Goal: Navigation & Orientation: Understand site structure

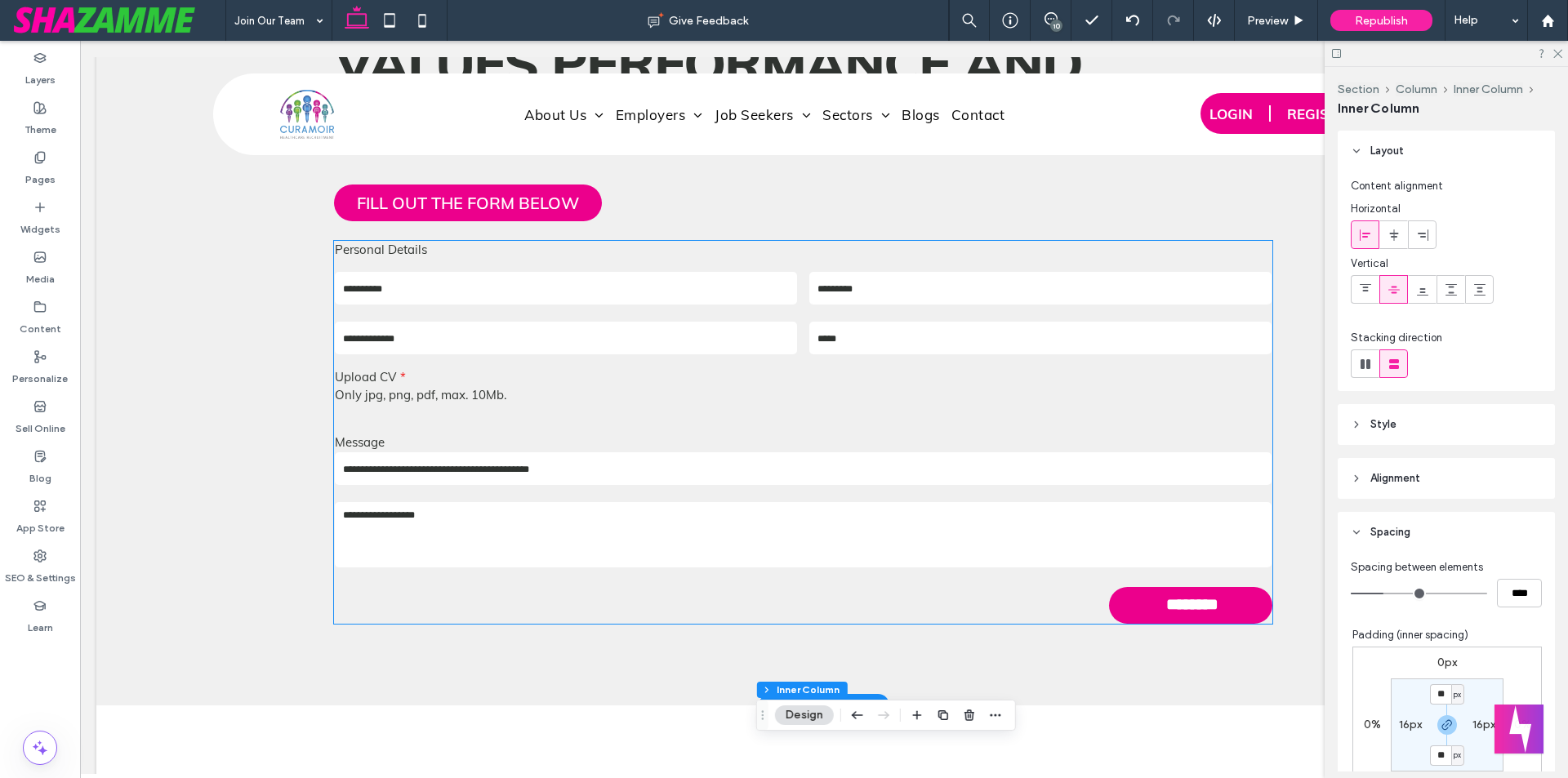
scroll to position [5118, 0]
click at [448, 210] on div "Ready to Join a Company That Values Performance and Purpose? FILL OUT THE FORM …" at bounding box center [824, 292] width 980 height 662
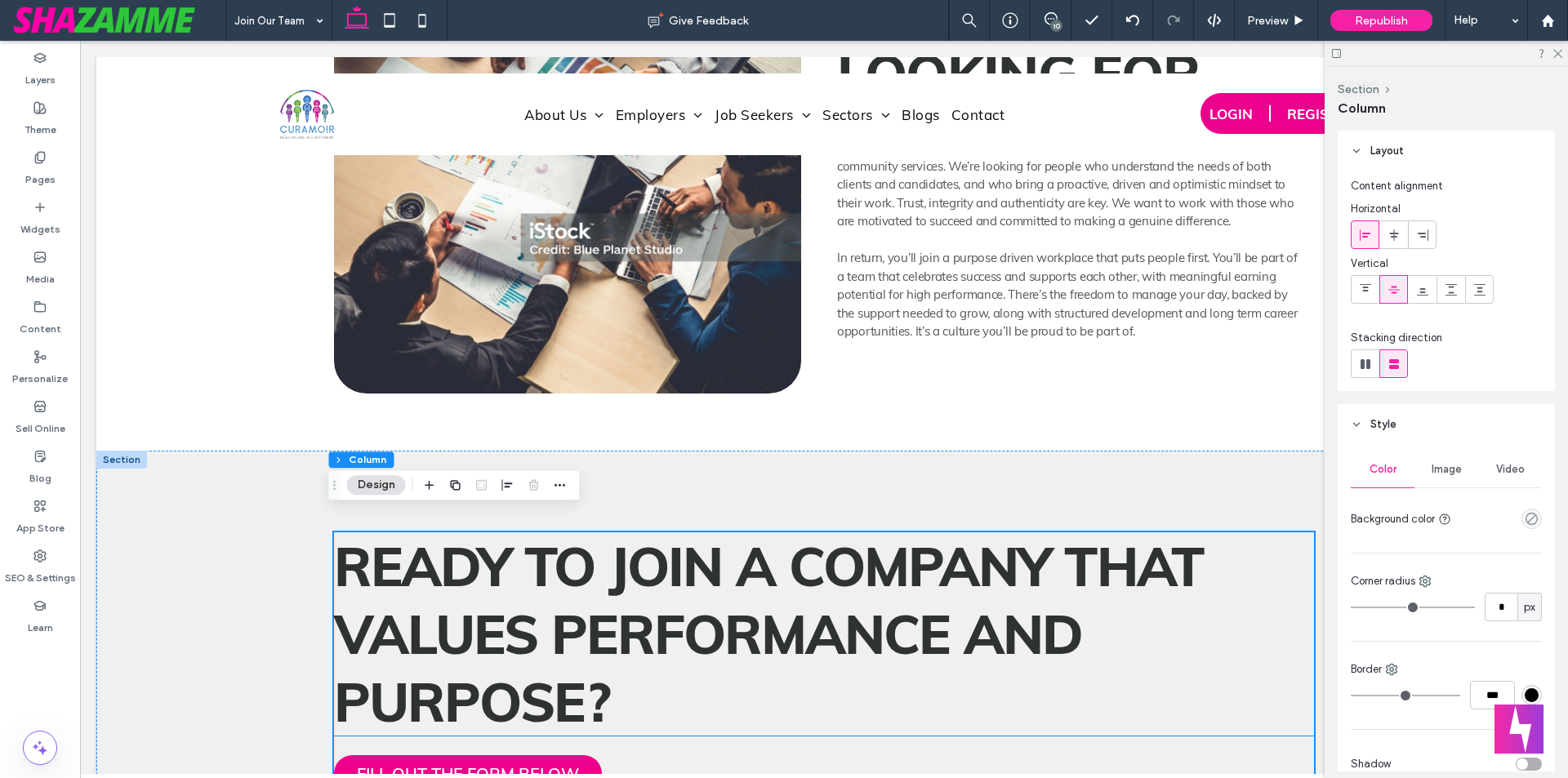
scroll to position [4546, 0]
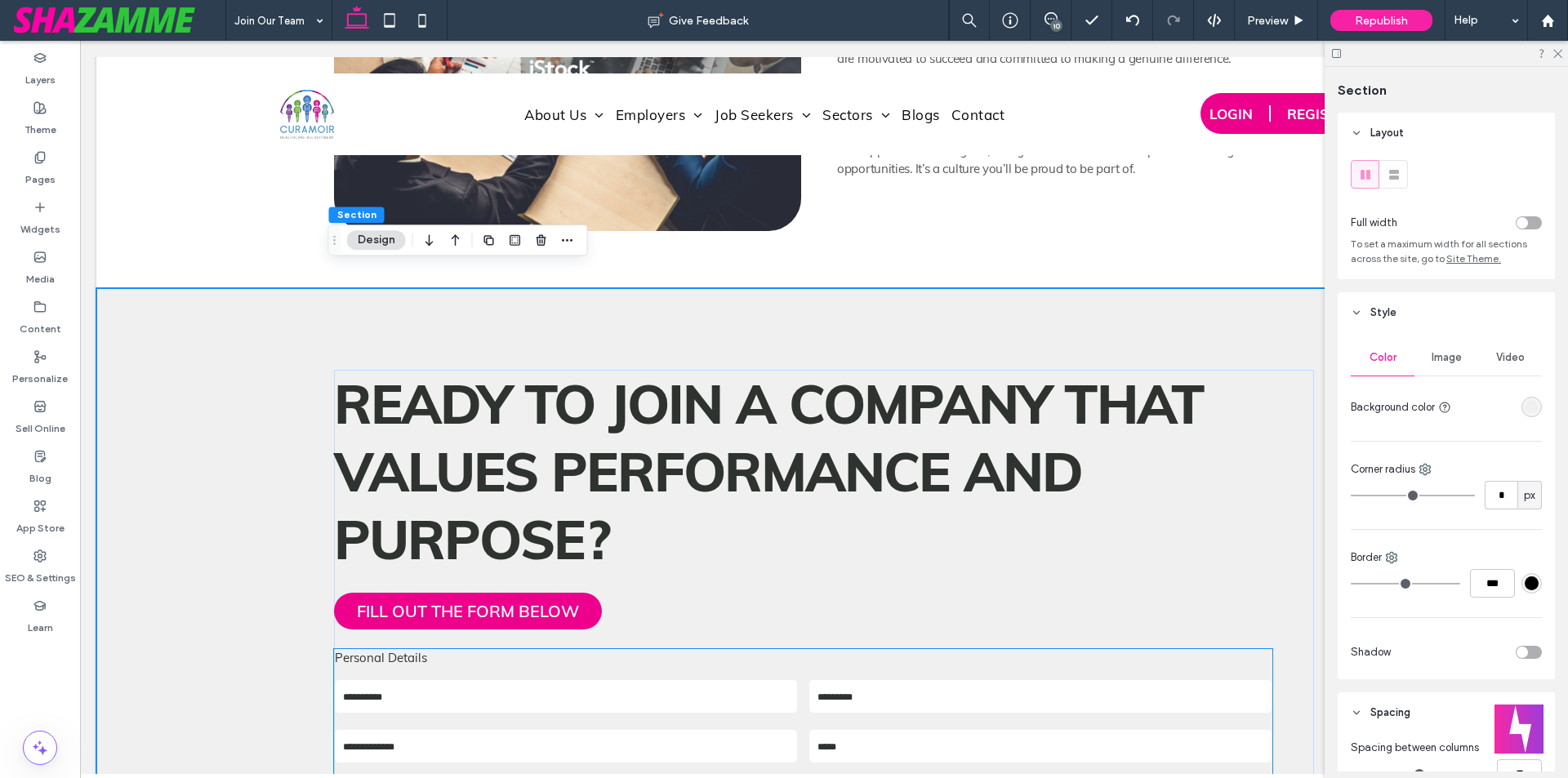
scroll to position [5118, 0]
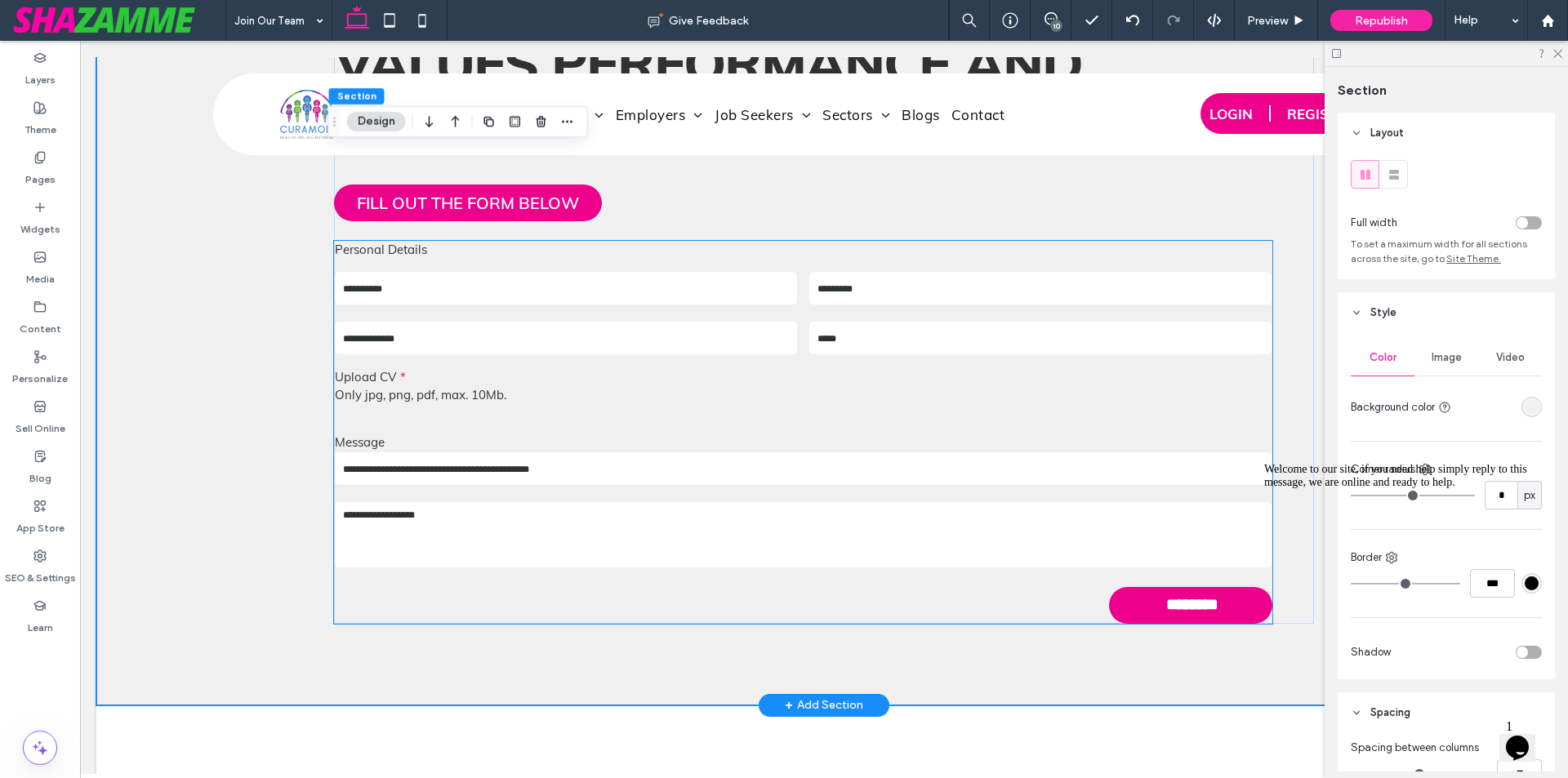
click at [462, 565] on form "Free Text Personal Details First Name Last Name Email: Phone: Upload CV Only jp…" at bounding box center [803, 432] width 938 height 383
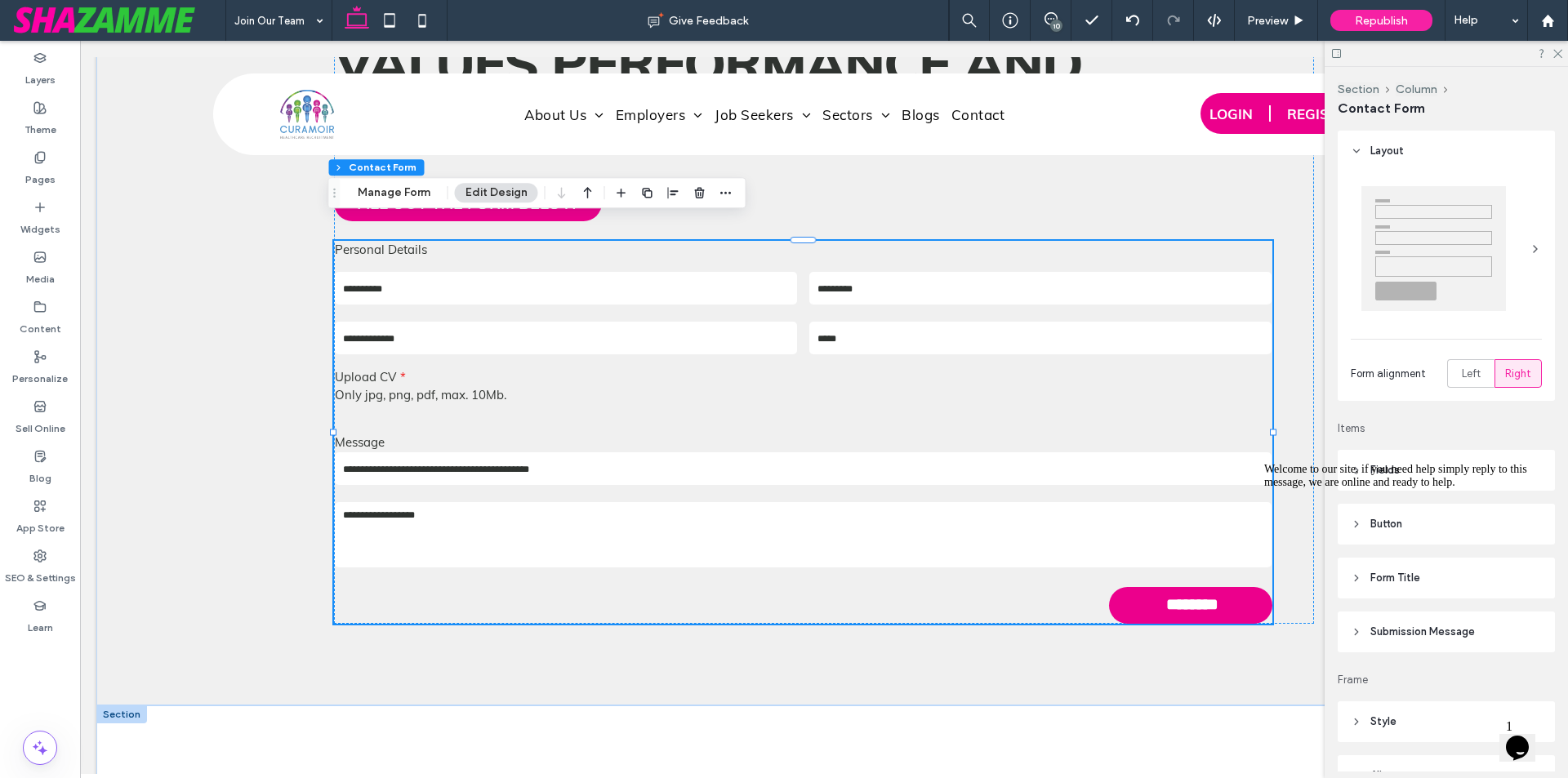
type input "*"
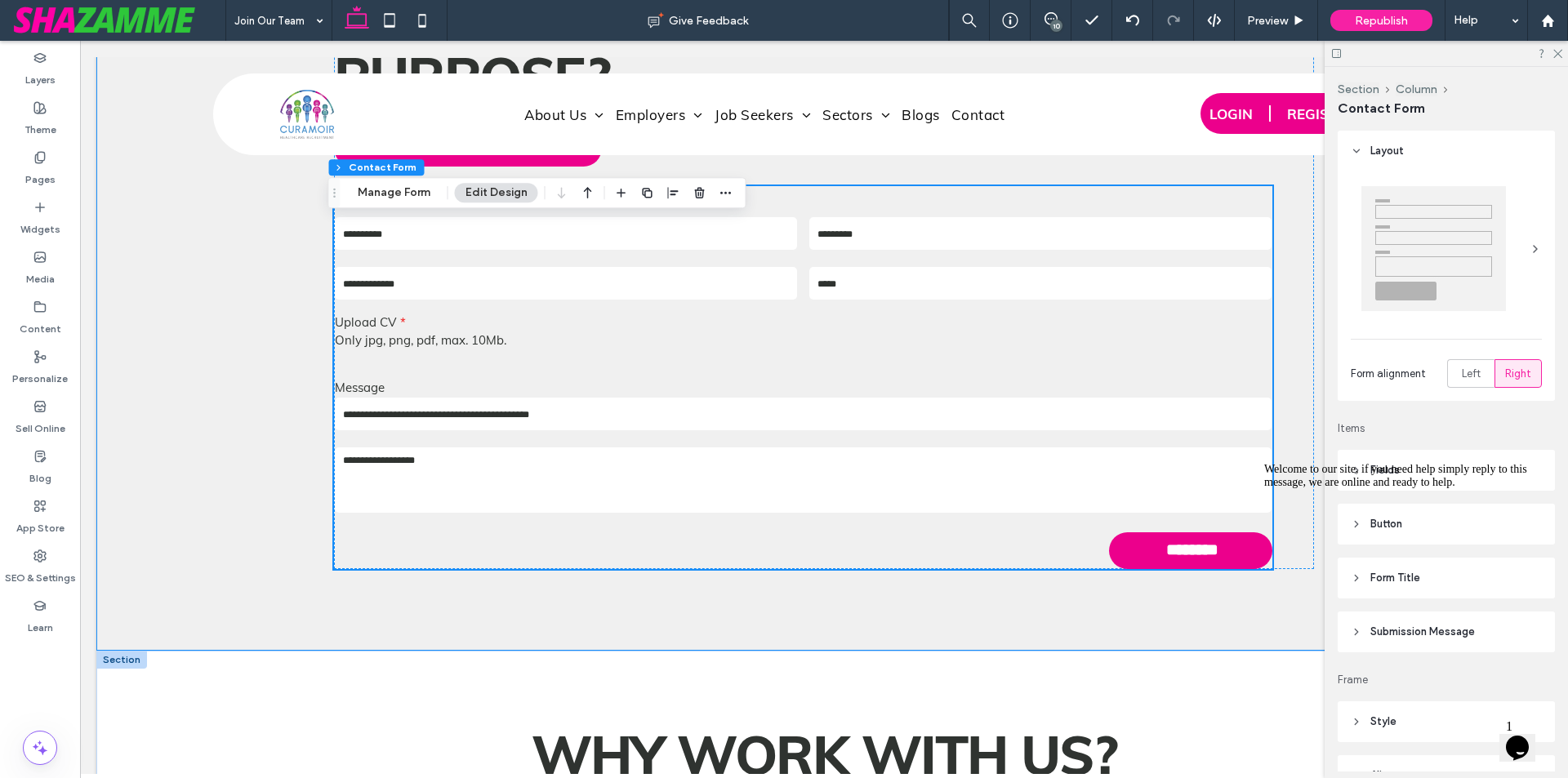
scroll to position [5199, 0]
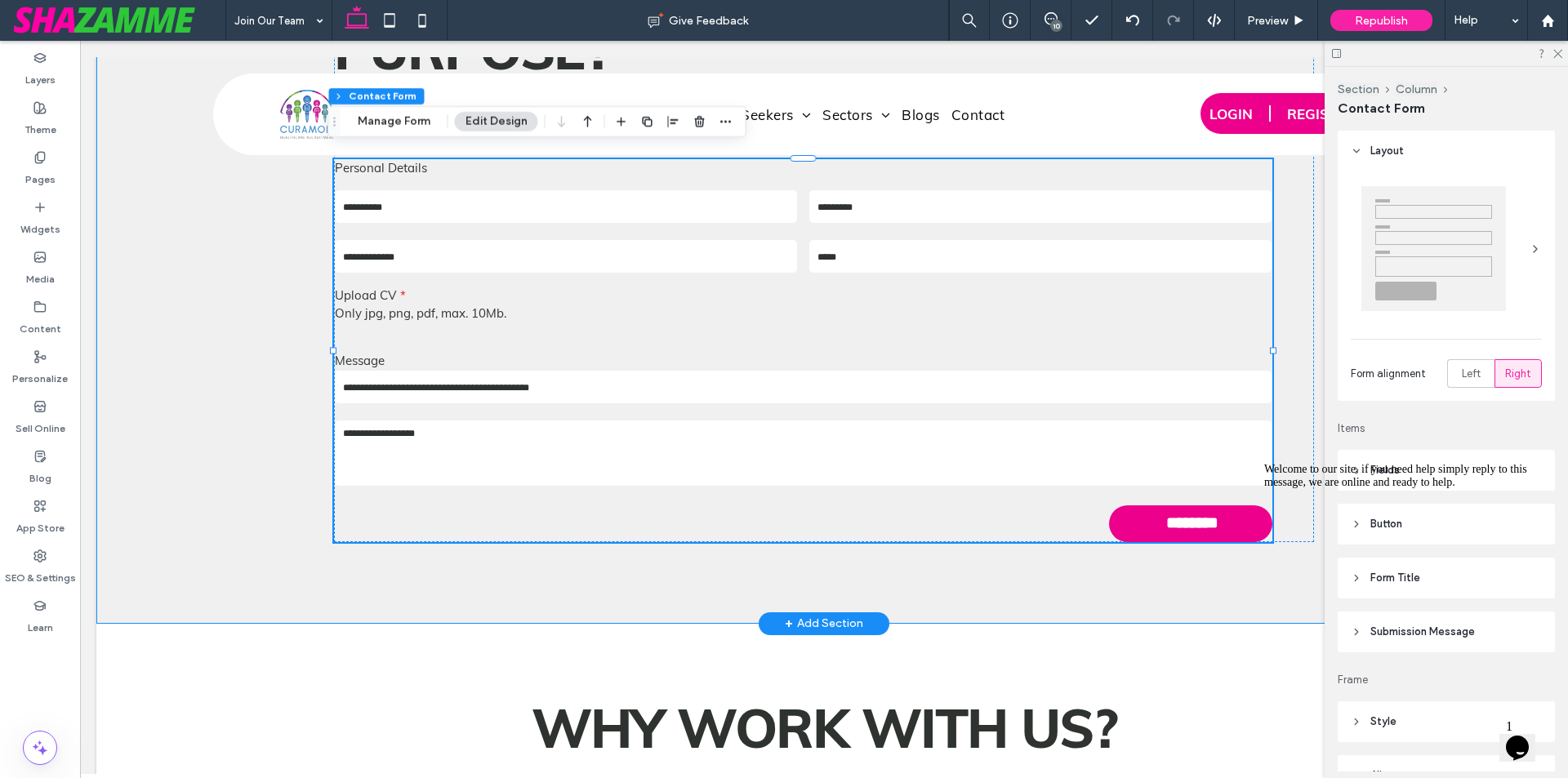
click at [737, 555] on div "Ready to Join a Company That Values Performance and Purpose? FILL OUT THE FORM …" at bounding box center [824, 211] width 980 height 825
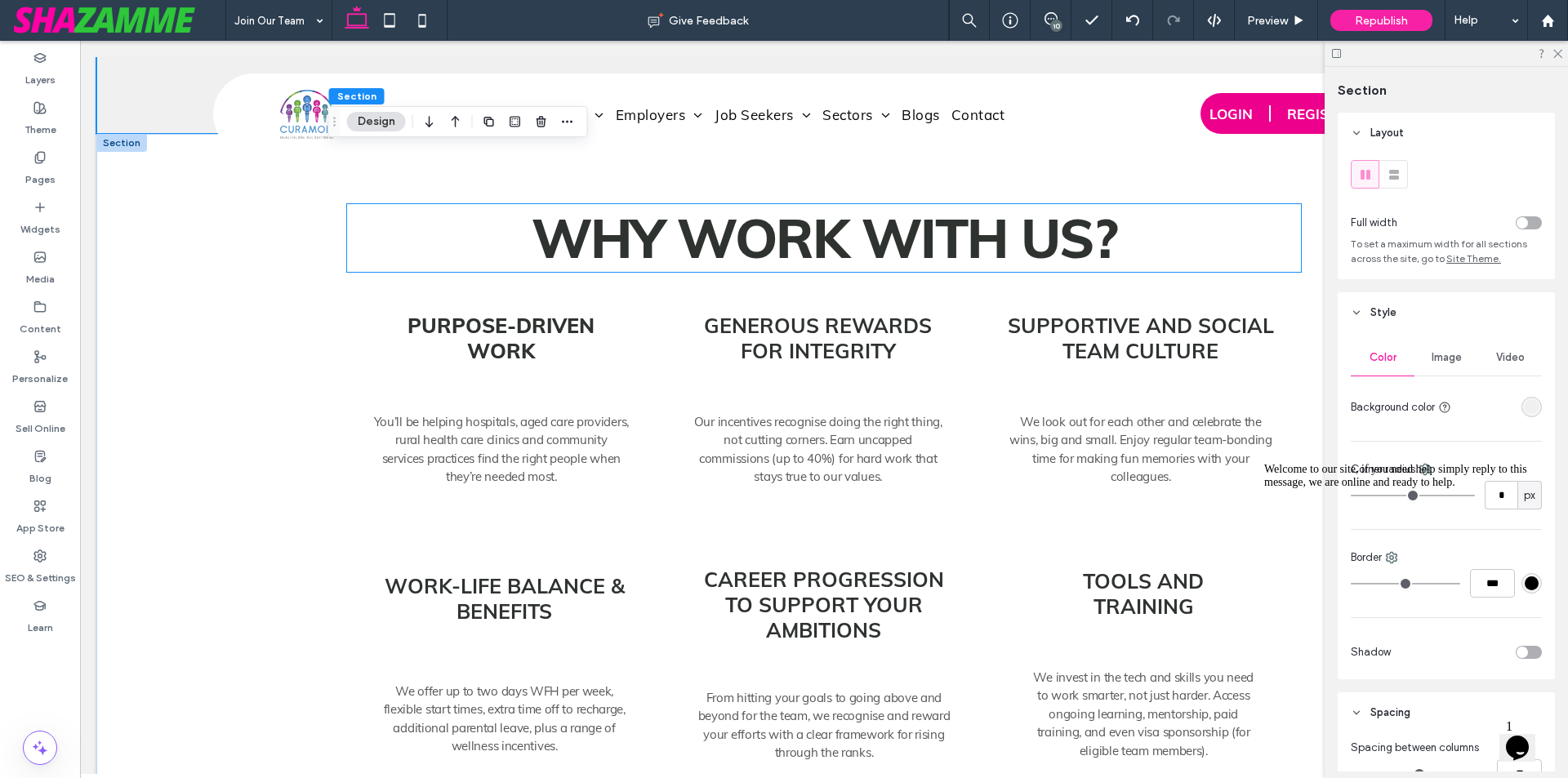
scroll to position [5607, 0]
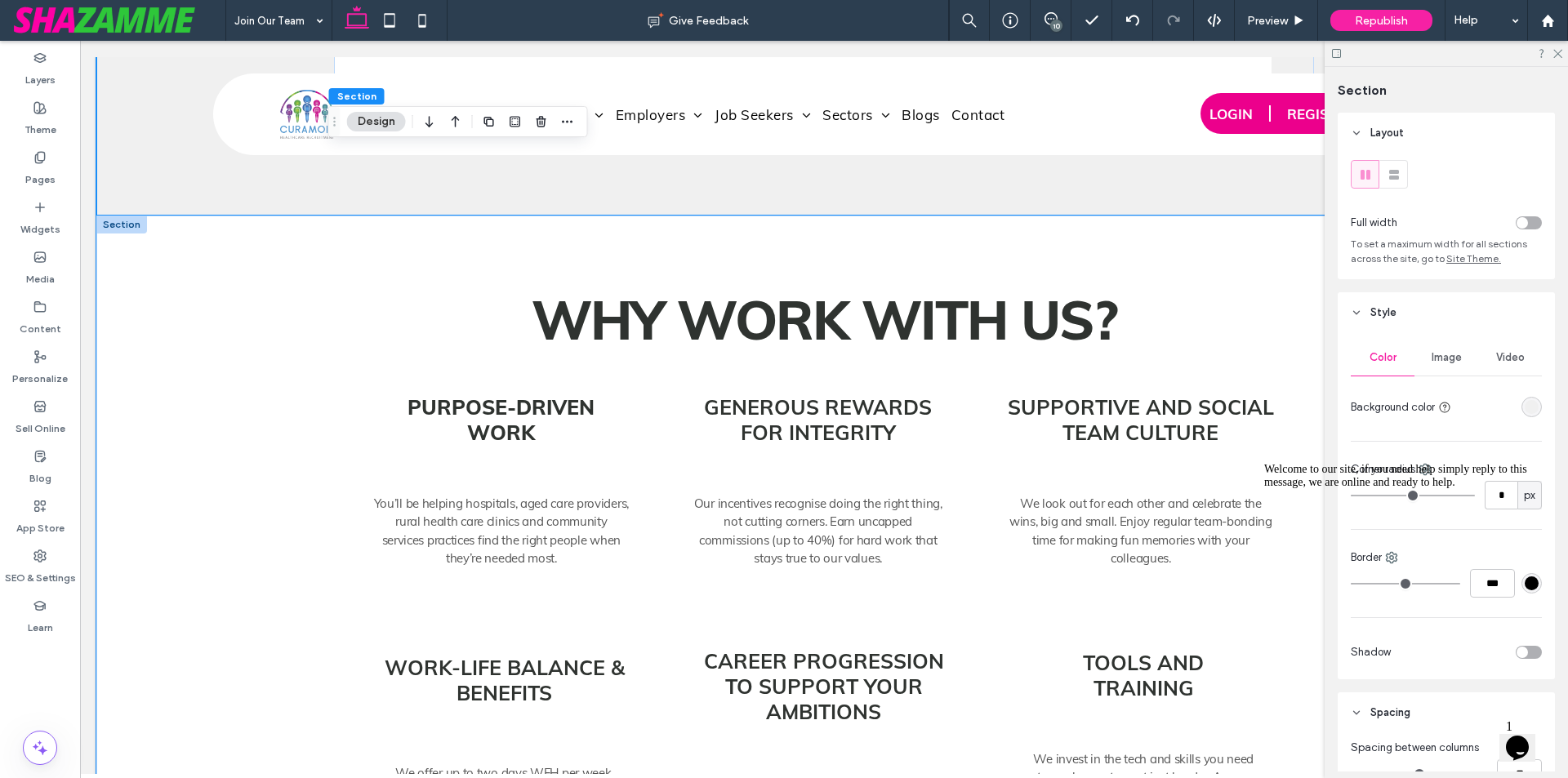
click at [644, 225] on div "Why Work With Us? Purpose-driven work You’ll be helping hospitals, aged care pr…" at bounding box center [824, 584] width 980 height 738
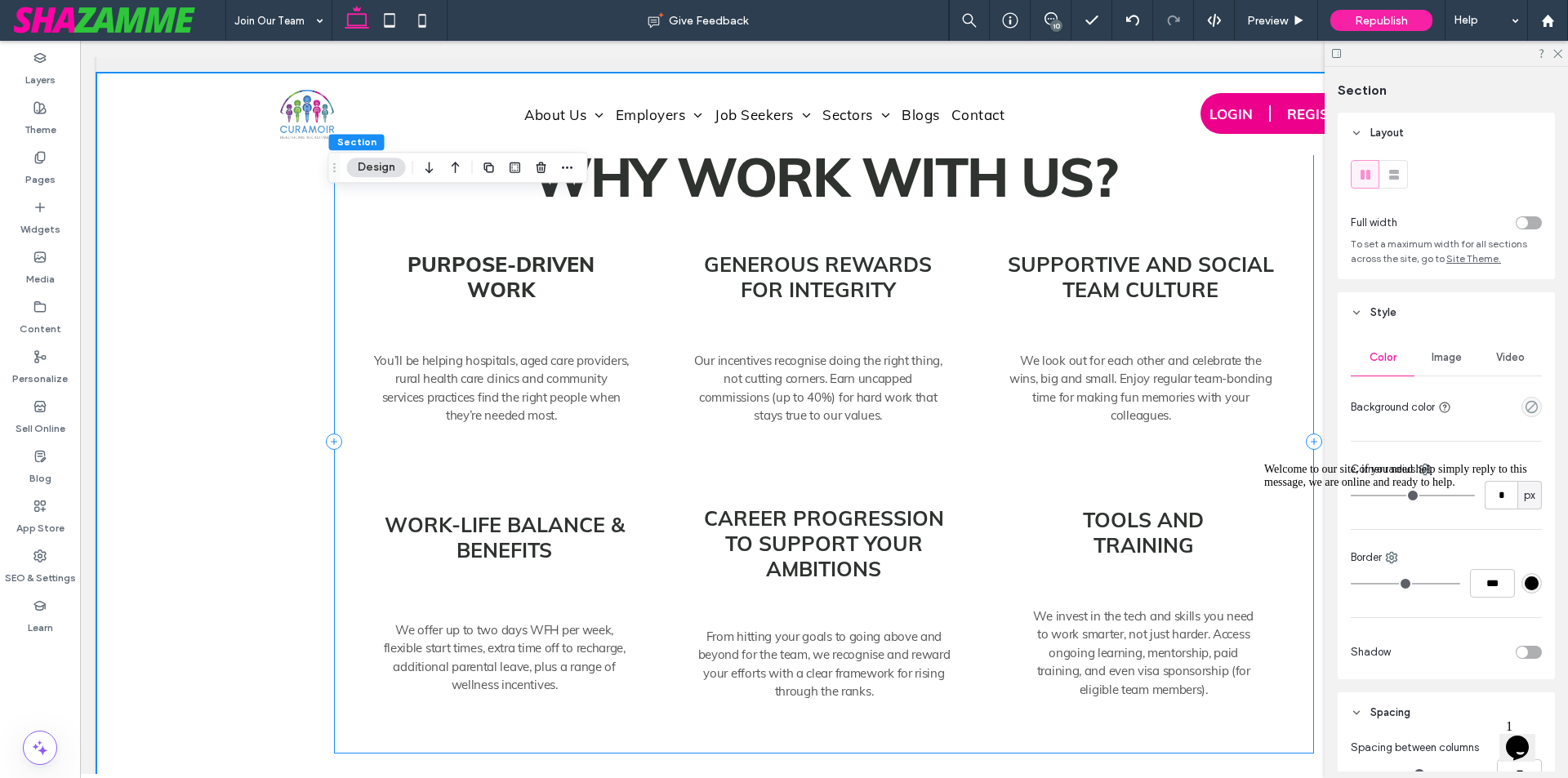
scroll to position [6015, 0]
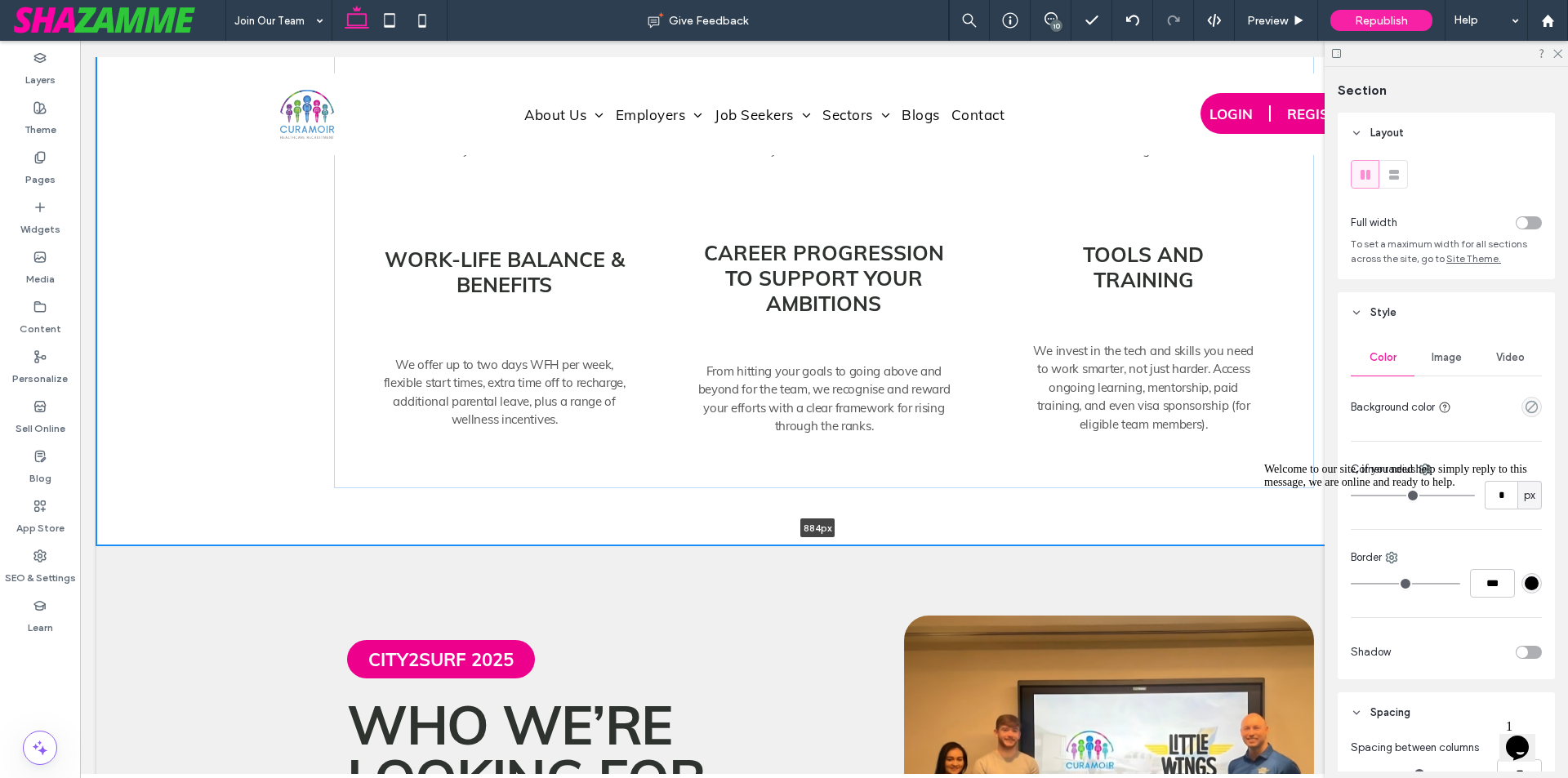
drag, startPoint x: 928, startPoint y: 526, endPoint x: 927, endPoint y: 509, distance: 17.0
click at [927, 509] on div "Why Work With Us? Purpose-driven work You’ll be helping hospitals, aged care pr…" at bounding box center [824, 176] width 1455 height 738
type input "***"
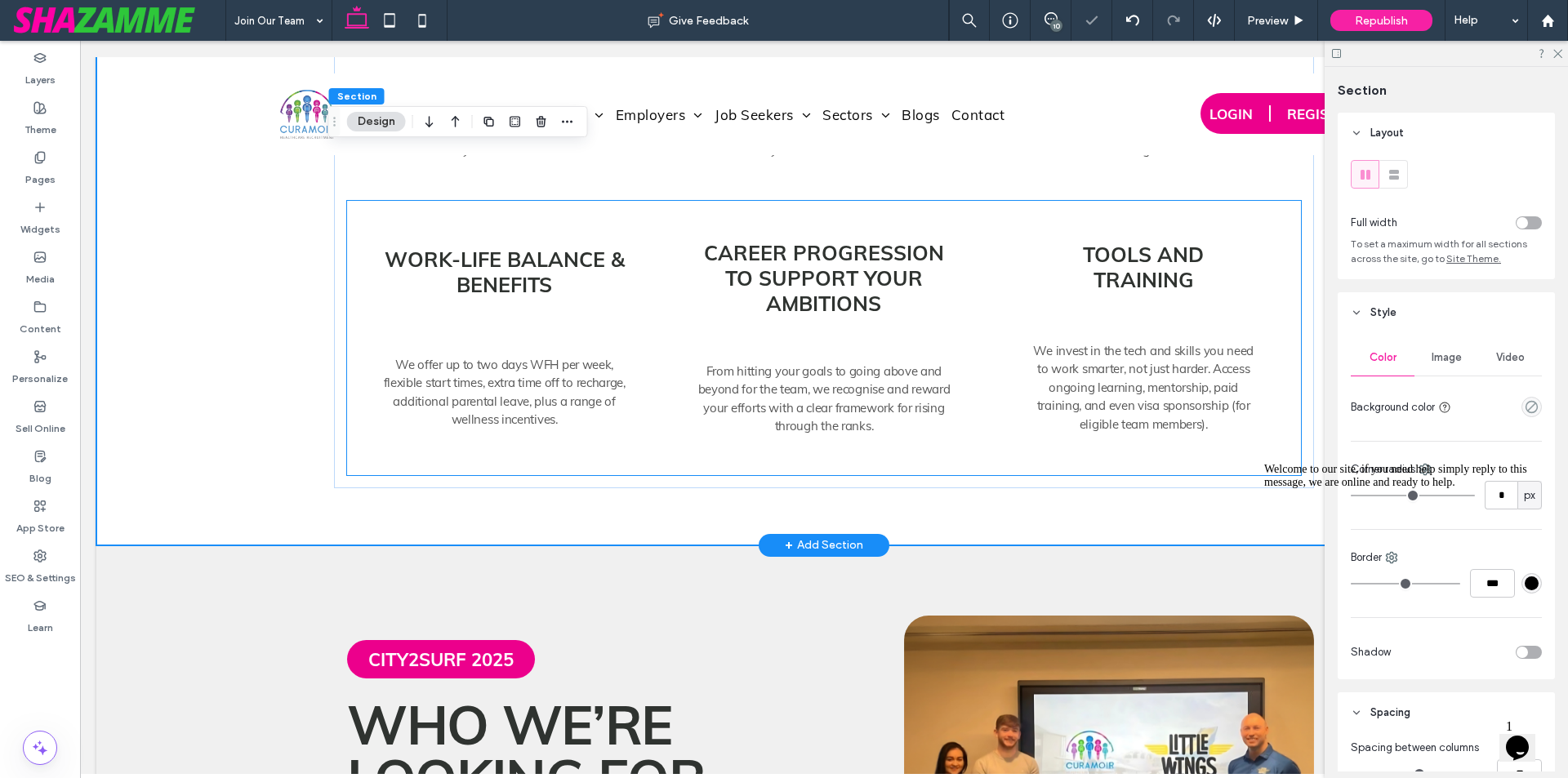
click at [914, 448] on div "Work-life balance & benefits We offer up to two days WFH per week, flexible sta…" at bounding box center [824, 337] width 954 height 274
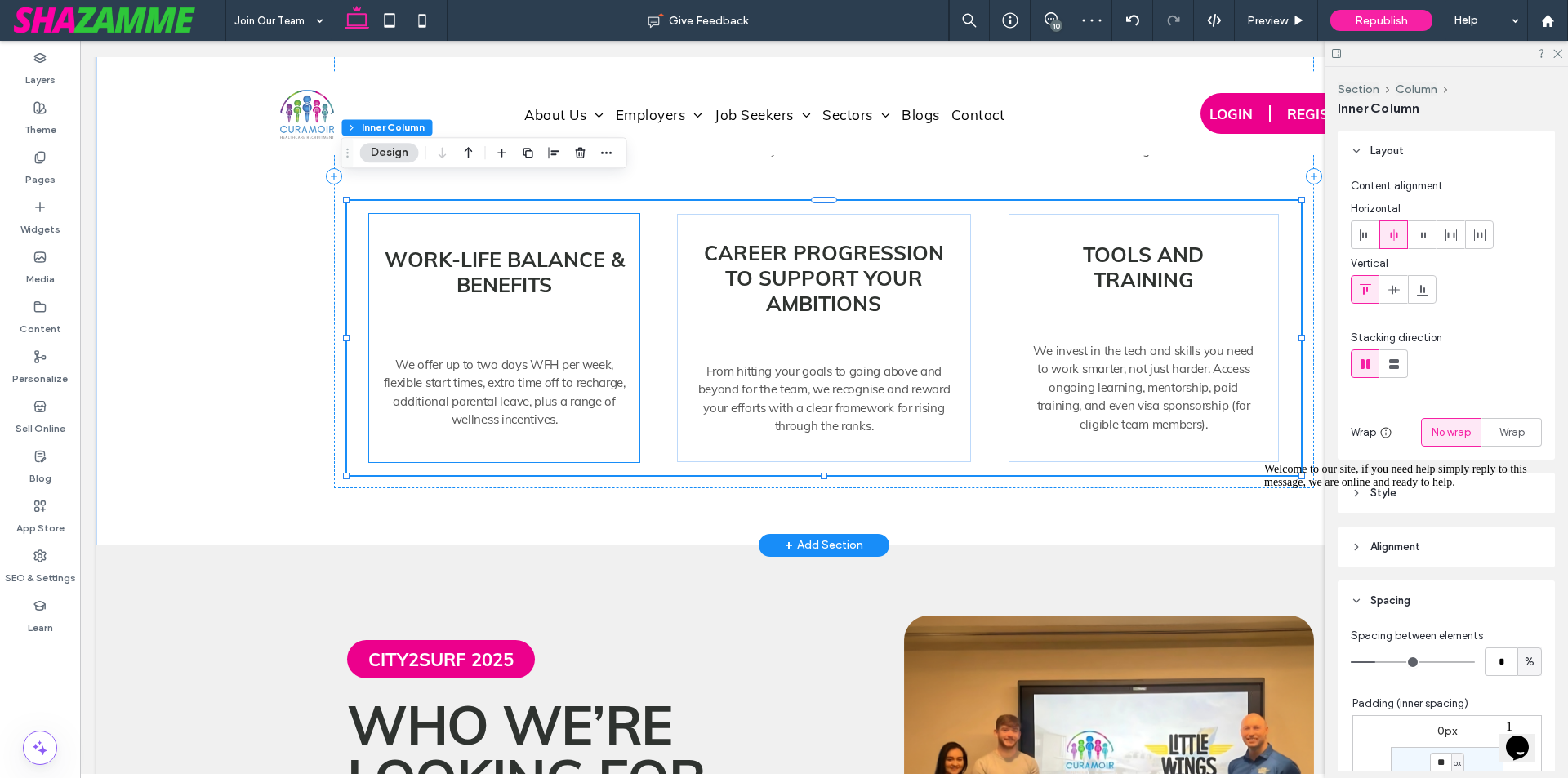
click at [506, 428] on div "Work-life balance & benefits We offer up to two days WFH per week, flexible sta…" at bounding box center [505, 337] width 270 height 248
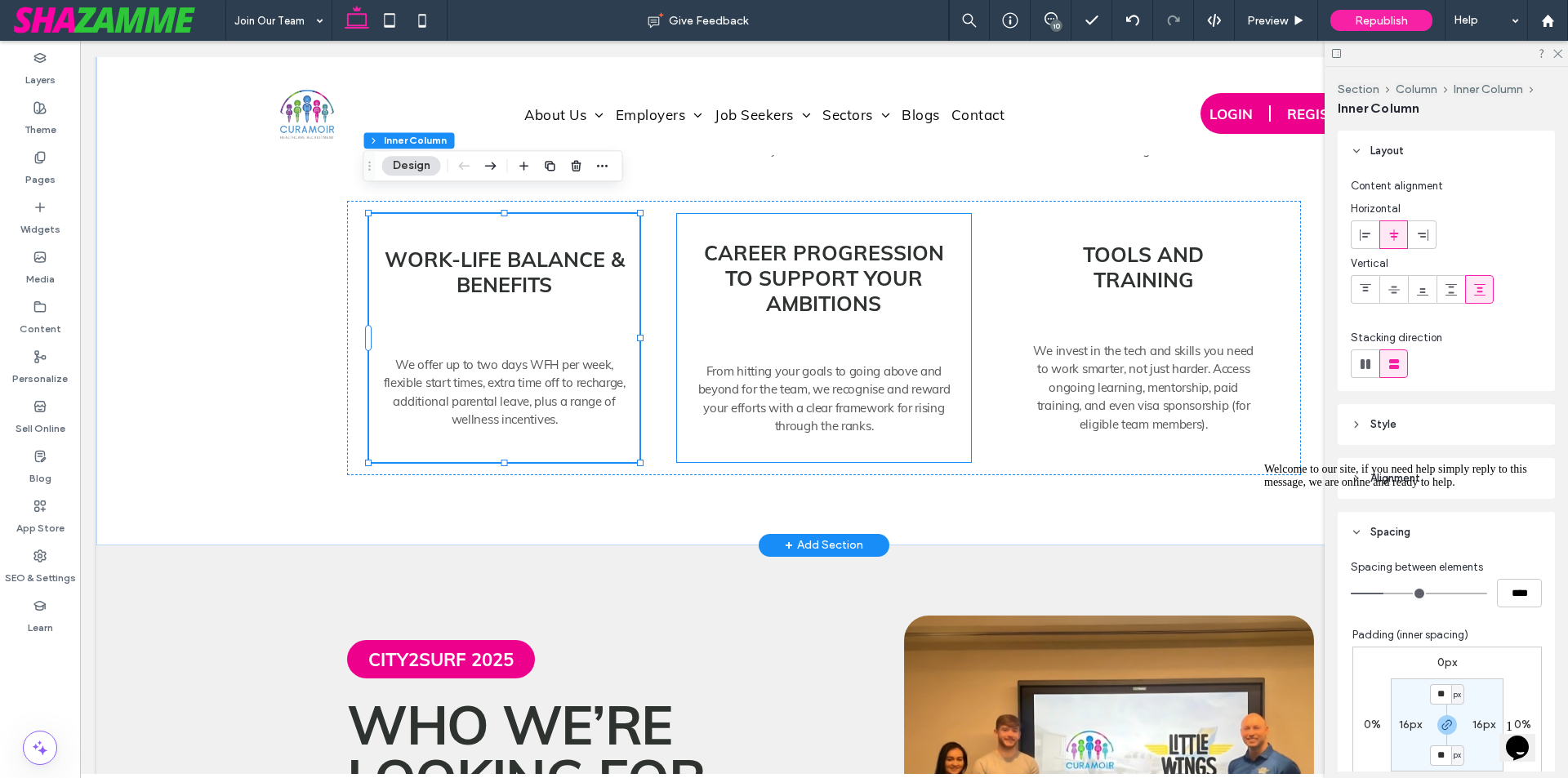
click at [835, 429] on div "Career progression to support your ambitions From hitting your goals to going a…" at bounding box center [823, 337] width 294 height 248
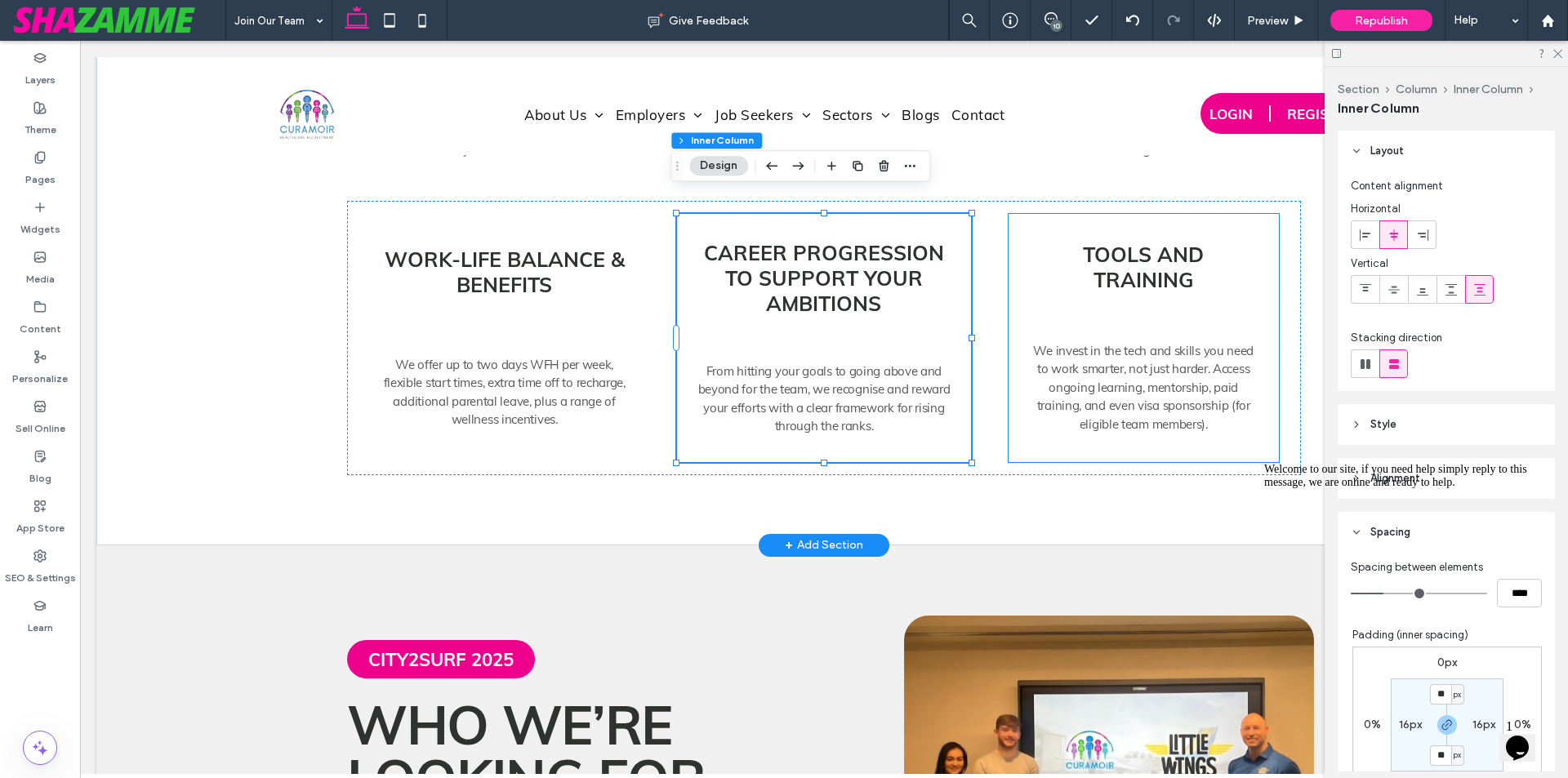
click at [1055, 427] on div "Tools and training We invest in the tech and skills you need to work smarter, n…" at bounding box center [1144, 337] width 270 height 248
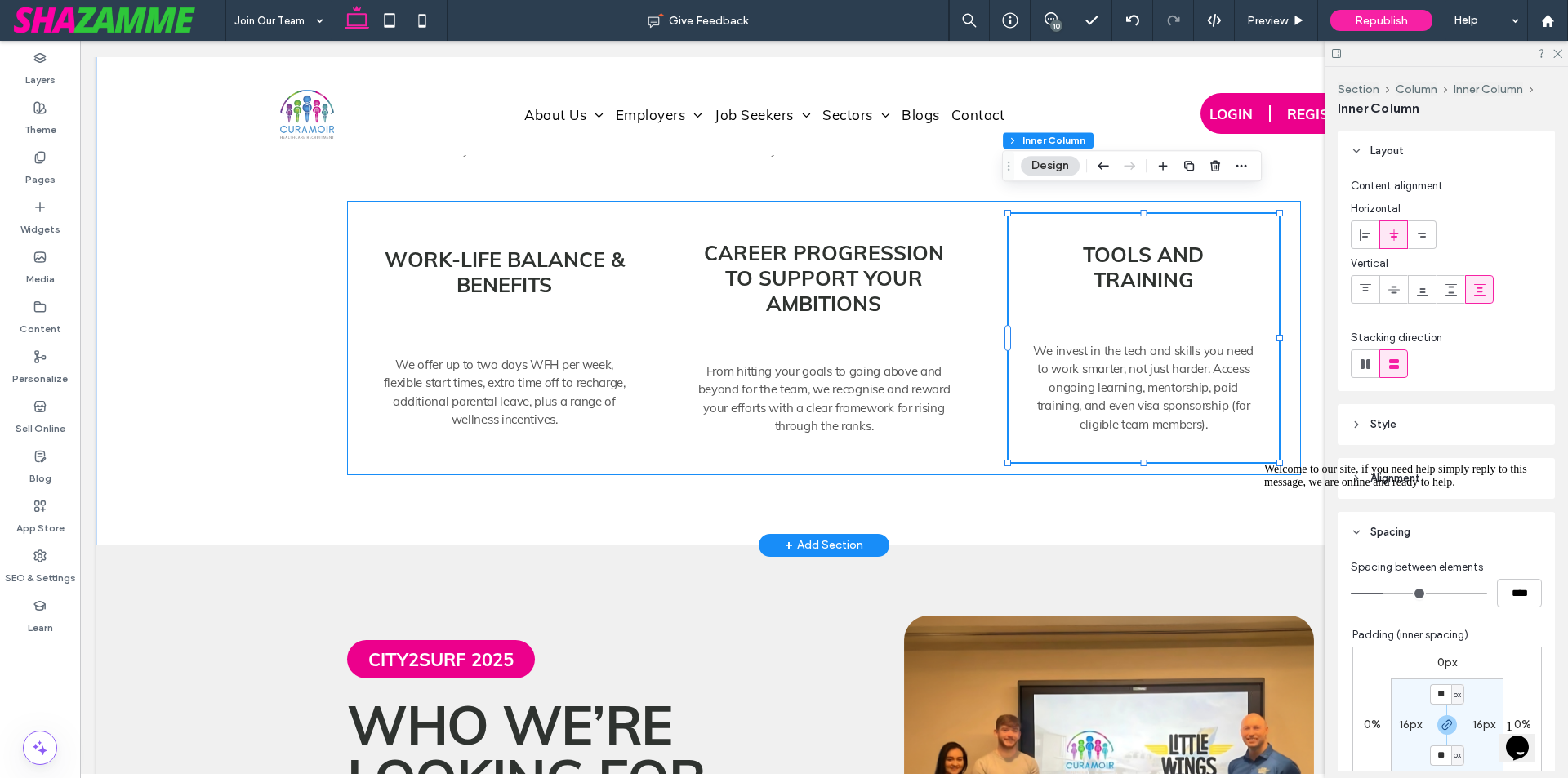
click at [1283, 385] on div "Work-life balance & benefits We offer up to two days WFH per week, flexible sta…" at bounding box center [824, 337] width 954 height 274
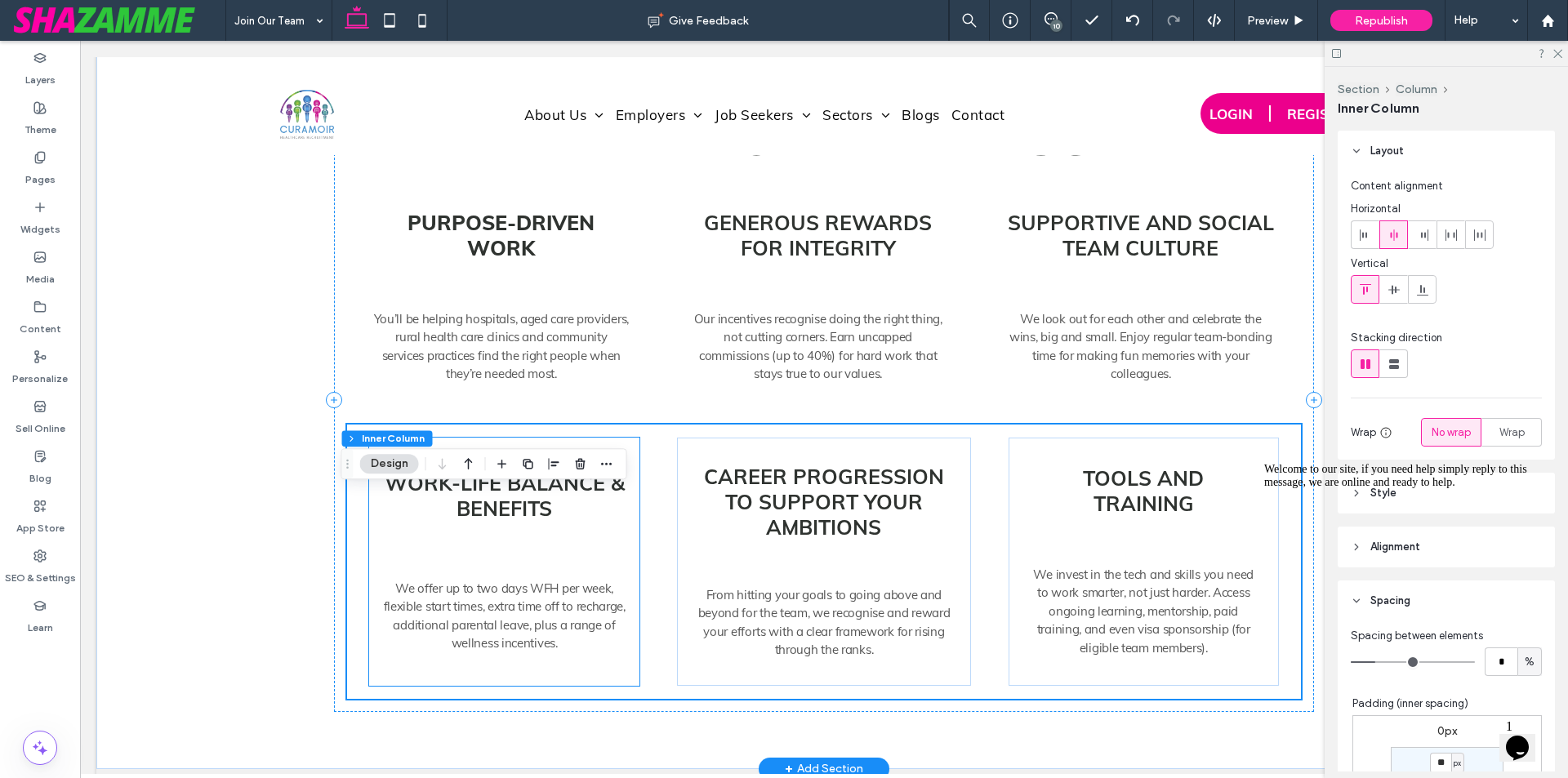
scroll to position [5688, 0]
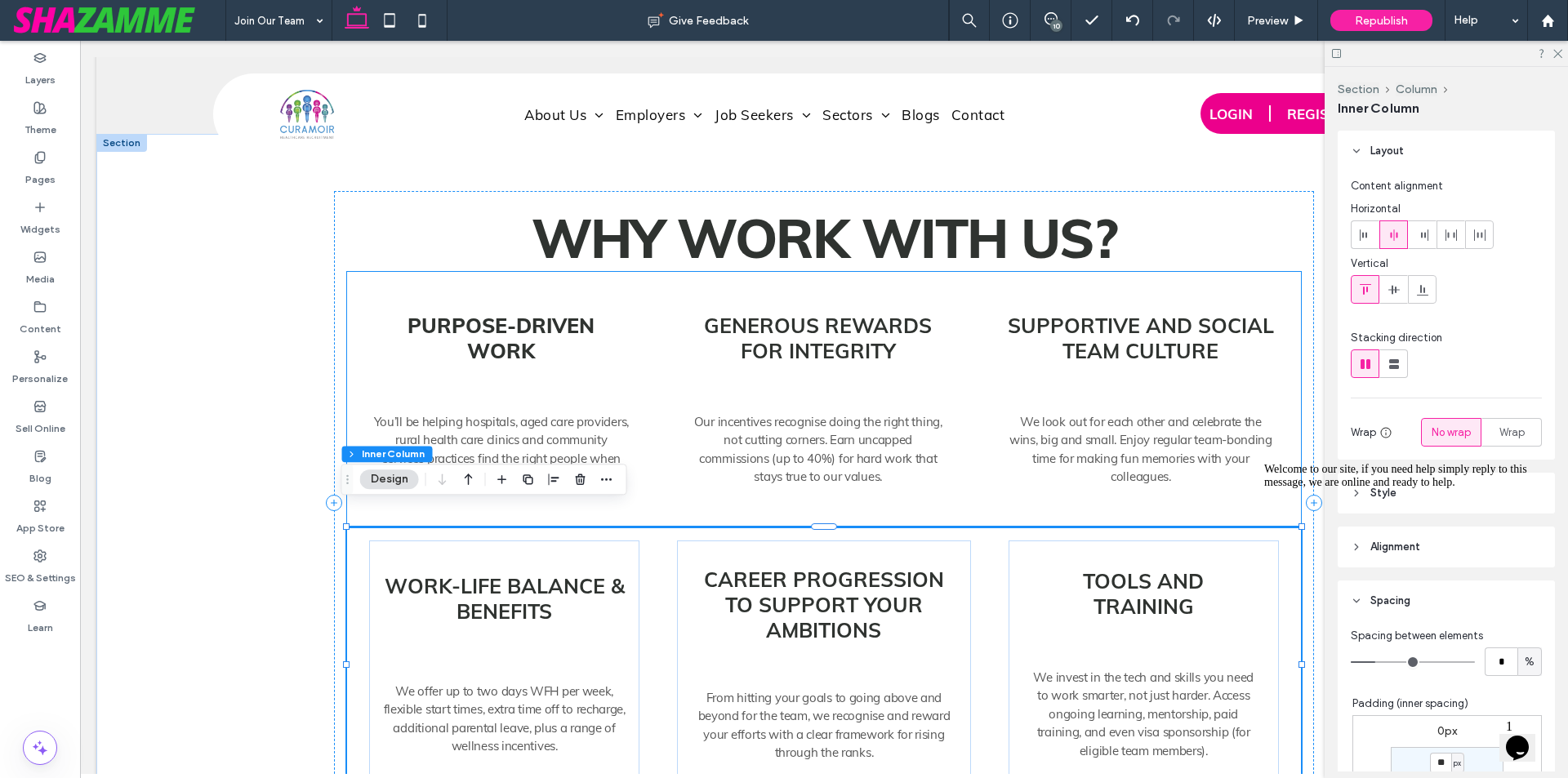
click at [347, 339] on div "Purpose-driven work You’ll be helping hospitals, aged care providers, rural hea…" at bounding box center [824, 400] width 954 height 256
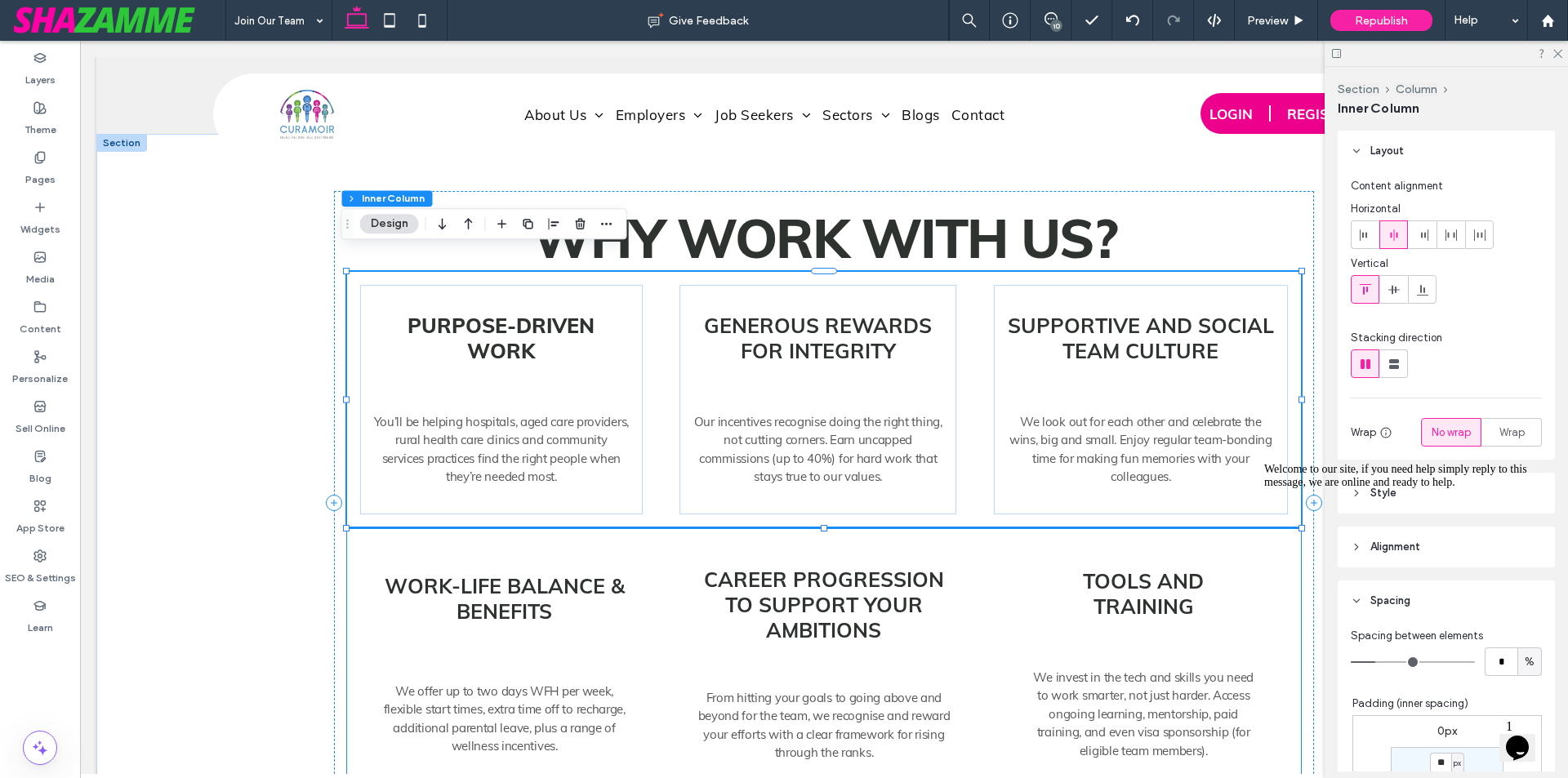
click at [351, 601] on div "Work-life balance & benefits We offer up to two days WFH per week, flexible sta…" at bounding box center [824, 664] width 954 height 274
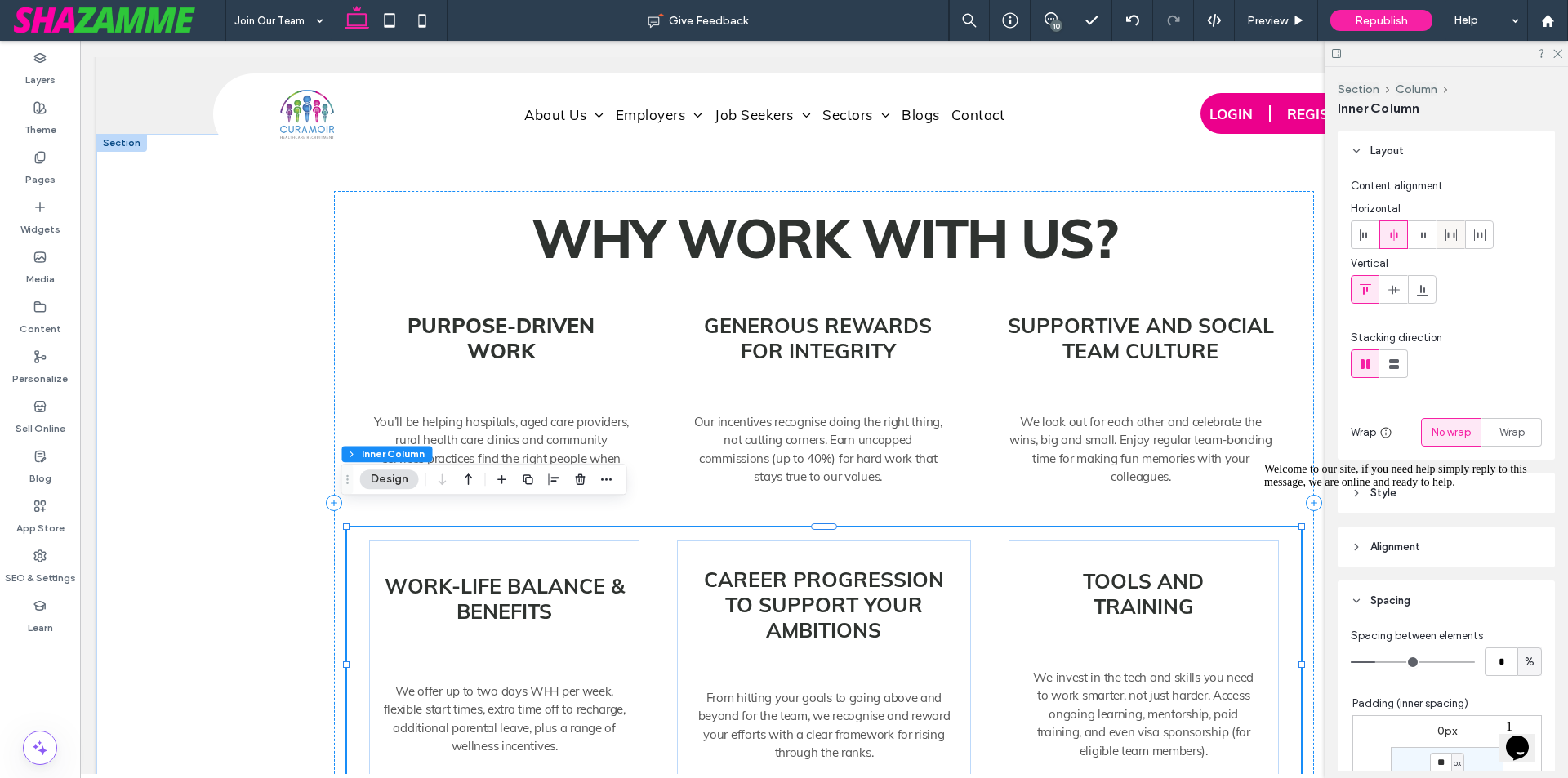
click at [1445, 246] on span at bounding box center [1452, 234] width 13 height 27
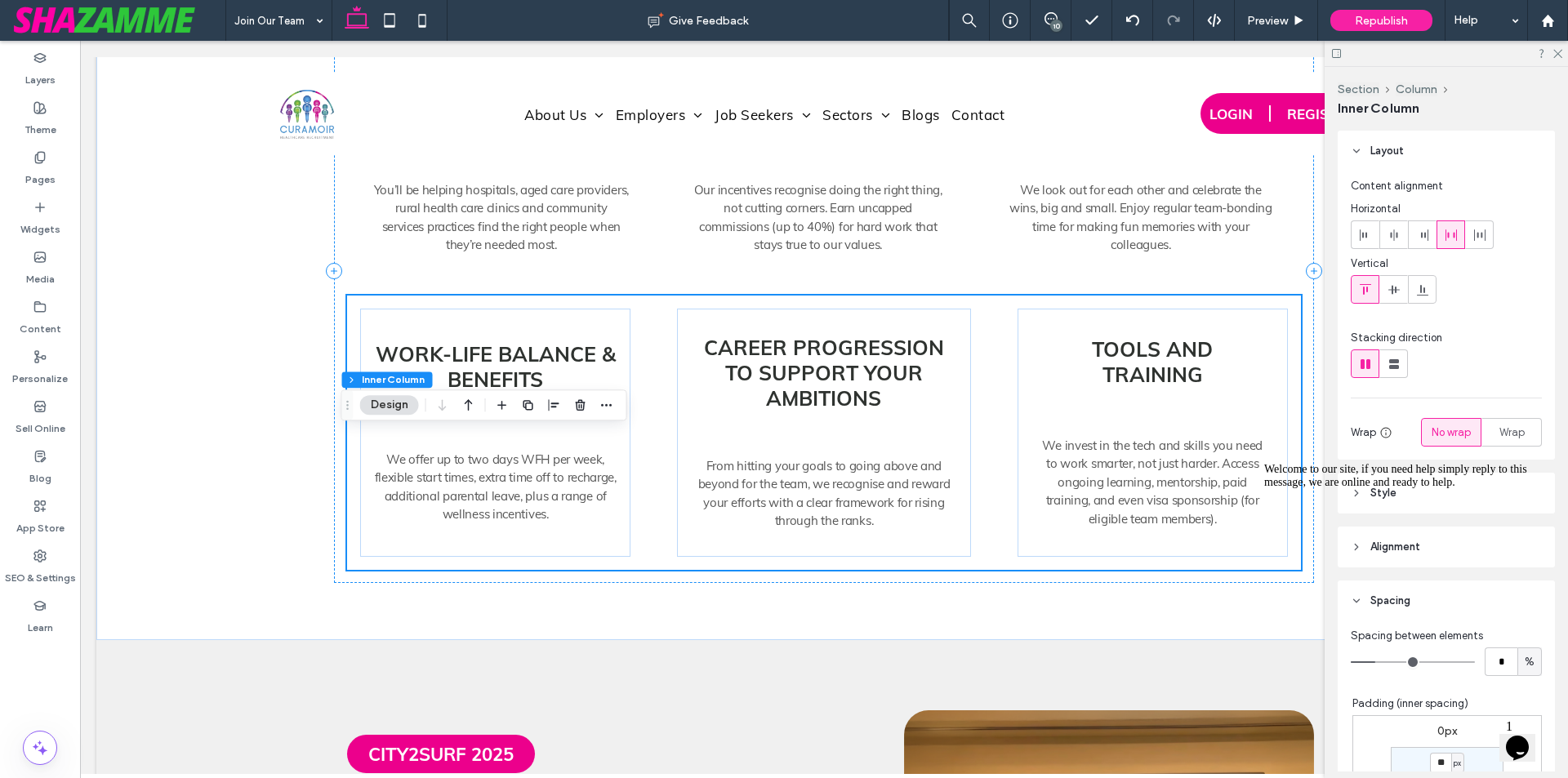
scroll to position [5607, 0]
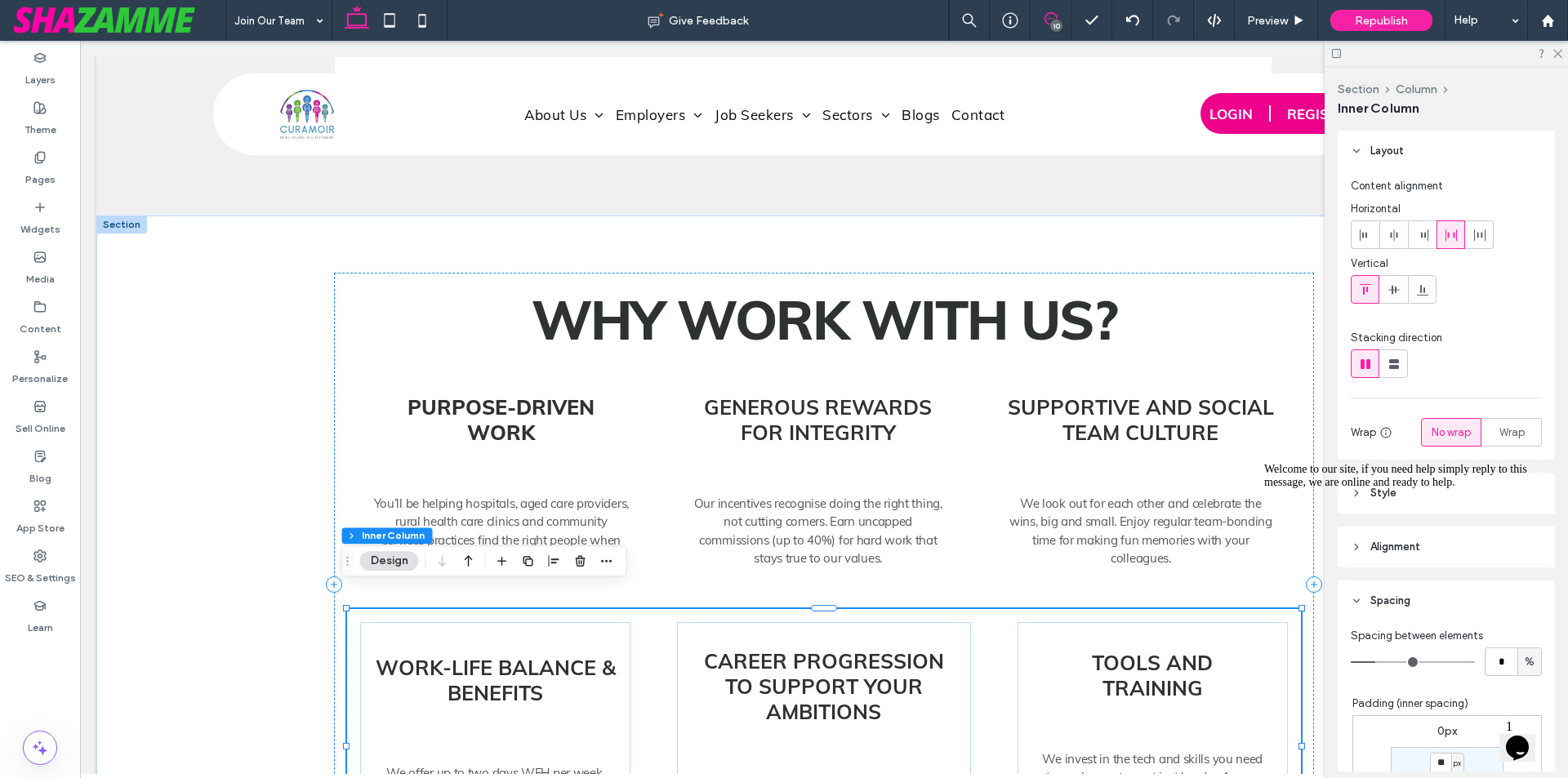
drag, startPoint x: 1047, startPoint y: 17, endPoint x: 1051, endPoint y: 567, distance: 550.0
click at [1047, 17] on icon at bounding box center [1051, 19] width 13 height 13
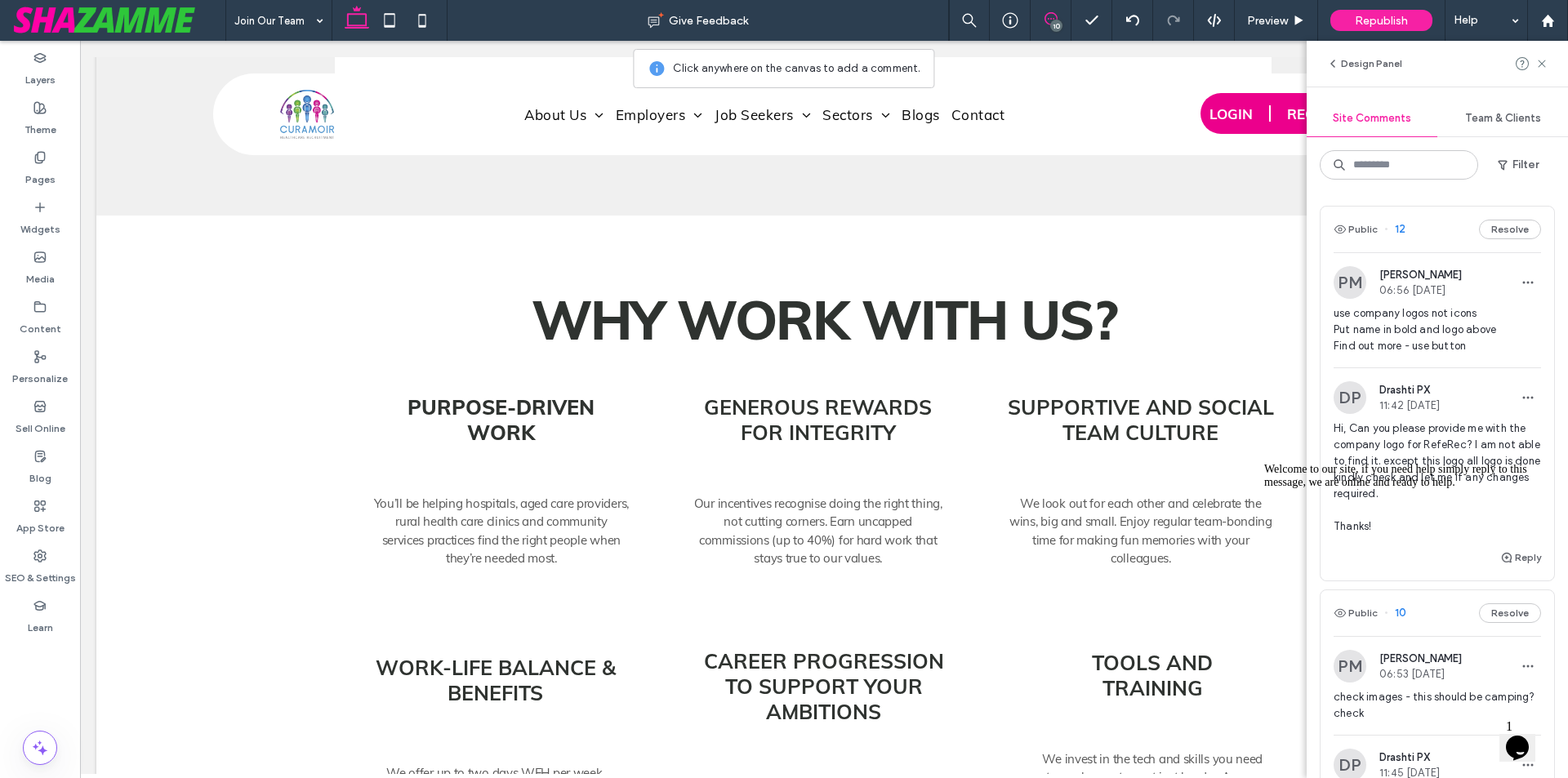
scroll to position [163, 0]
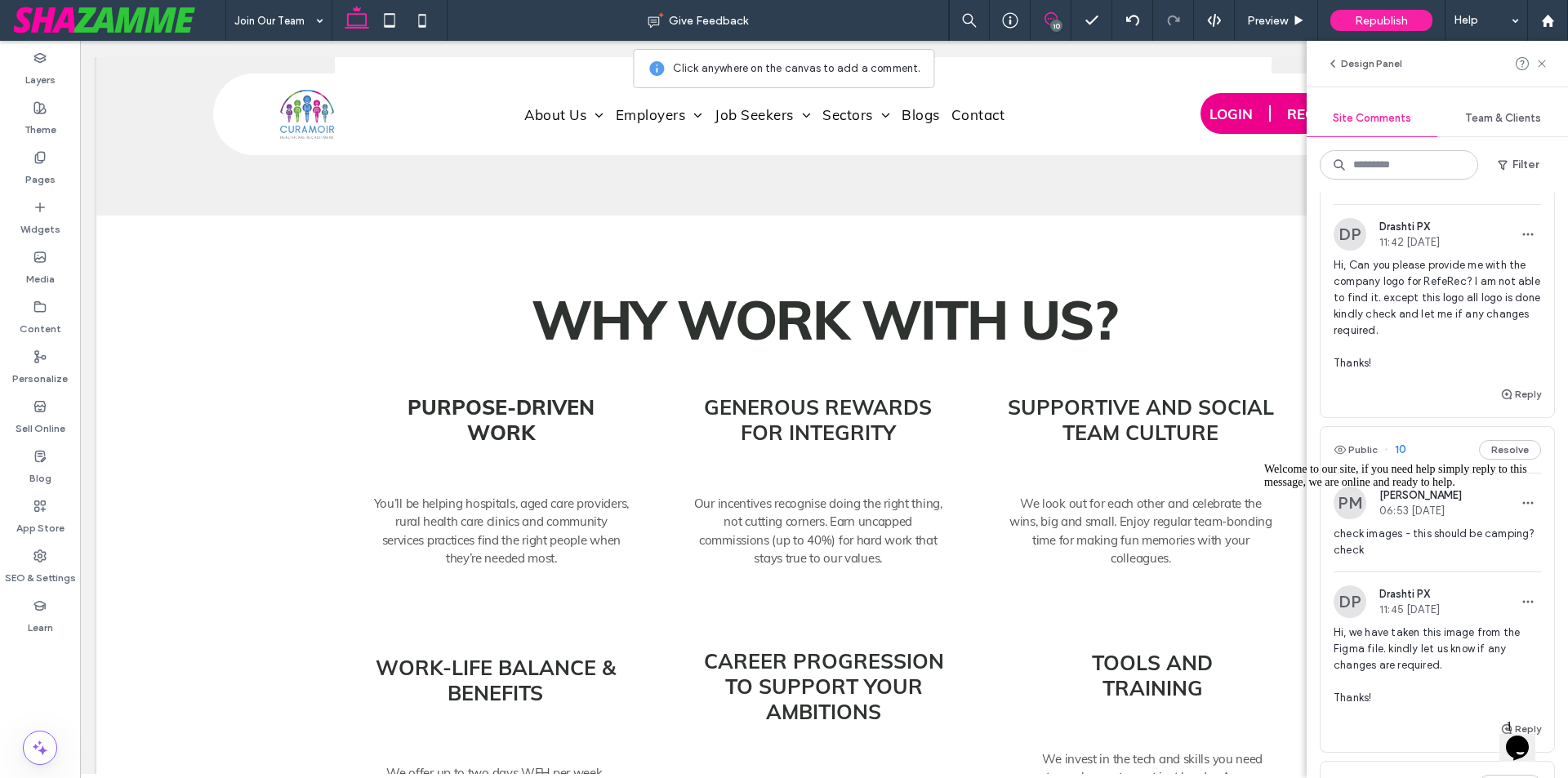
click at [1264, 463] on icon "Chat attention grabber" at bounding box center [1264, 463] width 0 height 0
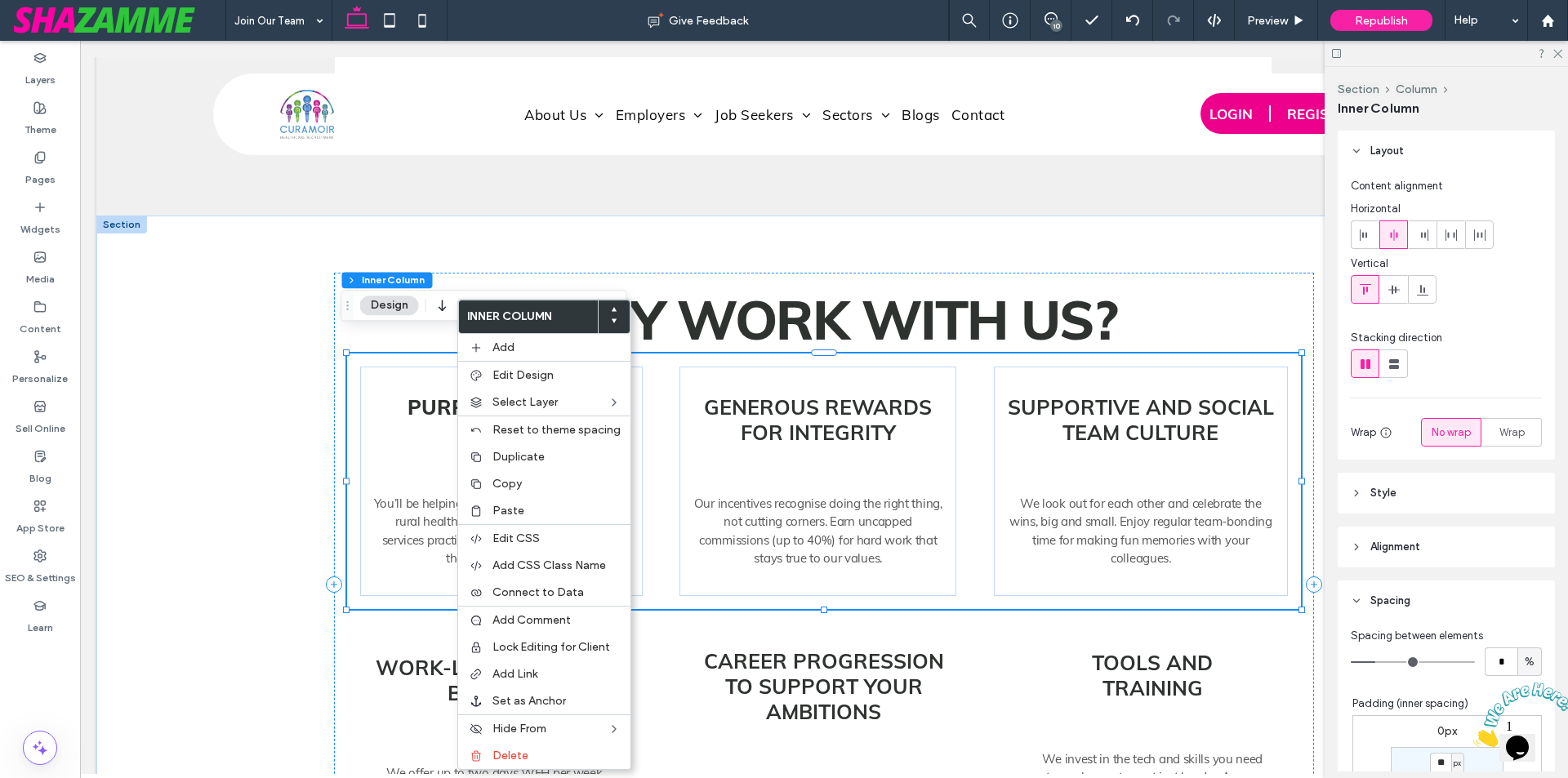
scroll to position [0, 0]
click at [423, 354] on div "Purpose-driven work You’ll be helping hospitals, aged care providers, rural hea…" at bounding box center [824, 482] width 954 height 256
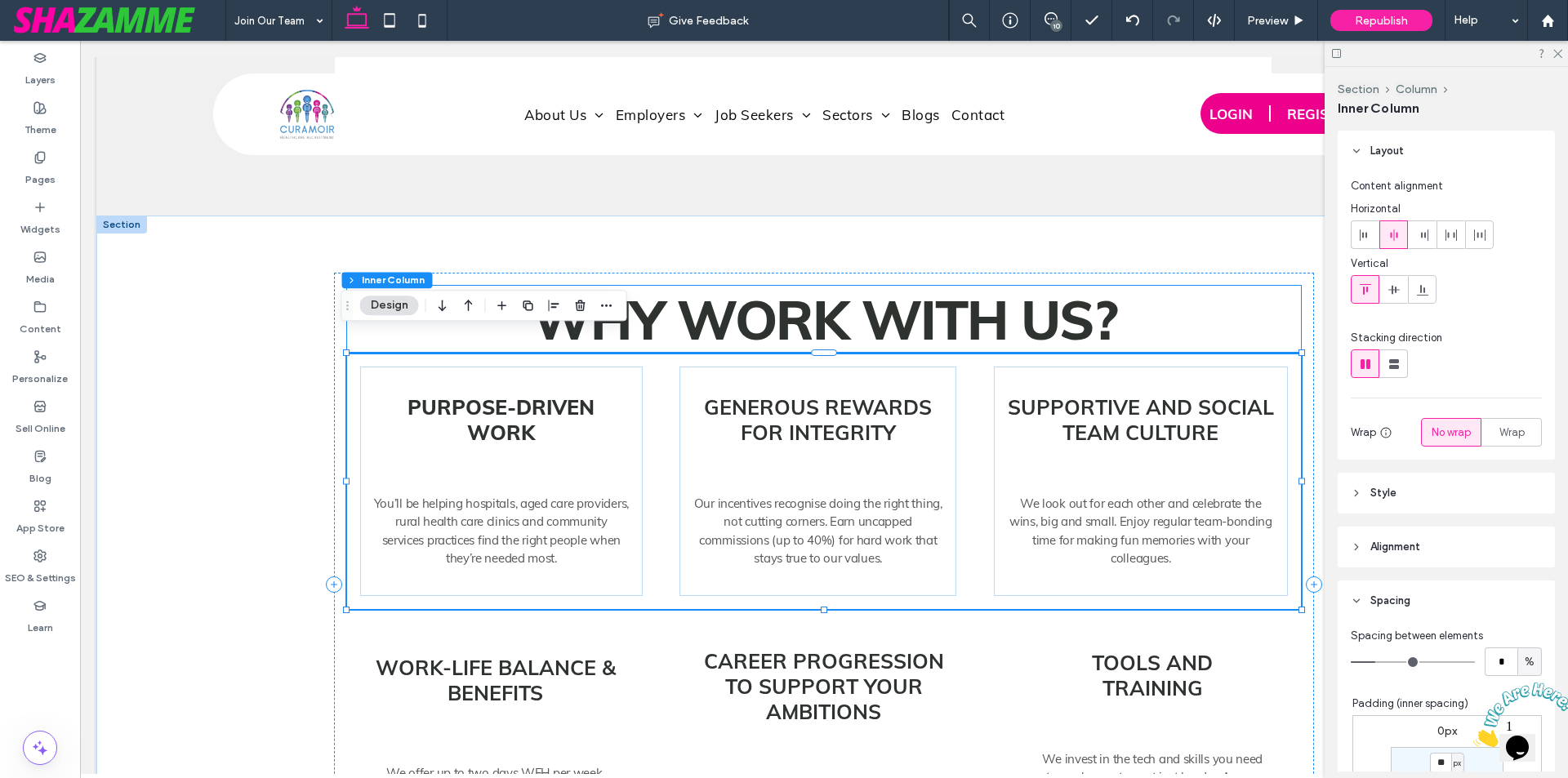
click at [1018, 326] on span "Why Work With Us?" at bounding box center [824, 319] width 585 height 68
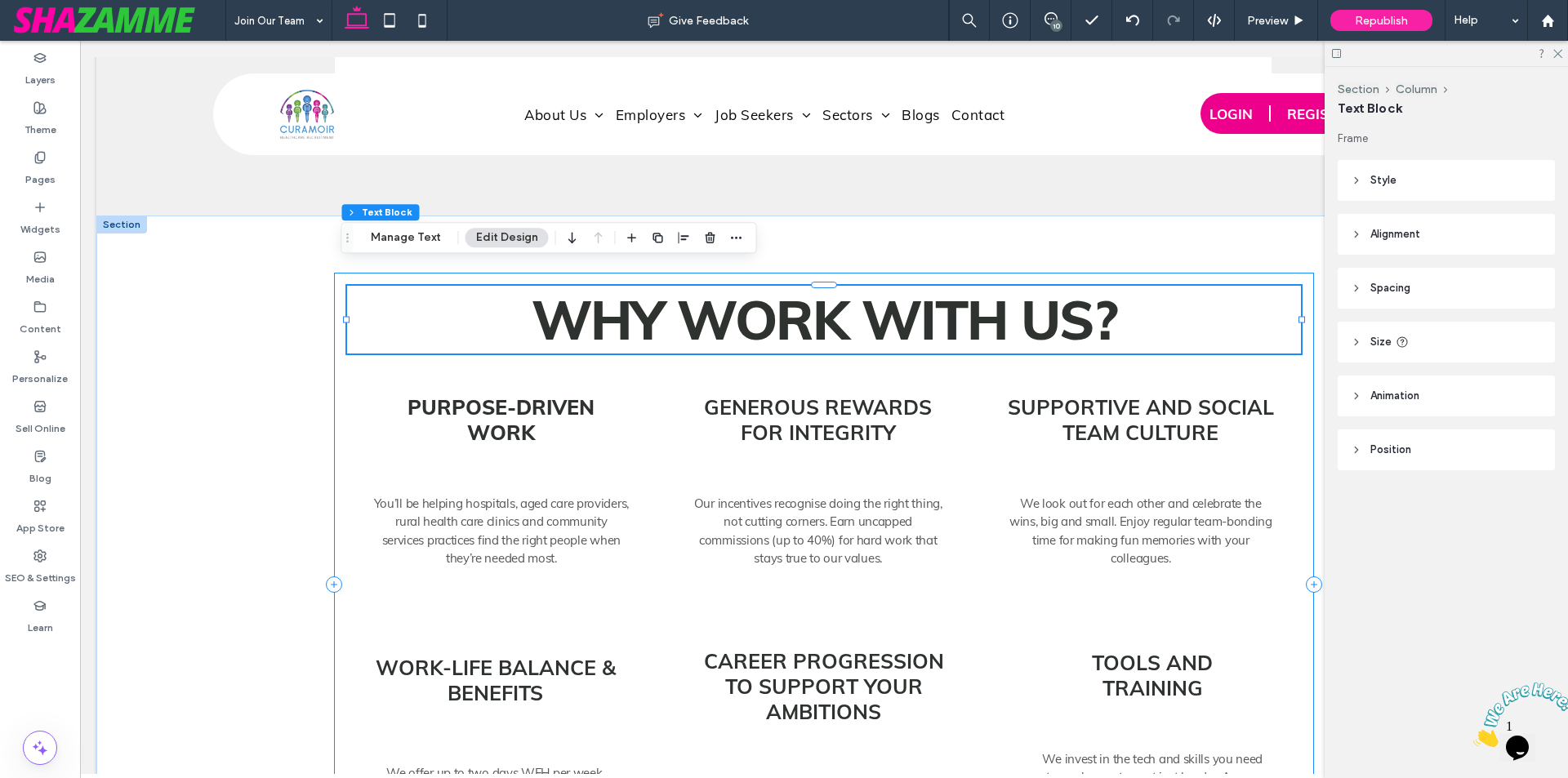
click at [1241, 273] on div "Why Work With Us? Purpose-driven work You’ll be helping hospitals, aged care pr…" at bounding box center [824, 585] width 980 height 624
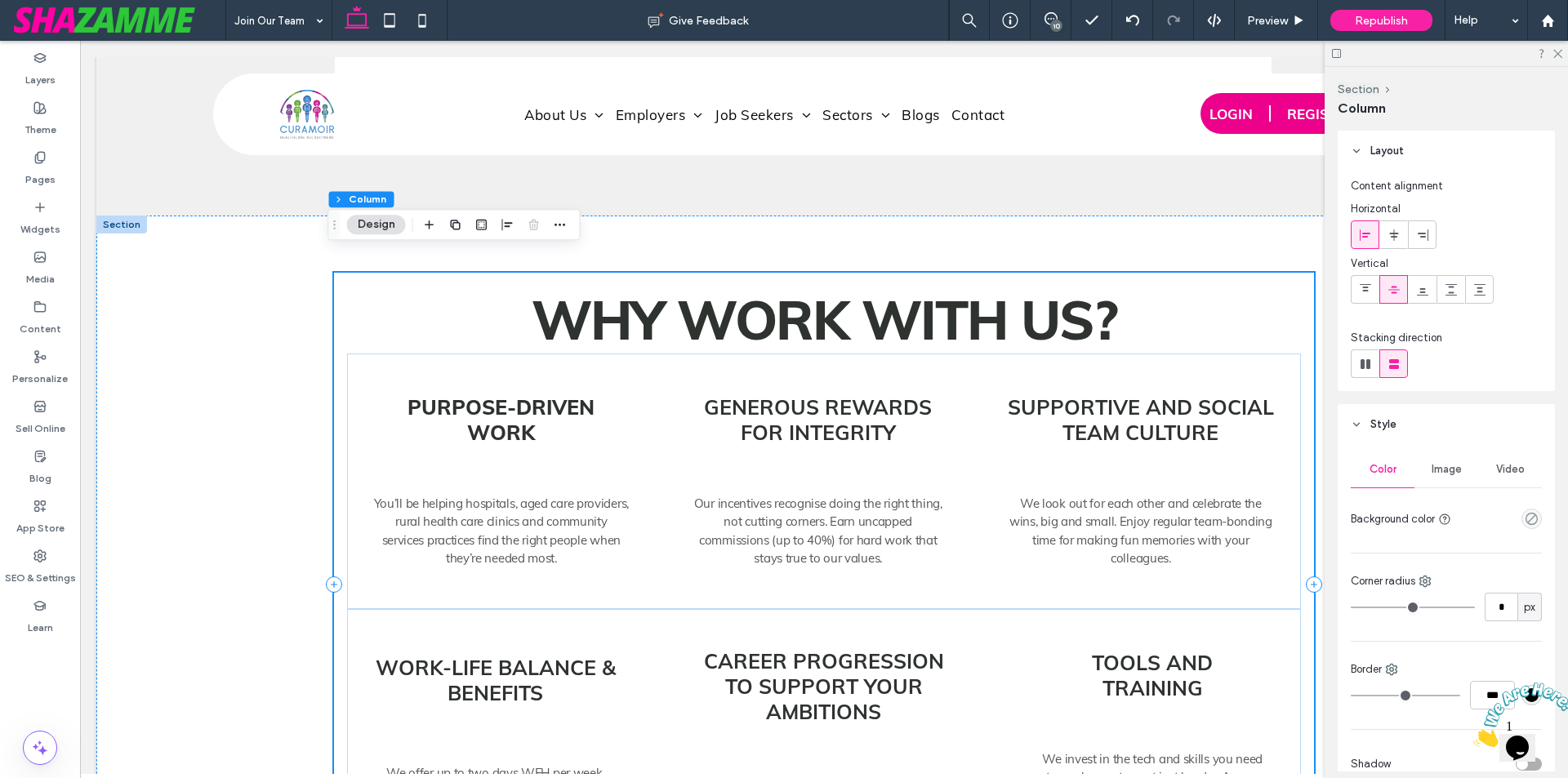
click at [334, 290] on div "Why Work With Us? Purpose-driven work You’ll be helping hospitals, aged care pr…" at bounding box center [824, 585] width 980 height 624
click at [1303, 352] on div "Why Work With Us? Purpose-driven work You’ll be helping hospitals, aged care pr…" at bounding box center [824, 585] width 980 height 624
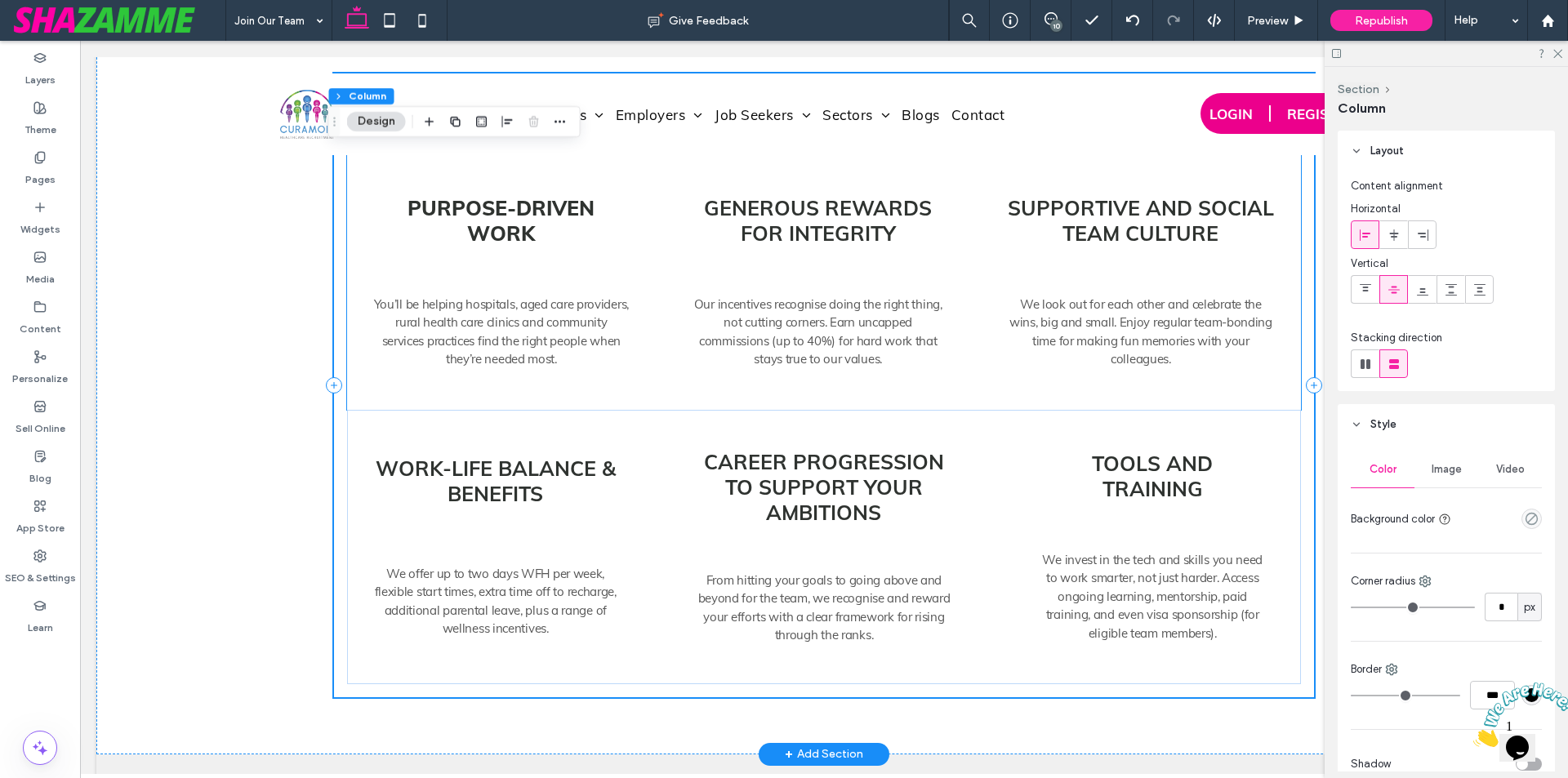
scroll to position [5852, 0]
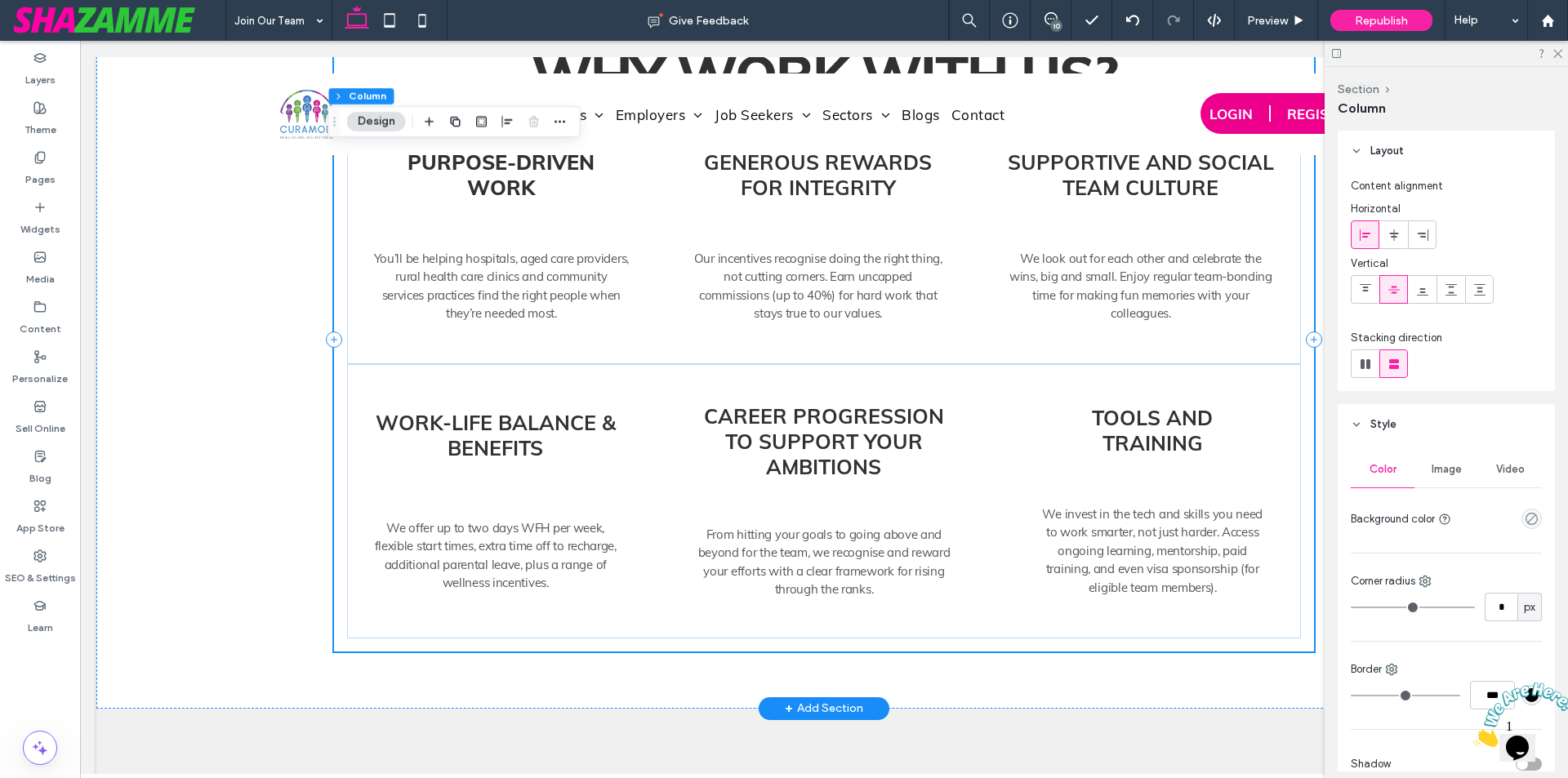
click at [1305, 347] on div "Why Work With Us? Purpose-driven work You’ll be helping hospitals, aged care pr…" at bounding box center [824, 340] width 980 height 624
click at [1306, 342] on div "Why Work With Us? Purpose-driven work You’ll be helping hospitals, aged care pr…" at bounding box center [824, 340] width 980 height 624
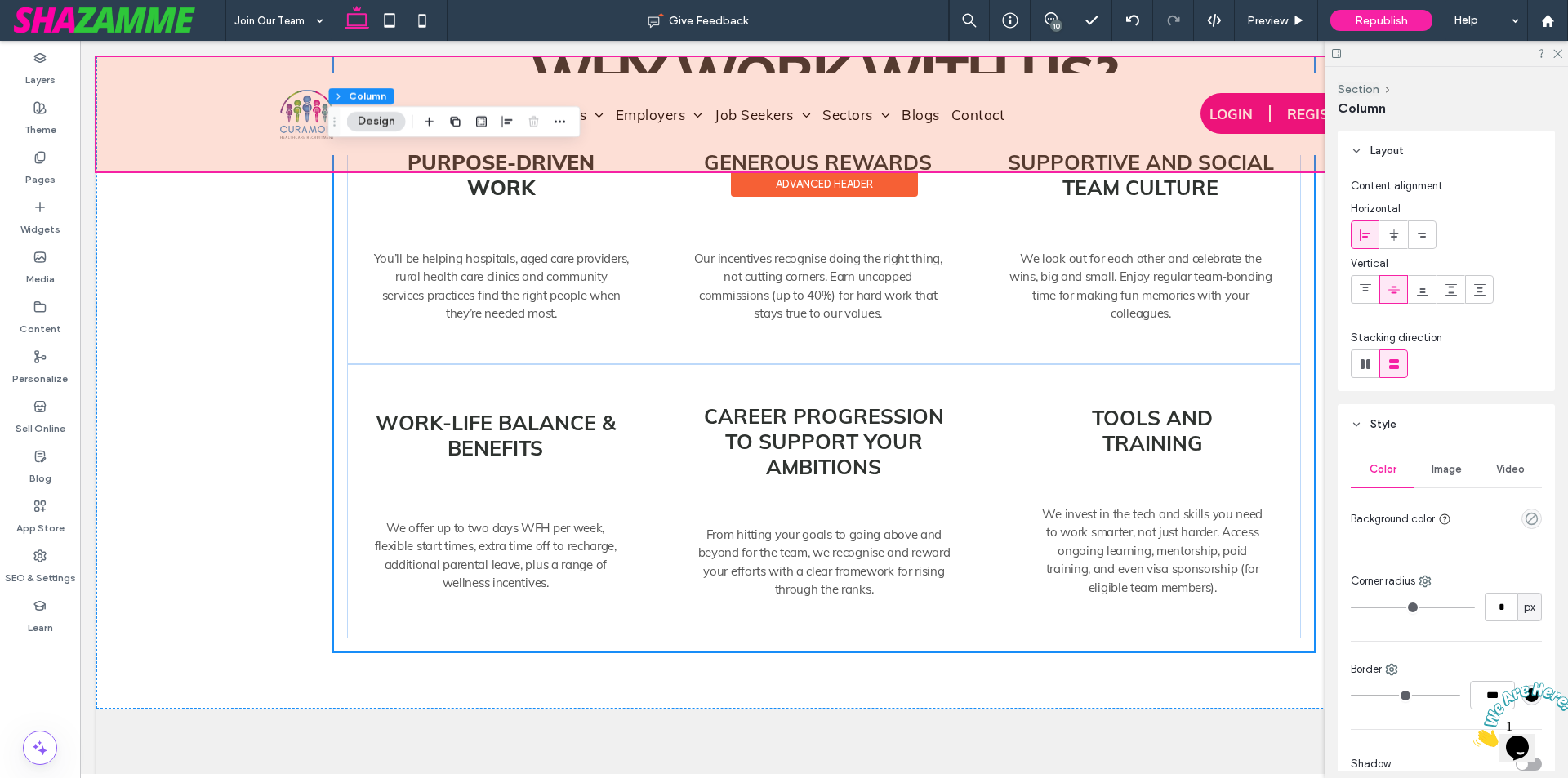
click at [818, 185] on div "Advanced Header" at bounding box center [824, 183] width 187 height 25
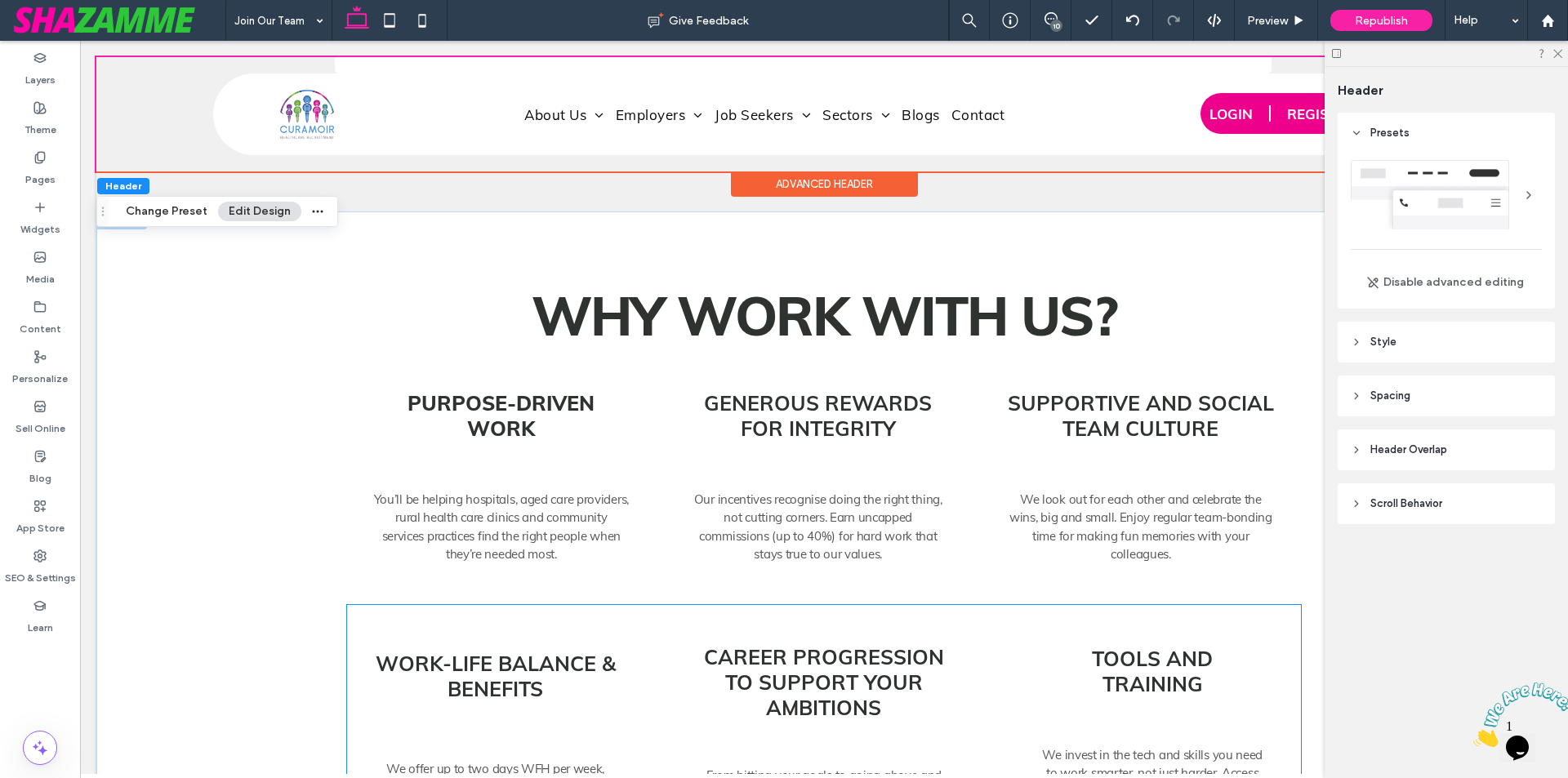
scroll to position [5607, 0]
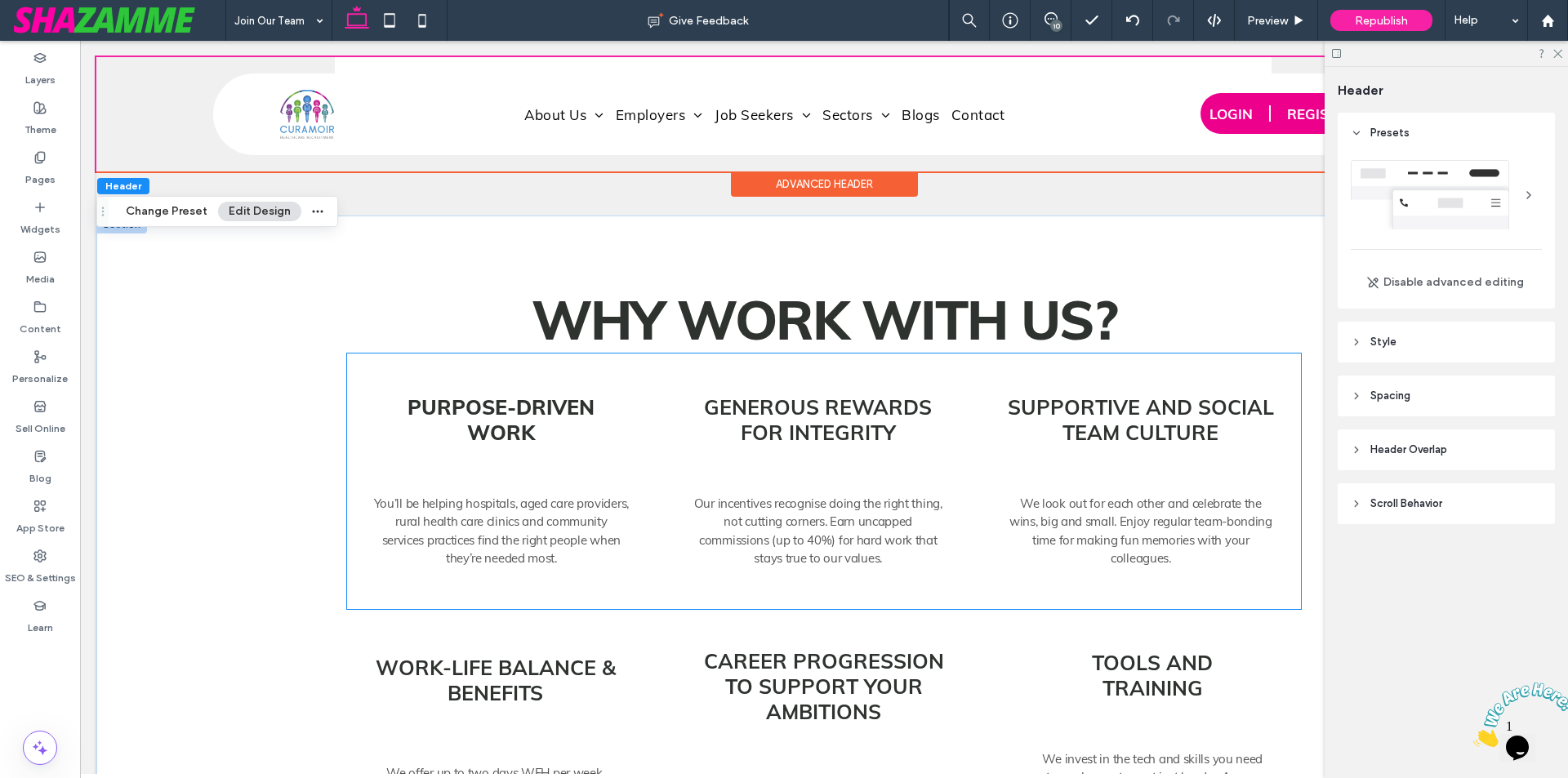
click at [1193, 567] on div "Supportive and social team culture We look out for each other and celebrate the…" at bounding box center [1140, 482] width 294 height 229
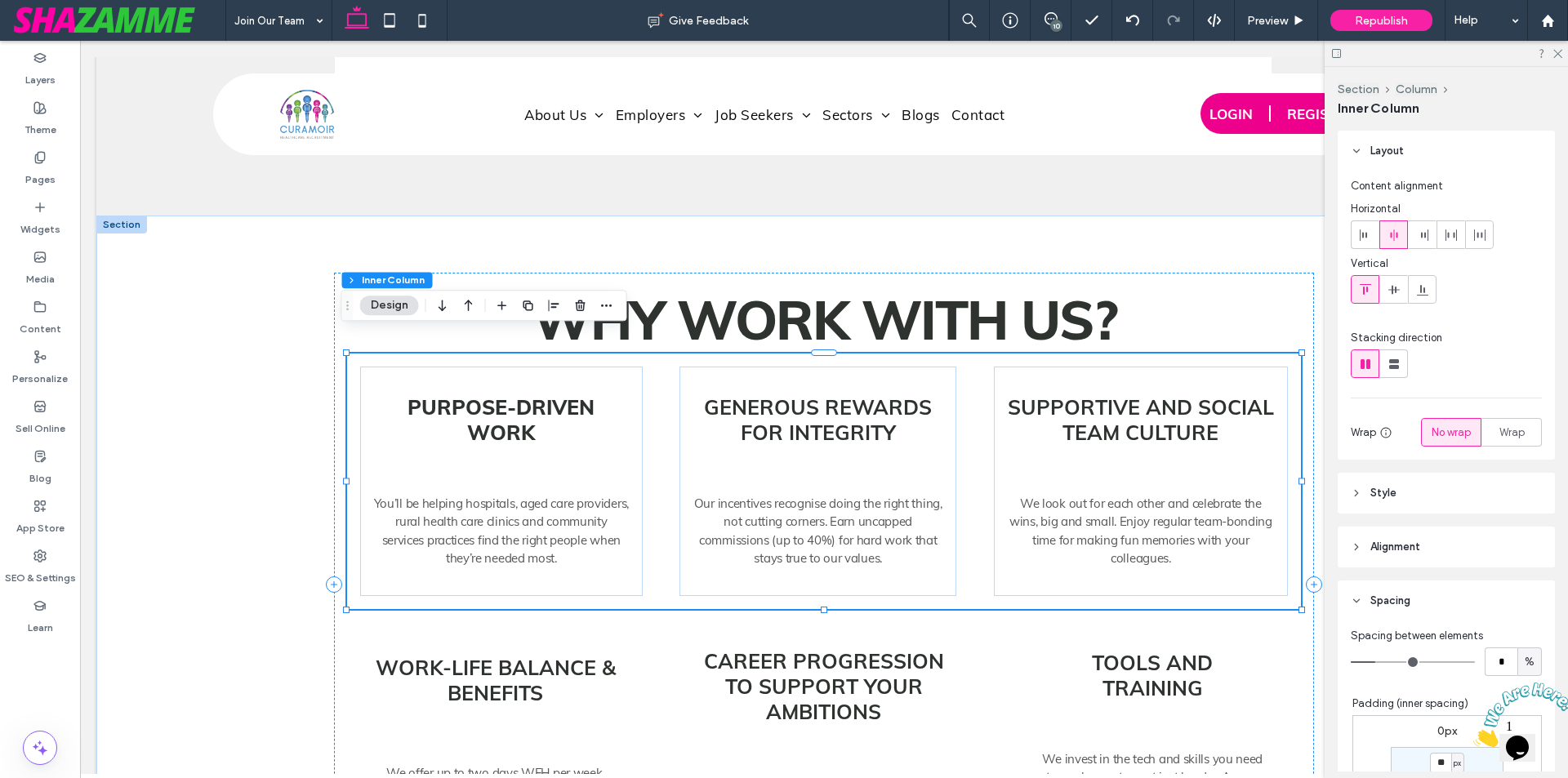
click at [974, 559] on div "Purpose-driven work You’ll be helping hospitals, aged care providers, rural hea…" at bounding box center [824, 482] width 954 height 256
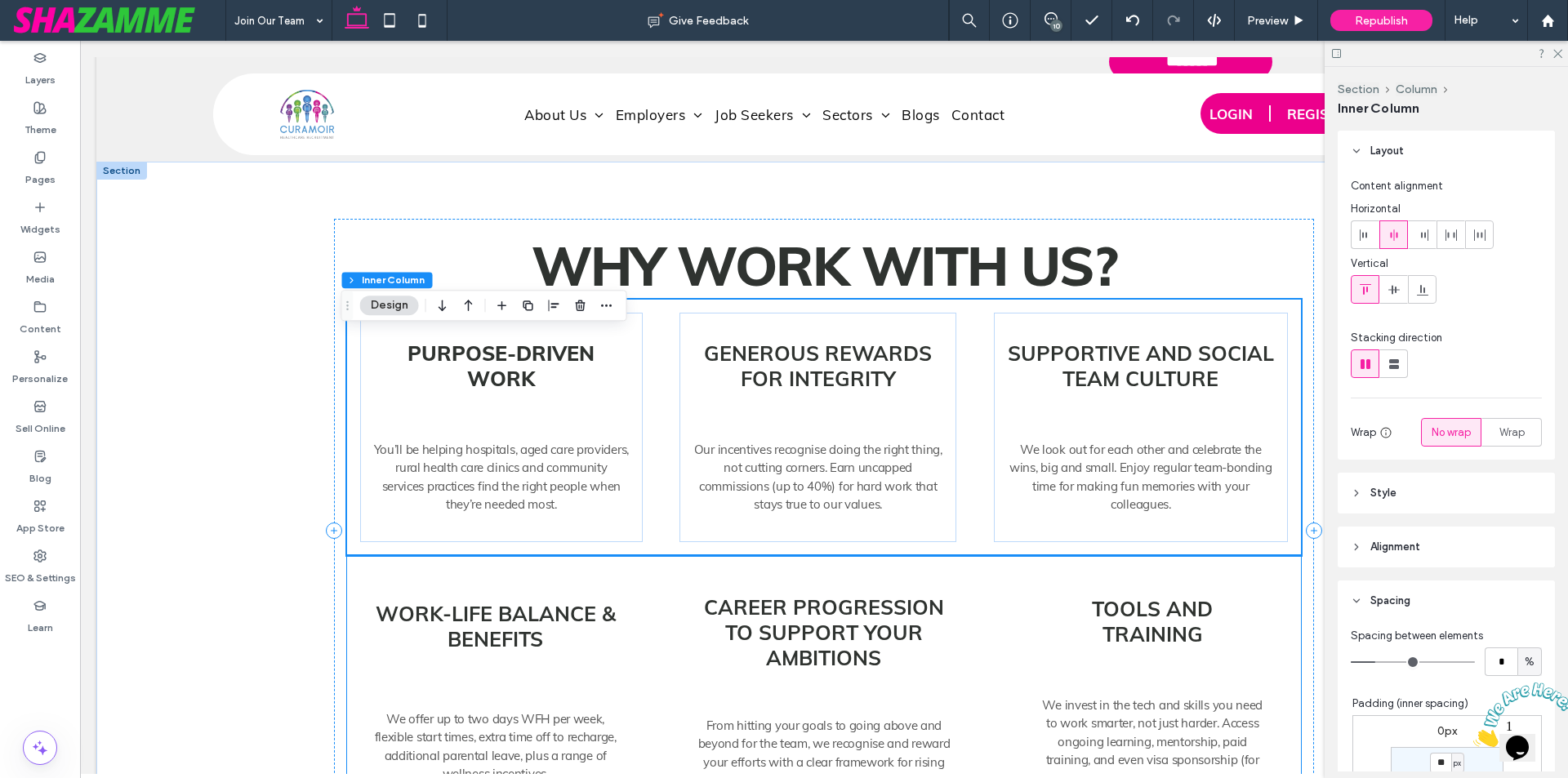
scroll to position [5852, 0]
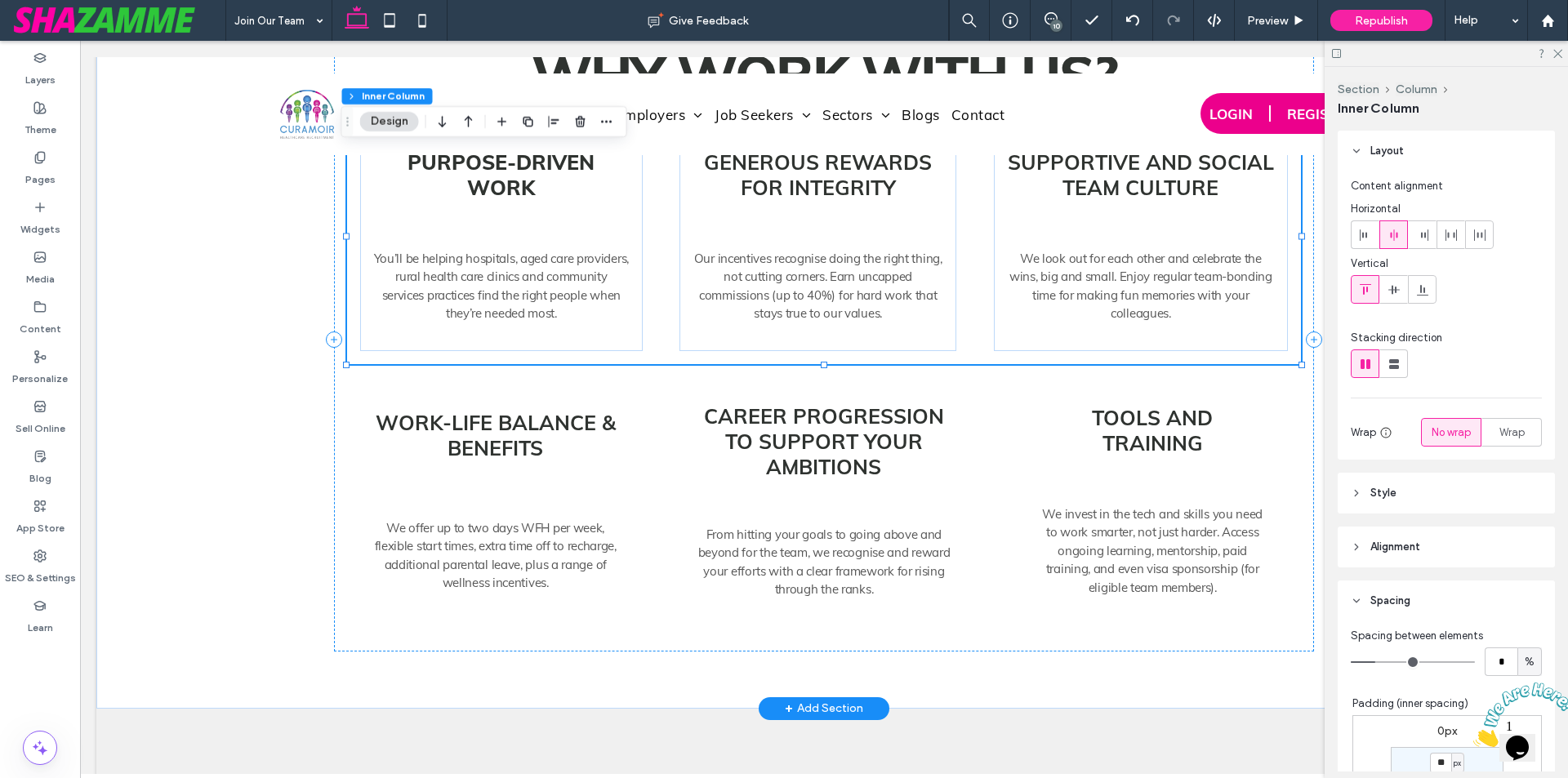
click at [658, 322] on div "Purpose-driven work You’ll be helping hospitals, aged care providers, rural hea…" at bounding box center [824, 237] width 954 height 256
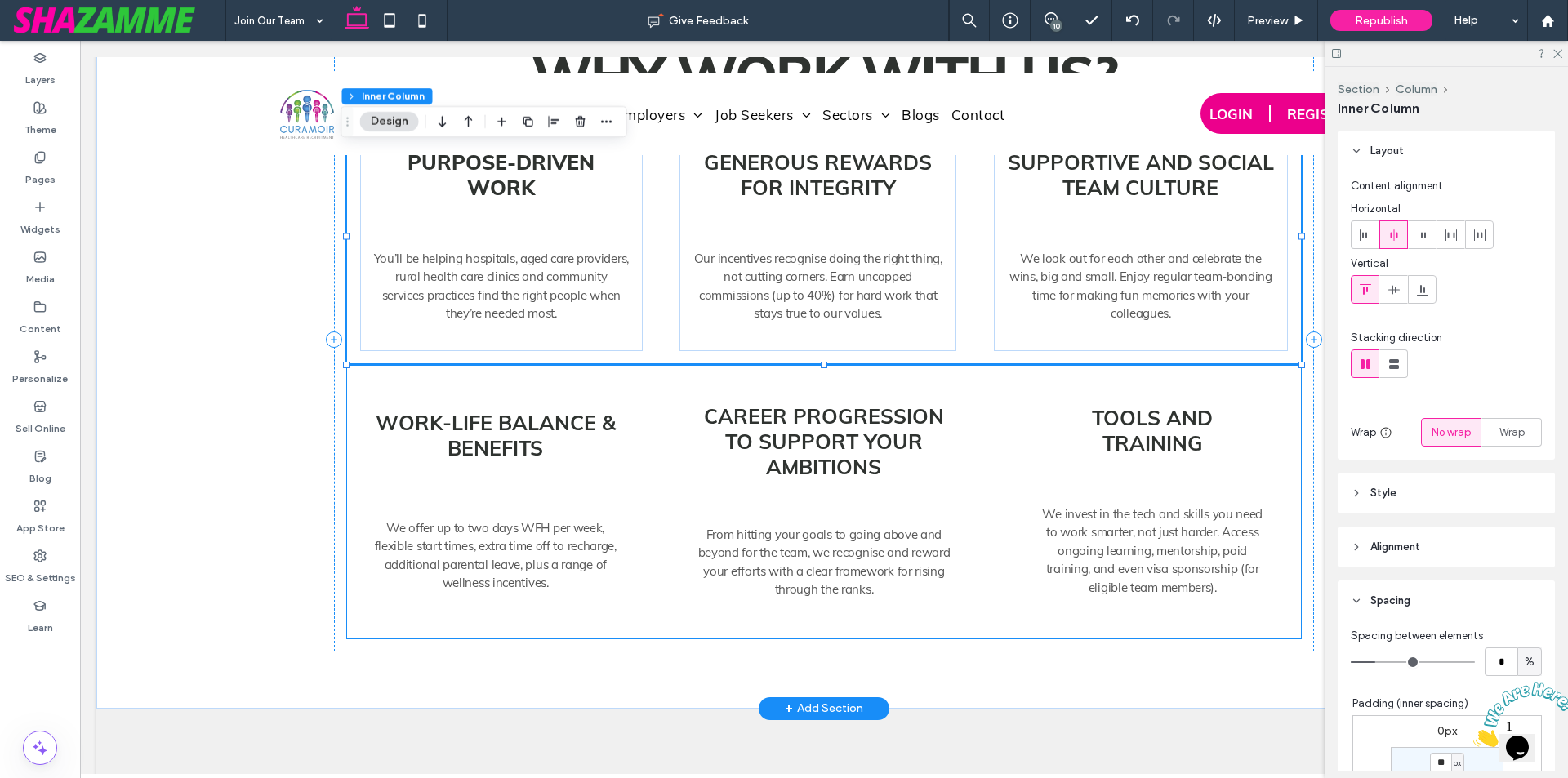
click at [657, 364] on div "Work-life balance & benefits We offer up to two days WFH per week, flexible sta…" at bounding box center [824, 501] width 954 height 274
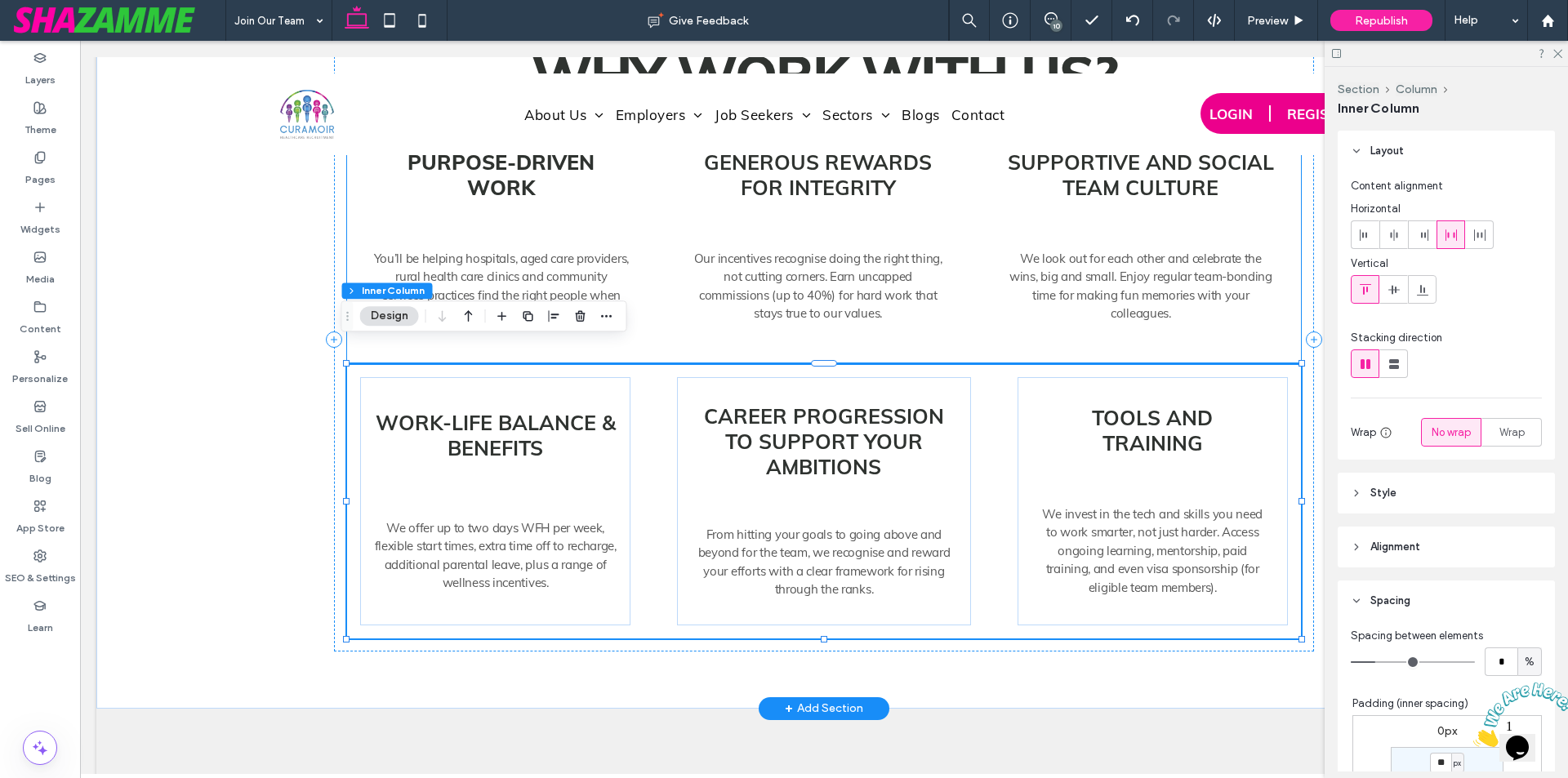
click at [653, 296] on div "Purpose-driven work You’ll be helping hospitals, aged care providers, rural hea…" at bounding box center [824, 237] width 954 height 256
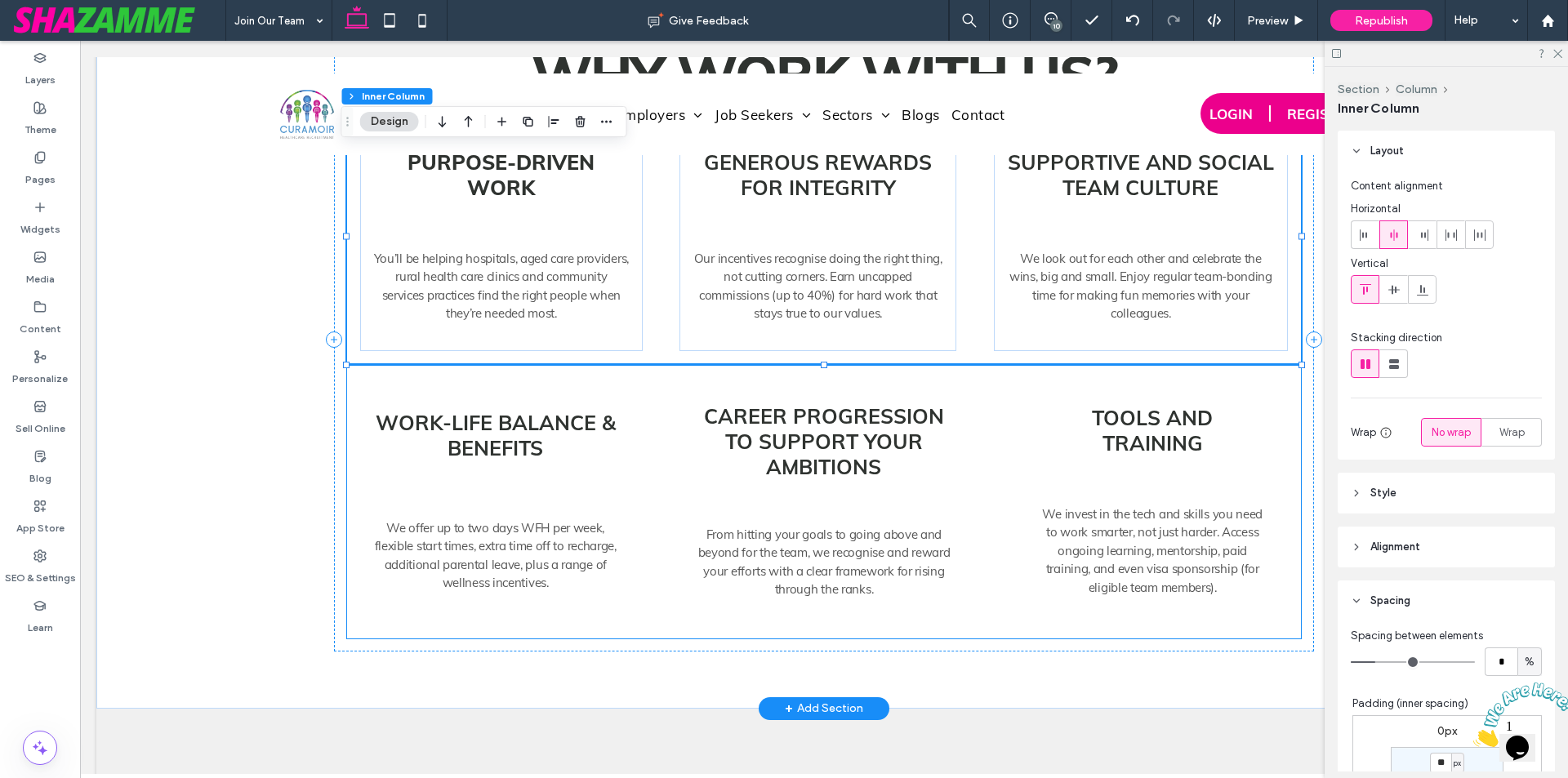
click at [646, 387] on div "Work-life balance & benefits We offer up to two days WFH per week, flexible sta…" at bounding box center [824, 501] width 954 height 274
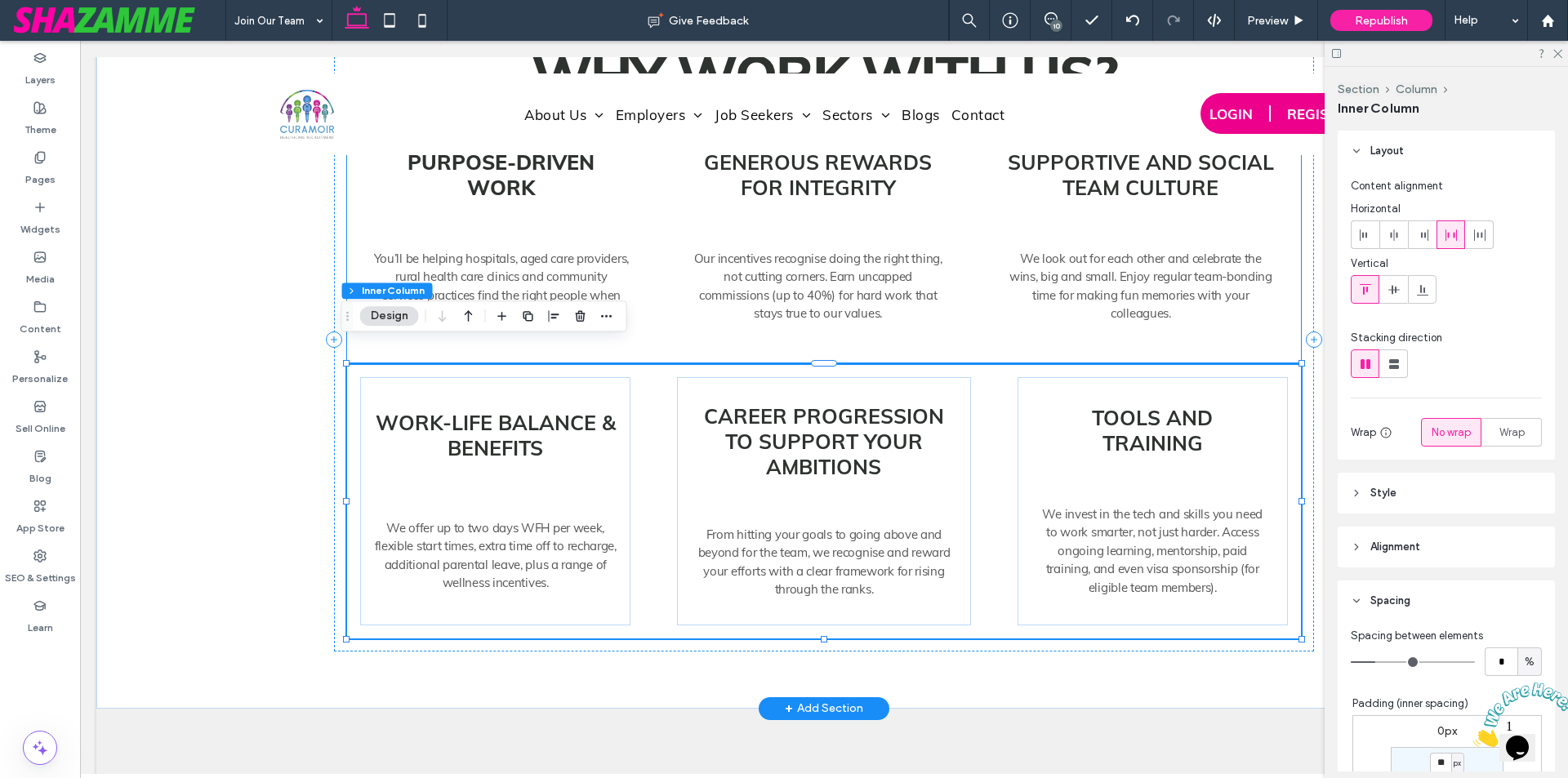
click at [653, 299] on div "Purpose-driven work You’ll be helping hospitals, aged care providers, rural hea…" at bounding box center [824, 237] width 954 height 256
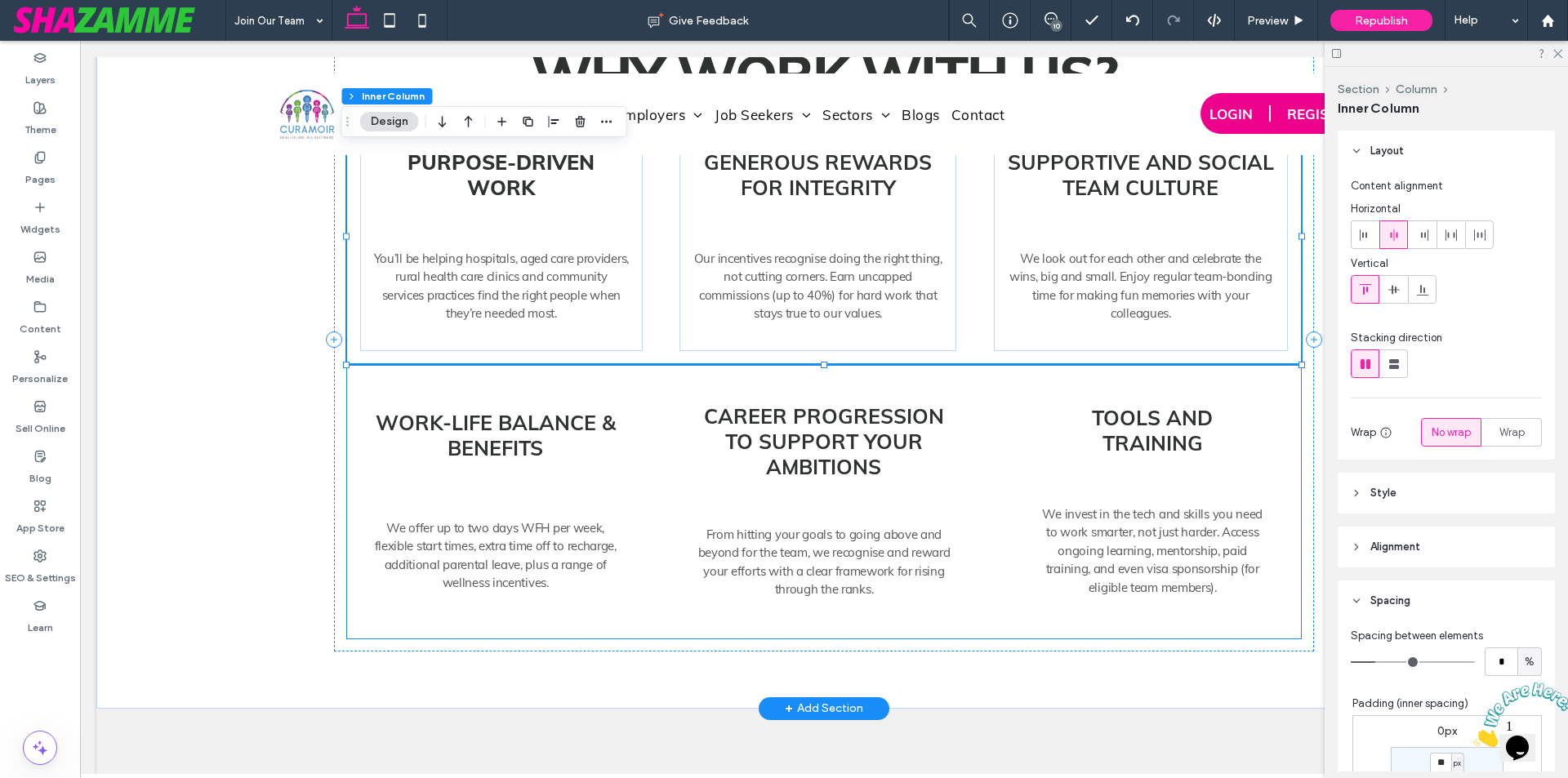
click at [653, 401] on div "Work-life balance & benefits We offer up to two days WFH per week, flexible sta…" at bounding box center [824, 501] width 954 height 274
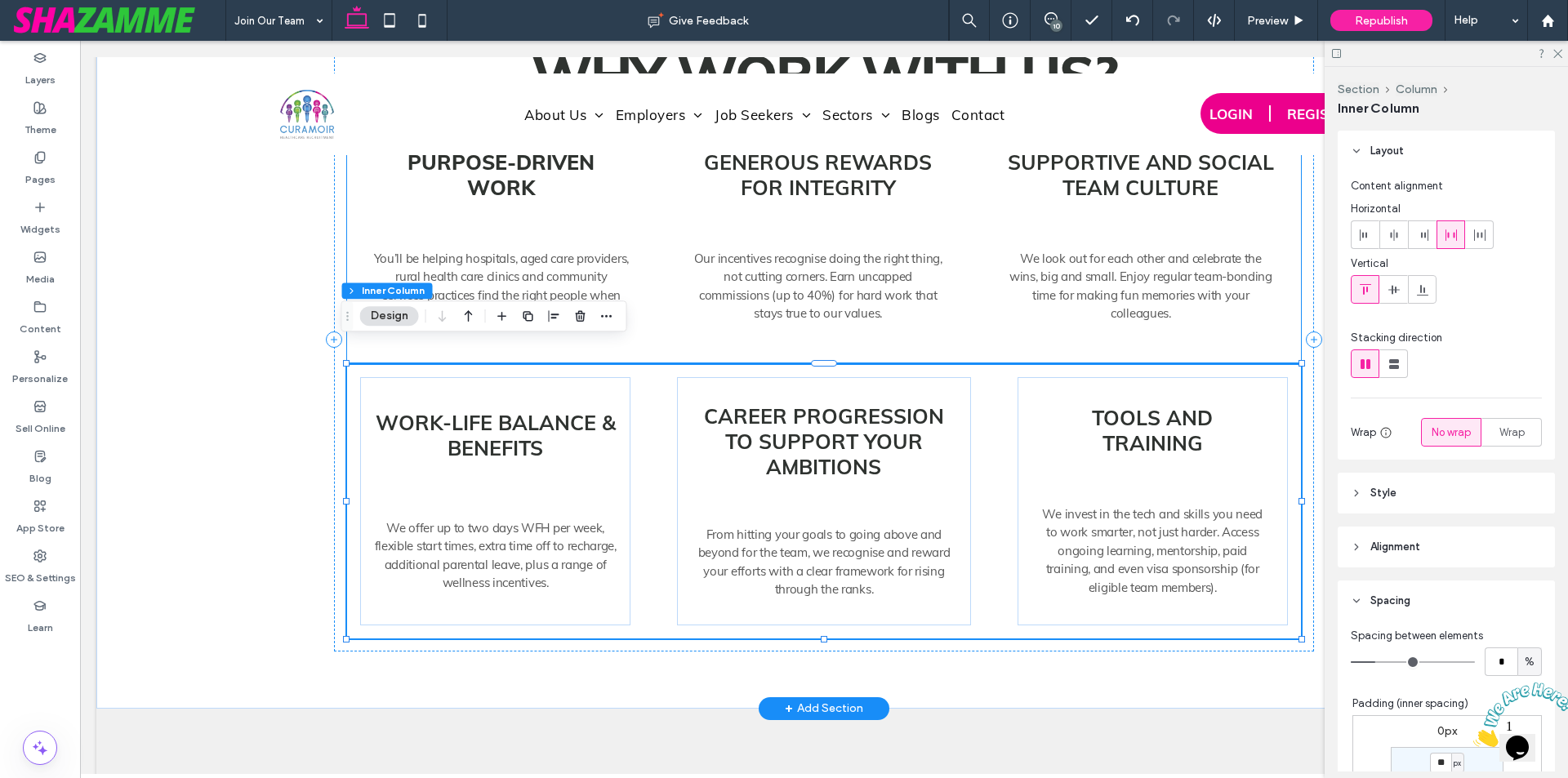
click at [653, 276] on div "Purpose-driven work You’ll be helping hospitals, aged care providers, rural hea…" at bounding box center [824, 237] width 954 height 256
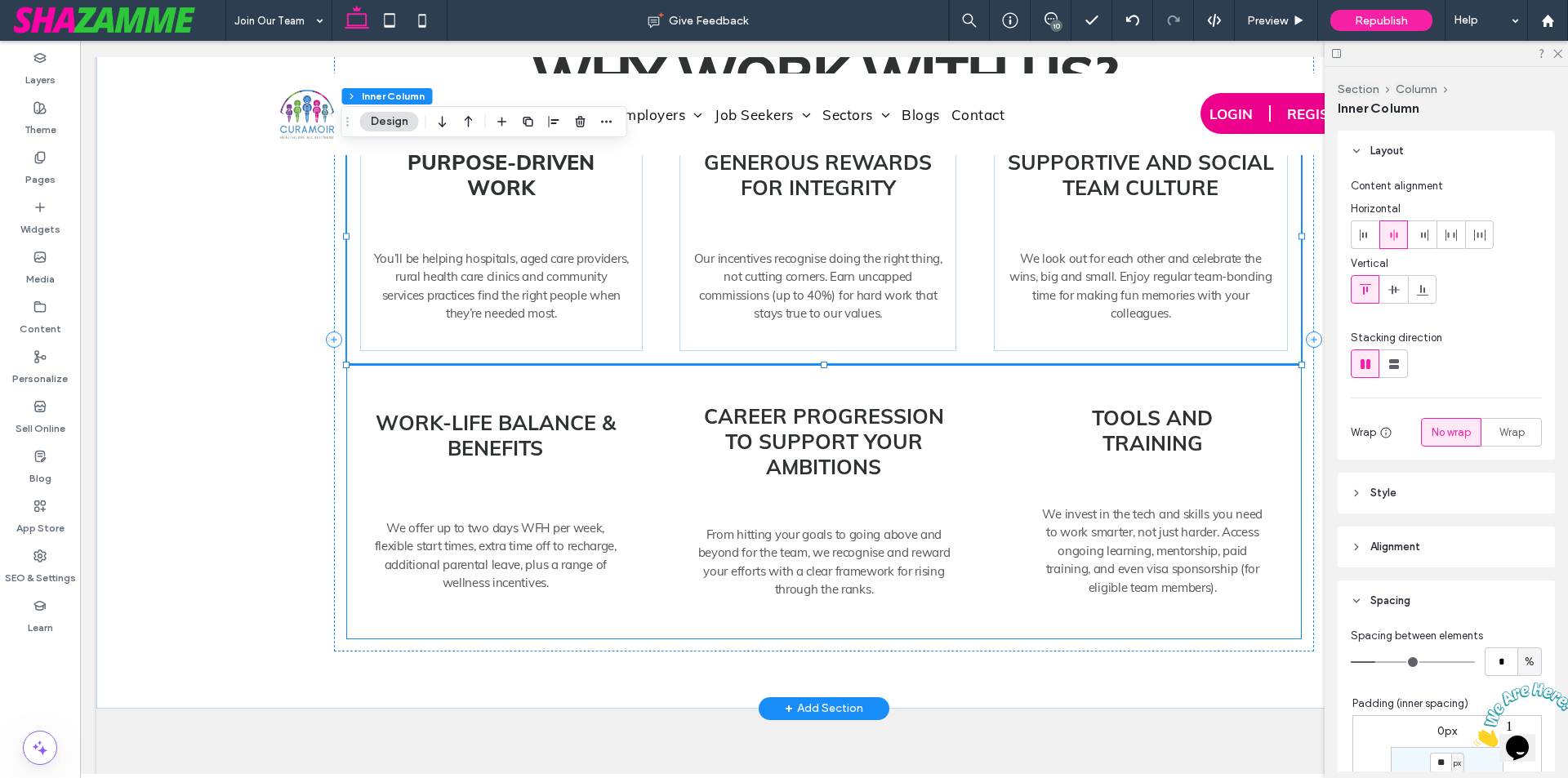
click at [659, 390] on div "Work-life balance & benefits We offer up to two days WFH per week, flexible sta…" at bounding box center [824, 501] width 954 height 274
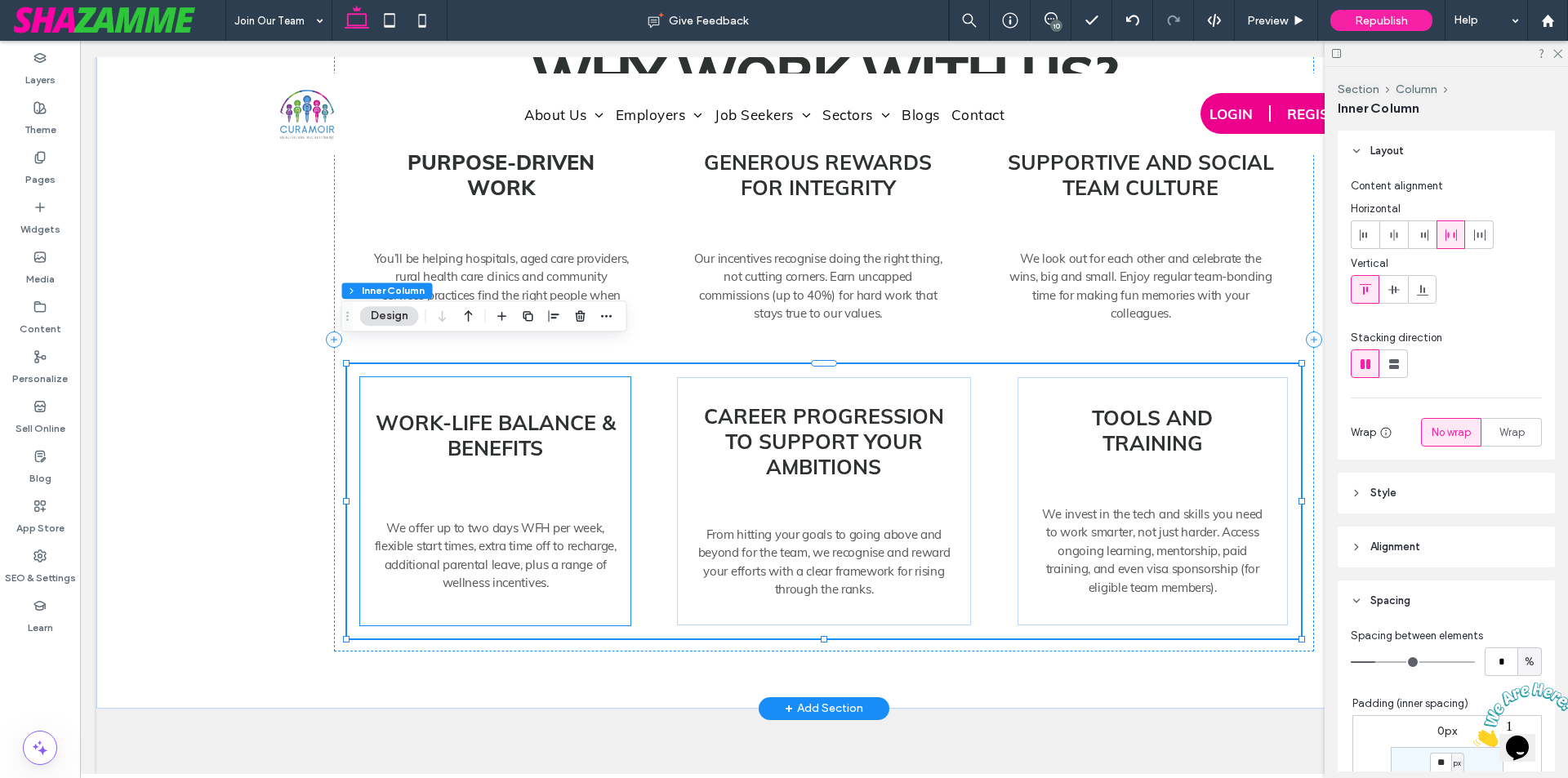
click at [592, 378] on div "Work-life balance & benefits We offer up to two days WFH per week, flexible sta…" at bounding box center [496, 501] width 270 height 248
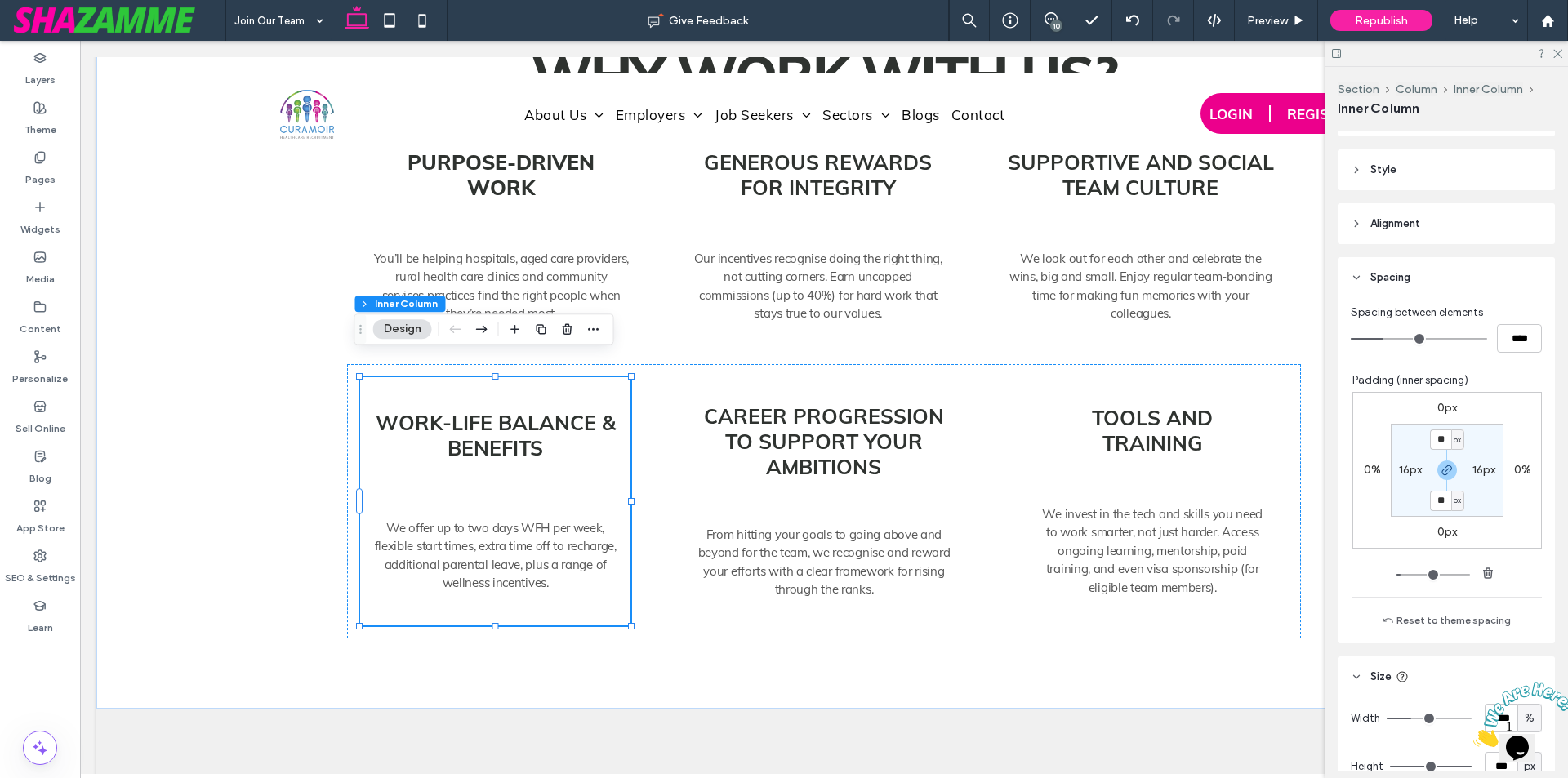
scroll to position [489, 0]
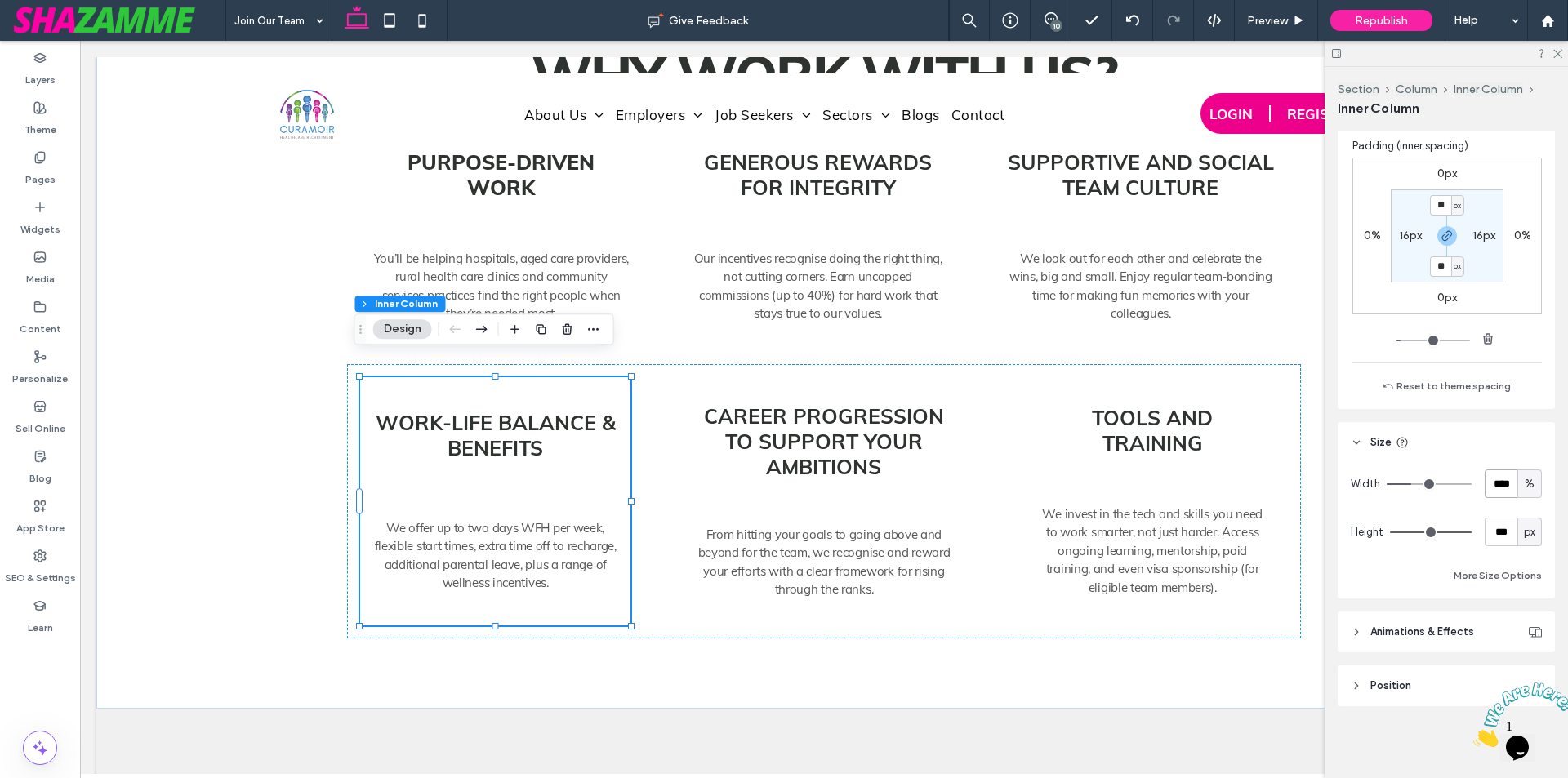
click at [1486, 491] on input "****" at bounding box center [1501, 483] width 33 height 29
type input "**"
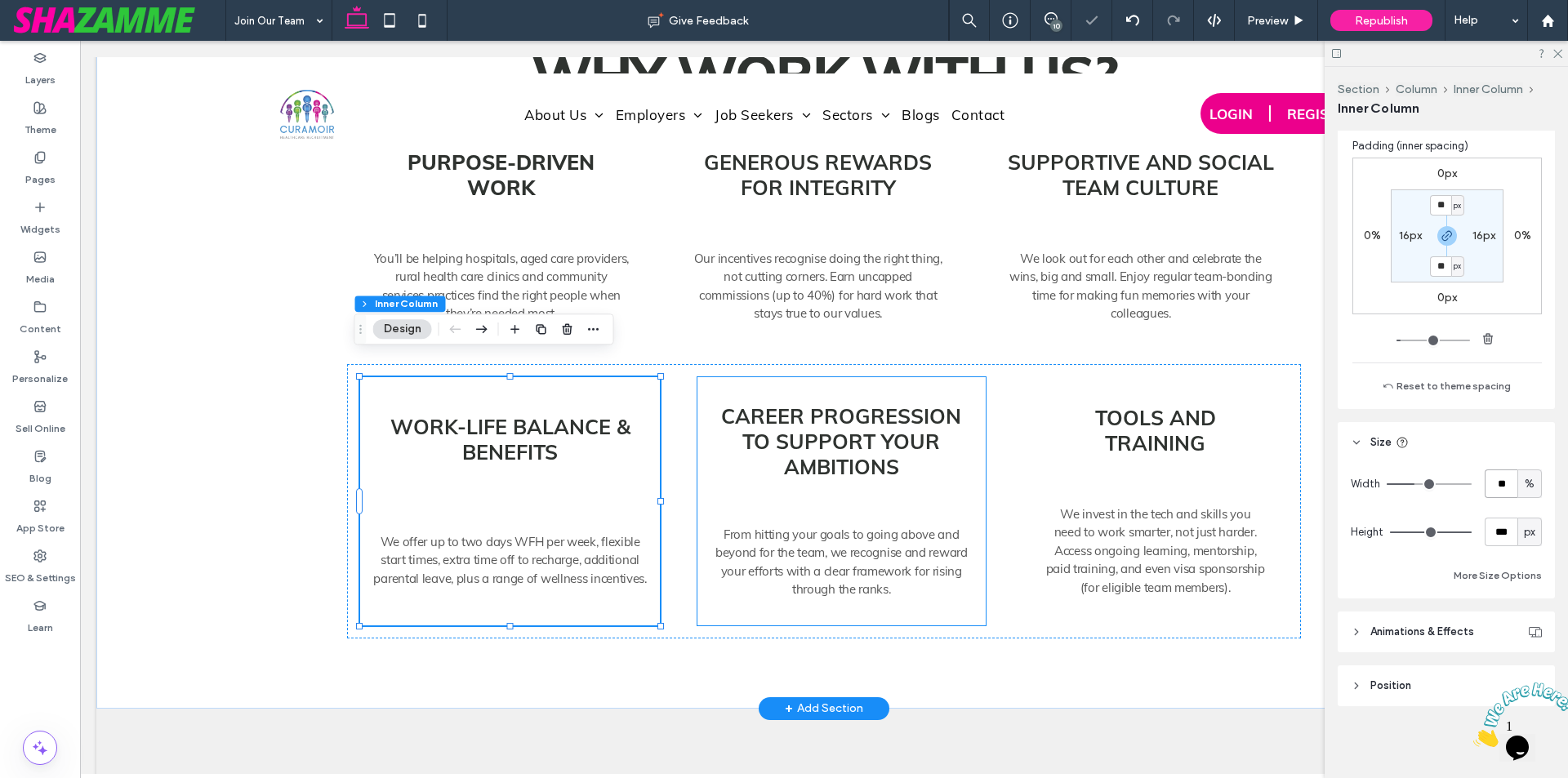
click at [827, 465] on div "Career progression to support your ambitions From hitting your goals to going a…" at bounding box center [841, 501] width 288 height 248
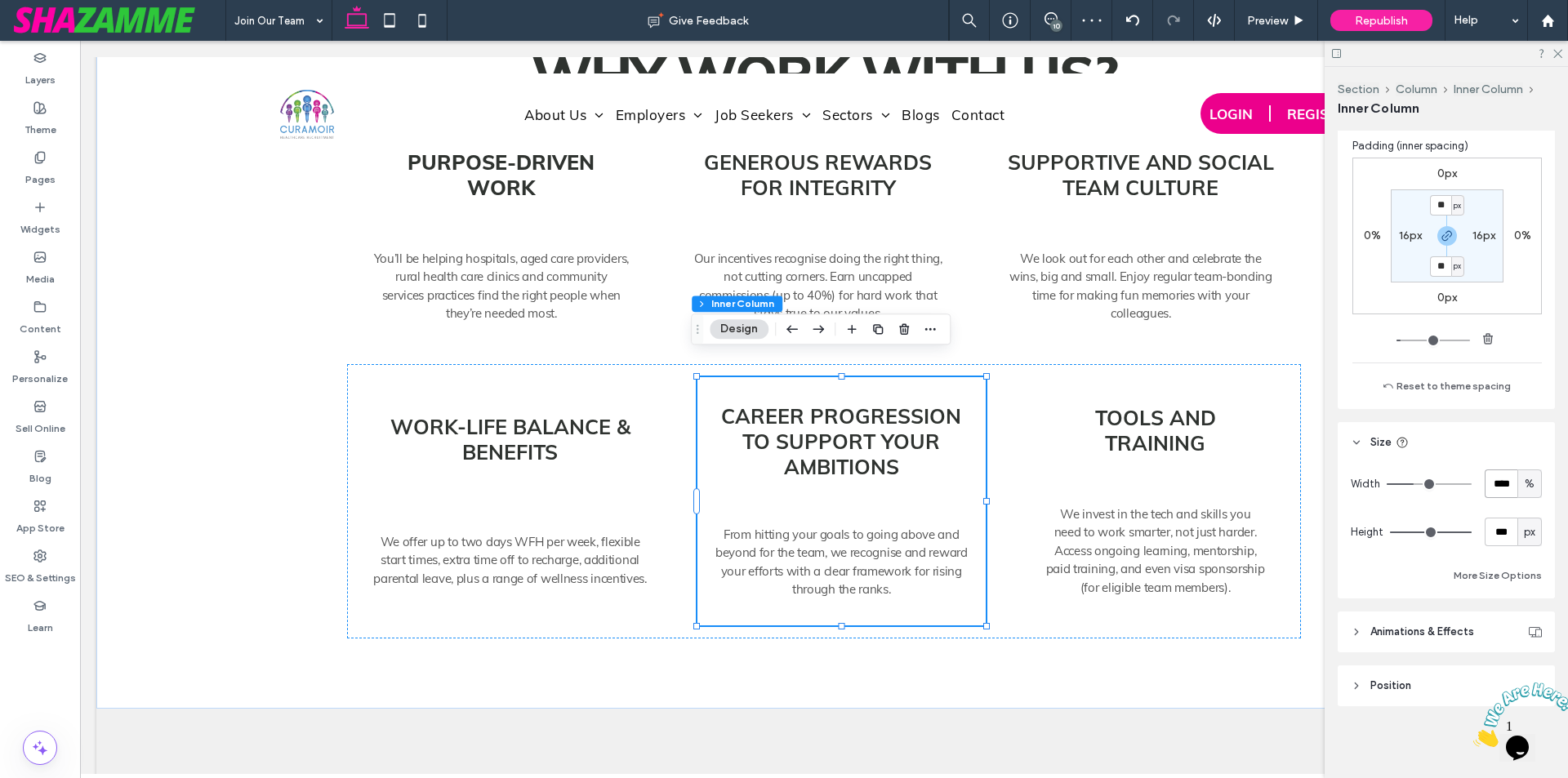
click at [1498, 486] on input "****" at bounding box center [1501, 483] width 33 height 29
type input "**"
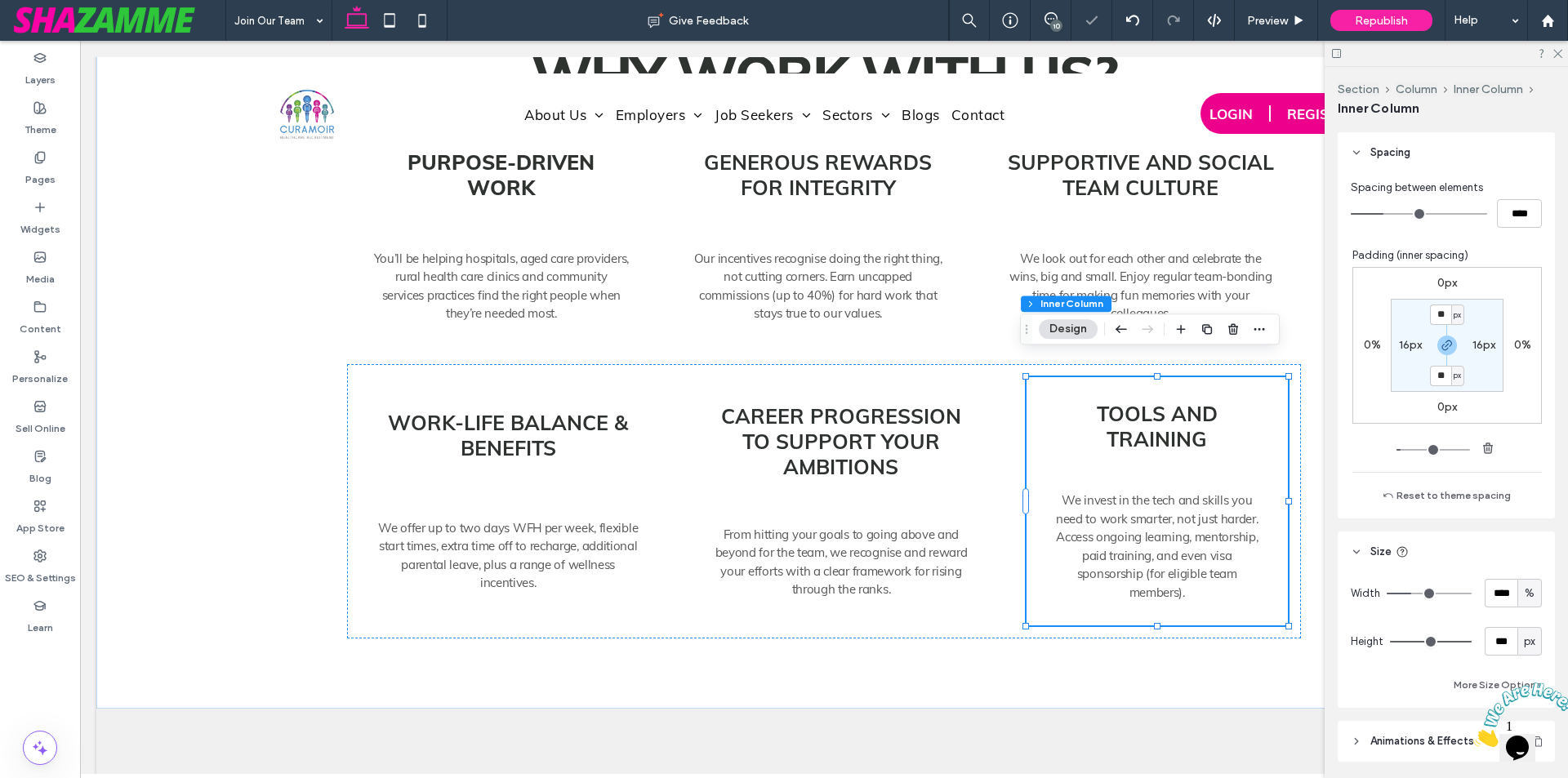
scroll to position [408, 0]
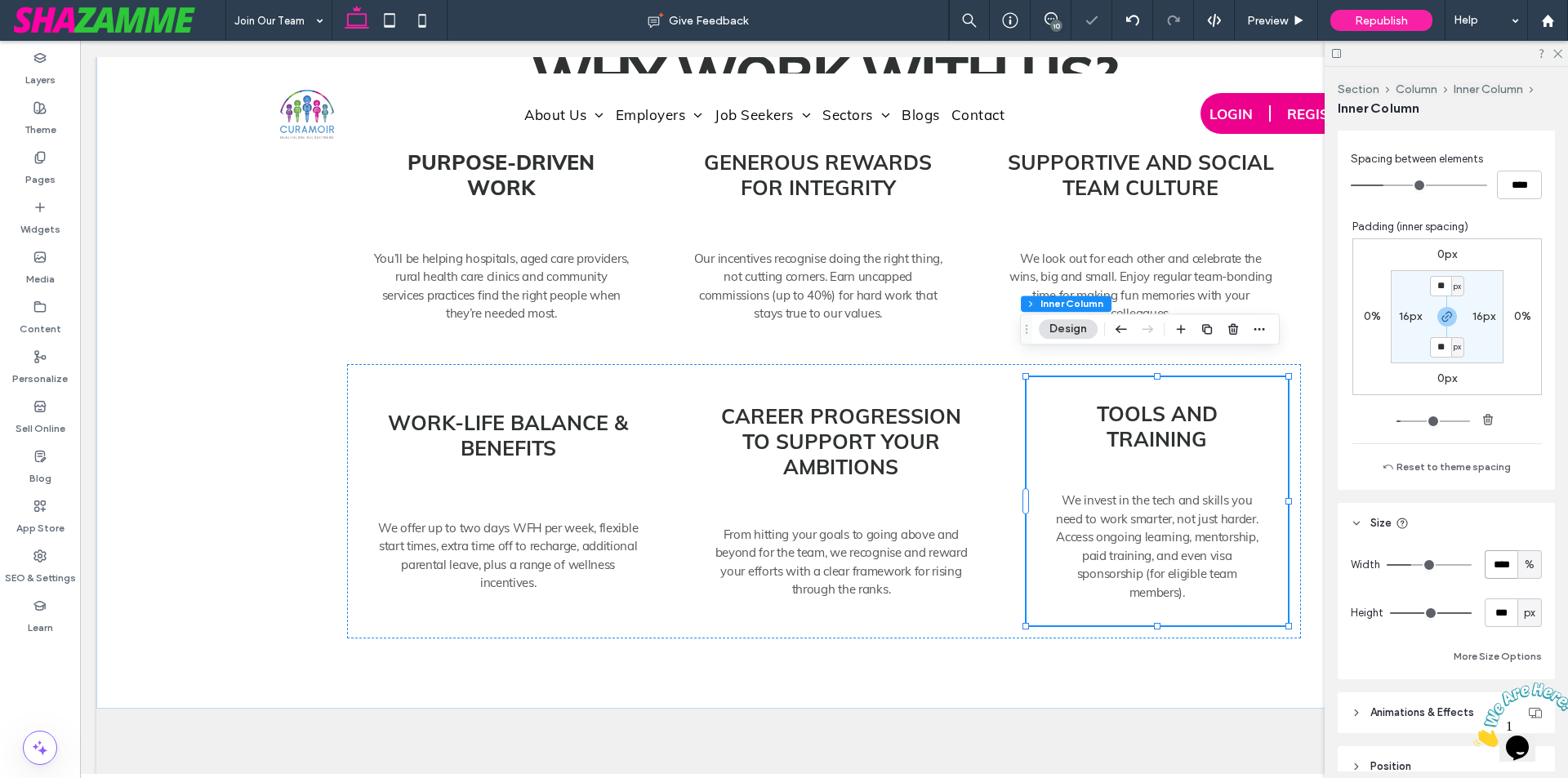
click at [1496, 570] on input "****" at bounding box center [1501, 564] width 33 height 29
type input "**"
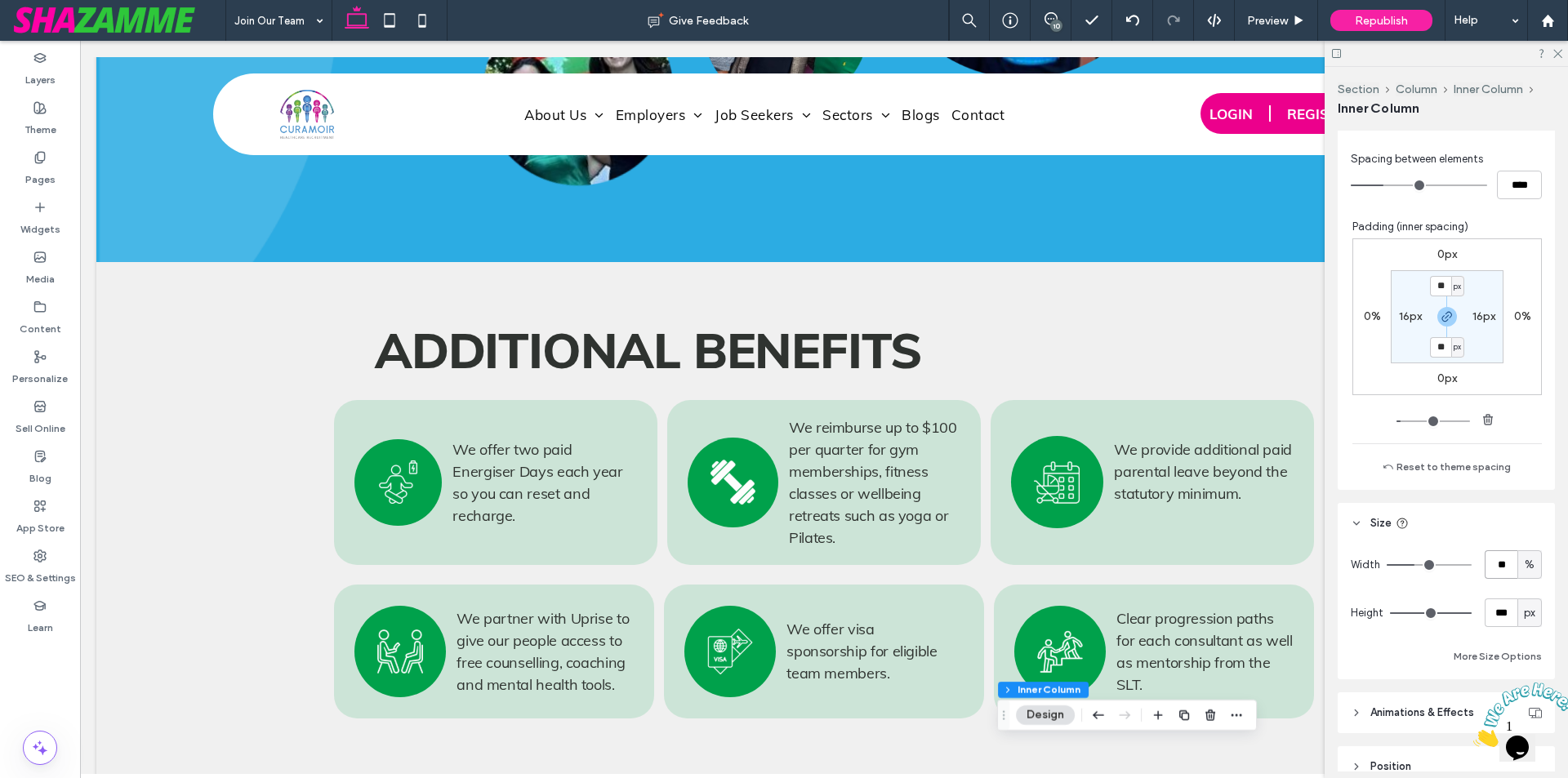
scroll to position [3485, 0]
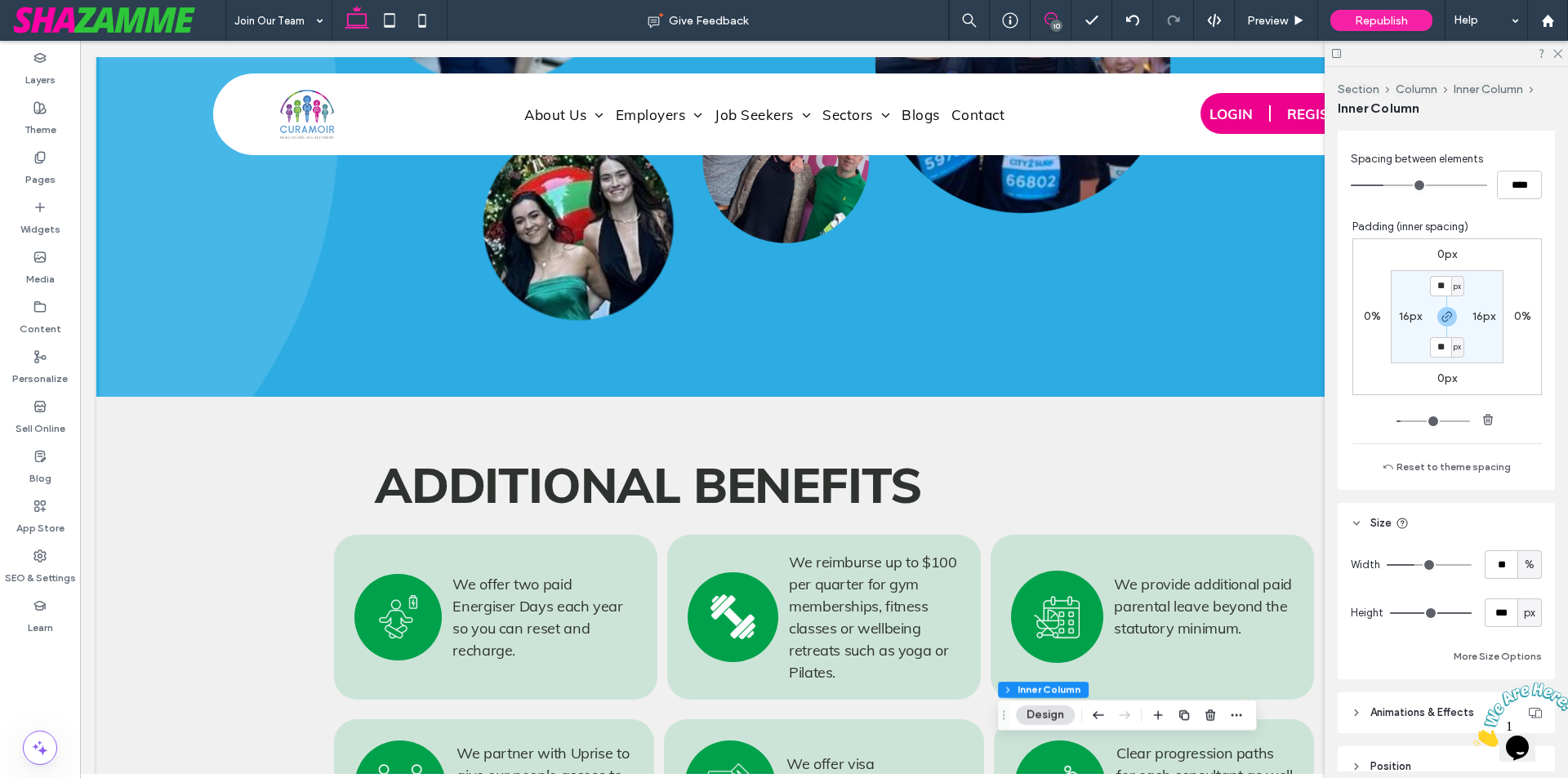
drag, startPoint x: 1046, startPoint y: 24, endPoint x: 1015, endPoint y: 0, distance: 39.2
click at [1046, 24] on icon at bounding box center [1051, 19] width 13 height 13
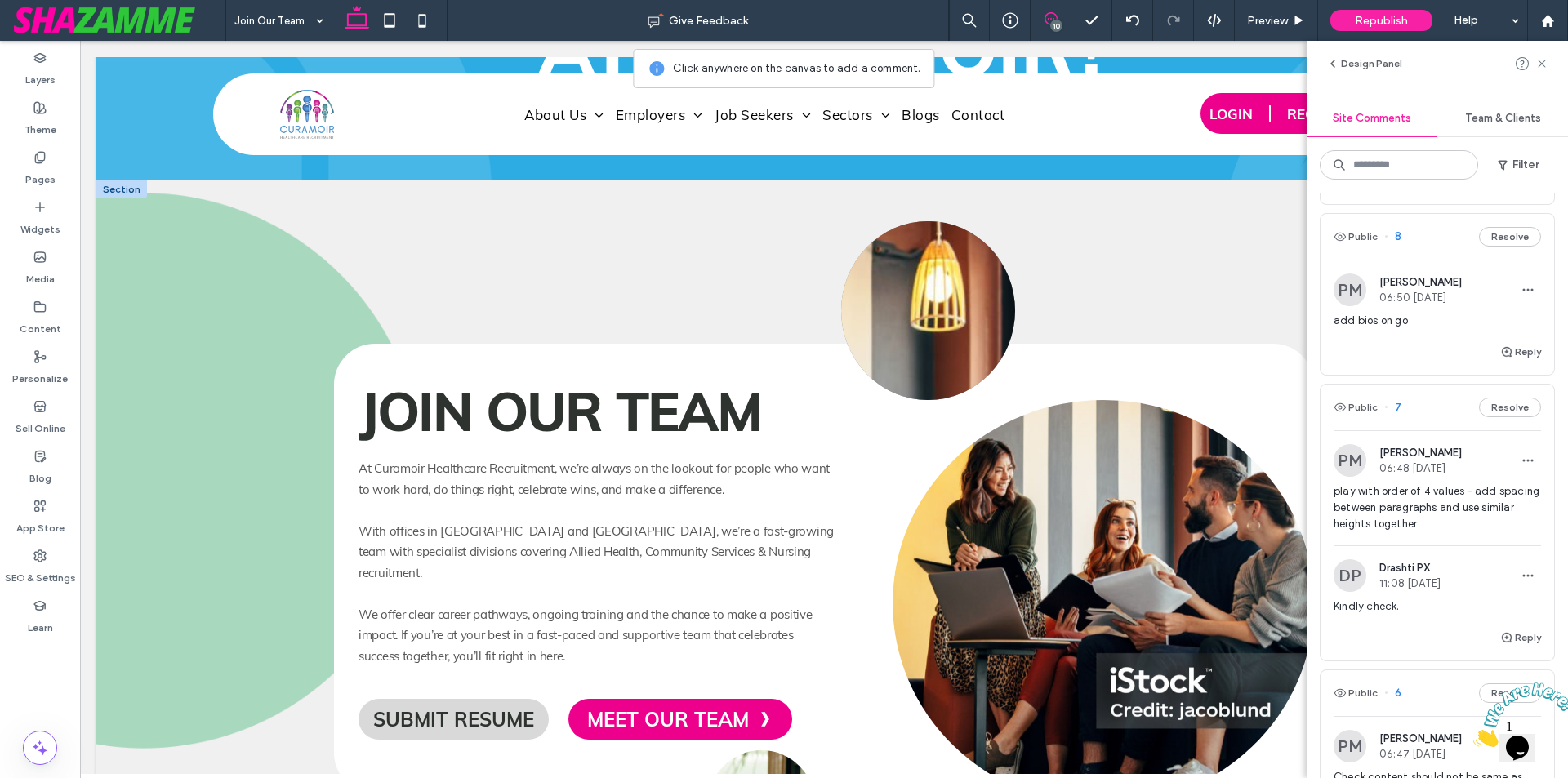
scroll to position [327, 0]
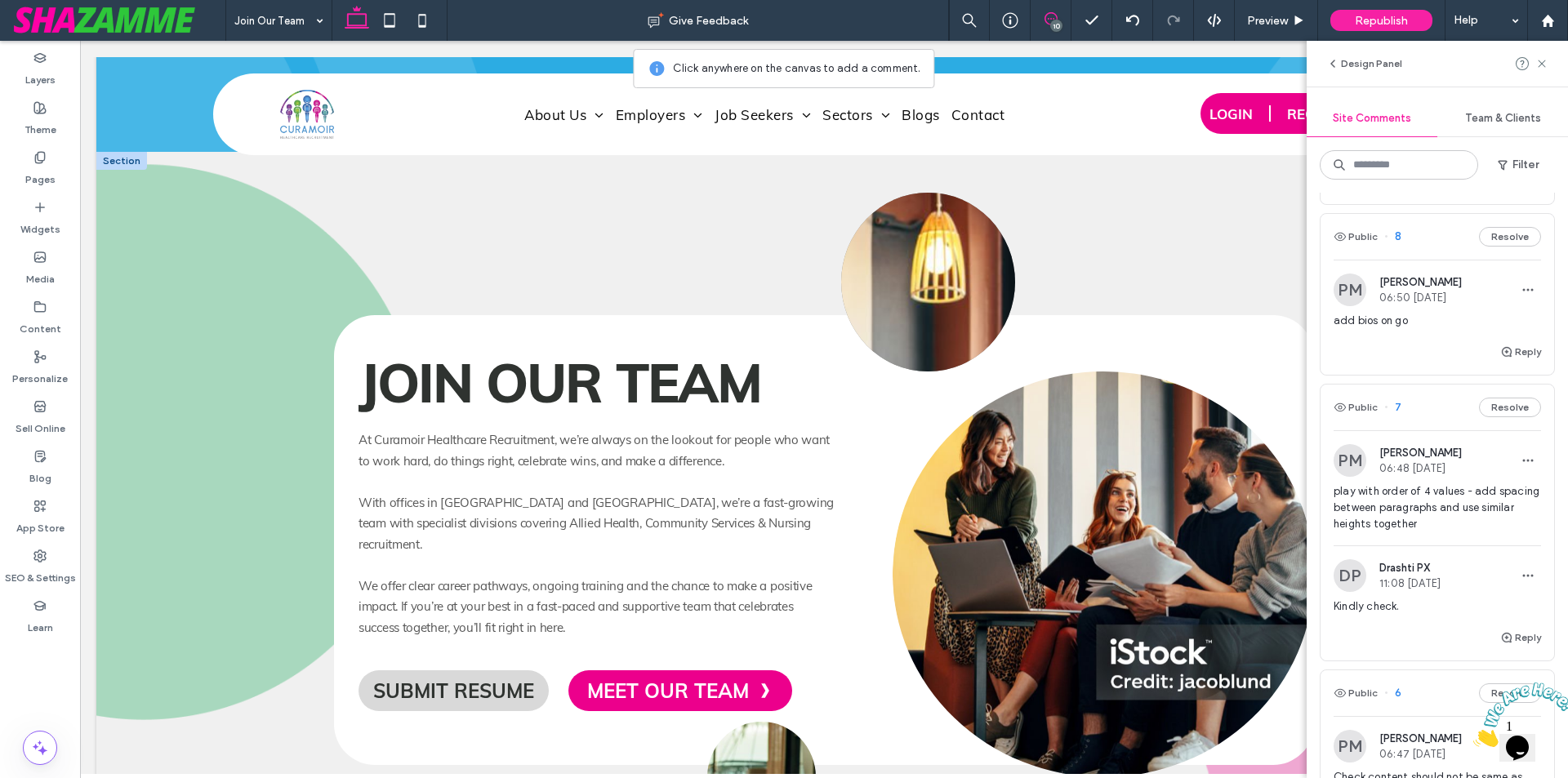
click at [963, 314] on img at bounding box center [928, 282] width 174 height 179
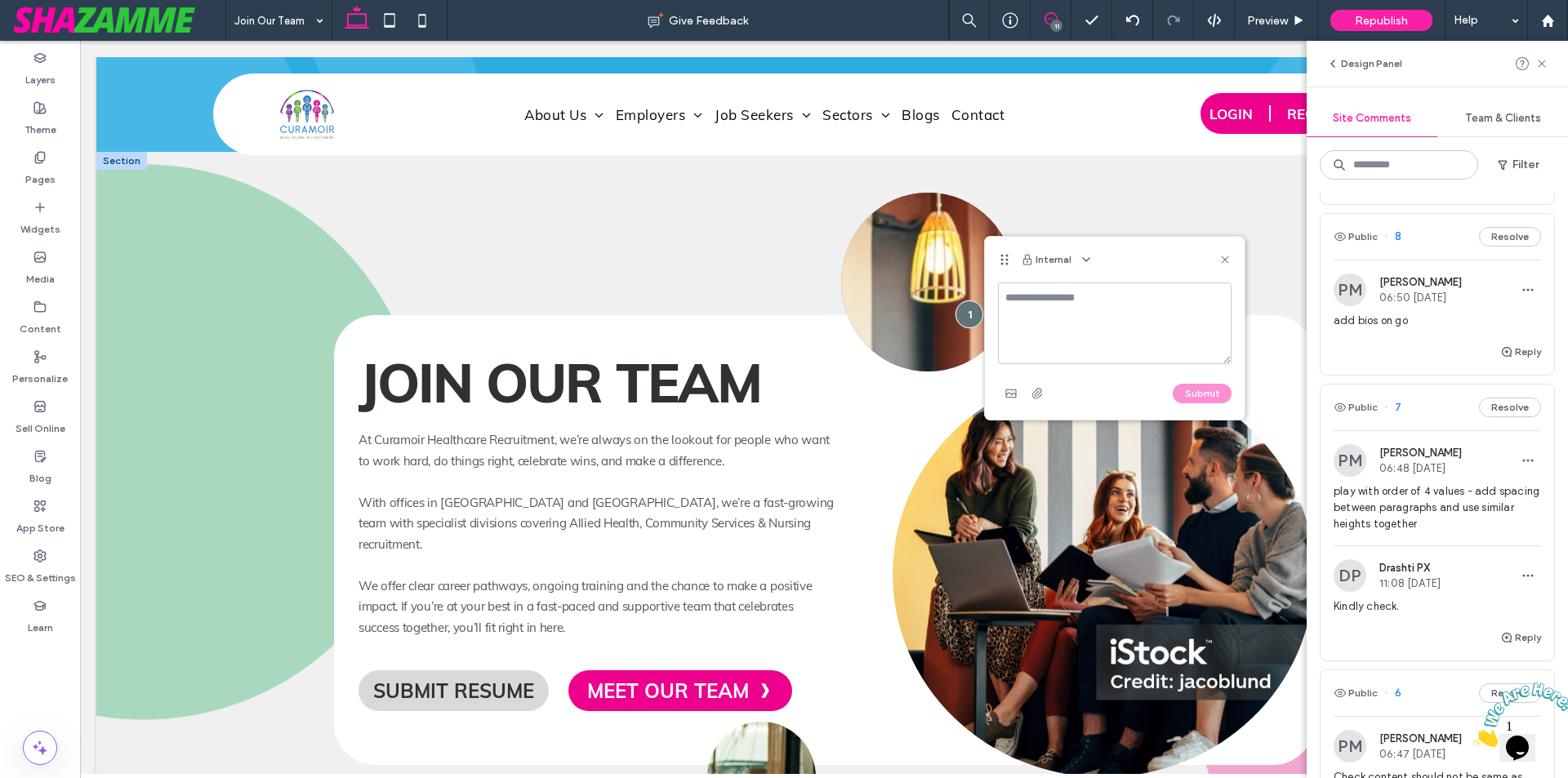
click at [904, 304] on img at bounding box center [928, 282] width 174 height 179
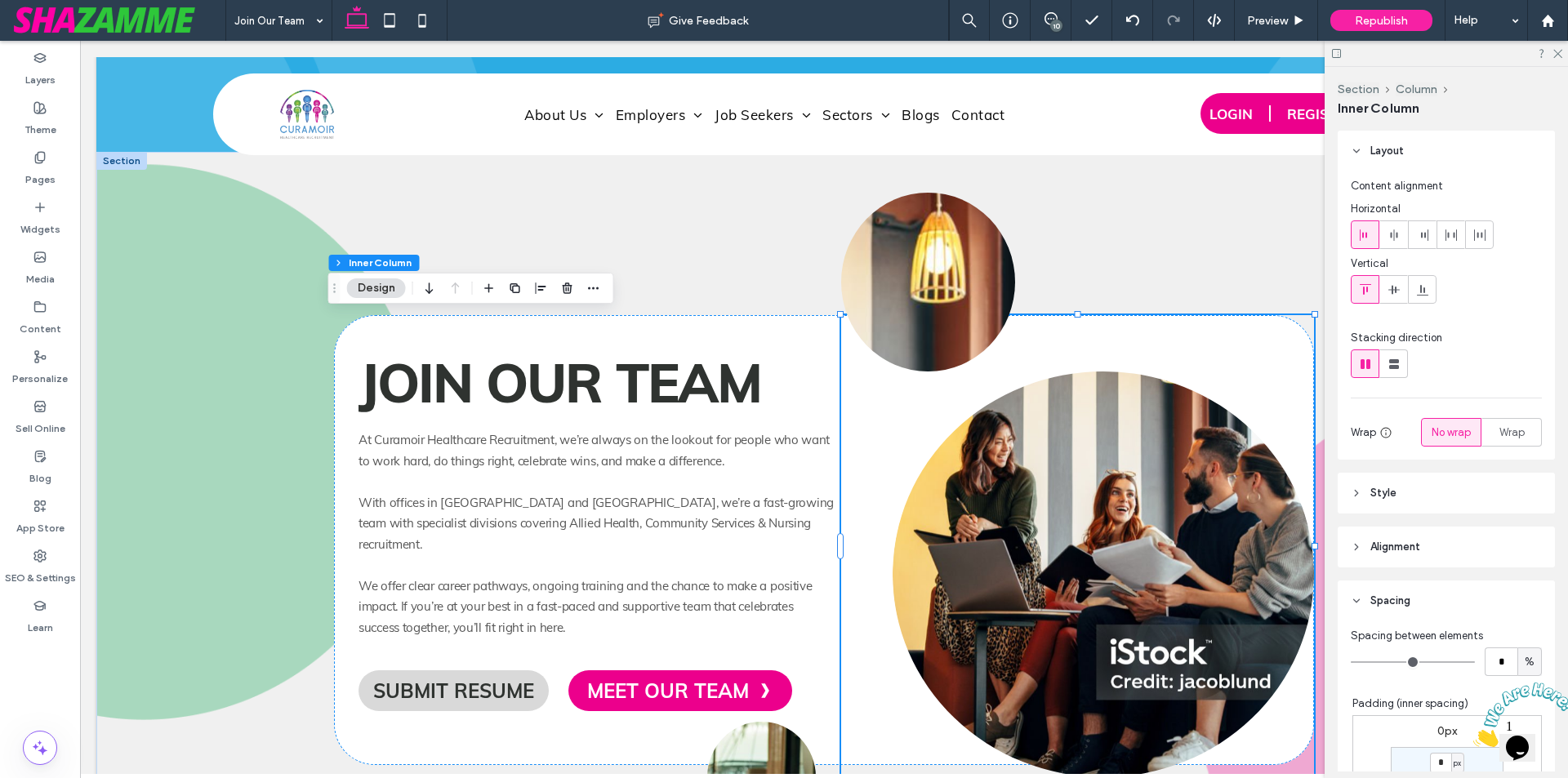
click at [904, 304] on img at bounding box center [928, 282] width 174 height 179
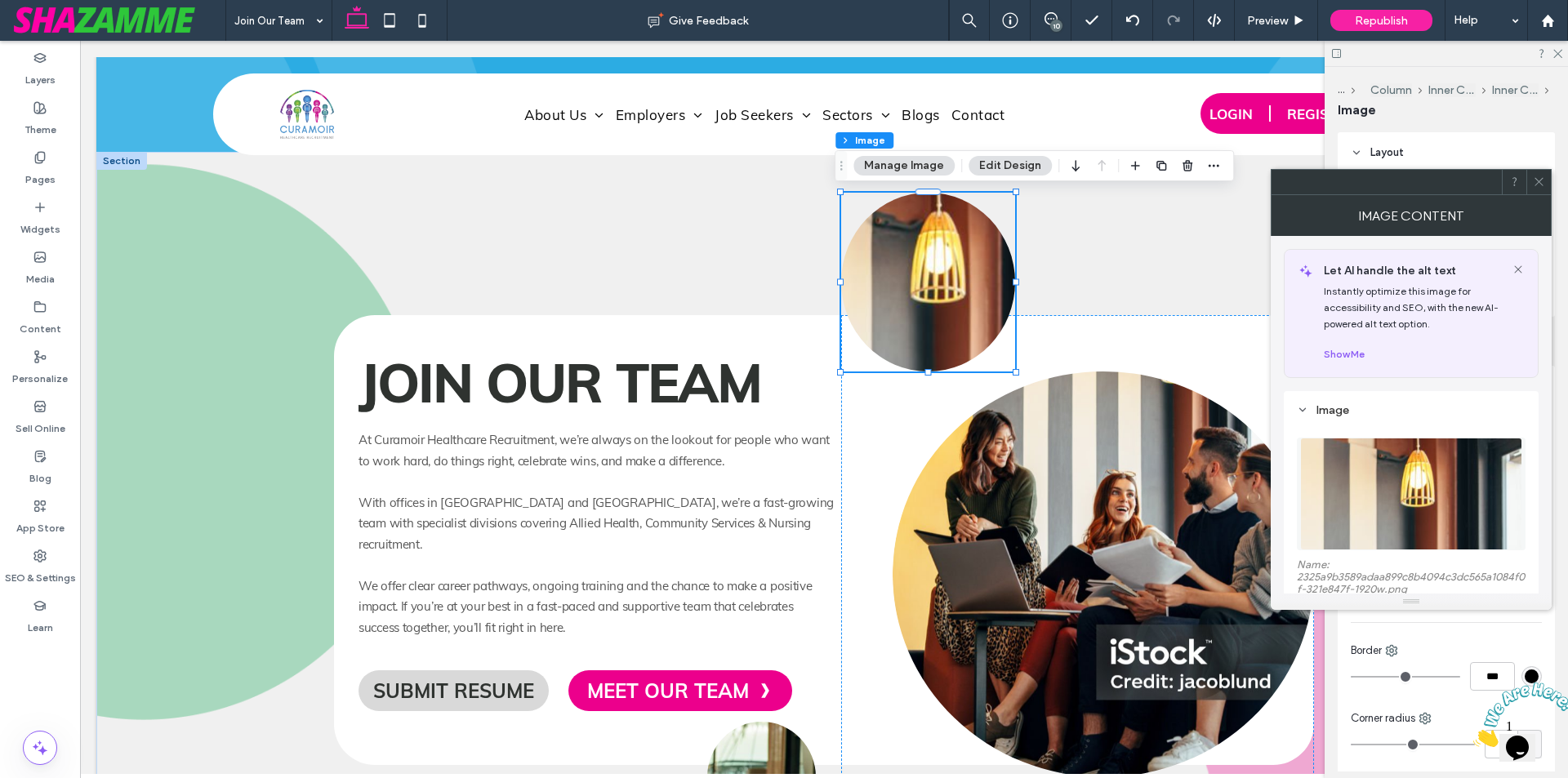
scroll to position [0, 0]
type input "***"
click at [1361, 498] on img at bounding box center [1411, 494] width 222 height 113
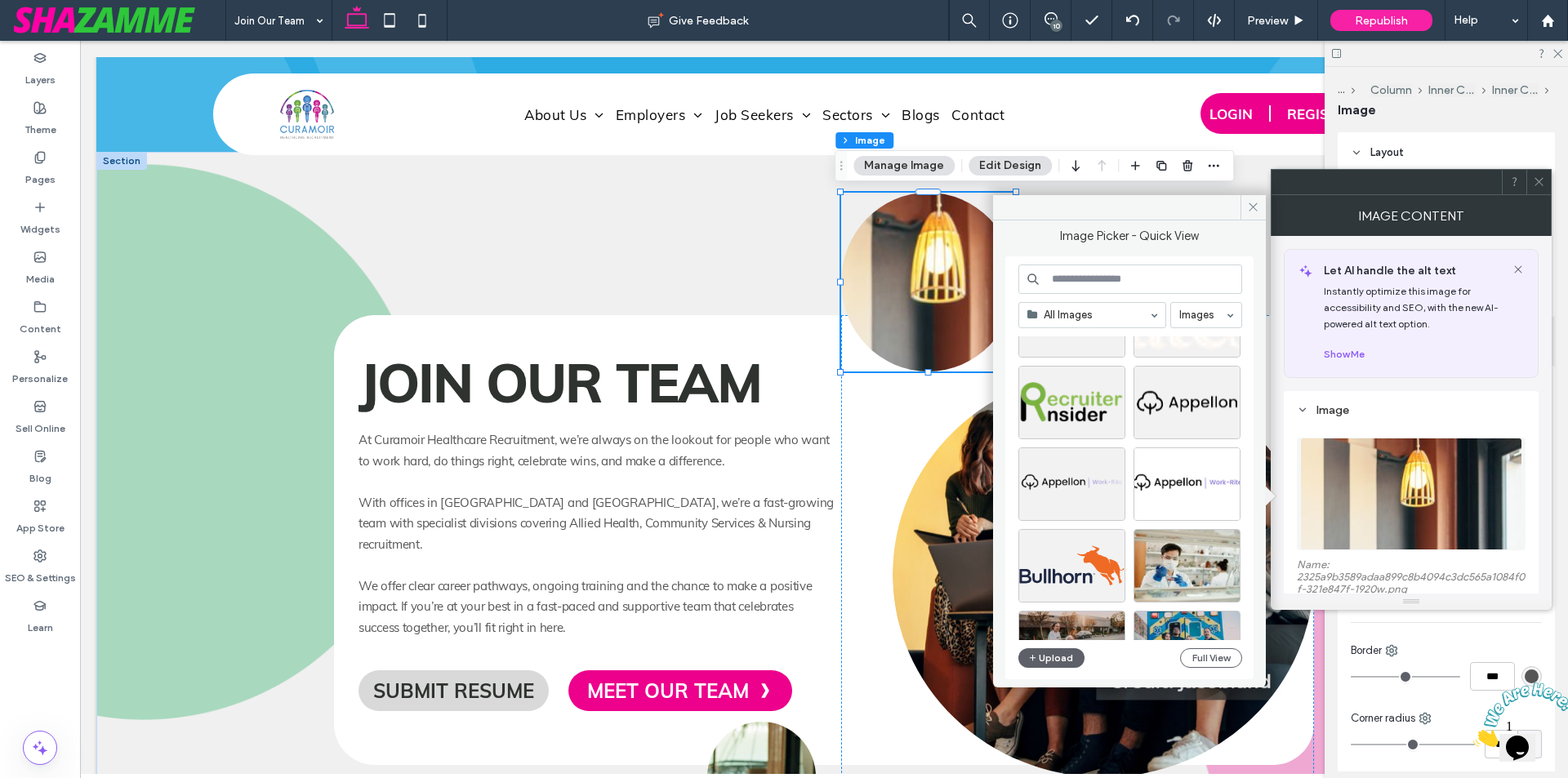
scroll to position [490, 0]
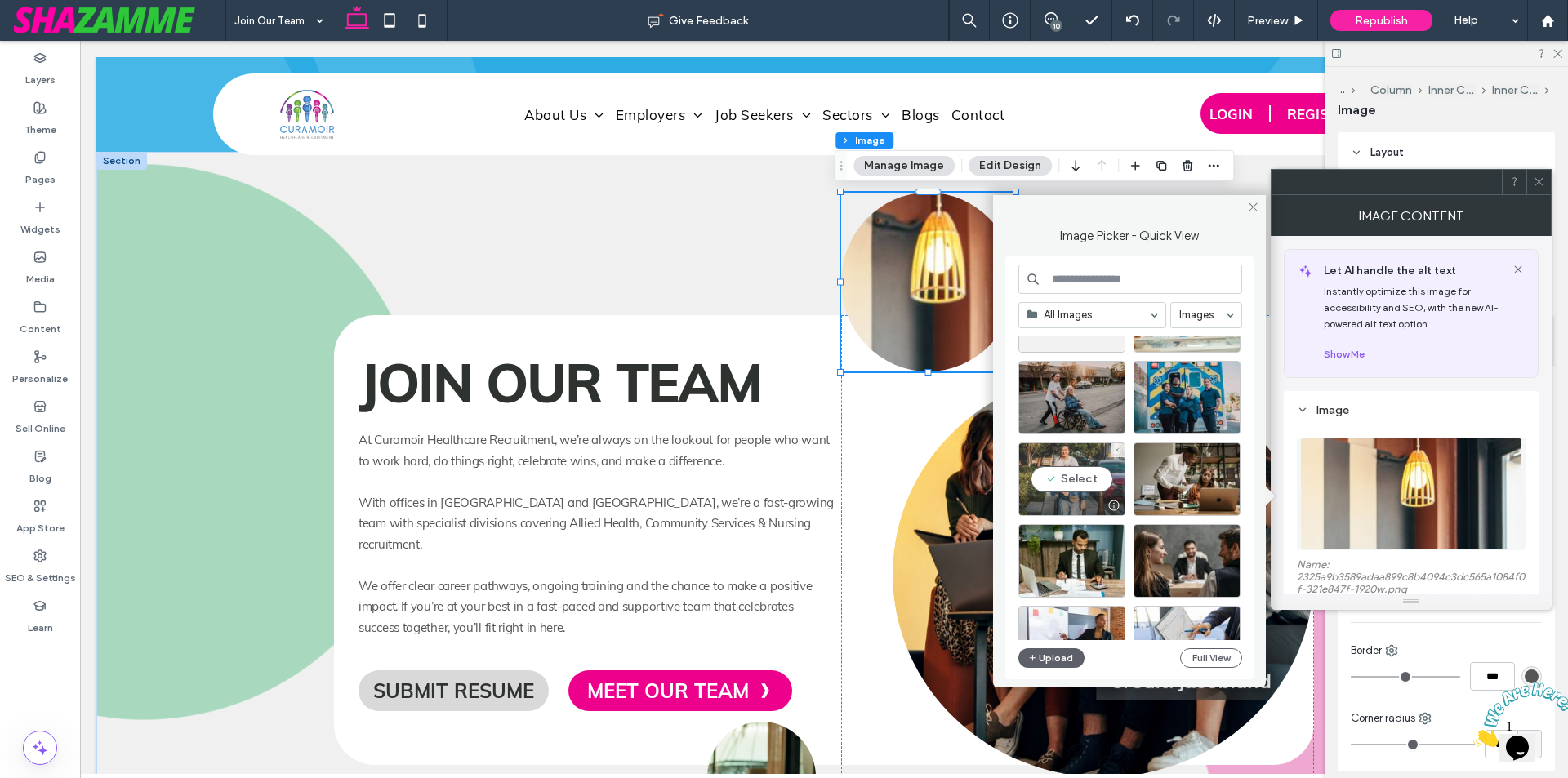
click at [1067, 480] on div "Select" at bounding box center [1072, 479] width 107 height 74
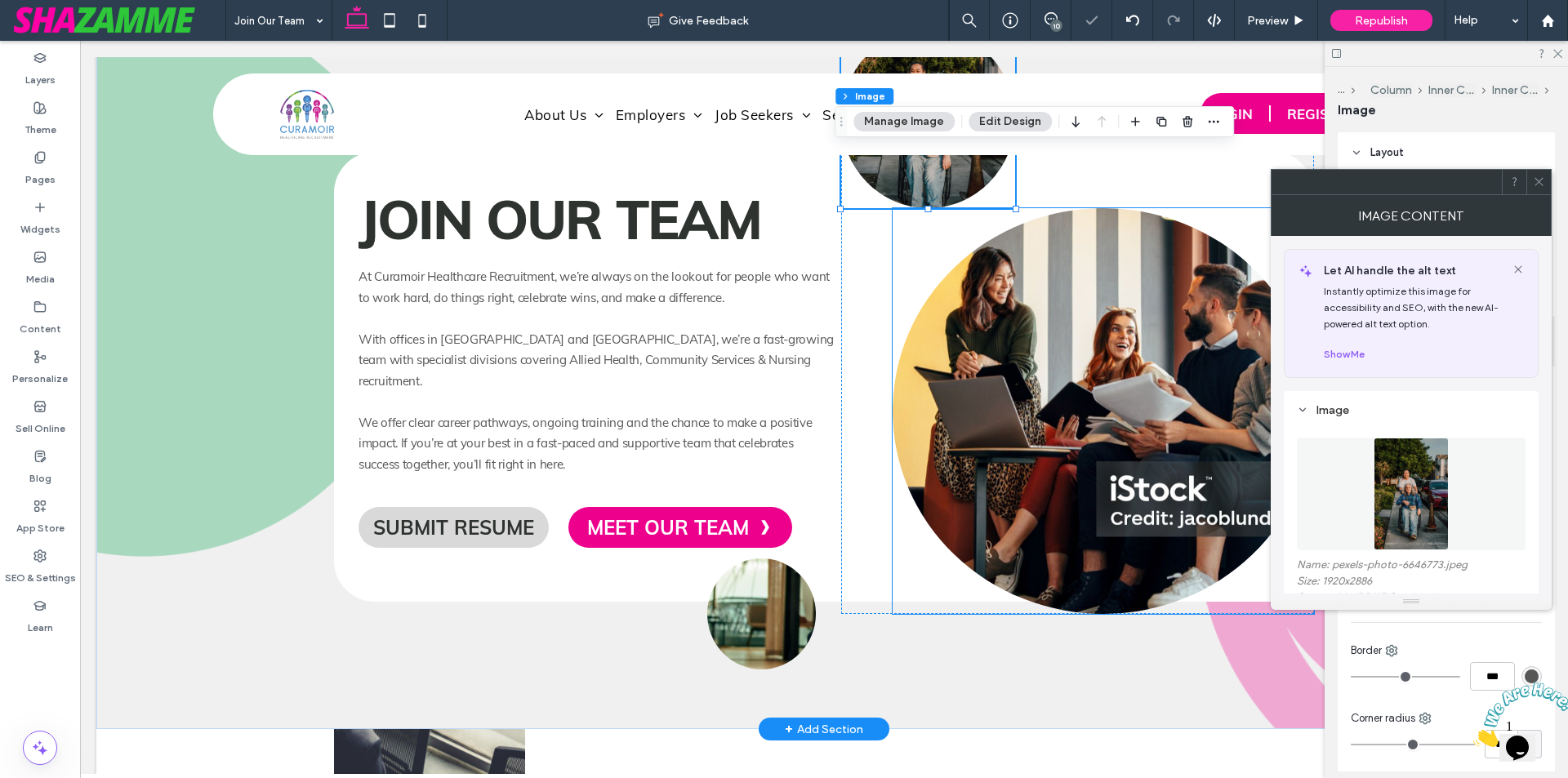
click at [1078, 443] on img at bounding box center [1103, 410] width 421 height 405
click at [1078, 443] on div at bounding box center [1103, 410] width 421 height 405
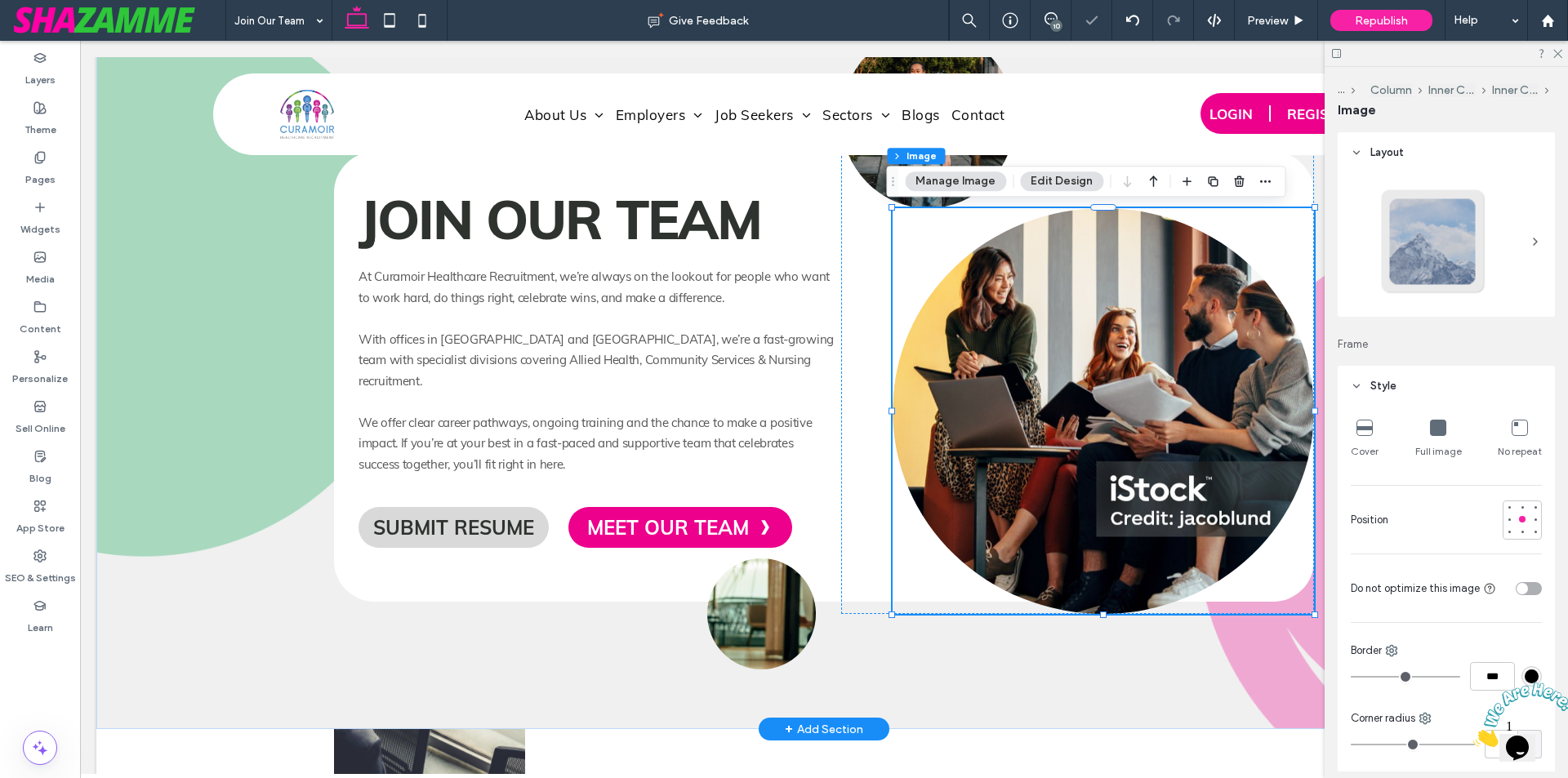
type input "**"
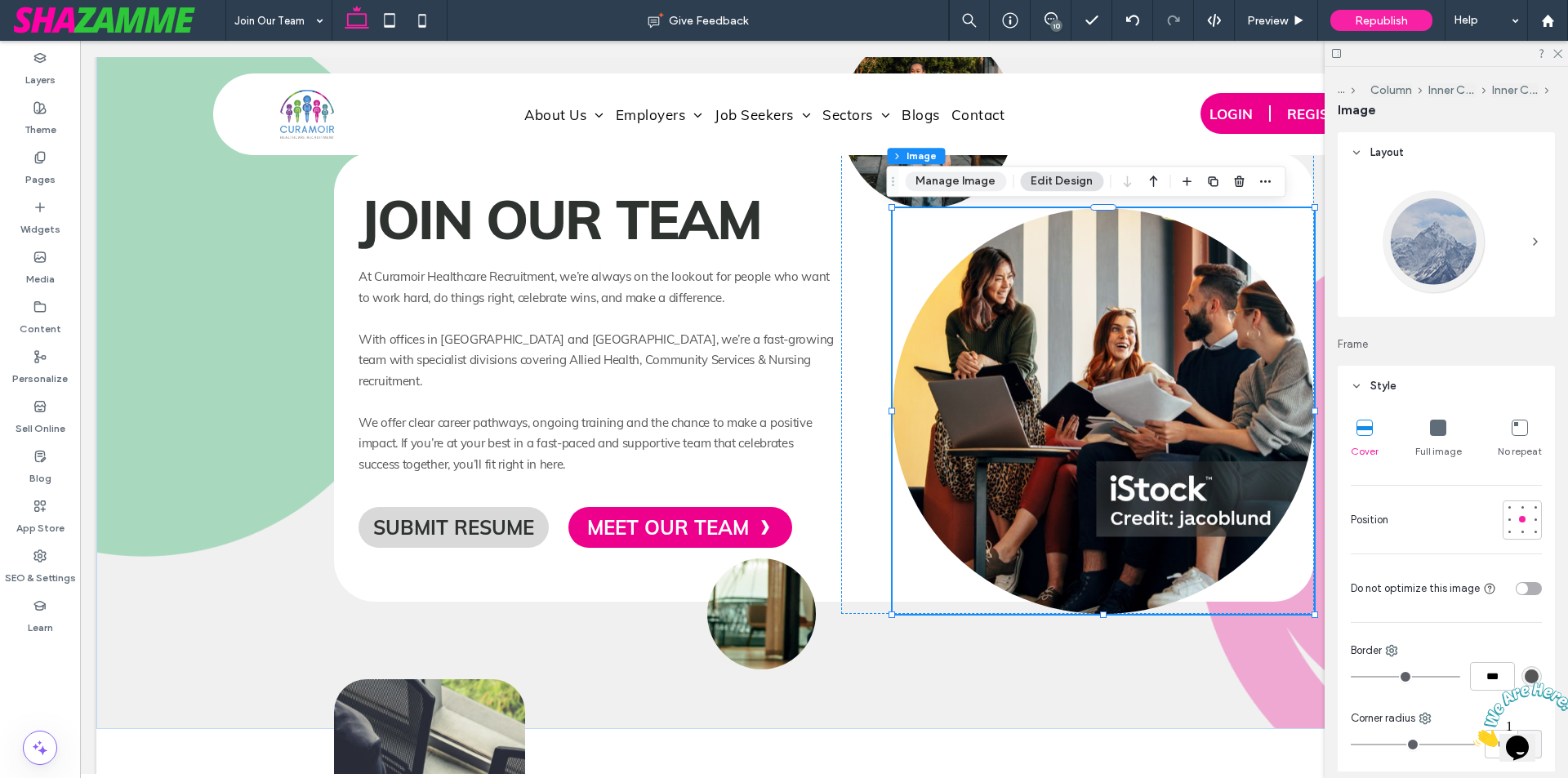
click at [949, 174] on button "Manage Image" at bounding box center [956, 181] width 102 height 20
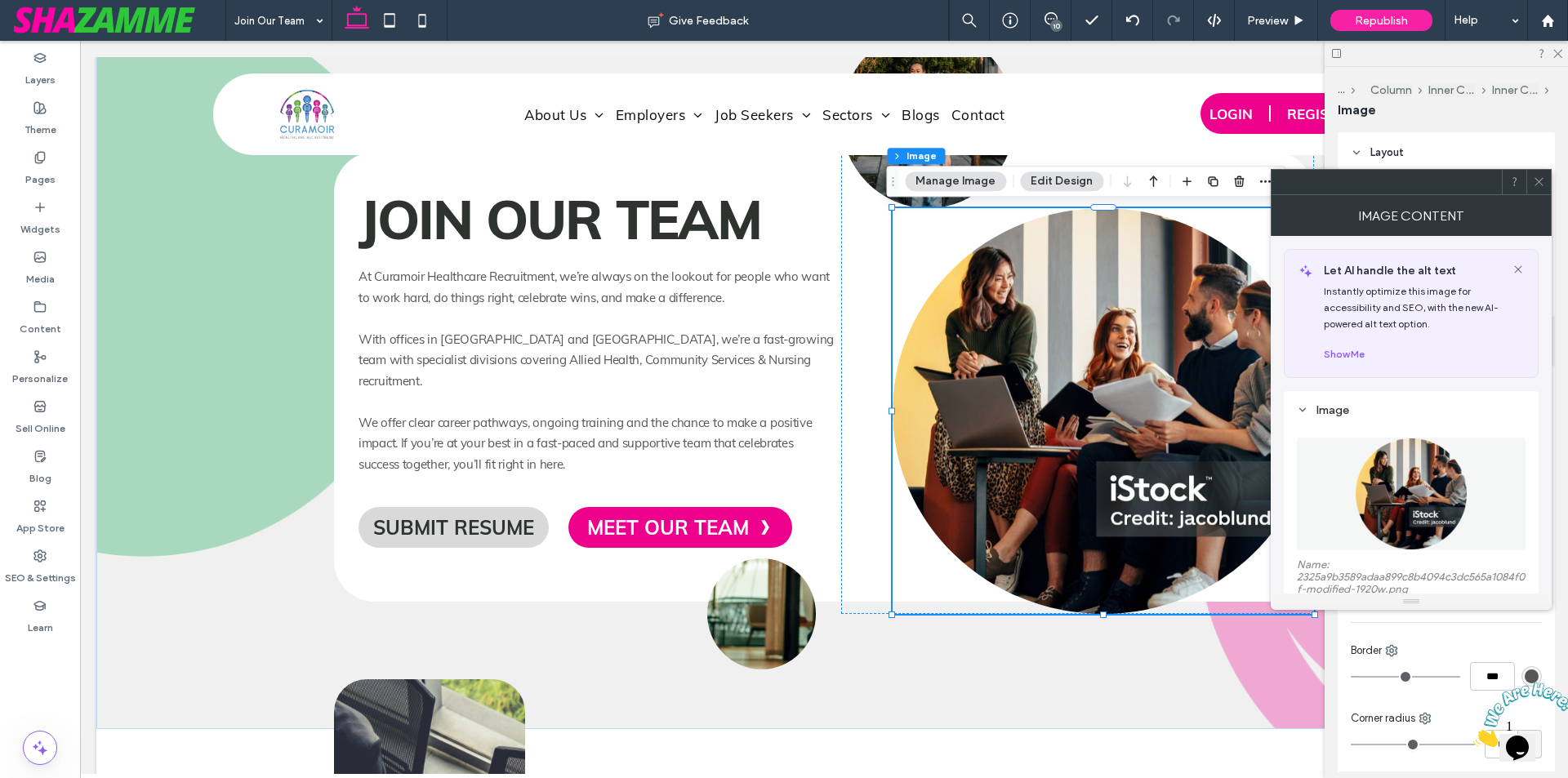
click at [1435, 471] on img at bounding box center [1412, 494] width 113 height 113
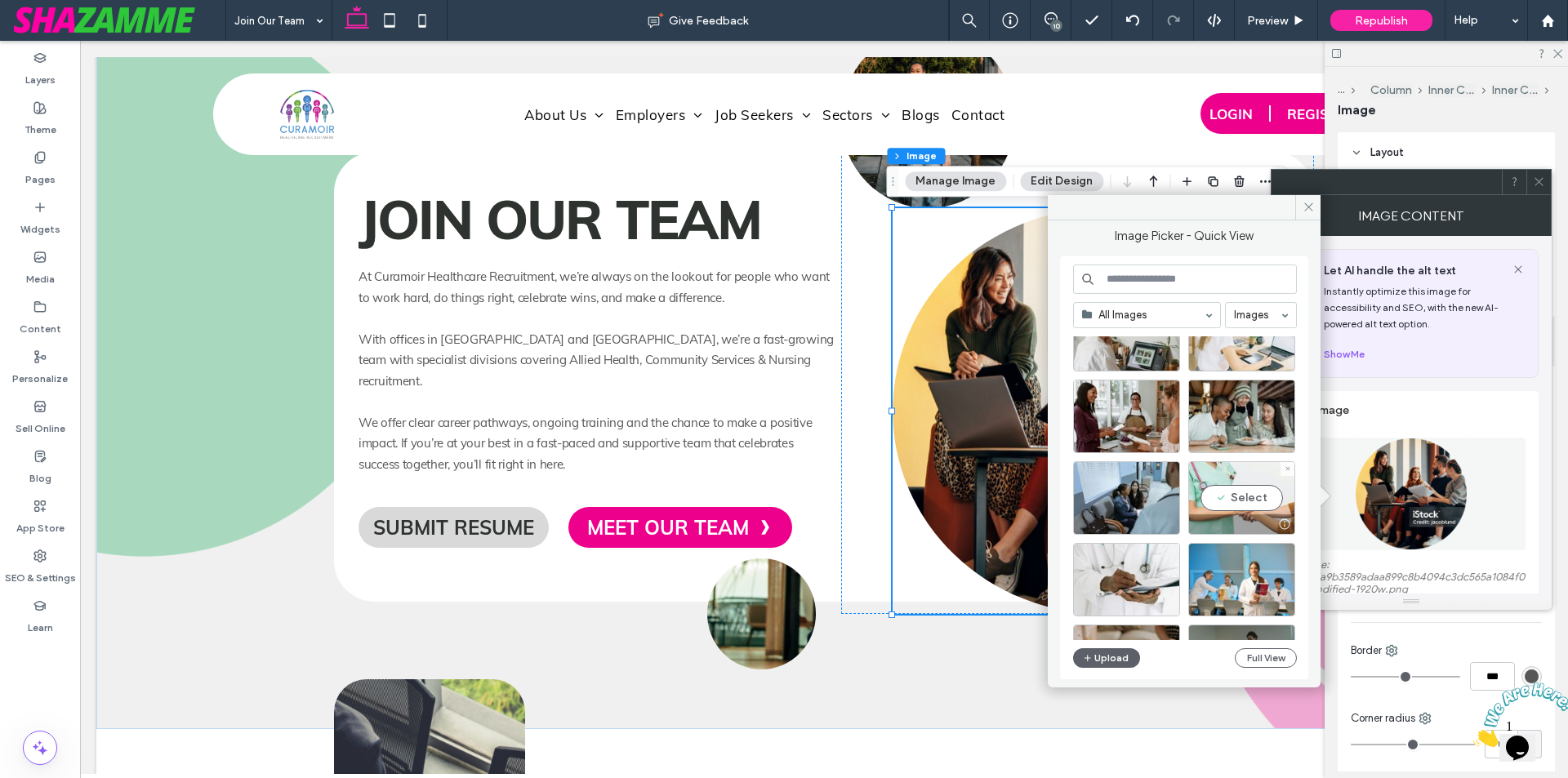
scroll to position [1614, 0]
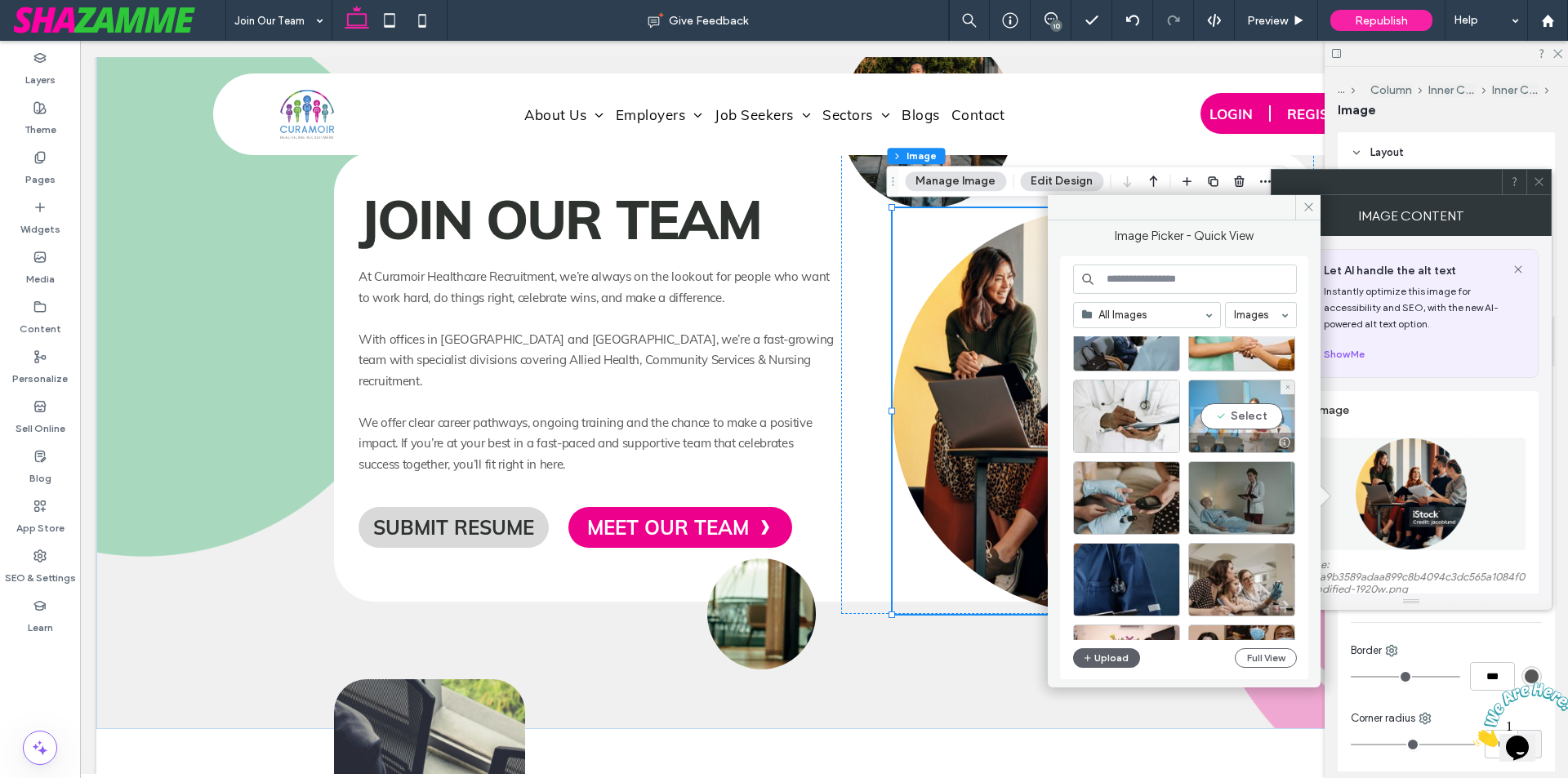
click at [1257, 441] on div at bounding box center [1241, 442] width 106 height 20
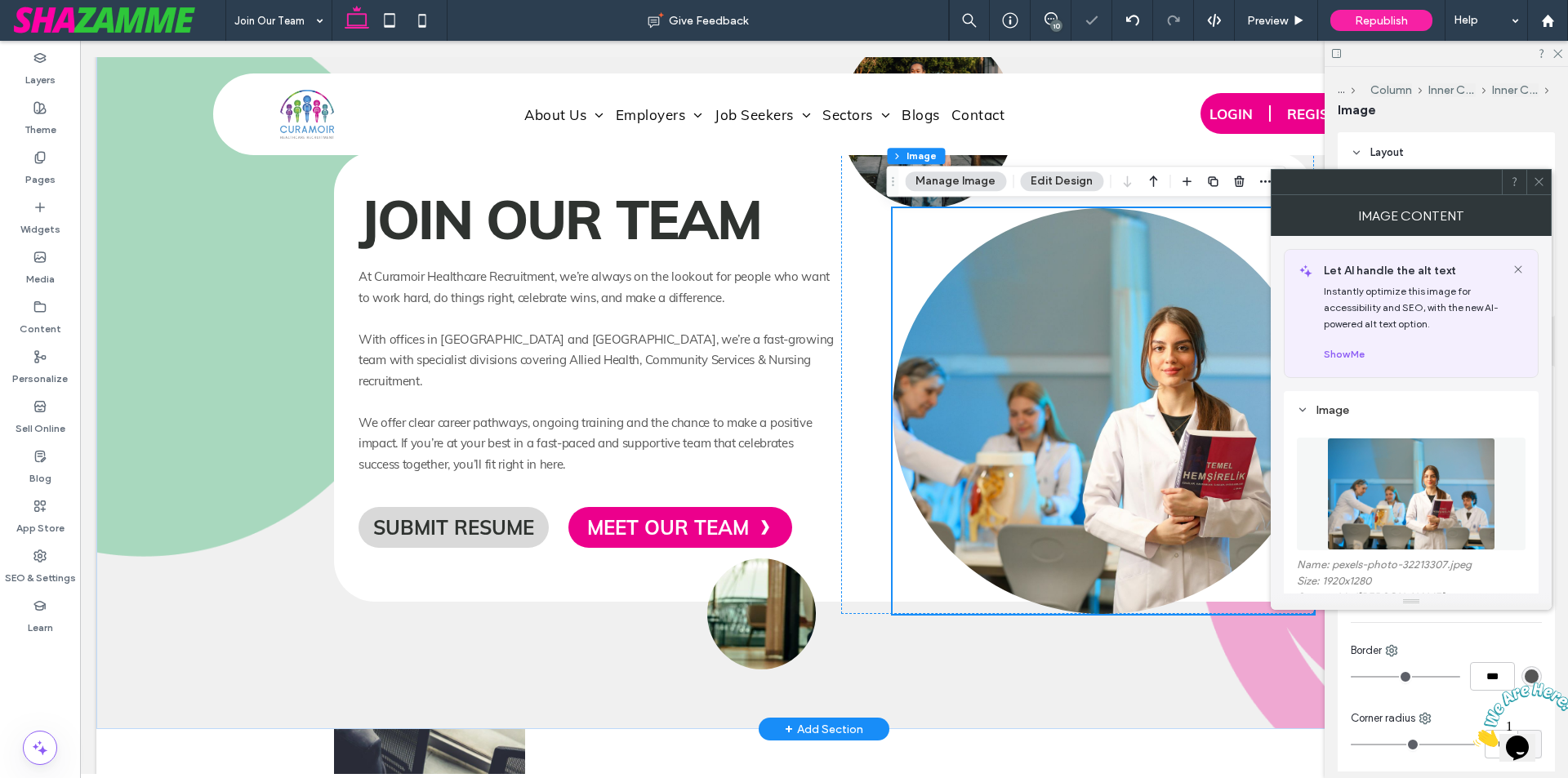
scroll to position [572, 0]
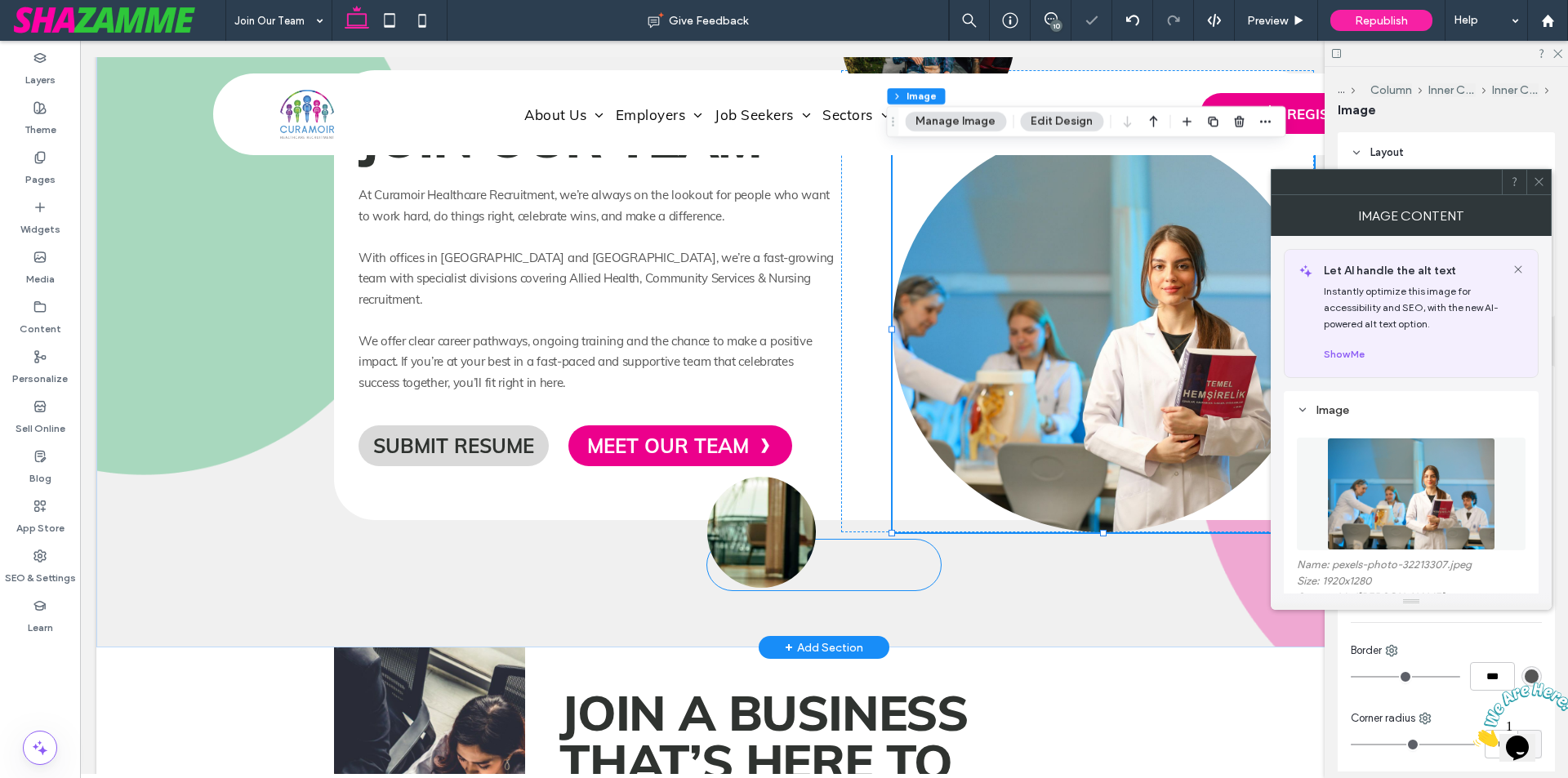
click at [773, 515] on img at bounding box center [761, 532] width 109 height 111
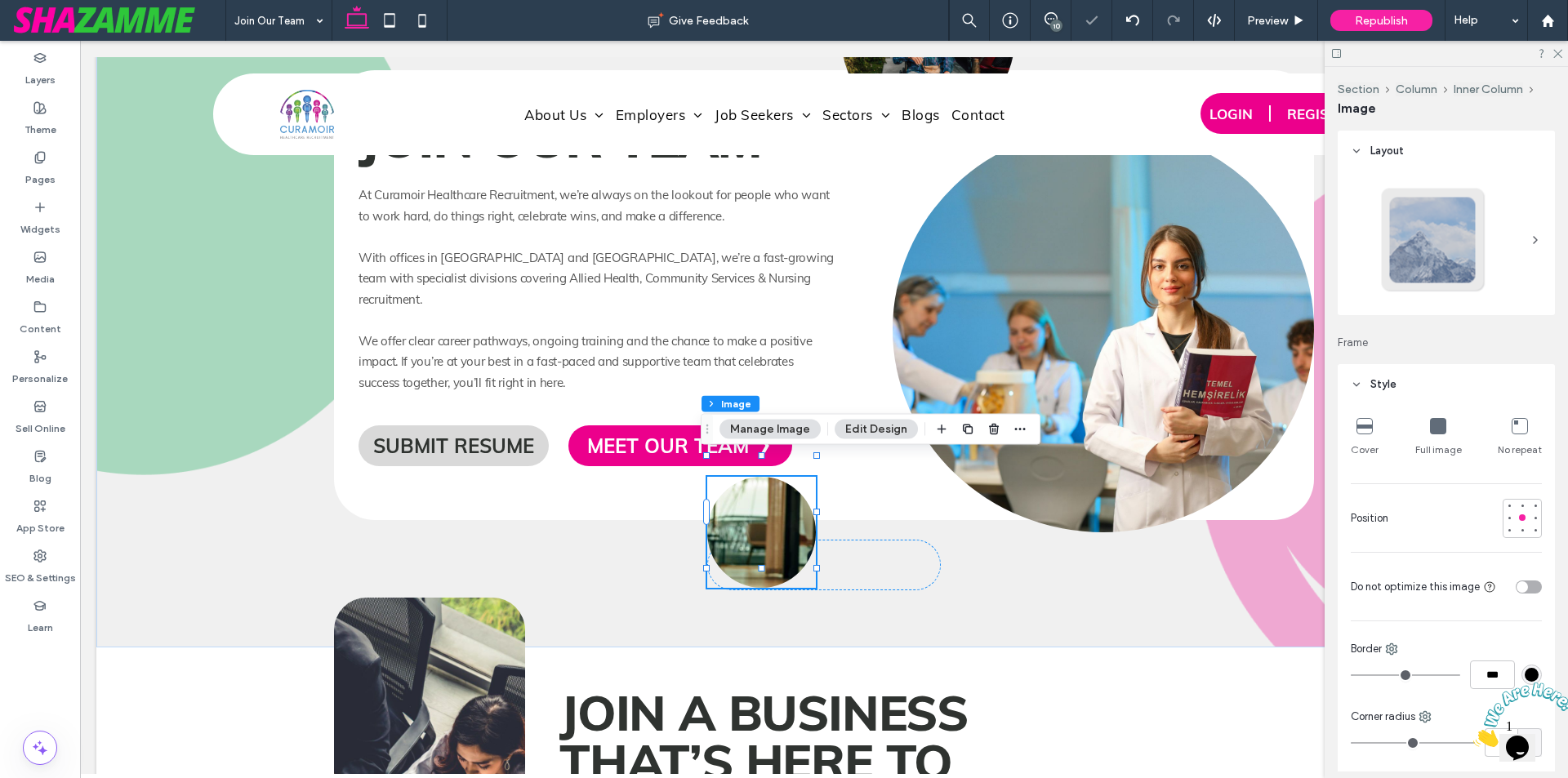
type input "***"
click at [759, 429] on button "Manage Image" at bounding box center [770, 429] width 102 height 20
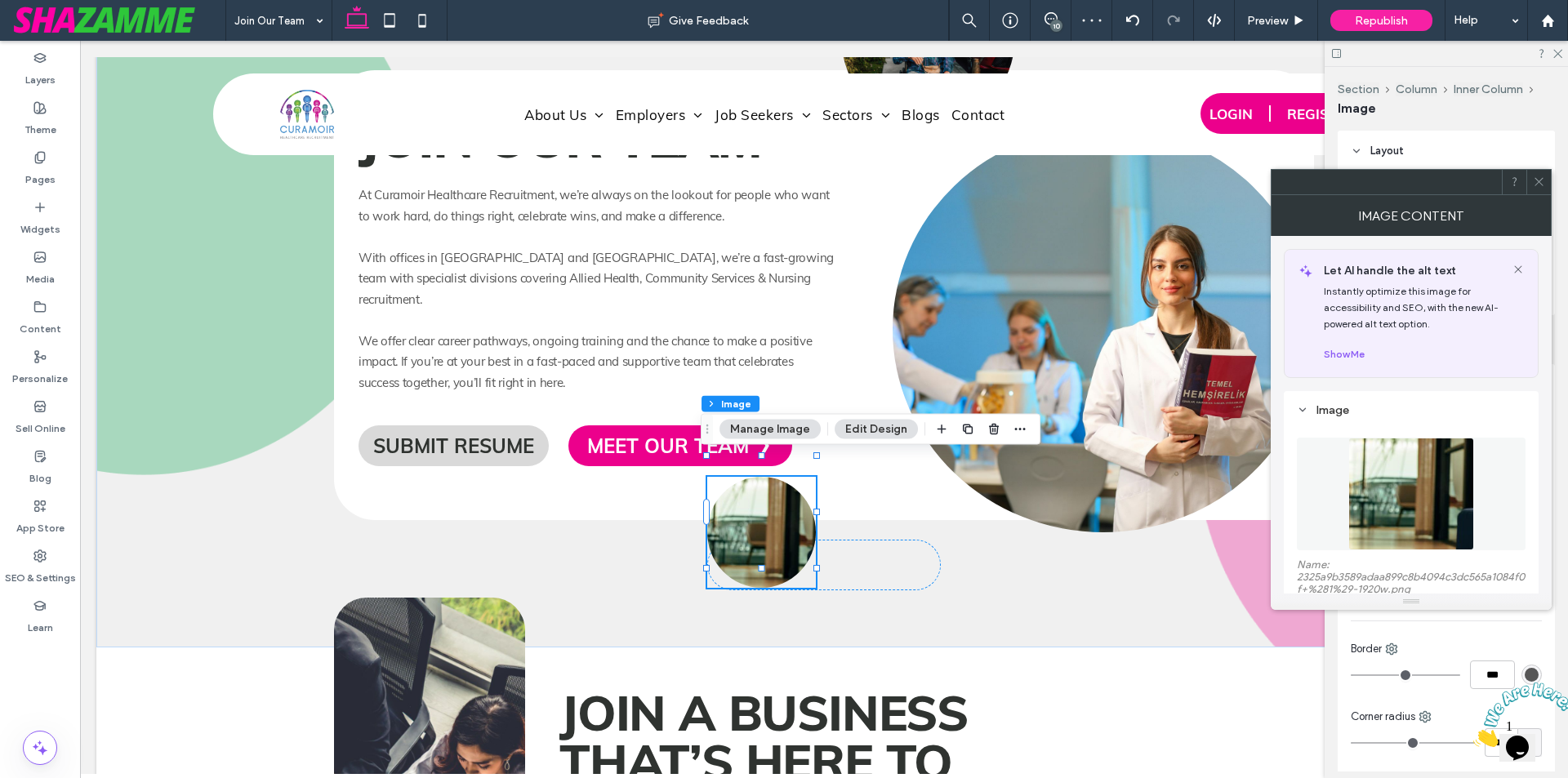
click at [1430, 506] on img at bounding box center [1411, 494] width 125 height 113
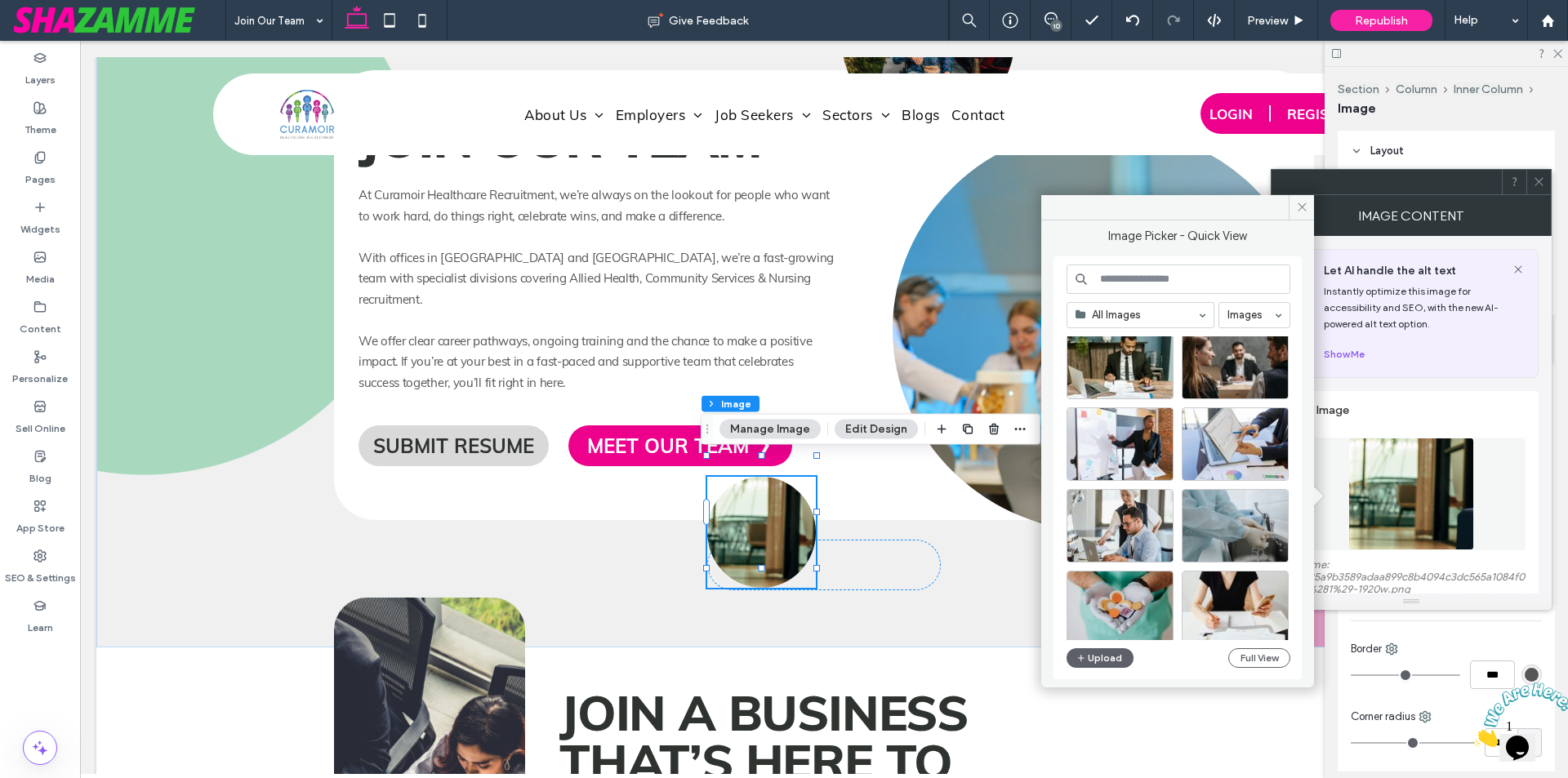
scroll to position [700, 0]
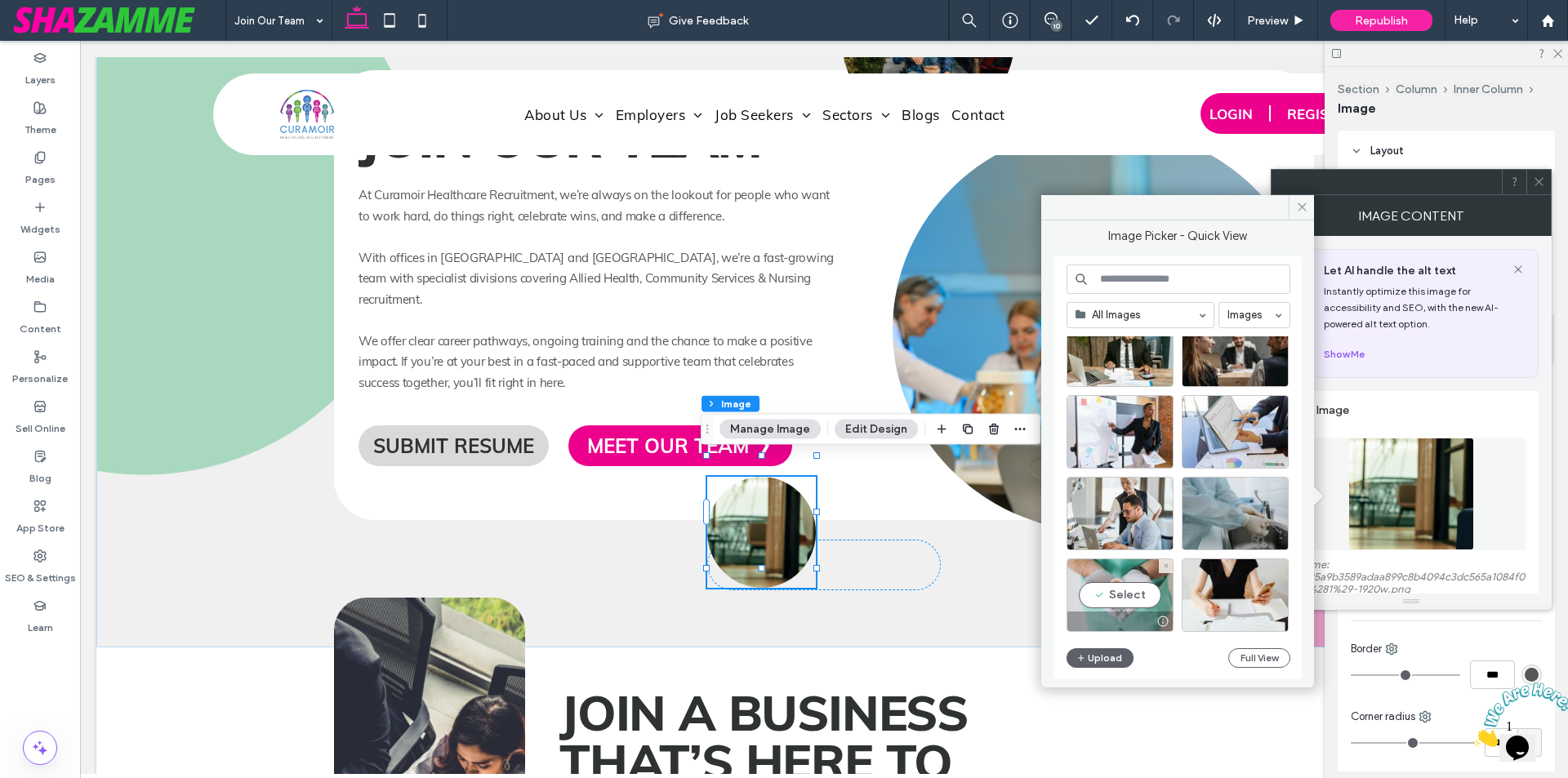
click at [1132, 581] on div "Select" at bounding box center [1120, 595] width 107 height 74
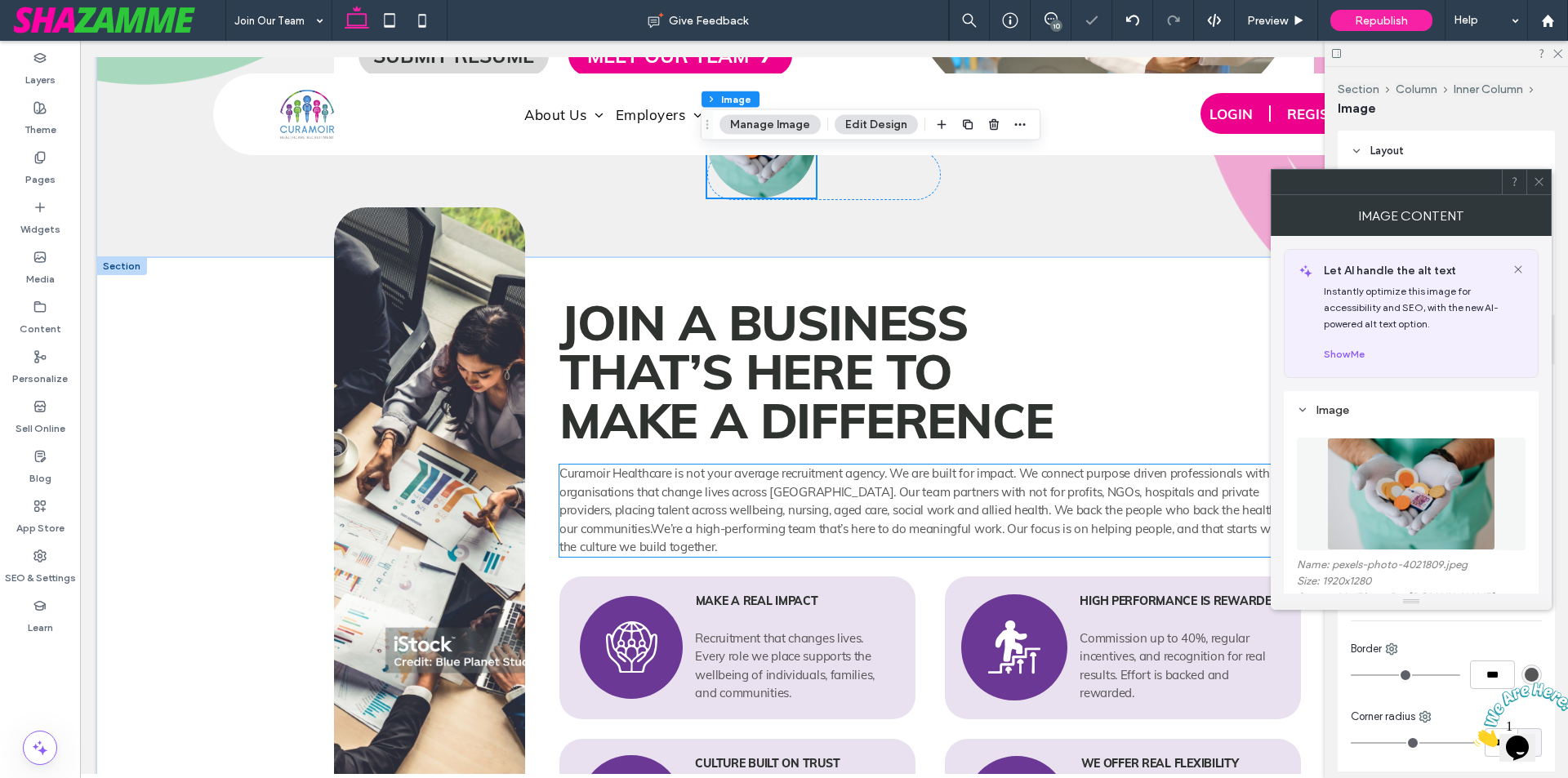
scroll to position [979, 0]
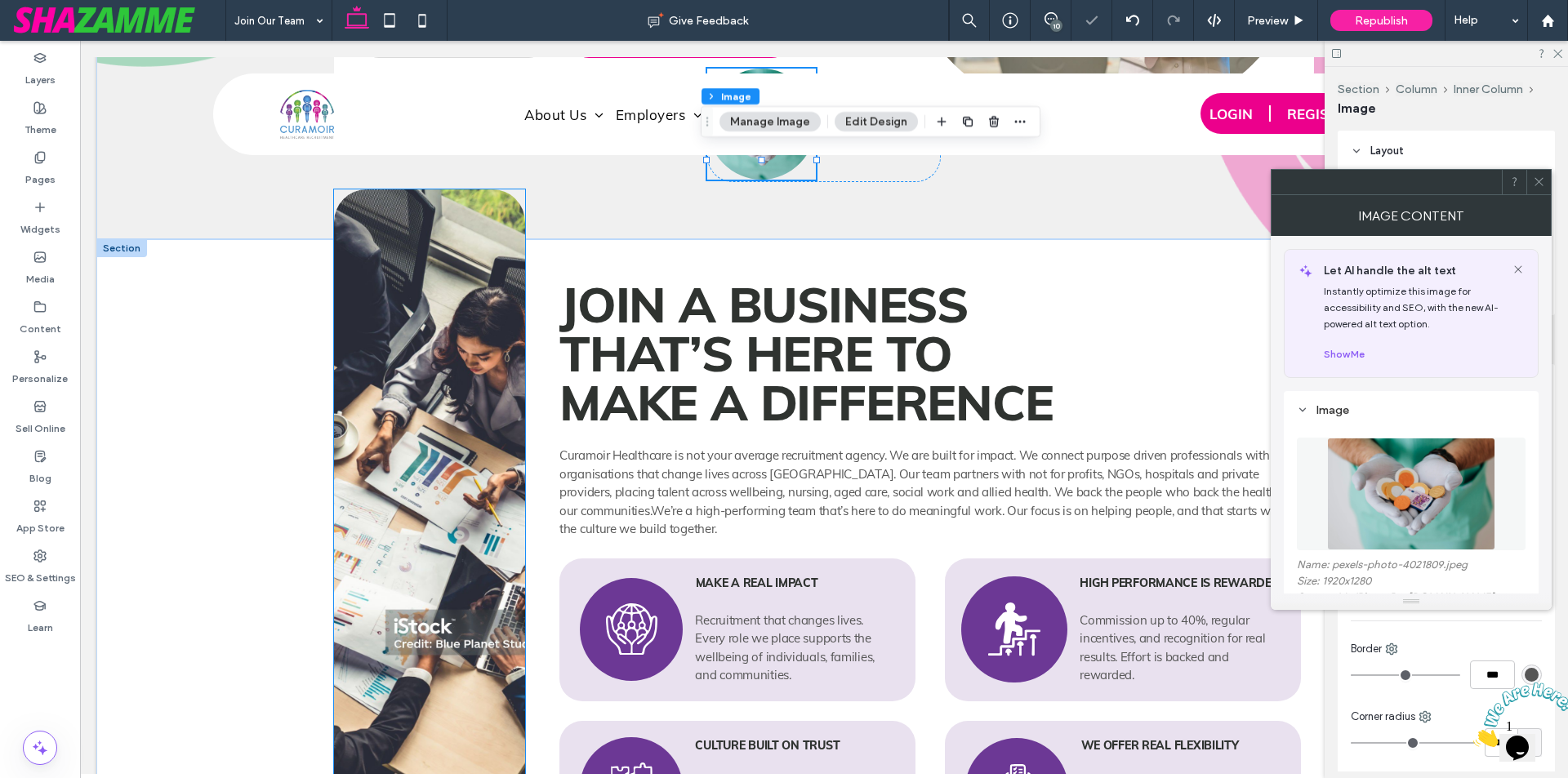
click at [496, 395] on img at bounding box center [429, 521] width 191 height 664
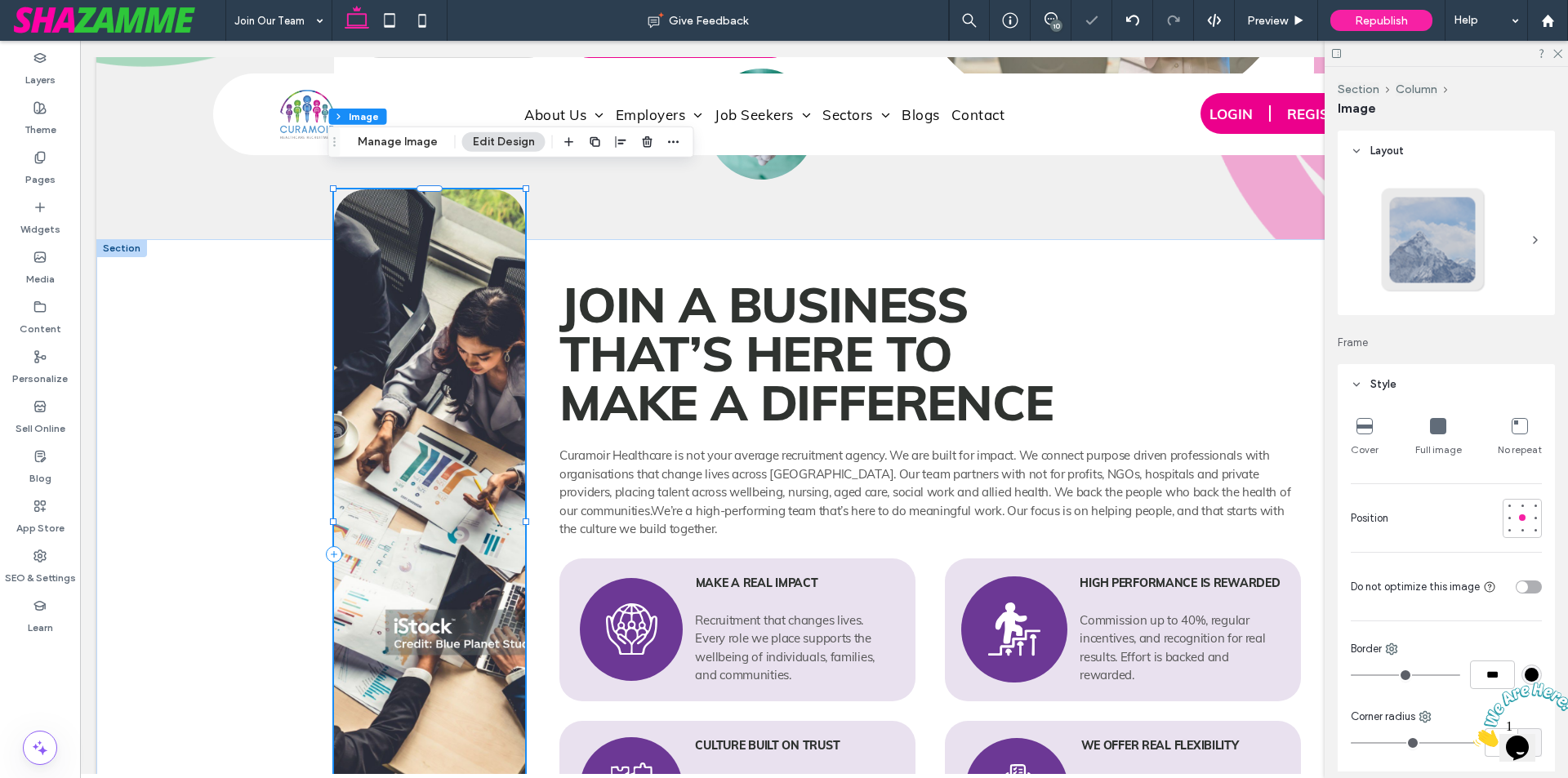
type input "**"
click at [406, 142] on button "Manage Image" at bounding box center [398, 142] width 102 height 20
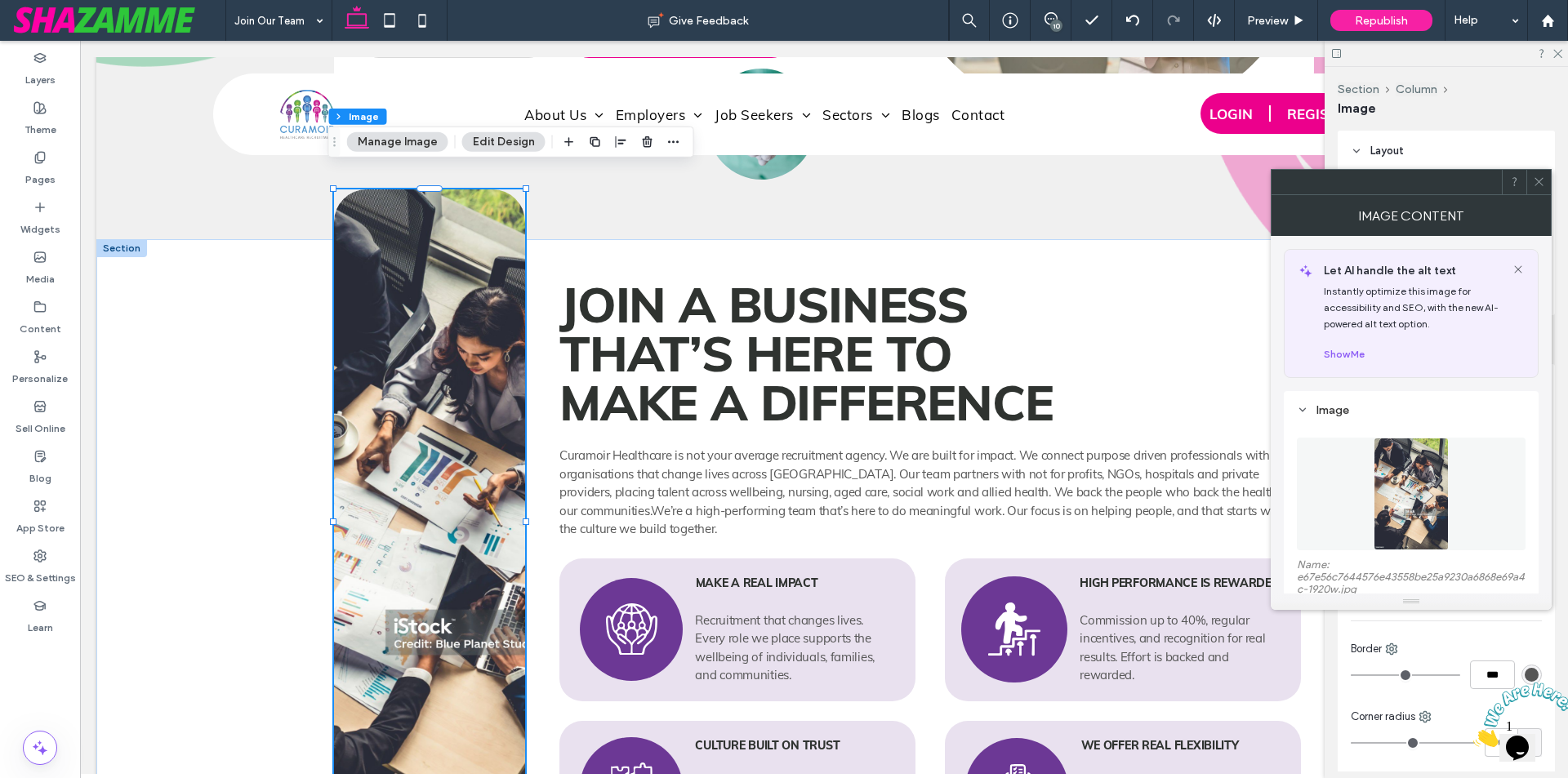
click at [1393, 496] on figure at bounding box center [1411, 494] width 229 height 113
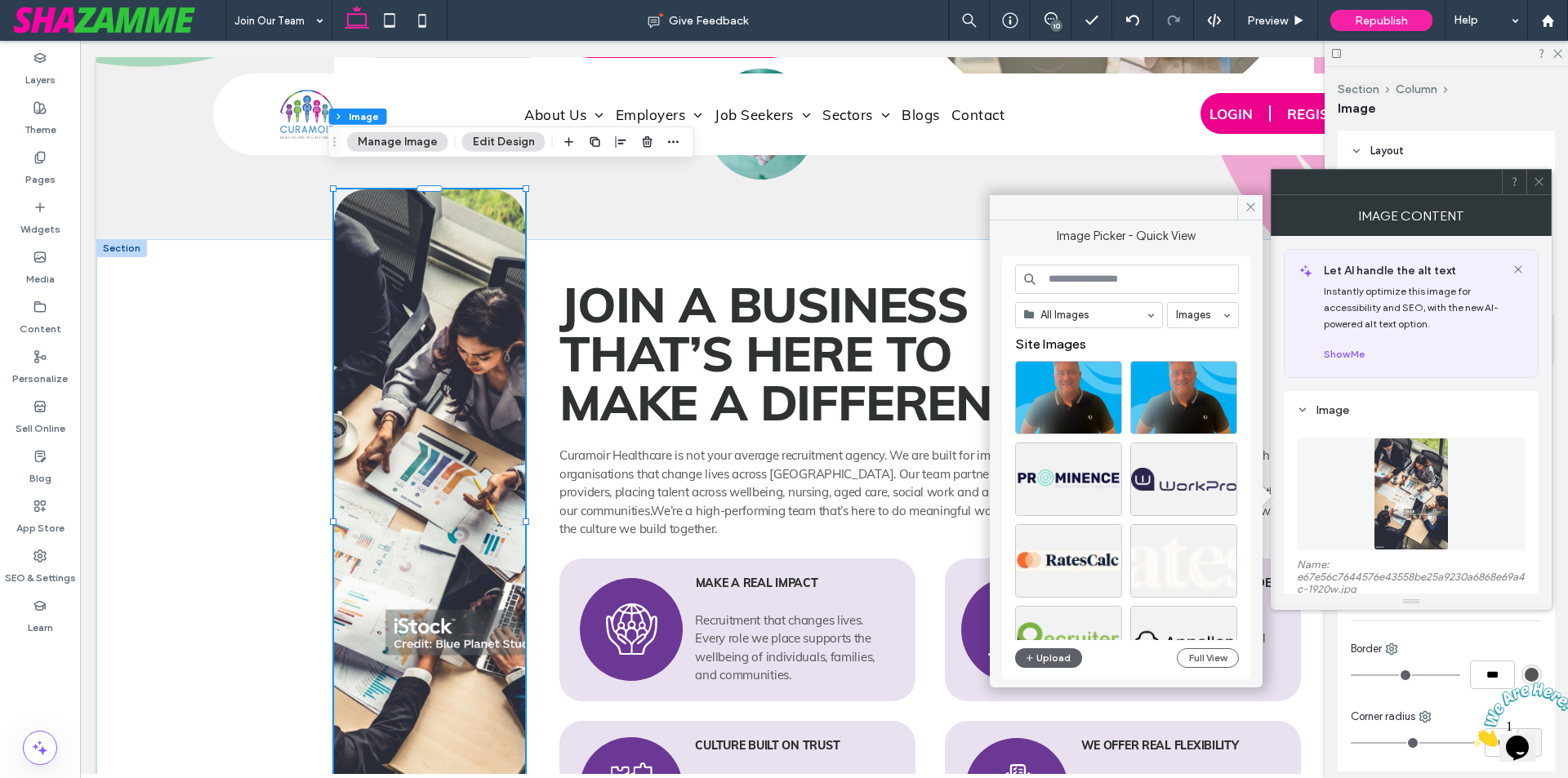
click at [1141, 278] on input at bounding box center [1126, 279] width 224 height 29
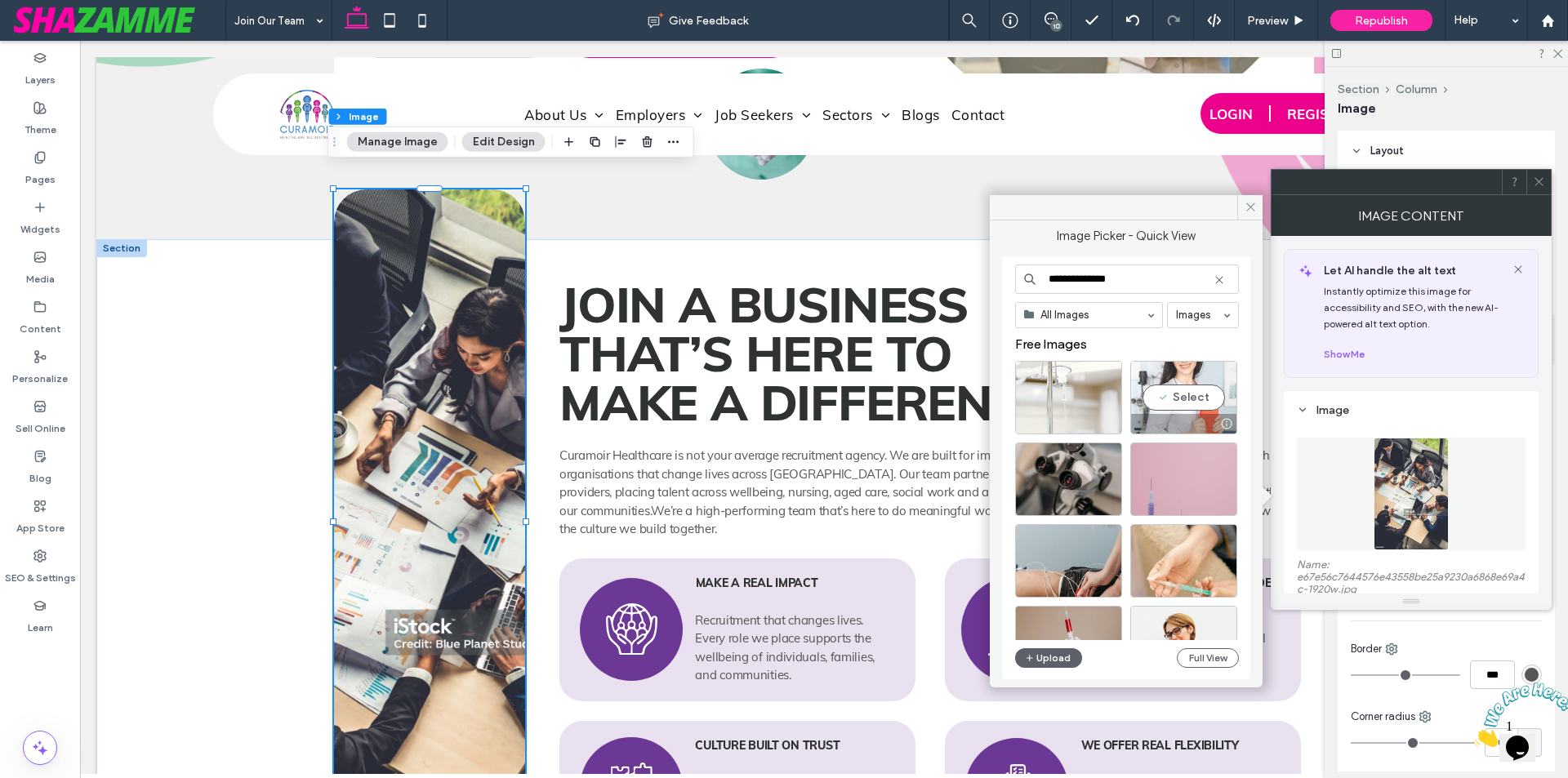
type input "**********"
click at [1212, 400] on div "Select" at bounding box center [1184, 398] width 107 height 74
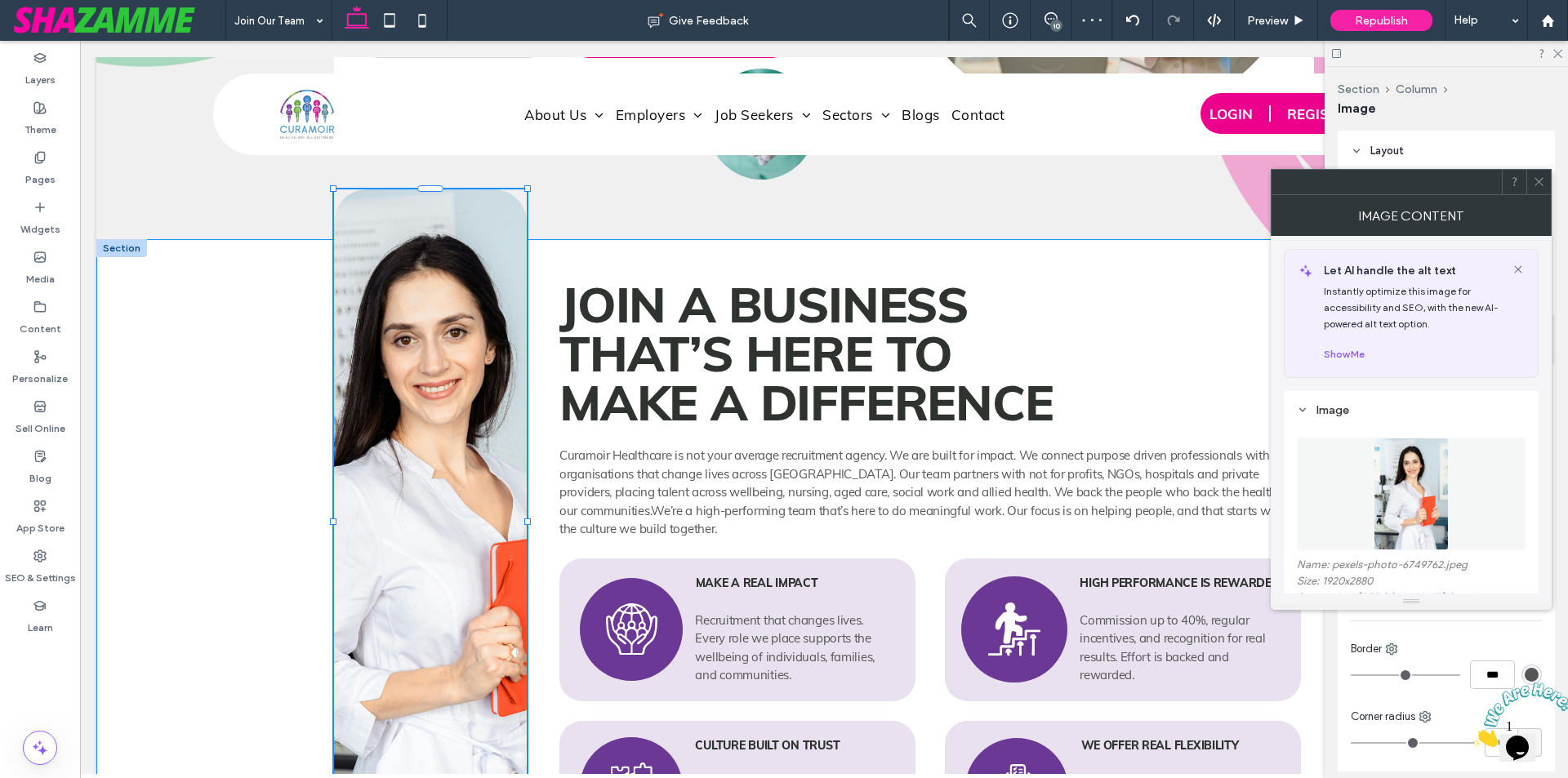
drag, startPoint x: 522, startPoint y: 500, endPoint x: 552, endPoint y: 496, distance: 30.3
click at [552, 496] on div "115% , 814px Join a Business That’s Here to Make a Difference​ Curamoir Healthc…" at bounding box center [824, 583] width 980 height 688
type input "***"
click at [548, 496] on div "Join a Business That’s Here to Make a Difference​ Curamoir Healthcare is not yo…" at bounding box center [930, 554] width 768 height 631
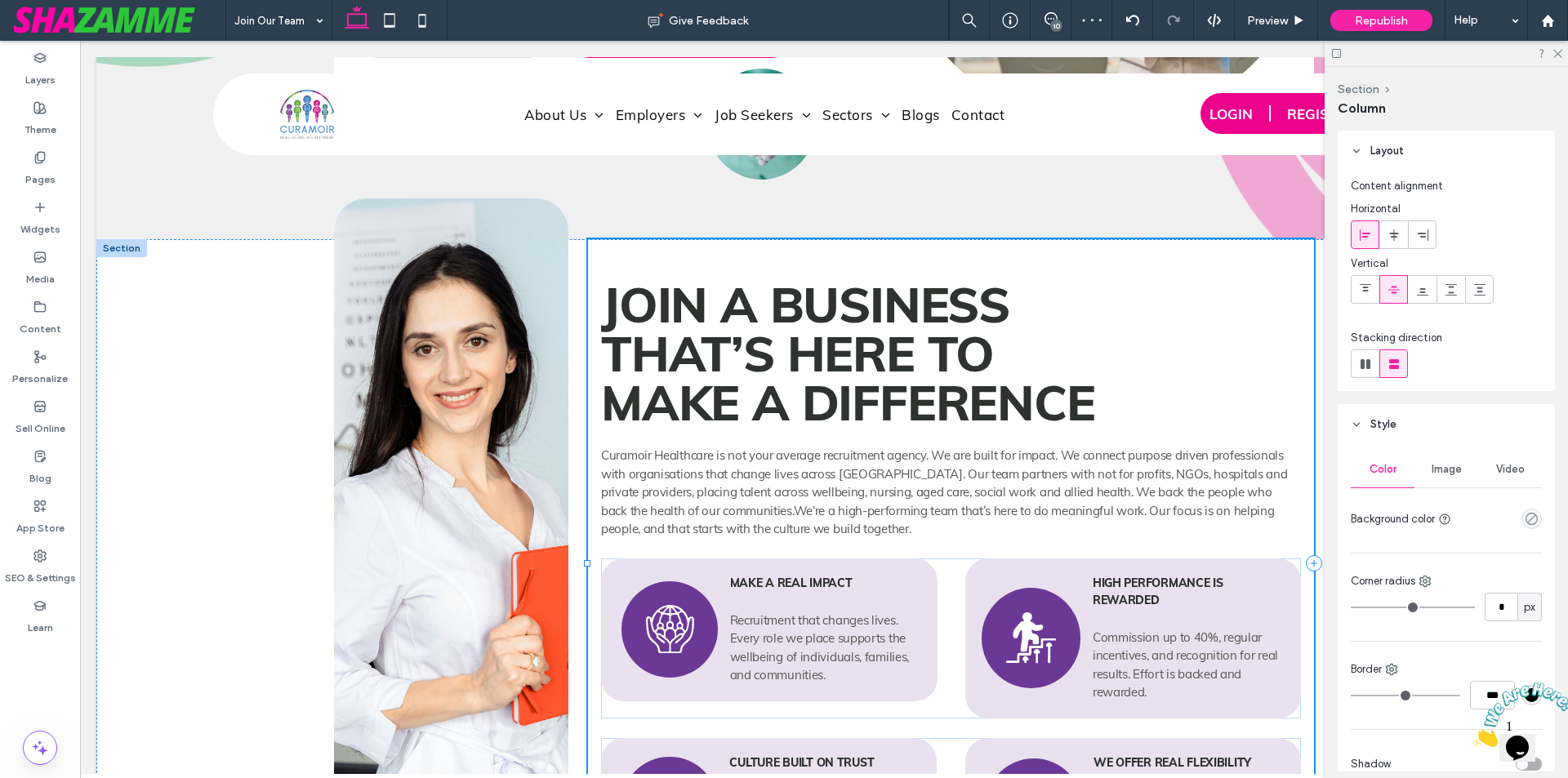
drag, startPoint x: 541, startPoint y: 534, endPoint x: 582, endPoint y: 534, distance: 41.0
click at [588, 240] on div at bounding box center [588, 239] width 1 height 1
type input "**"
type input "*****"
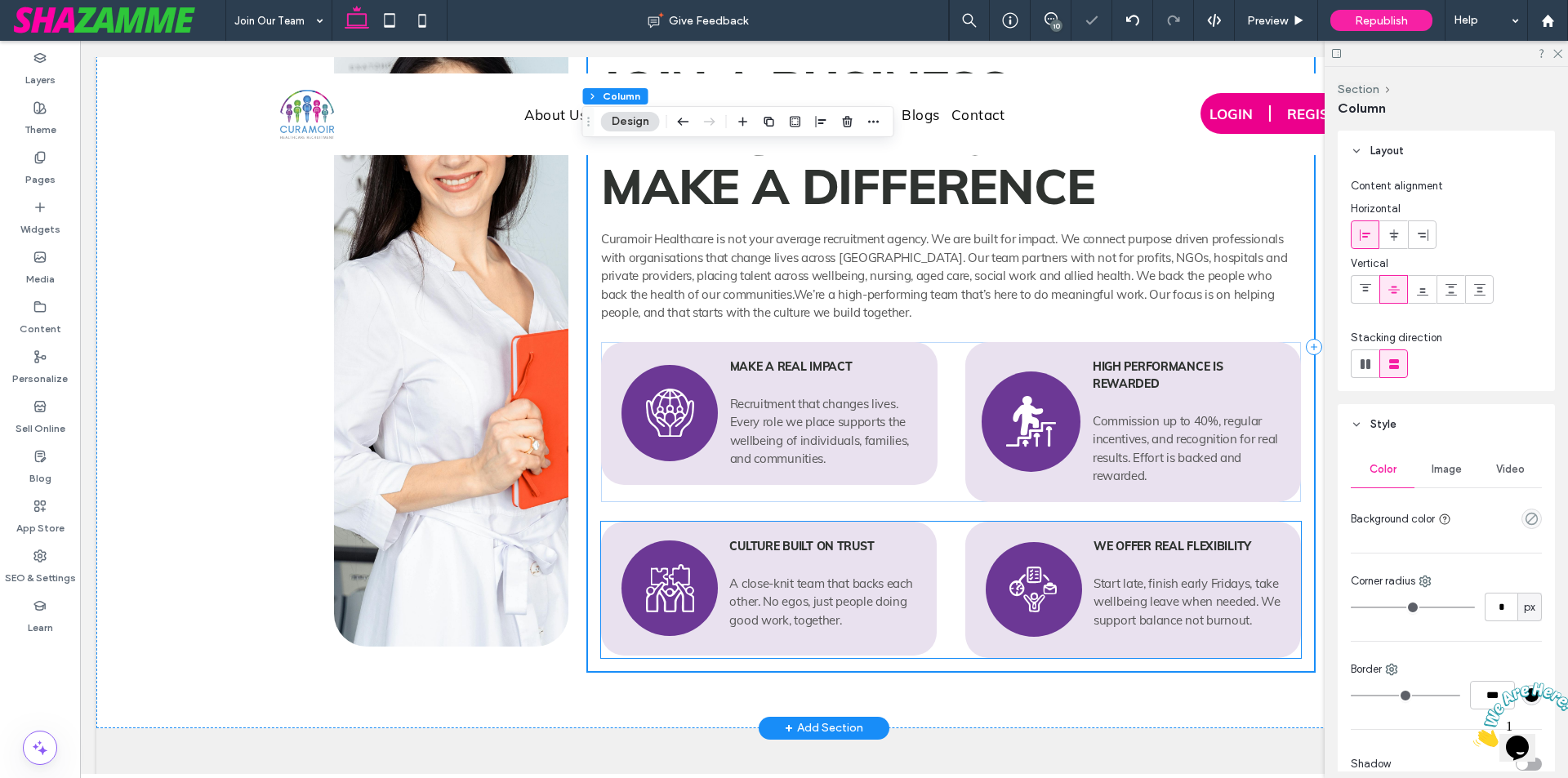
scroll to position [1224, 0]
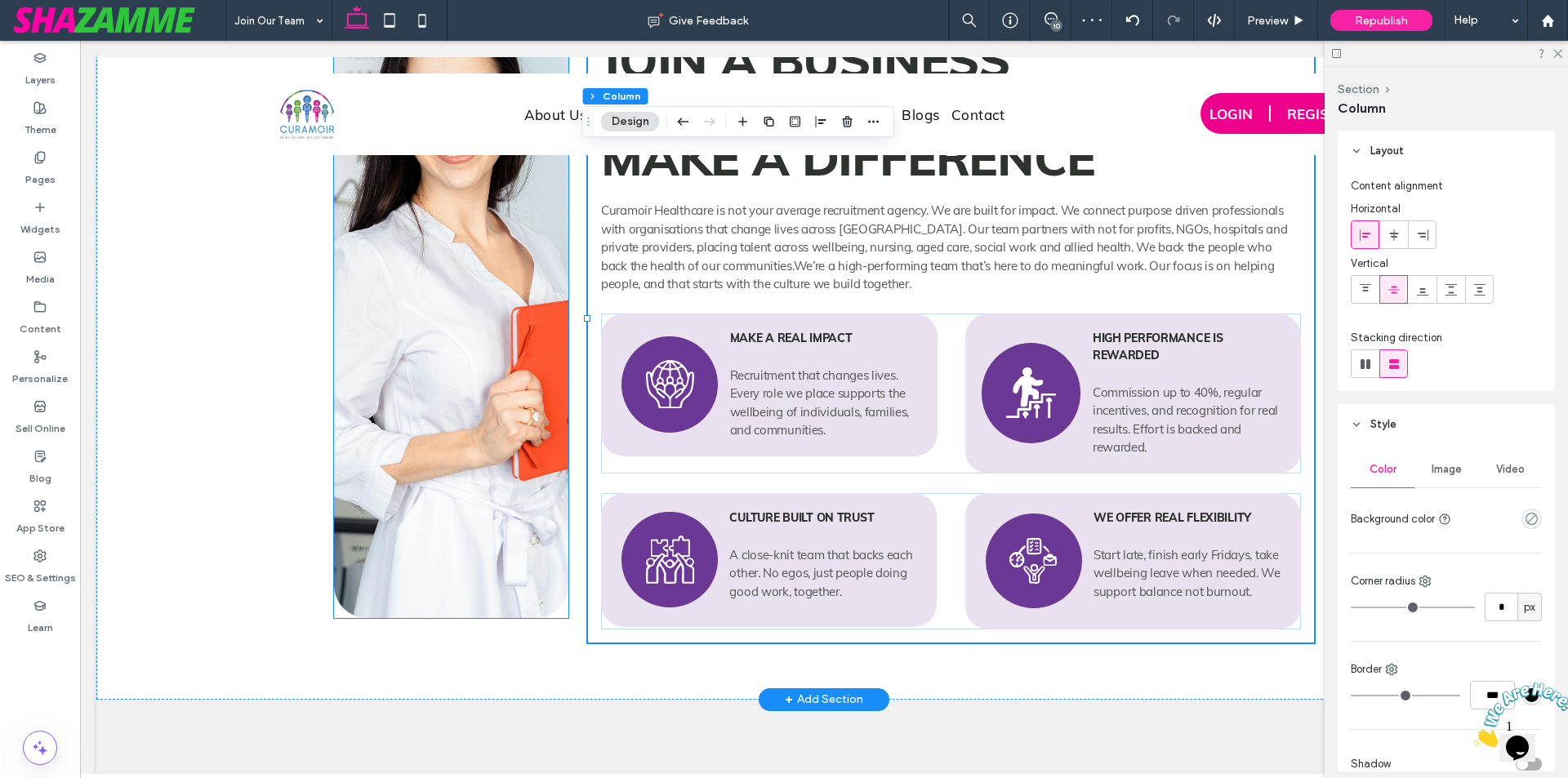
click at [459, 523] on img at bounding box center [451, 285] width 234 height 664
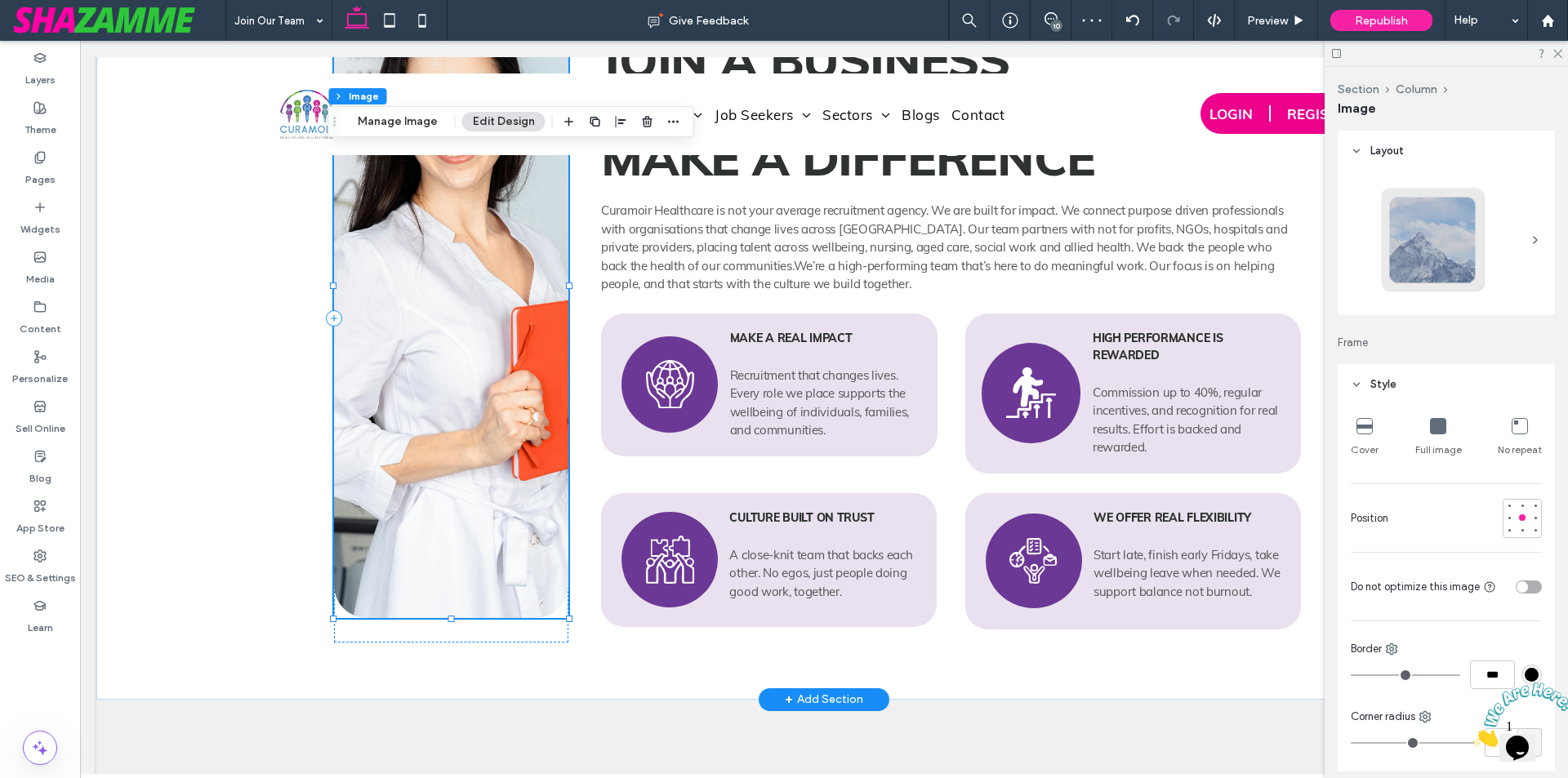
type input "**"
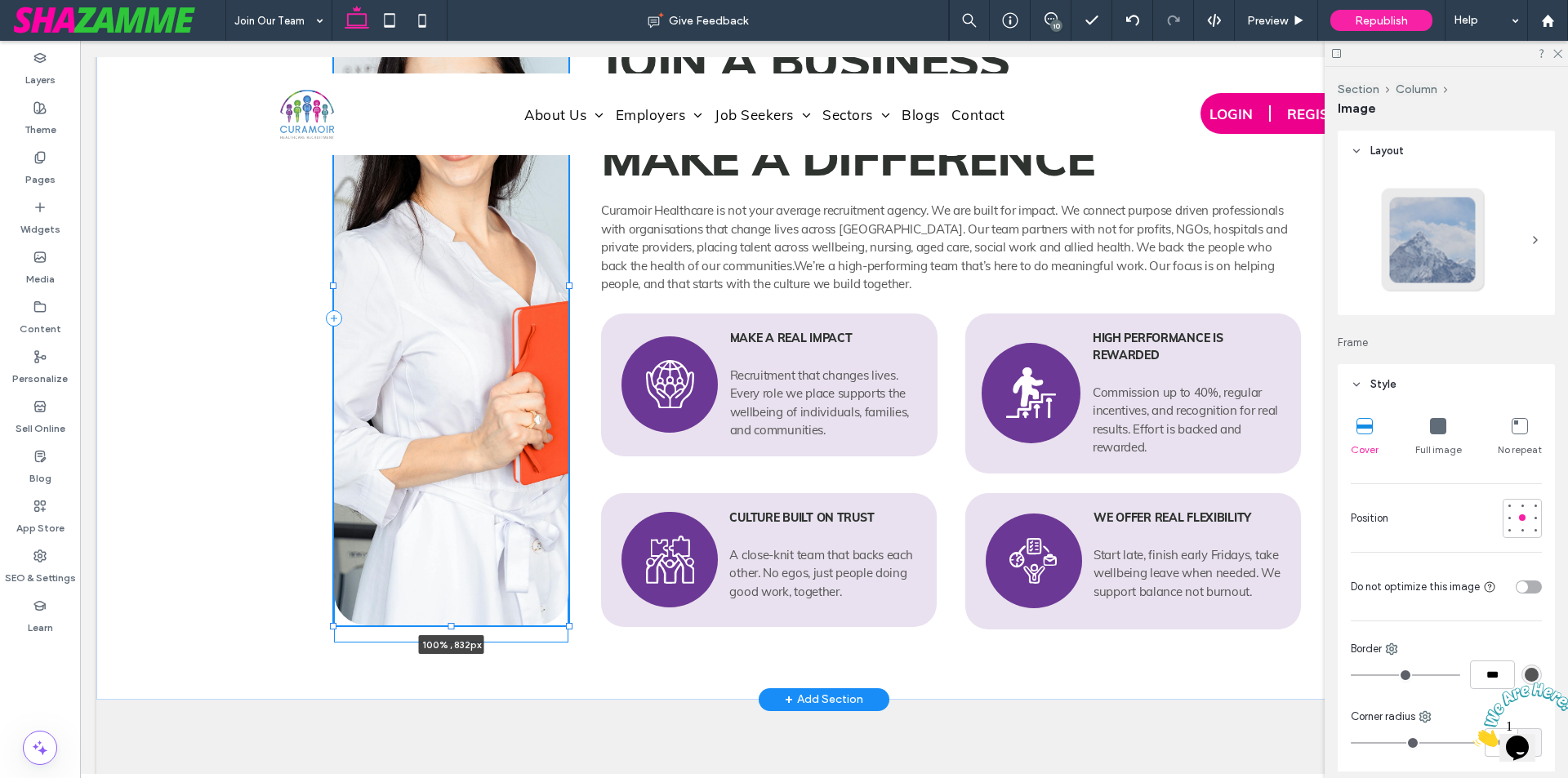
click at [448, 623] on div at bounding box center [451, 626] width 7 height 7
type input "***"
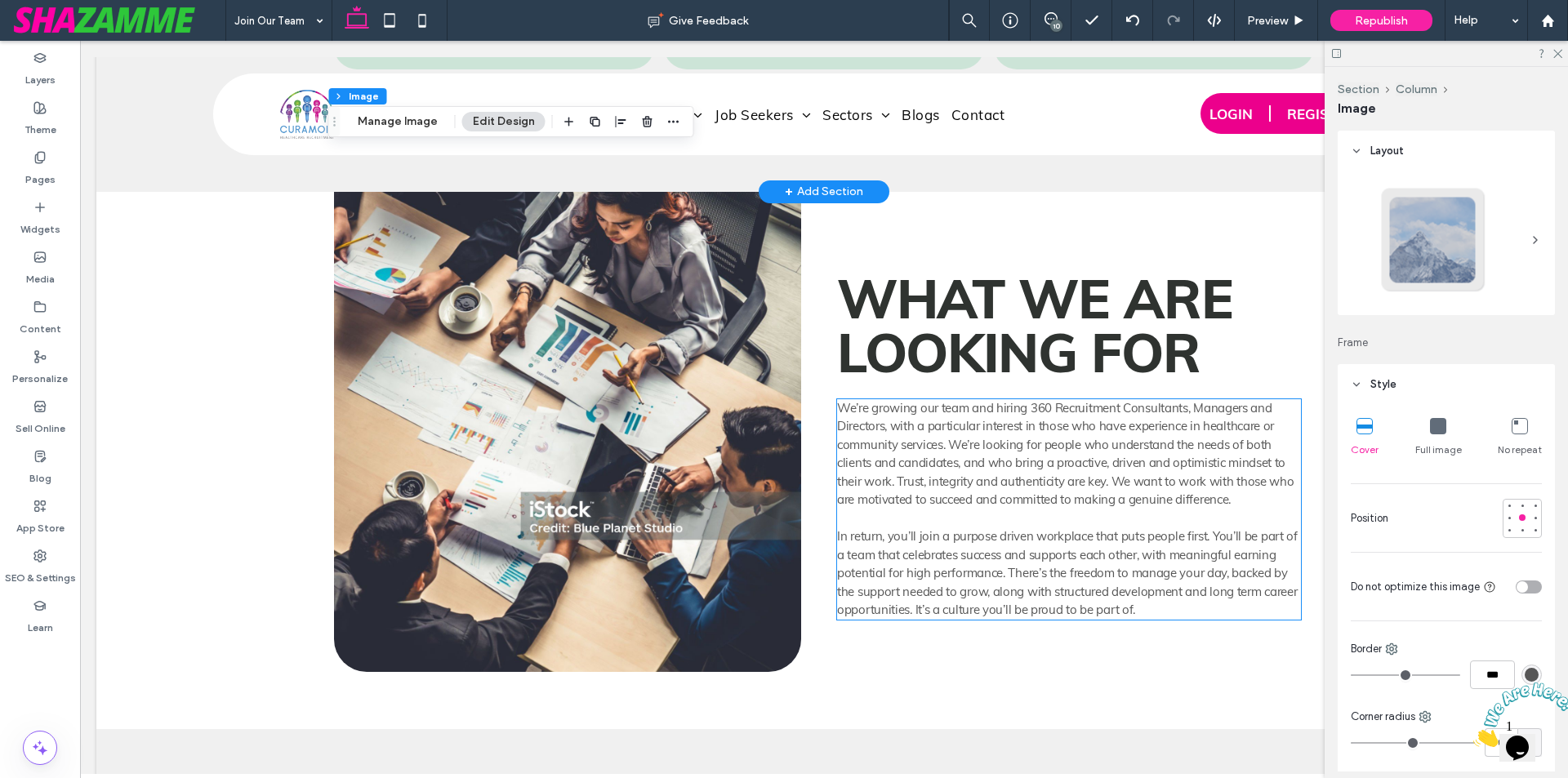
scroll to position [4490, 0]
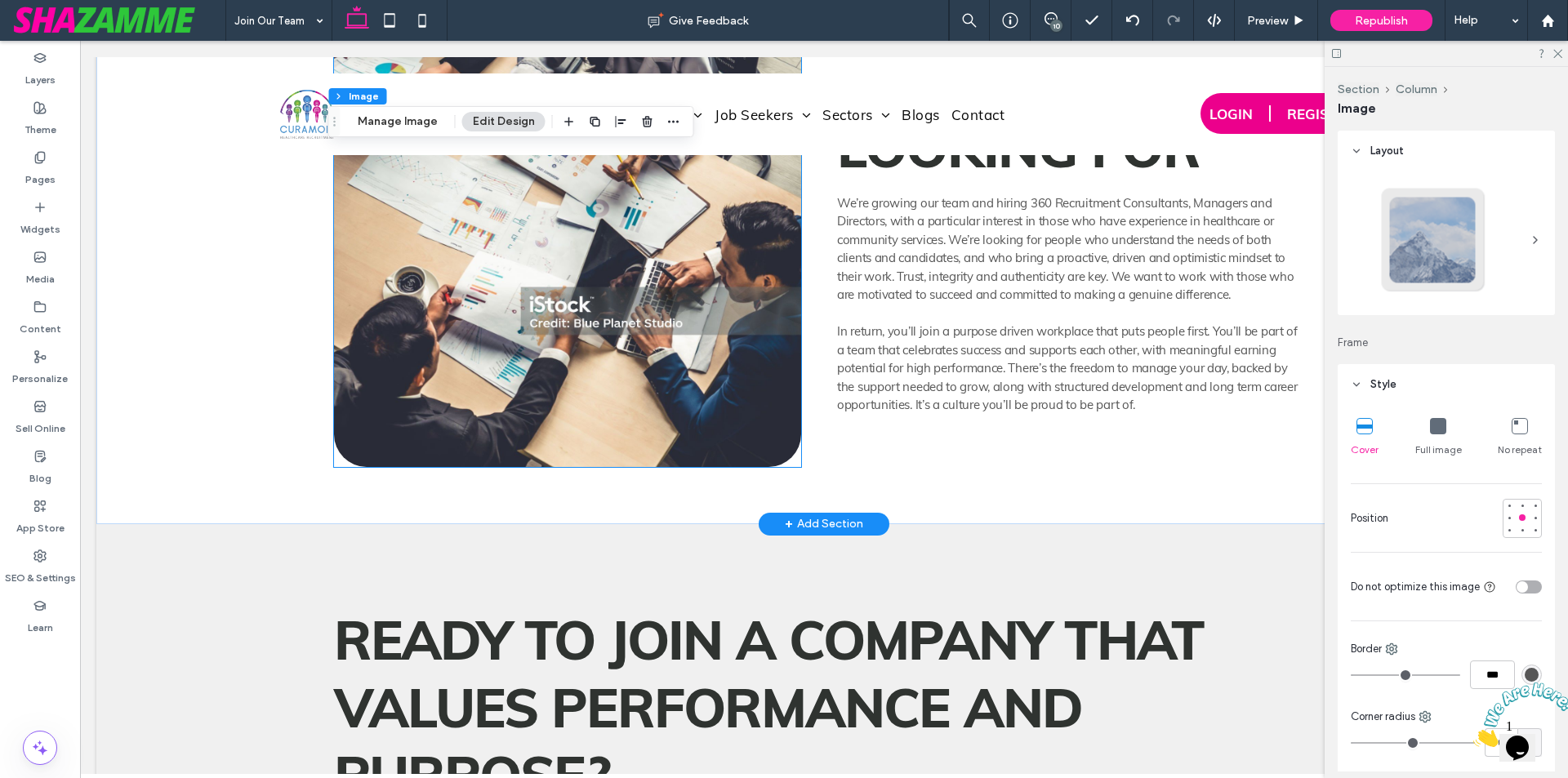
click at [692, 421] on img at bounding box center [568, 194] width 467 height 545
click at [692, 421] on div at bounding box center [568, 194] width 467 height 545
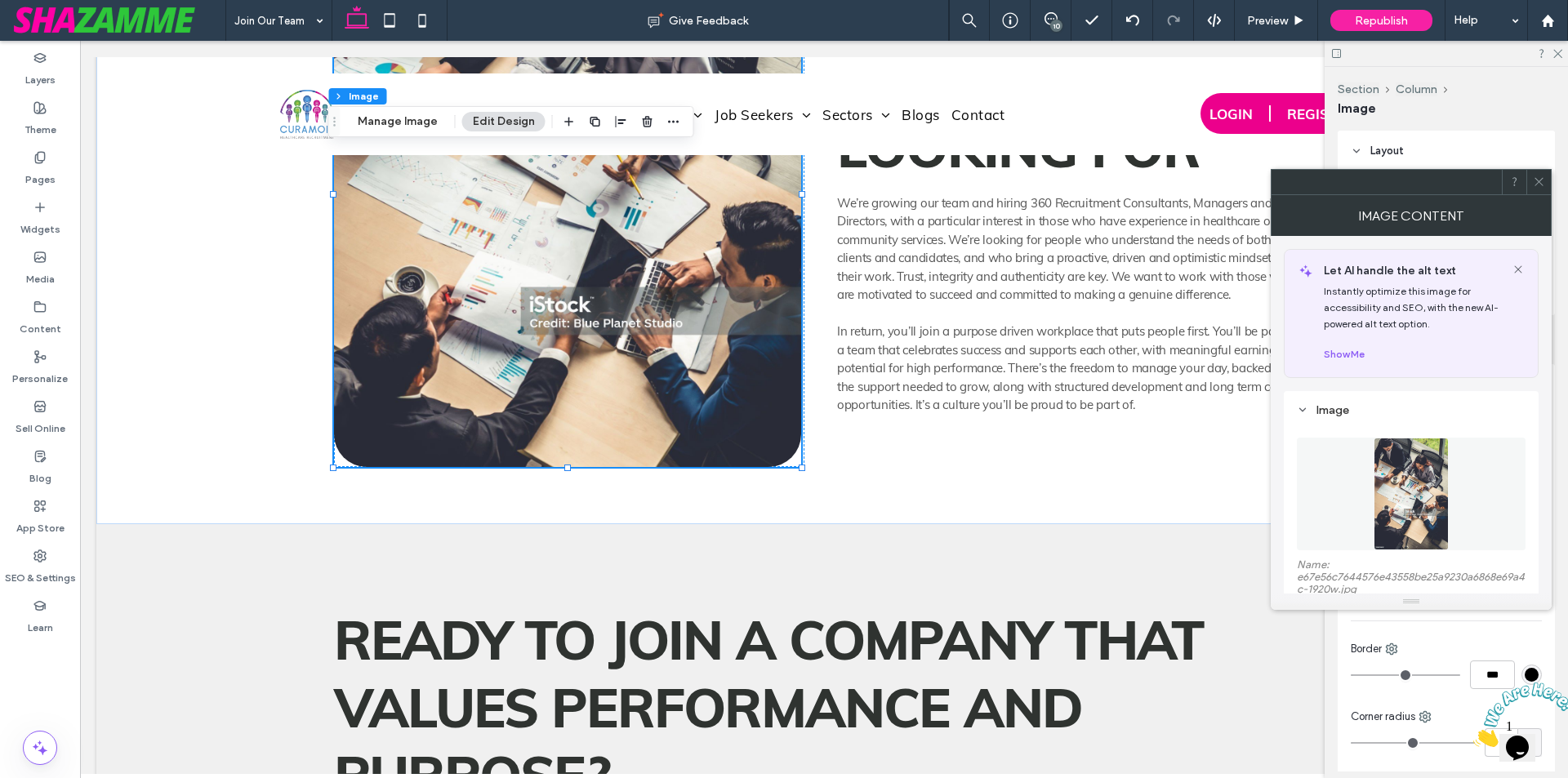
type input "**"
click at [1409, 492] on img at bounding box center [1412, 494] width 76 height 113
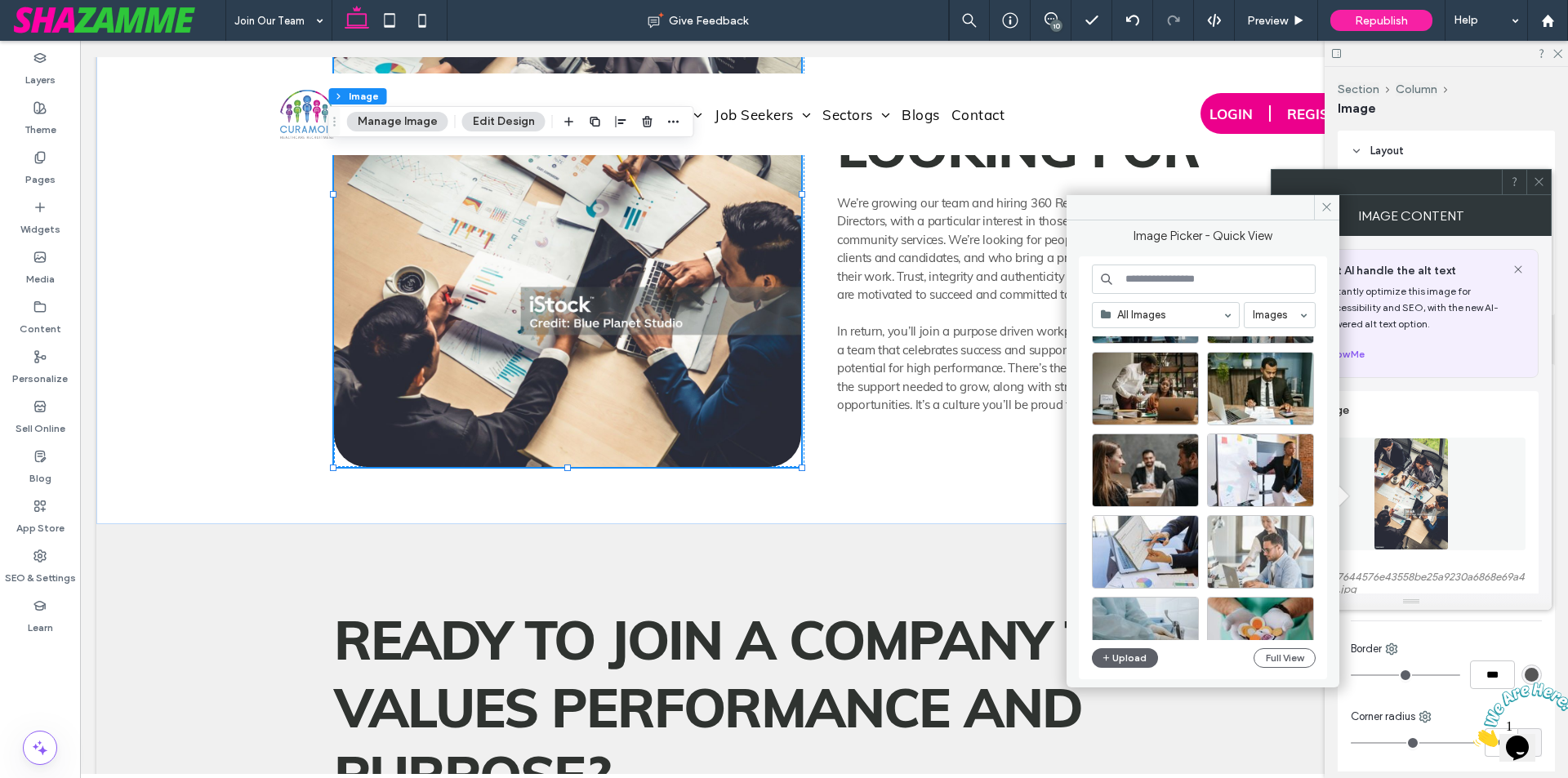
scroll to position [715, 0]
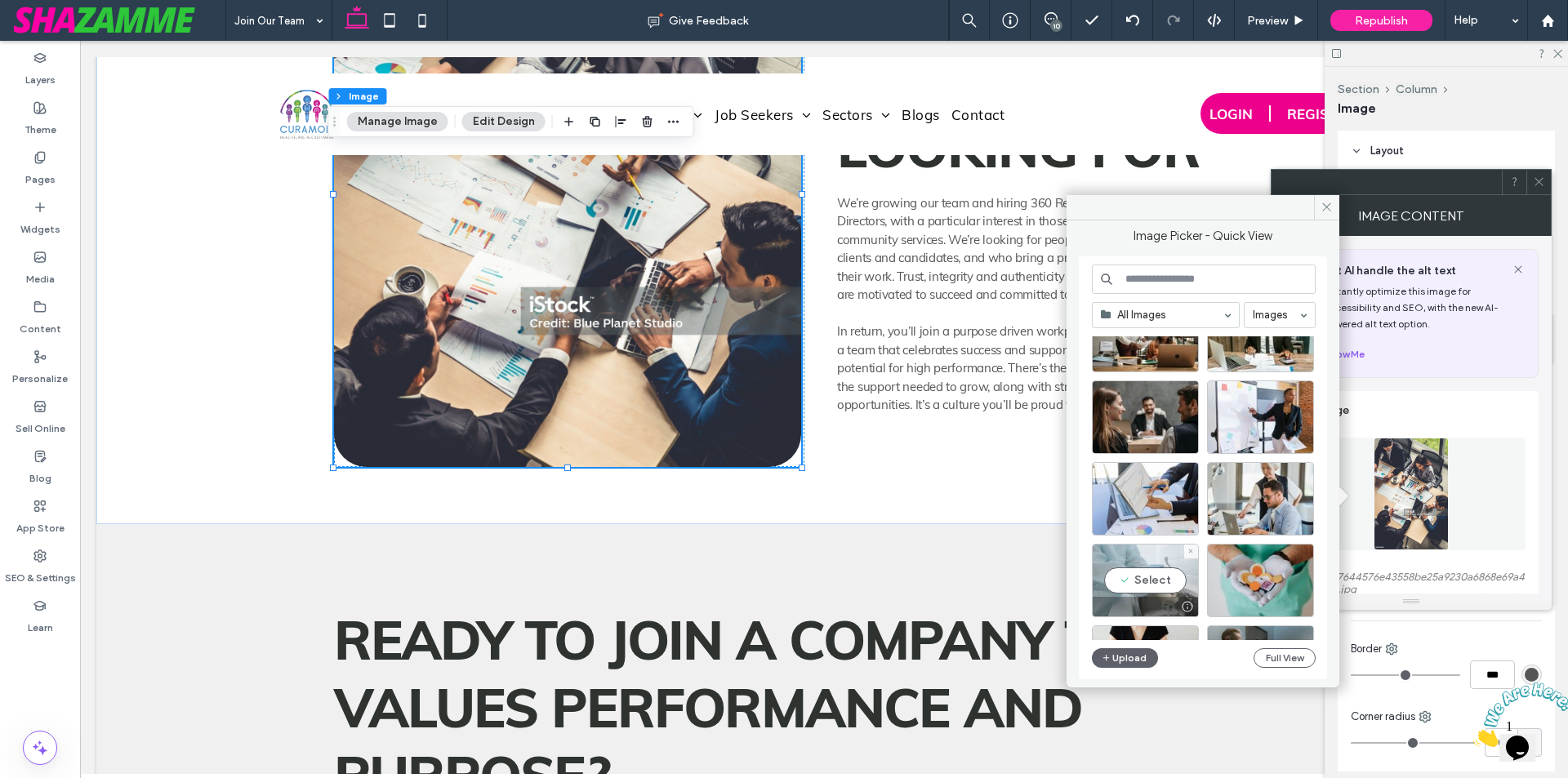
click at [1174, 587] on div "Select" at bounding box center [1145, 581] width 107 height 74
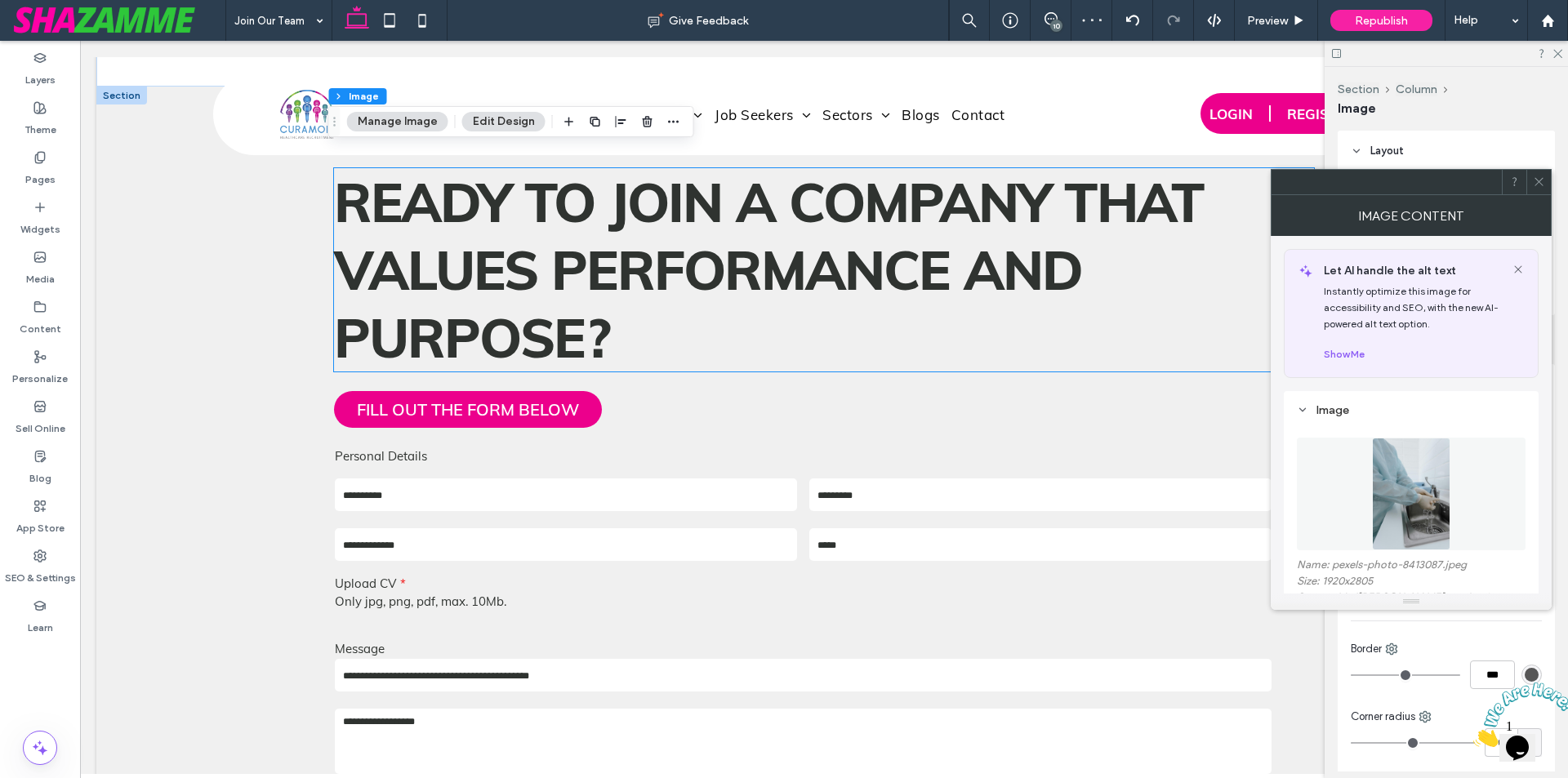
scroll to position [5143, 0]
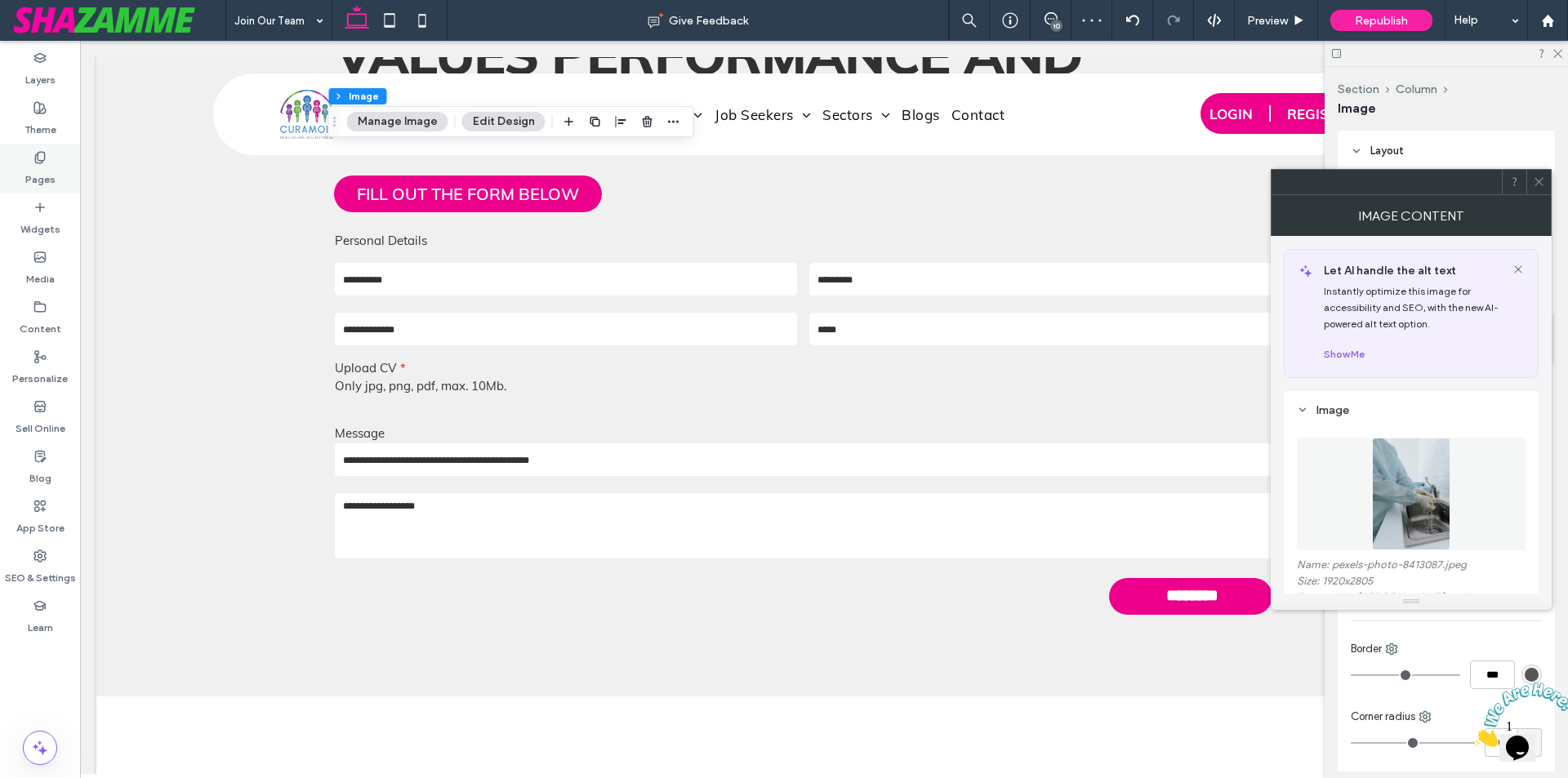
click at [22, 151] on div "Pages" at bounding box center [40, 168] width 80 height 50
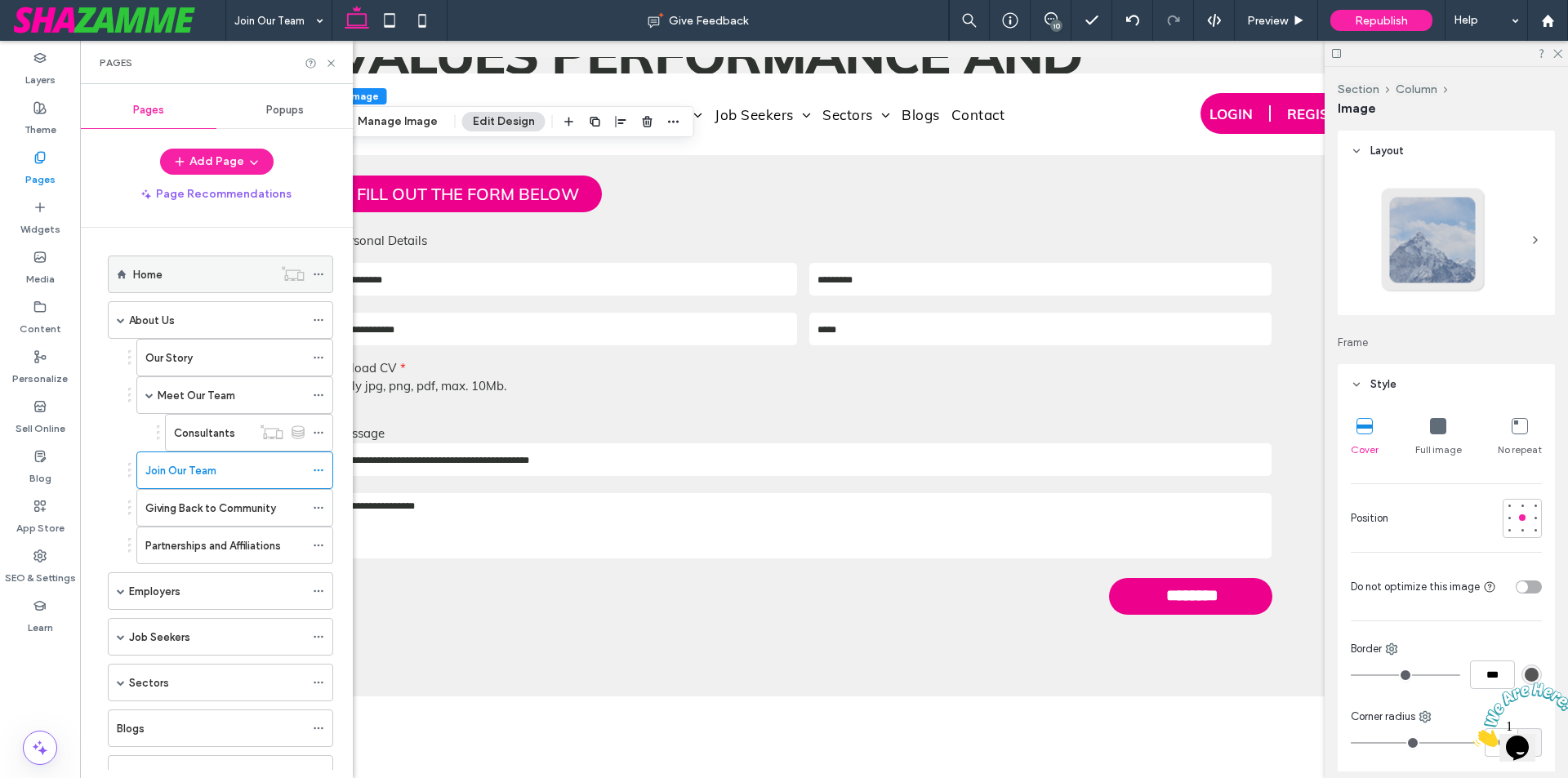
click at [141, 286] on div "Home" at bounding box center [202, 274] width 139 height 36
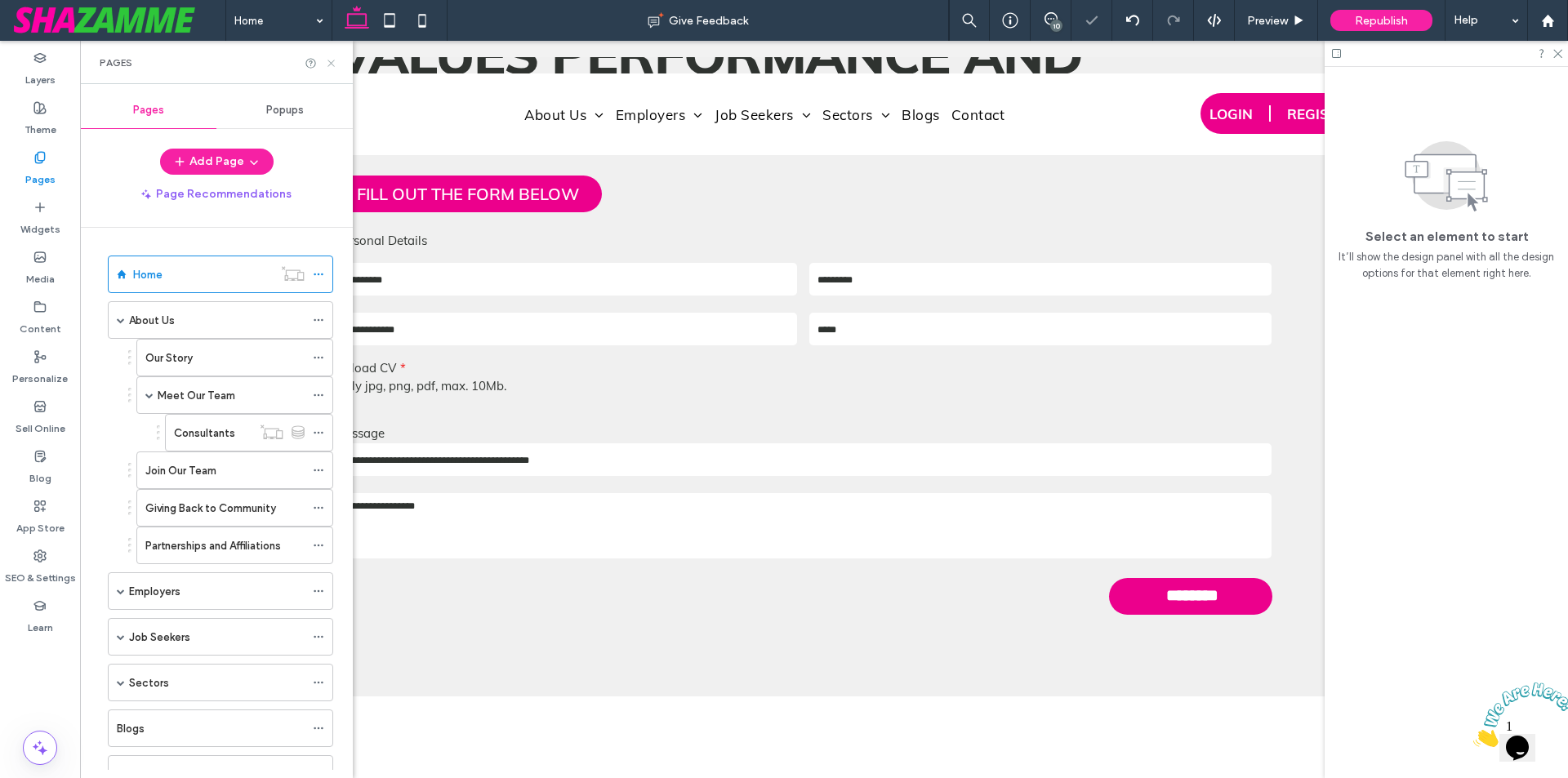
click at [331, 65] on icon at bounding box center [331, 63] width 12 height 12
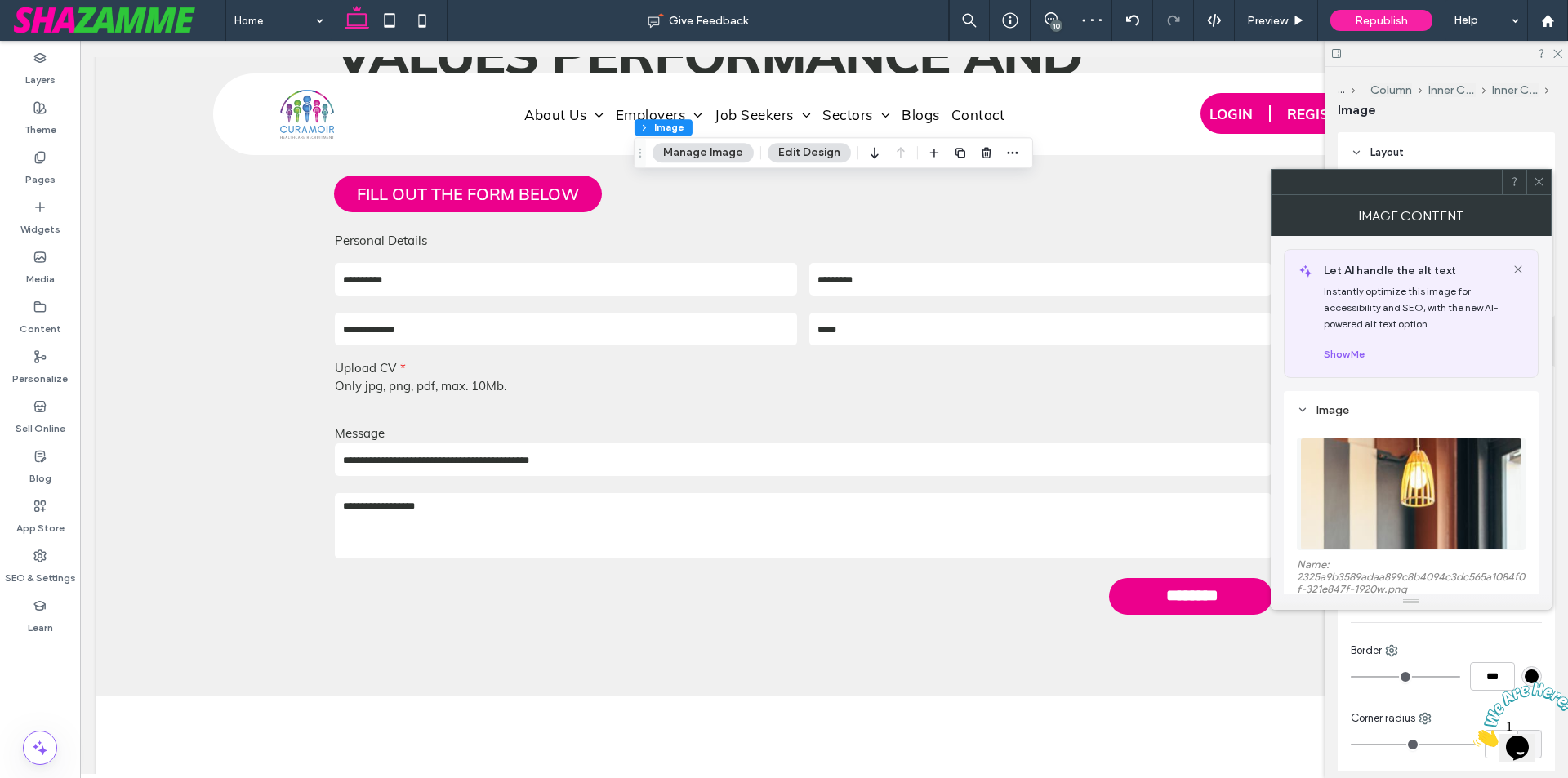
type input "***"
click at [1433, 486] on img at bounding box center [1411, 494] width 222 height 113
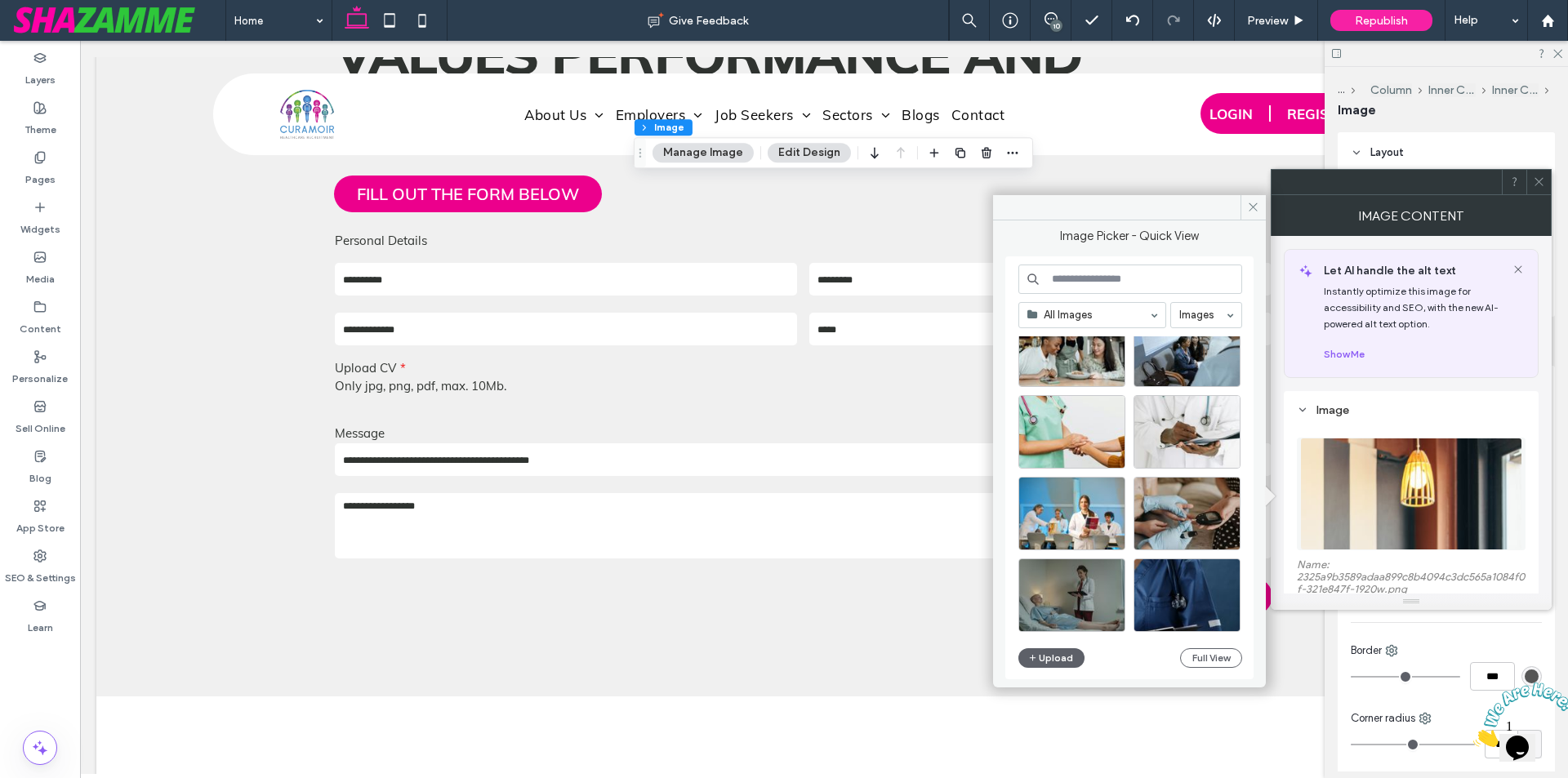
scroll to position [1680, 0]
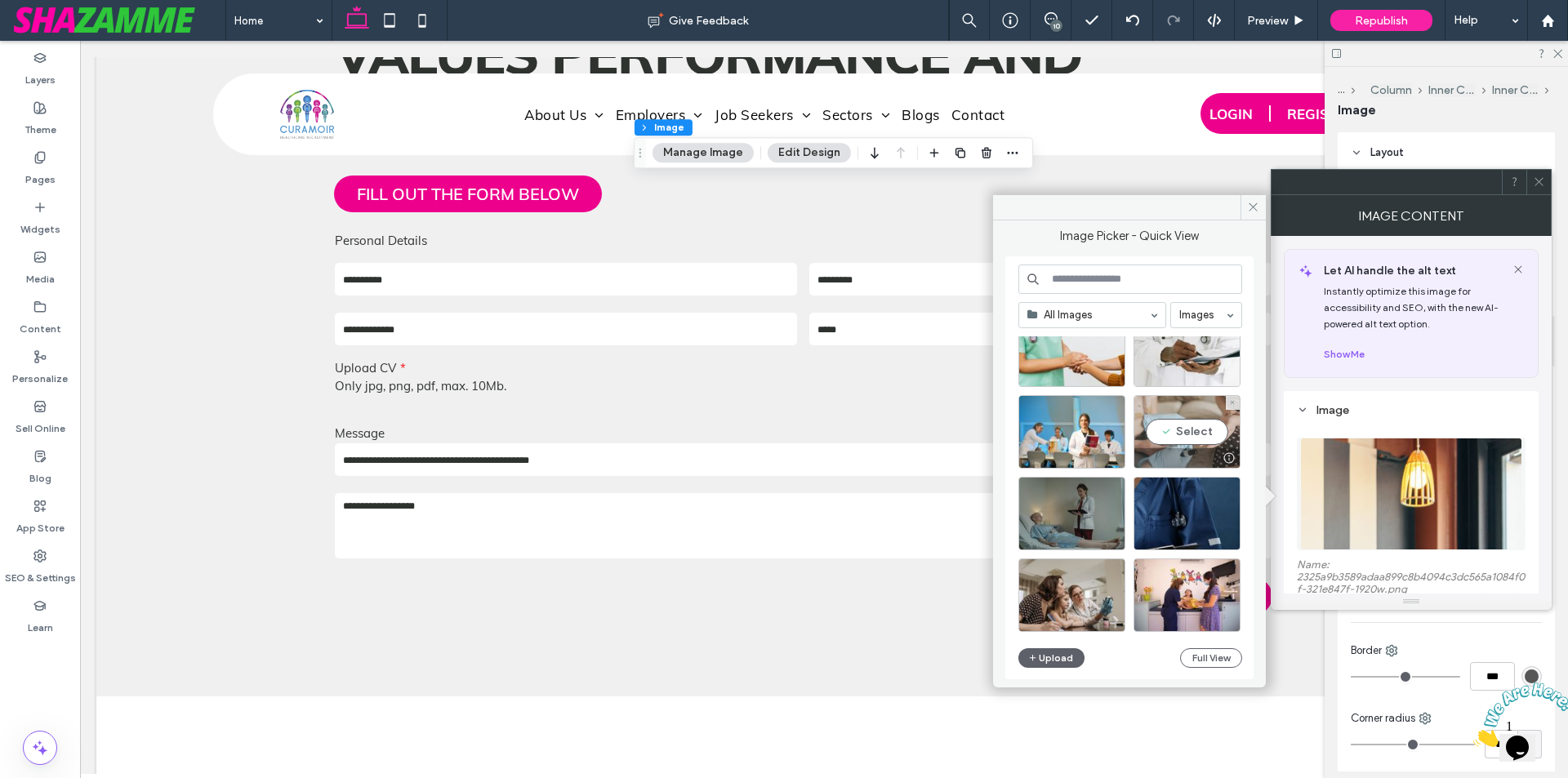
click at [1162, 441] on div "Select" at bounding box center [1187, 432] width 107 height 74
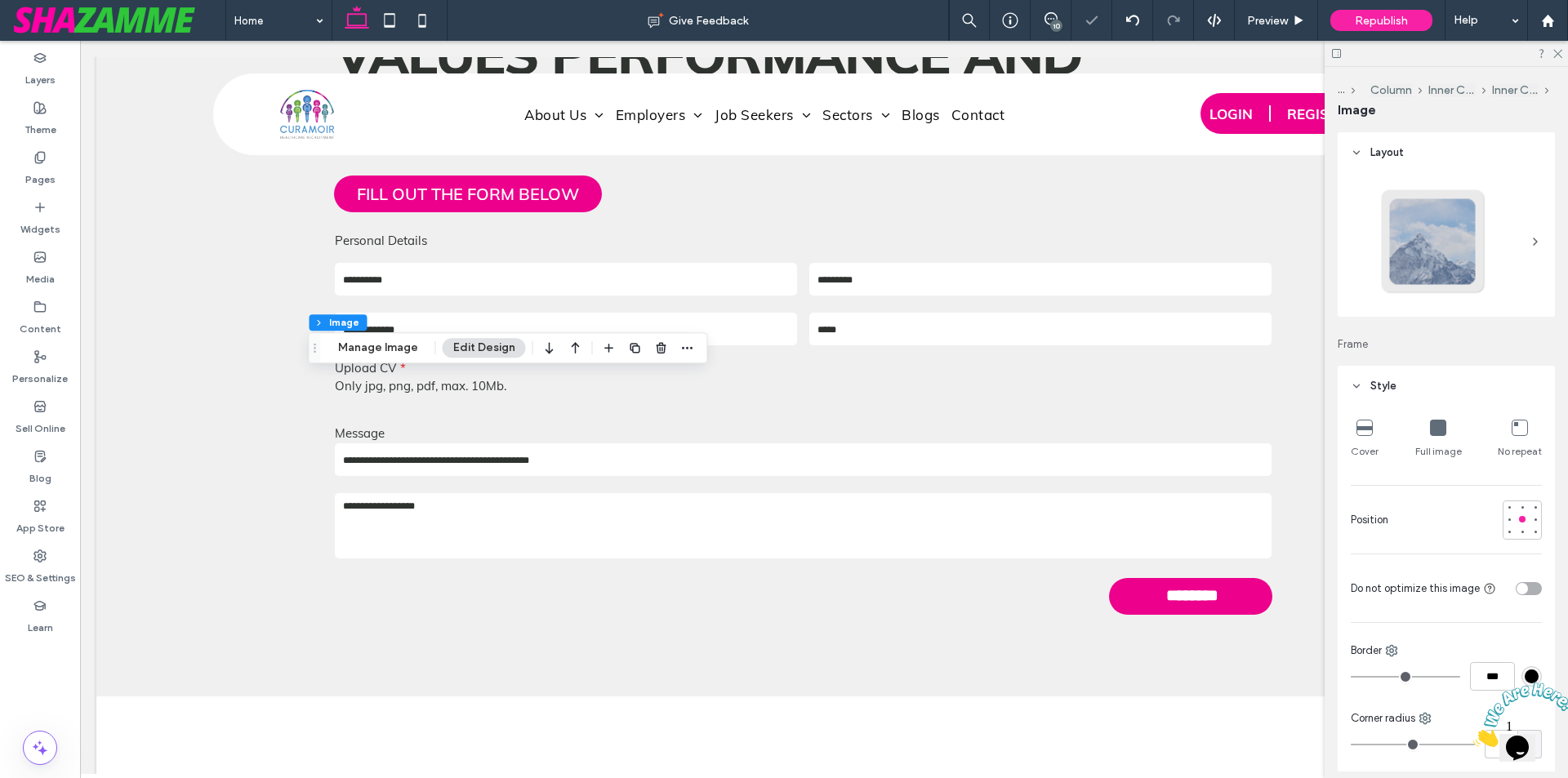
type input "**"
click at [369, 355] on button "Manage Image" at bounding box center [378, 348] width 102 height 20
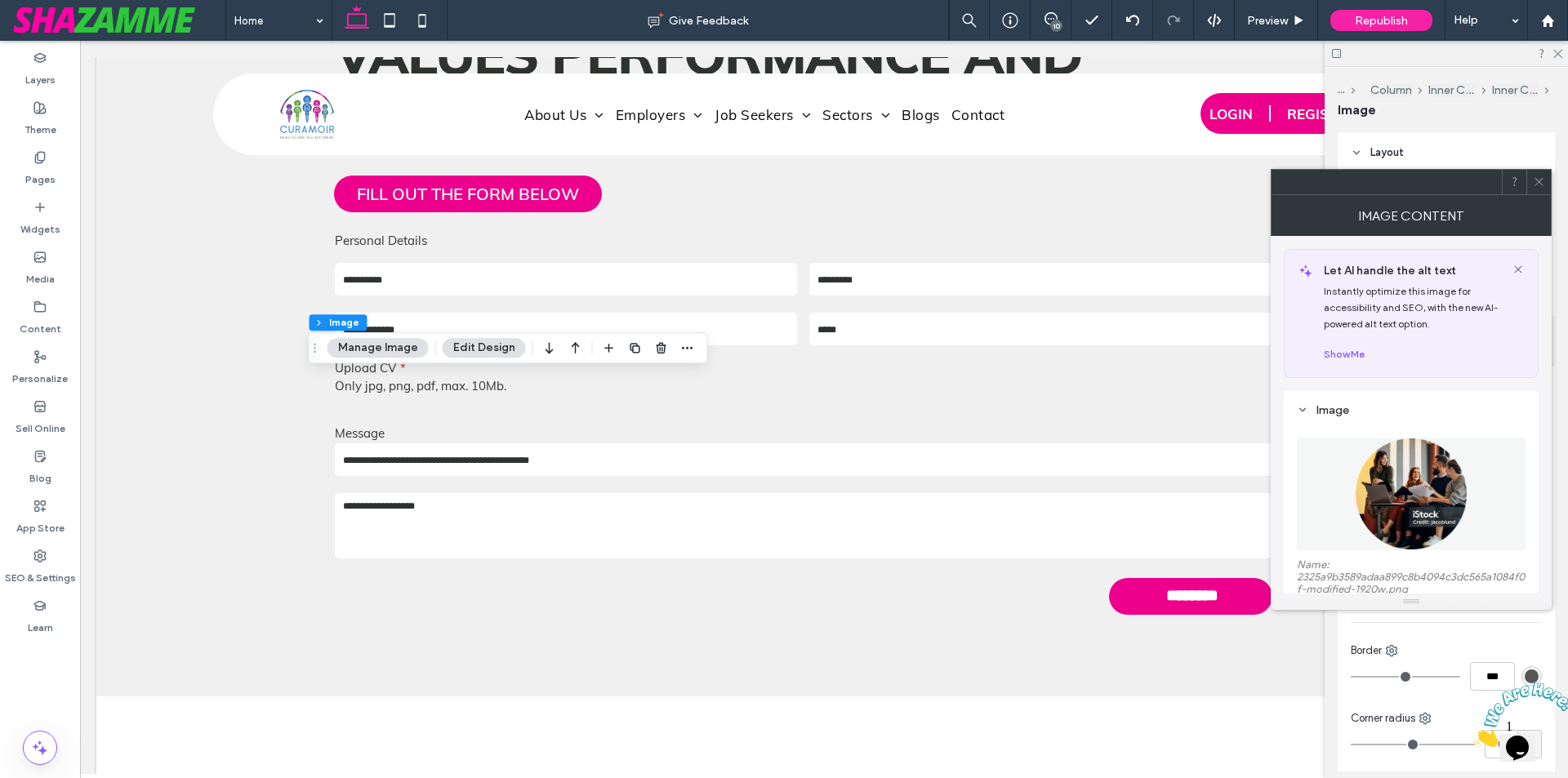
click at [1404, 495] on img at bounding box center [1412, 494] width 113 height 113
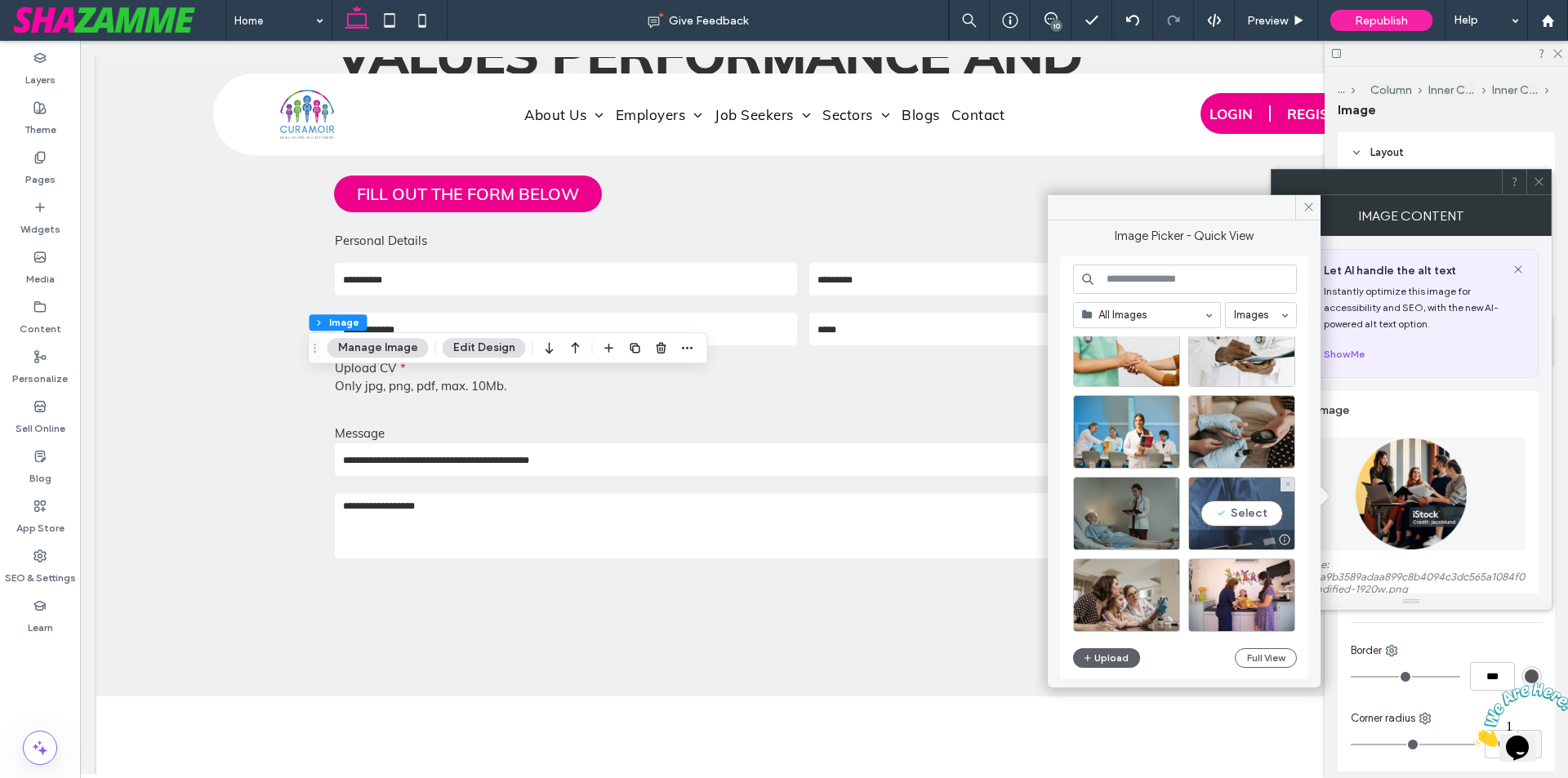
click at [1222, 514] on div "Select" at bounding box center [1241, 513] width 107 height 74
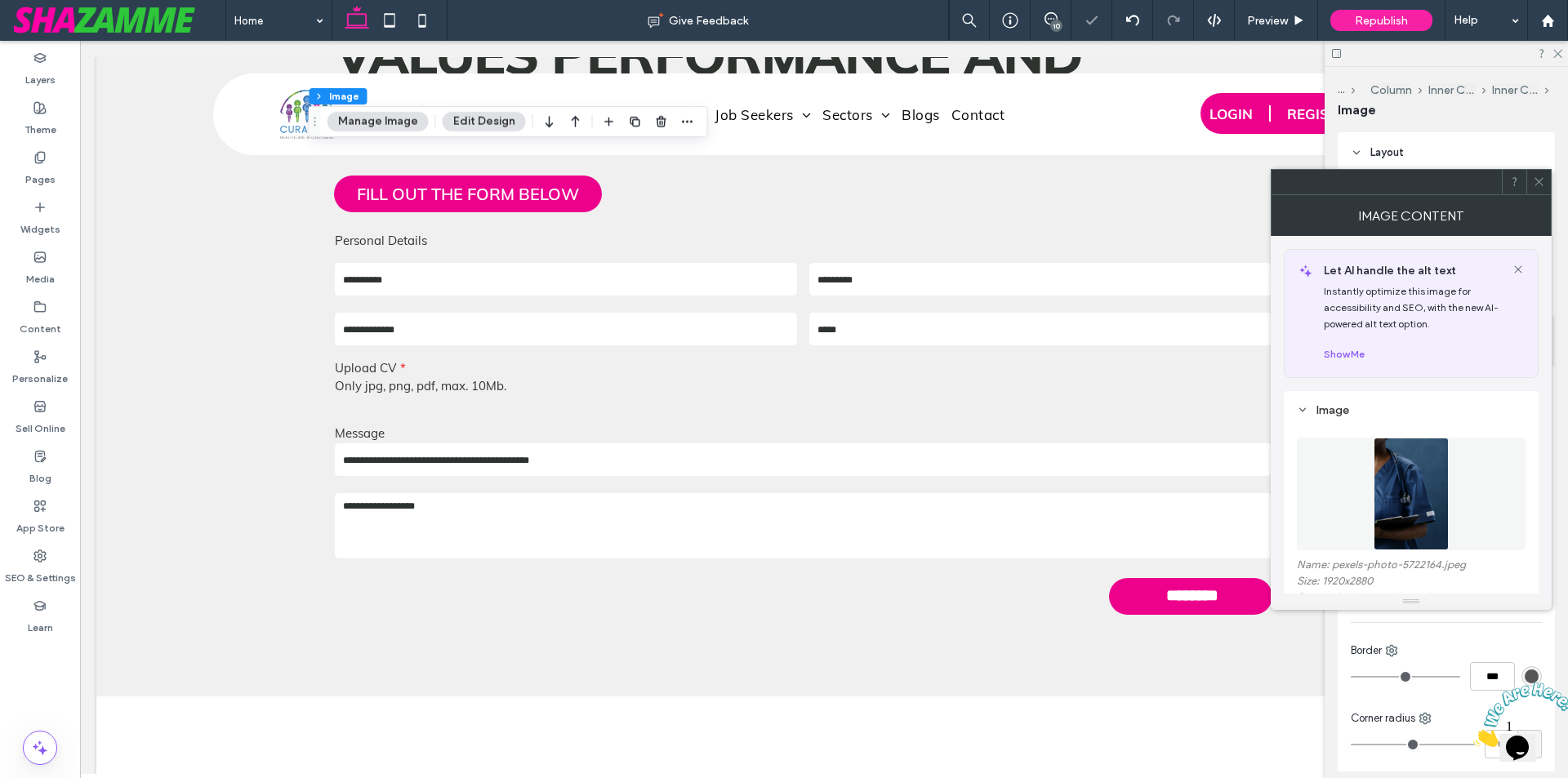
click at [1389, 508] on img at bounding box center [1412, 494] width 76 height 113
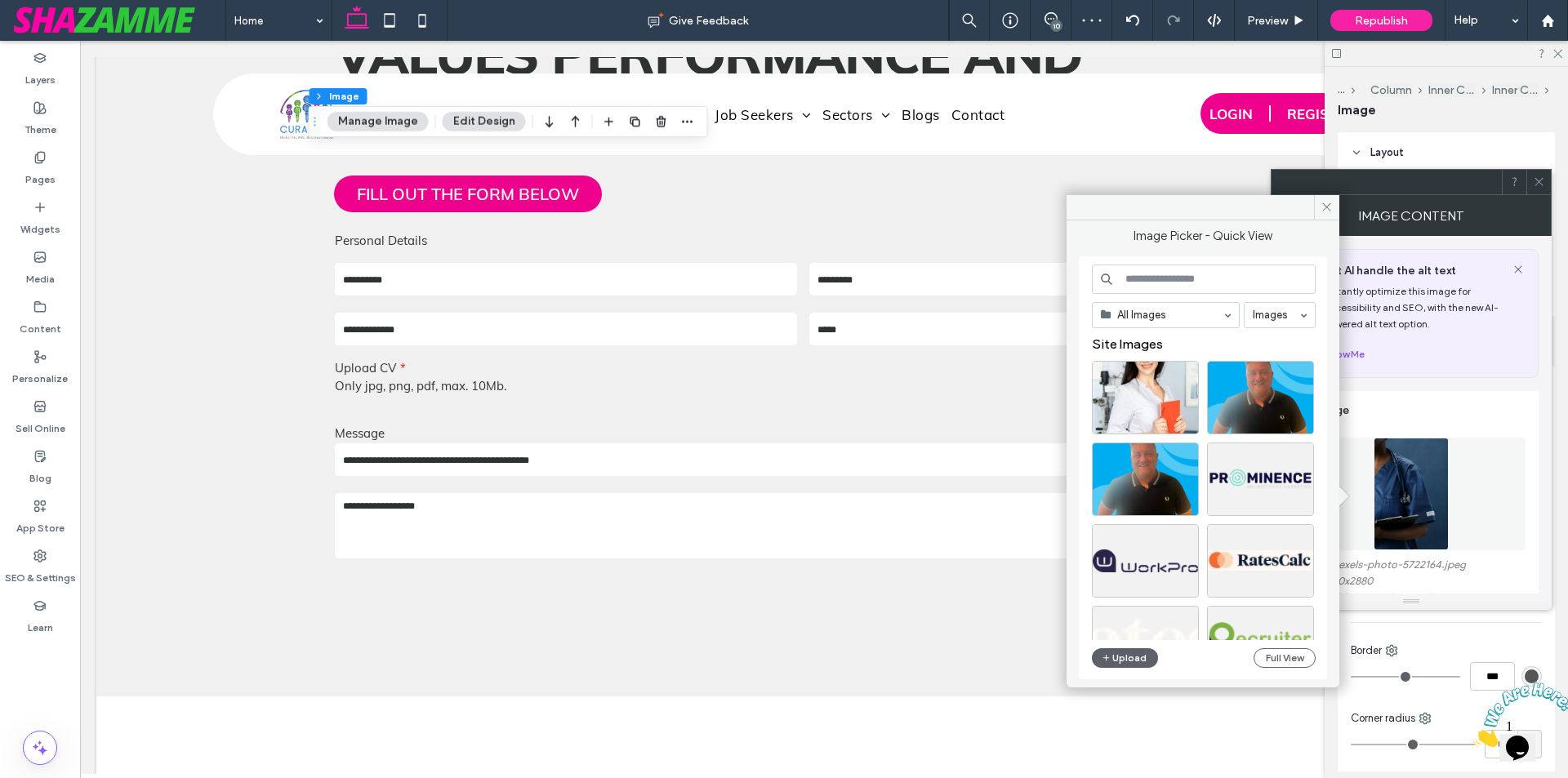
click at [1176, 279] on input at bounding box center [1203, 279] width 224 height 29
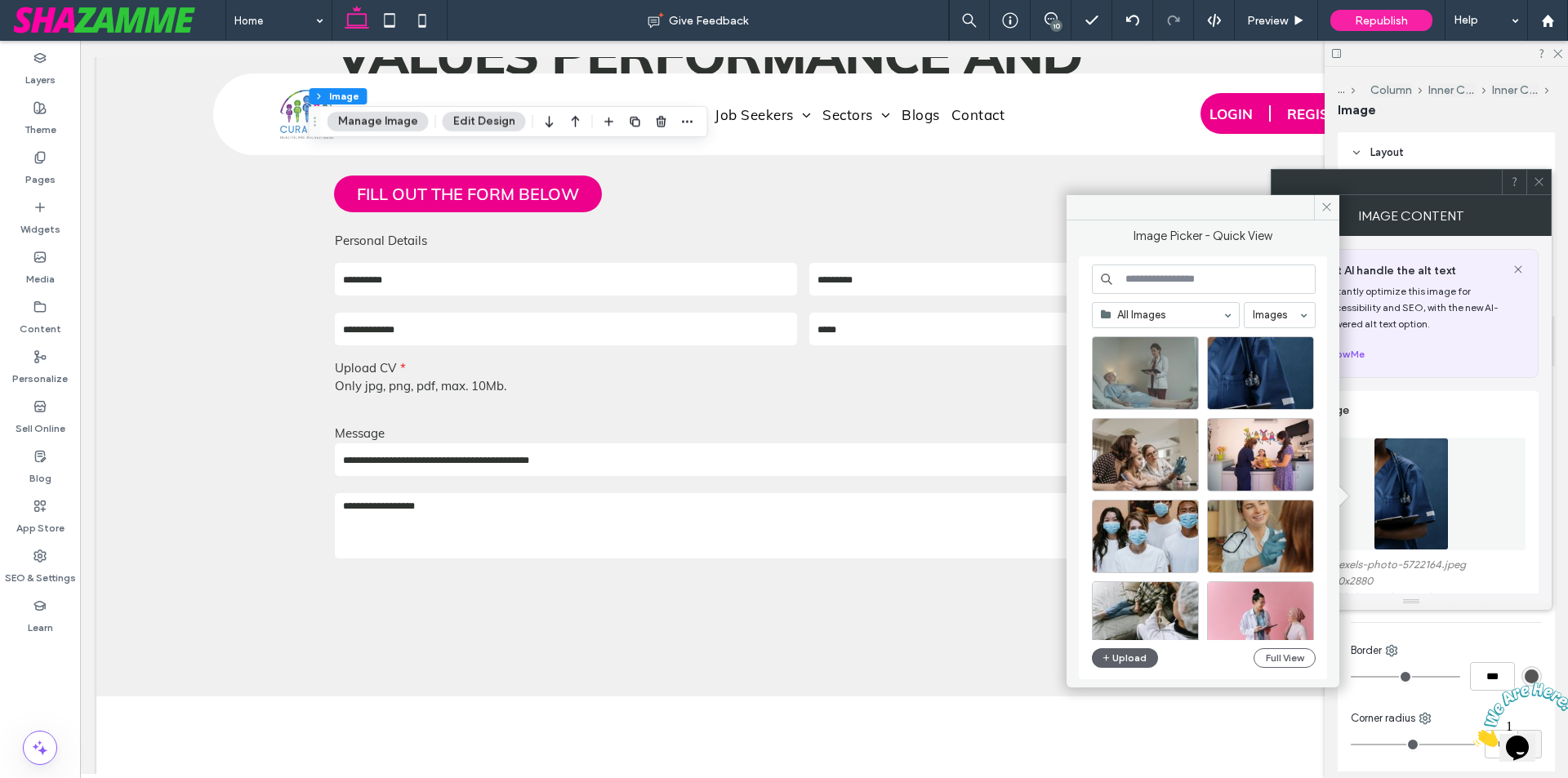
scroll to position [1777, 0]
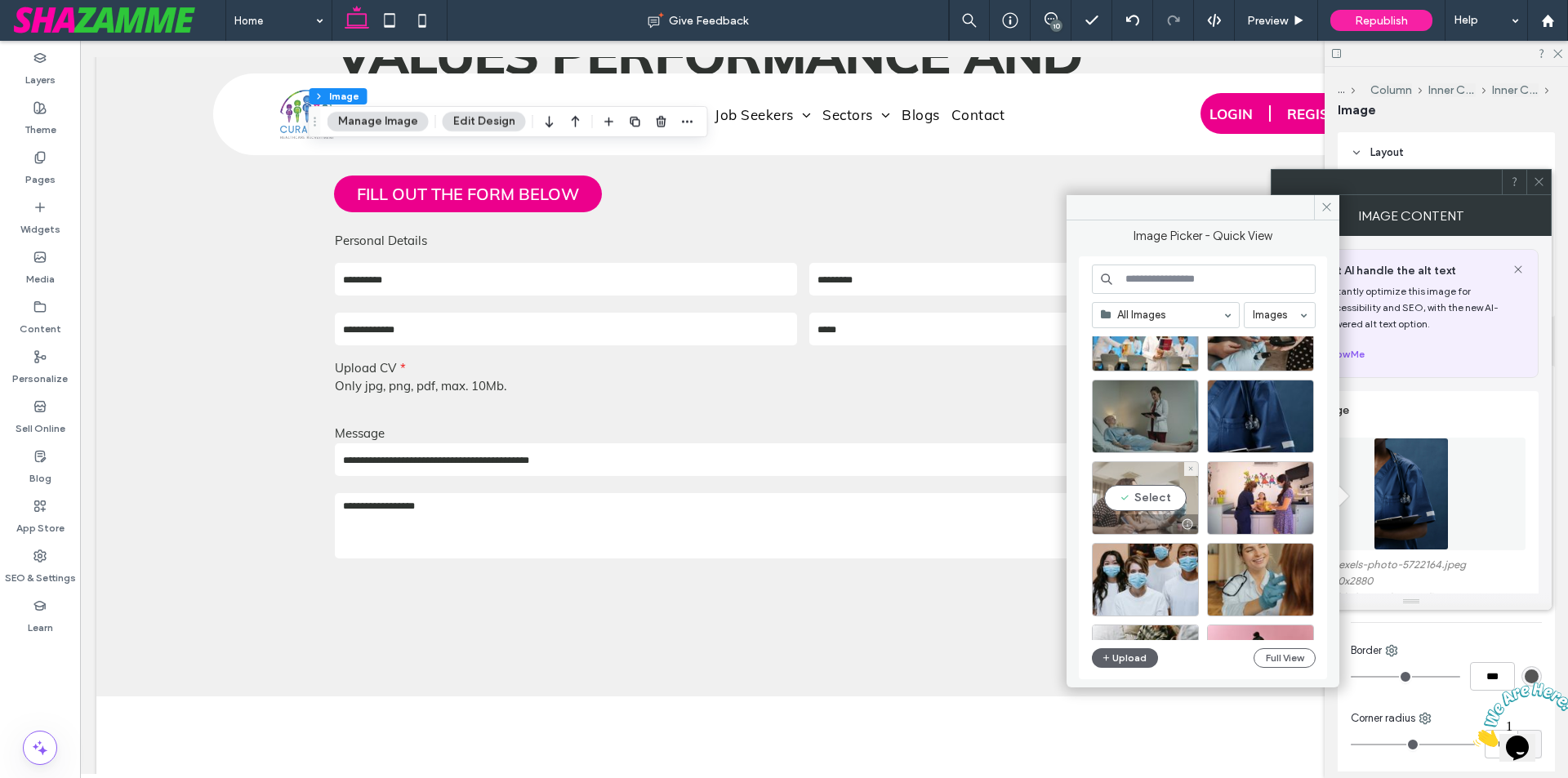
click at [1165, 496] on div "Select" at bounding box center [1145, 498] width 107 height 74
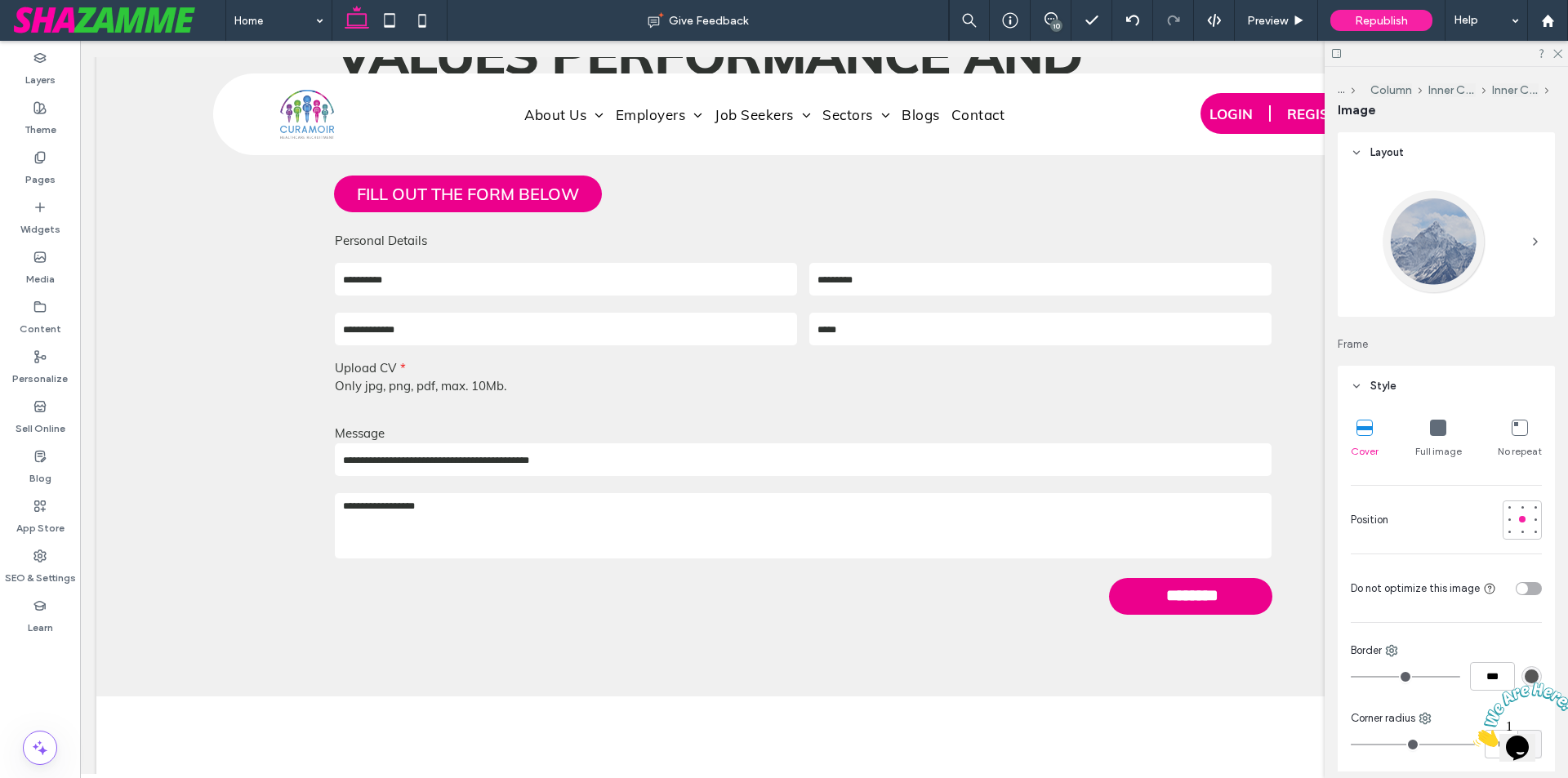
type input "***"
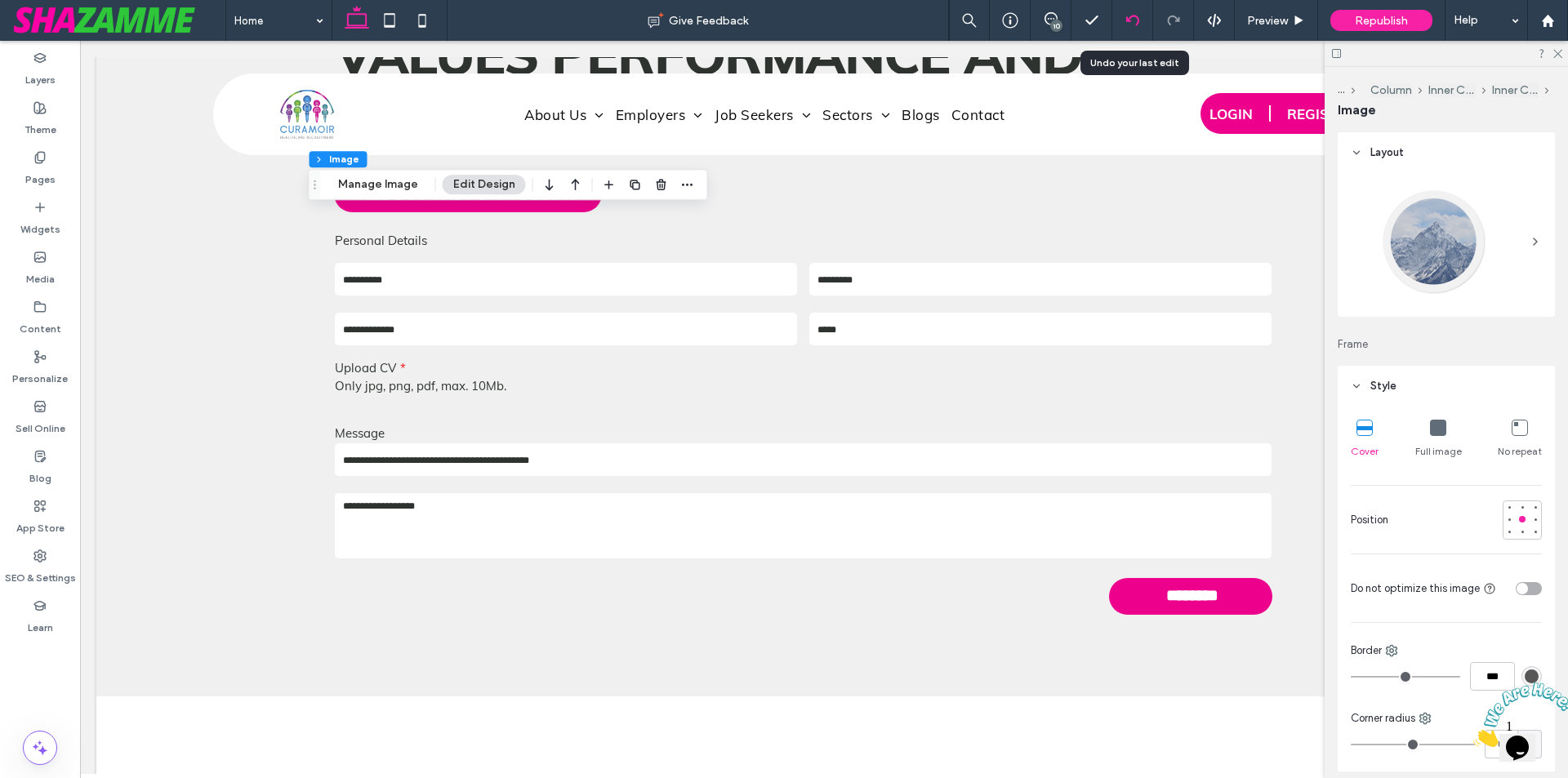
click at [1135, 20] on icon at bounding box center [1133, 20] width 13 height 13
click at [1135, 20] on div "Home Give Feedback 10 Preview Republish Help Design Panel Site Comments Team & …" at bounding box center [784, 389] width 1568 height 778
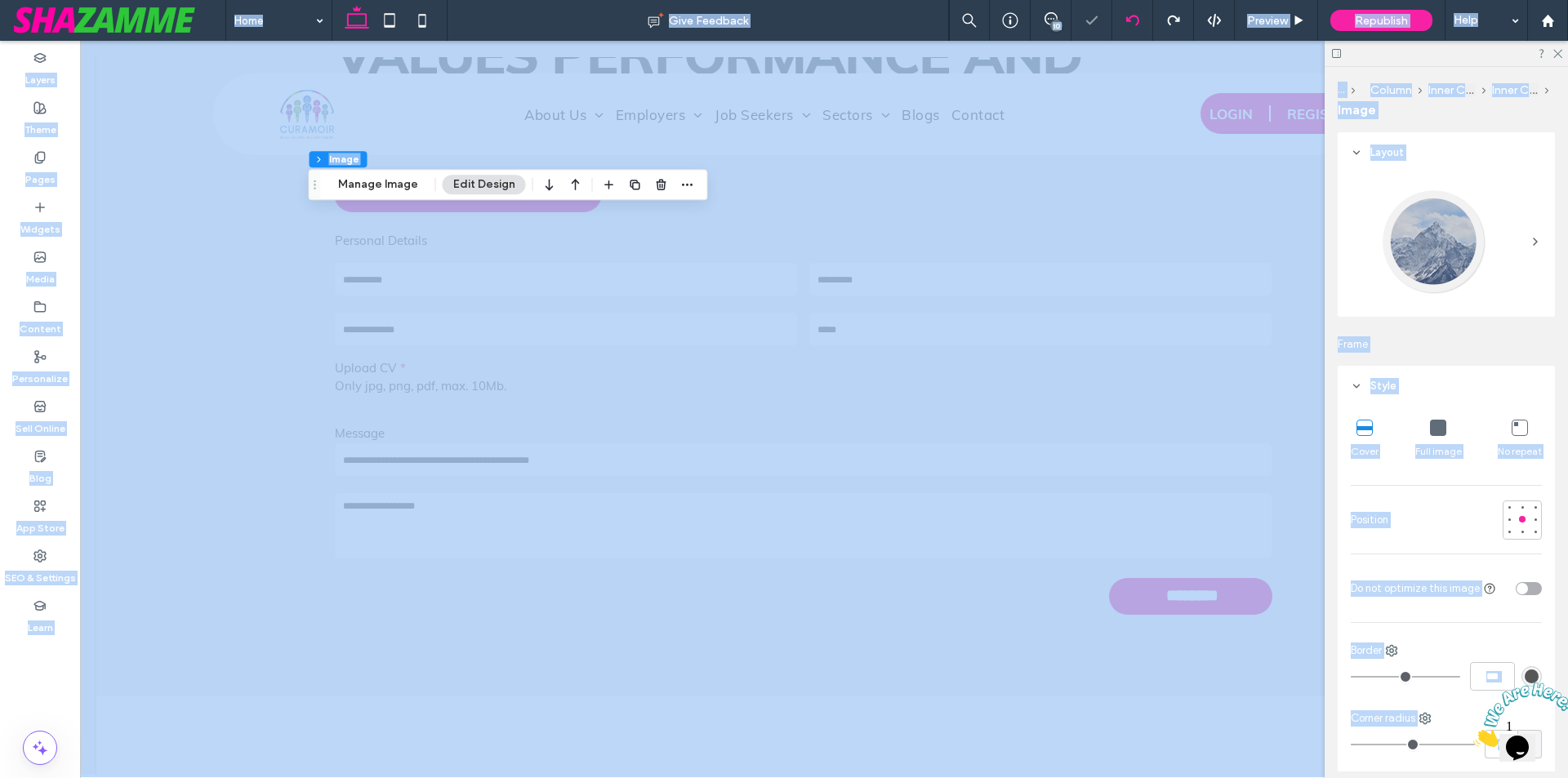
click at [1135, 20] on div at bounding box center [784, 389] width 1568 height 778
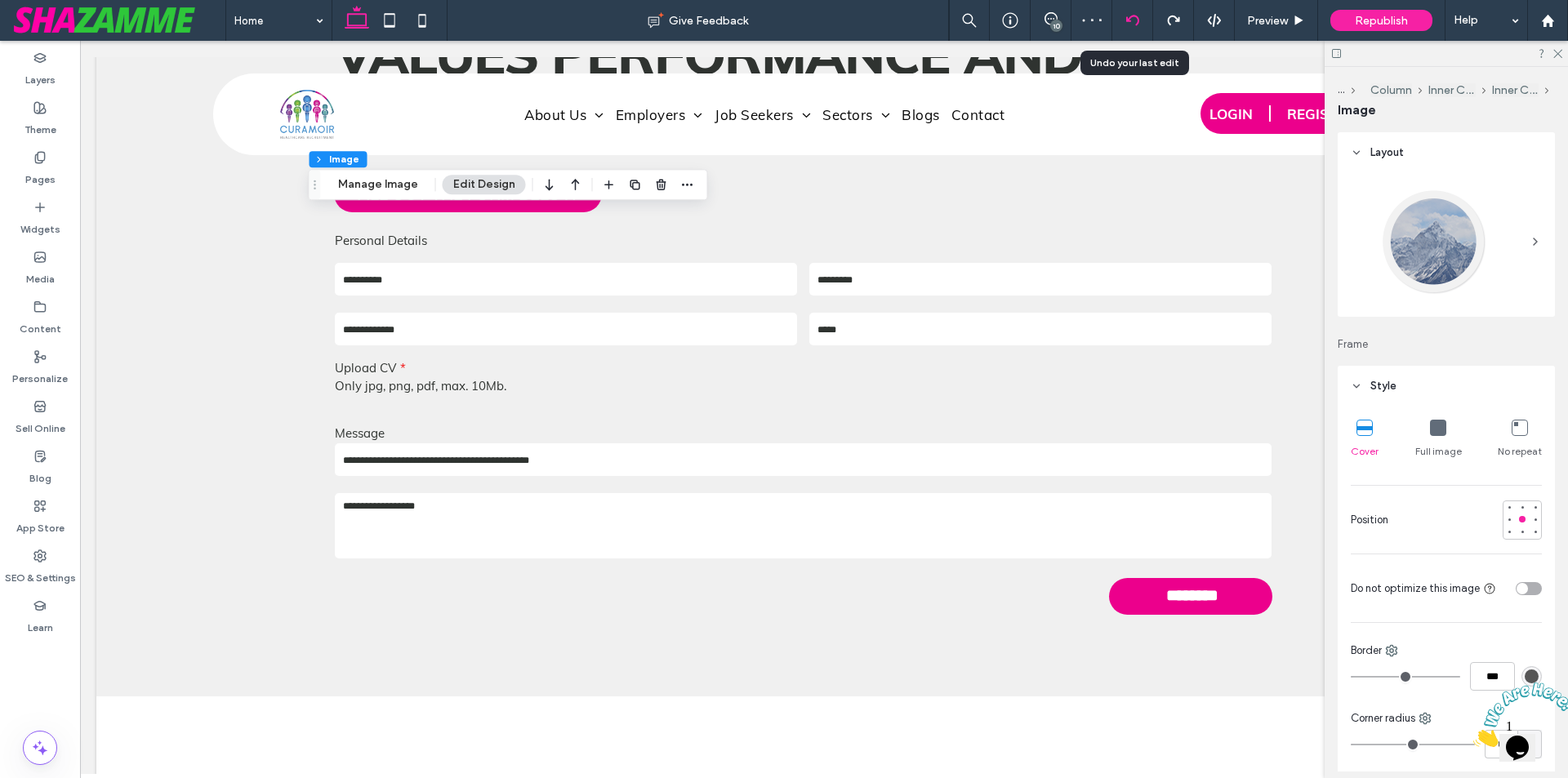
click at [1131, 23] on icon at bounding box center [1133, 20] width 13 height 13
click at [1135, 22] on icon at bounding box center [1133, 20] width 13 height 13
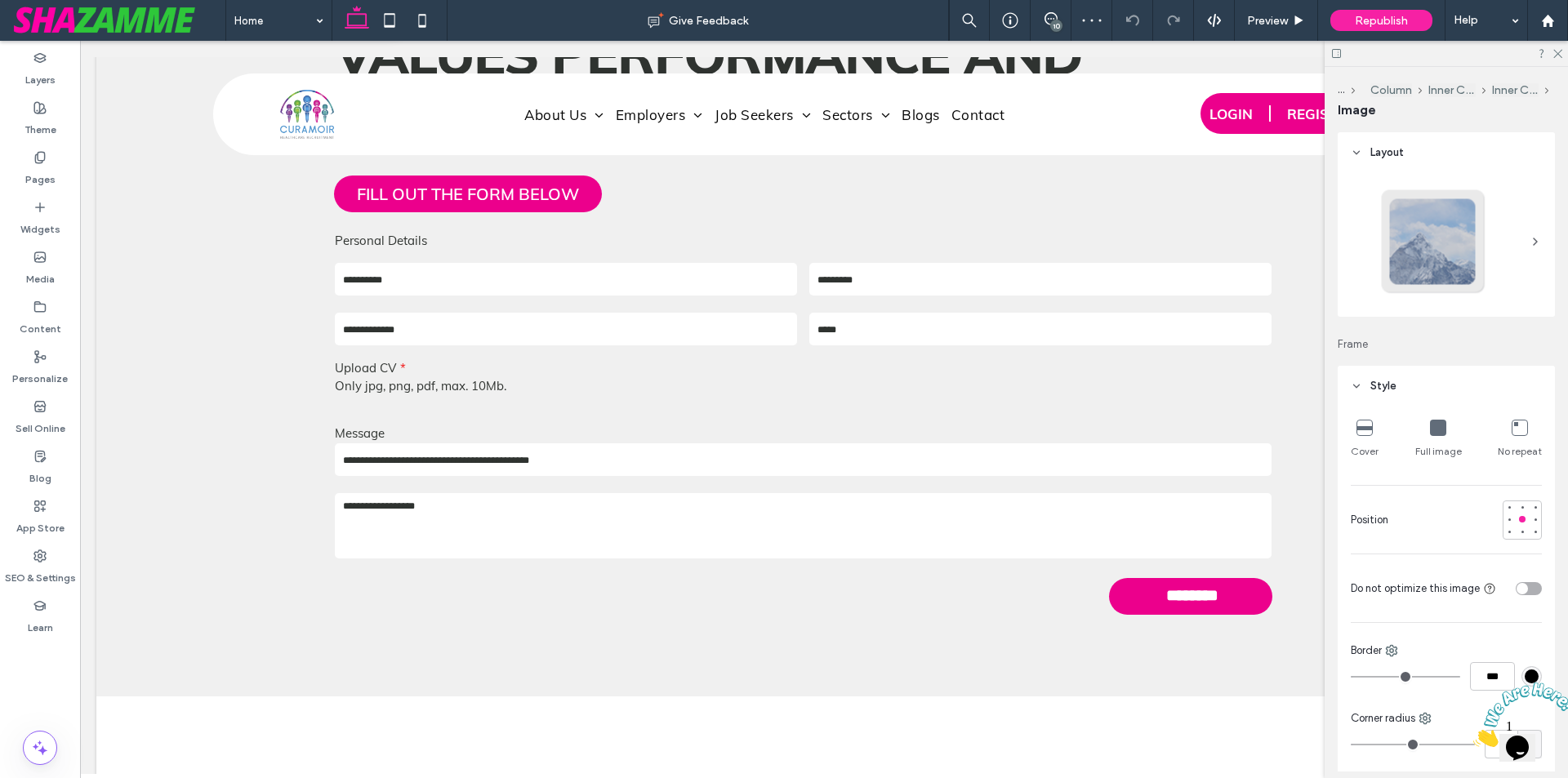
type input "**"
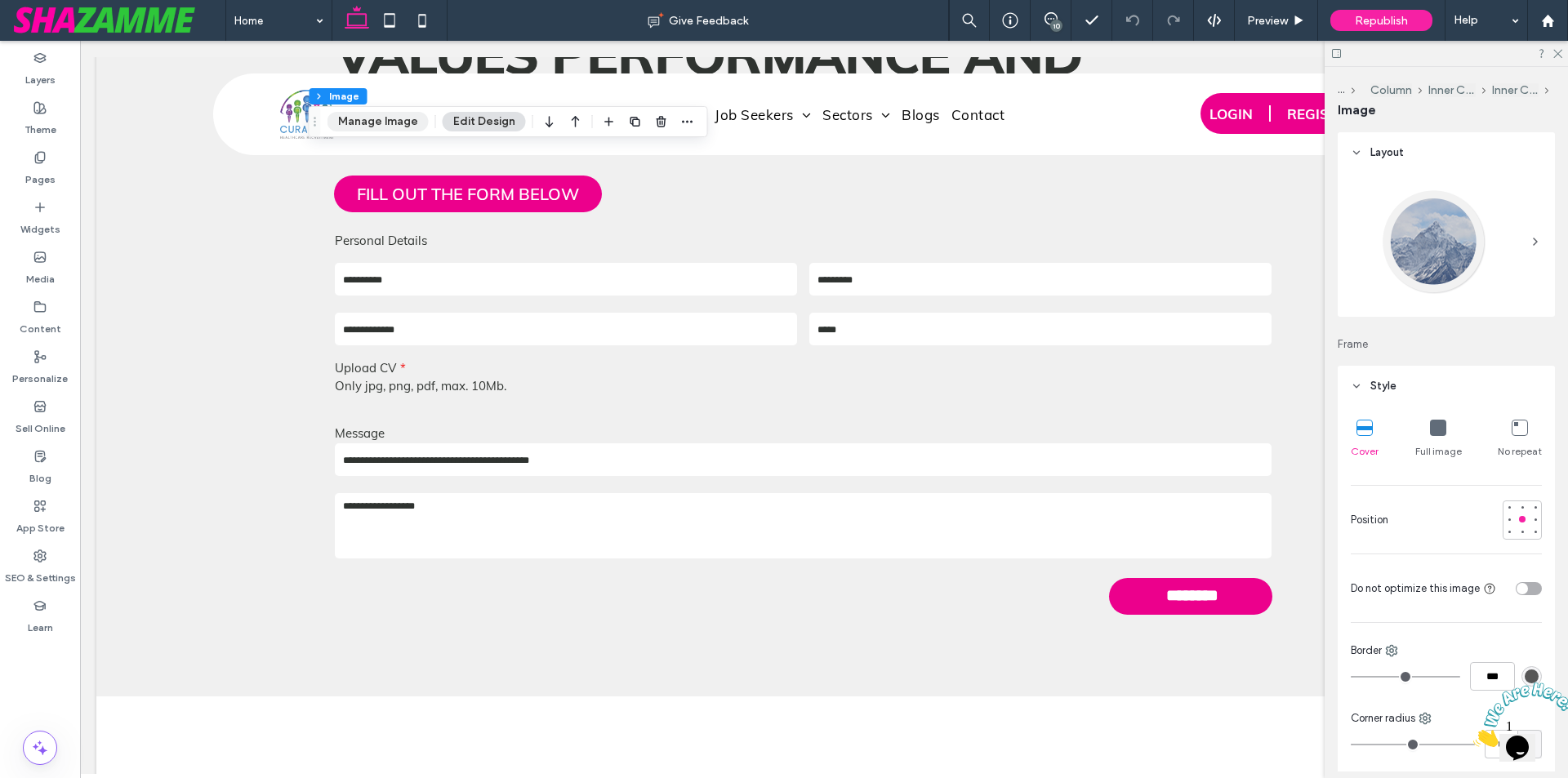
click at [377, 115] on button "Manage Image" at bounding box center [378, 122] width 102 height 20
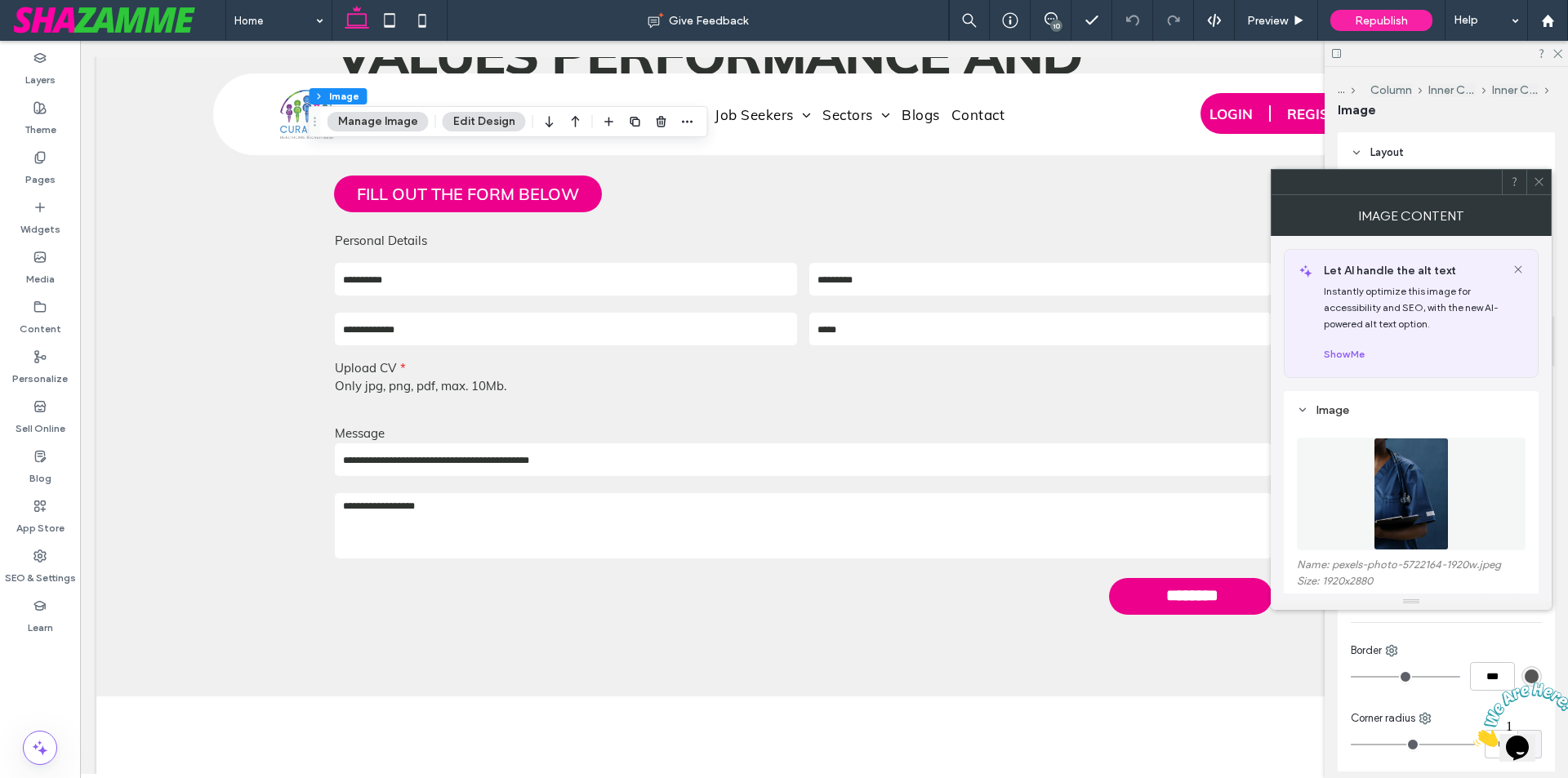
click at [1452, 482] on figure at bounding box center [1411, 494] width 229 height 113
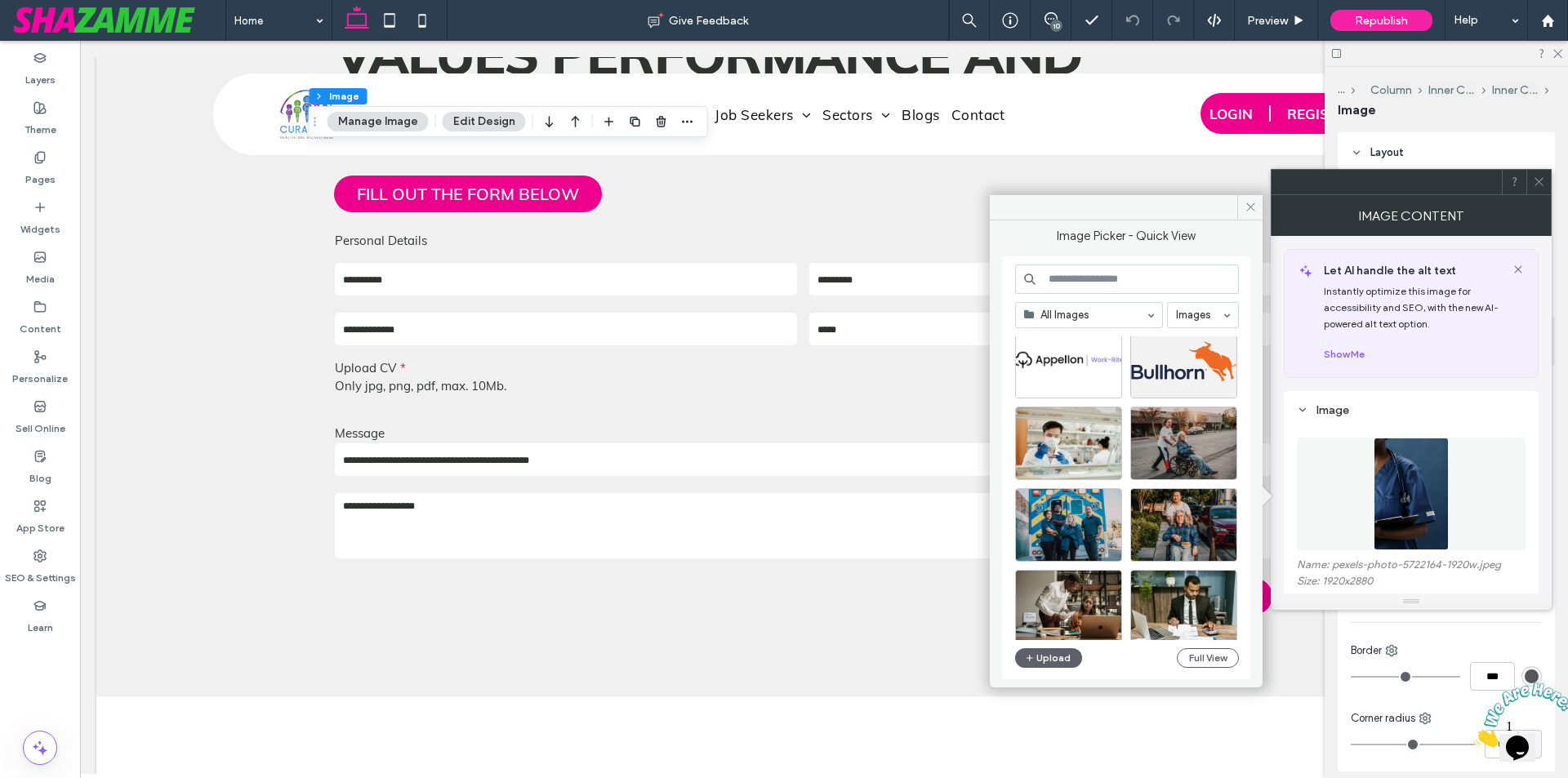
scroll to position [408, 0]
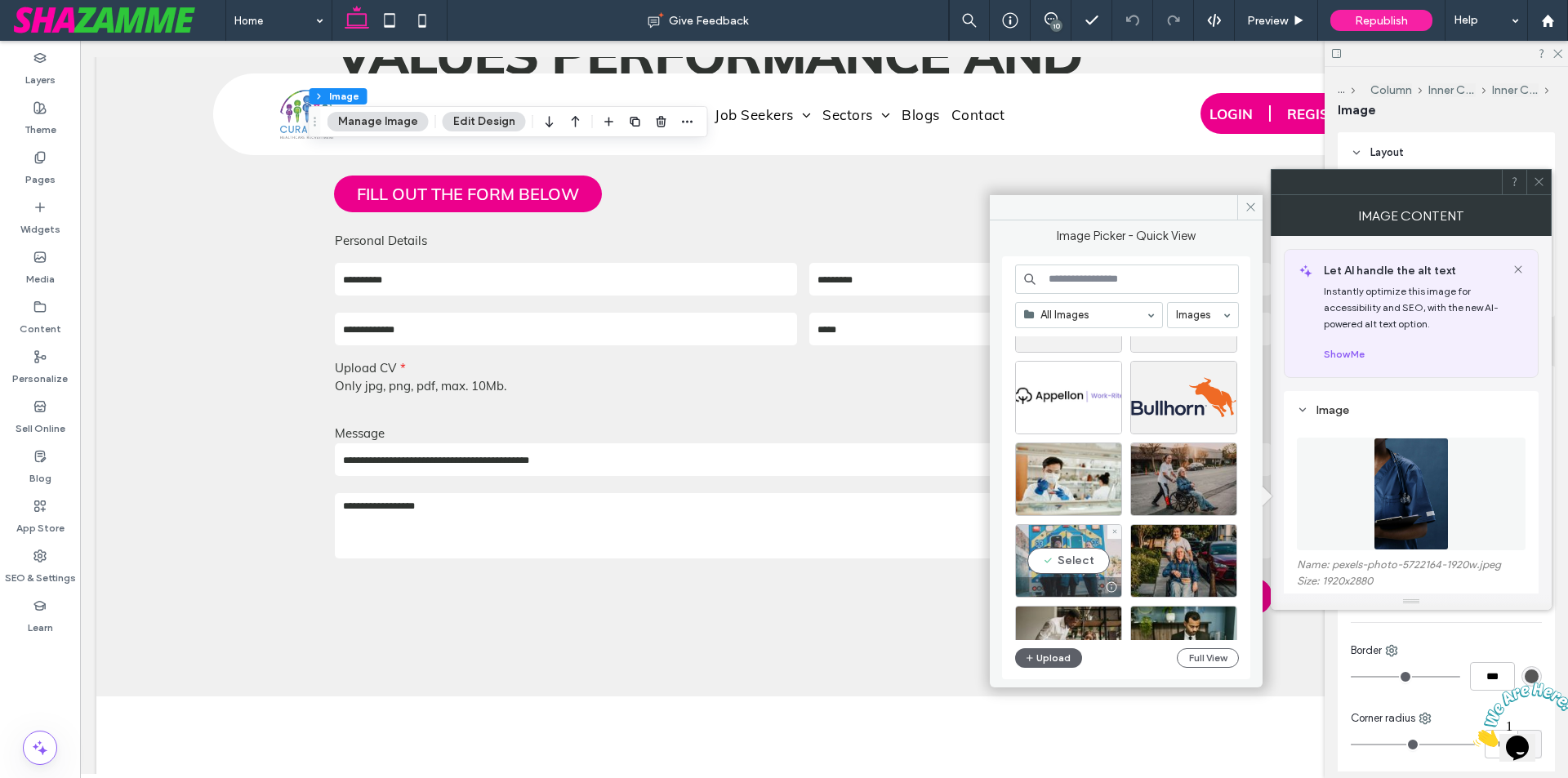
click at [1078, 567] on div "Select" at bounding box center [1068, 561] width 107 height 74
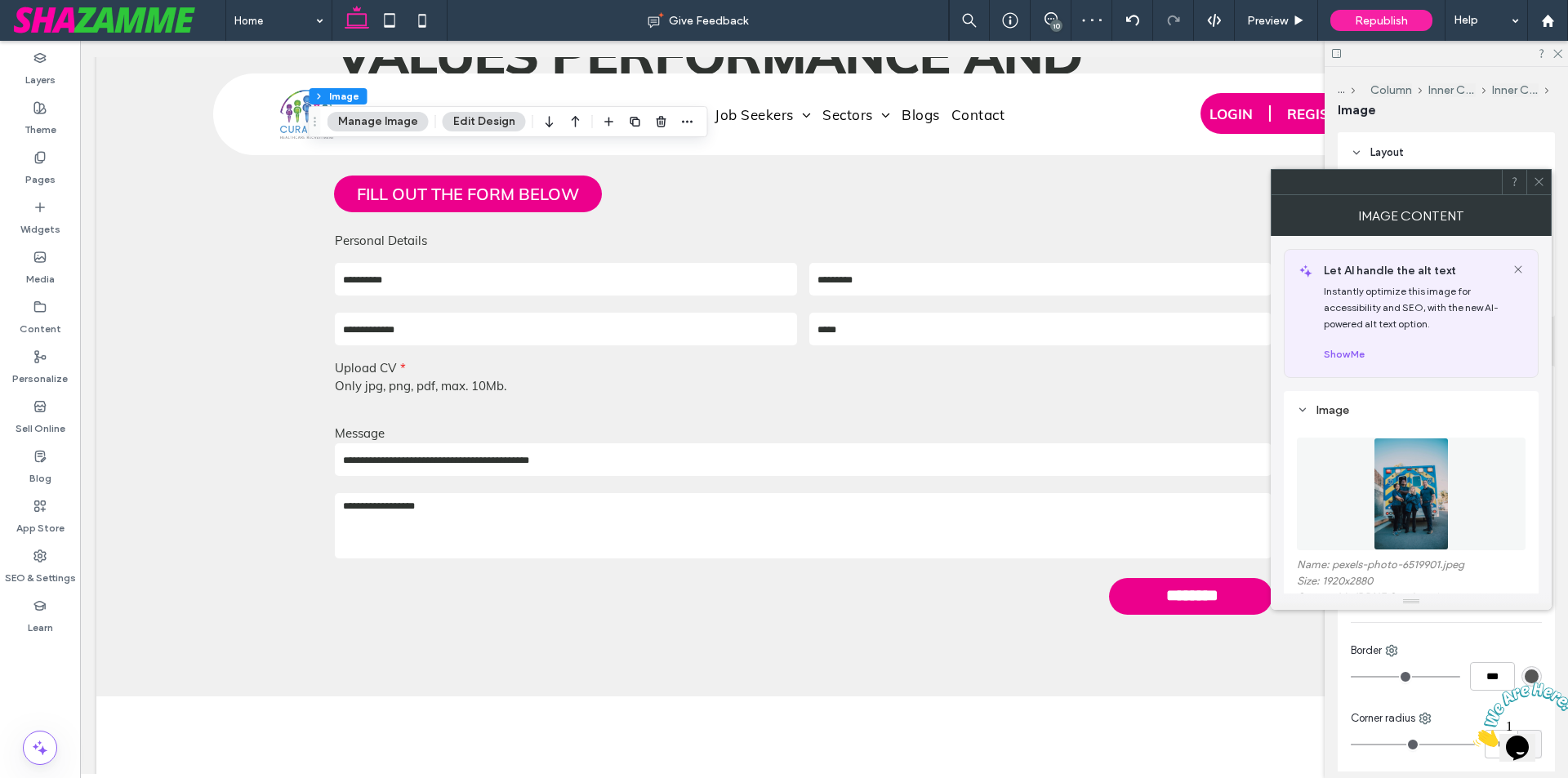
click at [1537, 183] on icon at bounding box center [1539, 181] width 12 height 12
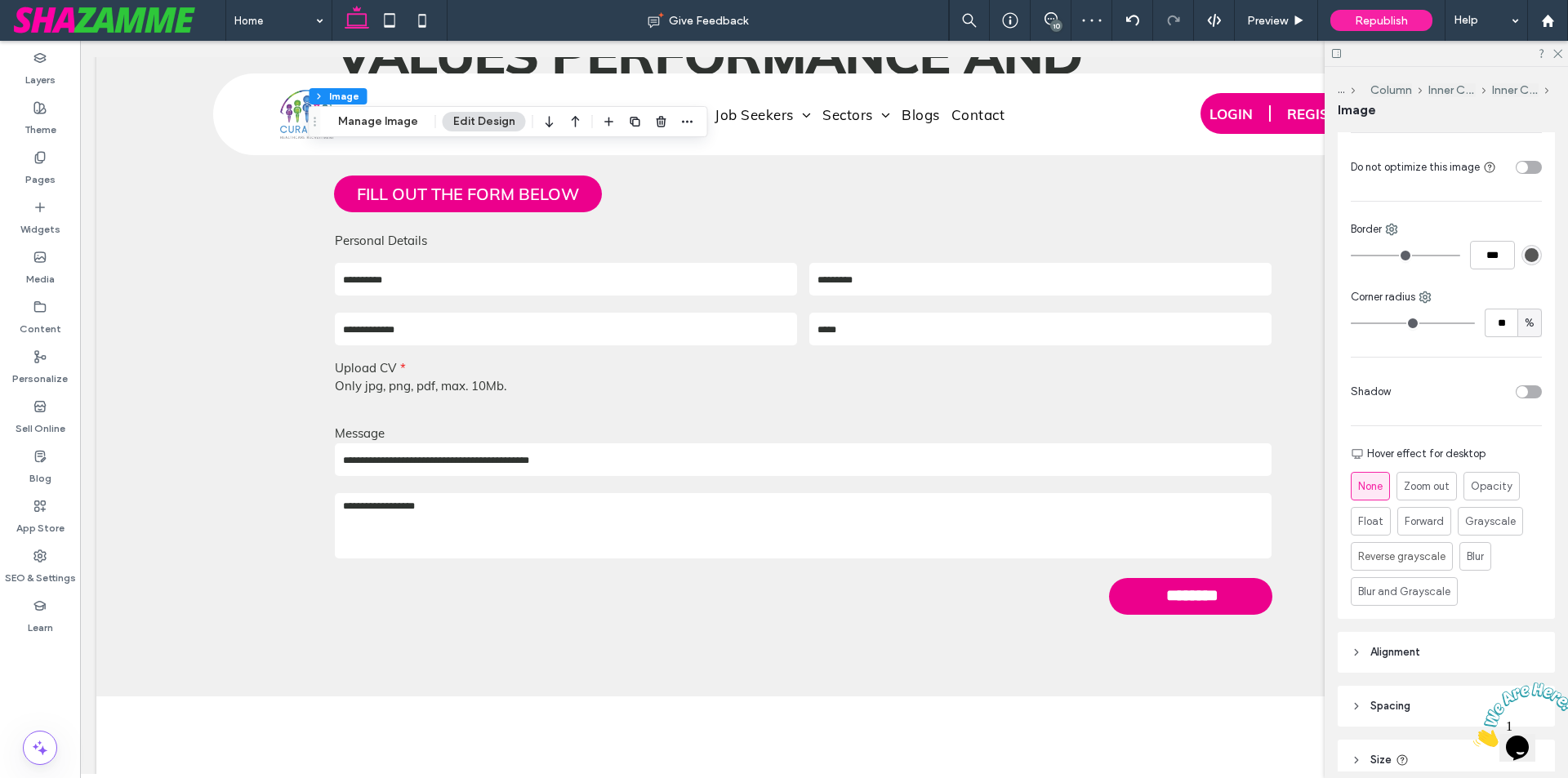
scroll to position [604, 0]
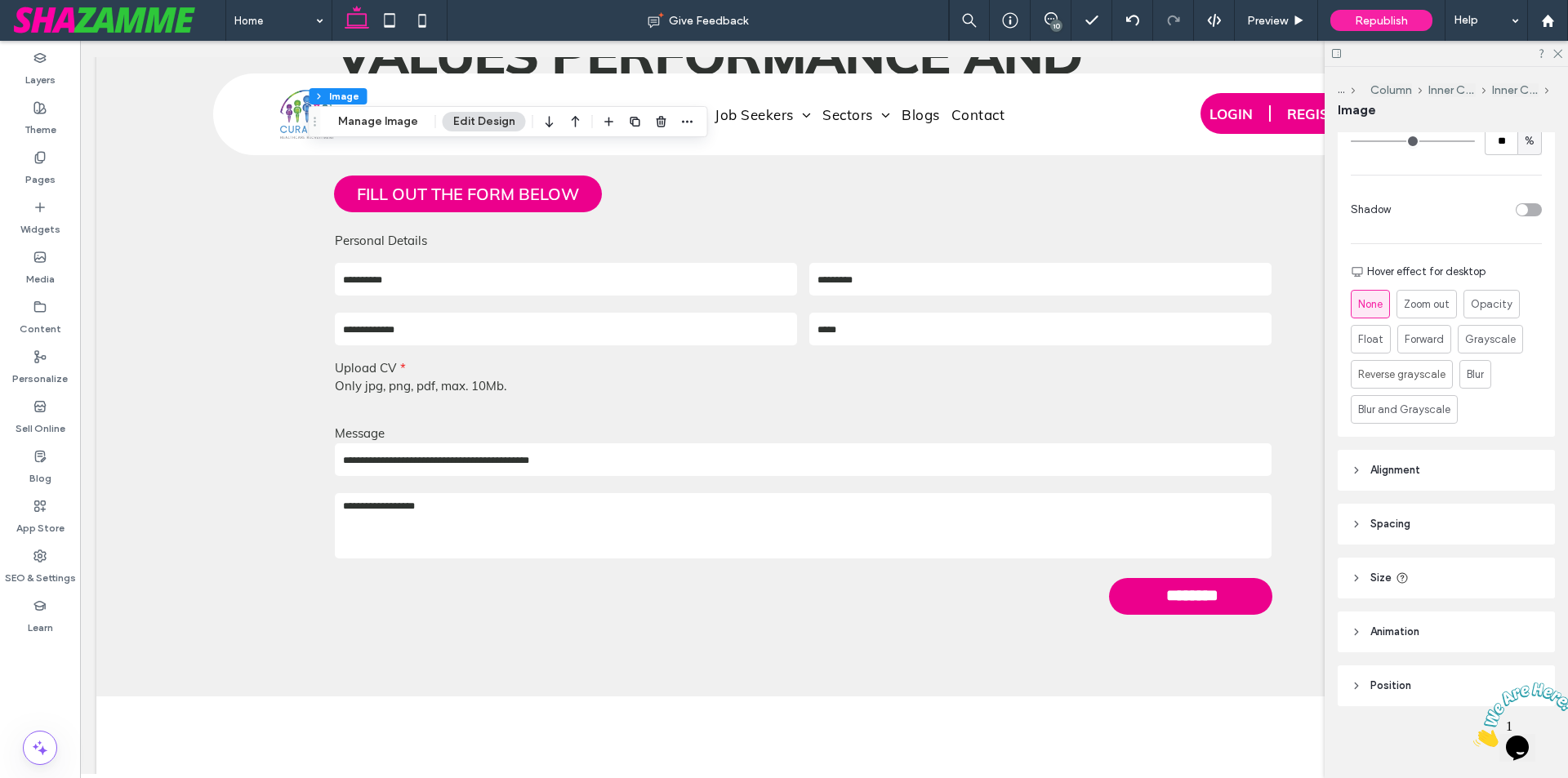
click at [1425, 568] on header "Size" at bounding box center [1446, 578] width 217 height 41
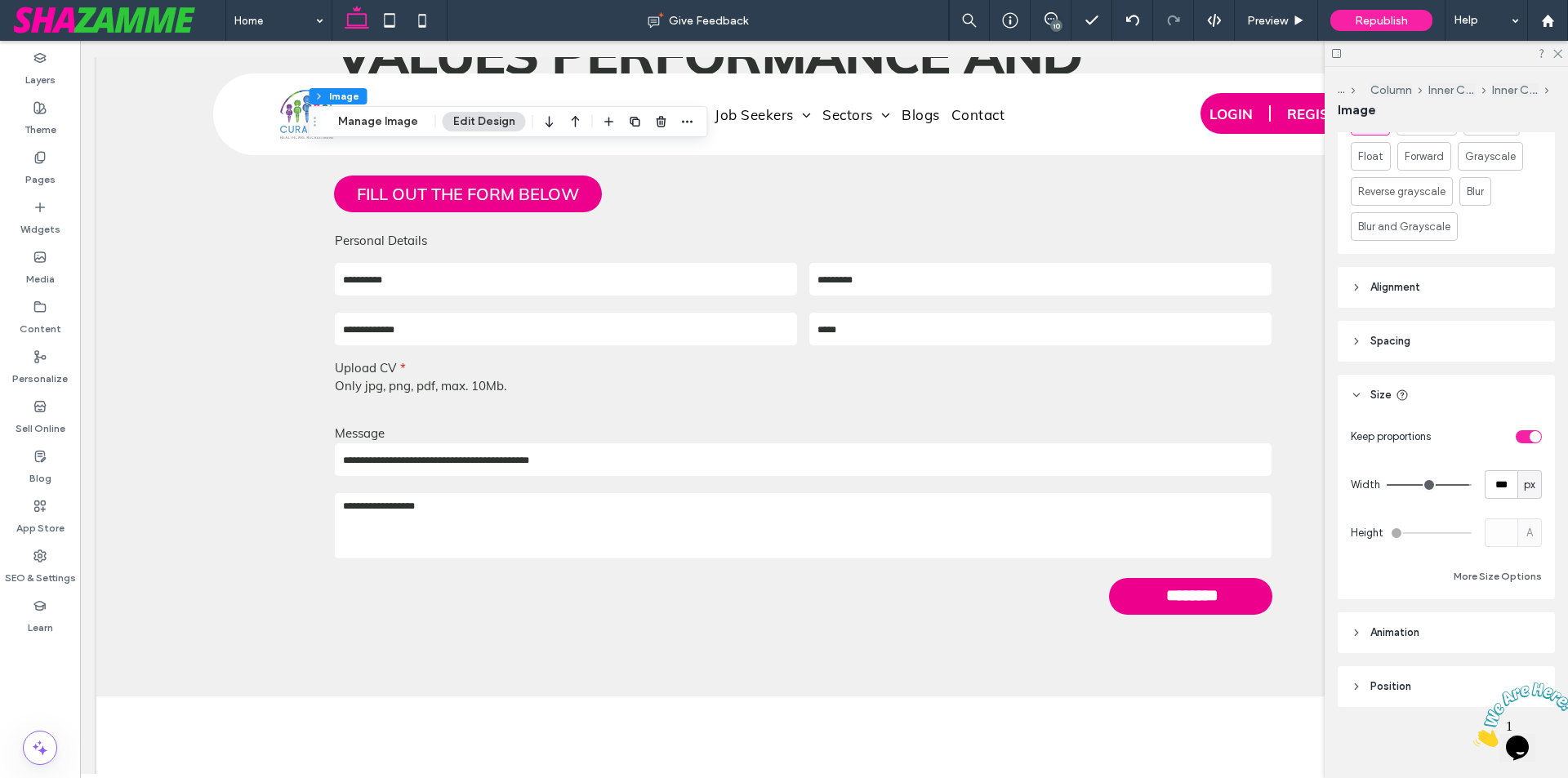
scroll to position [787, 0]
click at [1521, 429] on div "toggle" at bounding box center [1529, 436] width 26 height 13
type input "***"
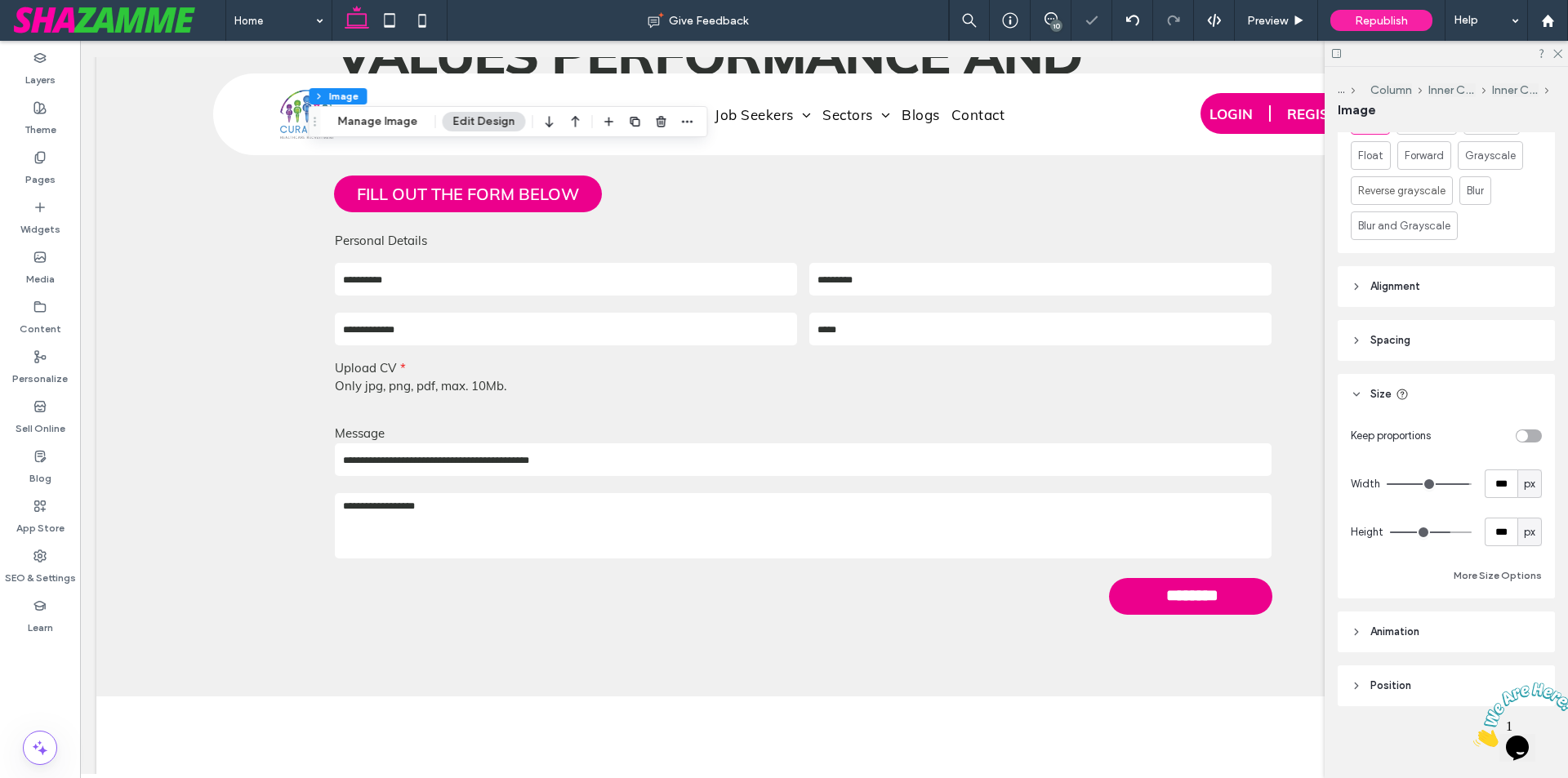
type input "***"
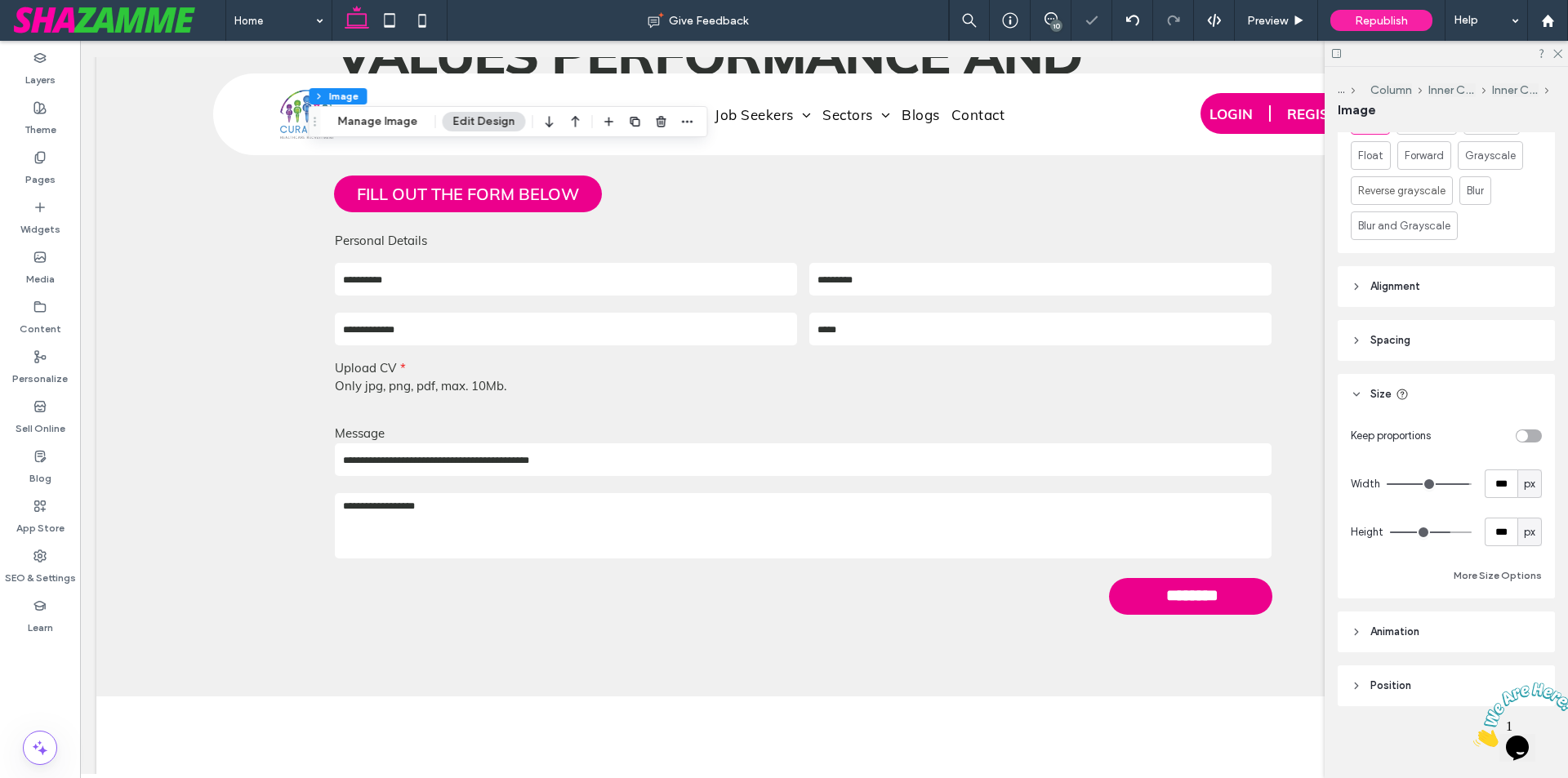
type input "***"
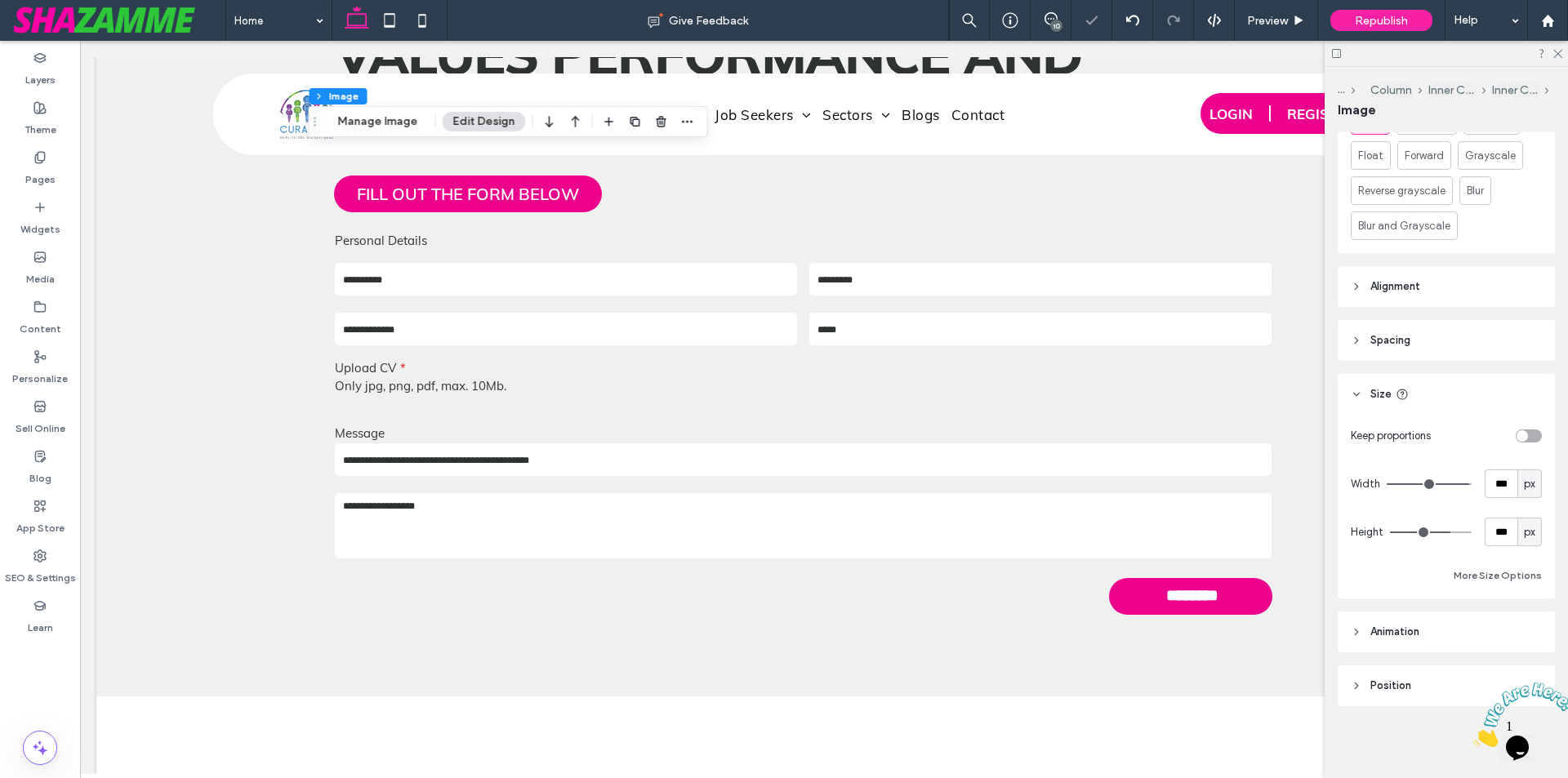
type input "***"
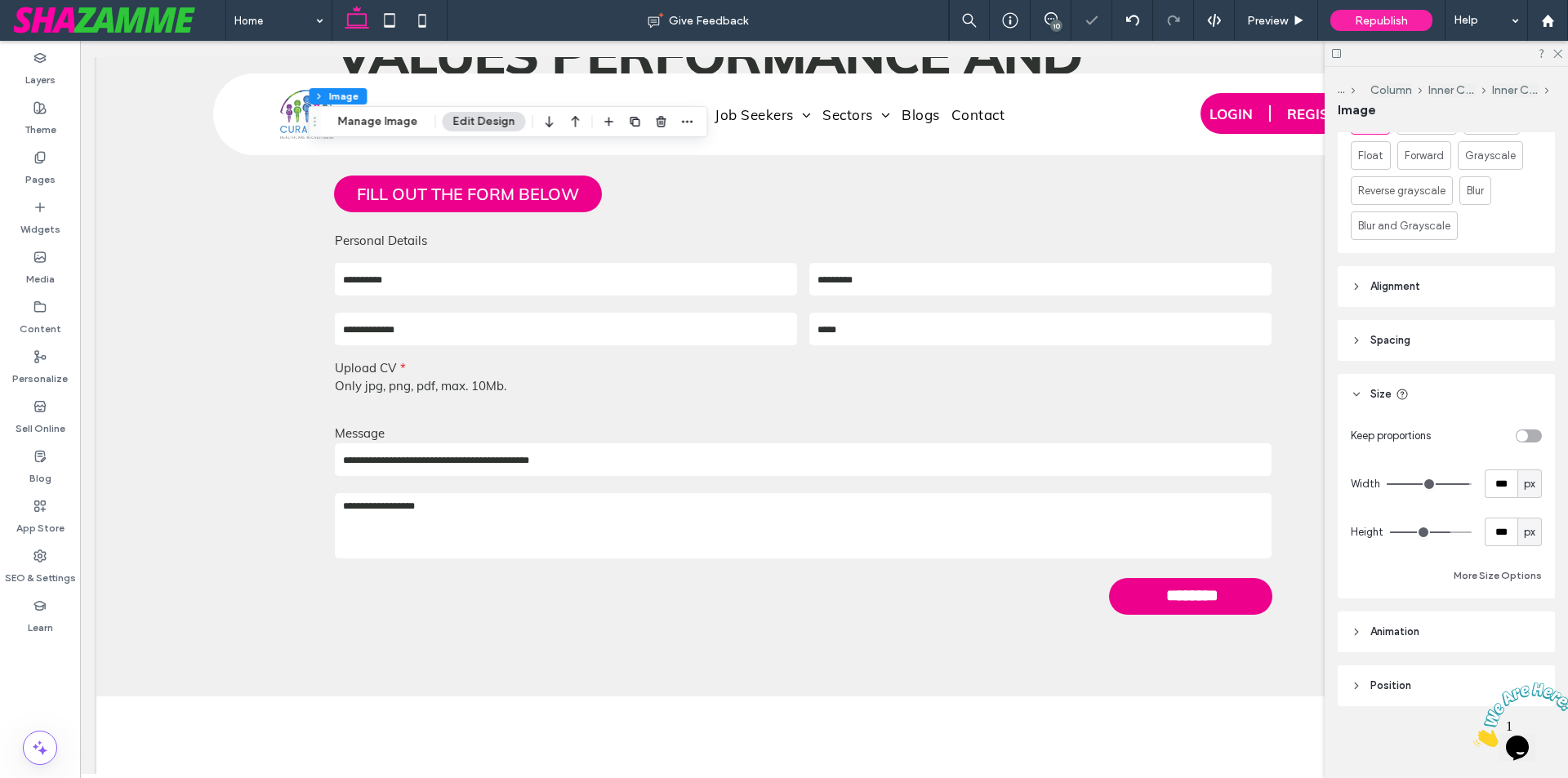
type input "***"
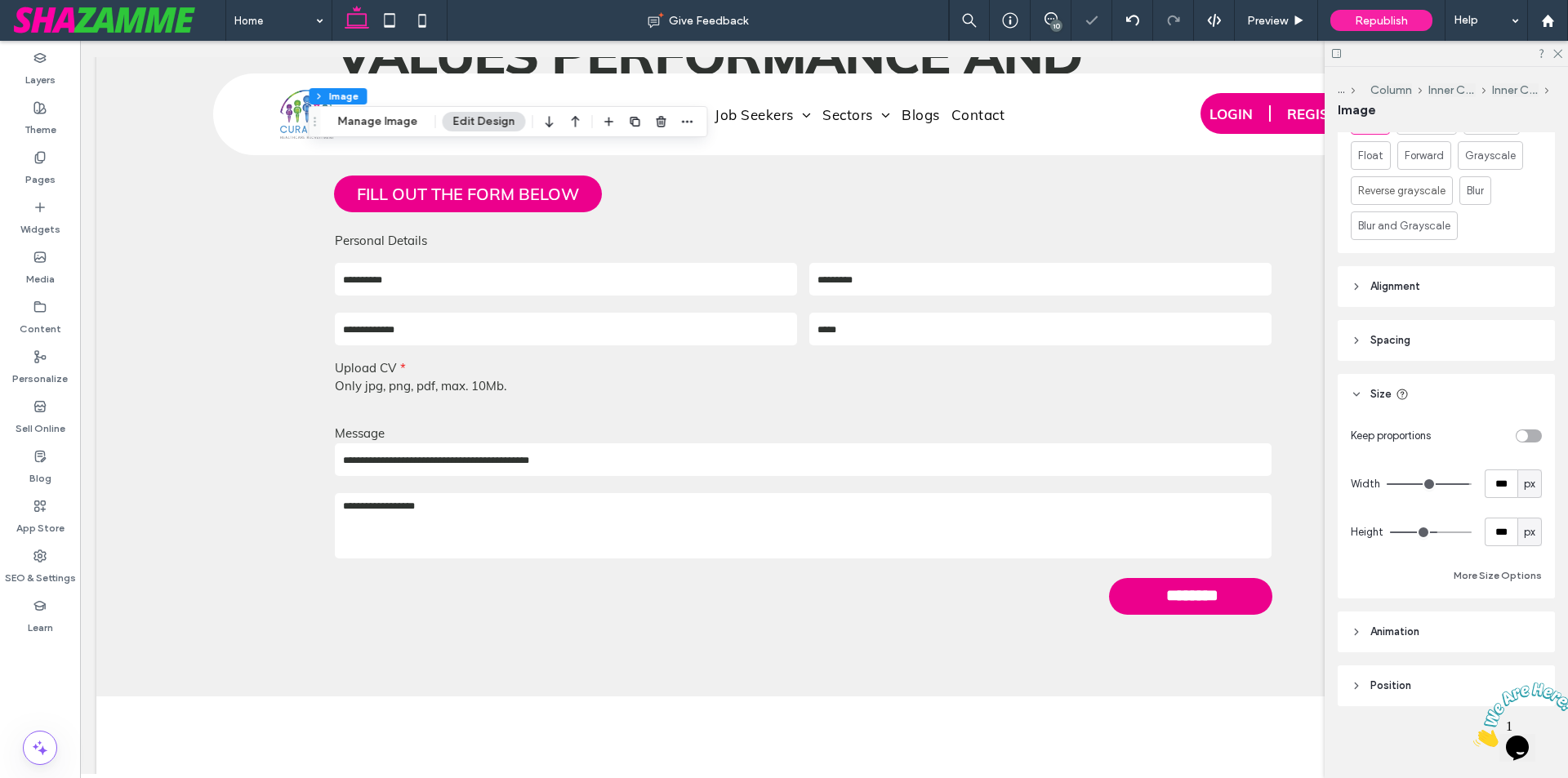
type input "***"
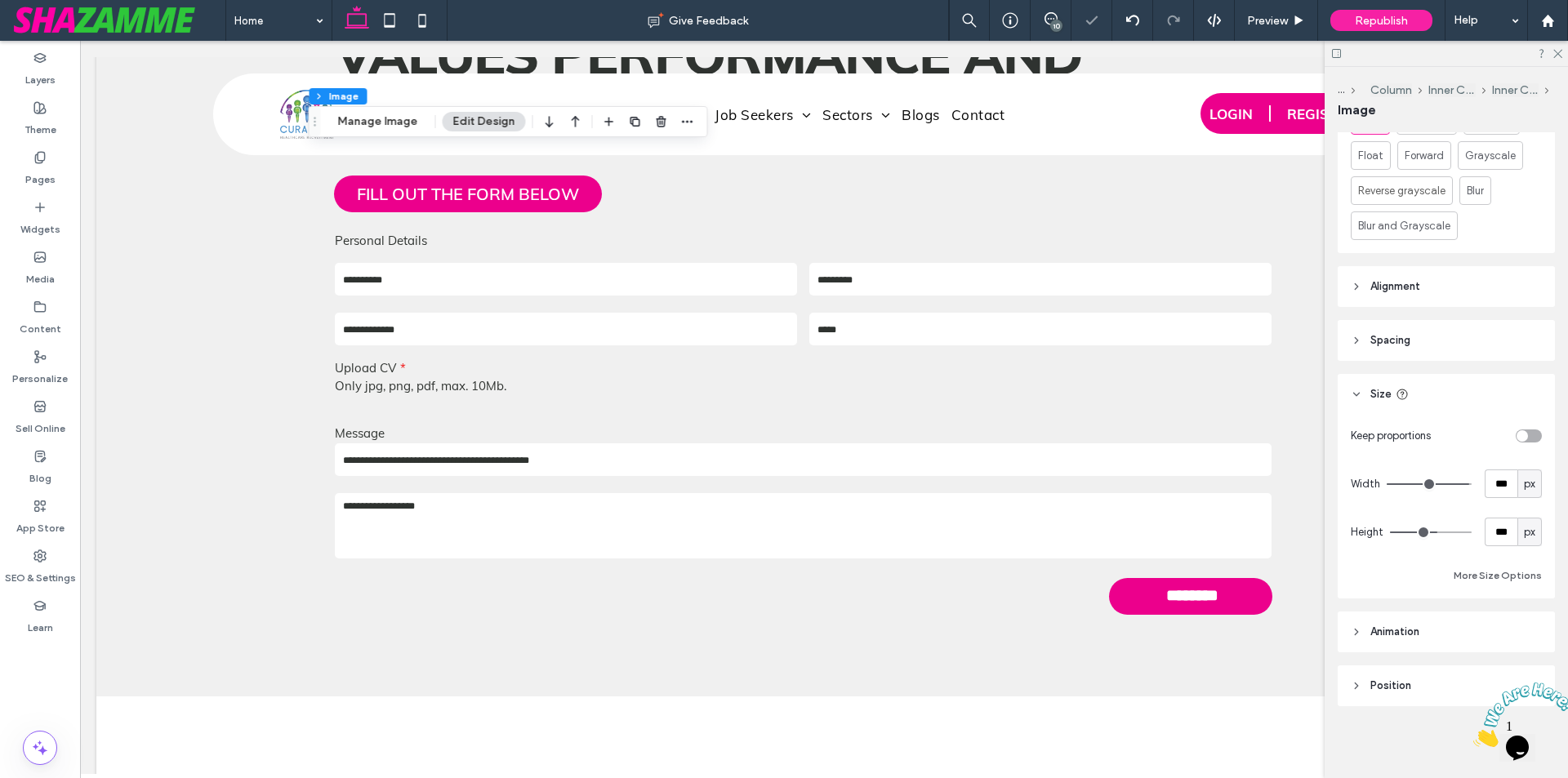
type input "***"
drag, startPoint x: 1443, startPoint y: 533, endPoint x: 1425, endPoint y: 530, distance: 18.2
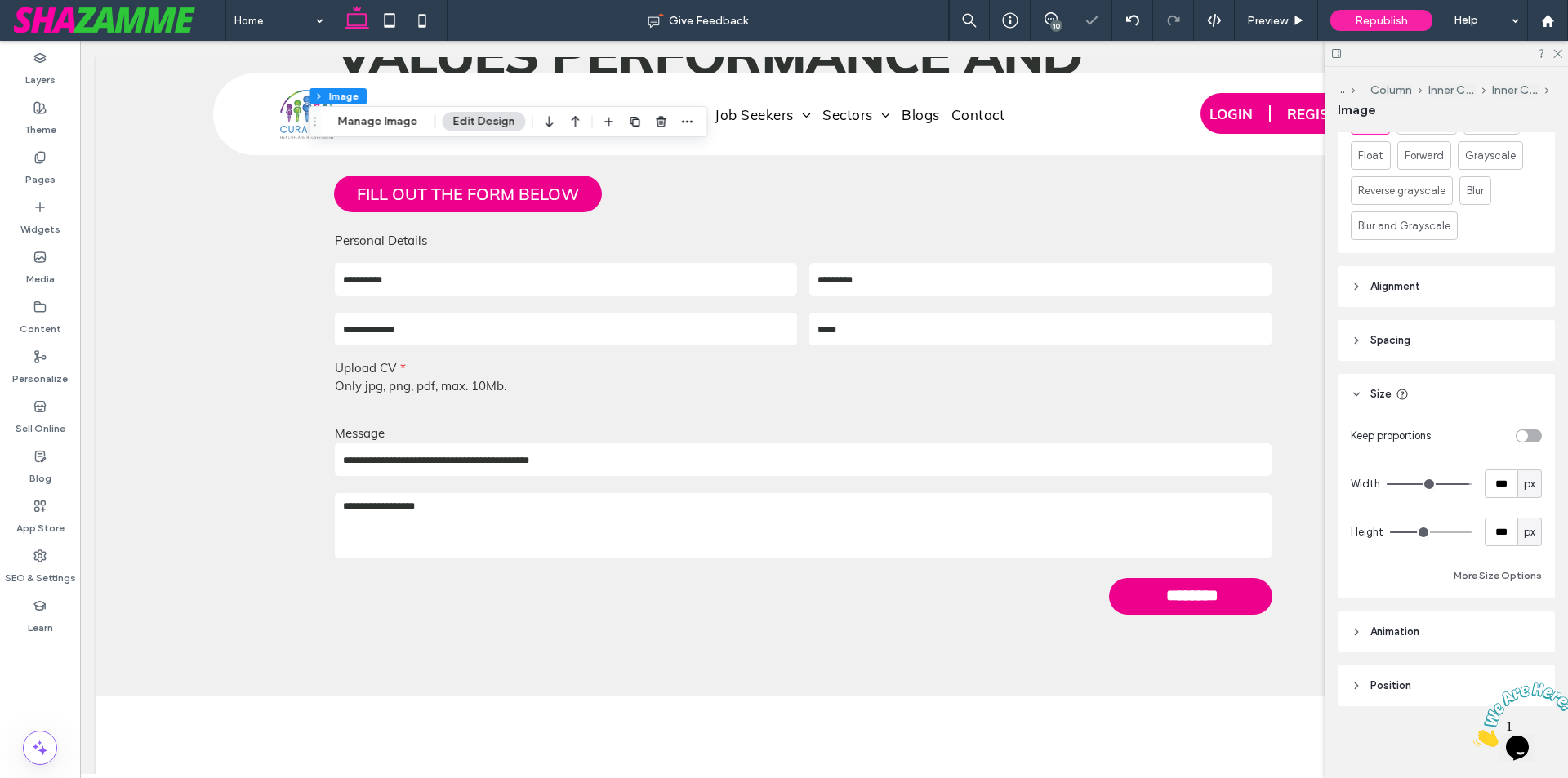
type input "***"
click at [1425, 531] on input "range" at bounding box center [1431, 532] width 82 height 2
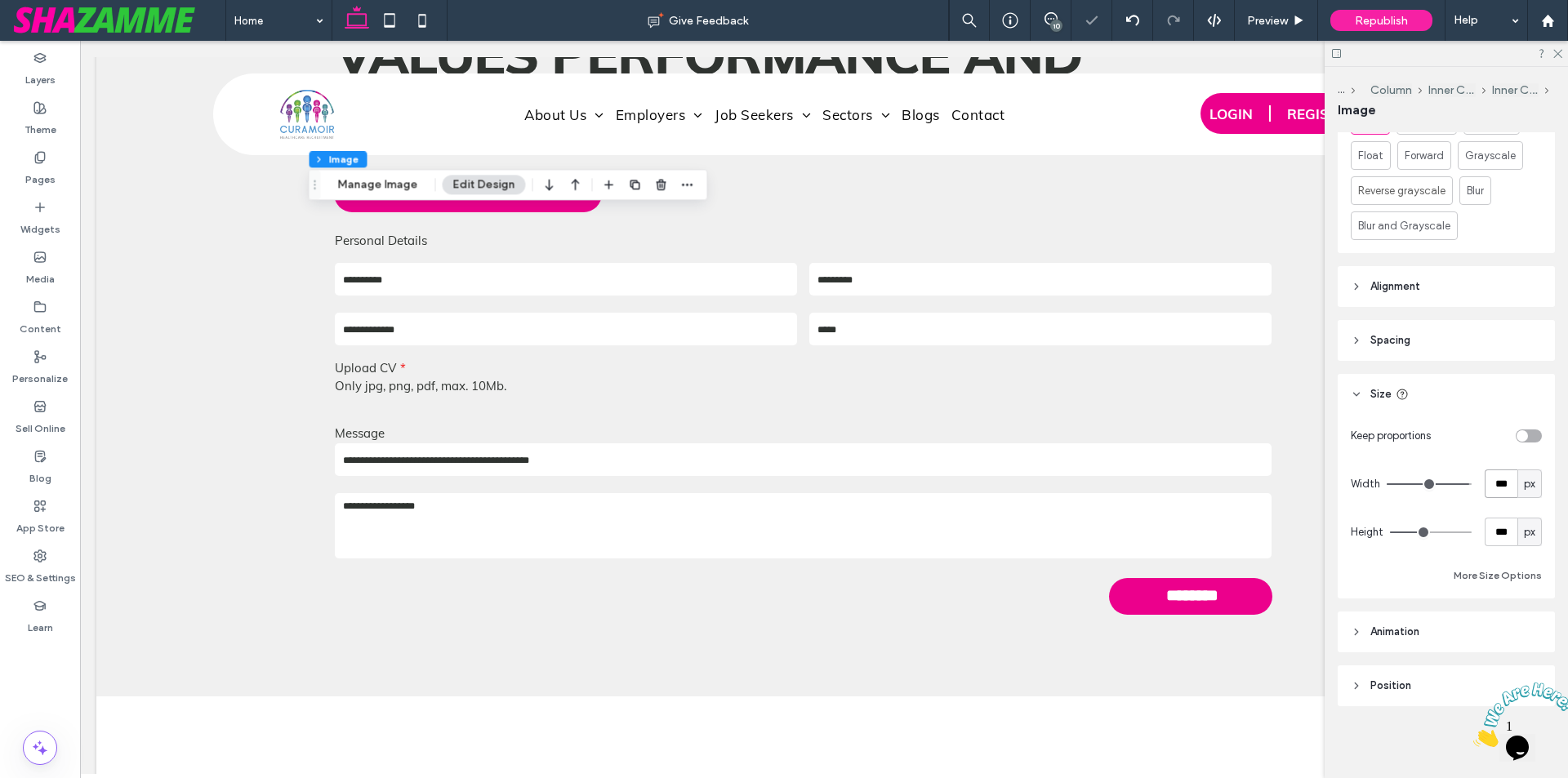
click at [1489, 489] on input "***" at bounding box center [1501, 483] width 33 height 29
click at [1500, 534] on input "***" at bounding box center [1501, 531] width 33 height 29
type input "***"
click at [401, 190] on button "Manage Image" at bounding box center [378, 184] width 102 height 20
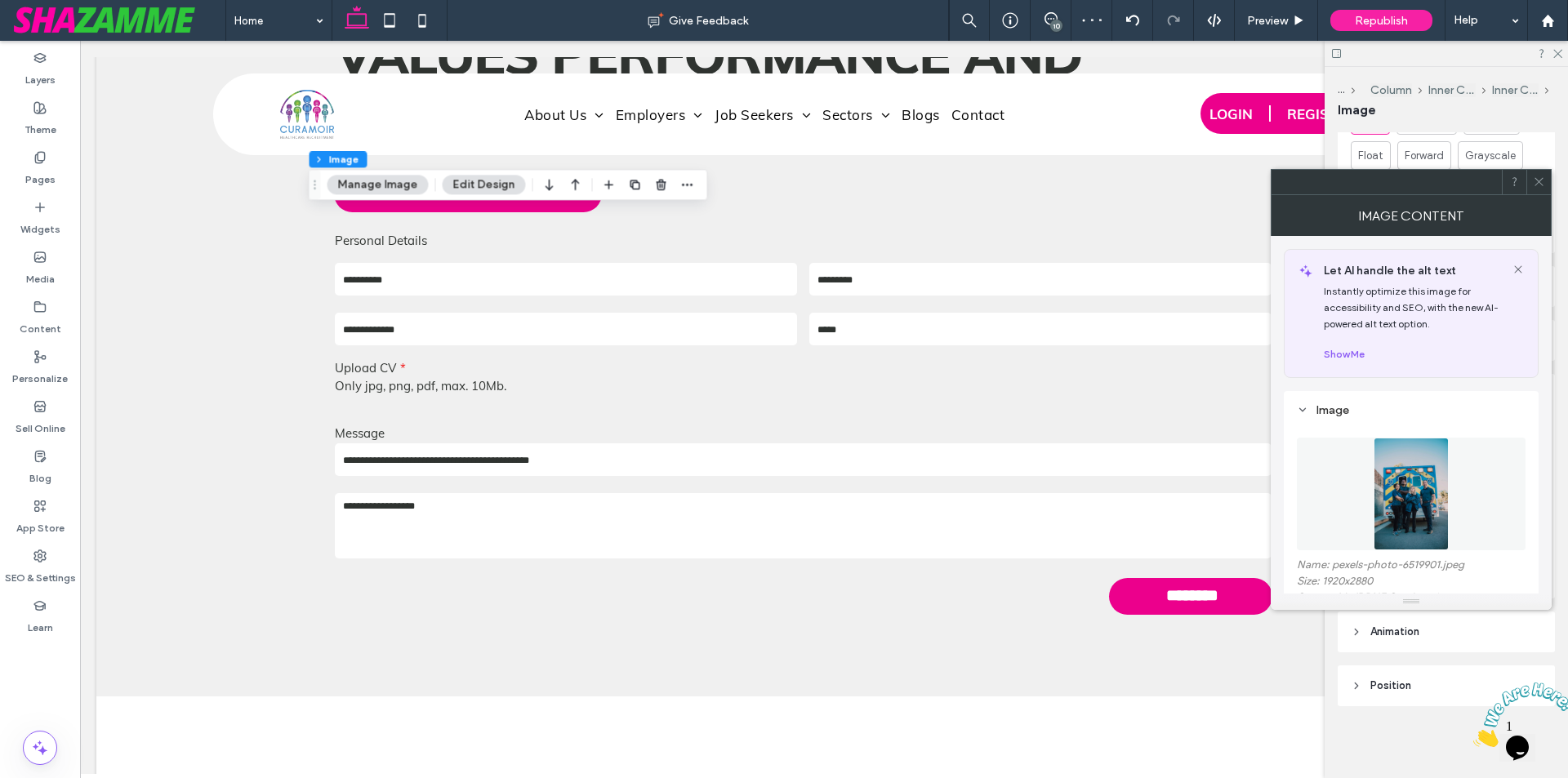
click at [1402, 506] on img at bounding box center [1412, 494] width 76 height 113
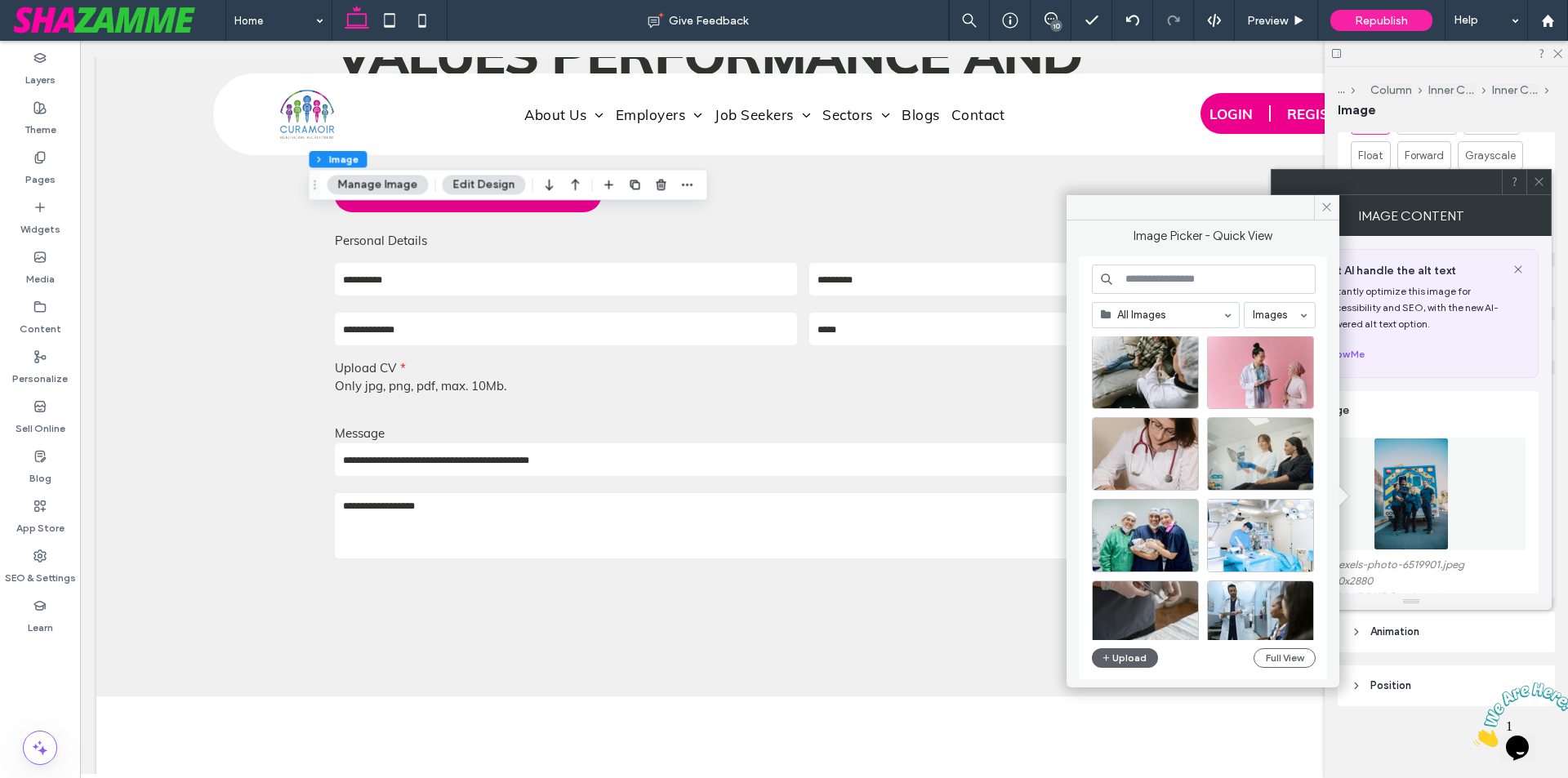
scroll to position [2088, 0]
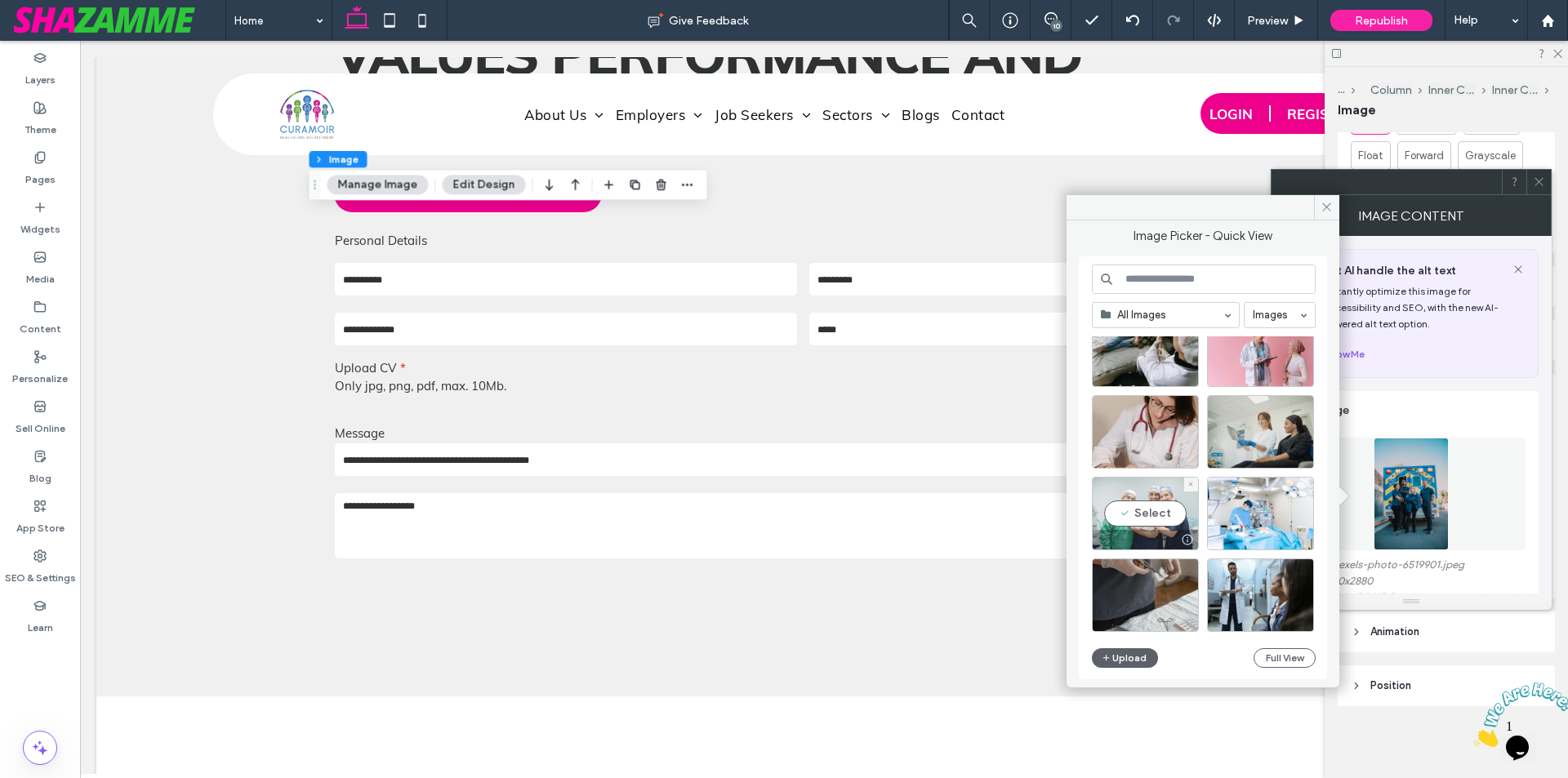
click at [1164, 521] on div "Select" at bounding box center [1145, 513] width 107 height 74
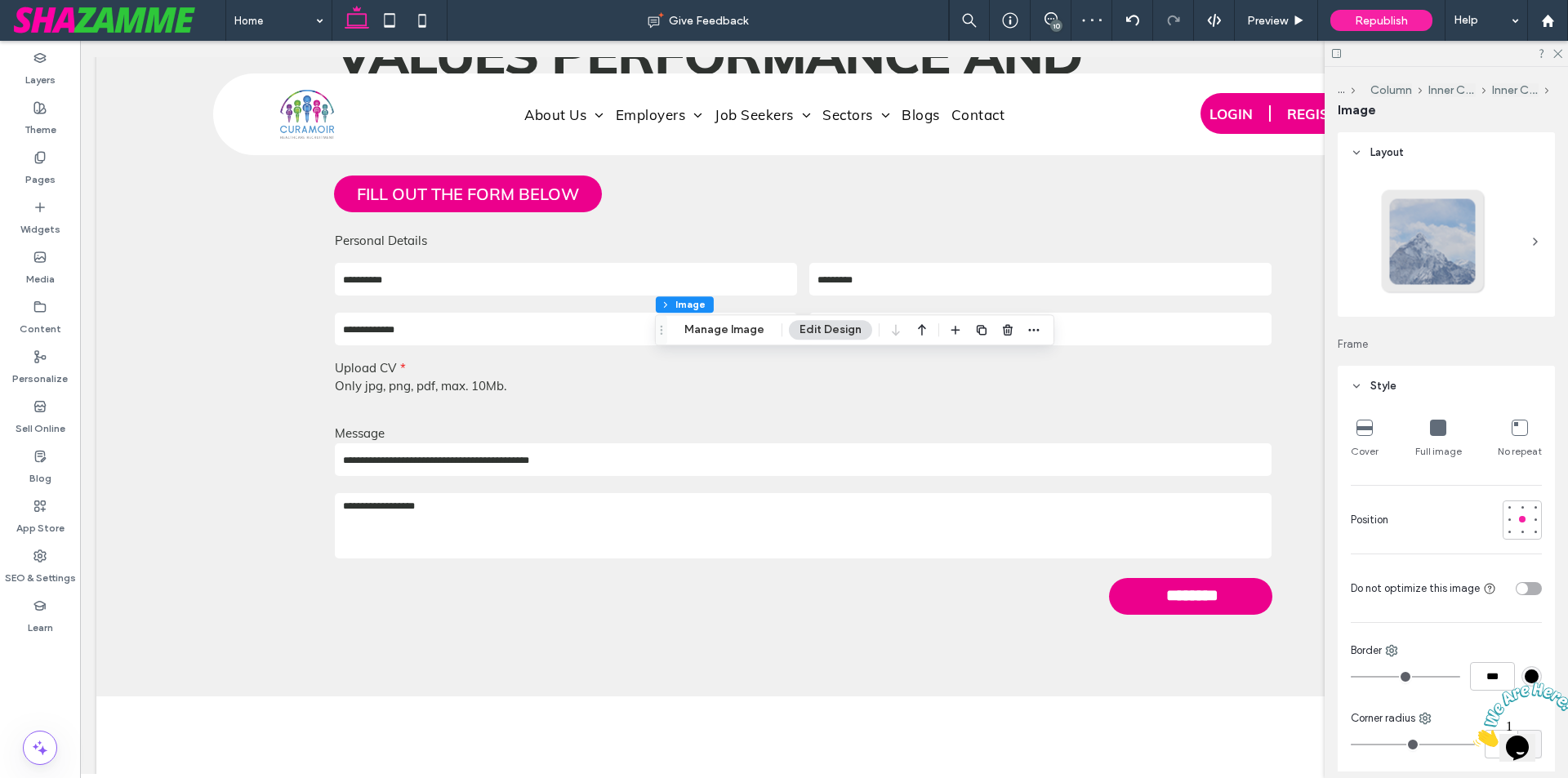
type input "***"
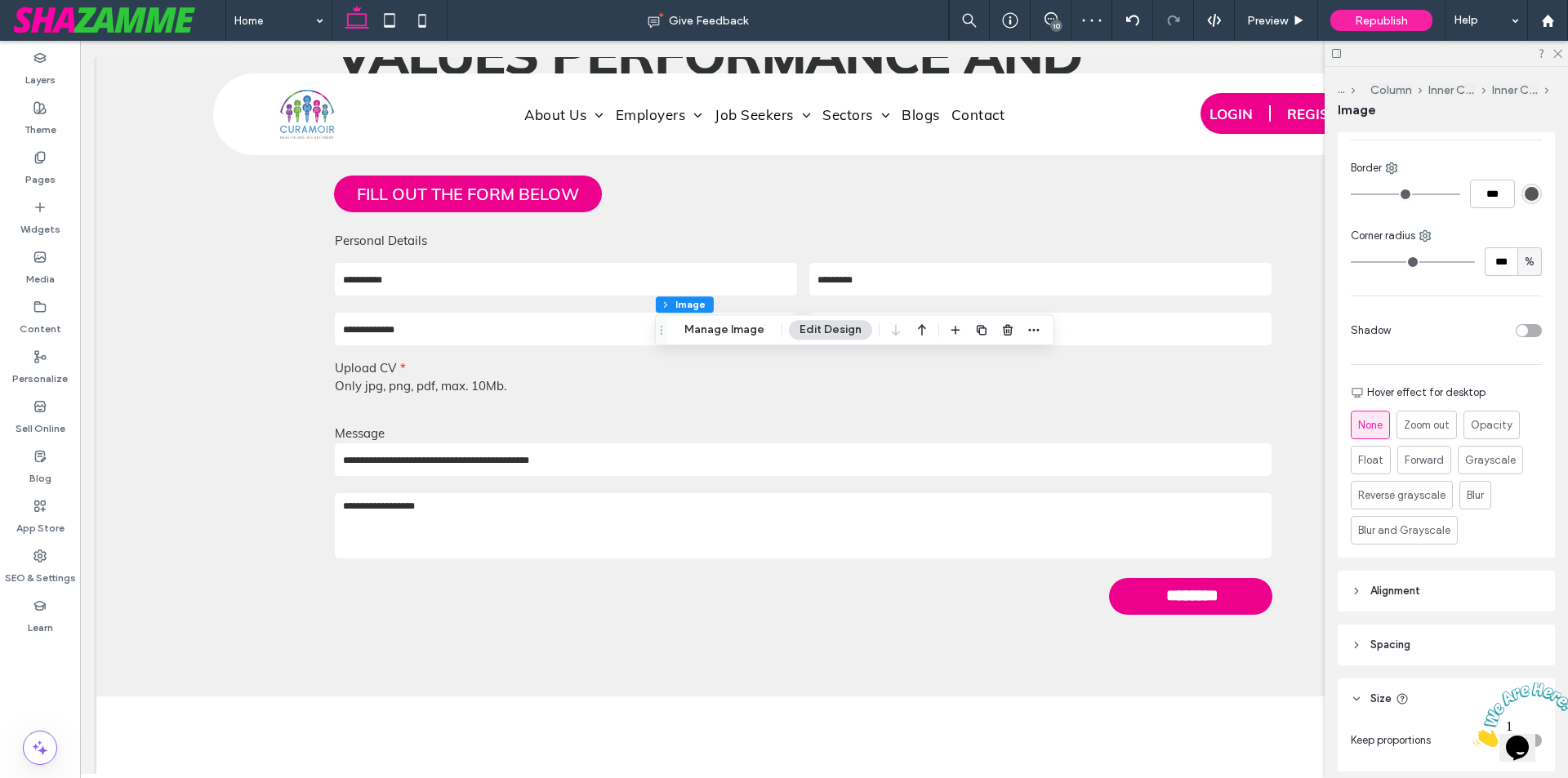
scroll to position [490, 0]
click at [715, 325] on button "Manage Image" at bounding box center [724, 330] width 102 height 20
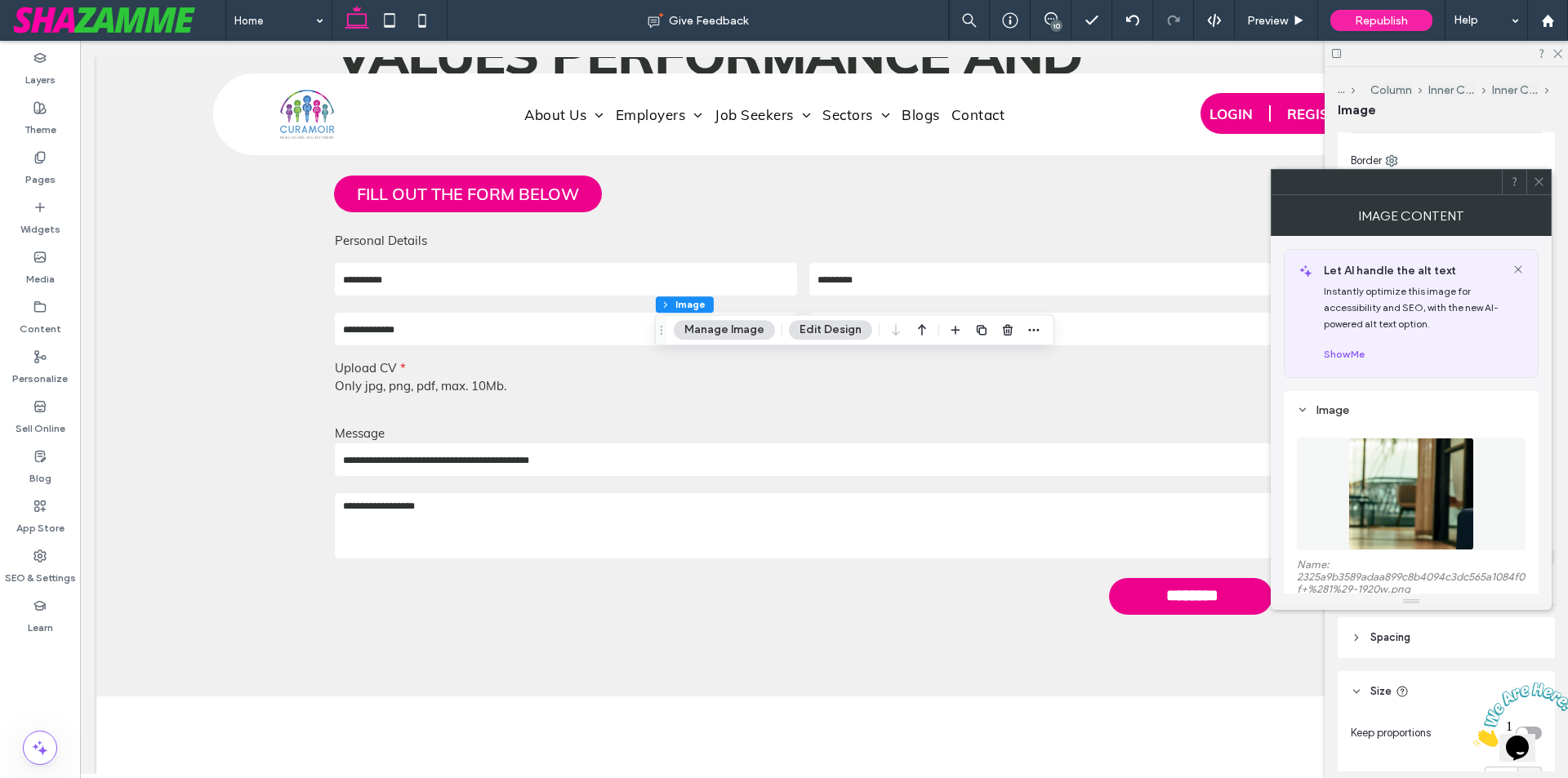
click at [1404, 493] on img at bounding box center [1411, 494] width 125 height 113
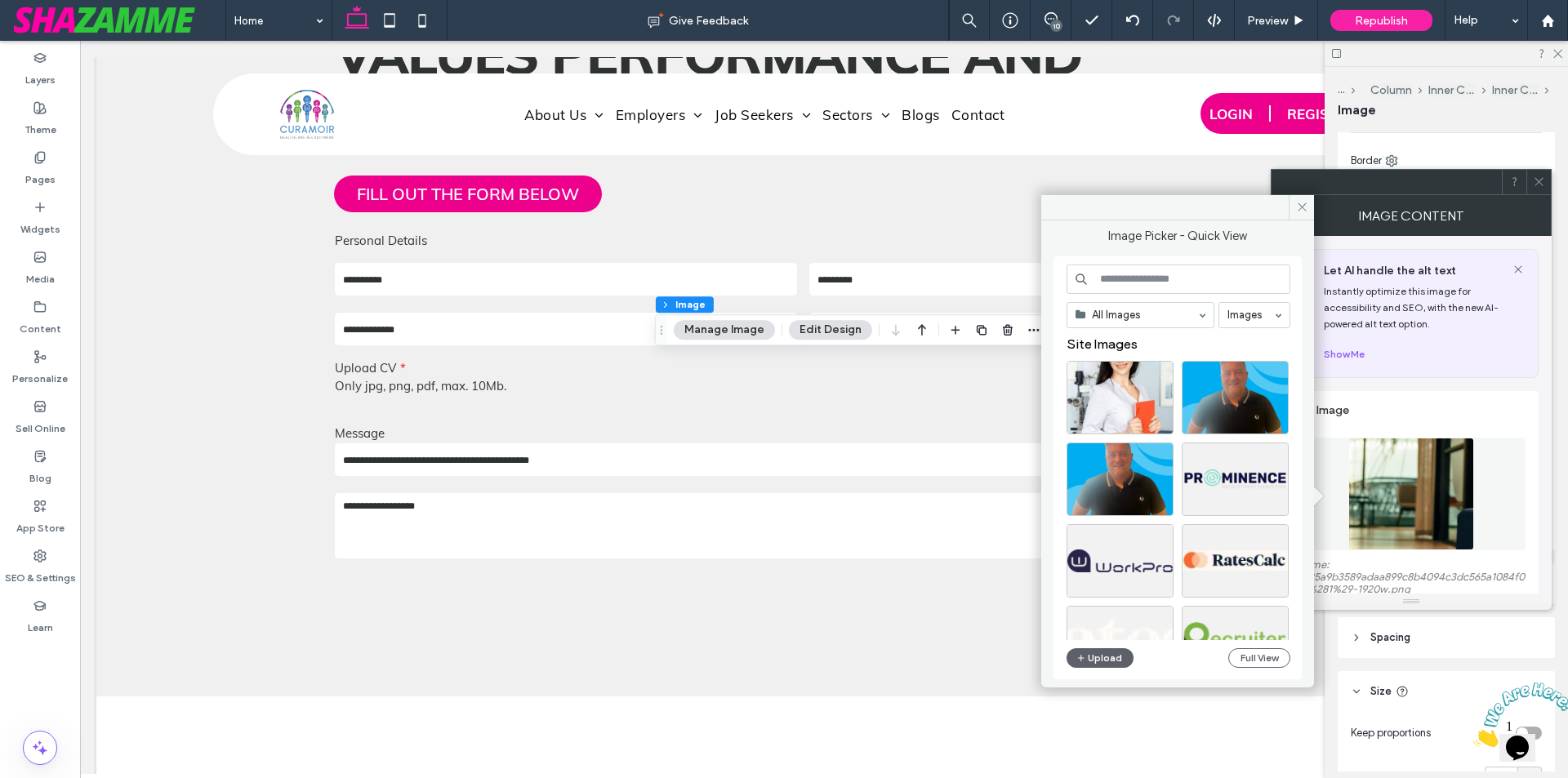
click at [1181, 270] on input at bounding box center [1178, 279] width 224 height 29
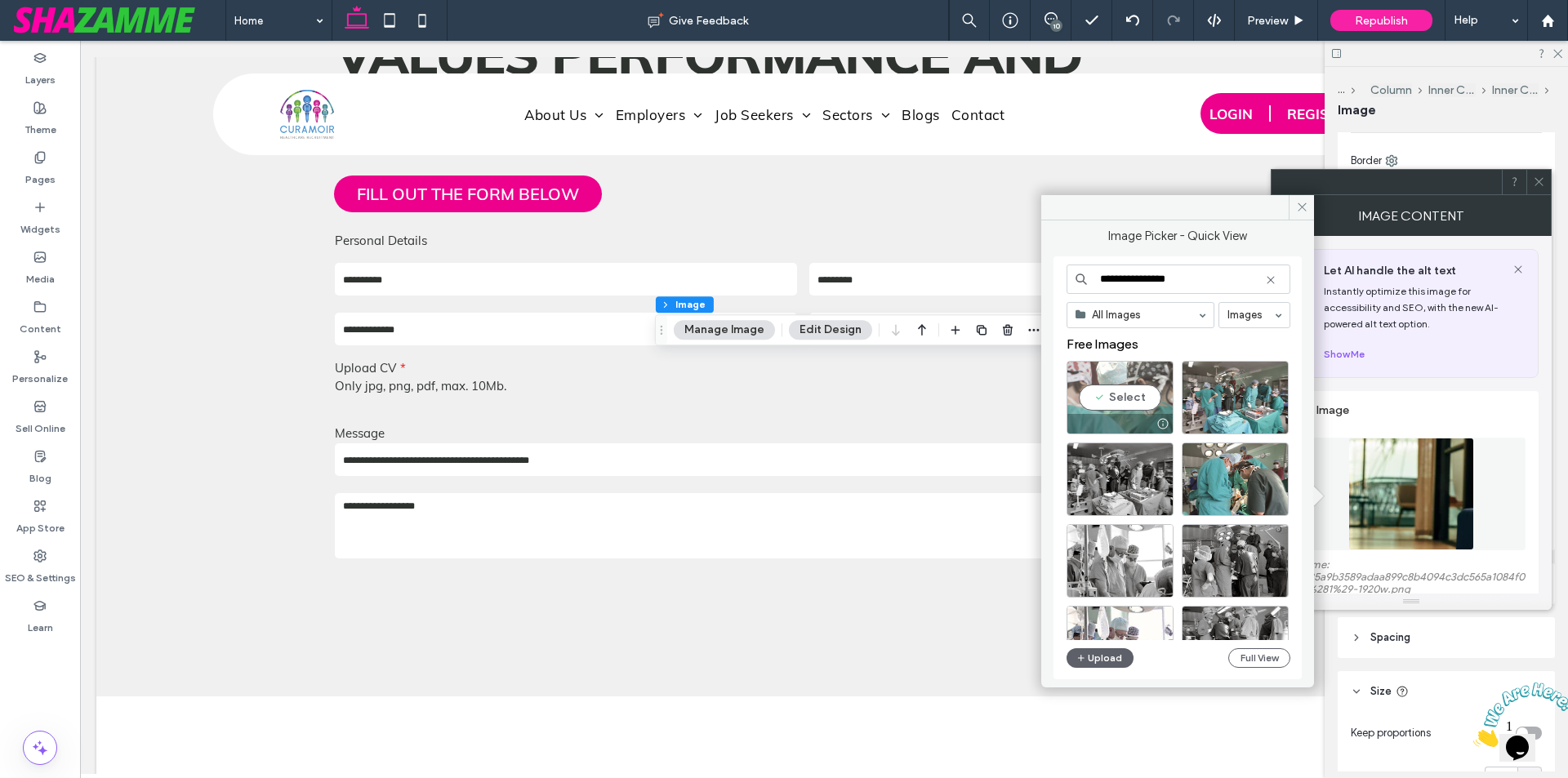
type input "**********"
click at [1117, 396] on div "Select" at bounding box center [1120, 398] width 107 height 74
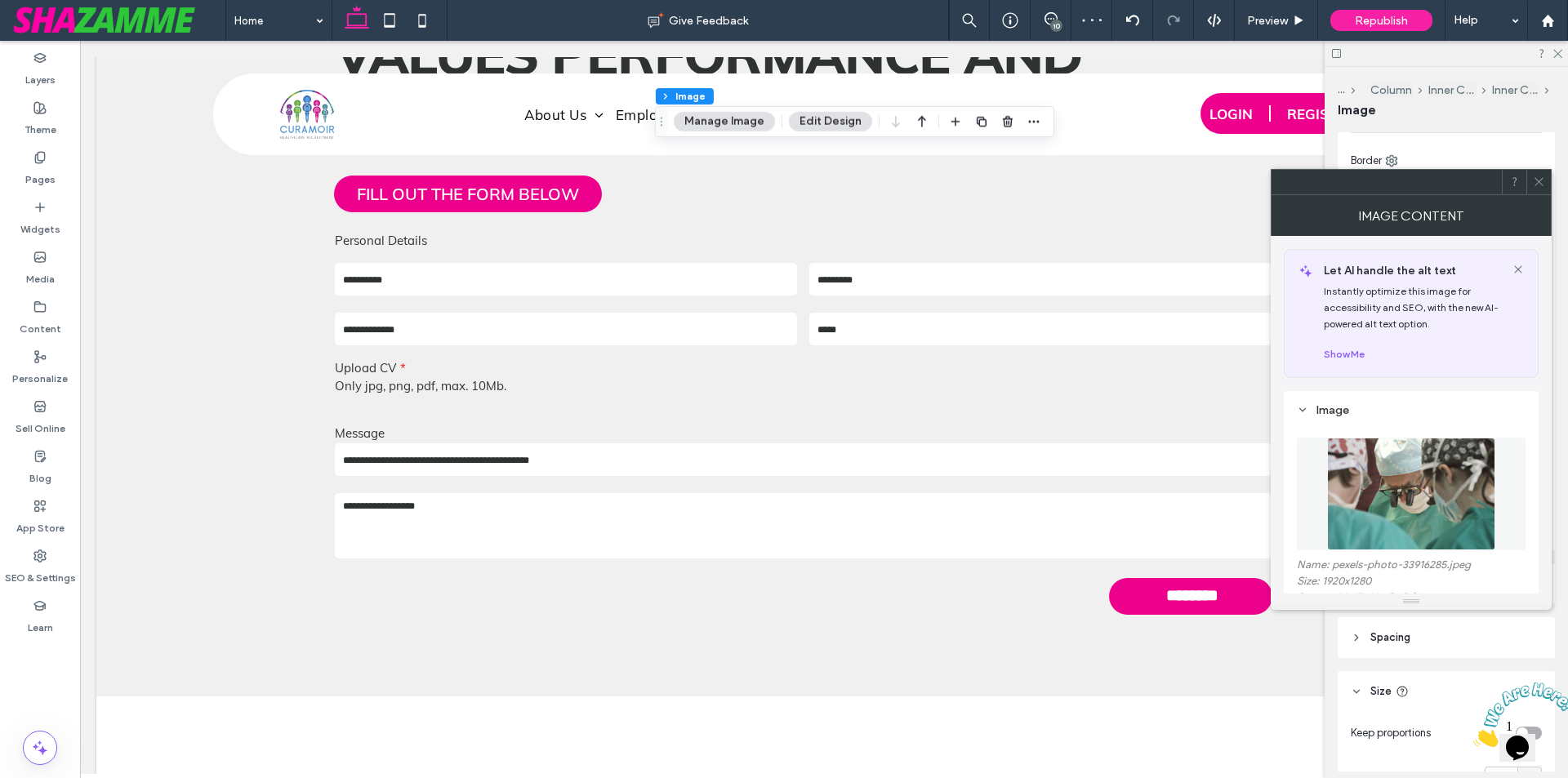
click at [1533, 176] on icon at bounding box center [1539, 181] width 12 height 12
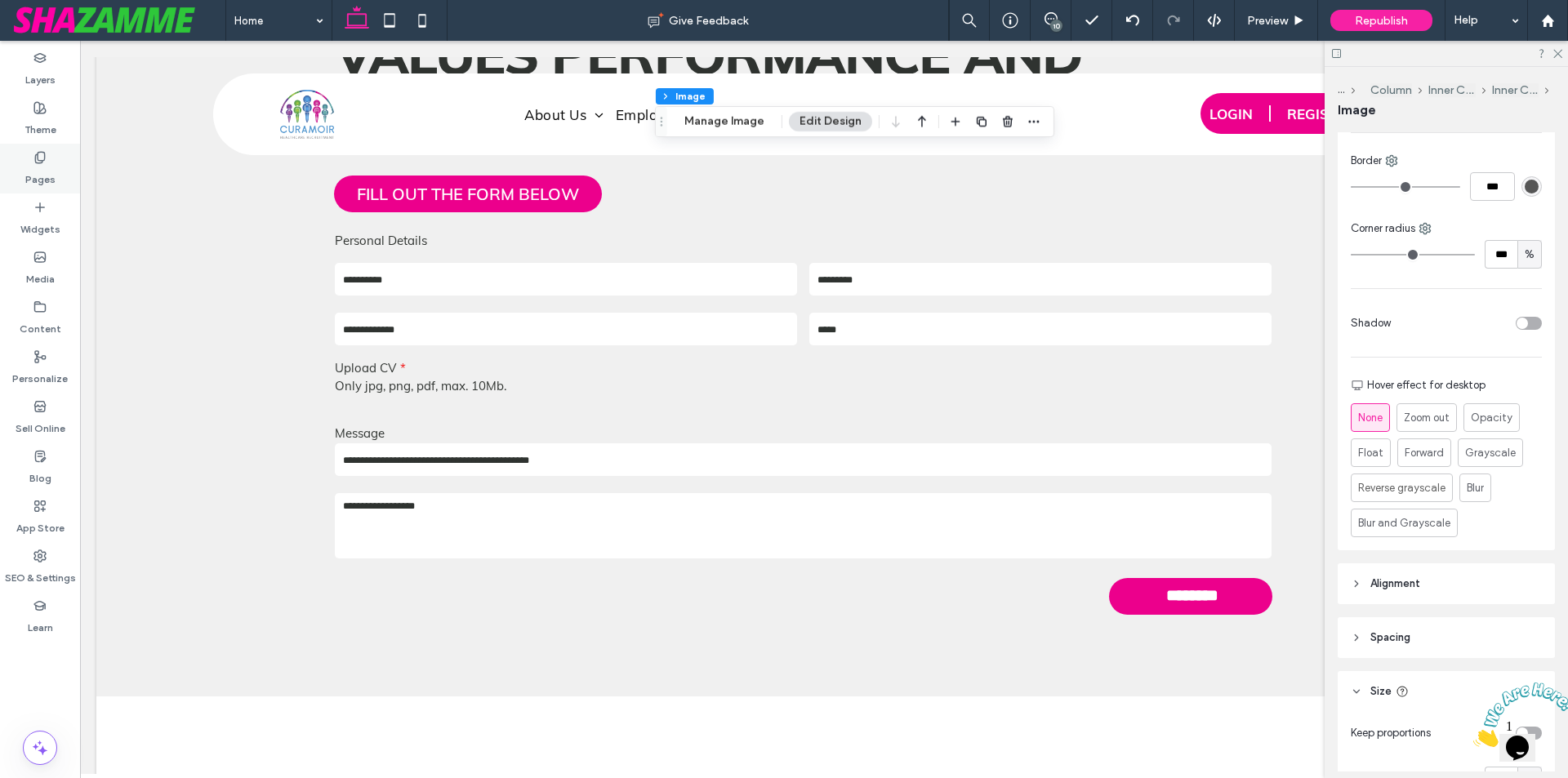
click at [59, 173] on div "Pages" at bounding box center [40, 168] width 80 height 50
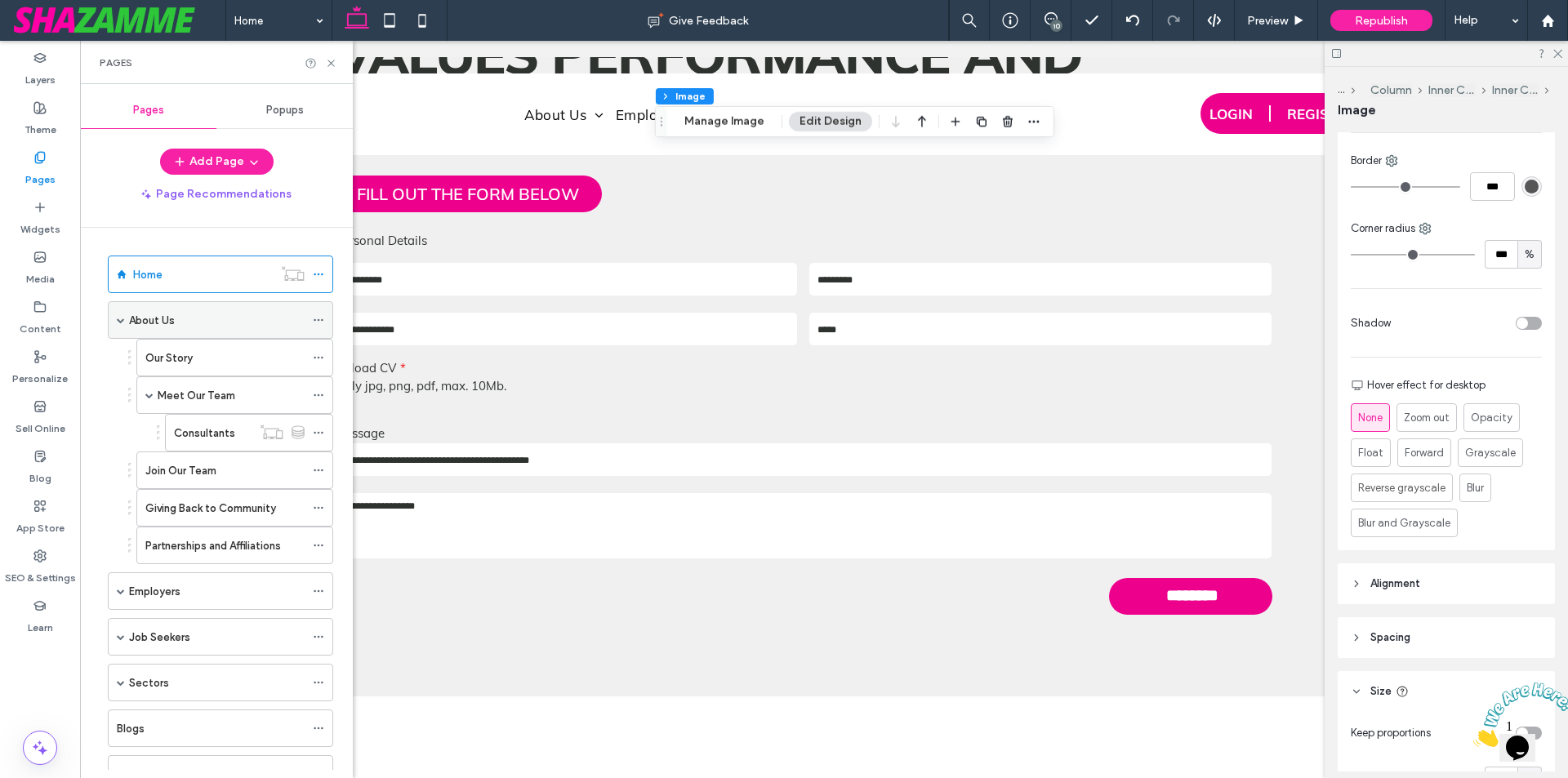
click at [186, 329] on div "About Us" at bounding box center [217, 320] width 175 height 36
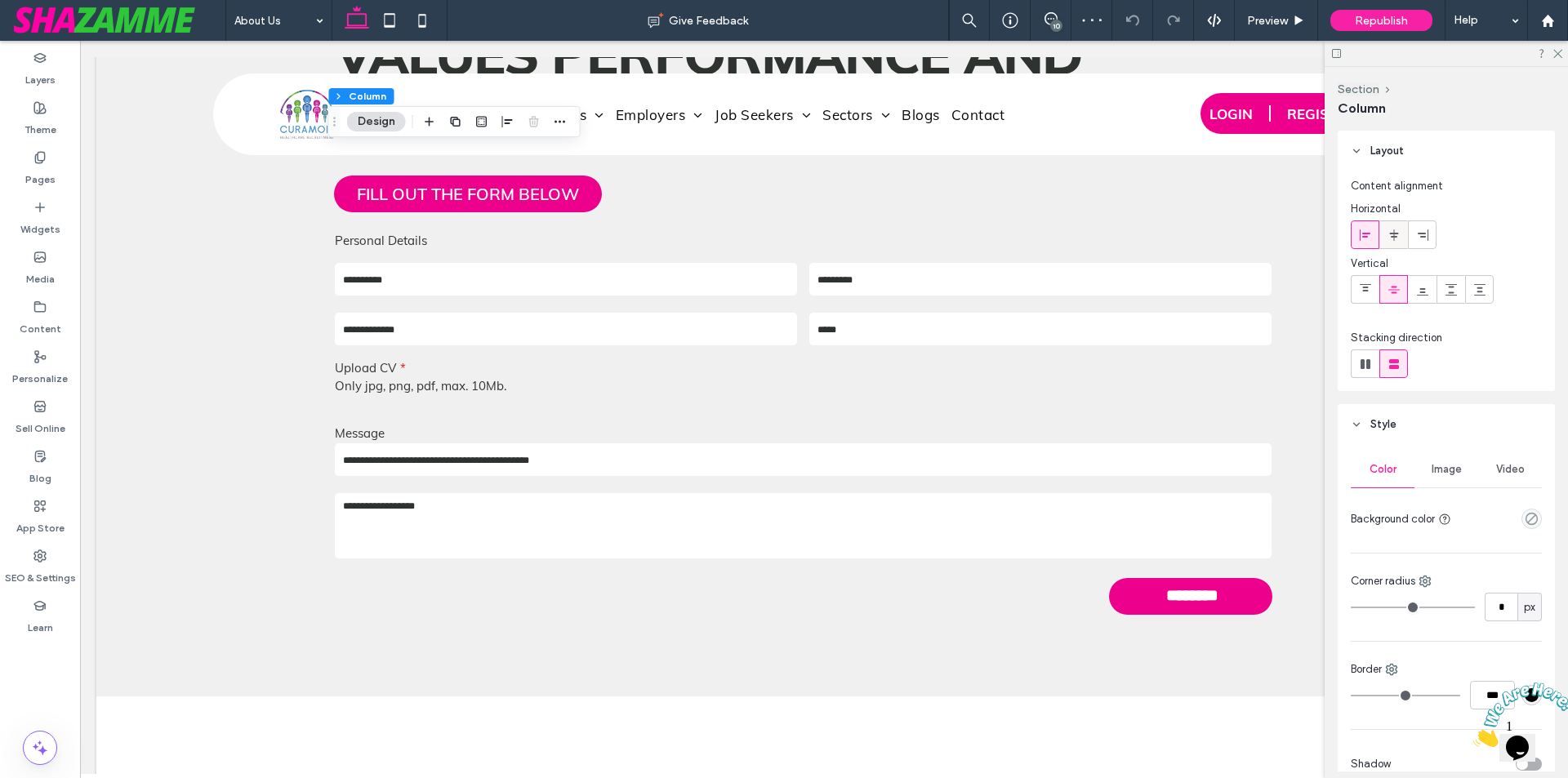
click at [1390, 237] on icon at bounding box center [1394, 235] width 13 height 13
click at [57, 186] on div "Pages" at bounding box center [40, 168] width 80 height 50
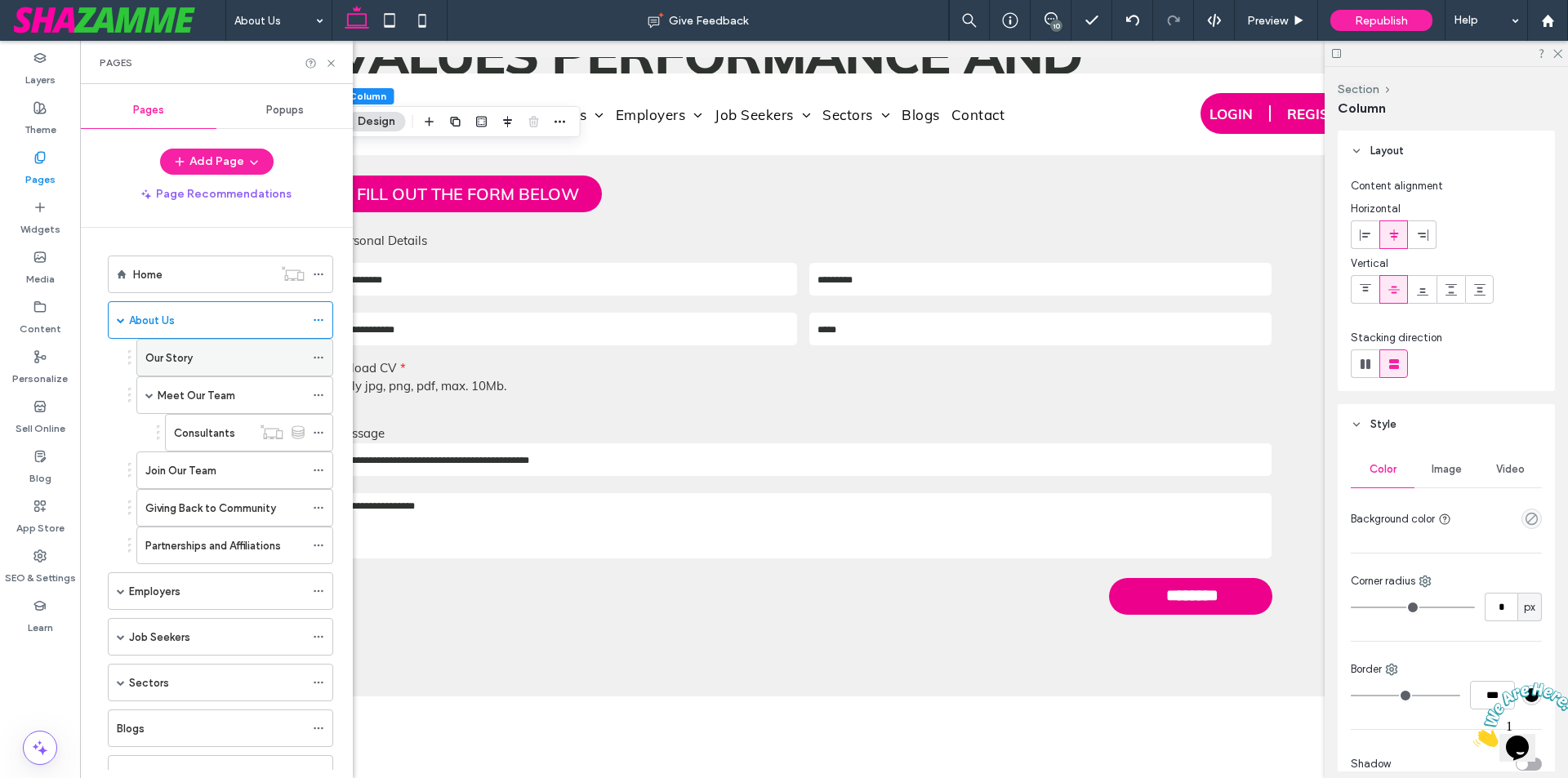
click at [167, 375] on div "Our Story" at bounding box center [224, 358] width 159 height 36
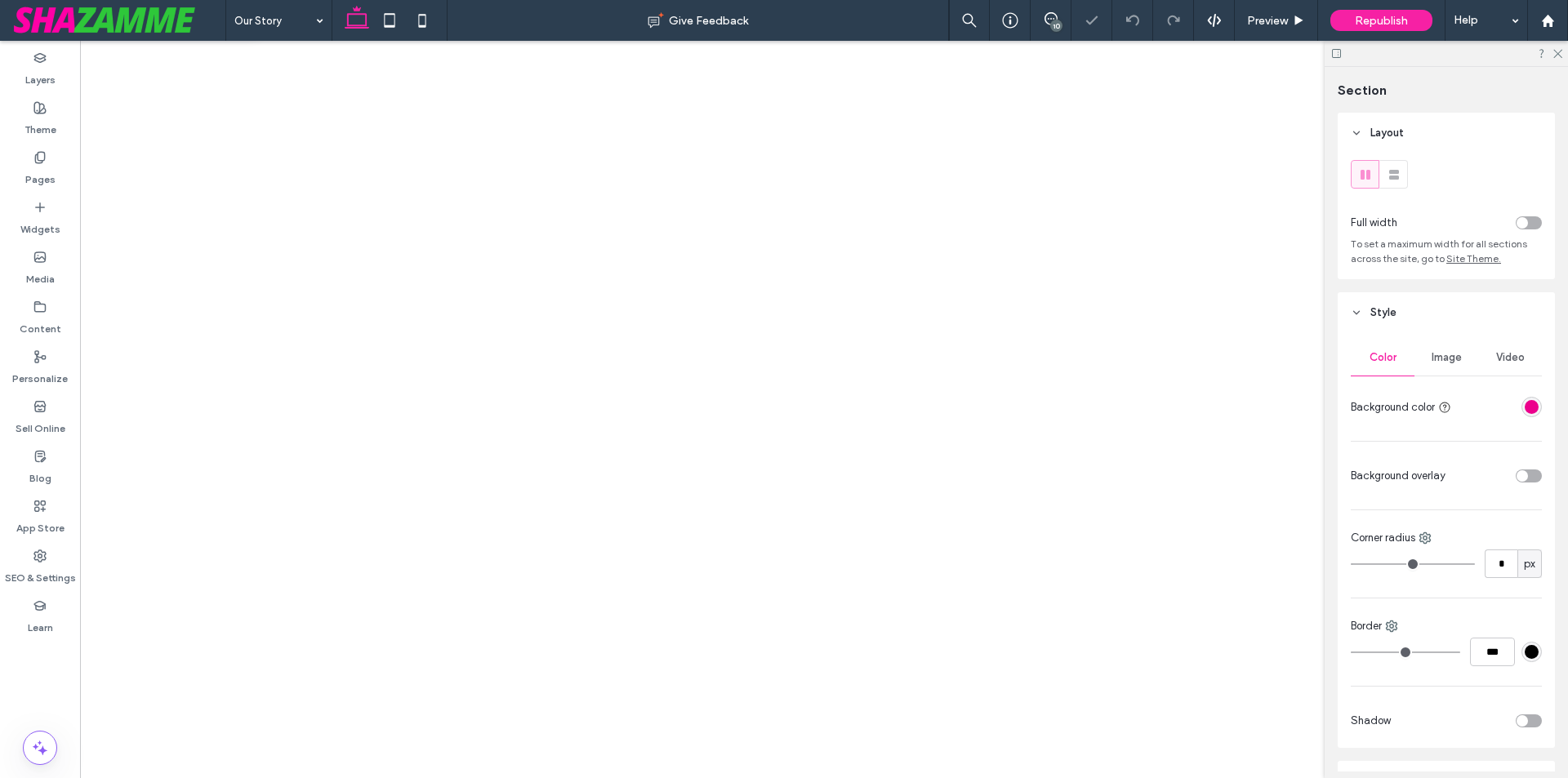
type input "***"
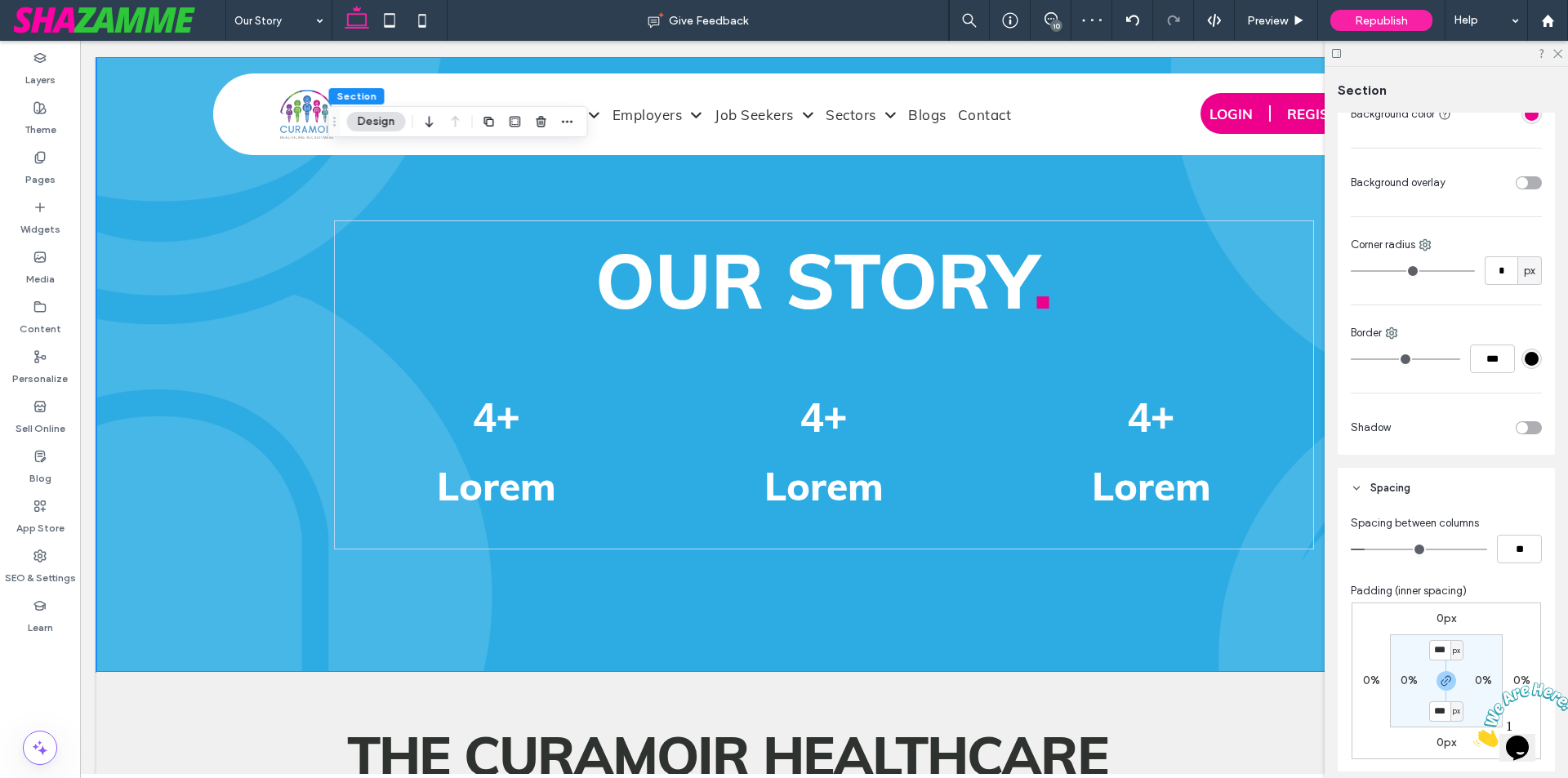
scroll to position [490, 0]
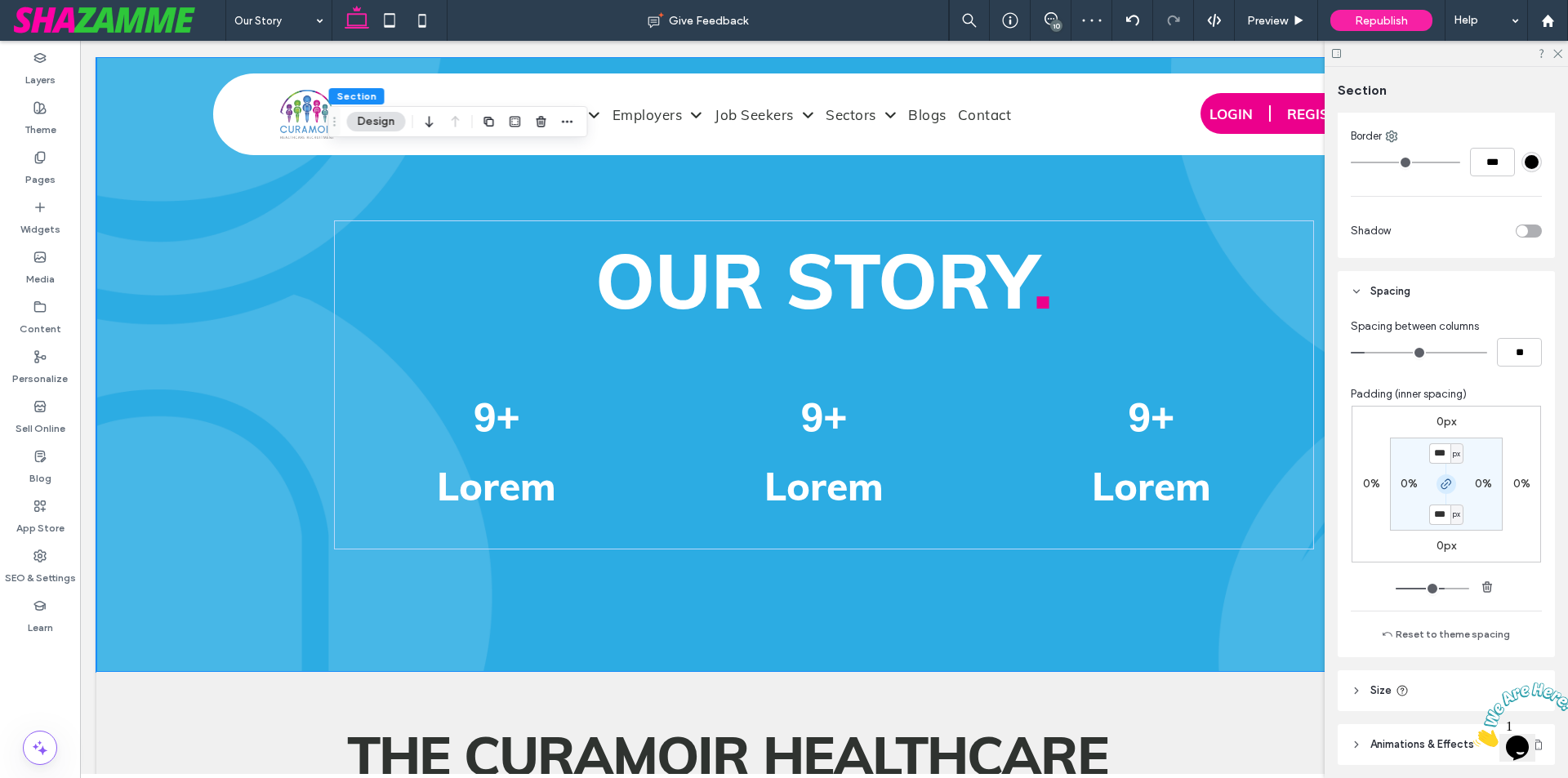
click at [1444, 482] on icon "button" at bounding box center [1447, 484] width 13 height 13
click at [1443, 511] on label "150px" at bounding box center [1446, 513] width 30 height 14
type input "***"
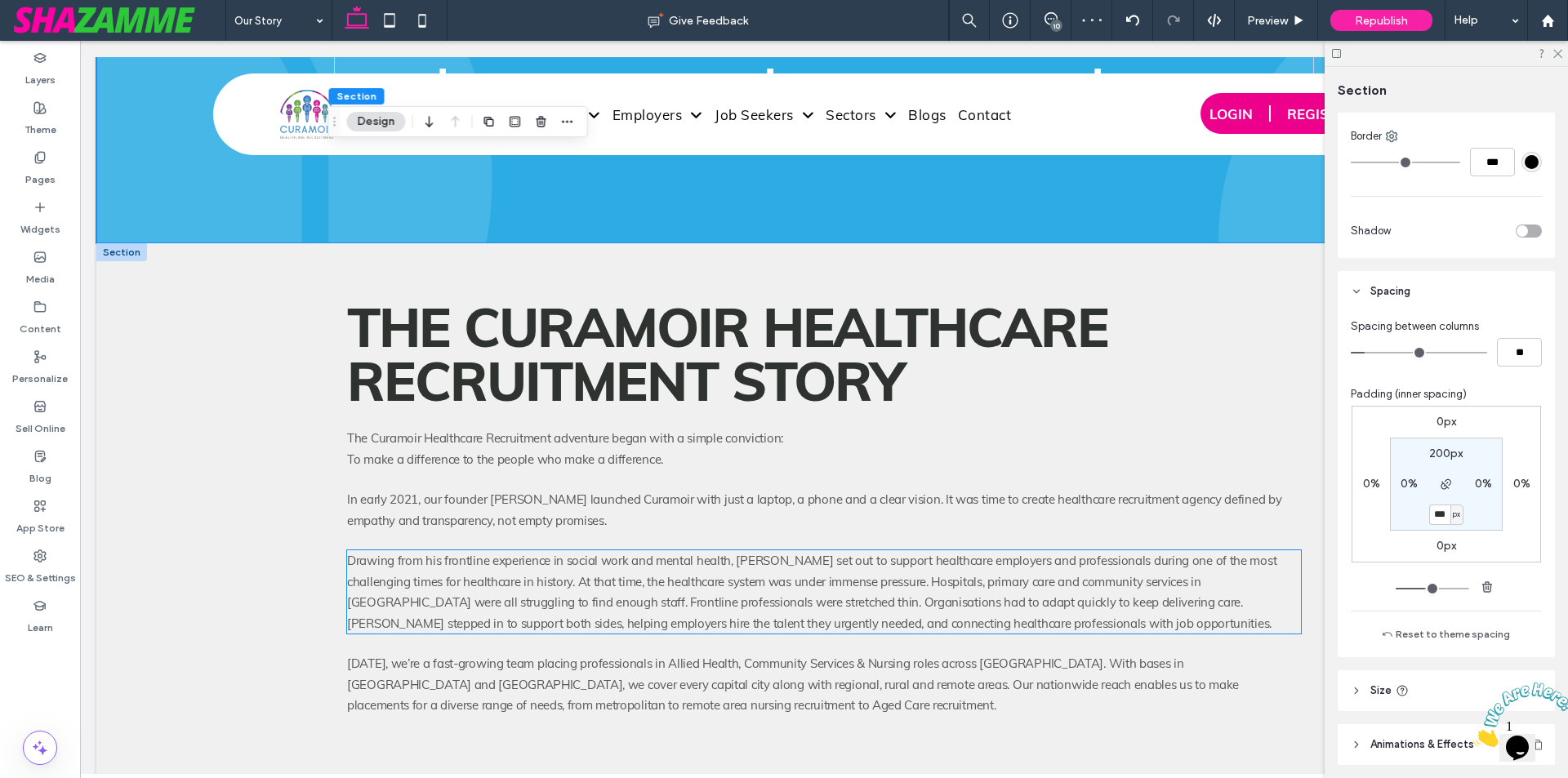
scroll to position [572, 0]
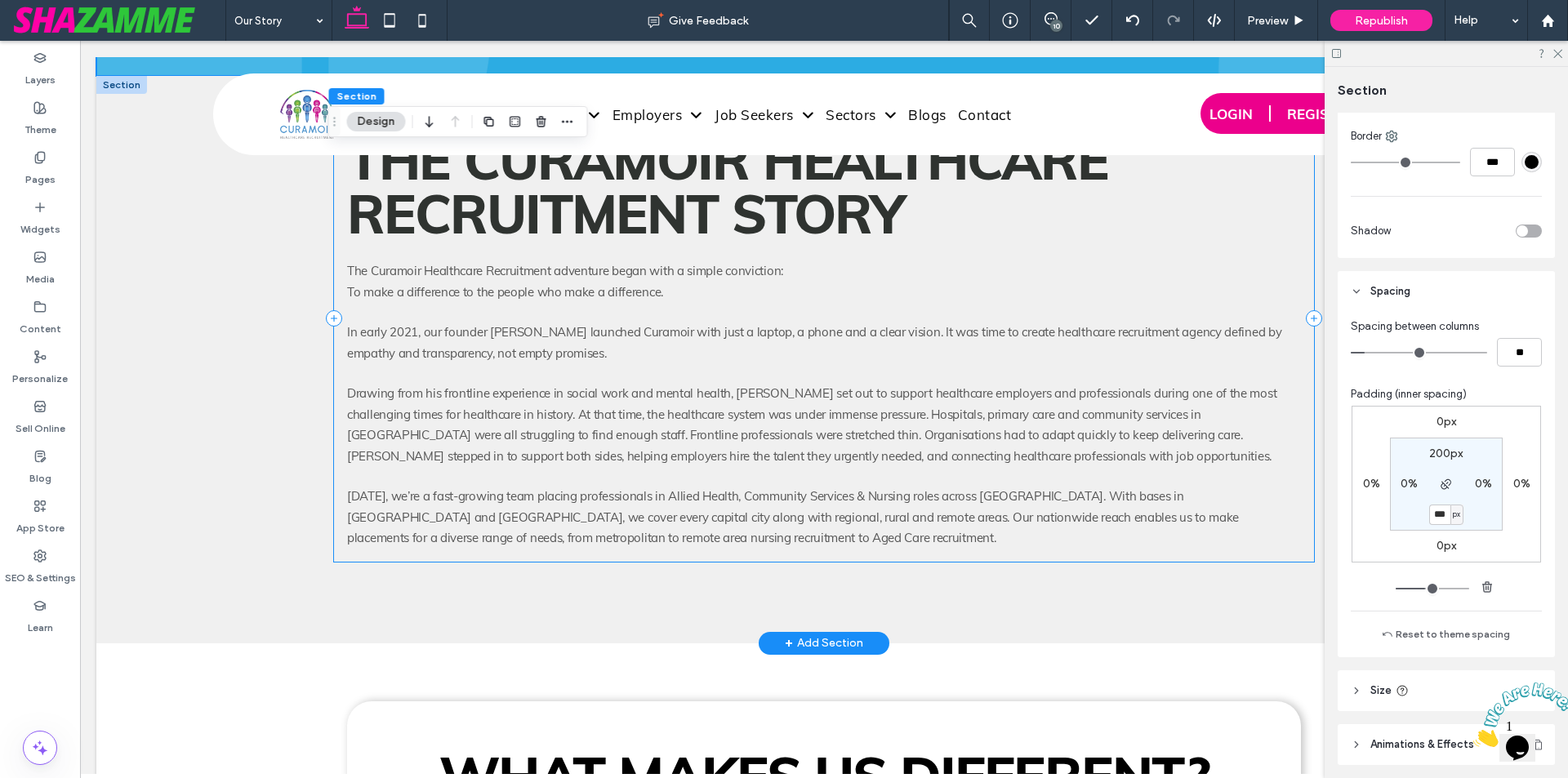
click at [867, 251] on div "The Curamoir Healthcare Recruitment Story The Curamoir Healthcare Recruitment a…" at bounding box center [824, 319] width 980 height 486
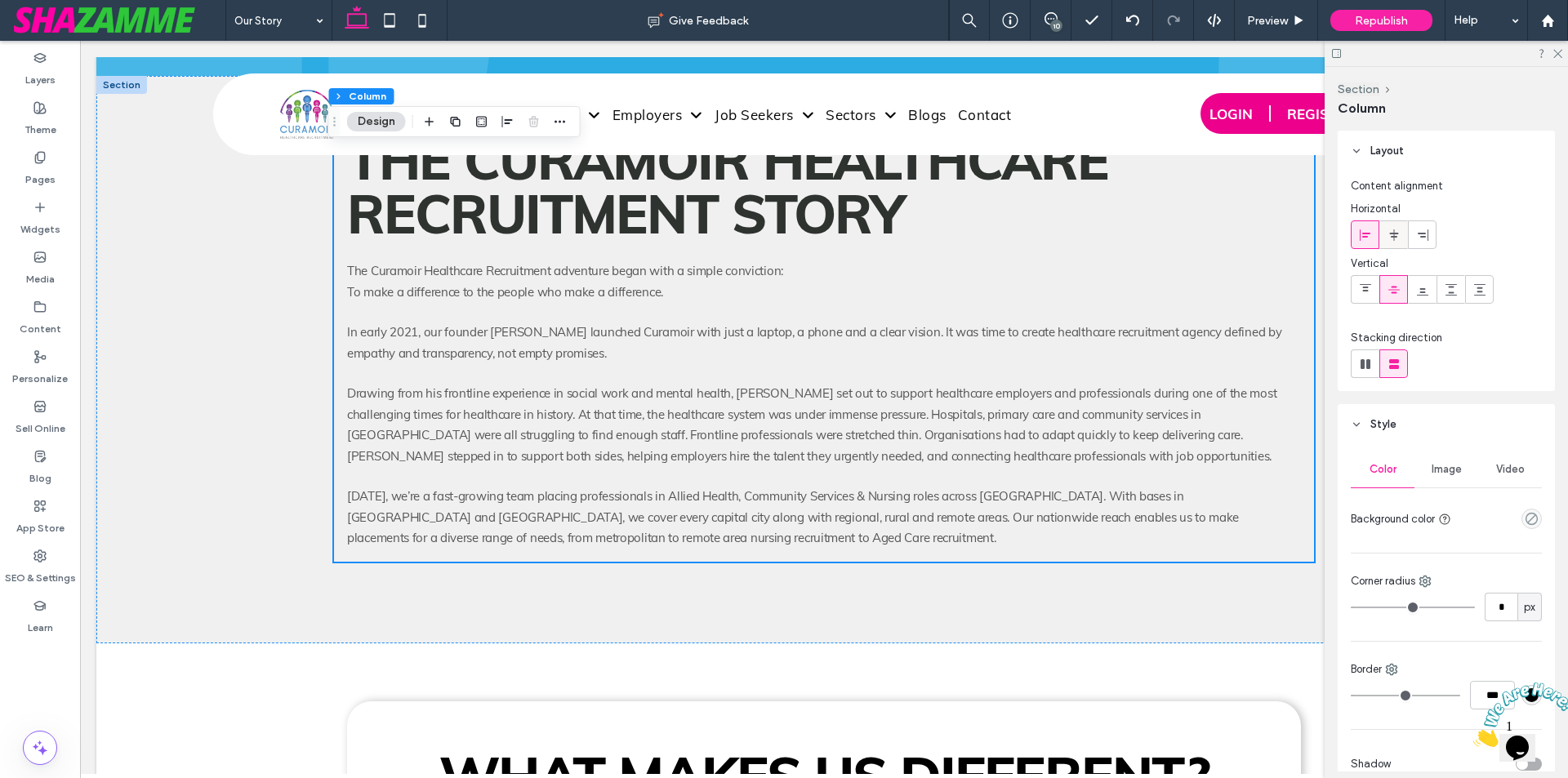
click at [1394, 234] on use at bounding box center [1394, 234] width 9 height 11
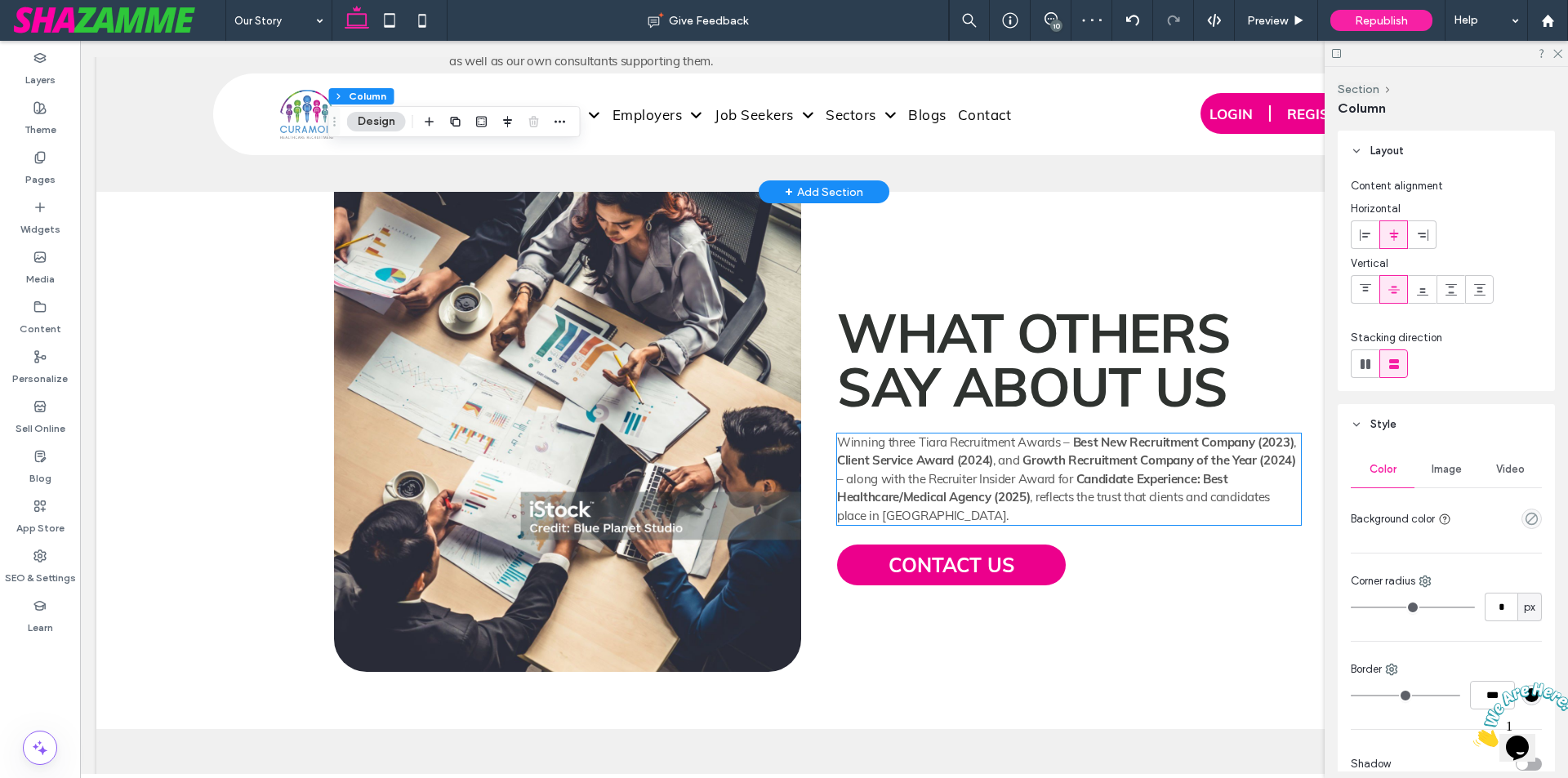
scroll to position [2531, 0]
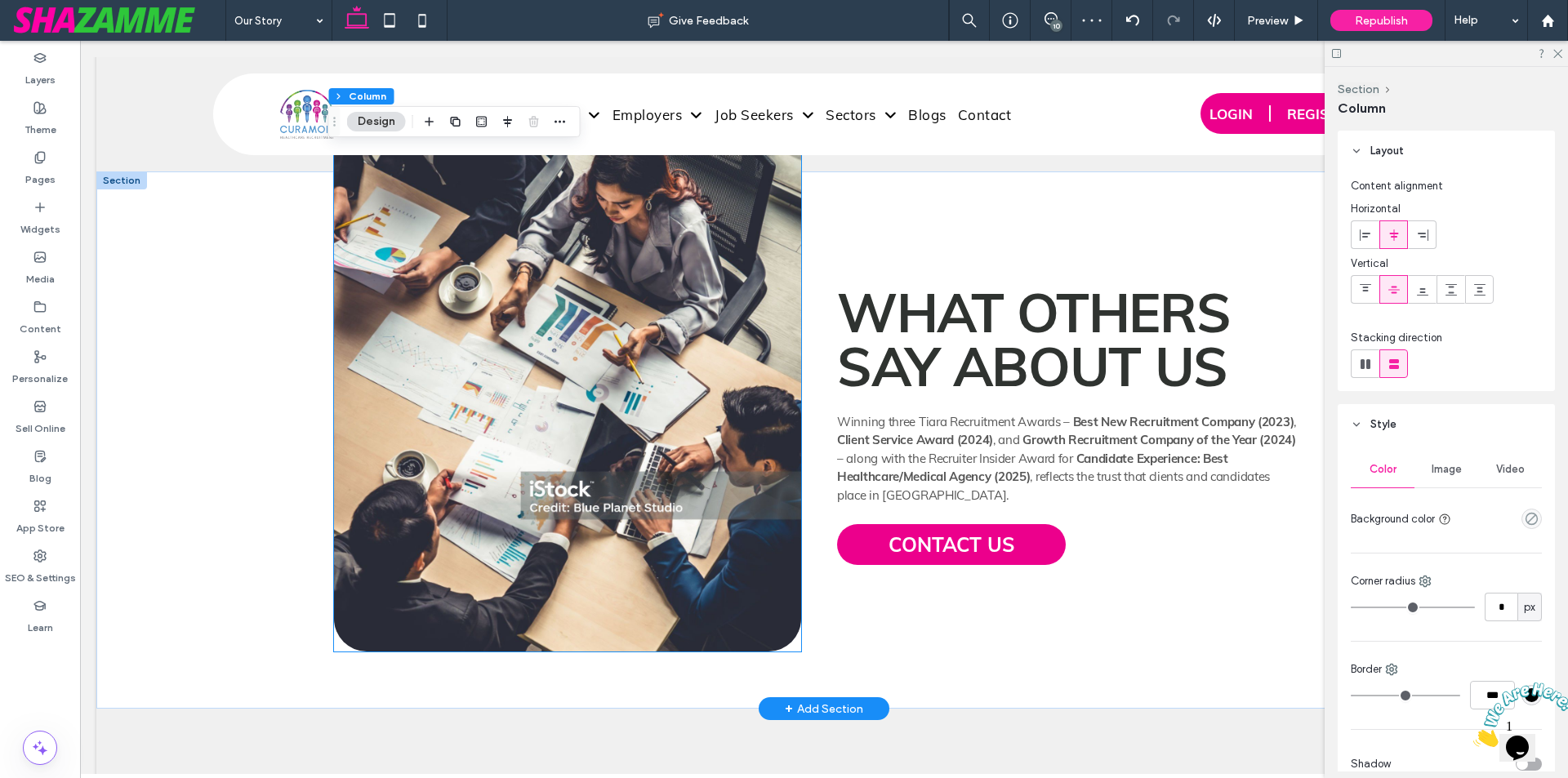
click at [728, 376] on img at bounding box center [568, 379] width 467 height 545
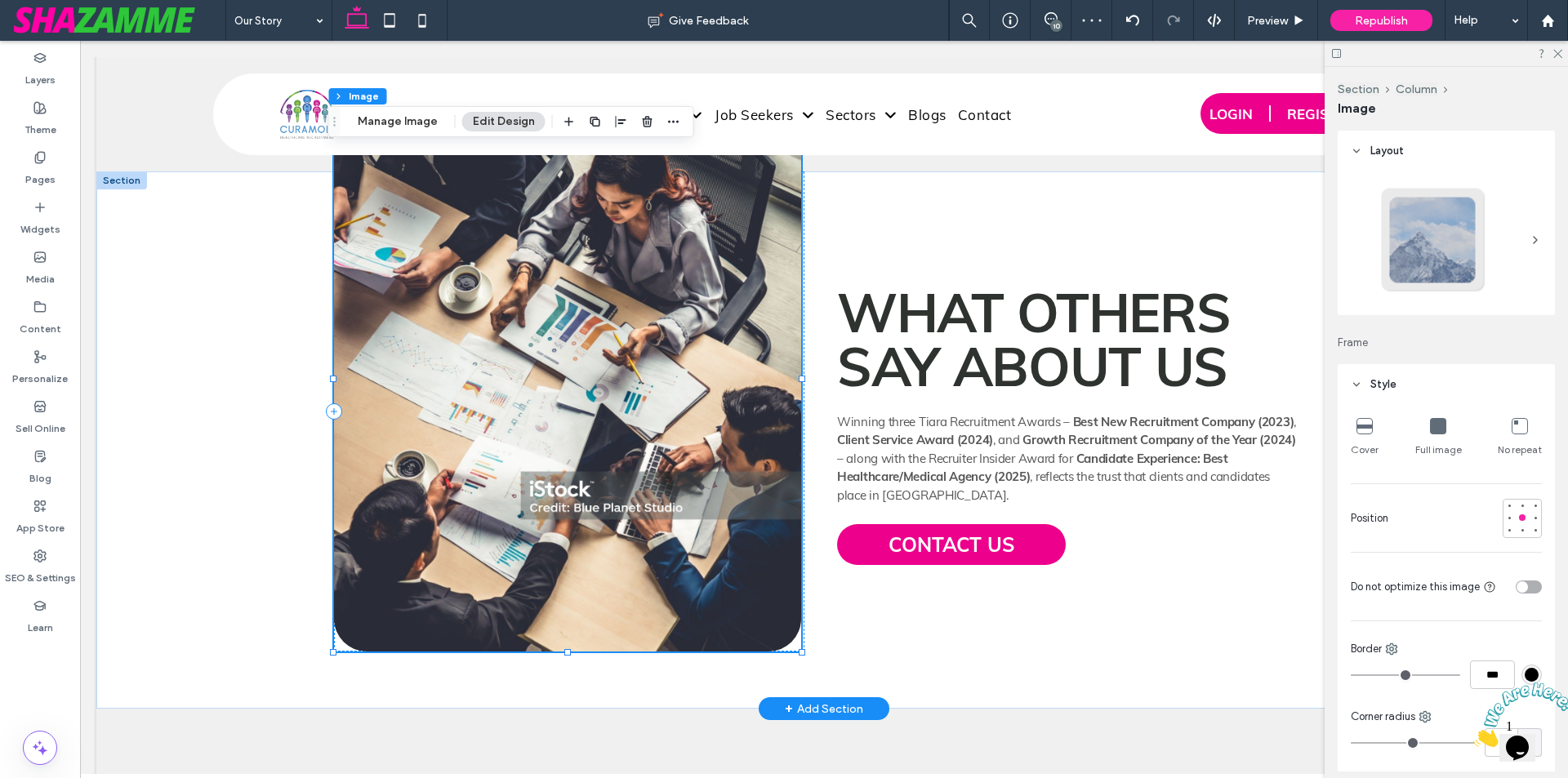
type input "**"
click at [634, 337] on img at bounding box center [568, 379] width 467 height 545
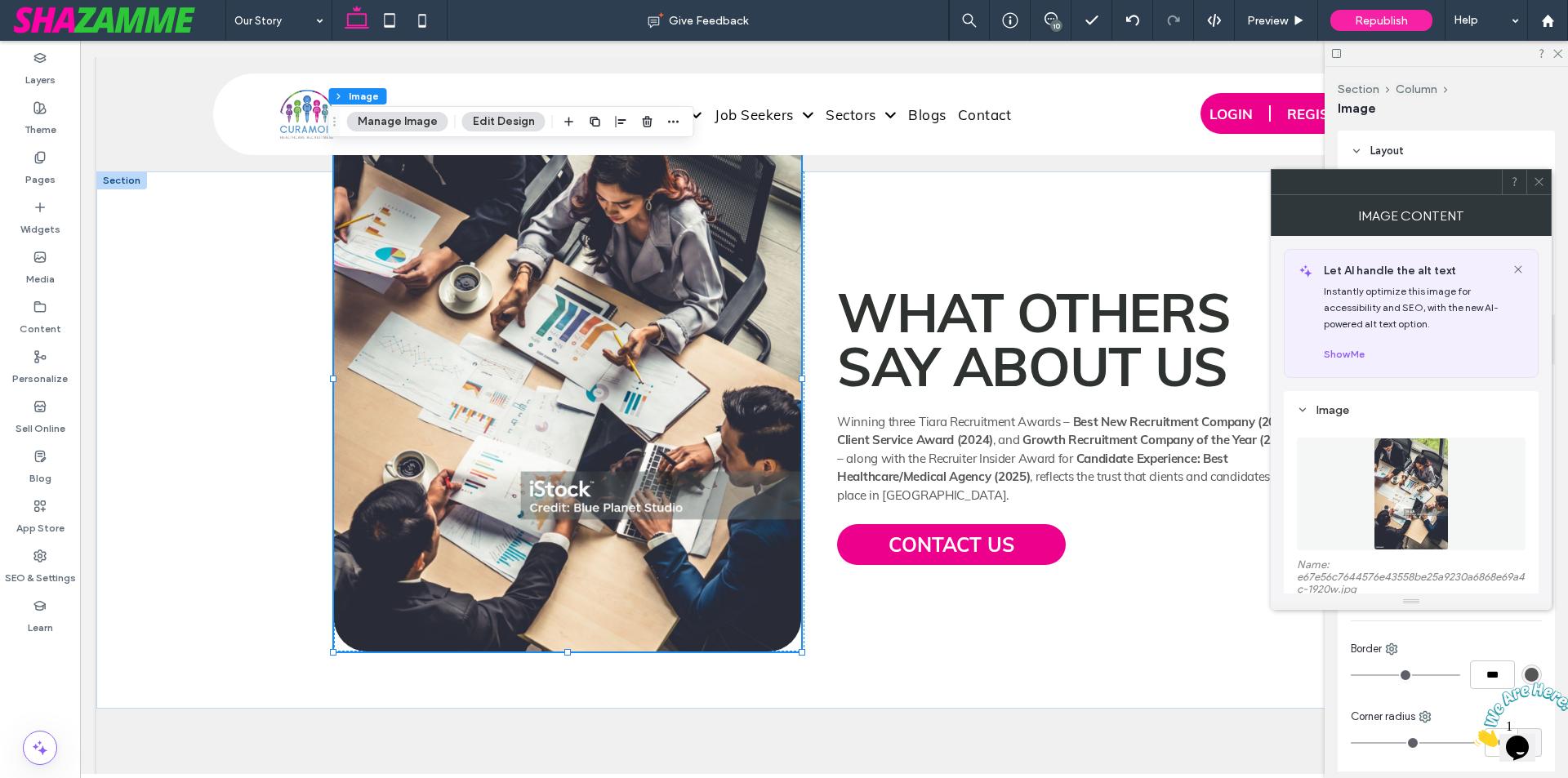
click at [1412, 476] on img at bounding box center [1412, 494] width 76 height 113
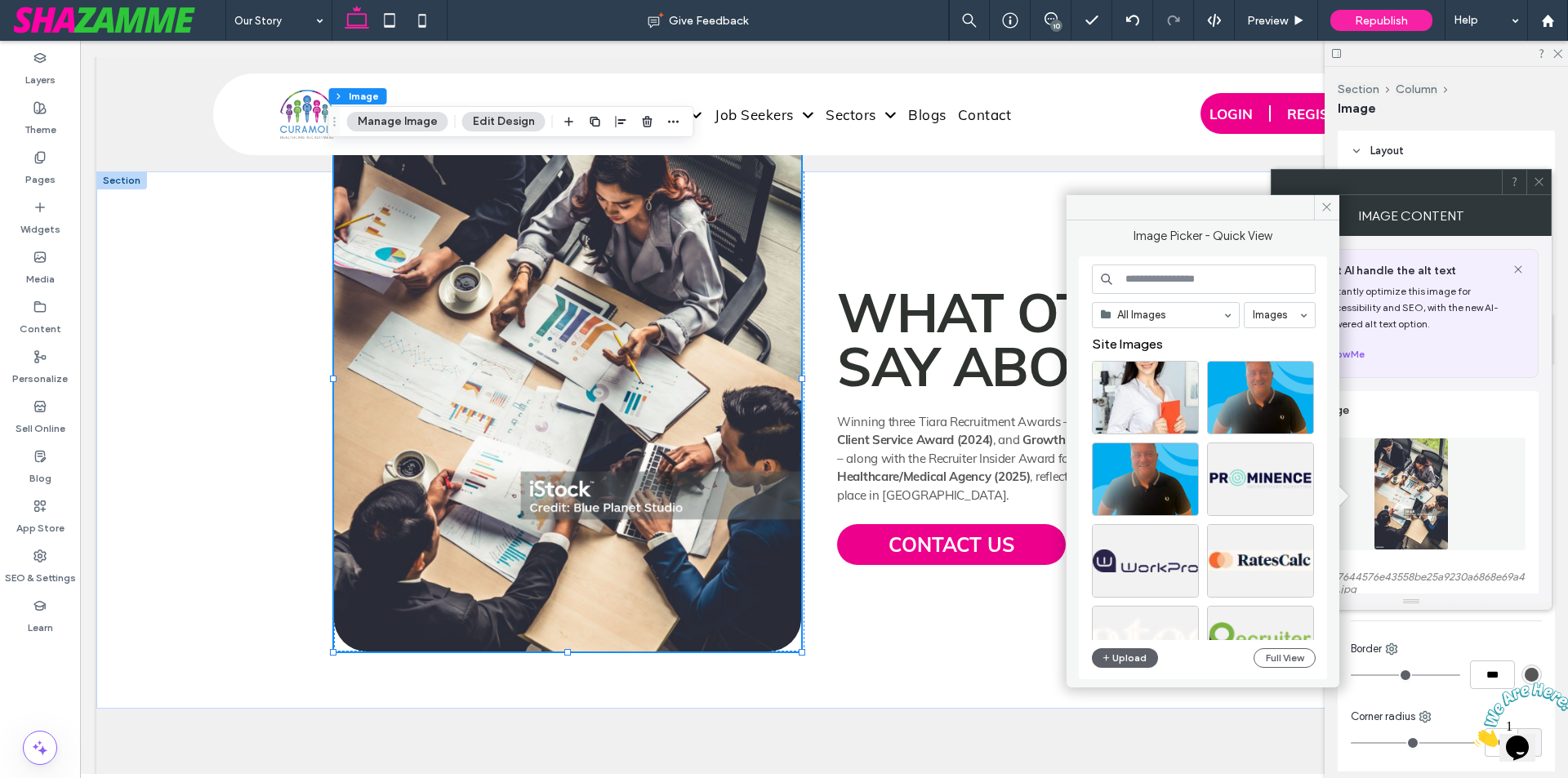
click at [1169, 279] on input at bounding box center [1203, 279] width 224 height 29
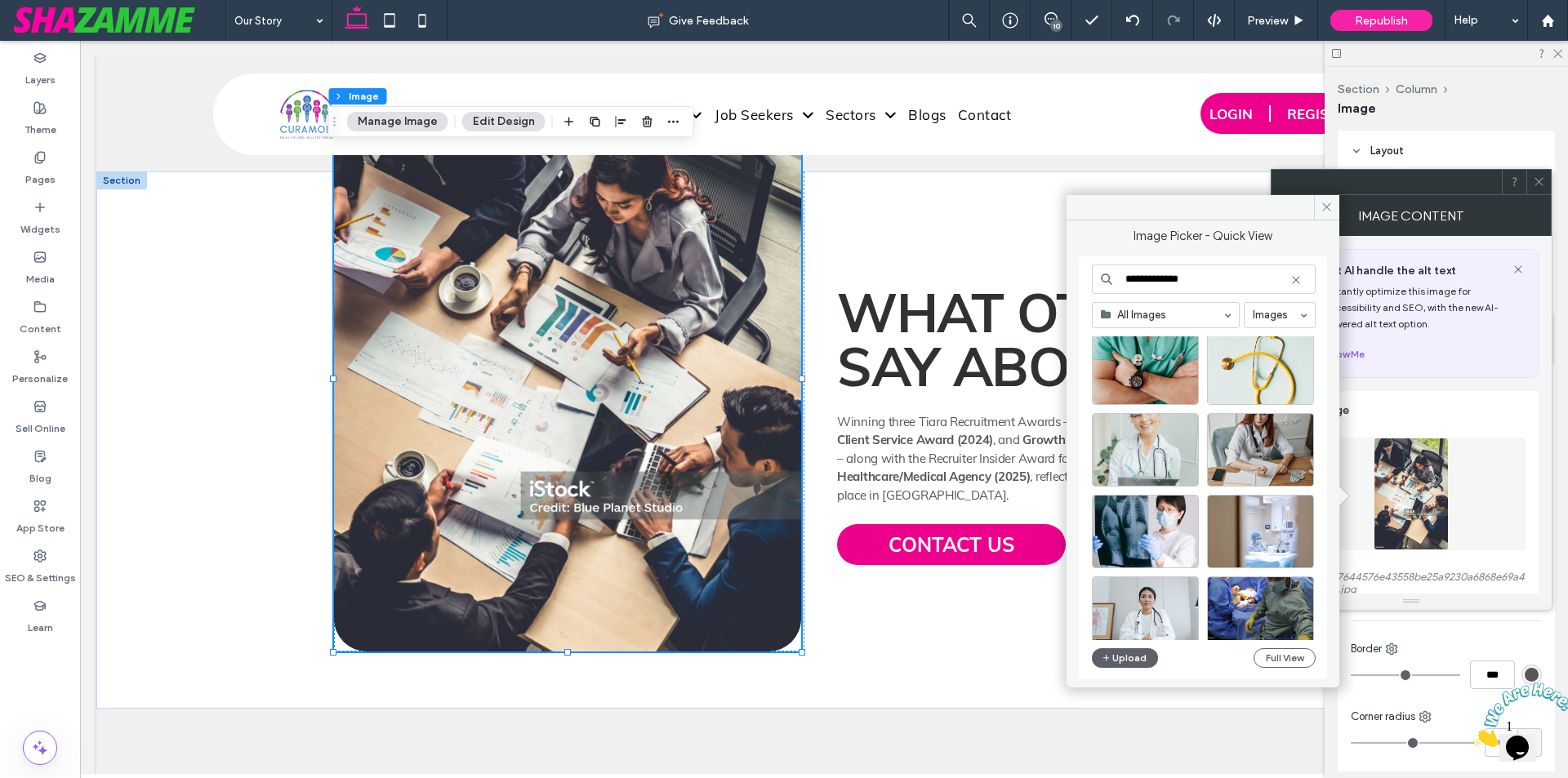
scroll to position [700, 0]
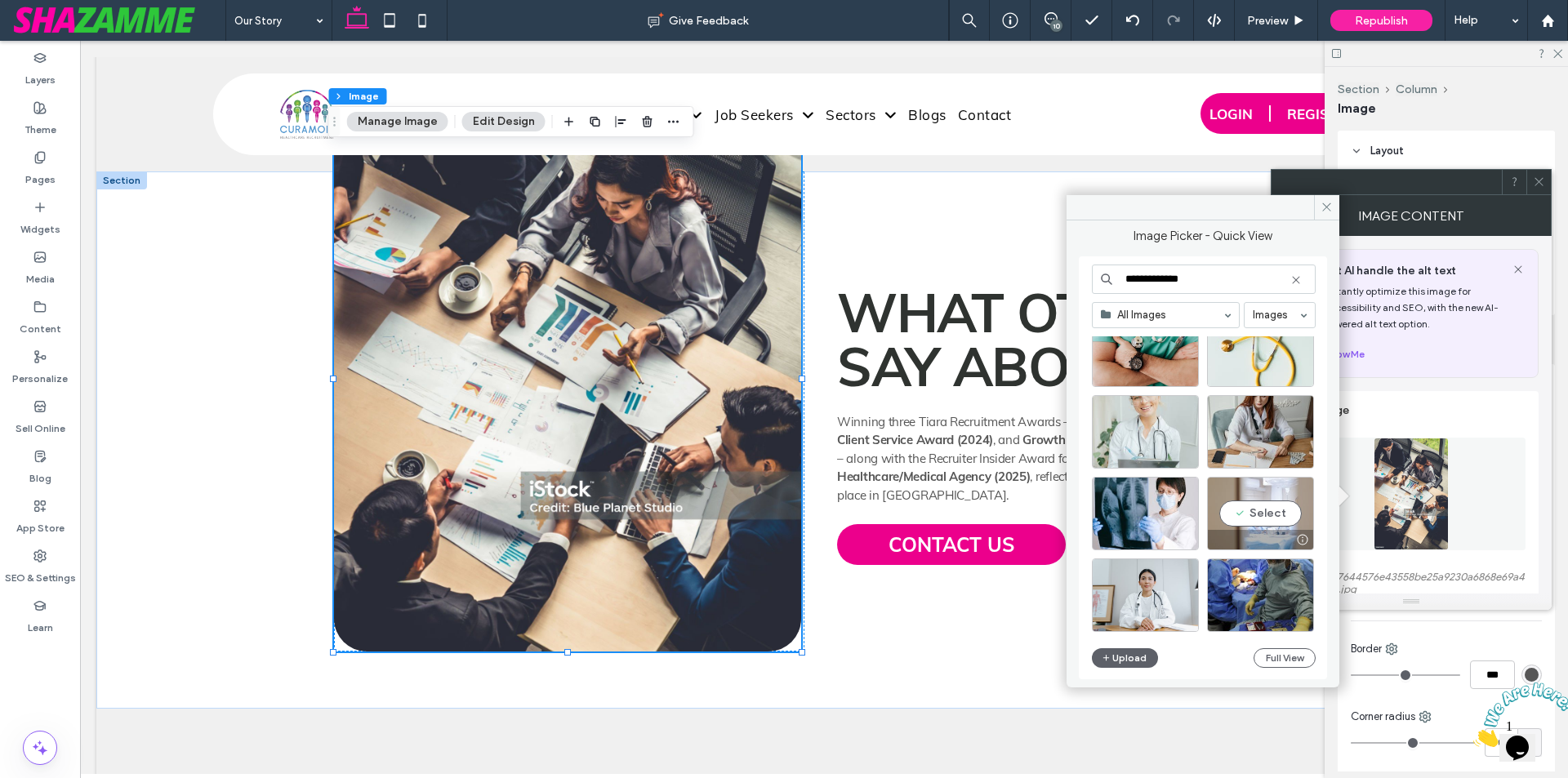
type input "**********"
click at [1292, 510] on div "Select" at bounding box center [1260, 513] width 107 height 74
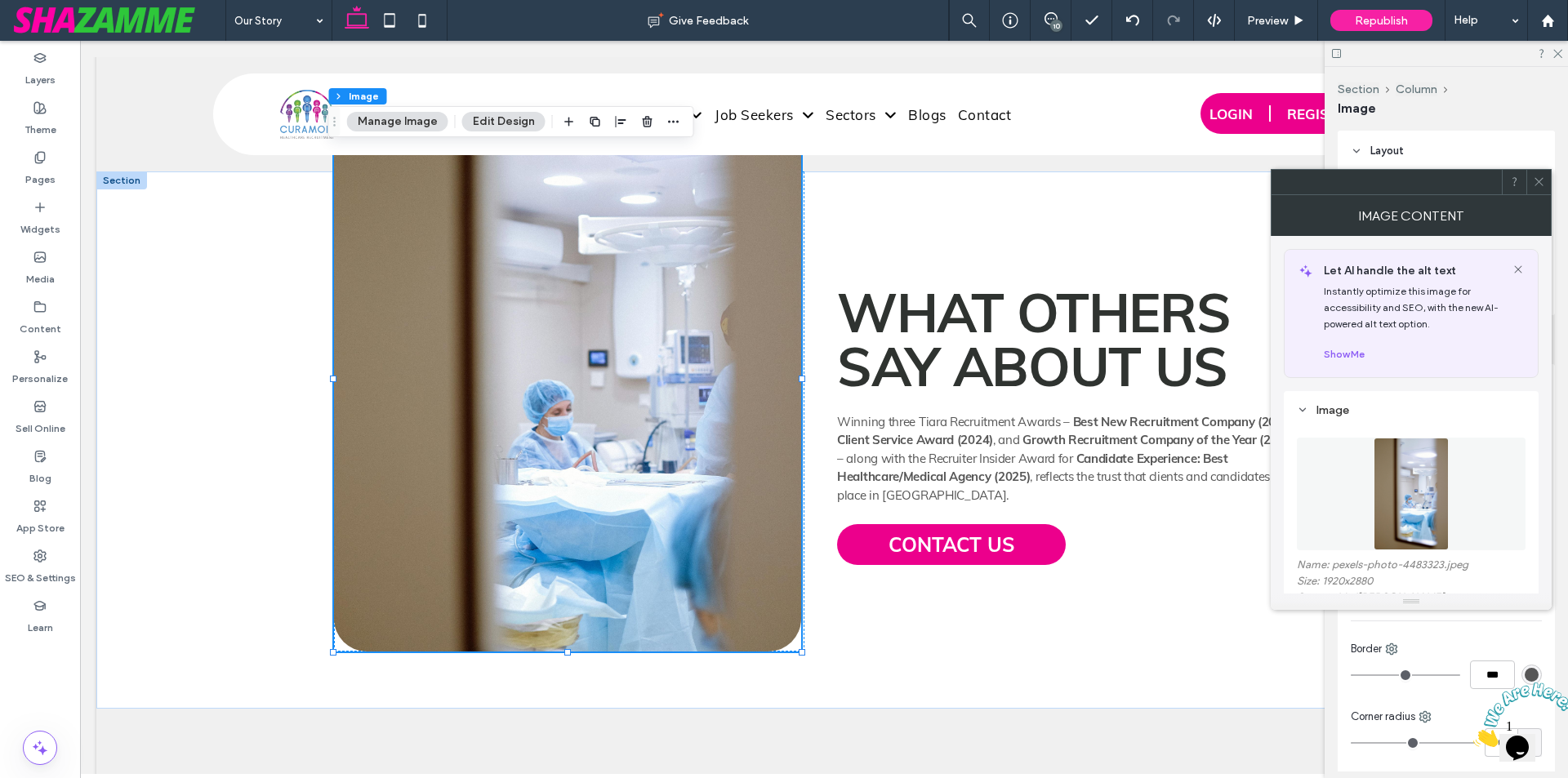
click at [1540, 182] on icon at bounding box center [1539, 181] width 12 height 12
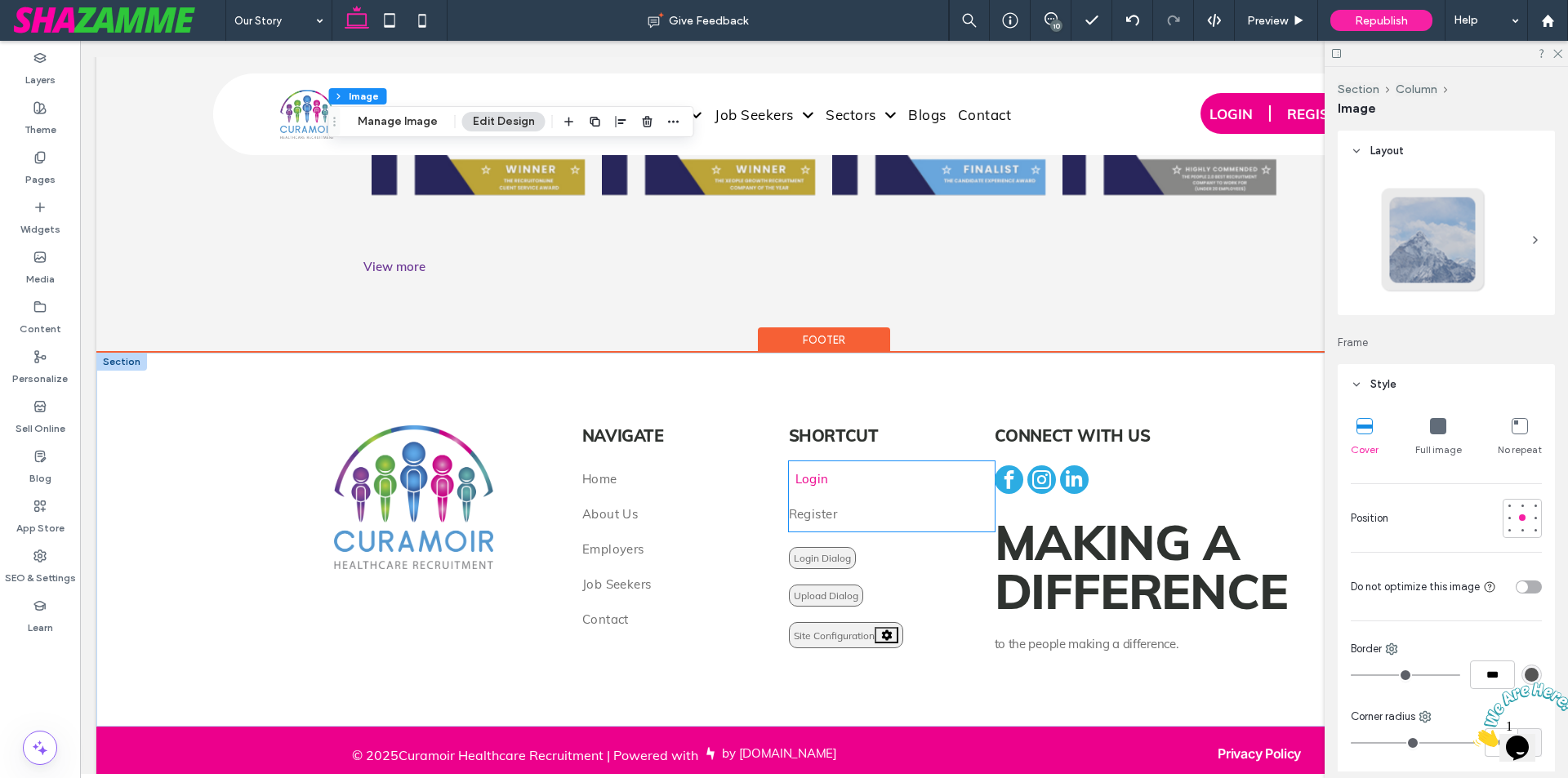
scroll to position [4452, 0]
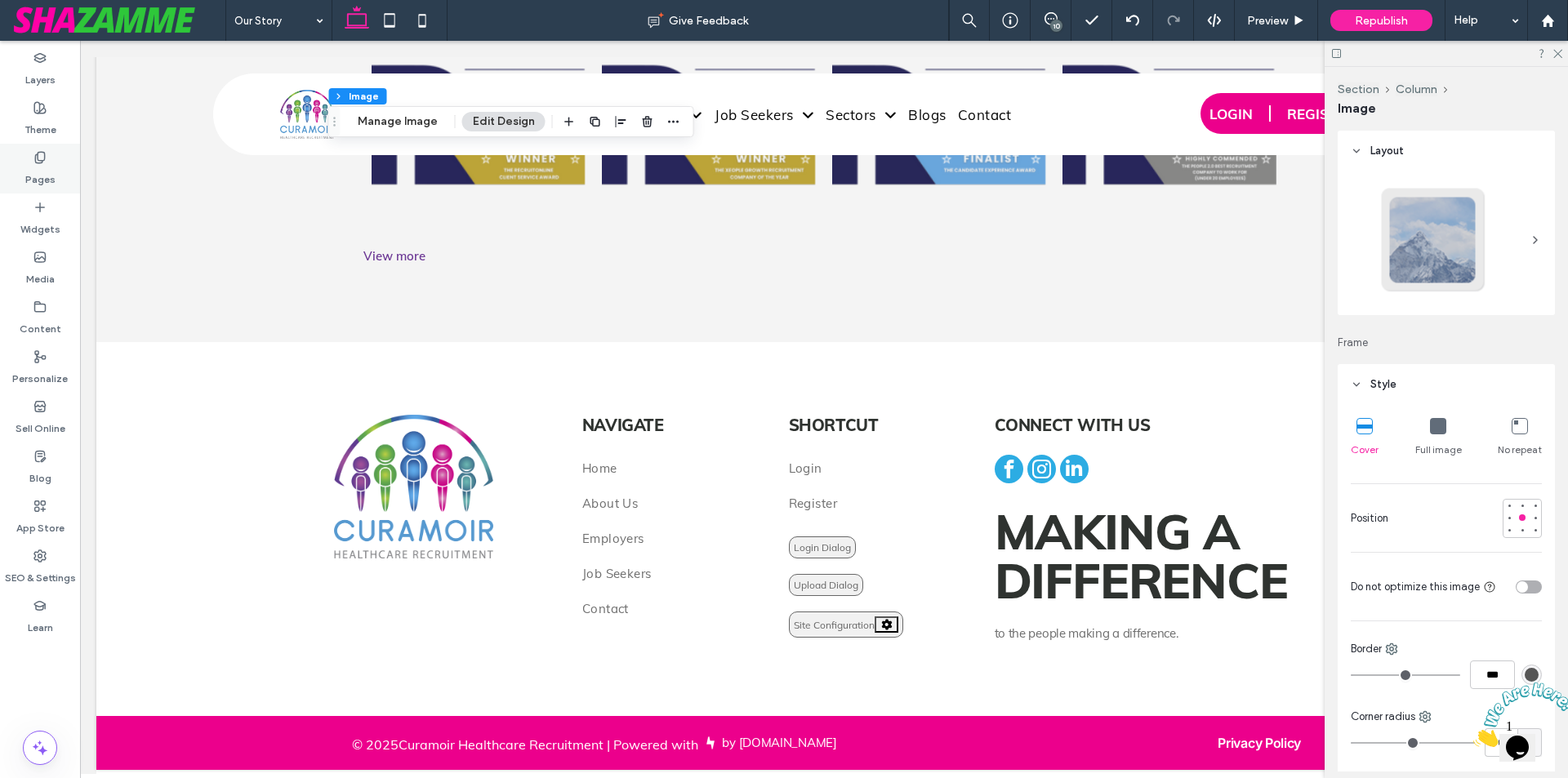
click at [32, 162] on div "Pages" at bounding box center [40, 168] width 80 height 50
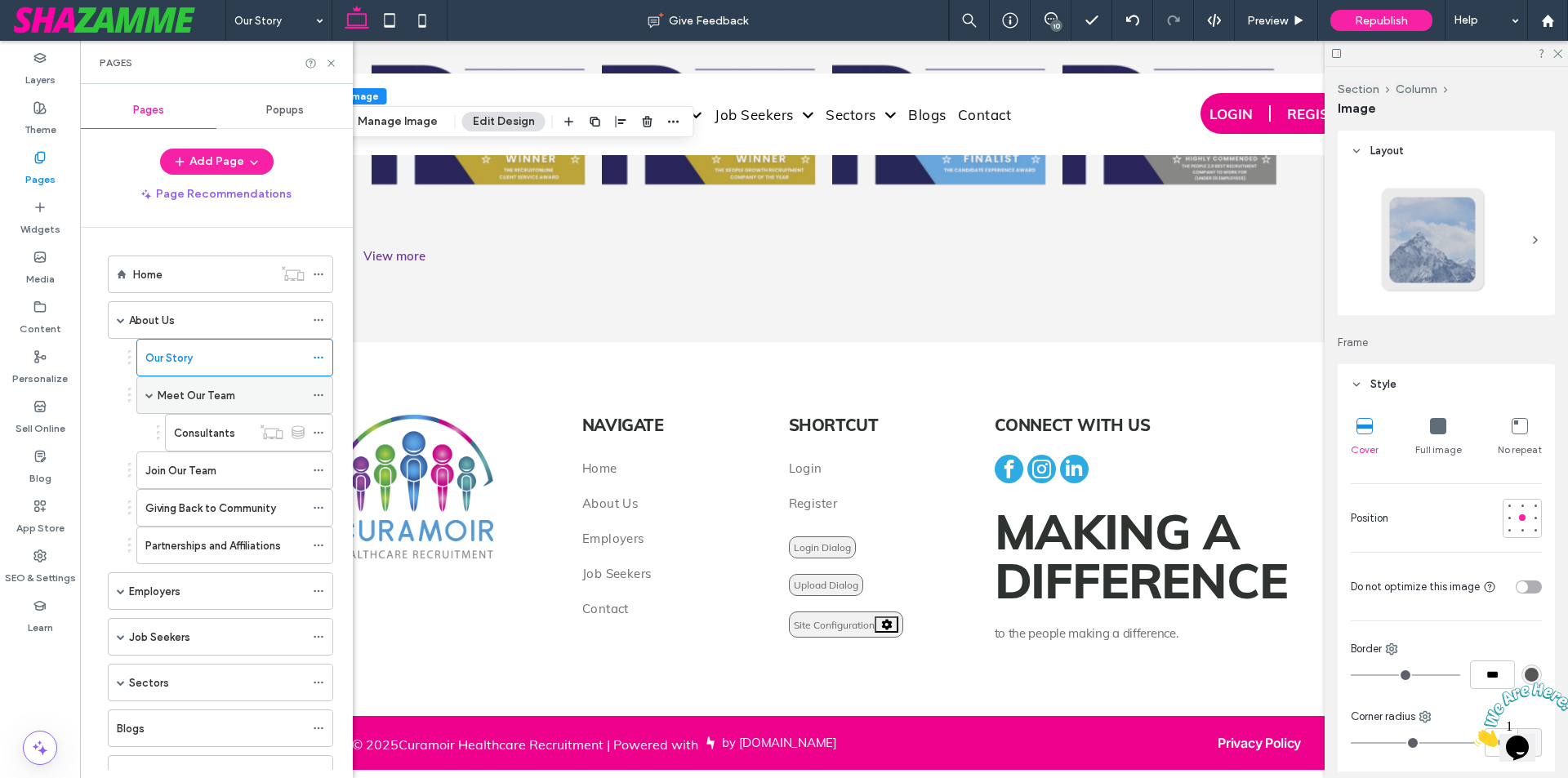
click at [219, 400] on label "Meet Our Team" at bounding box center [196, 396] width 78 height 29
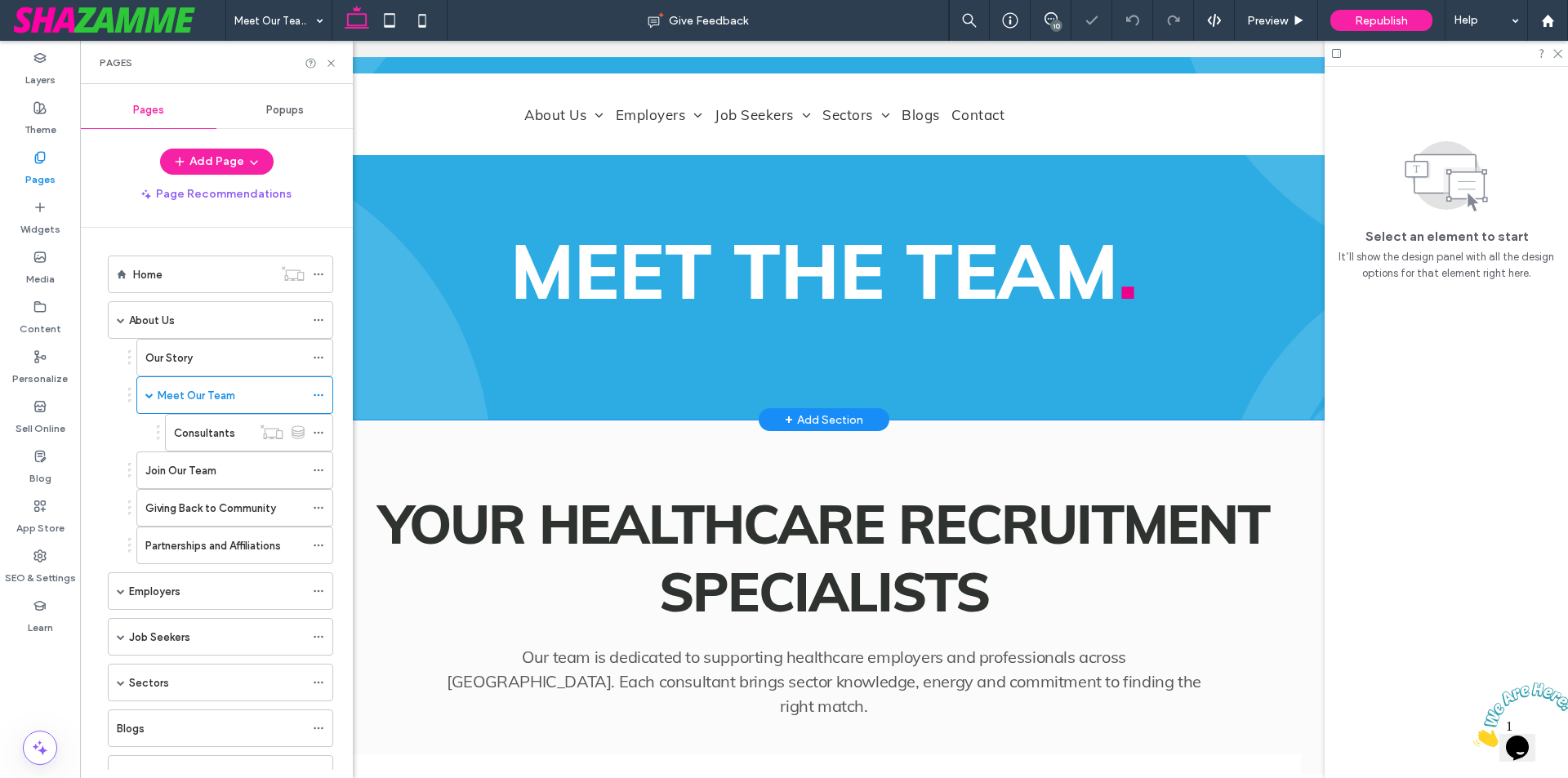
click at [1008, 345] on div "Meet the team ." at bounding box center [824, 238] width 980 height 363
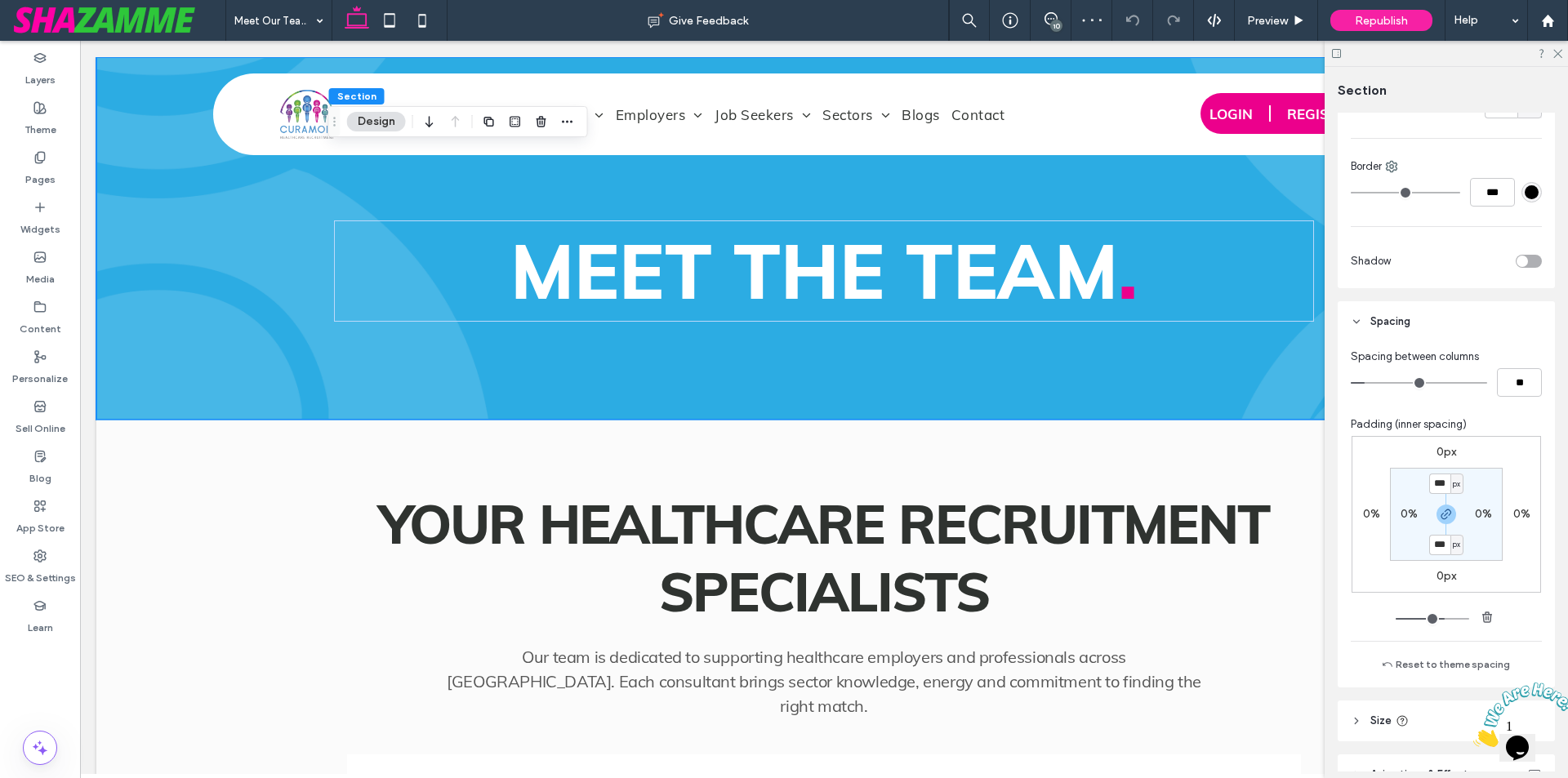
scroll to position [490, 0]
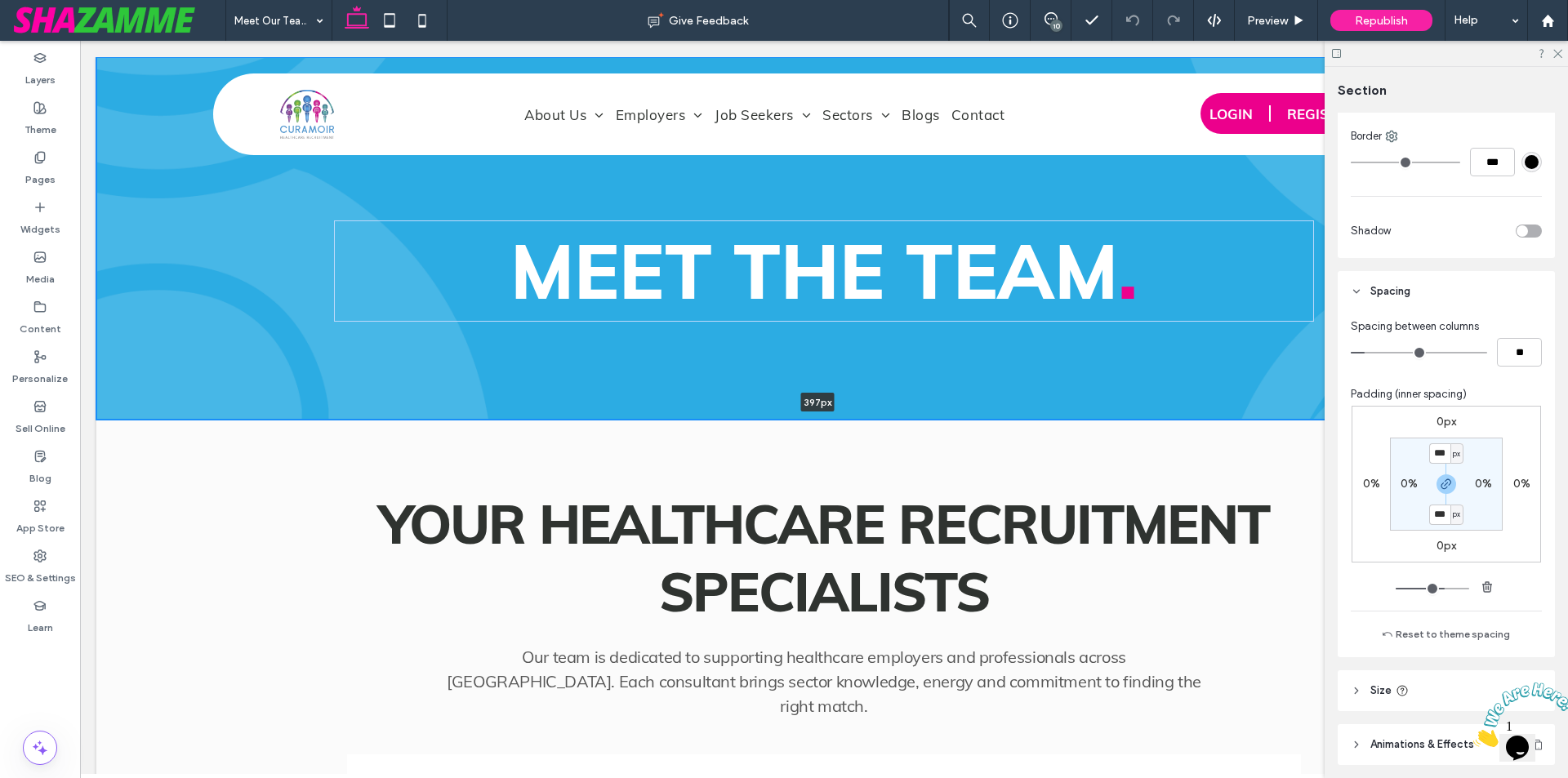
drag, startPoint x: 1116, startPoint y: 418, endPoint x: 1113, endPoint y: 379, distance: 39.1
click at [1113, 379] on div "Meet the team . 397px Section + Add Section" at bounding box center [824, 238] width 1455 height 363
type input "***"
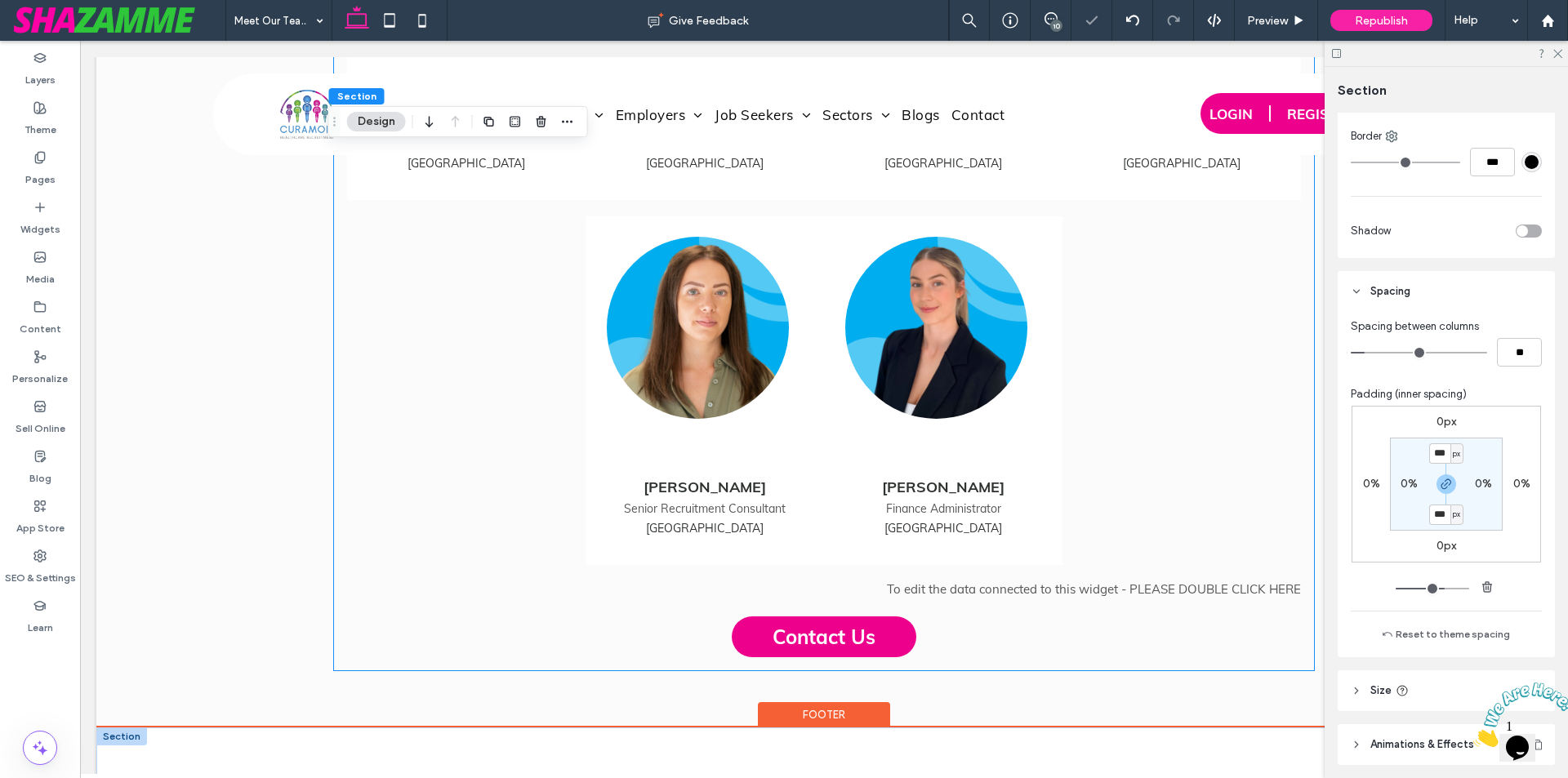
scroll to position [2019, 0]
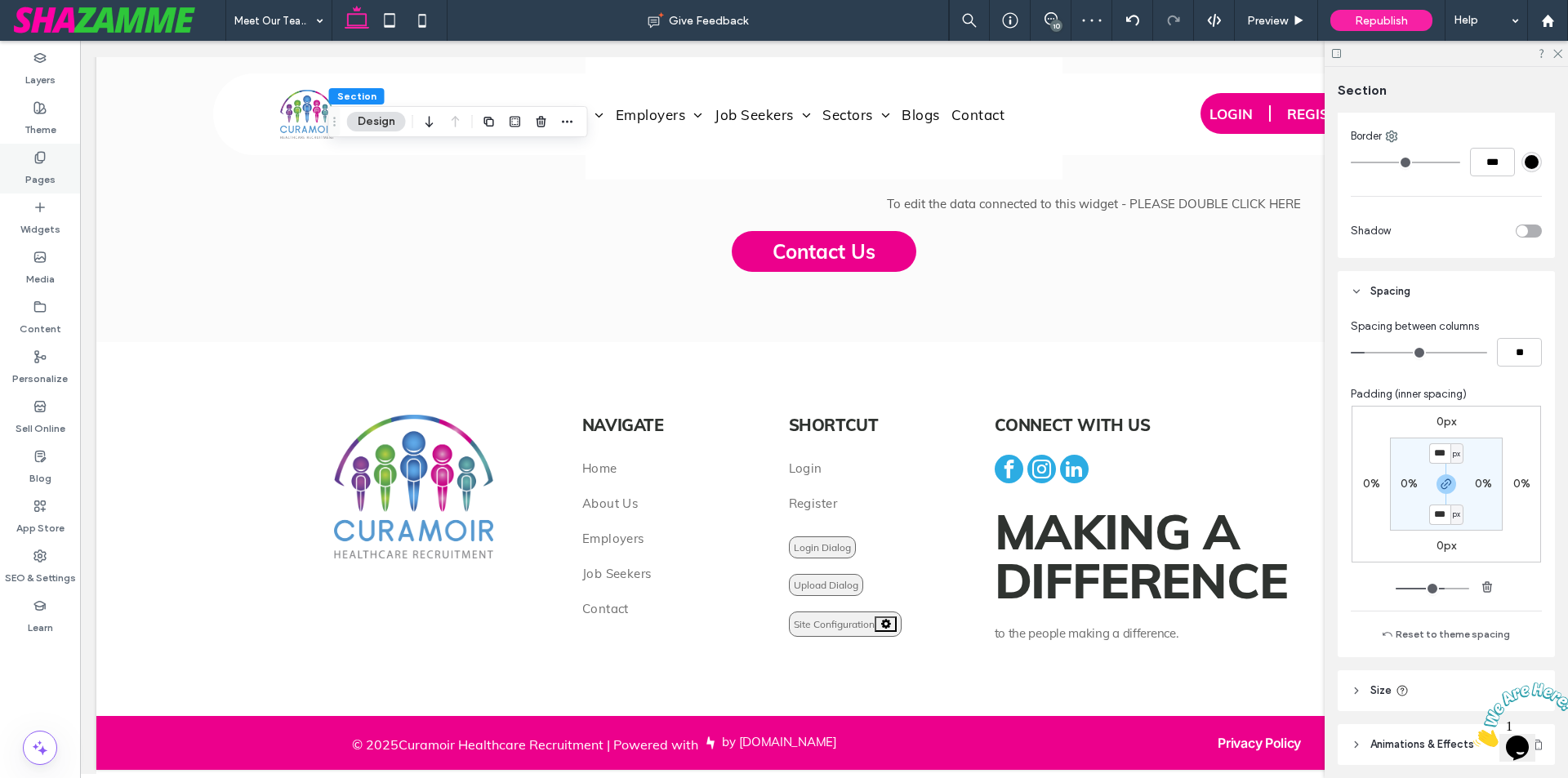
click at [48, 179] on label "Pages" at bounding box center [40, 175] width 30 height 23
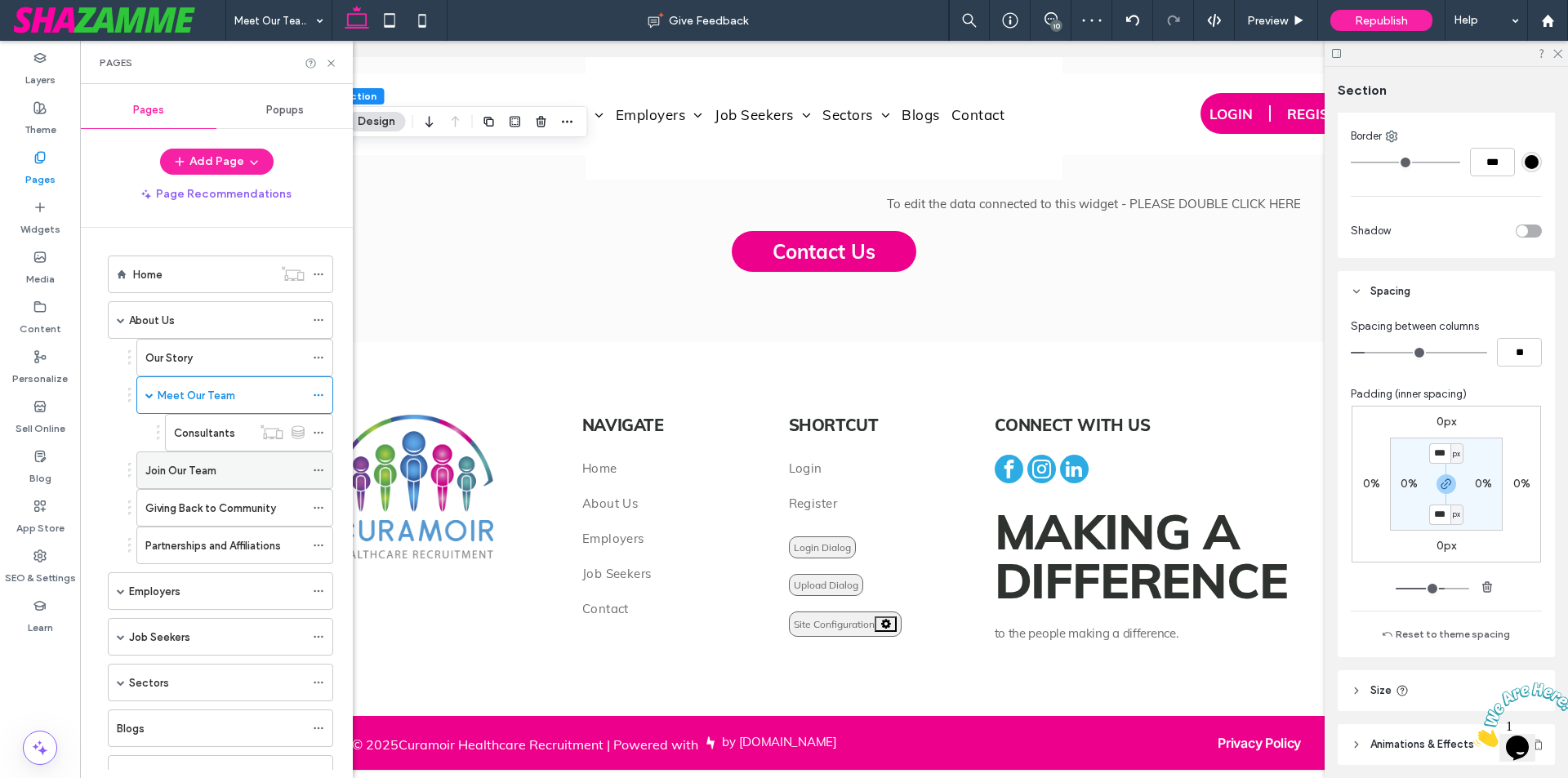
click at [184, 471] on label "Join Our Team" at bounding box center [180, 470] width 71 height 29
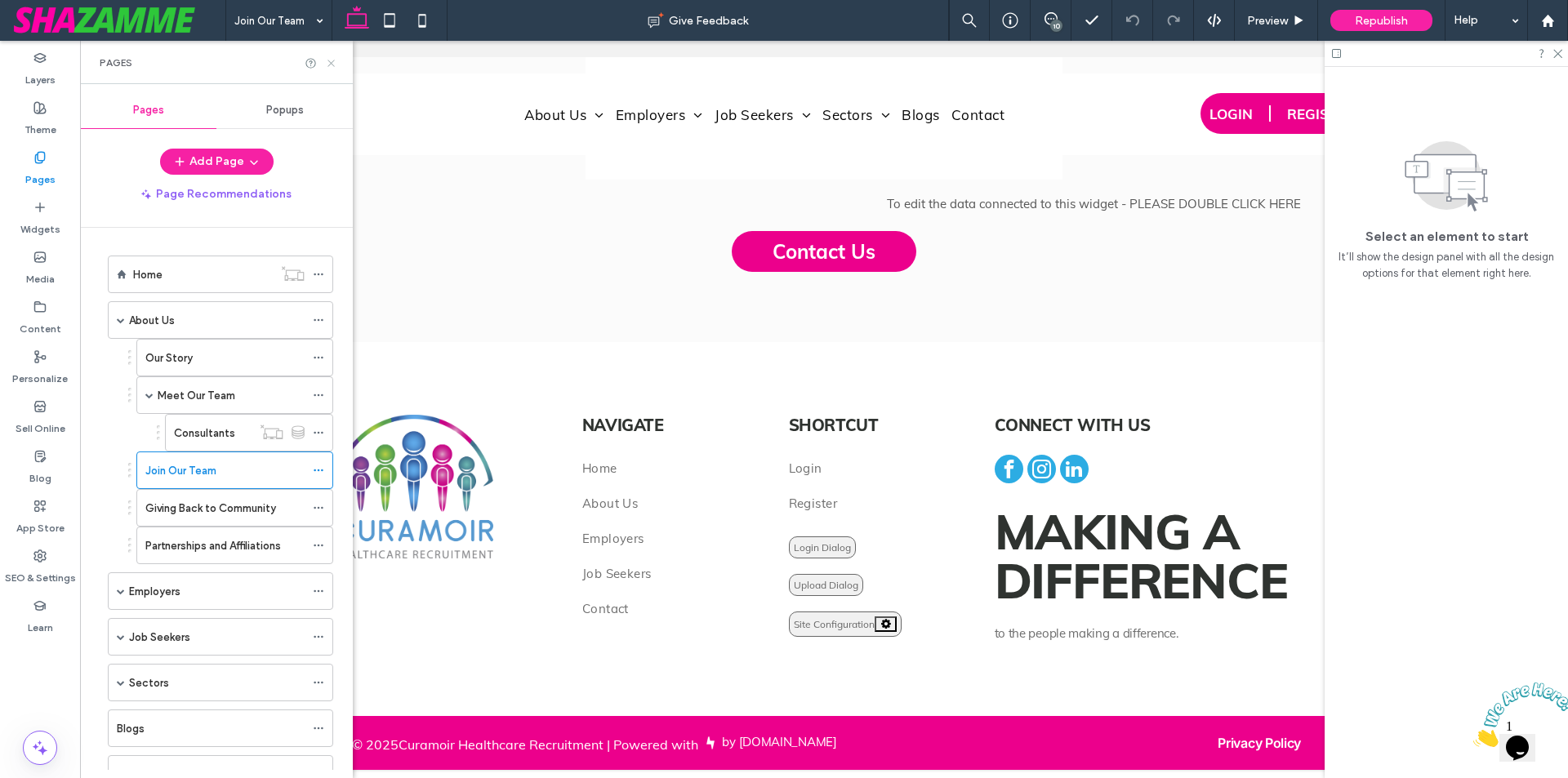
click at [329, 64] on icon at bounding box center [331, 63] width 12 height 12
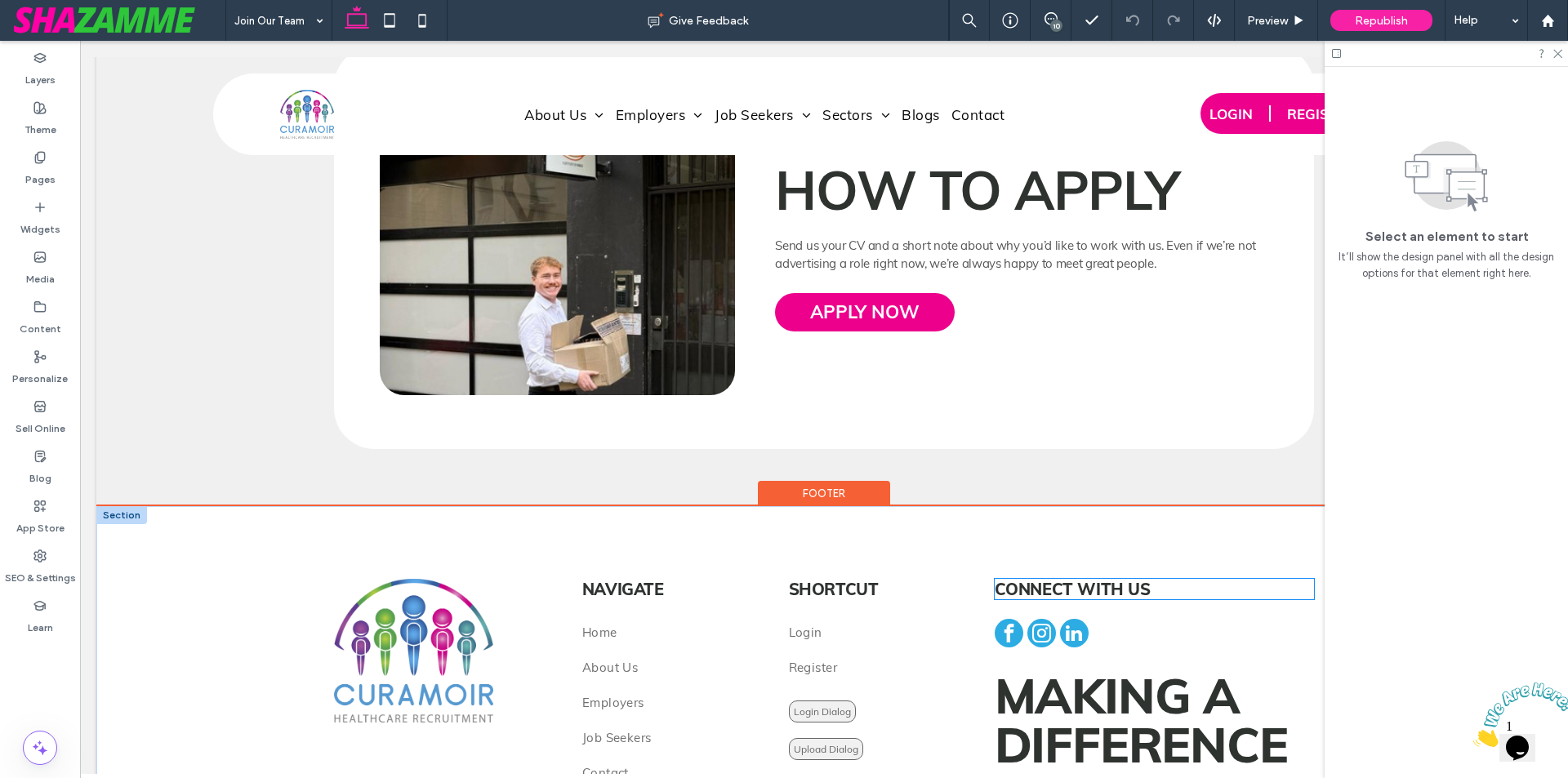
scroll to position [7094, 0]
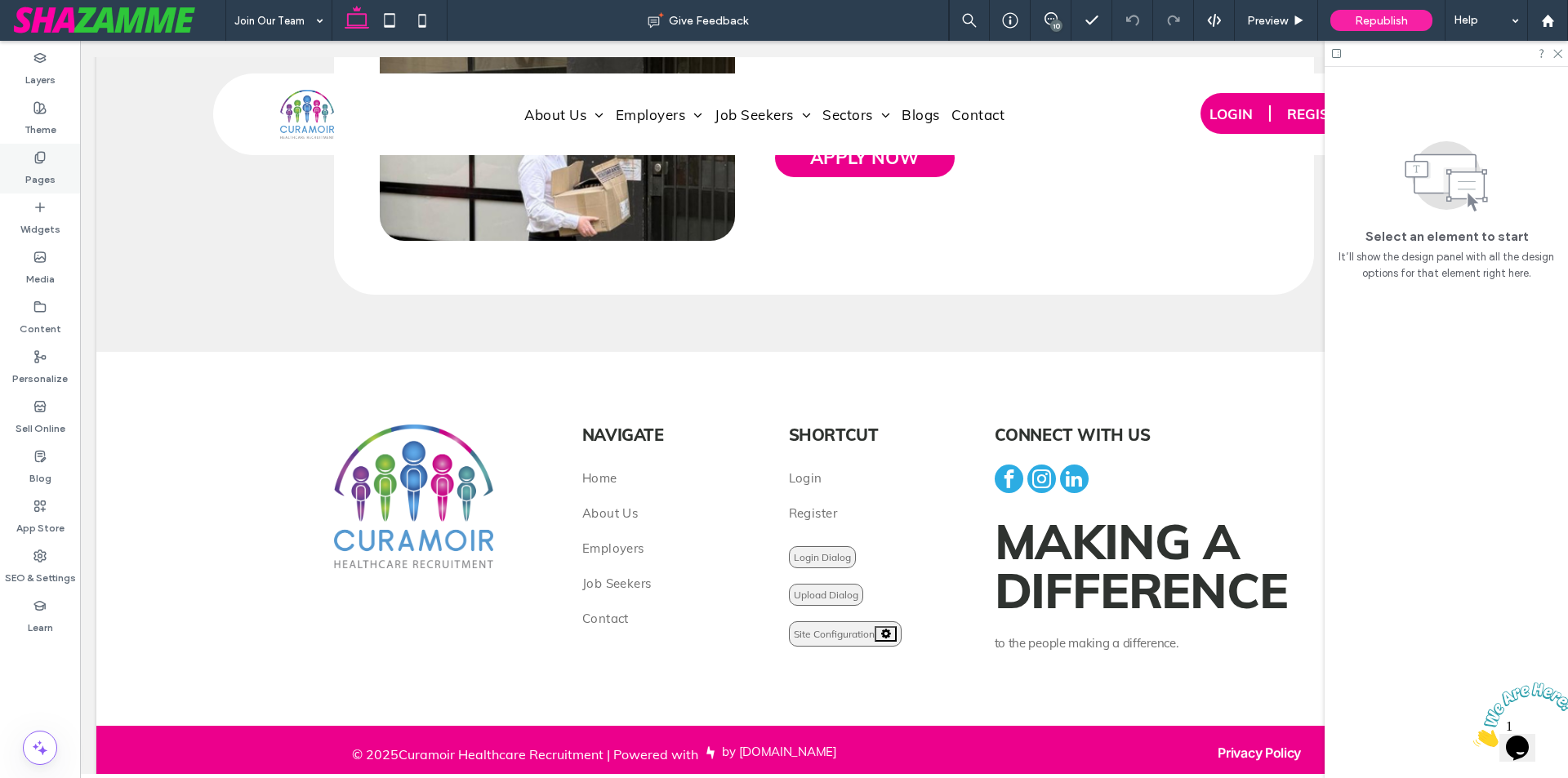
click at [55, 159] on div "Pages" at bounding box center [40, 168] width 80 height 50
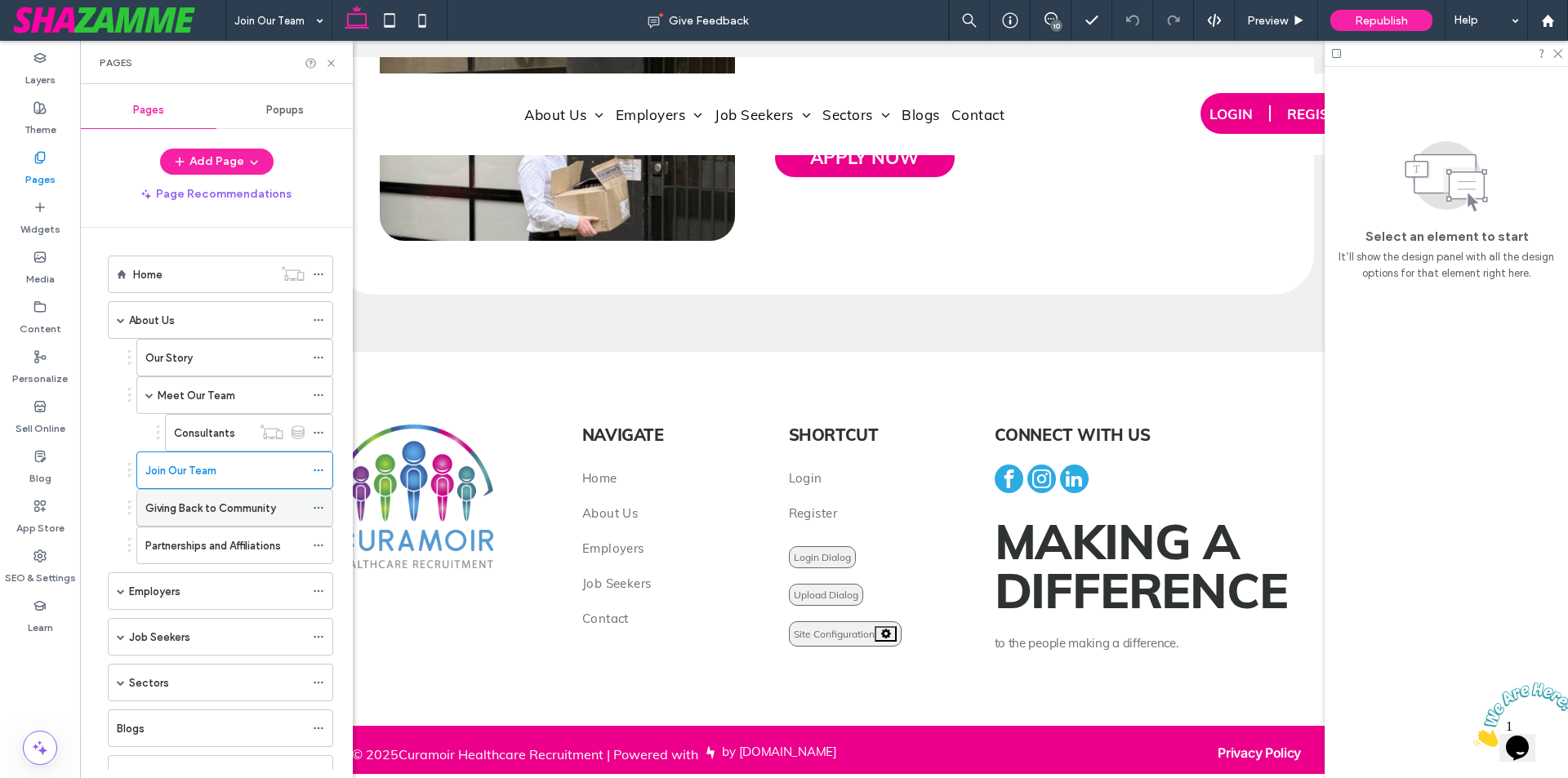
click at [174, 497] on div "Giving Back to Community" at bounding box center [224, 508] width 159 height 36
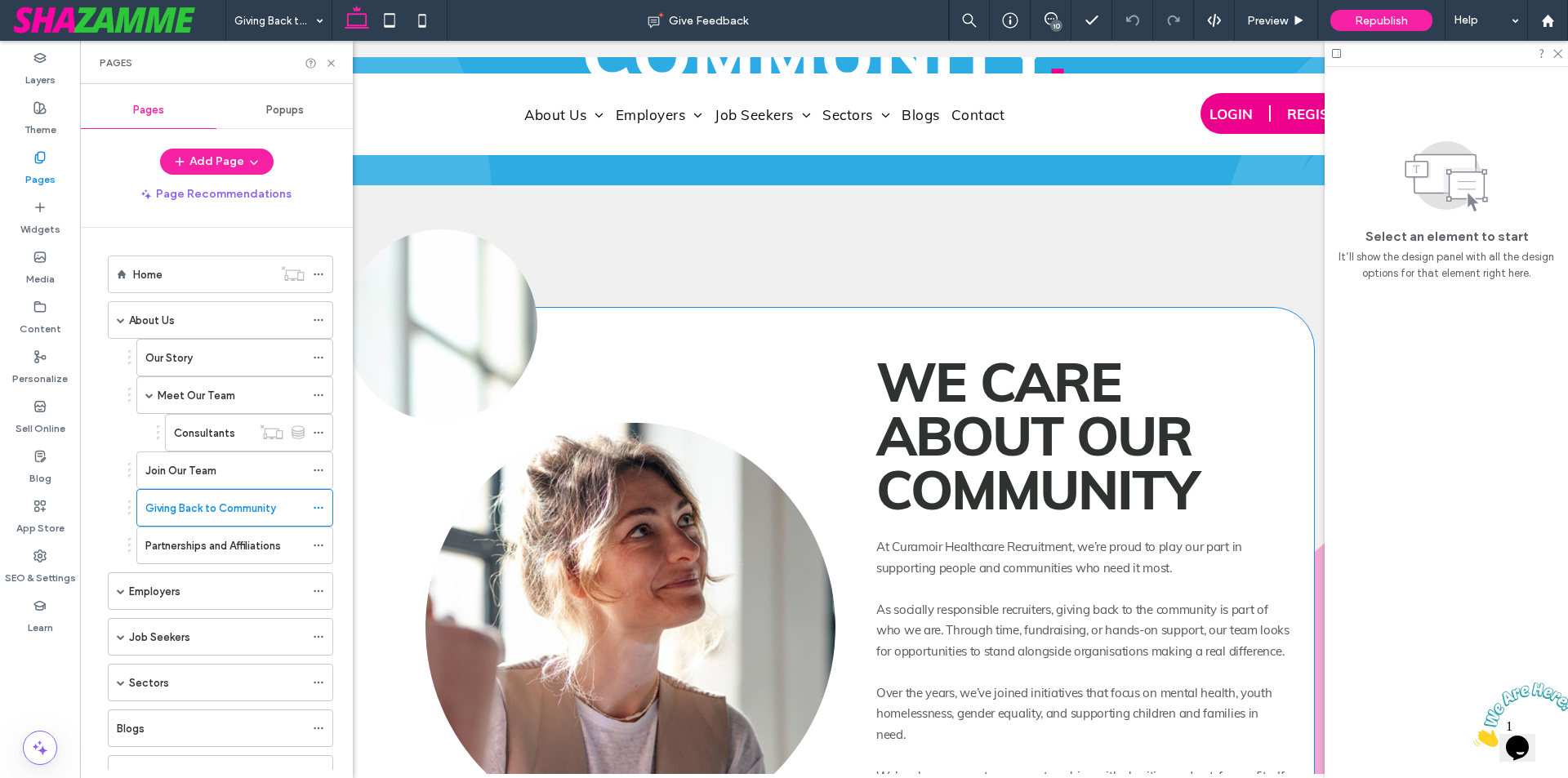
scroll to position [245, 0]
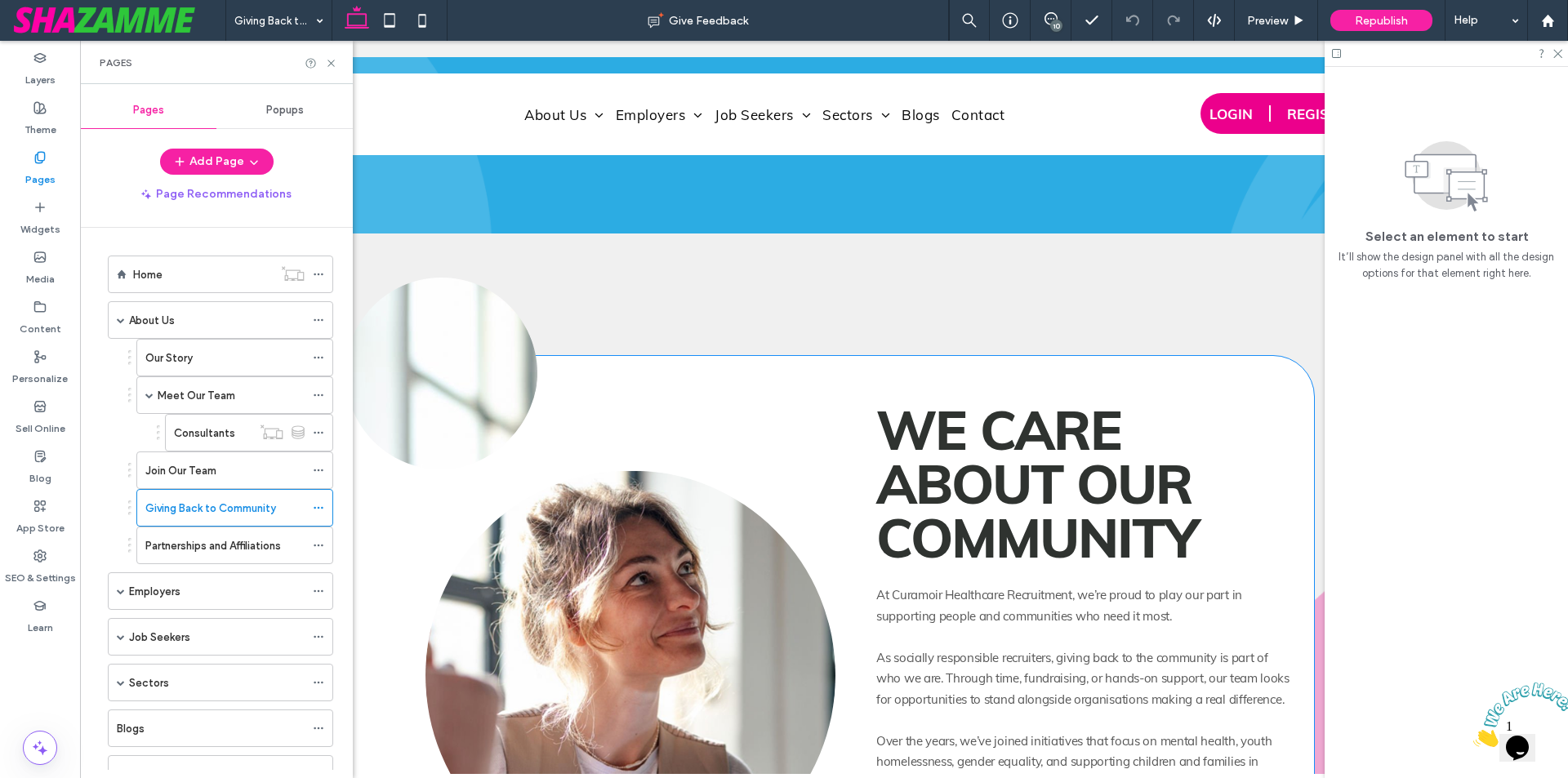
click at [455, 431] on img at bounding box center [436, 368] width 204 height 204
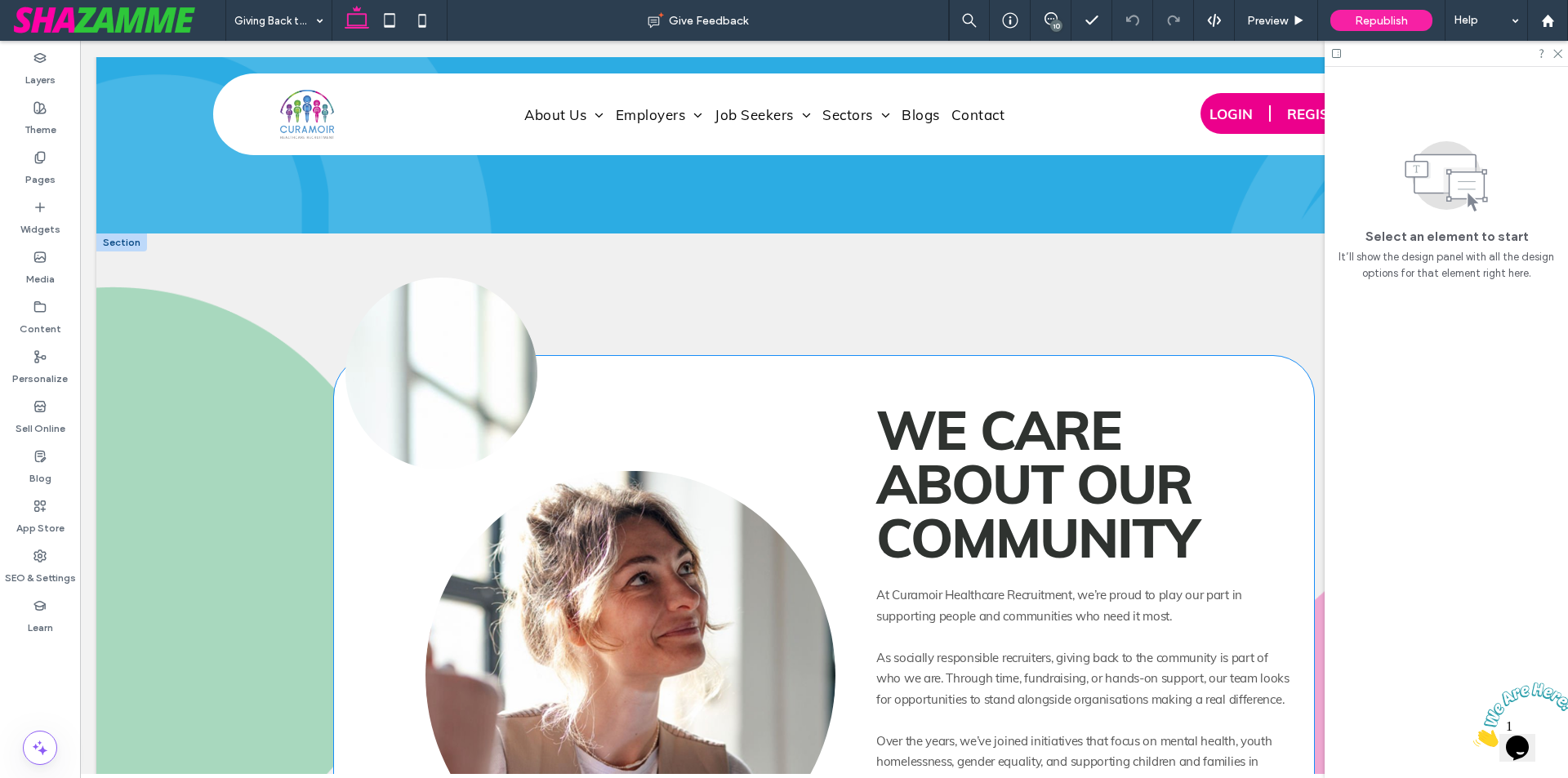
click at [455, 431] on img at bounding box center [436, 368] width 204 height 204
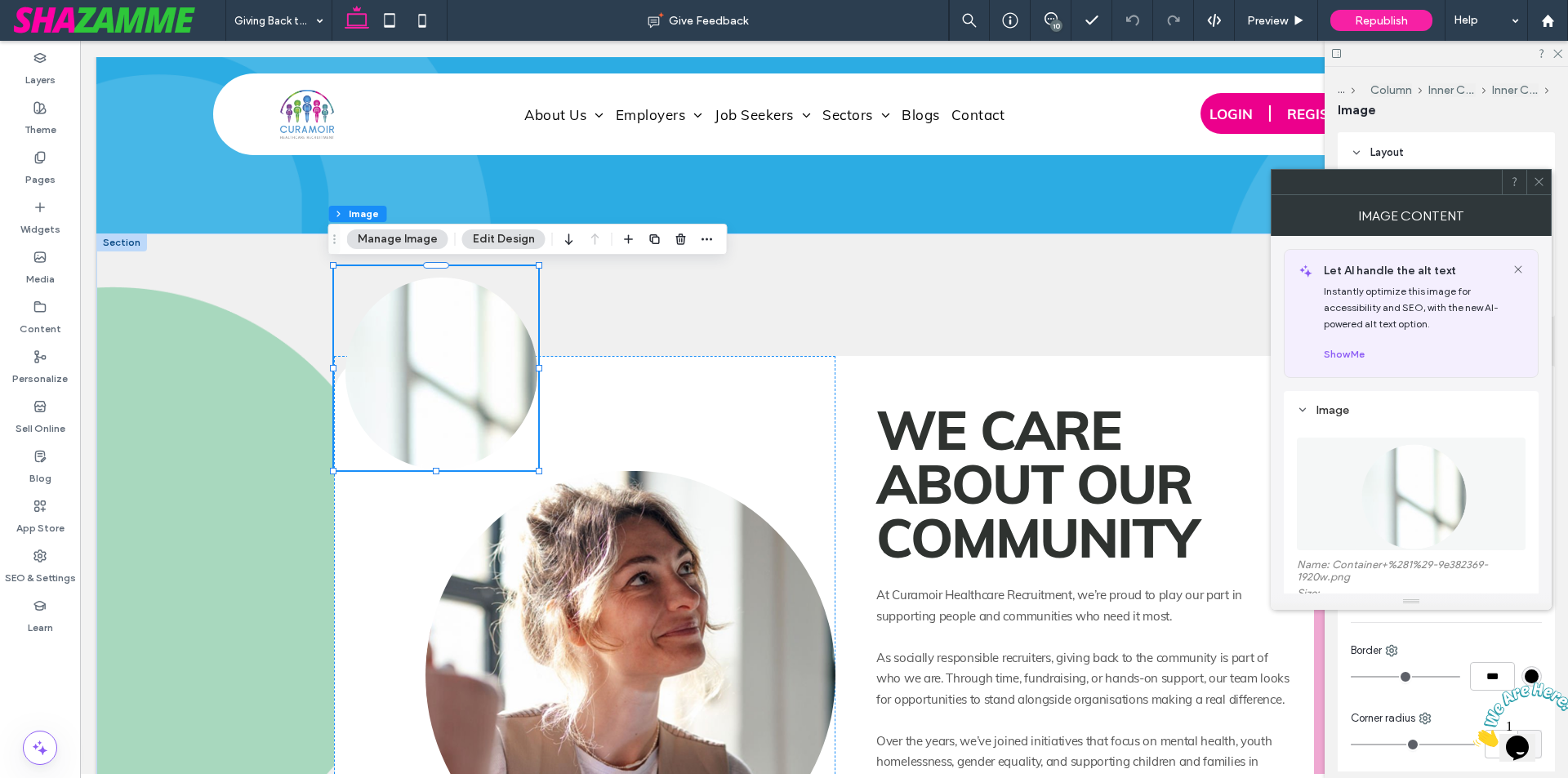
type input "***"
click at [1434, 509] on img at bounding box center [1412, 494] width 113 height 113
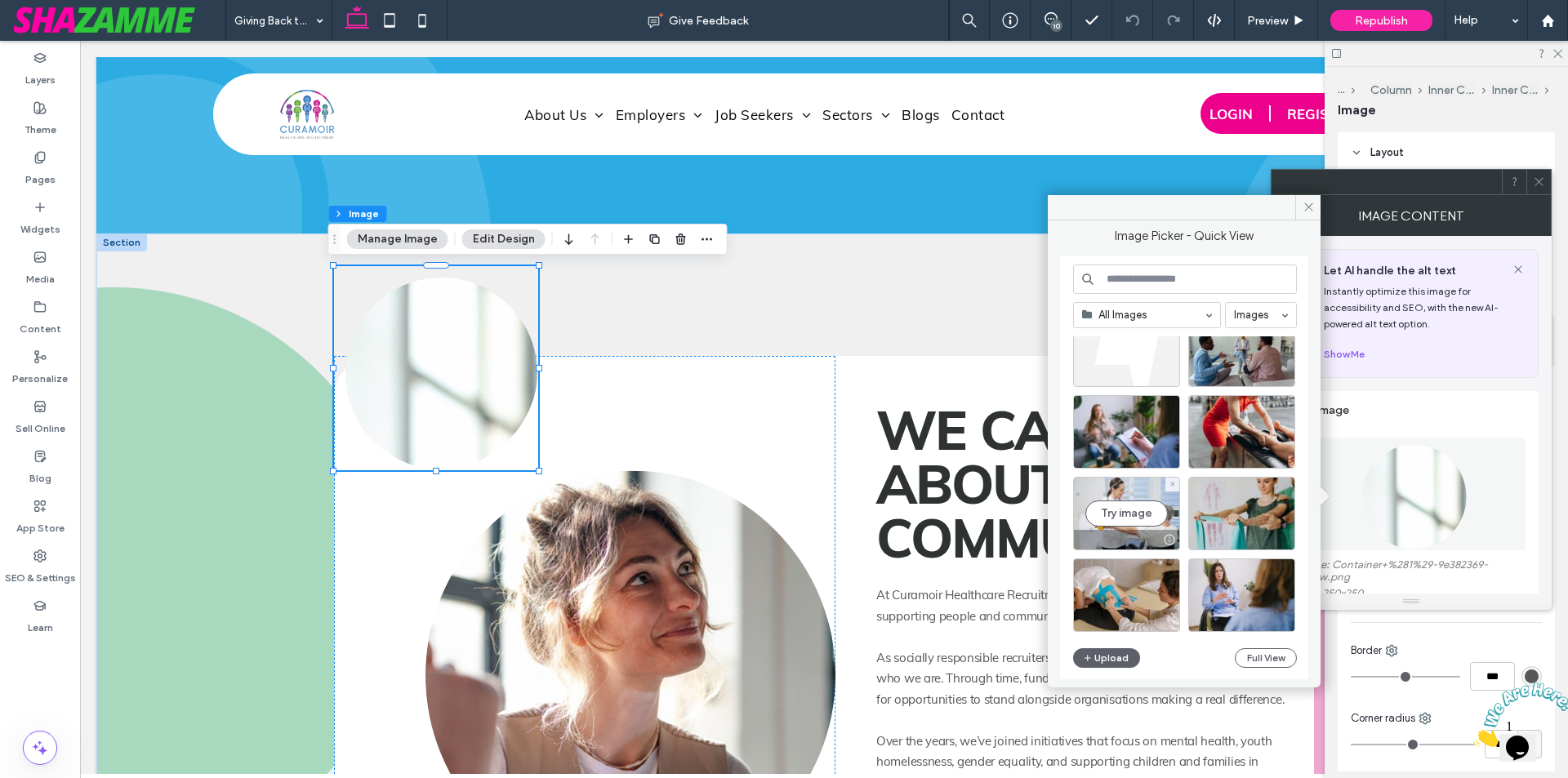
scroll to position [4211, 0]
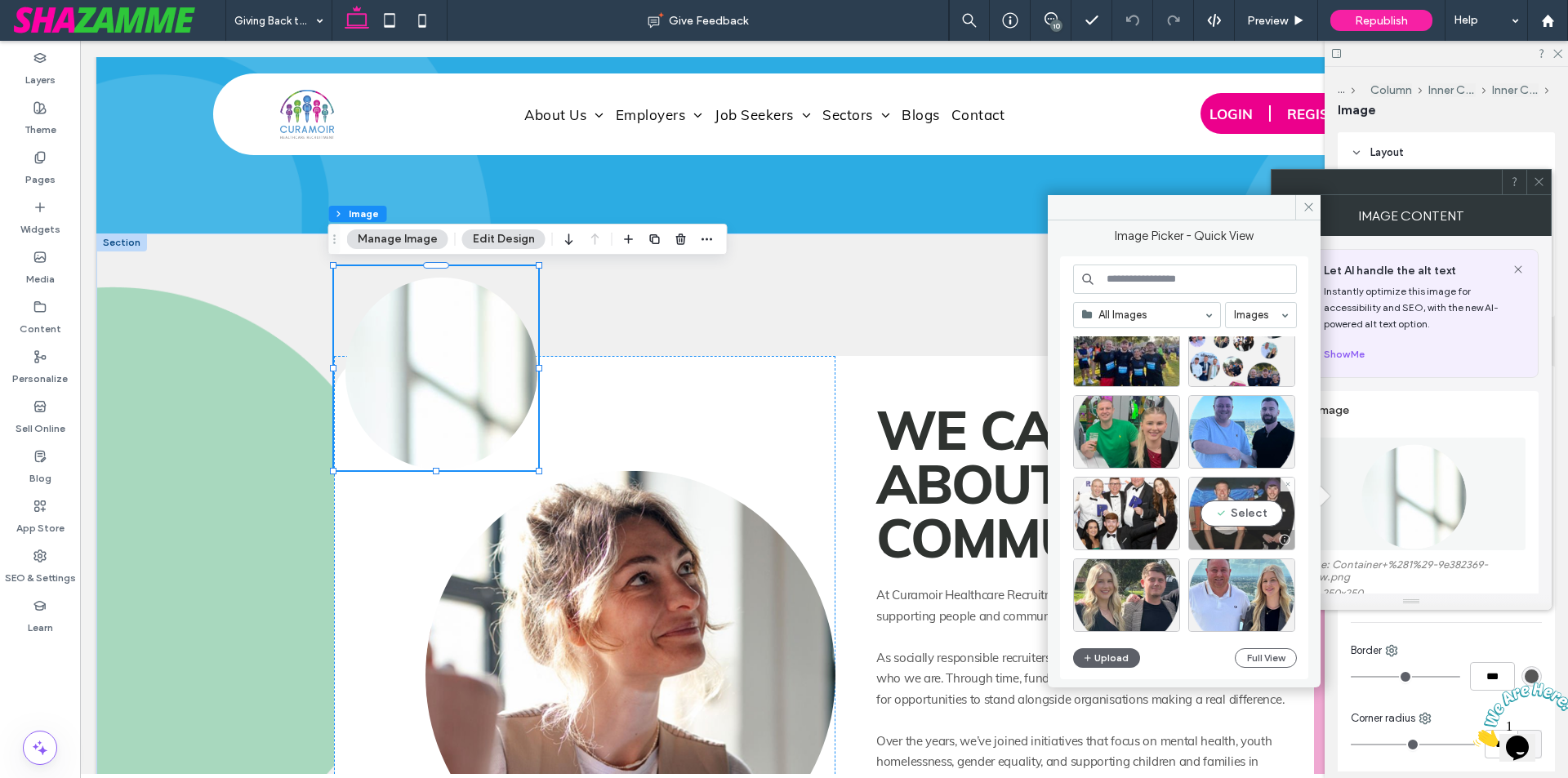
click at [1264, 520] on div "Select" at bounding box center [1241, 513] width 107 height 74
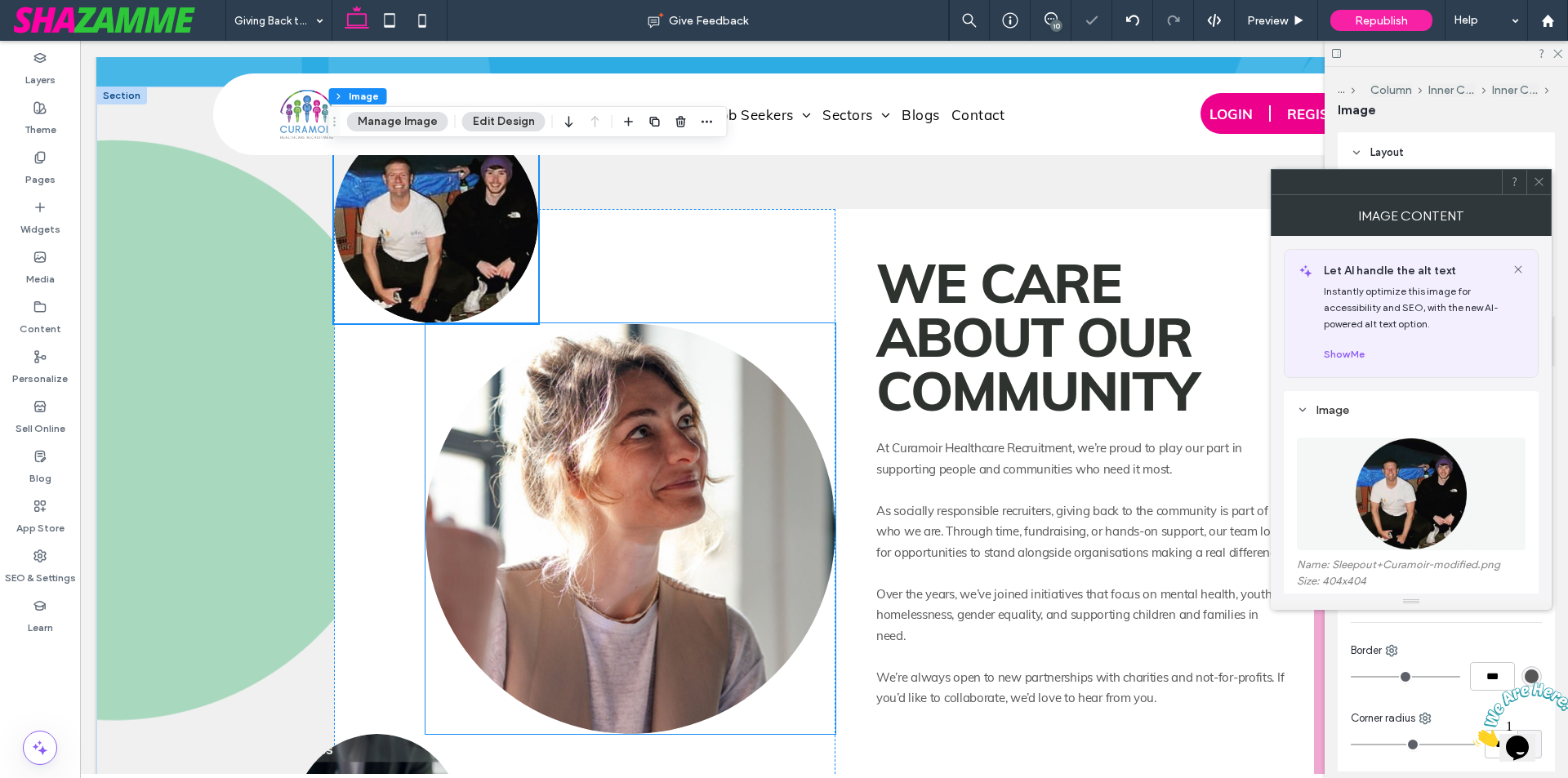
scroll to position [408, 0]
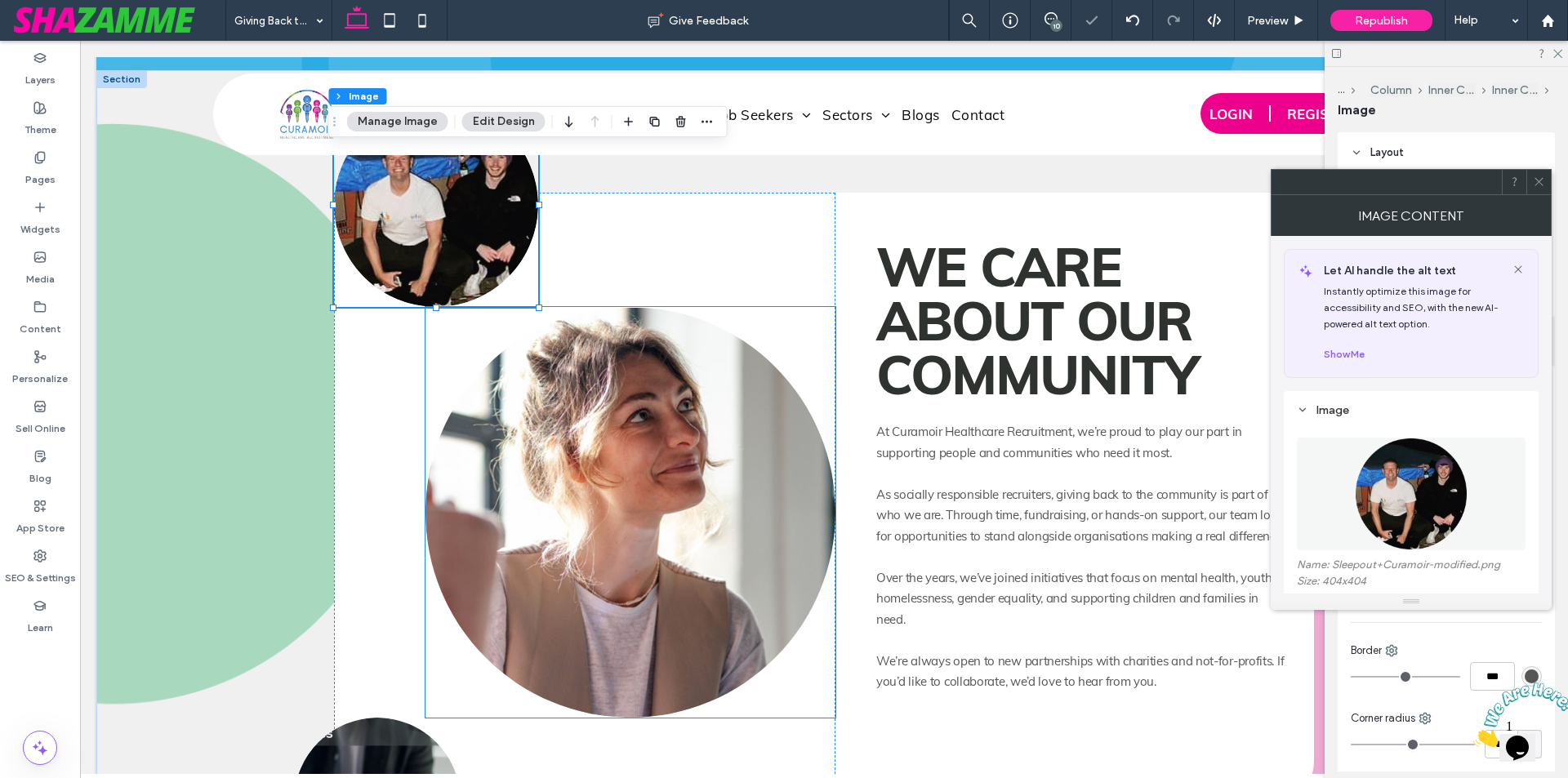
click at [667, 542] on img at bounding box center [630, 512] width 410 height 410
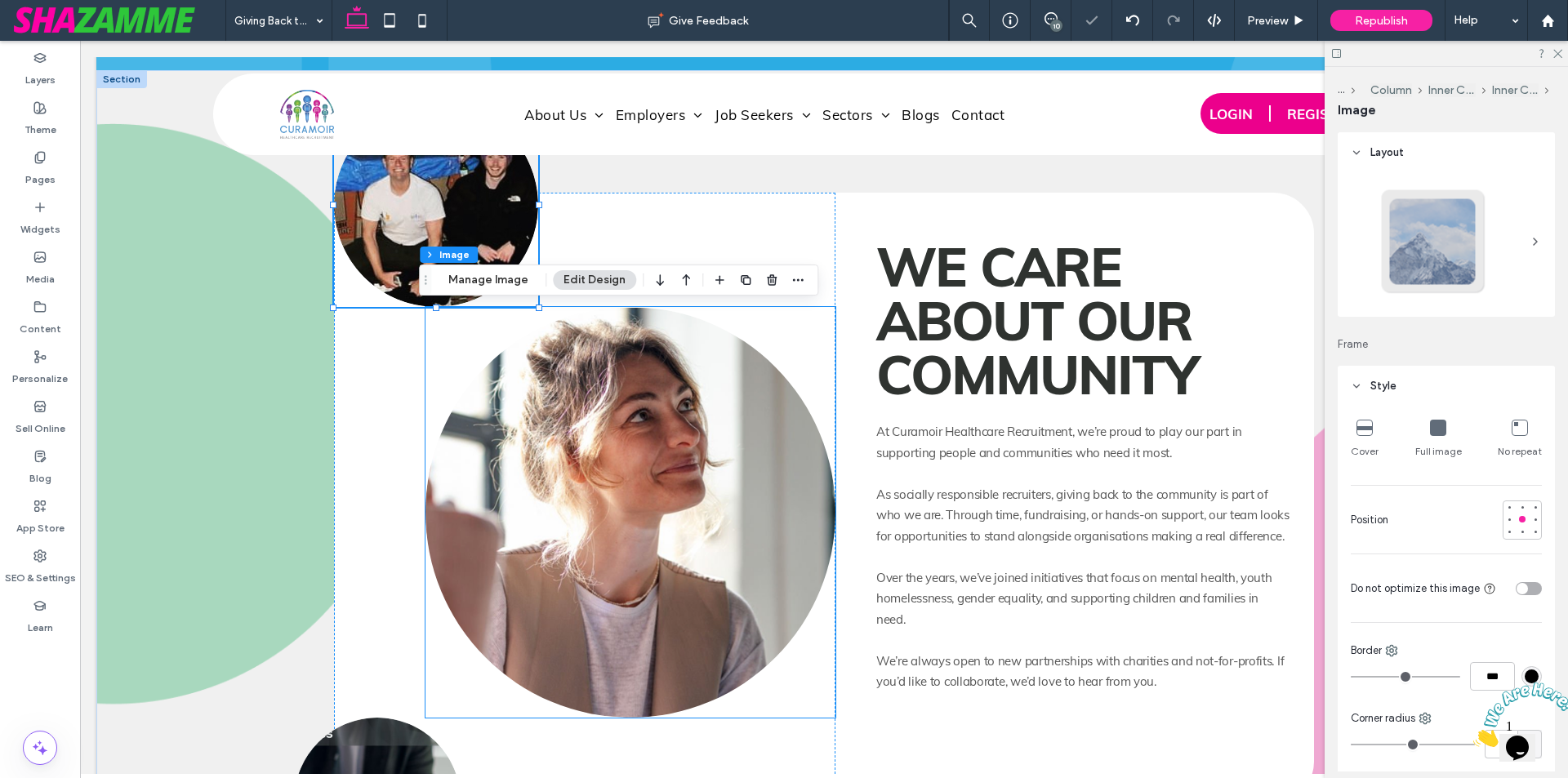
click at [667, 542] on div at bounding box center [630, 512] width 410 height 410
type input "**"
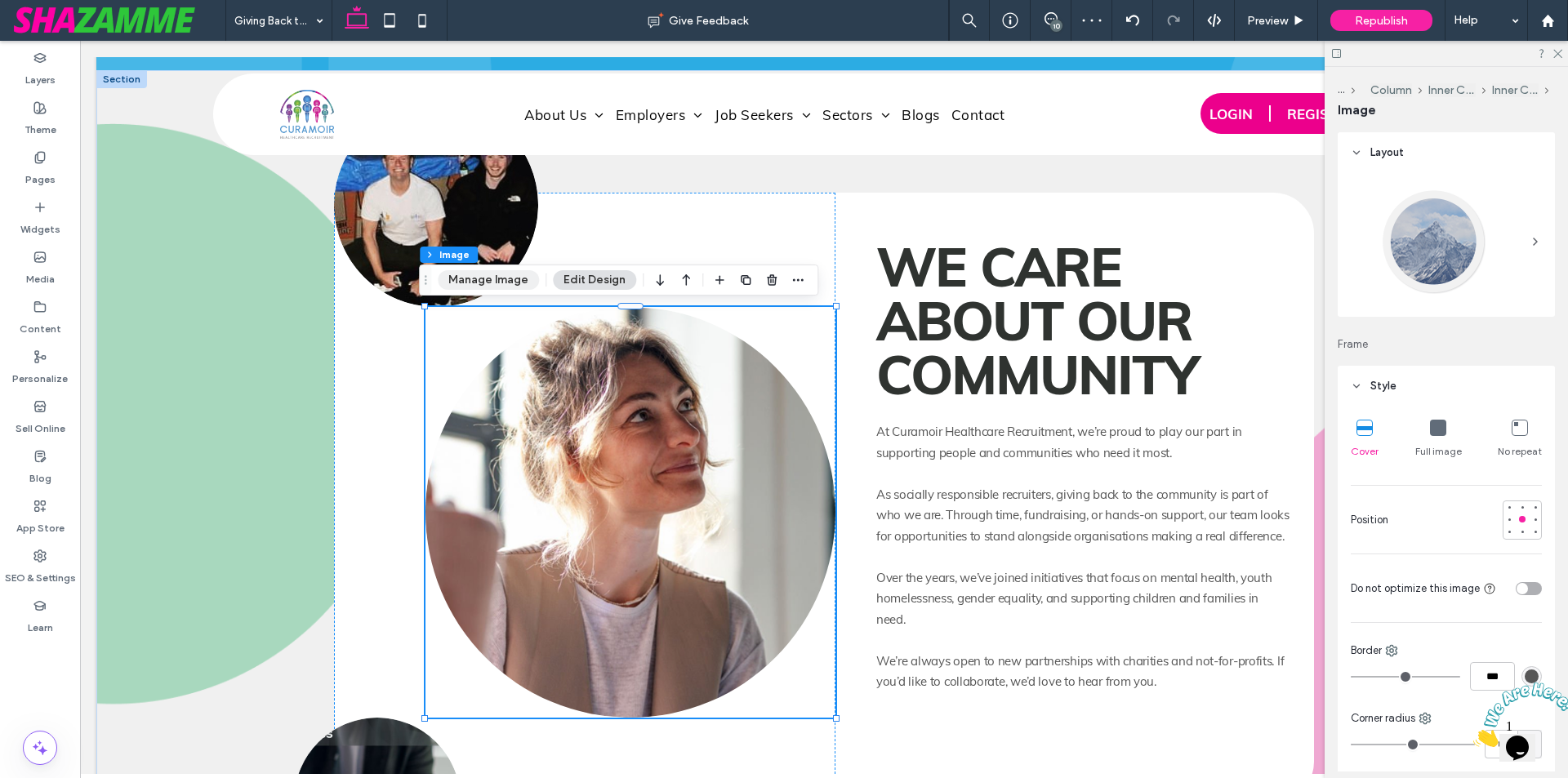
click at [496, 275] on button "Manage Image" at bounding box center [488, 280] width 102 height 20
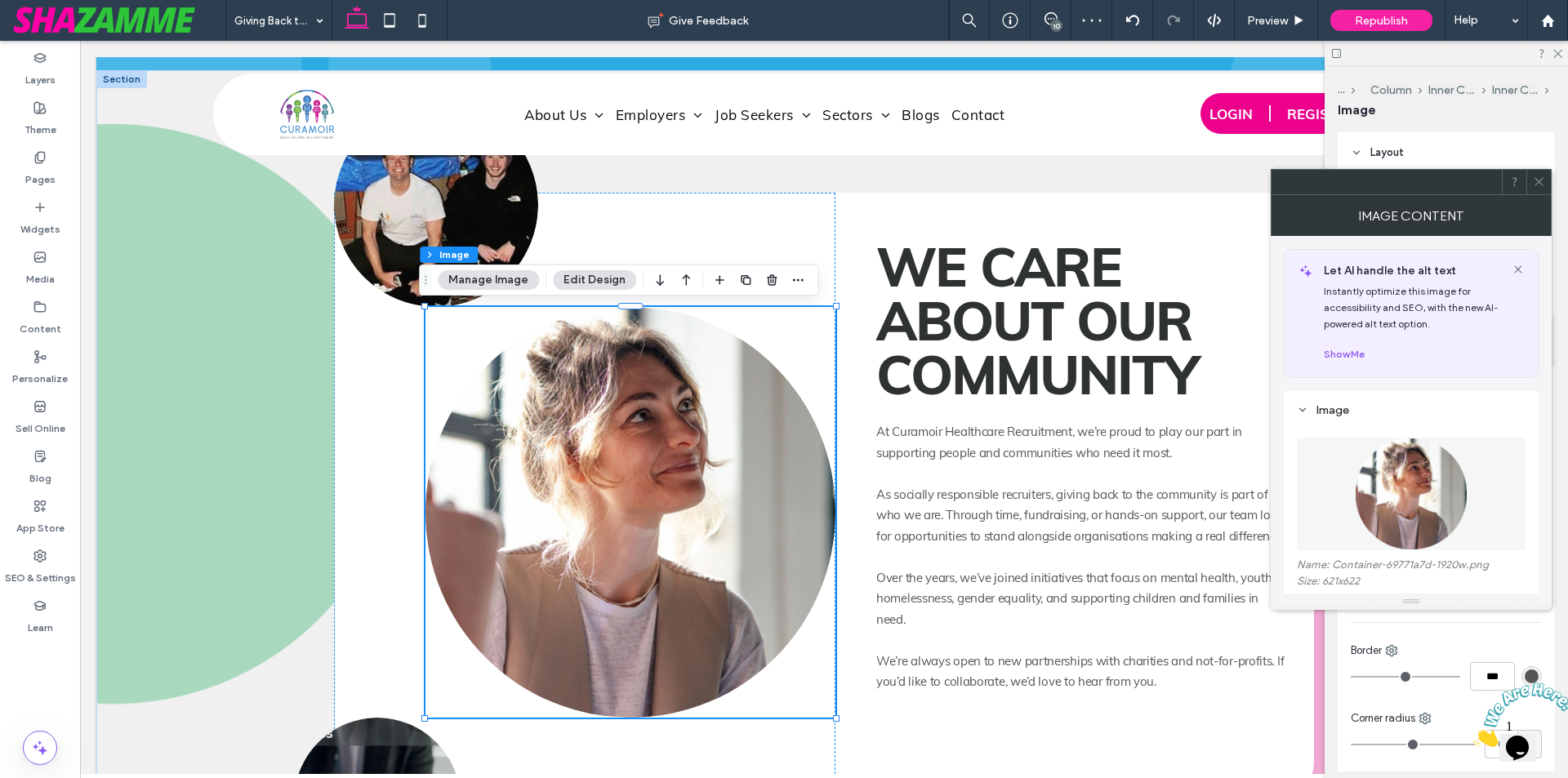
click at [1451, 480] on figure at bounding box center [1411, 494] width 229 height 113
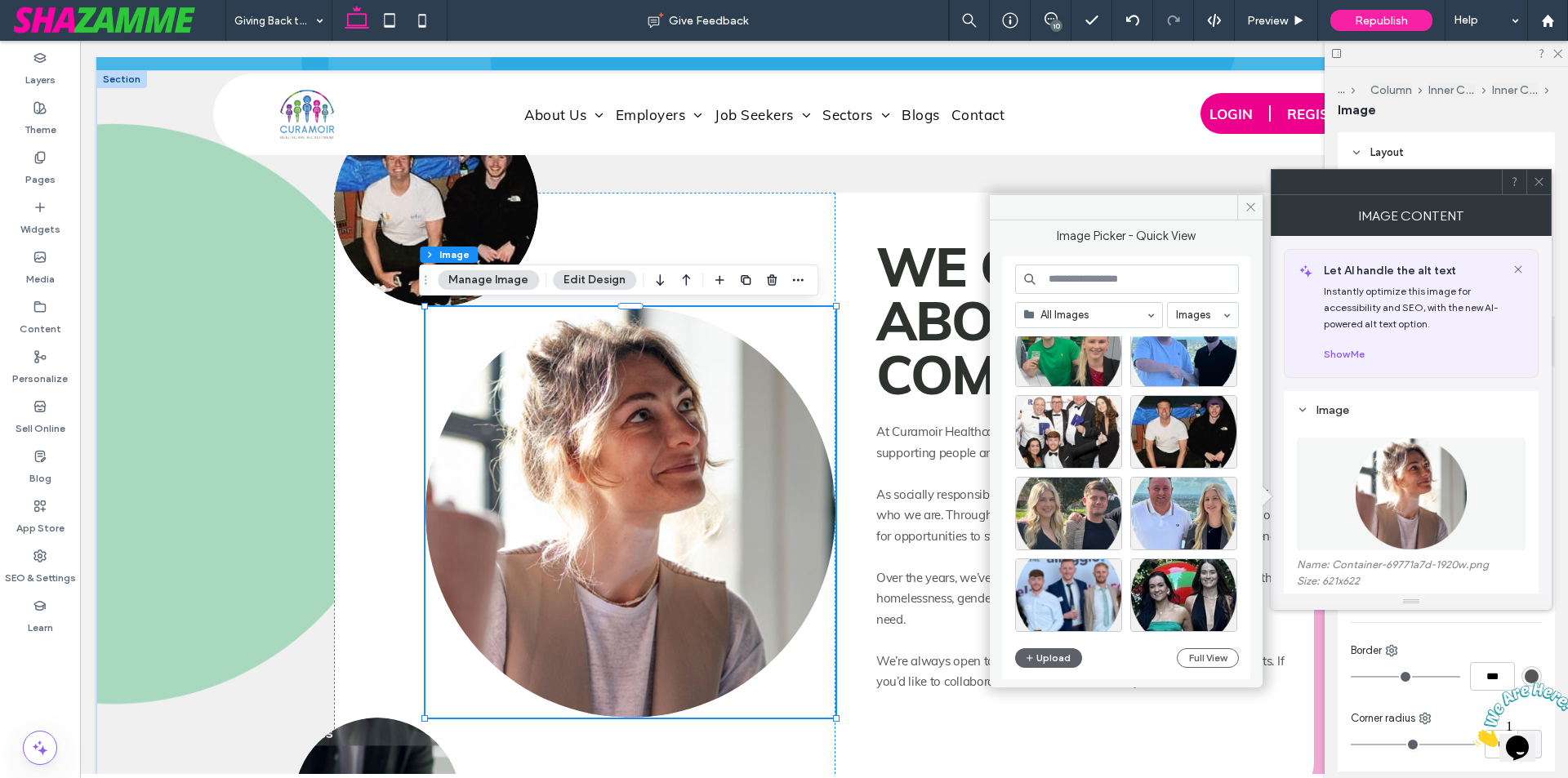
scroll to position [4211, 0]
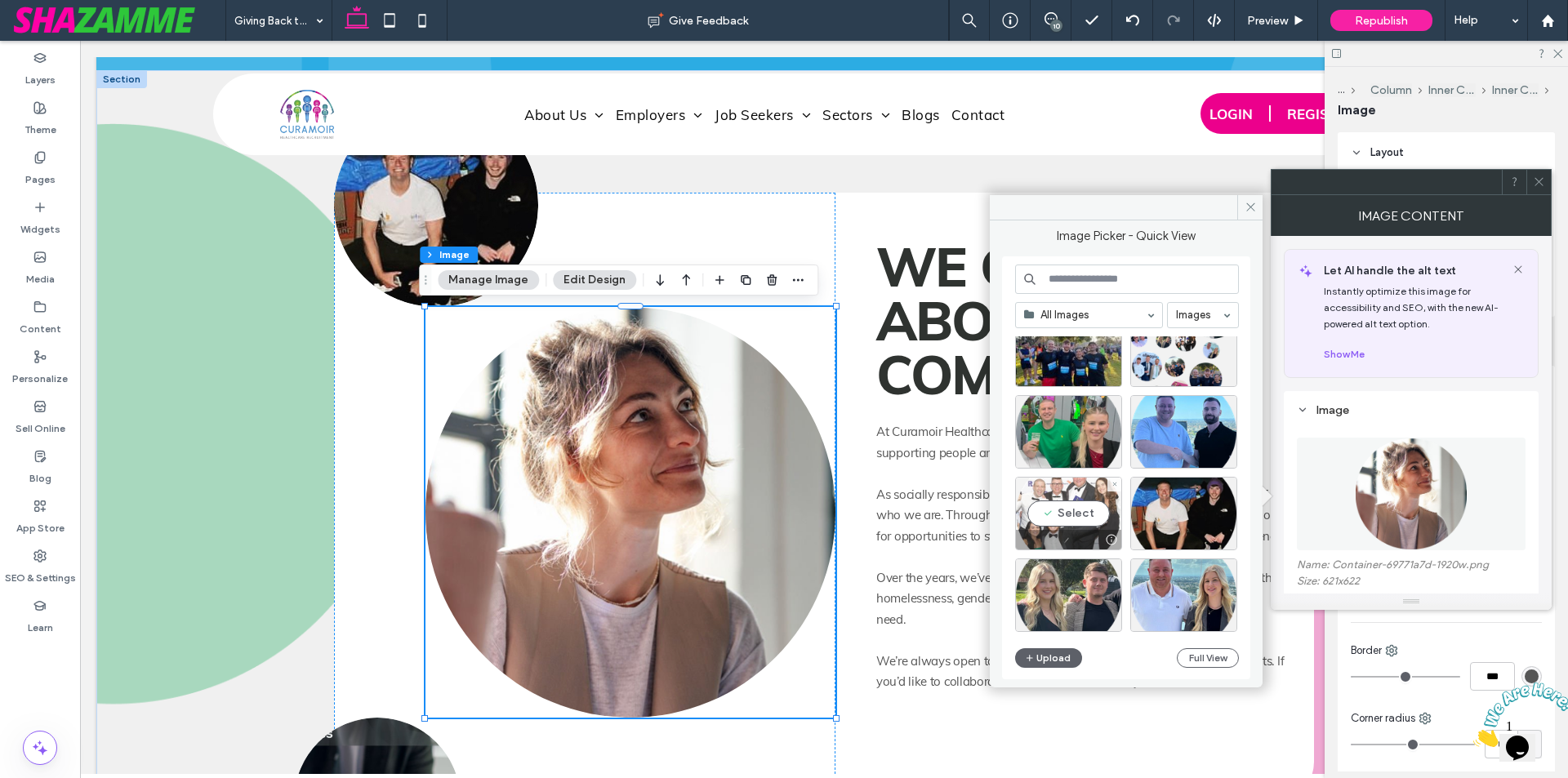
click at [1081, 513] on div "Select" at bounding box center [1068, 513] width 107 height 74
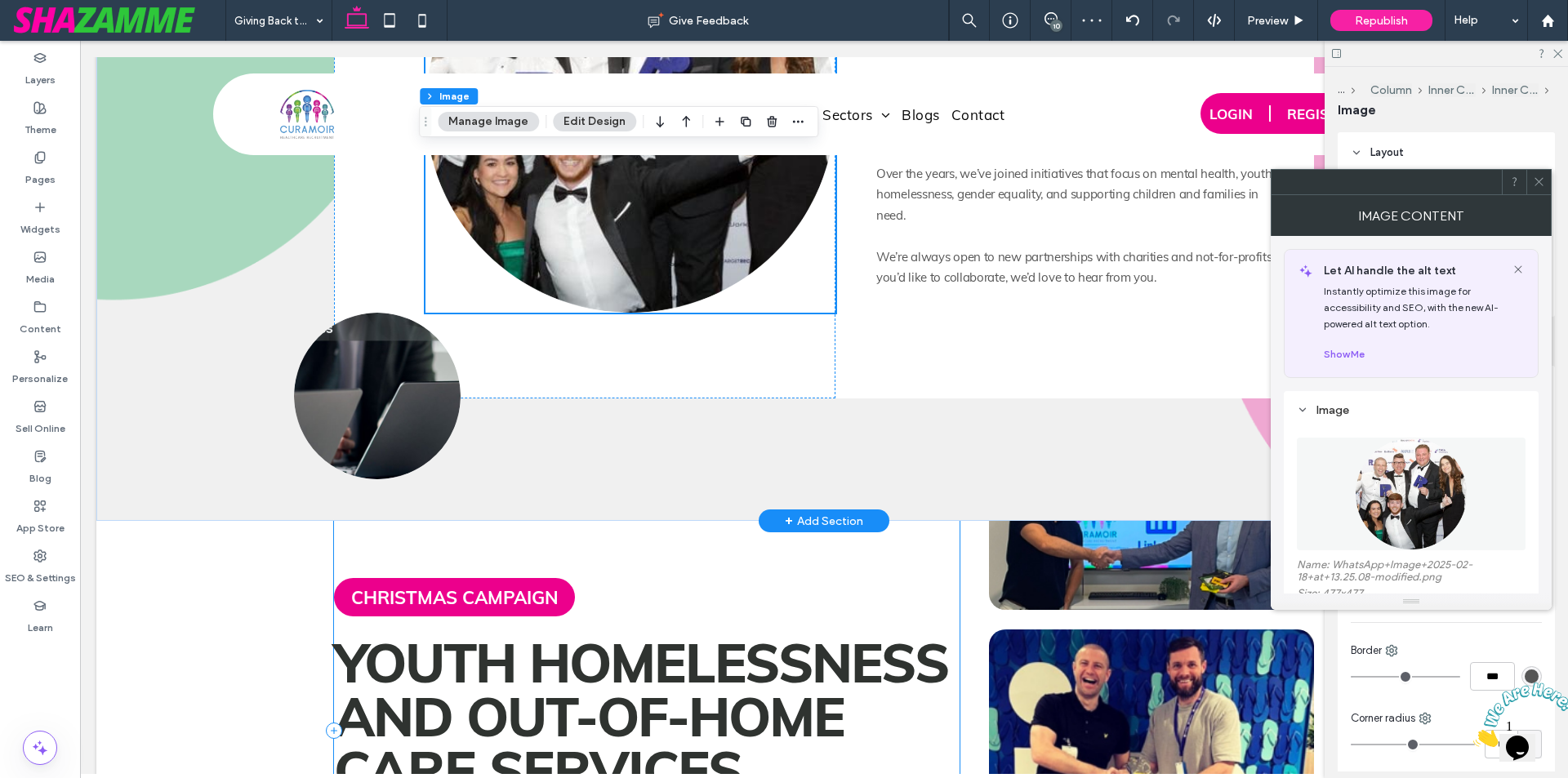
scroll to position [816, 0]
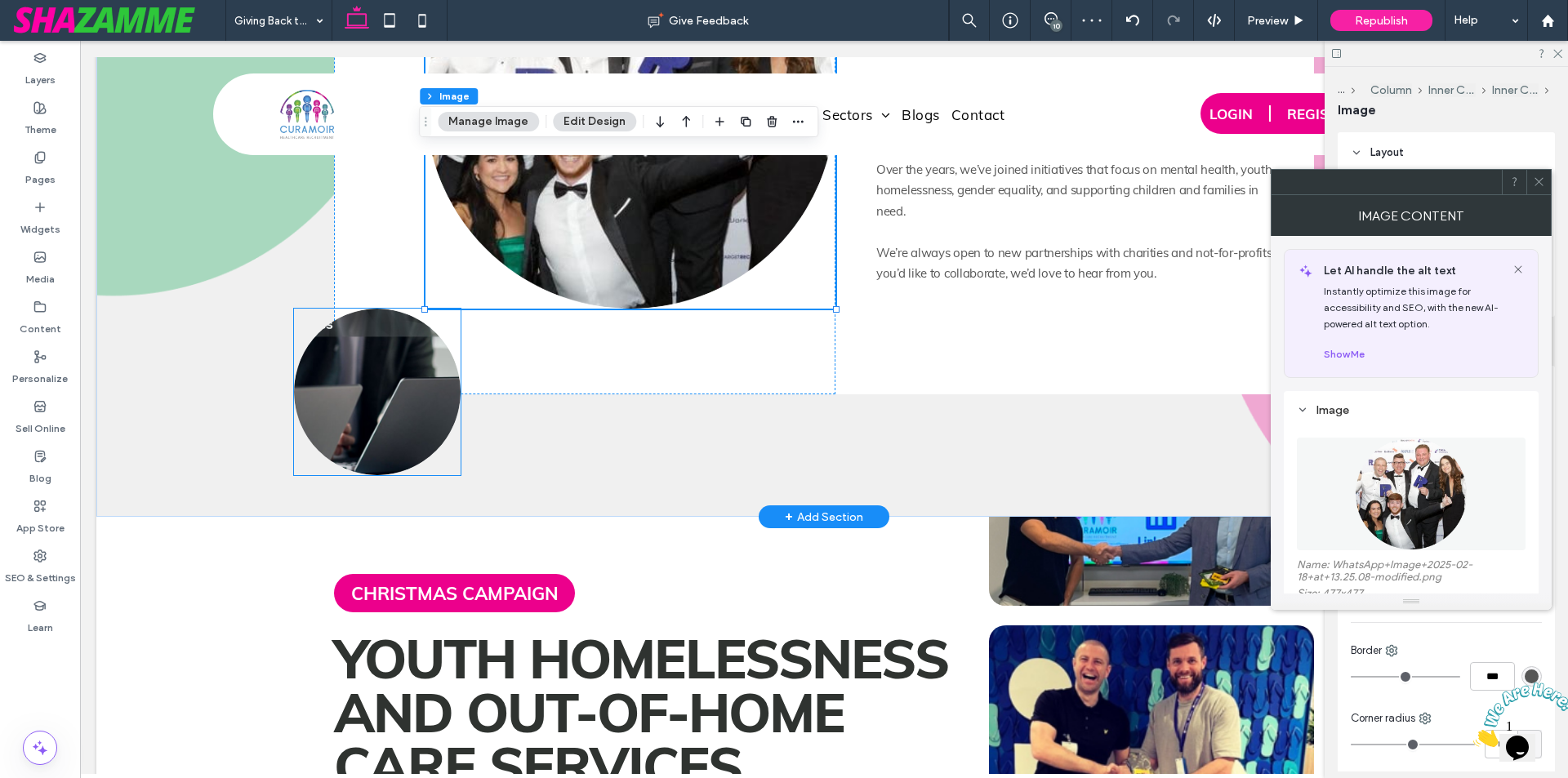
click at [423, 423] on img at bounding box center [377, 391] width 166 height 166
click at [423, 423] on div at bounding box center [377, 391] width 166 height 166
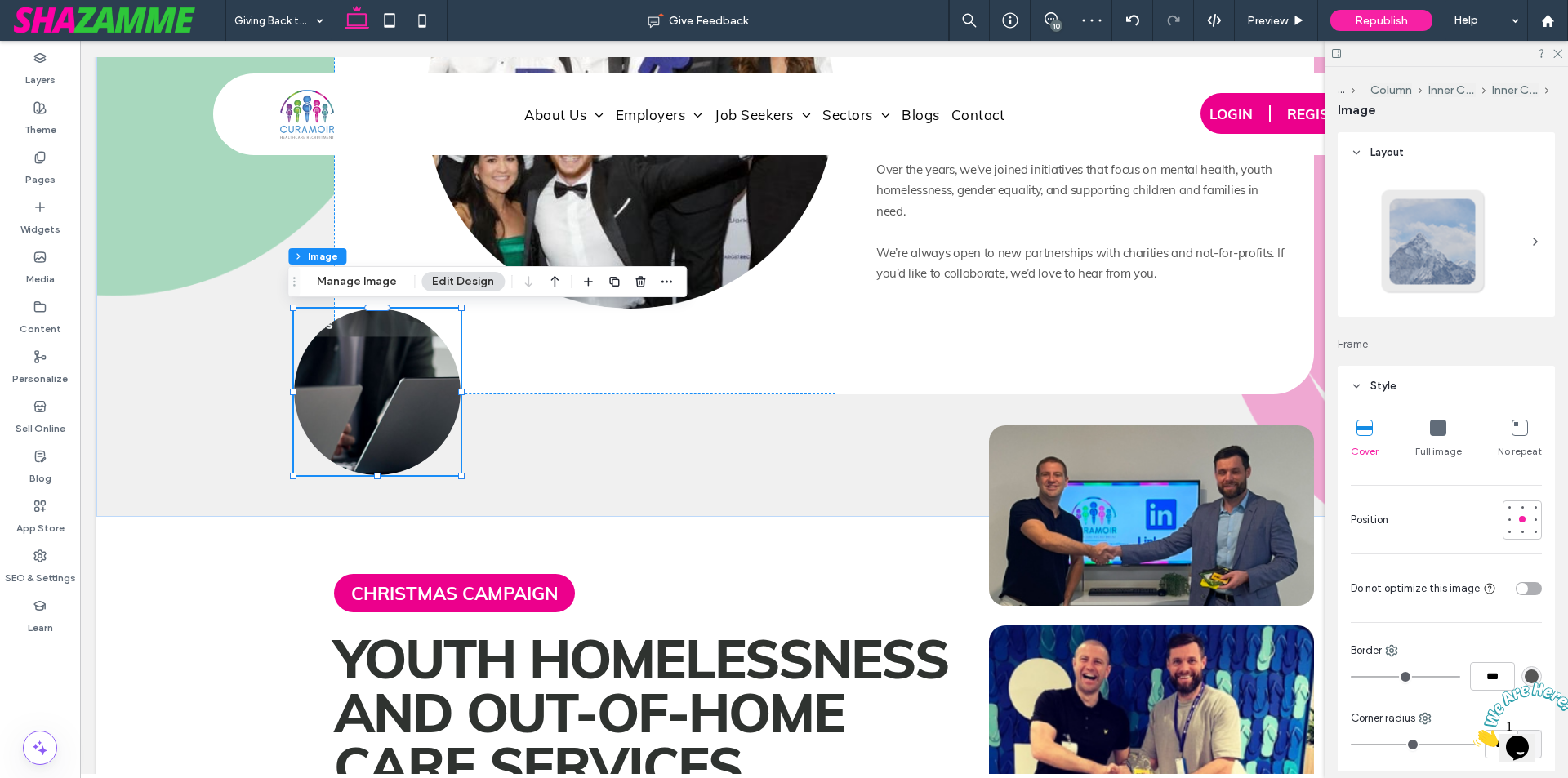
type input "***"
click at [356, 282] on button "Manage Image" at bounding box center [357, 282] width 102 height 20
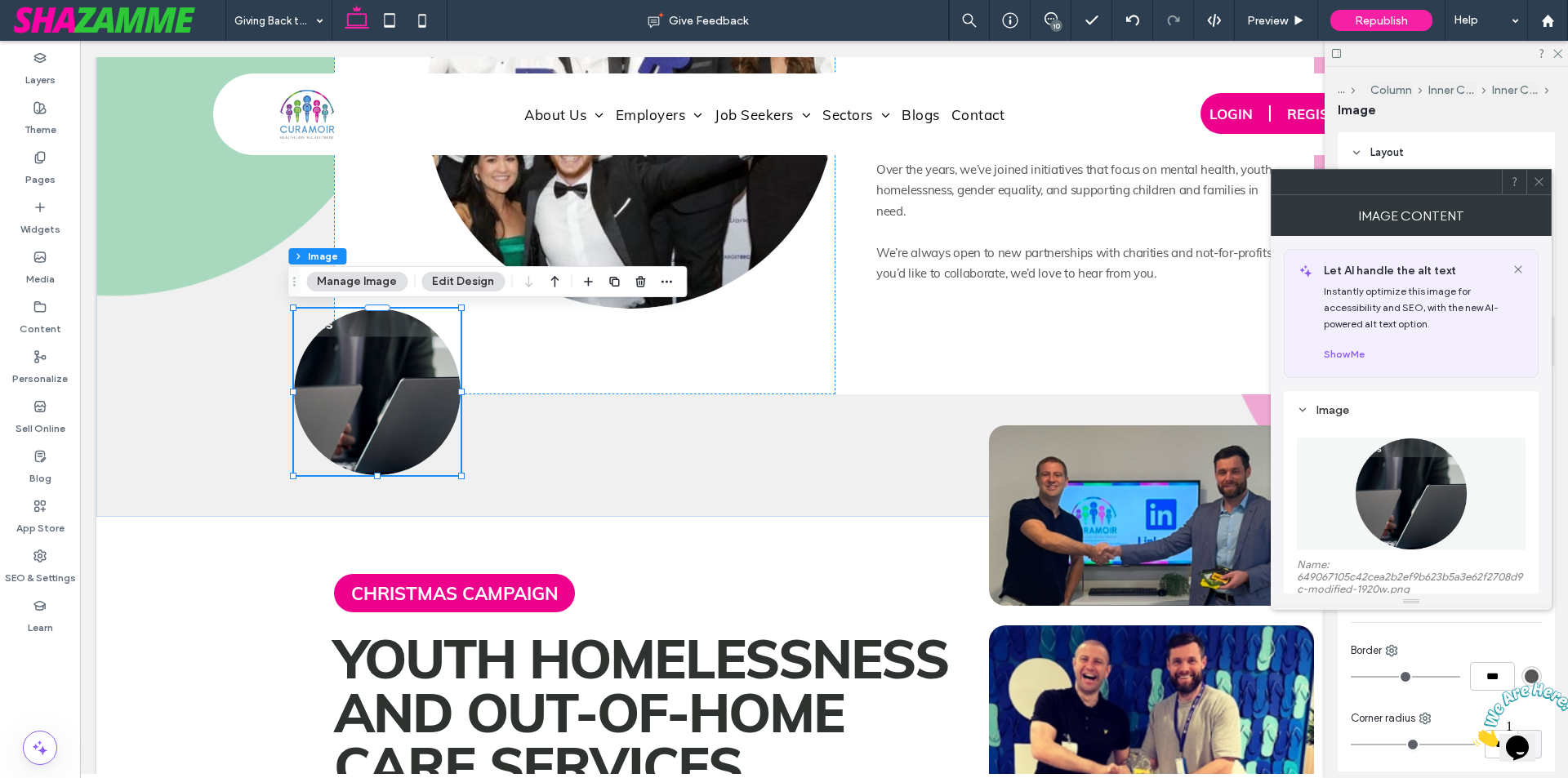
click at [1422, 478] on img at bounding box center [1412, 494] width 113 height 113
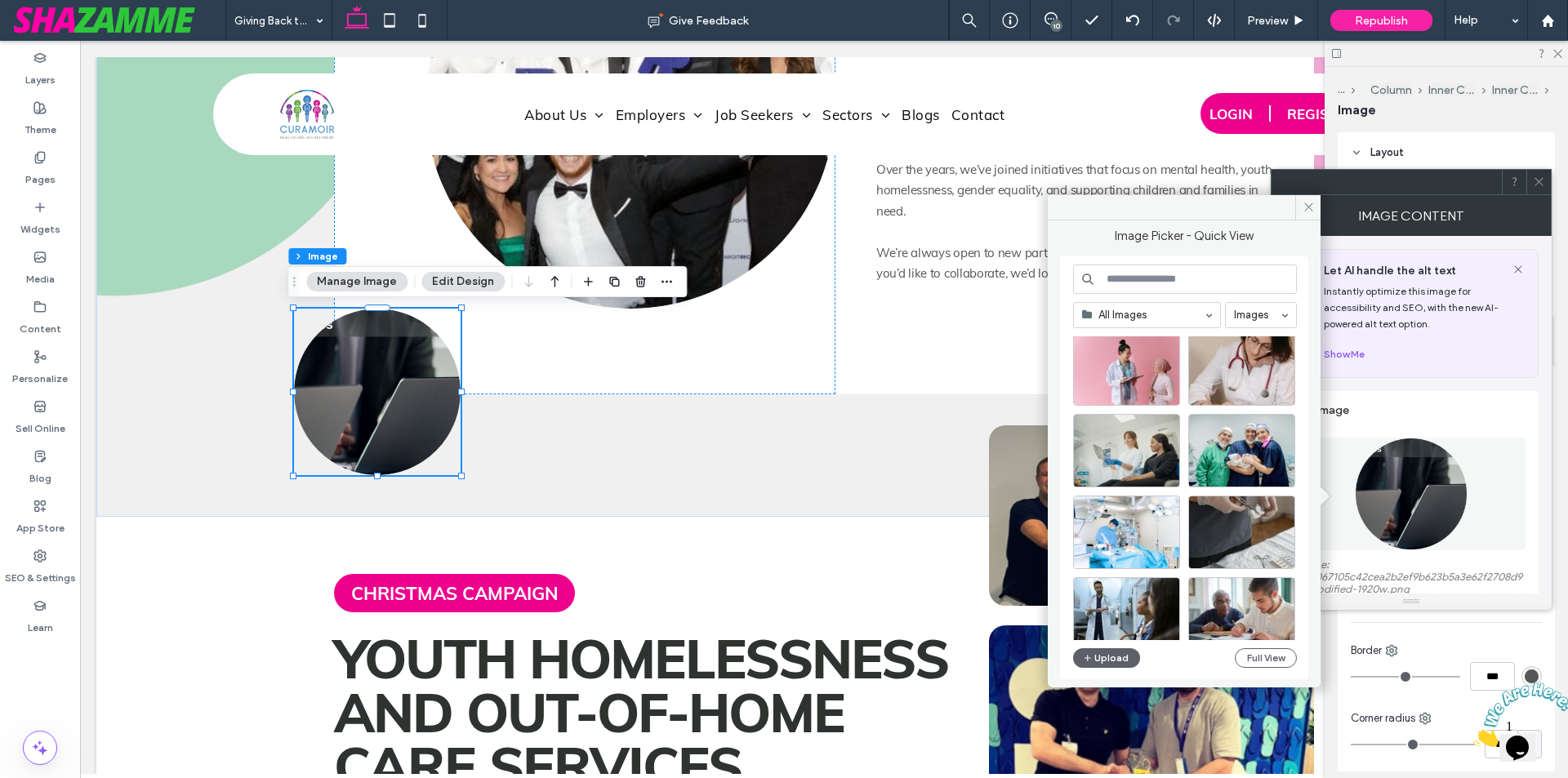
scroll to position [2251, 0]
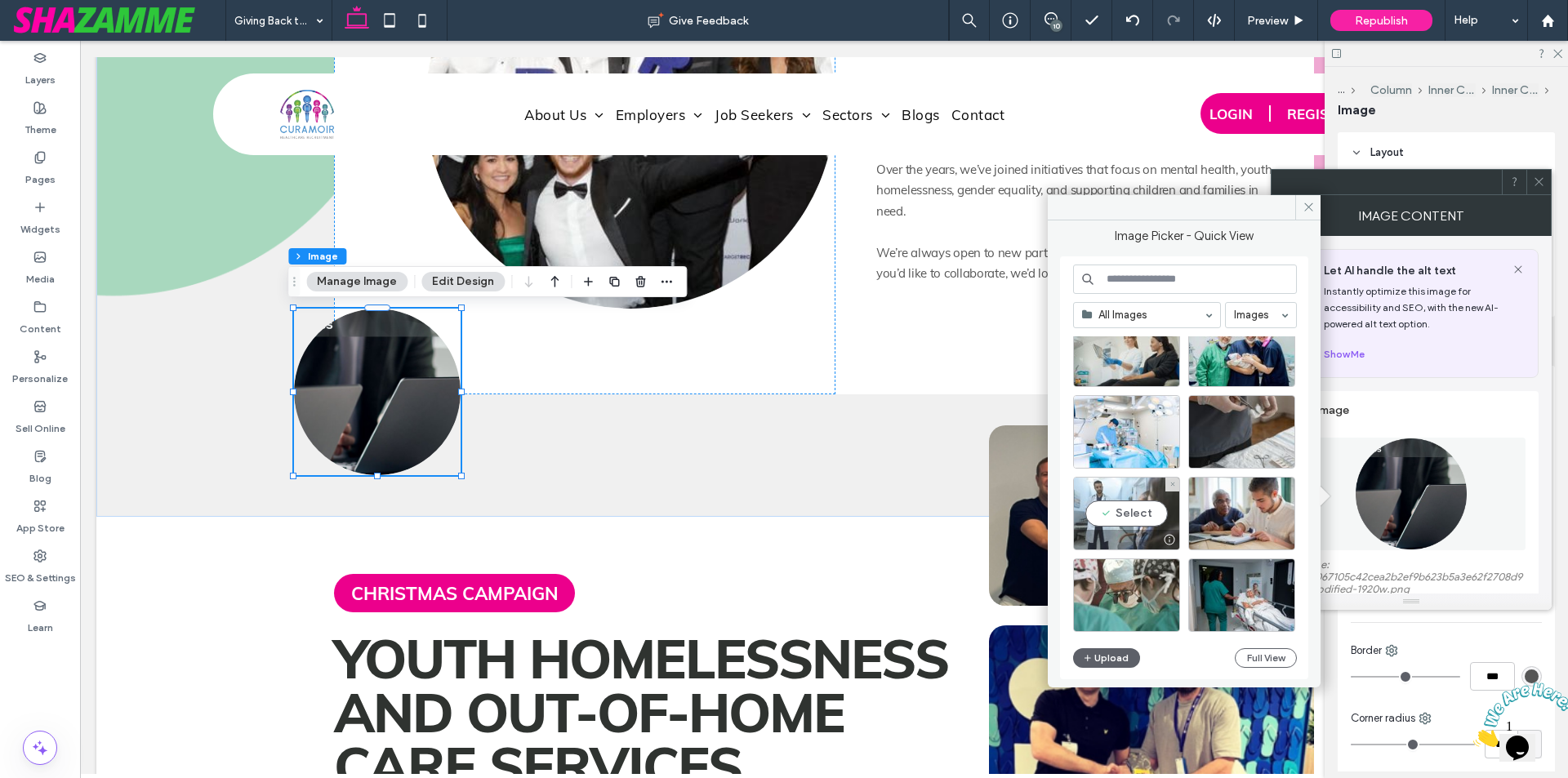
click at [1129, 519] on div "Select" at bounding box center [1126, 513] width 107 height 74
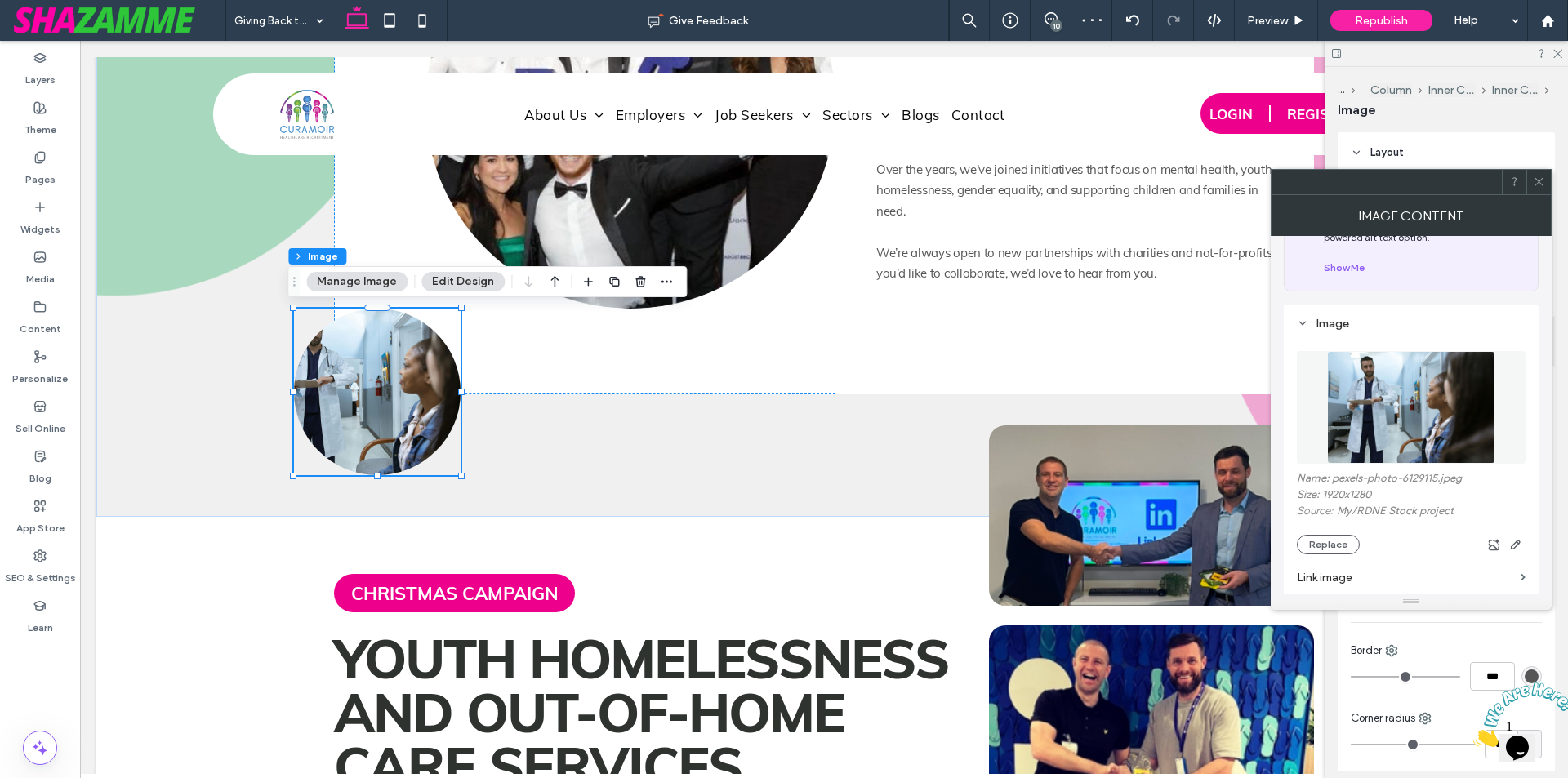
scroll to position [408, 0]
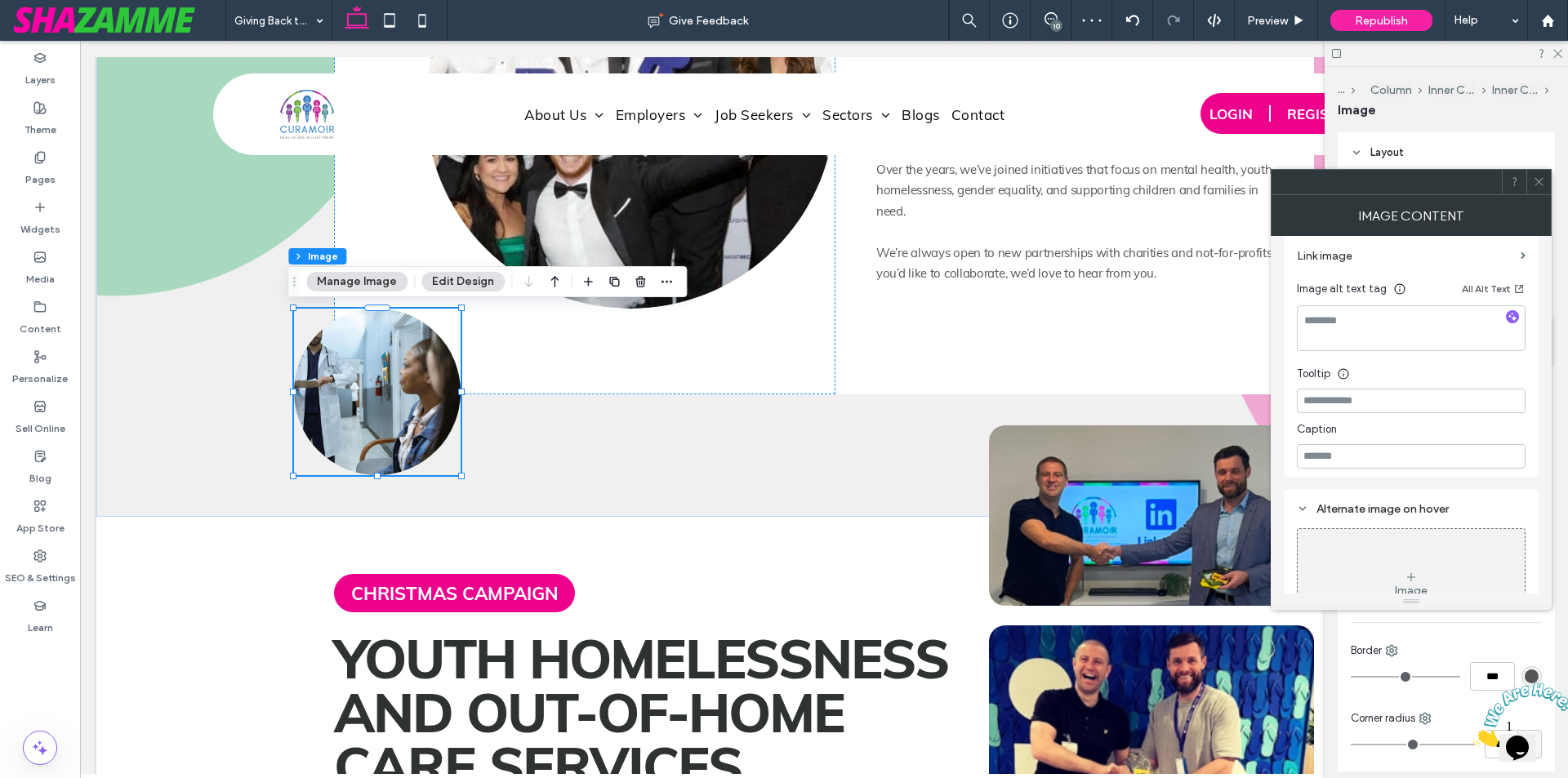
click at [1540, 179] on icon at bounding box center [1539, 181] width 12 height 12
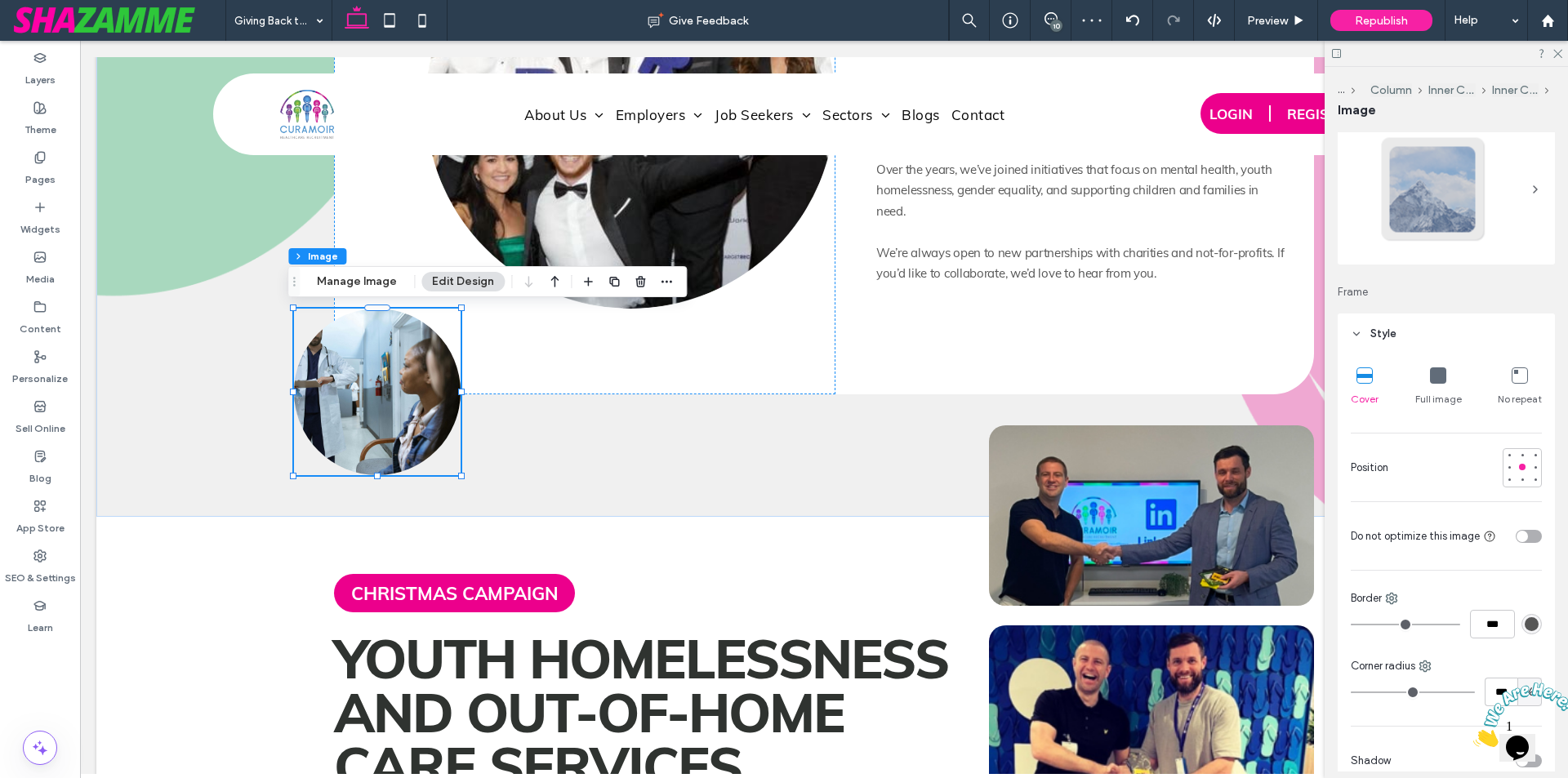
scroll to position [82, 0]
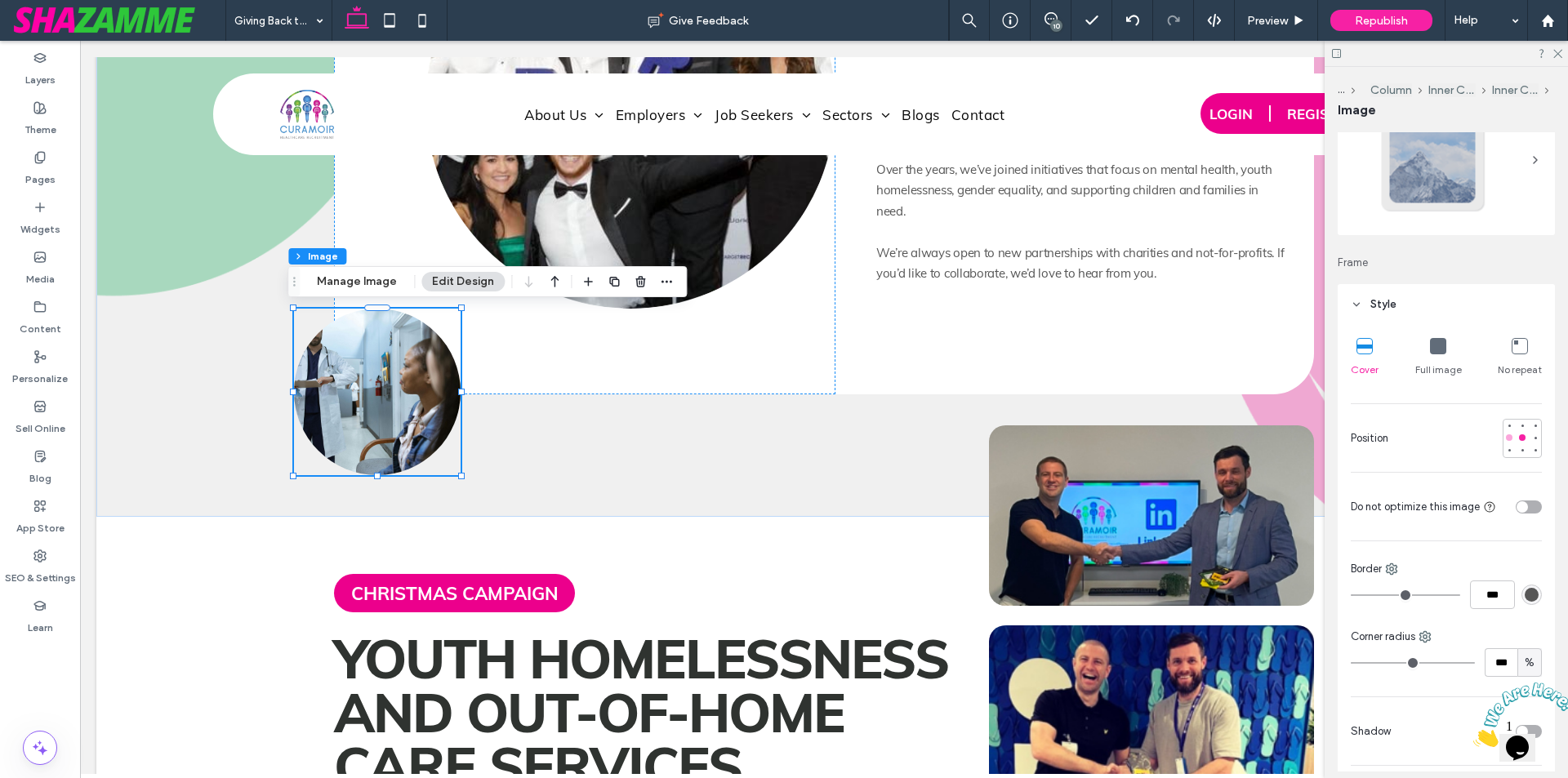
click at [1506, 436] on div at bounding box center [1509, 437] width 7 height 7
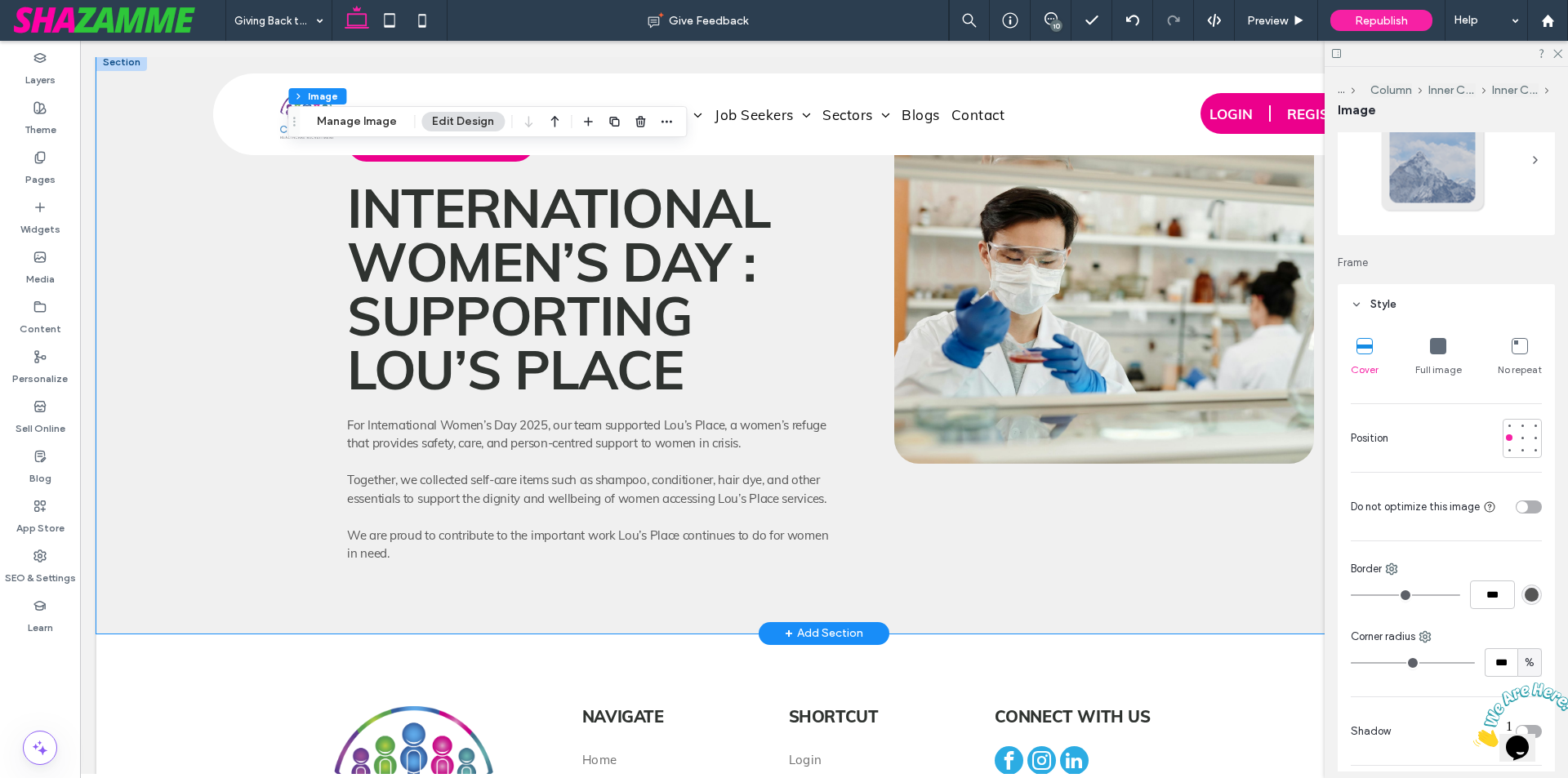
scroll to position [4817, 0]
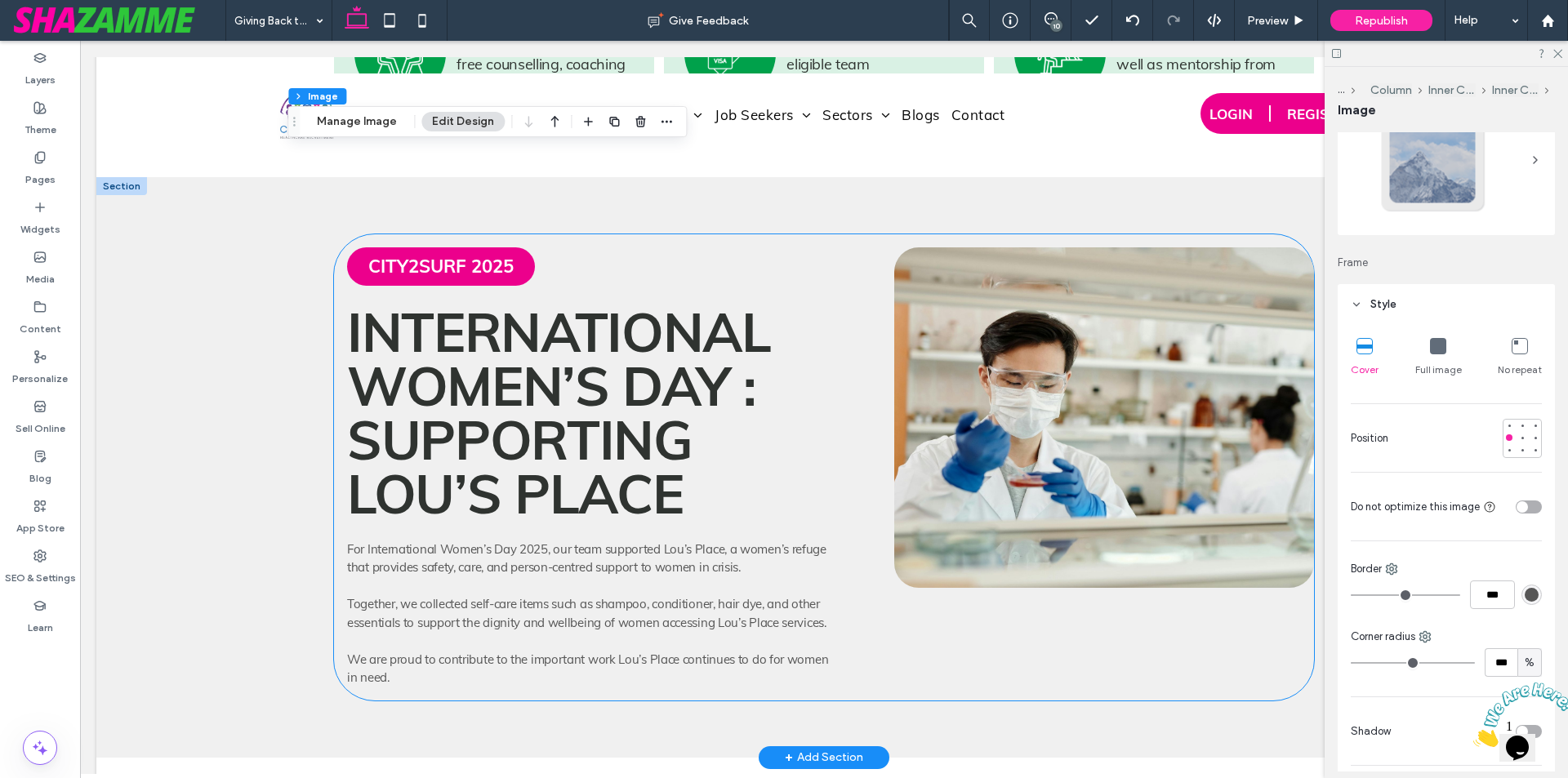
click at [1044, 464] on img at bounding box center [1104, 418] width 419 height 341
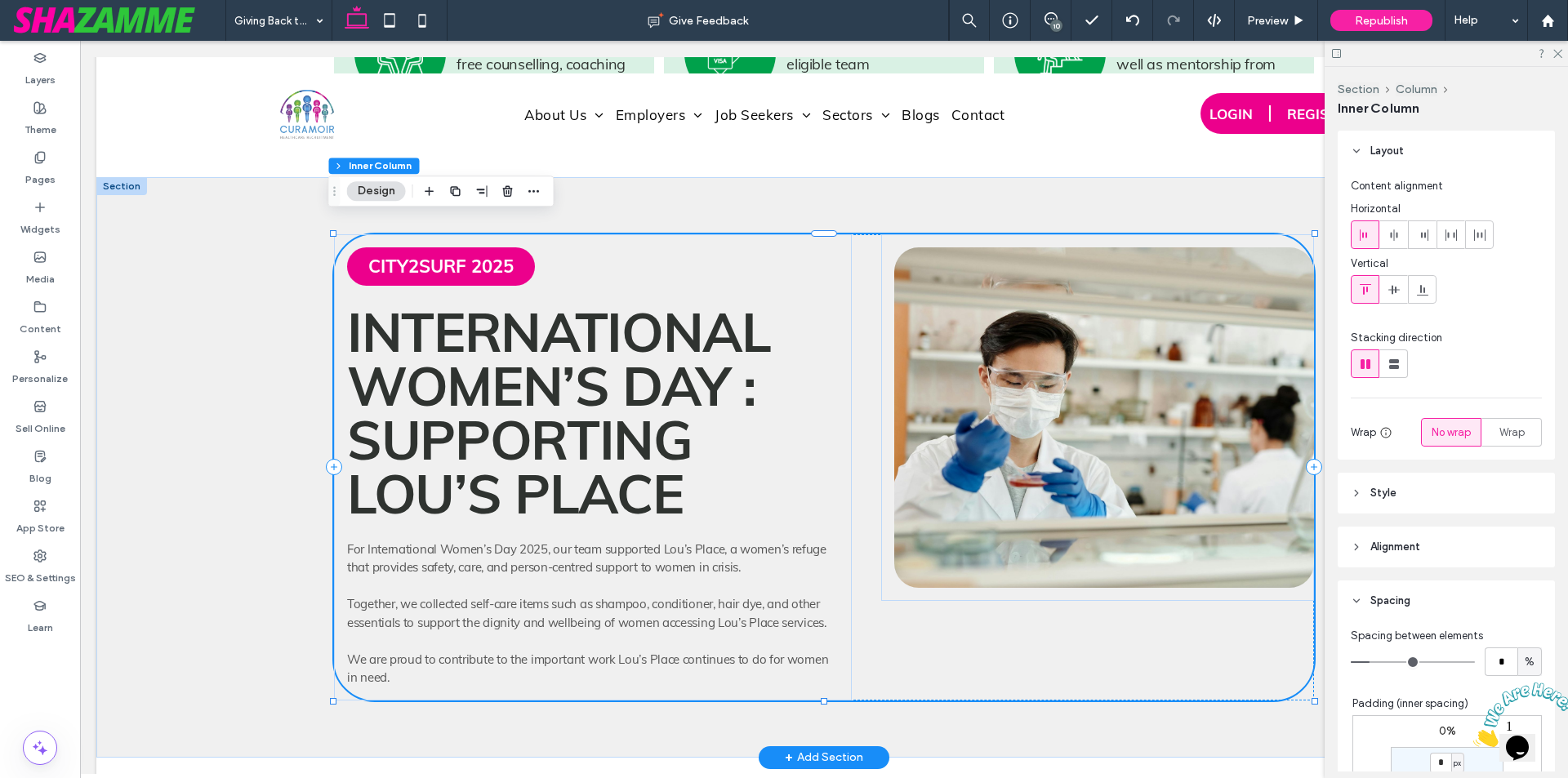
click at [1081, 496] on img at bounding box center [1104, 418] width 419 height 341
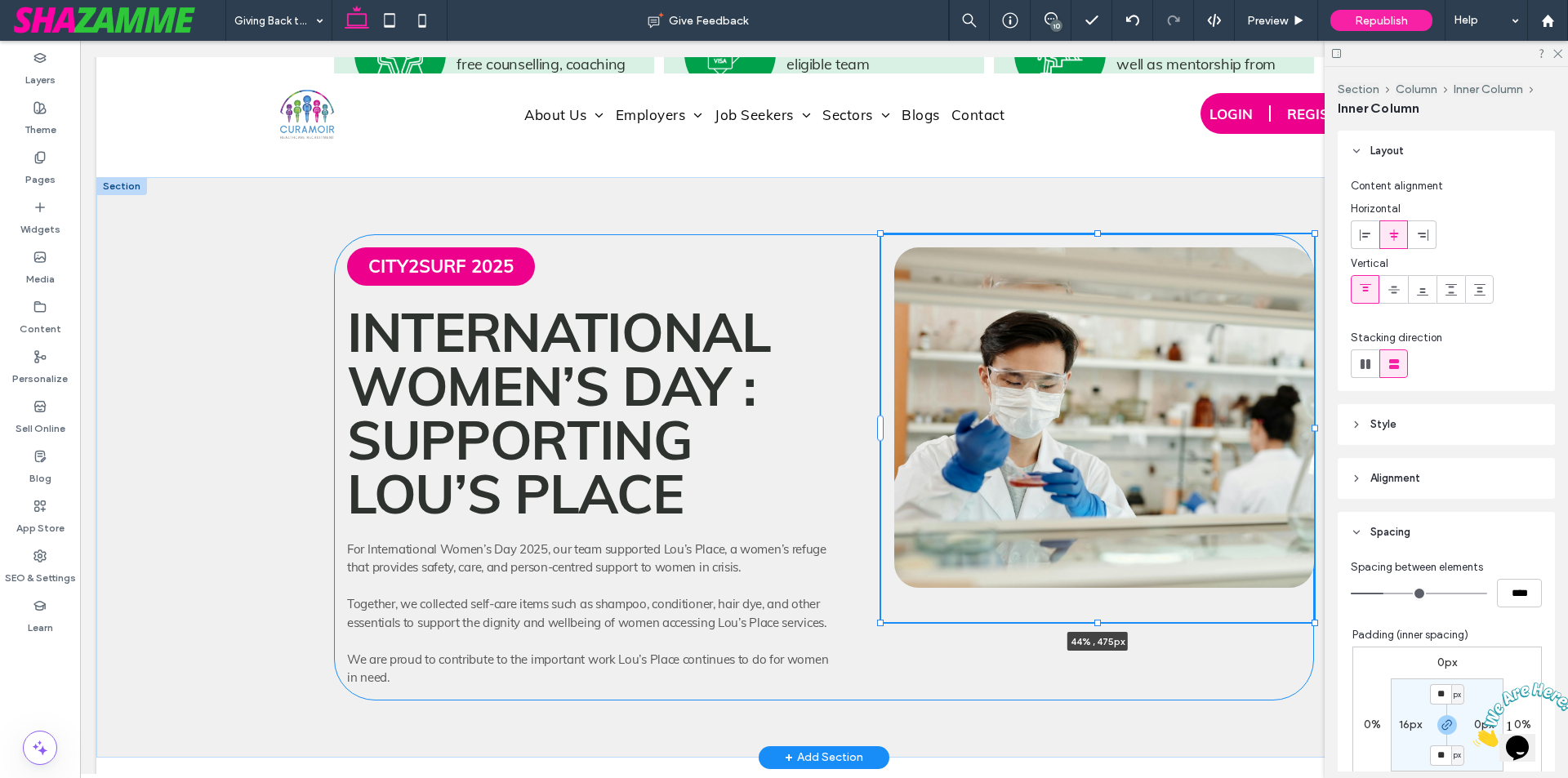
scroll to position [328, 0]
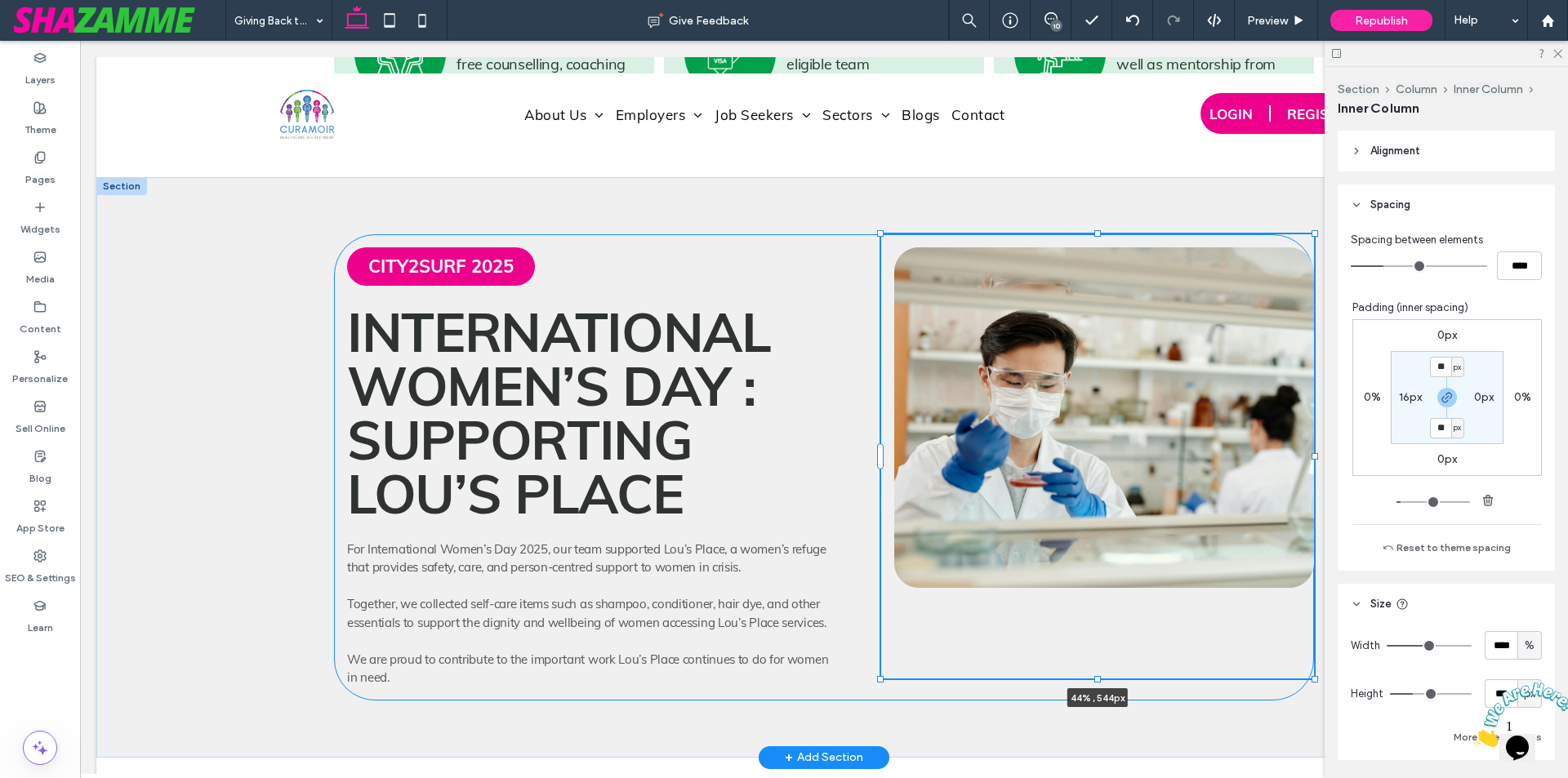
drag, startPoint x: 1094, startPoint y: 586, endPoint x: 1093, endPoint y: 663, distance: 77.0
click at [1094, 675] on div at bounding box center [1098, 678] width 7 height 7
type input "***"
click at [1107, 538] on img at bounding box center [1104, 418] width 419 height 341
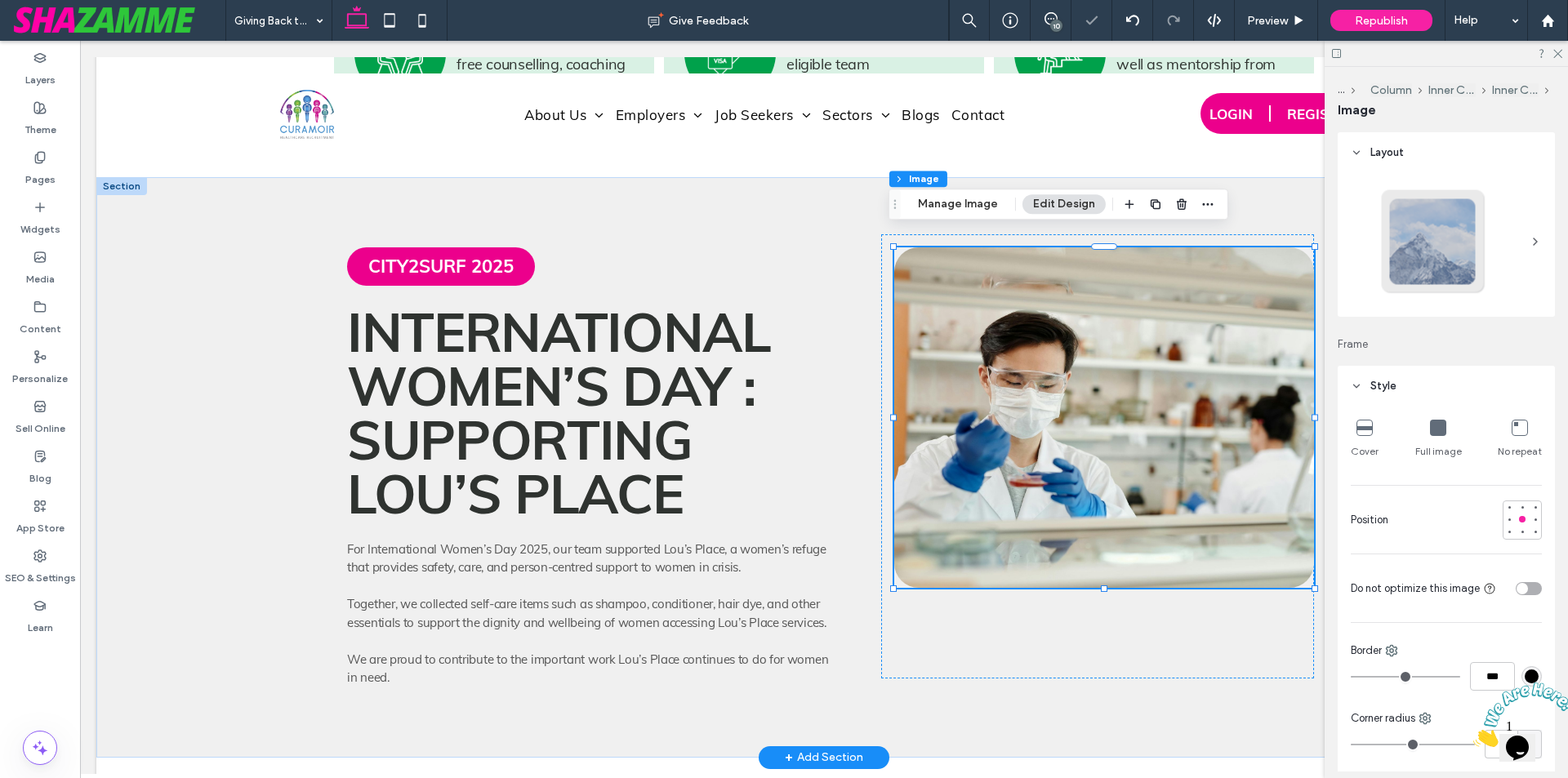
type input "**"
click at [1099, 576] on div at bounding box center [1098, 456] width 433 height 444
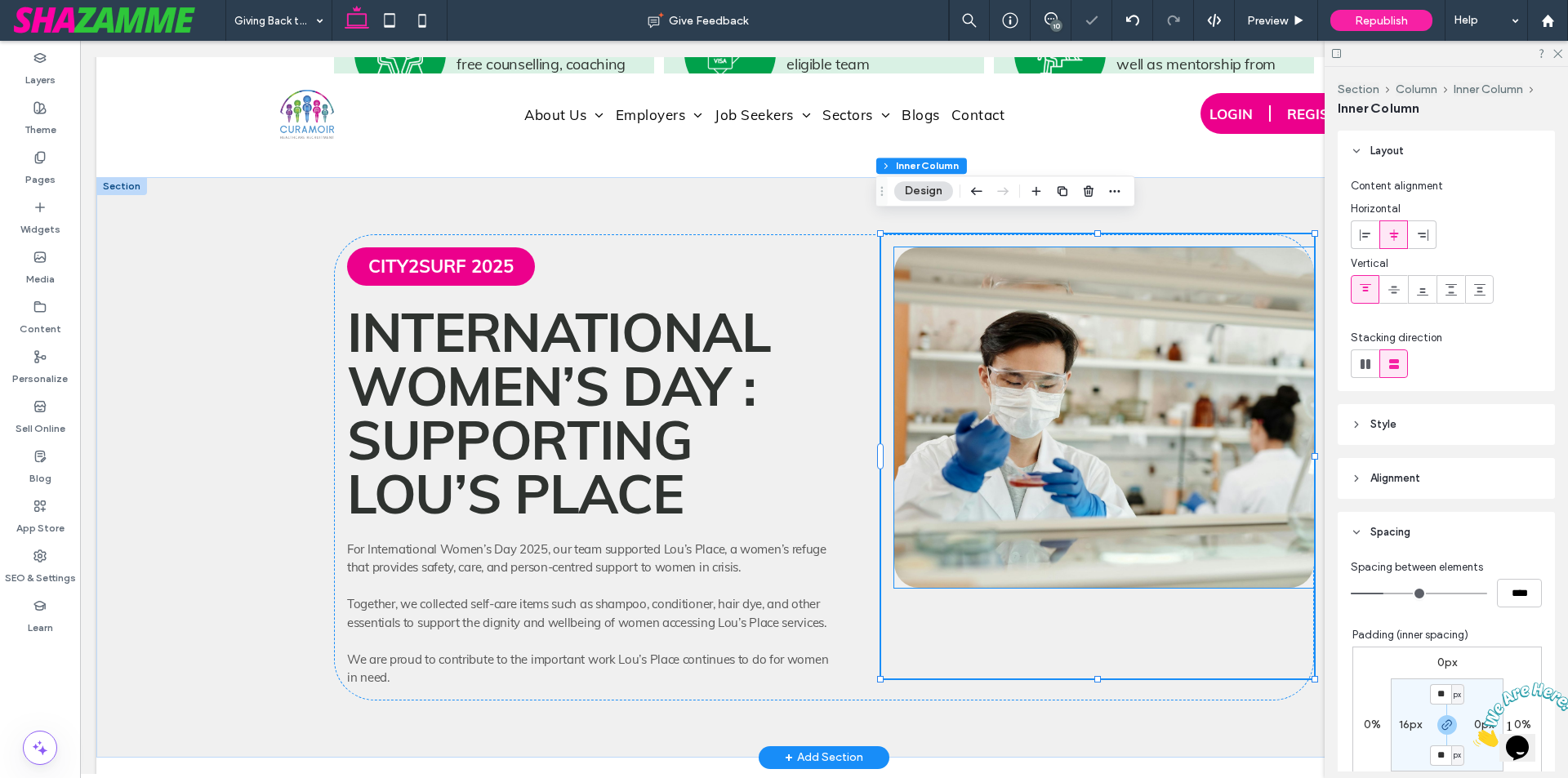
click at [1093, 556] on img at bounding box center [1104, 418] width 419 height 341
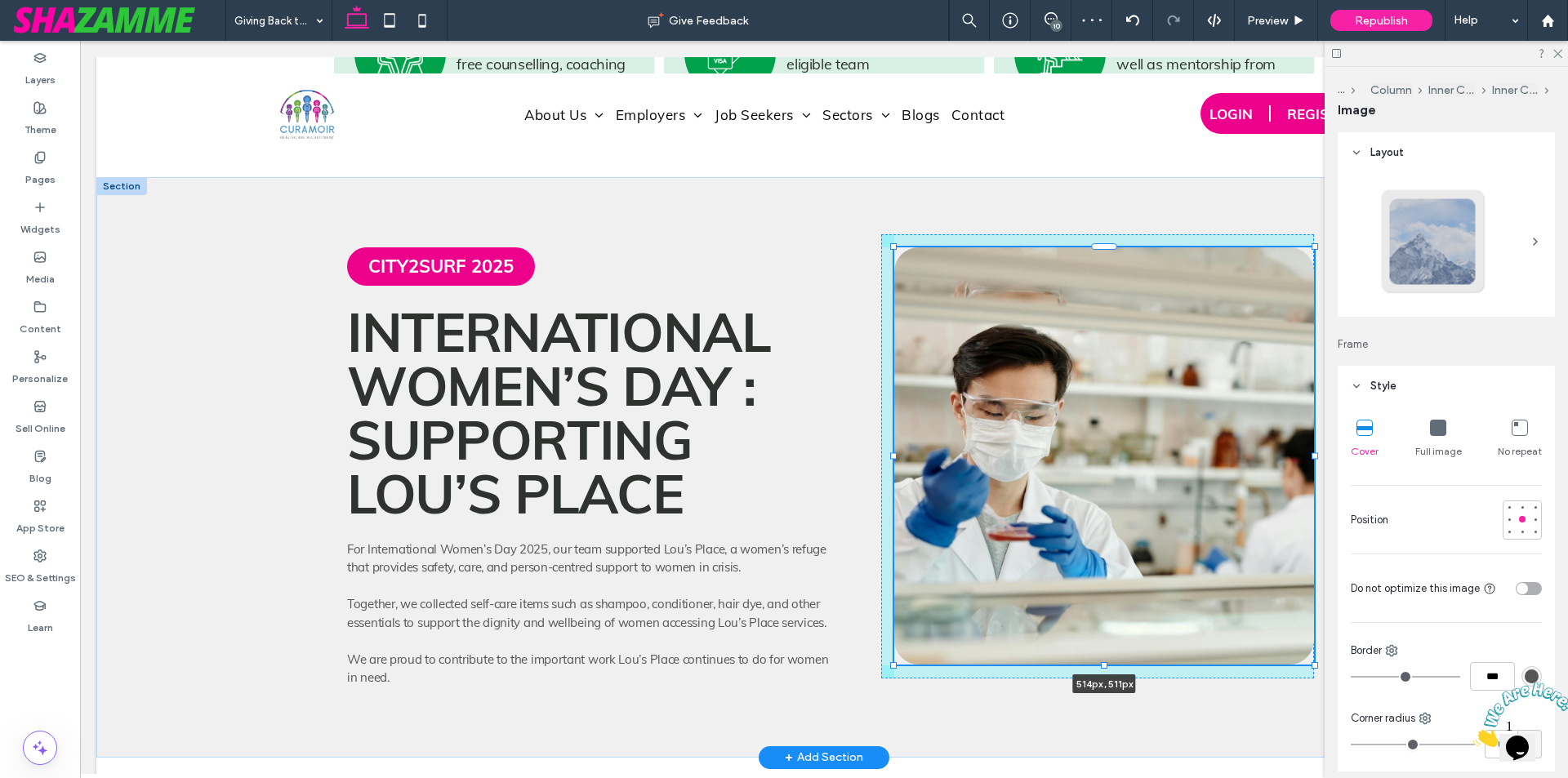
drag, startPoint x: 1098, startPoint y: 572, endPoint x: 1108, endPoint y: 649, distance: 77.6
click at [1108, 649] on div "CITY2SURF 2025 International Women’s Day : Supporting Lou’s Place For Internati…" at bounding box center [824, 467] width 980 height 581
type input "***"
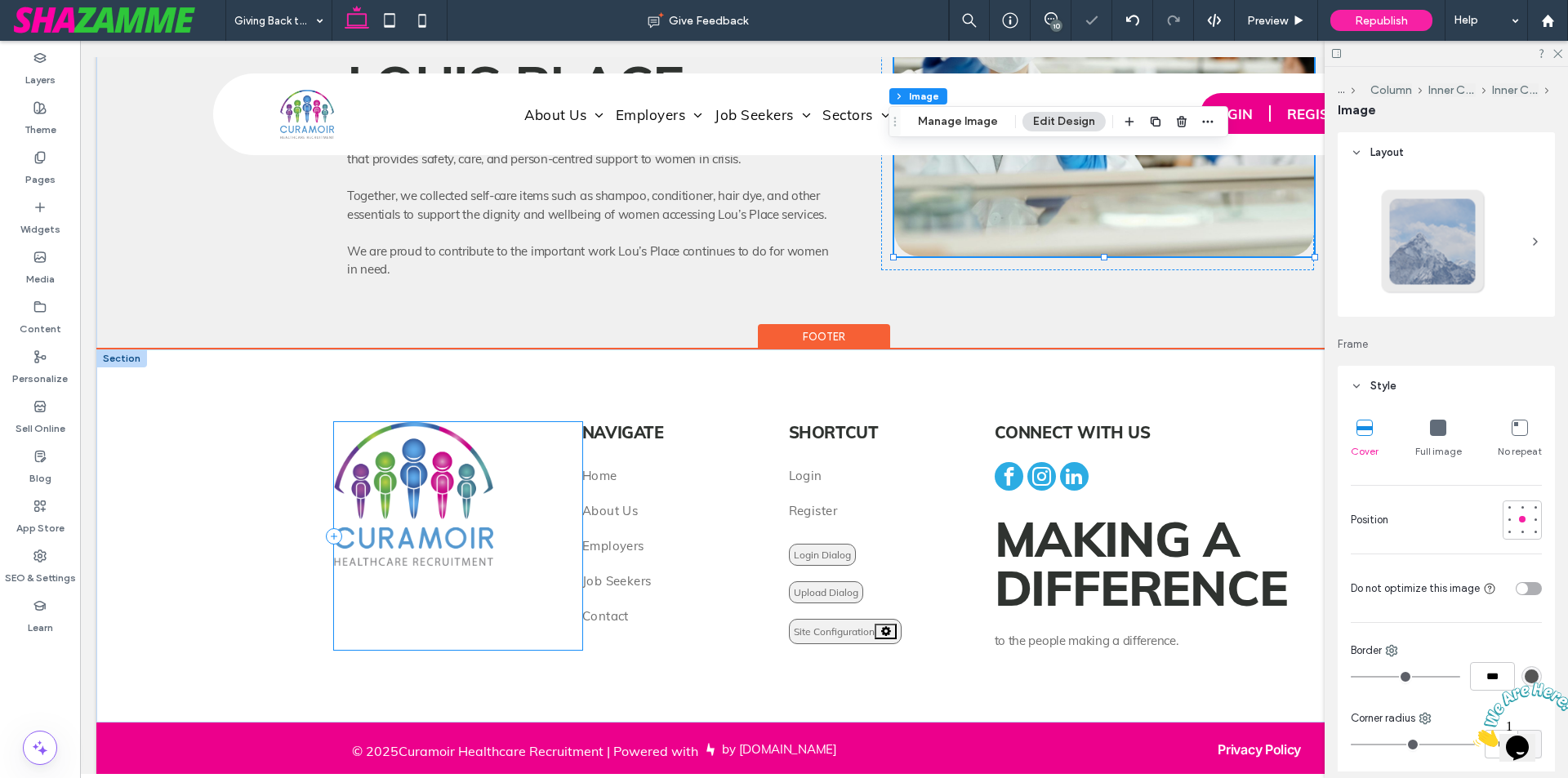
scroll to position [5227, 0]
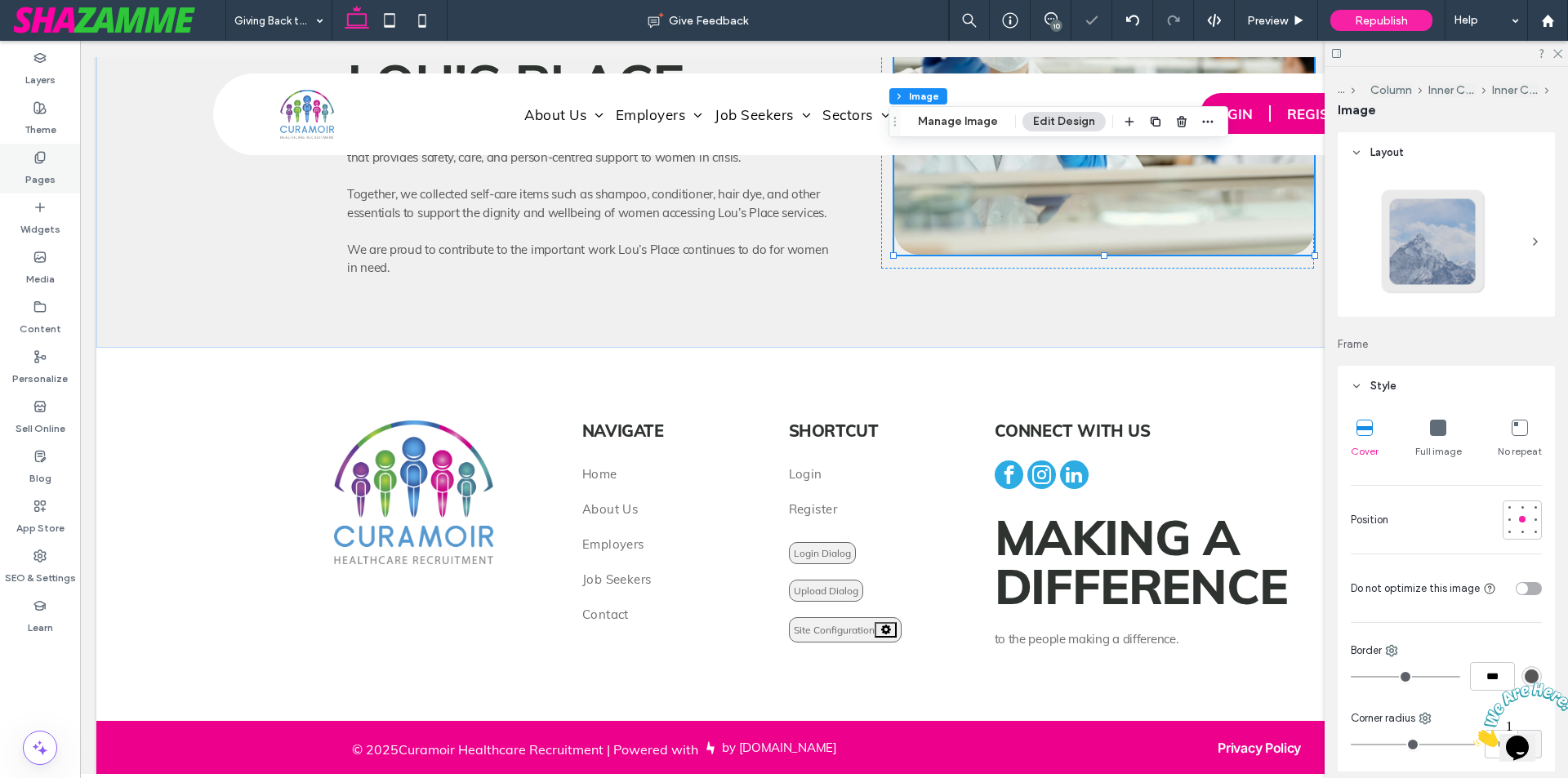
click at [61, 184] on div "Pages" at bounding box center [40, 168] width 80 height 50
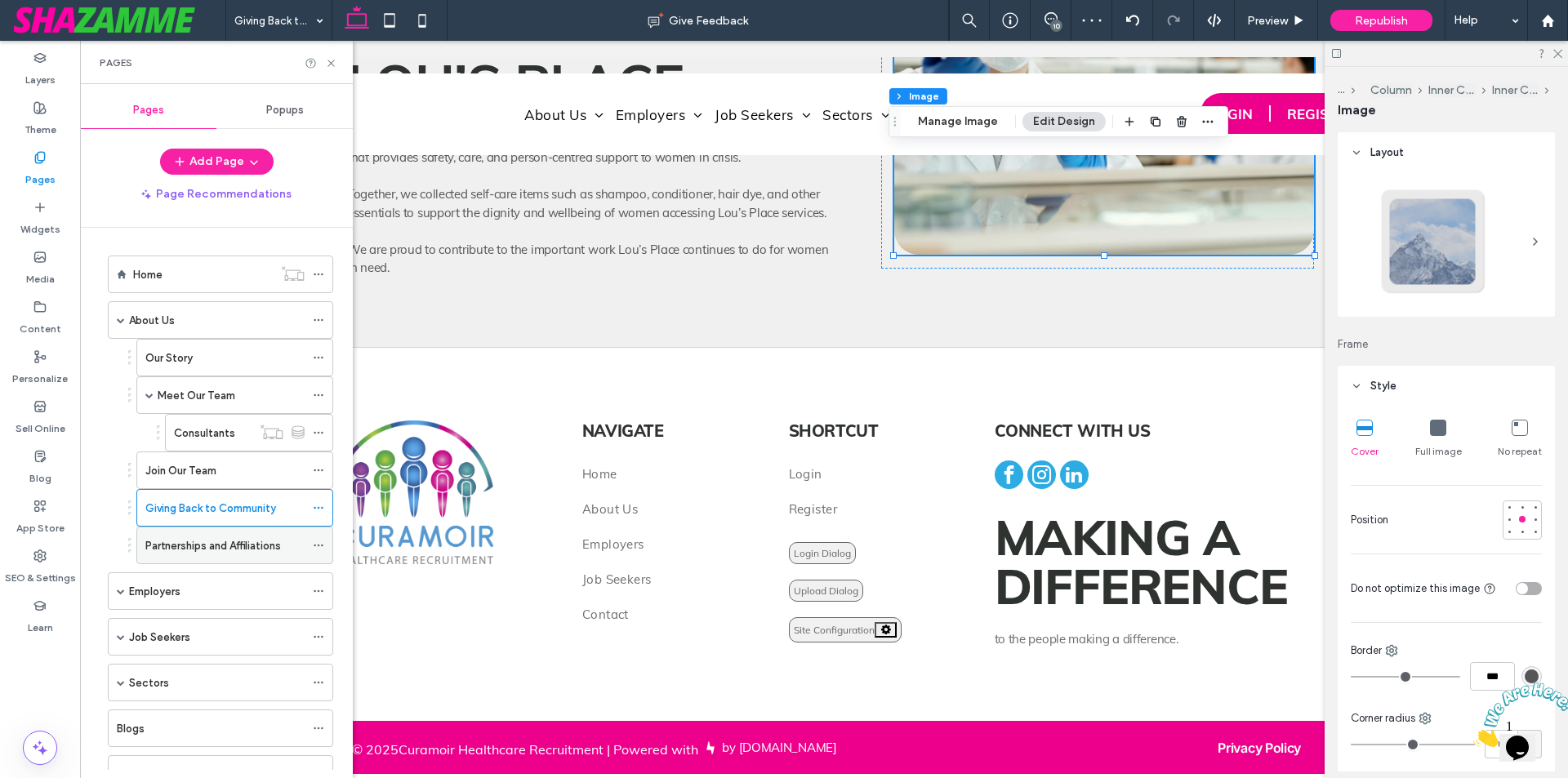
click at [193, 545] on label "Partnerships and Affiliations" at bounding box center [212, 545] width 135 height 29
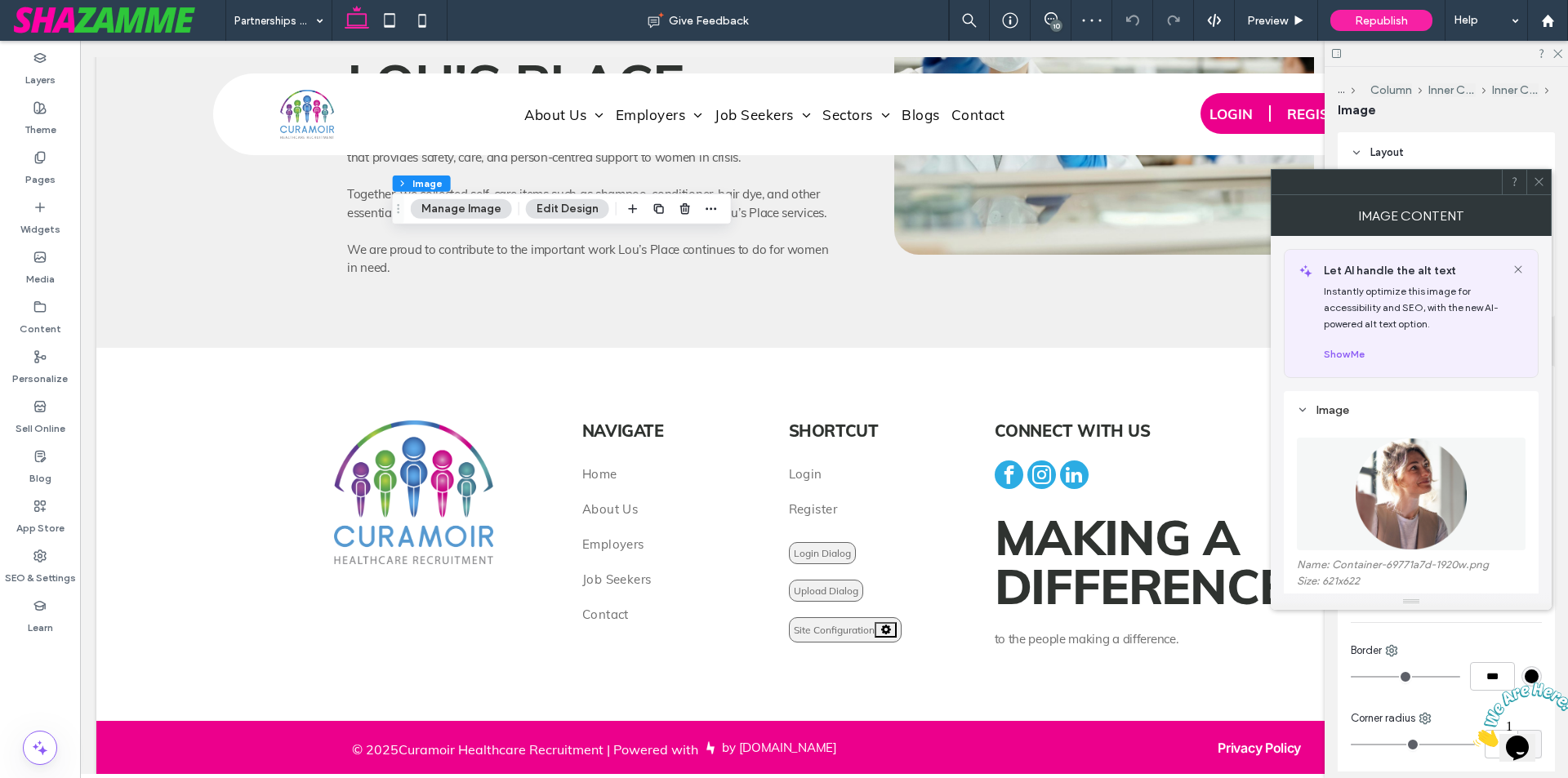
type input "**"
click at [1412, 529] on img at bounding box center [1412, 494] width 113 height 113
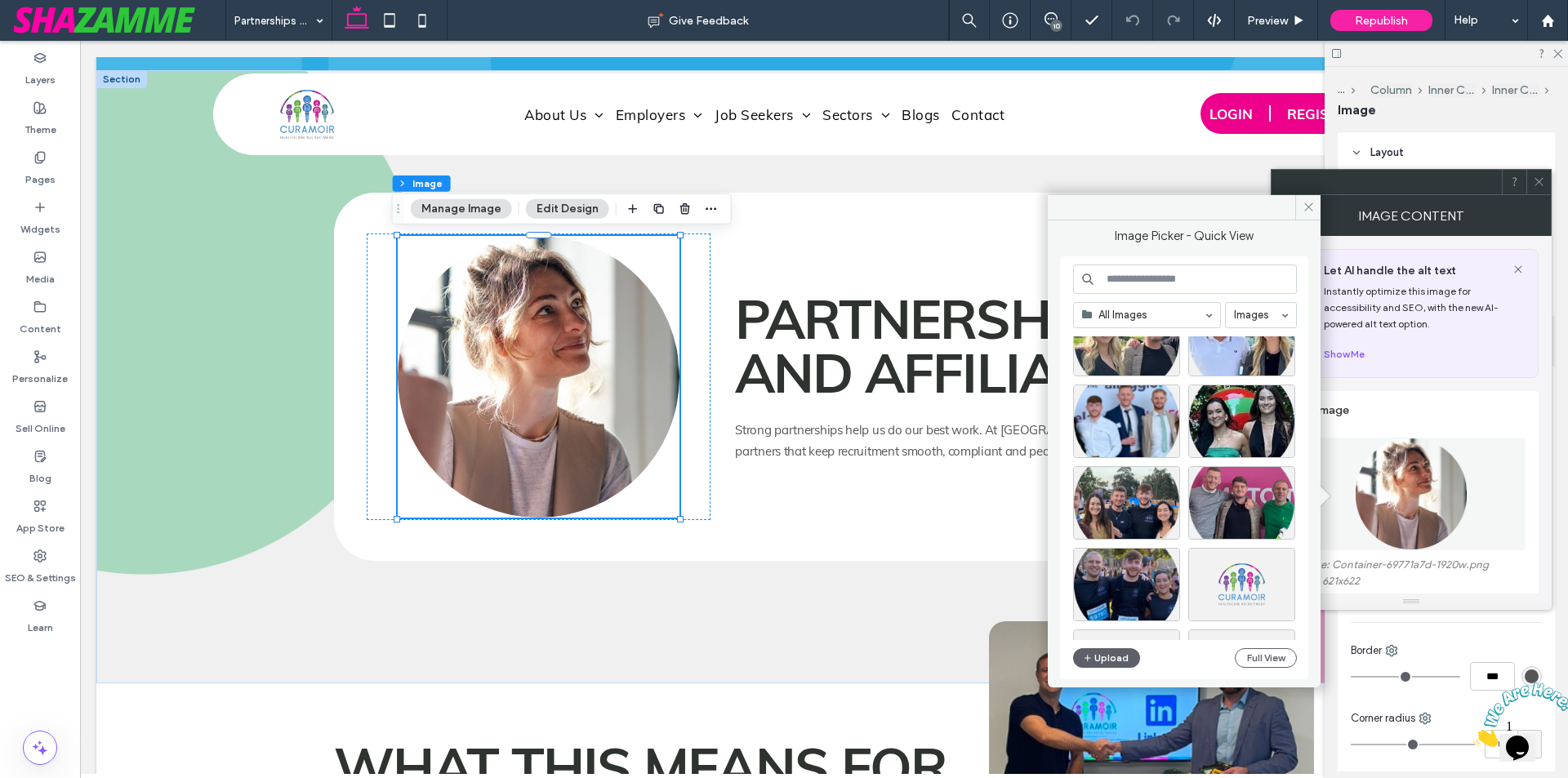
scroll to position [4456, 0]
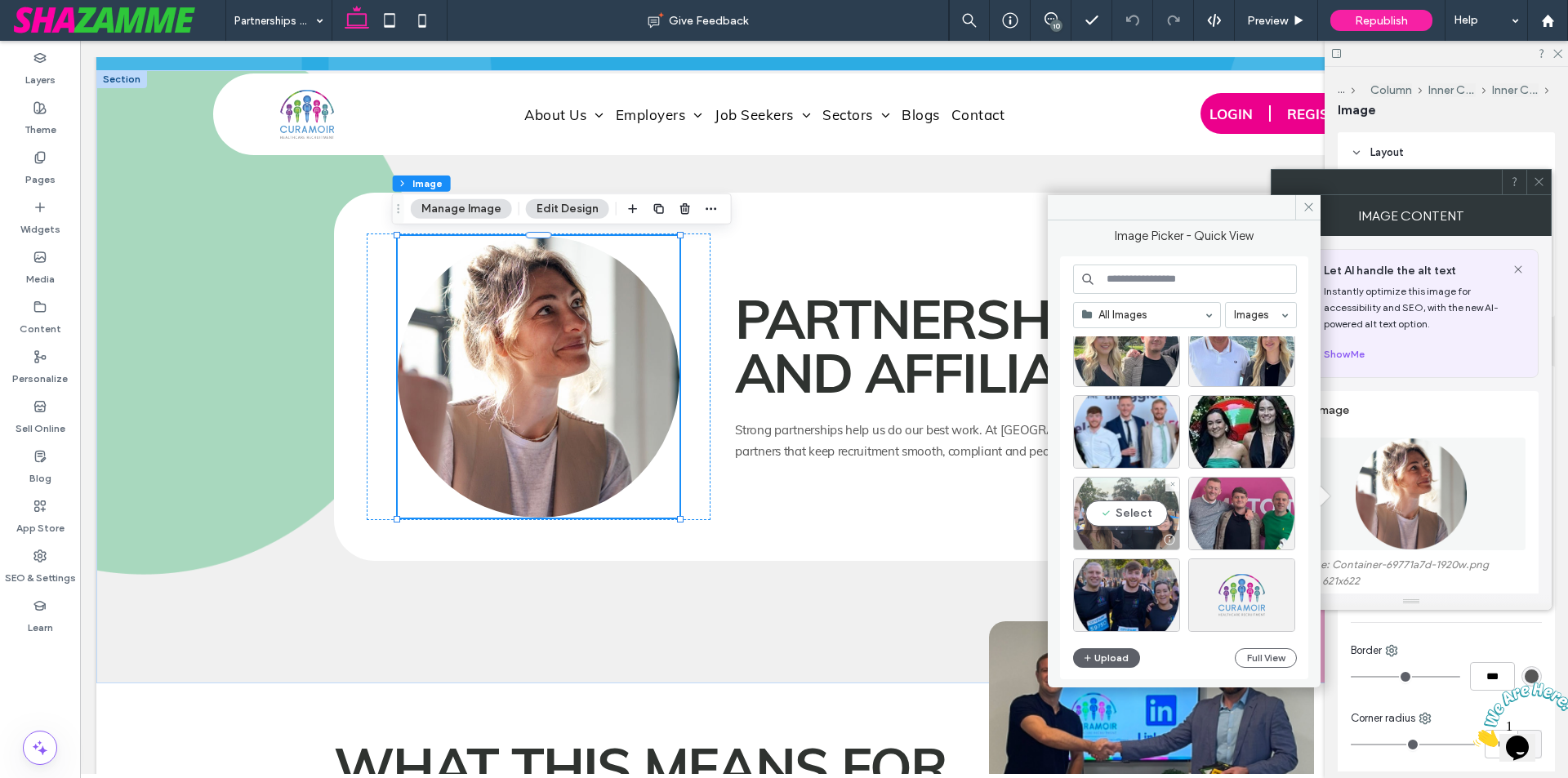
click at [1119, 504] on div "Select" at bounding box center [1126, 513] width 107 height 74
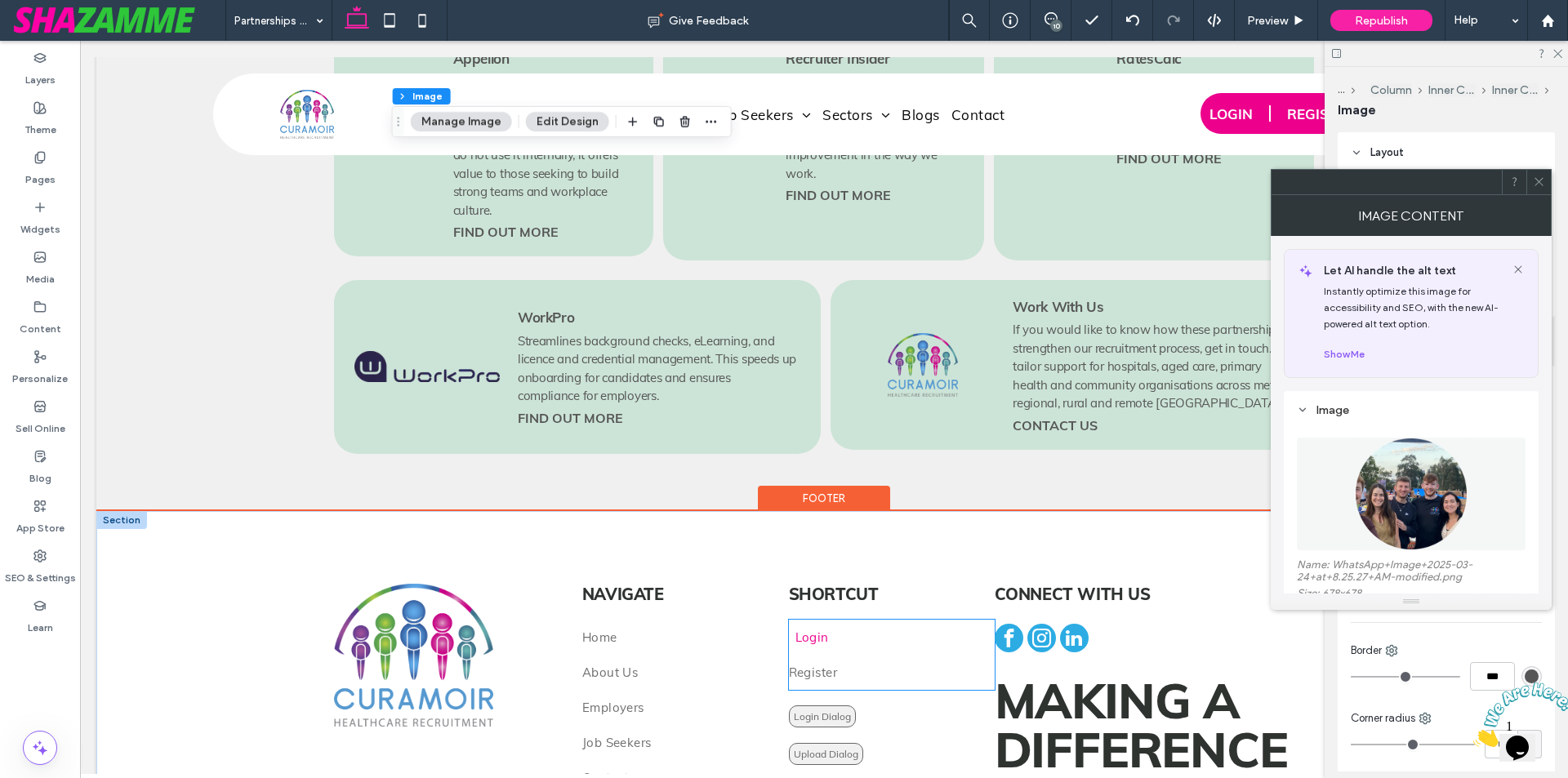
scroll to position [1513, 0]
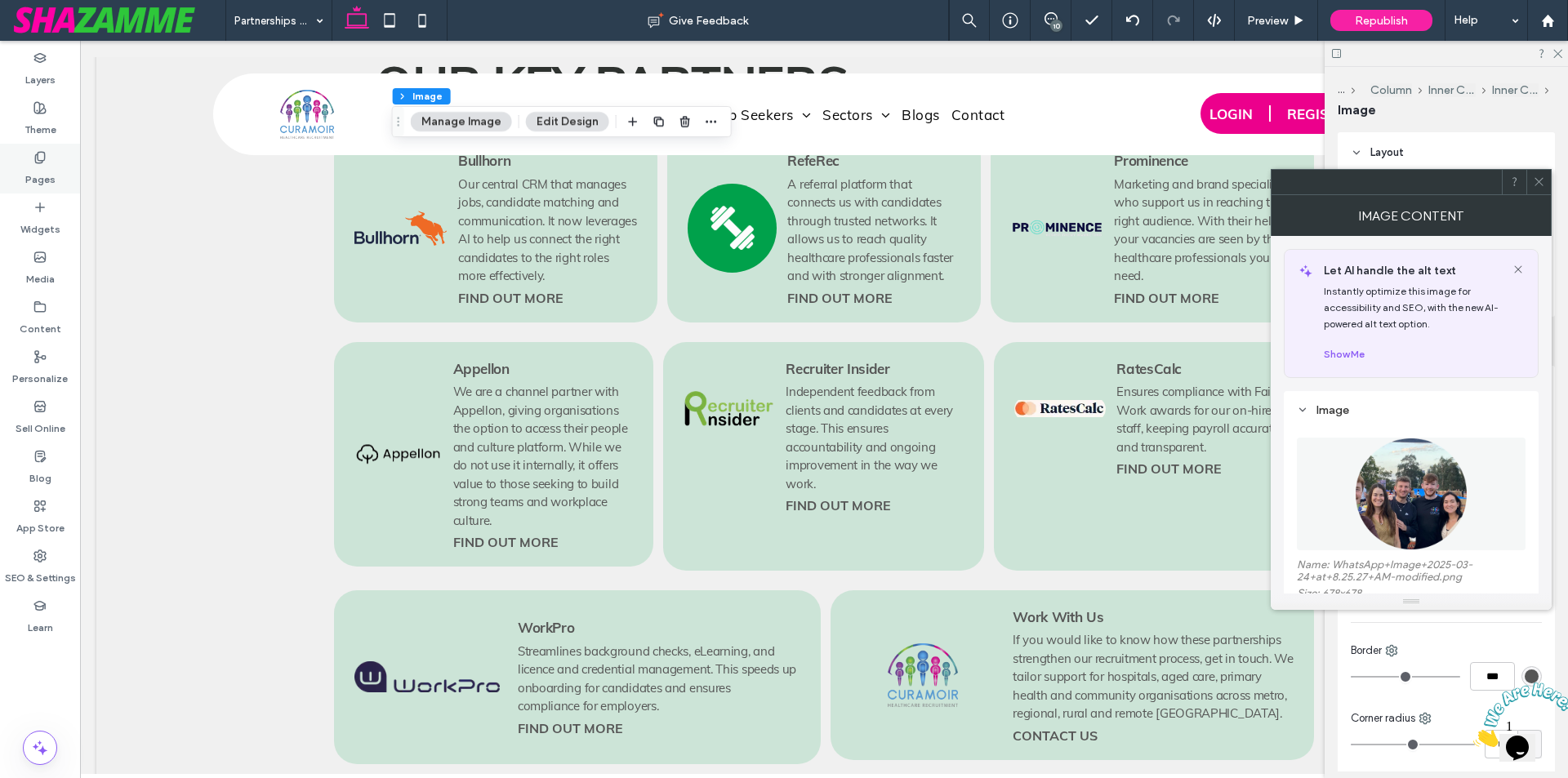
click at [51, 169] on label "Pages" at bounding box center [40, 175] width 30 height 23
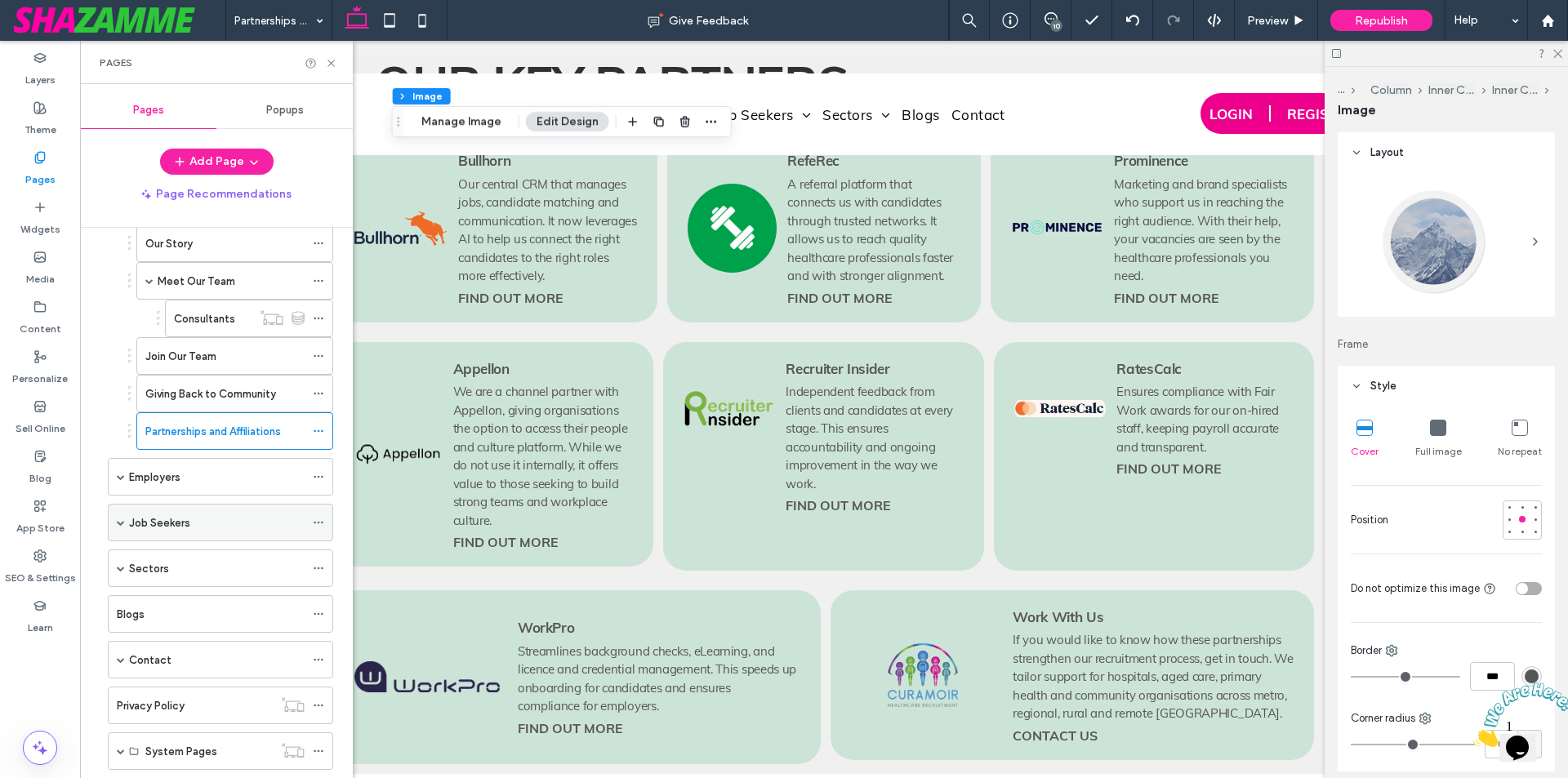
scroll to position [163, 0]
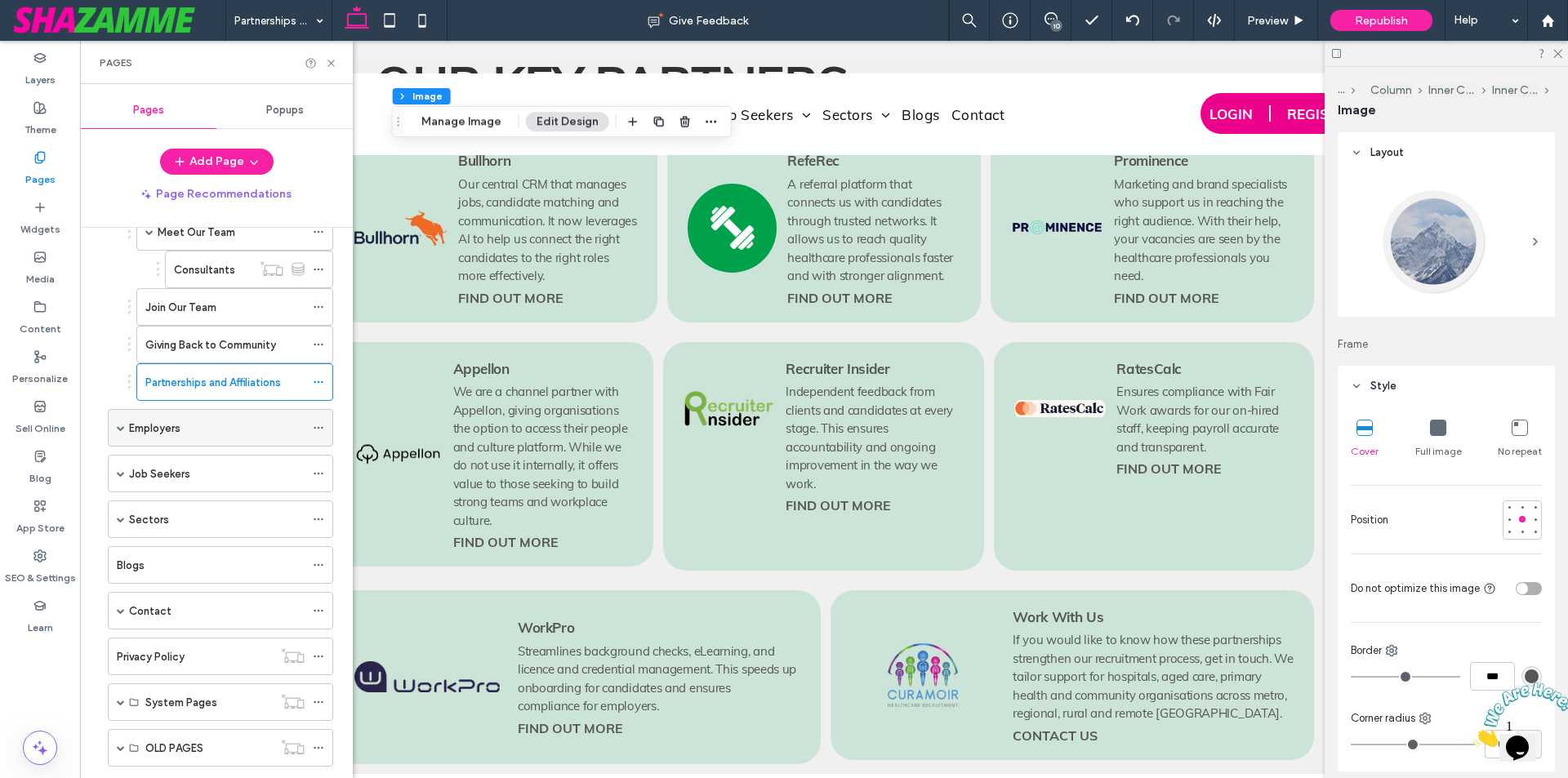
click at [121, 427] on span at bounding box center [121, 427] width 8 height 8
click at [212, 437] on div "Employers" at bounding box center [217, 427] width 175 height 36
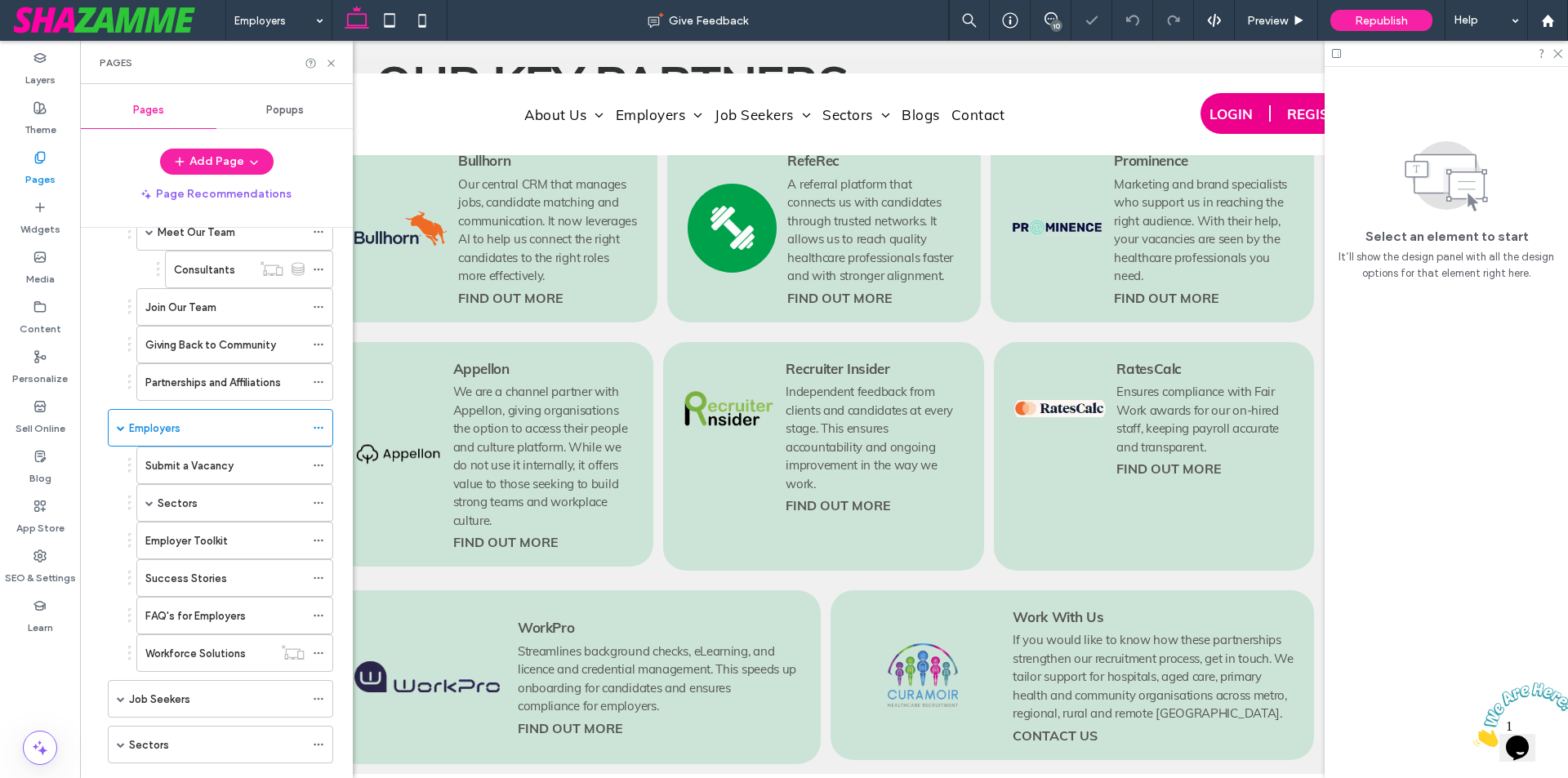
click at [119, 322] on ol "Our Story Meet Our Team Consultants Join Our Team Giving Back to Community Part…" at bounding box center [224, 287] width 217 height 225
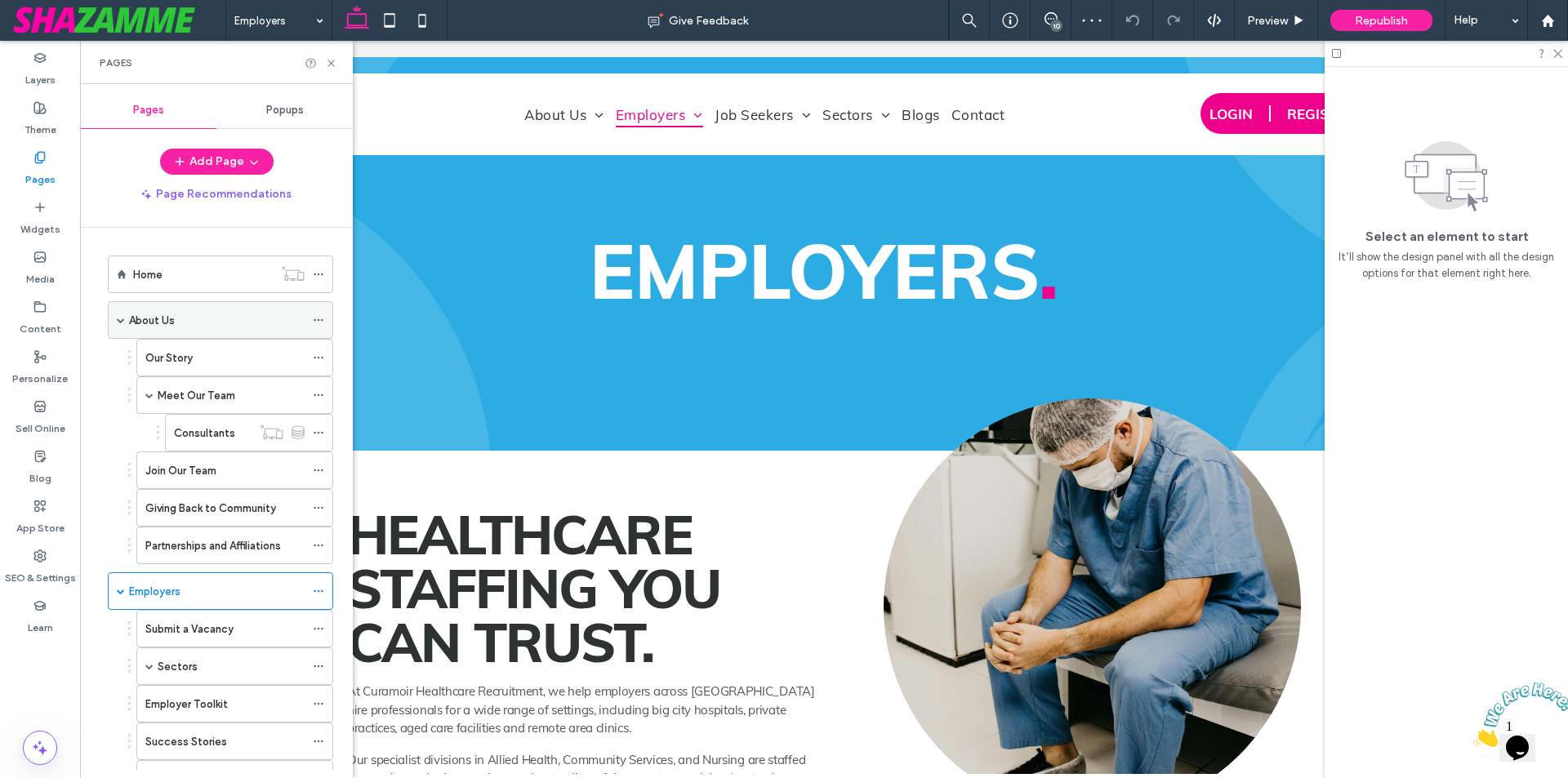
click at [122, 318] on span at bounding box center [121, 320] width 8 height 8
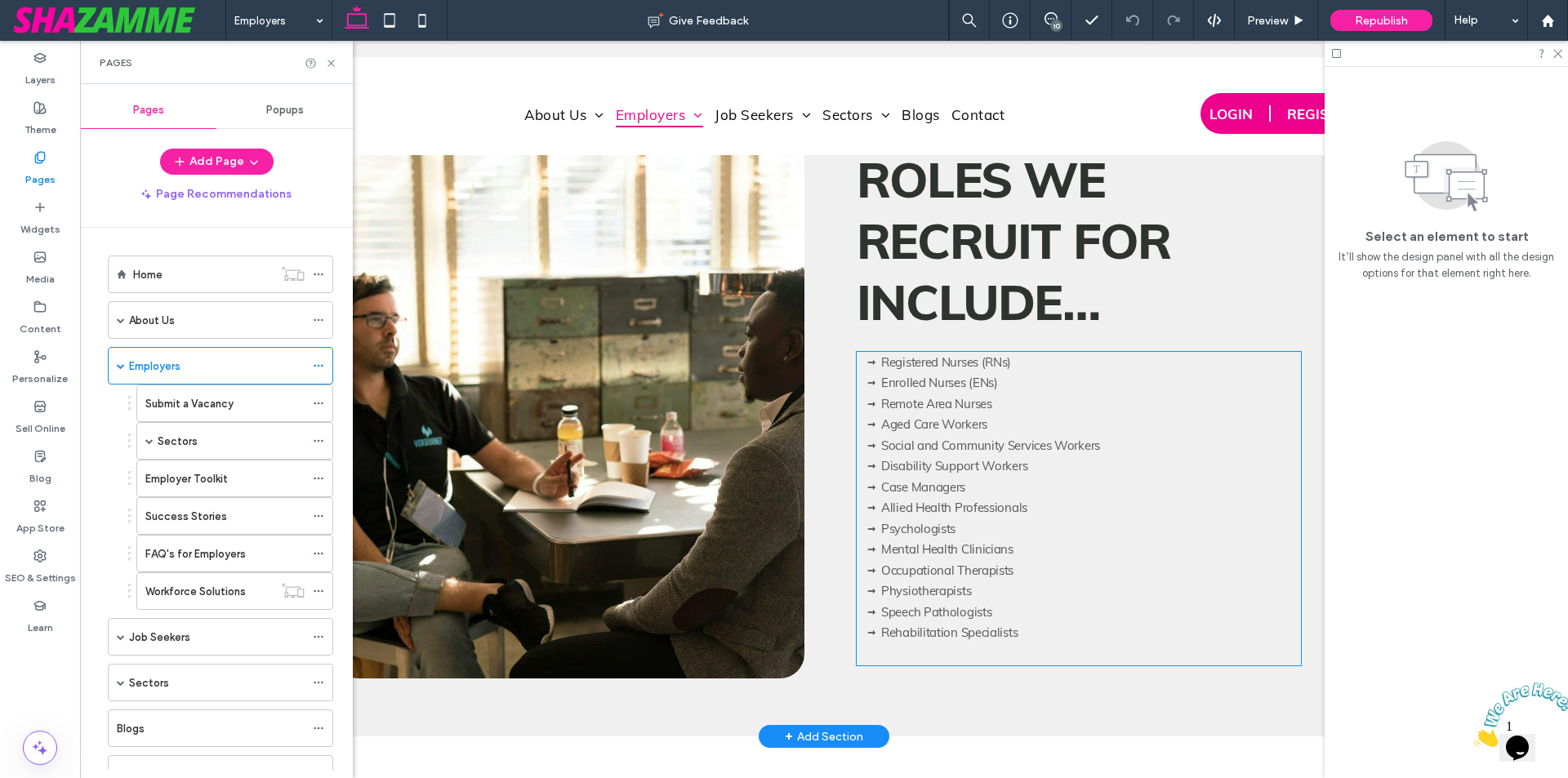
scroll to position [979, 0]
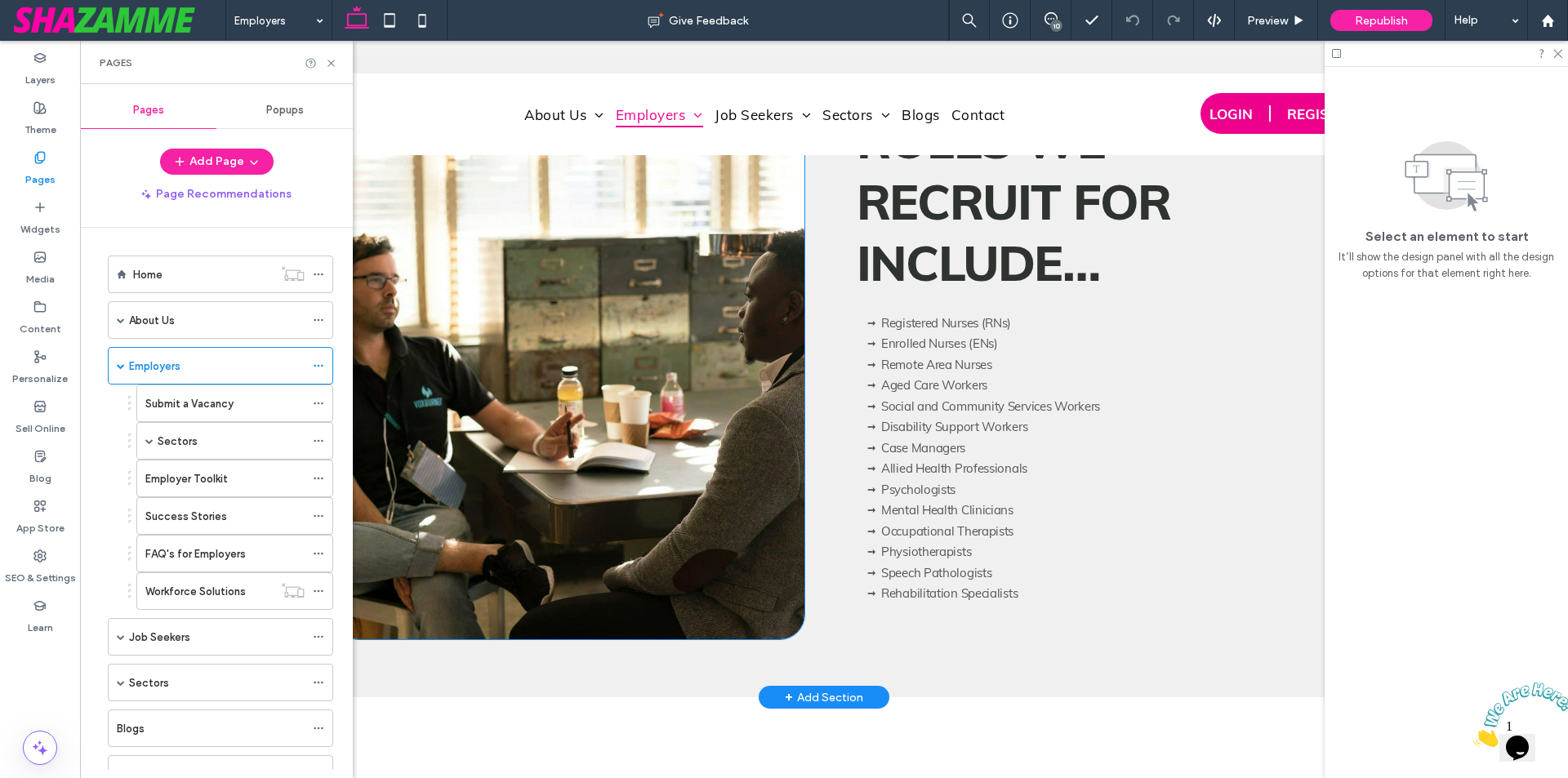
click at [633, 437] on div at bounding box center [569, 368] width 470 height 543
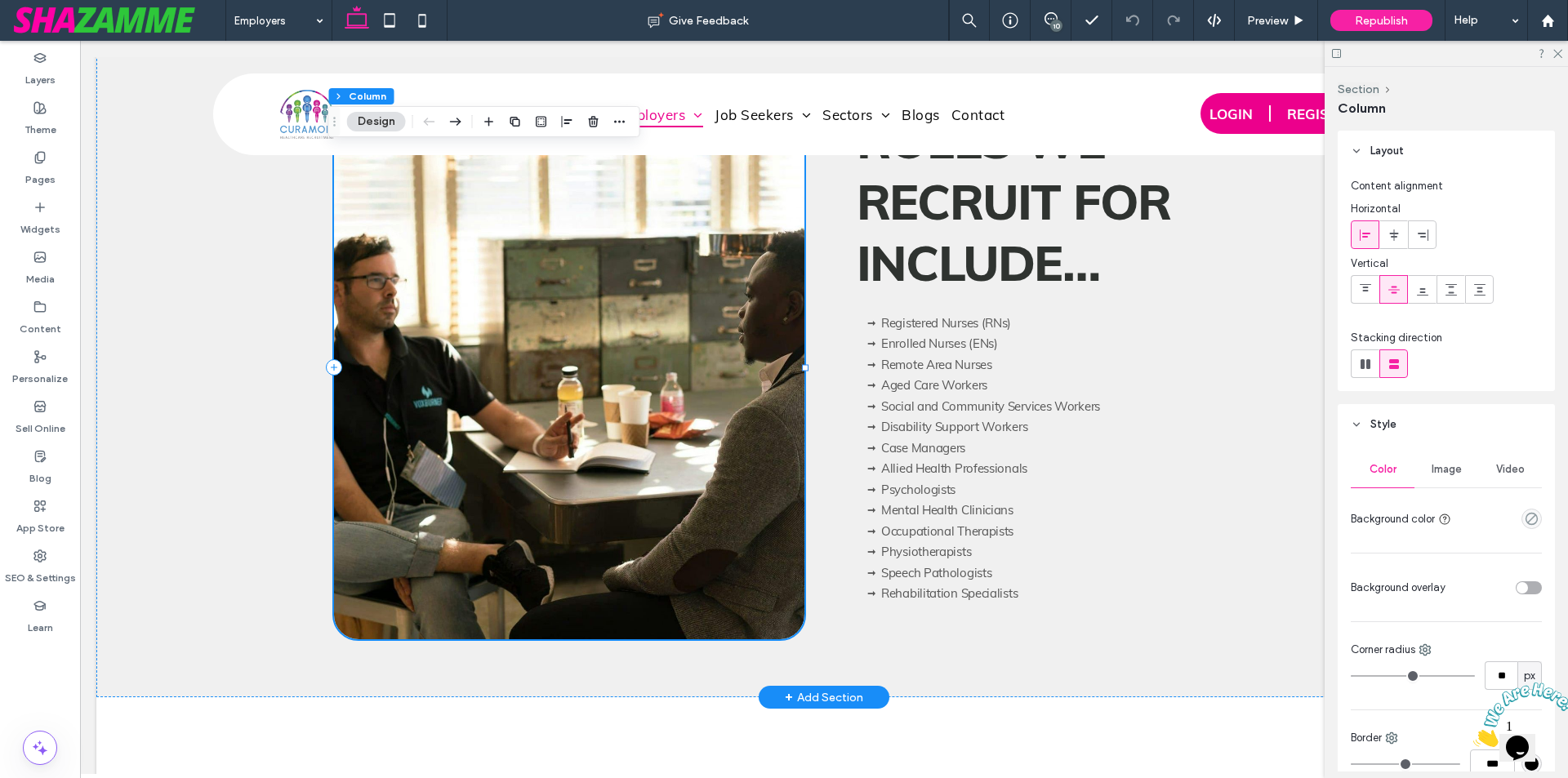
click at [633, 437] on div at bounding box center [569, 368] width 470 height 543
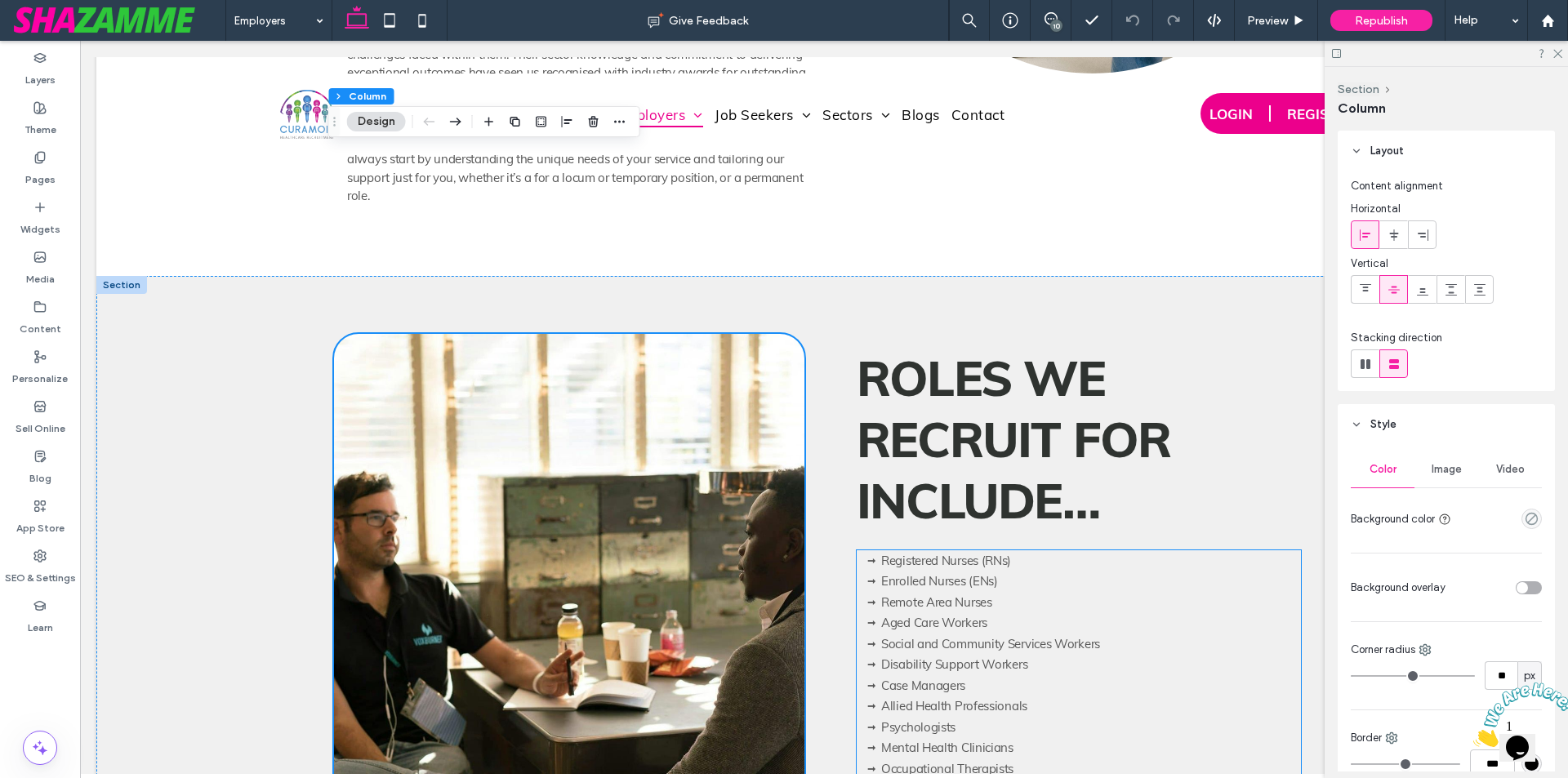
scroll to position [735, 0]
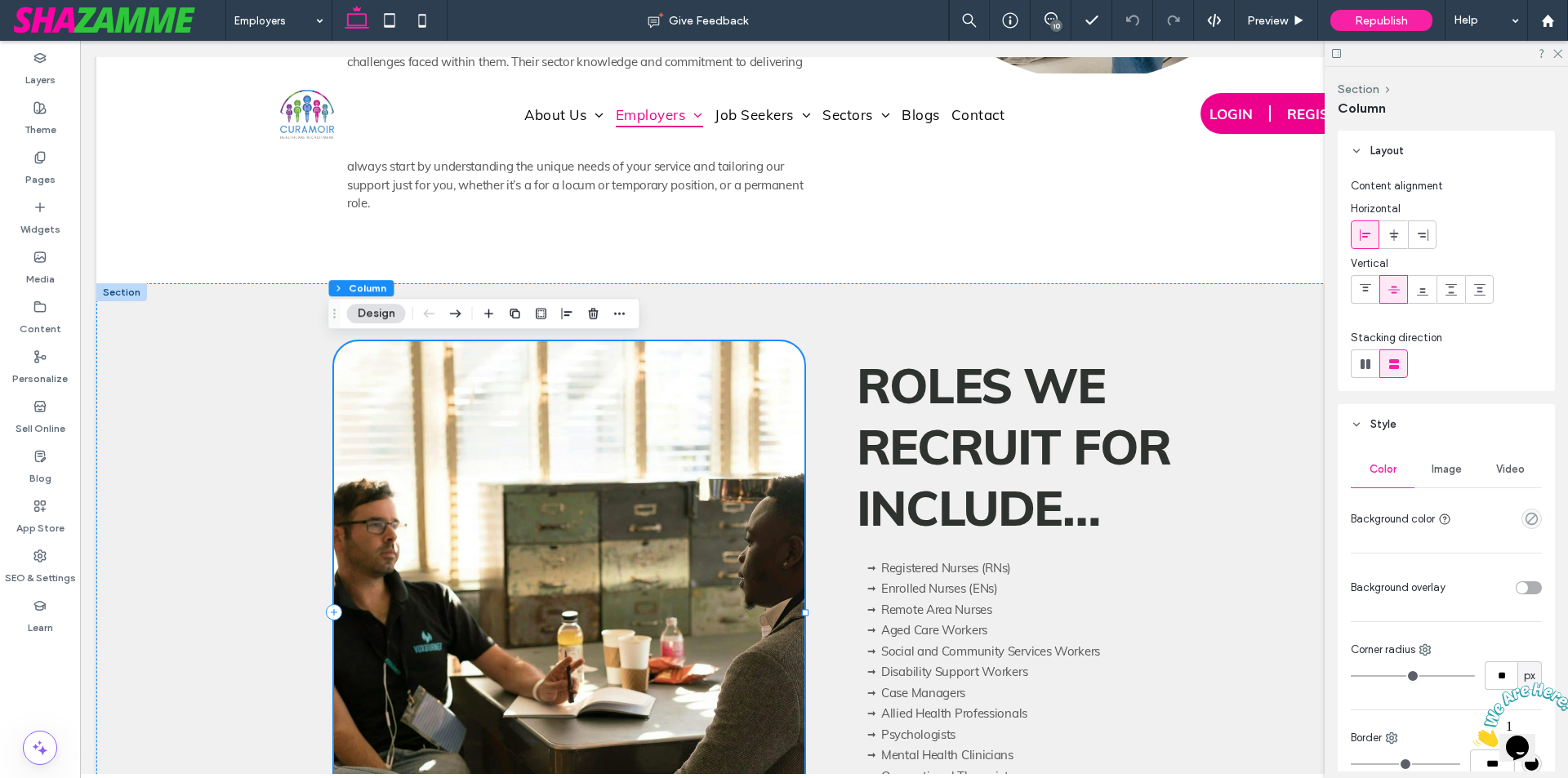
click at [706, 461] on div at bounding box center [569, 613] width 470 height 543
click at [1438, 465] on span "Image" at bounding box center [1447, 469] width 30 height 13
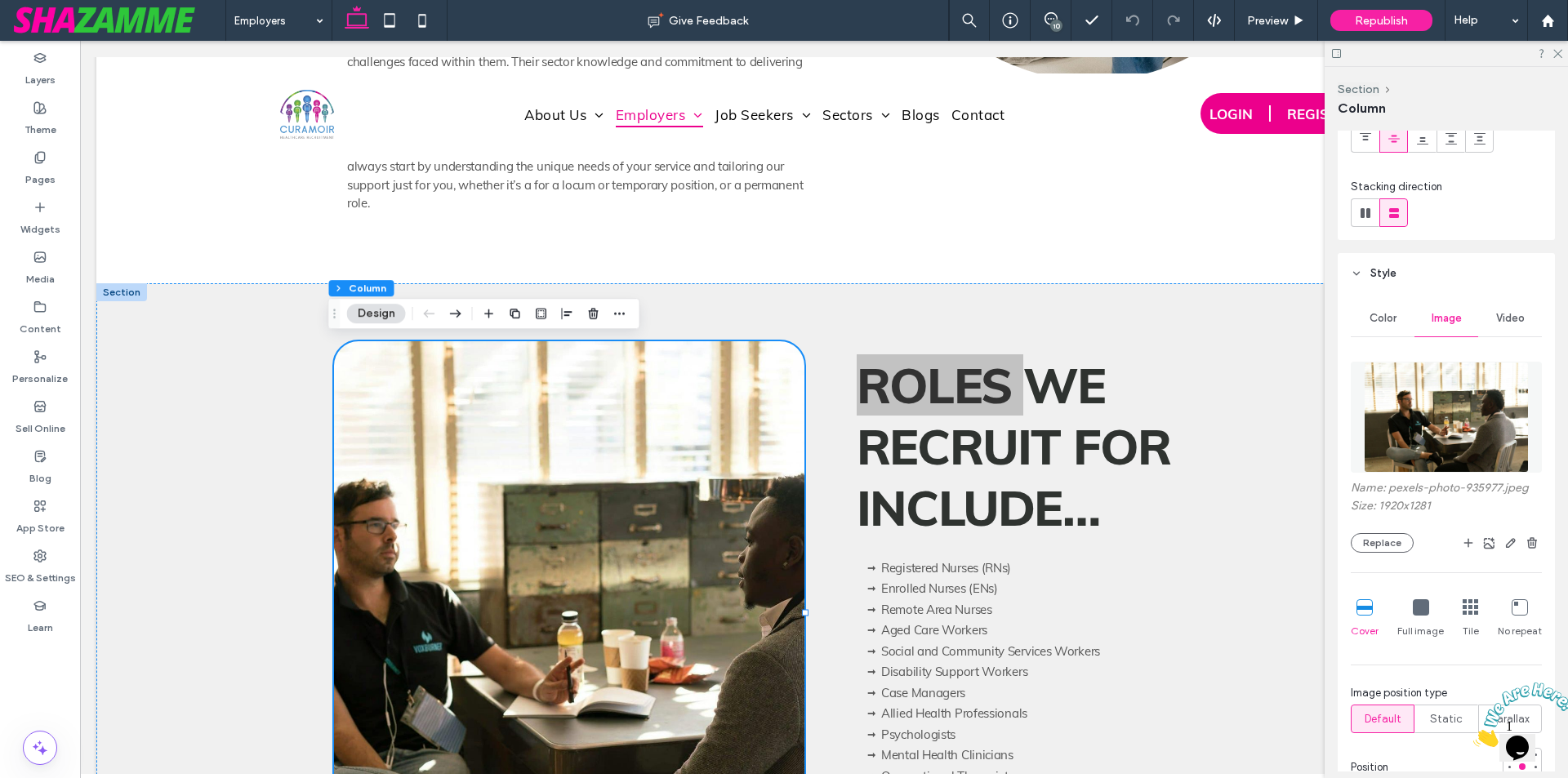
scroll to position [327, 0]
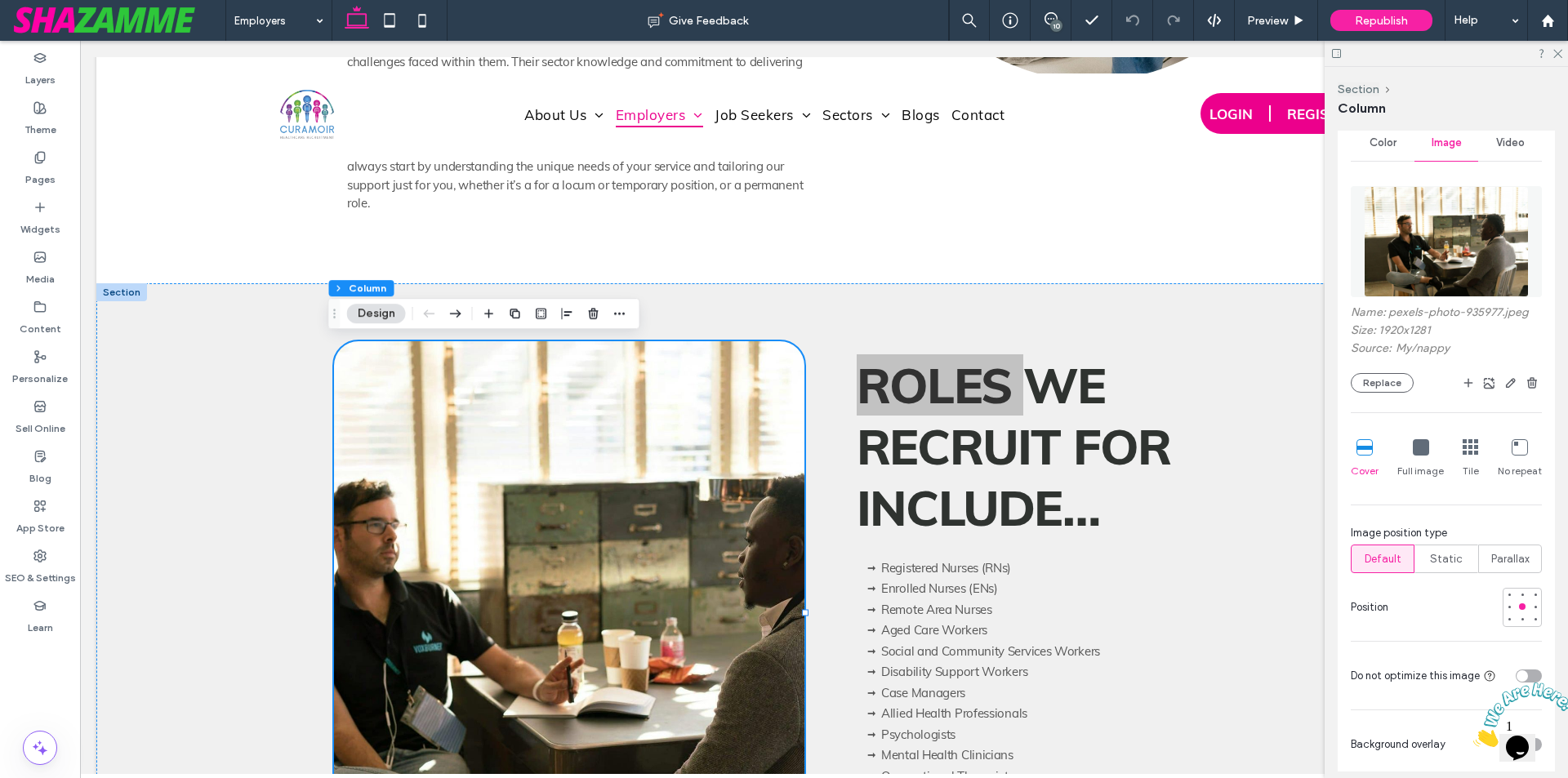
click at [1427, 297] on div at bounding box center [1446, 242] width 191 height 128
click at [1427, 278] on img at bounding box center [1447, 242] width 165 height 111
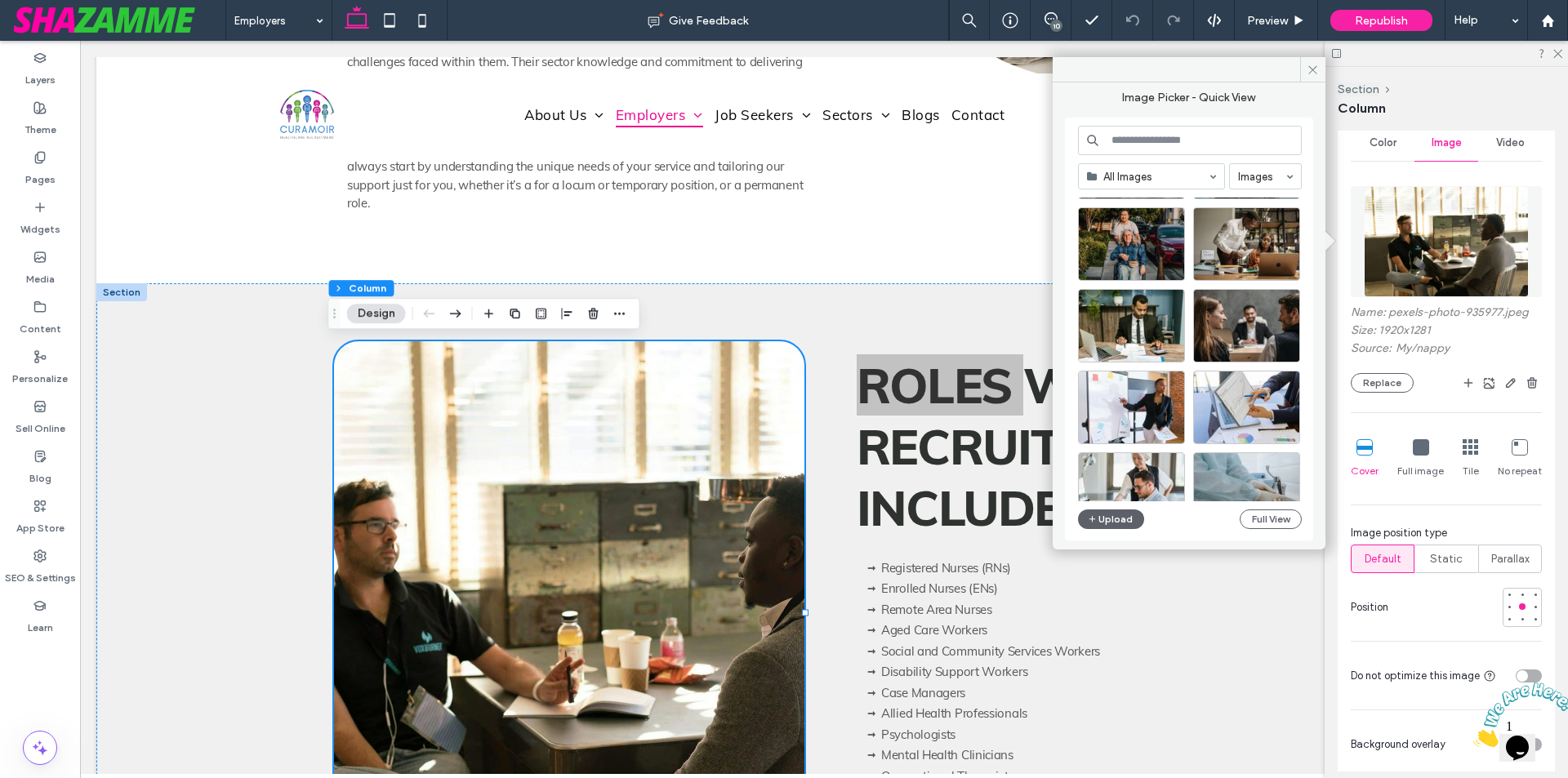
scroll to position [945, 0]
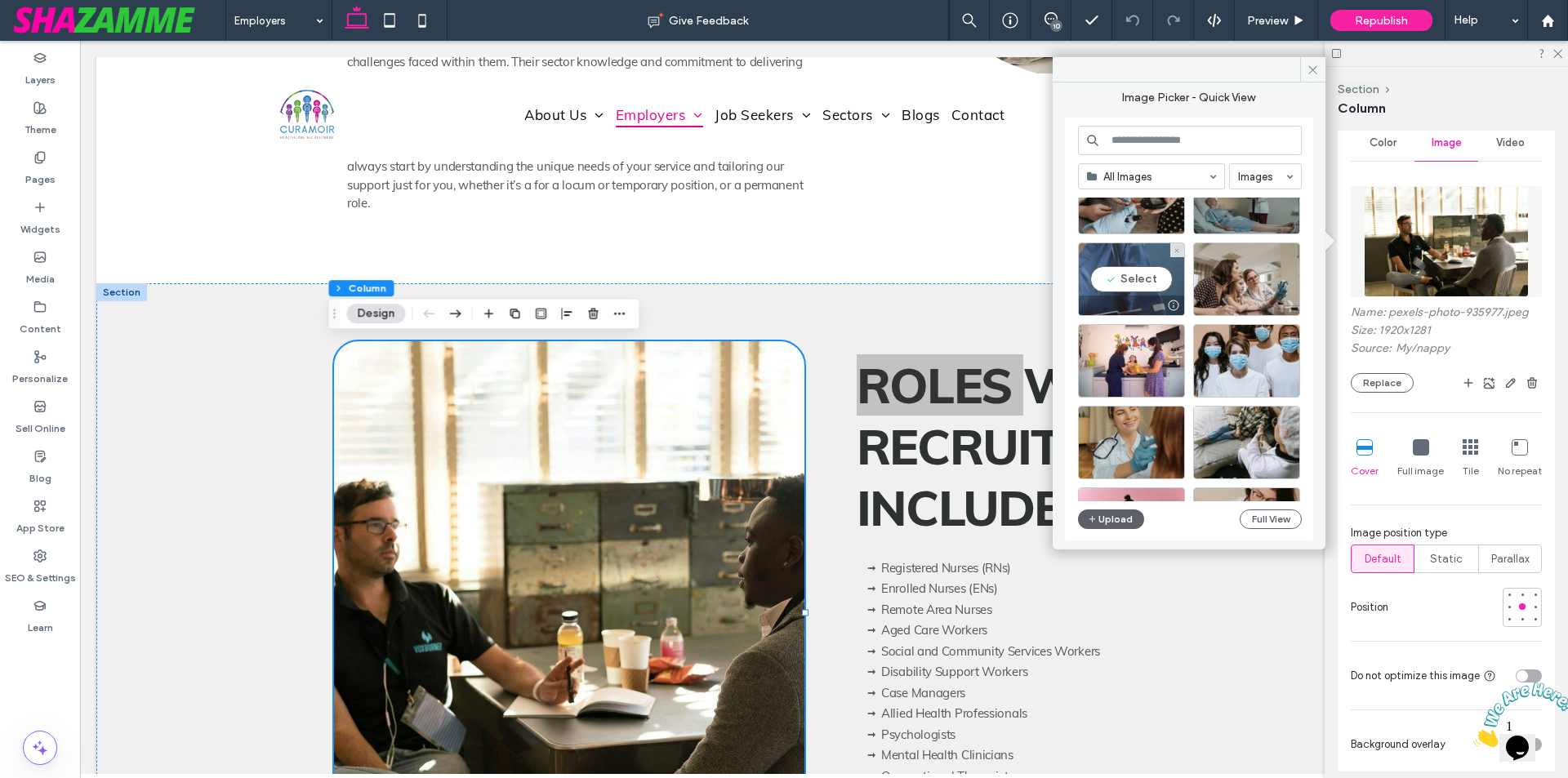
scroll to position [1858, 0]
drag, startPoint x: 1233, startPoint y: 391, endPoint x: 1255, endPoint y: 378, distance: 25.6
click at [1255, 378] on div at bounding box center [1246, 387] width 106 height 20
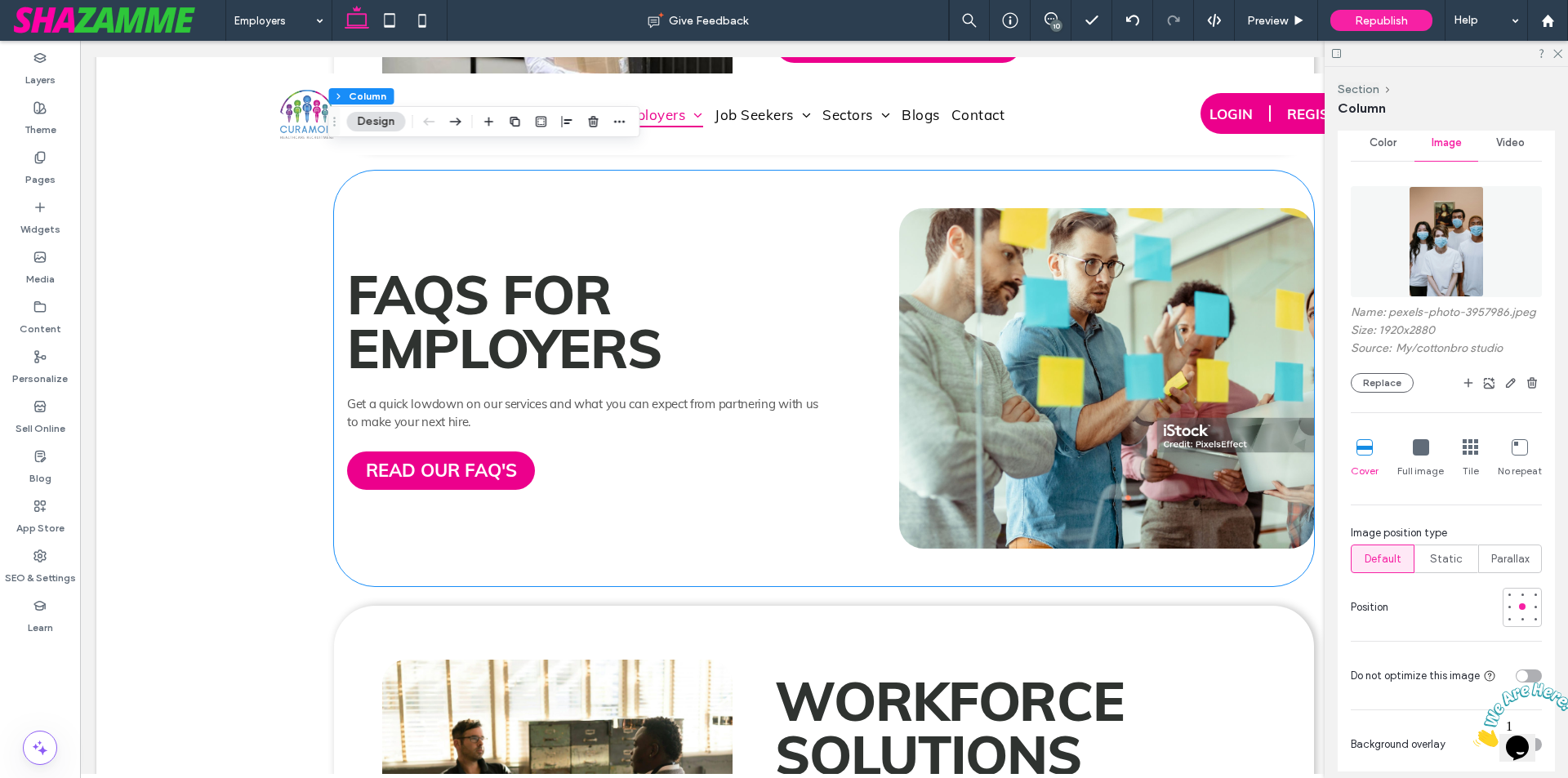
scroll to position [2368, 0]
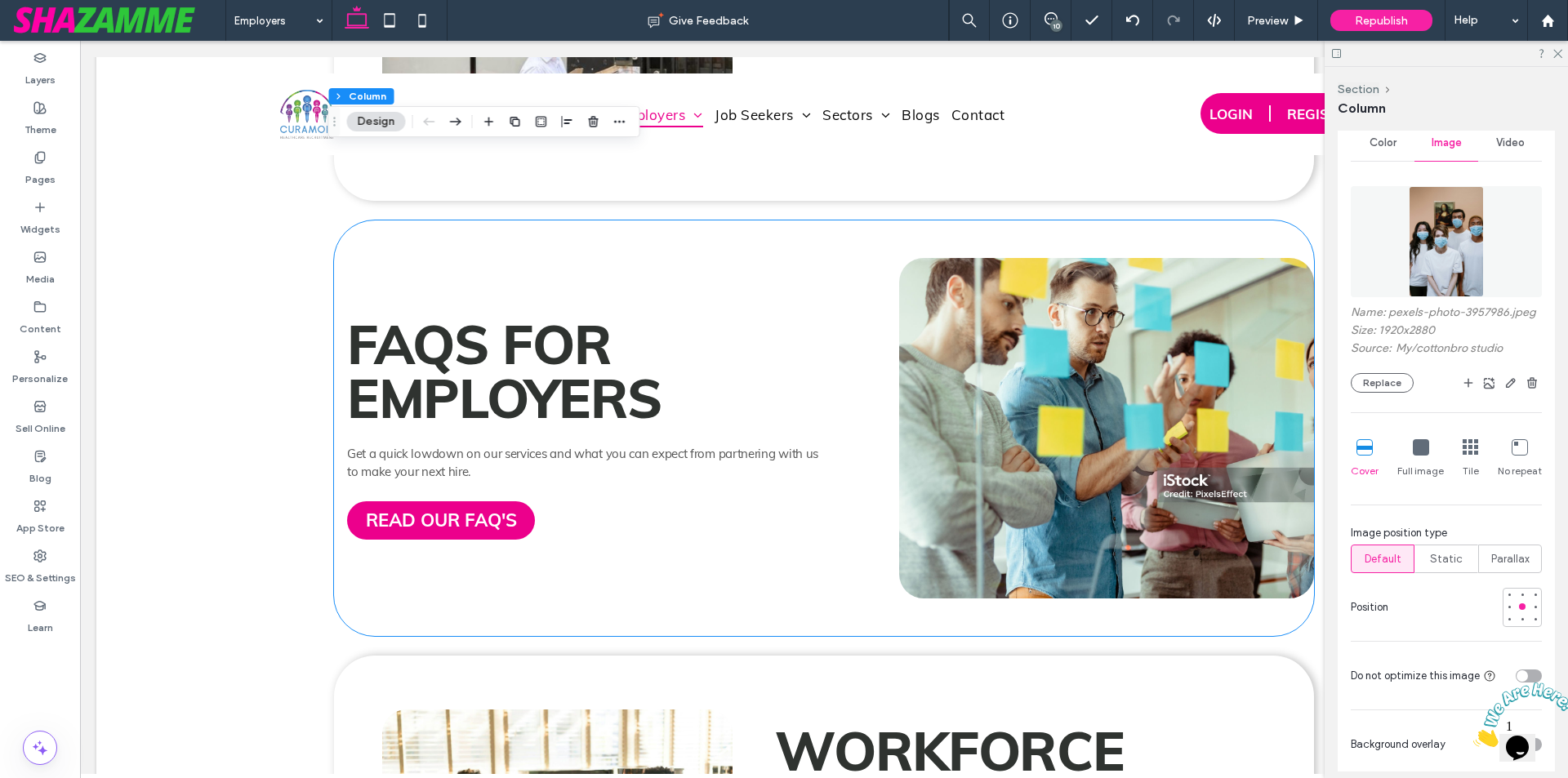
click at [1031, 371] on img at bounding box center [1107, 428] width 415 height 341
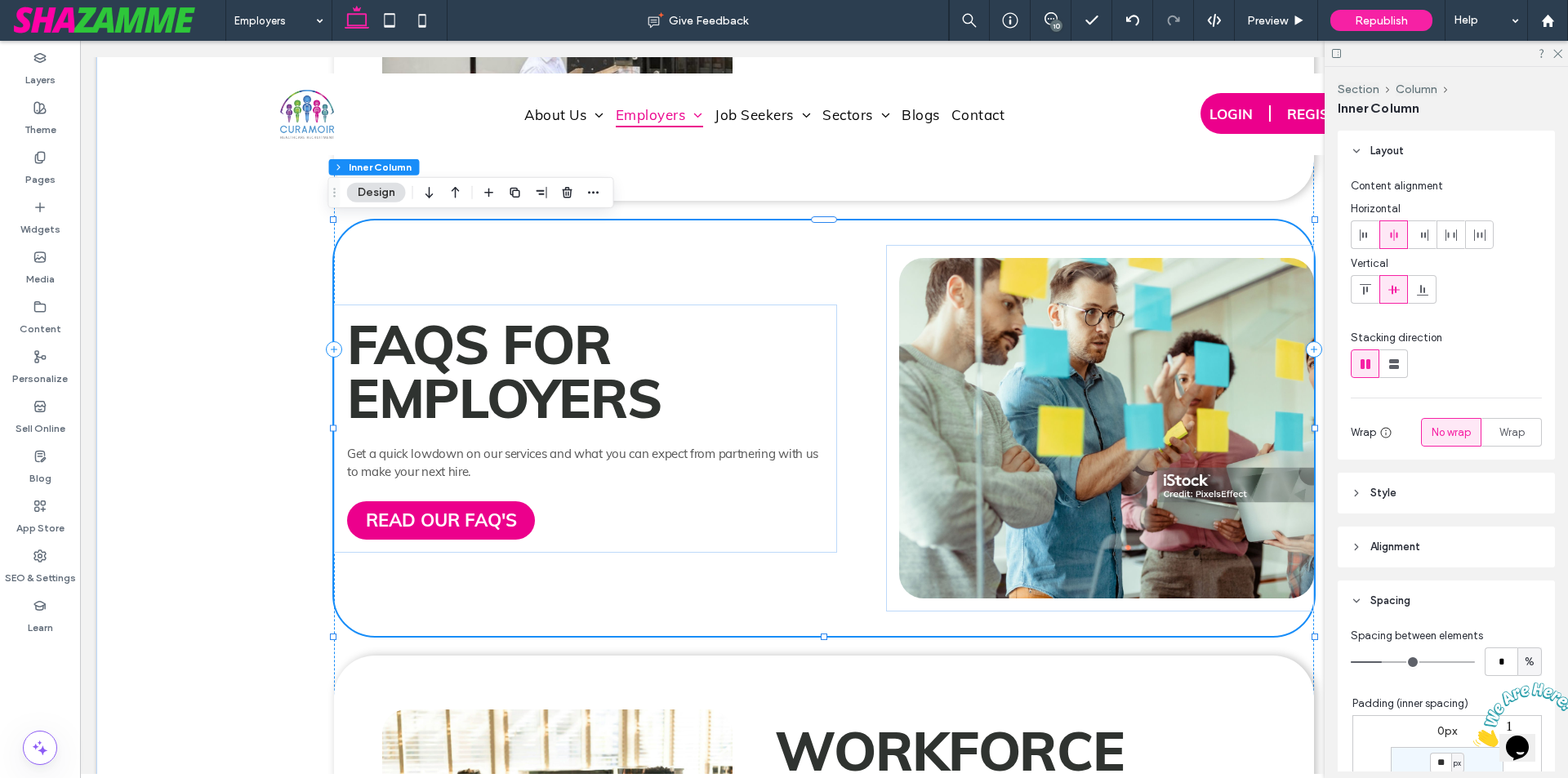
click at [1031, 371] on img at bounding box center [1107, 428] width 415 height 341
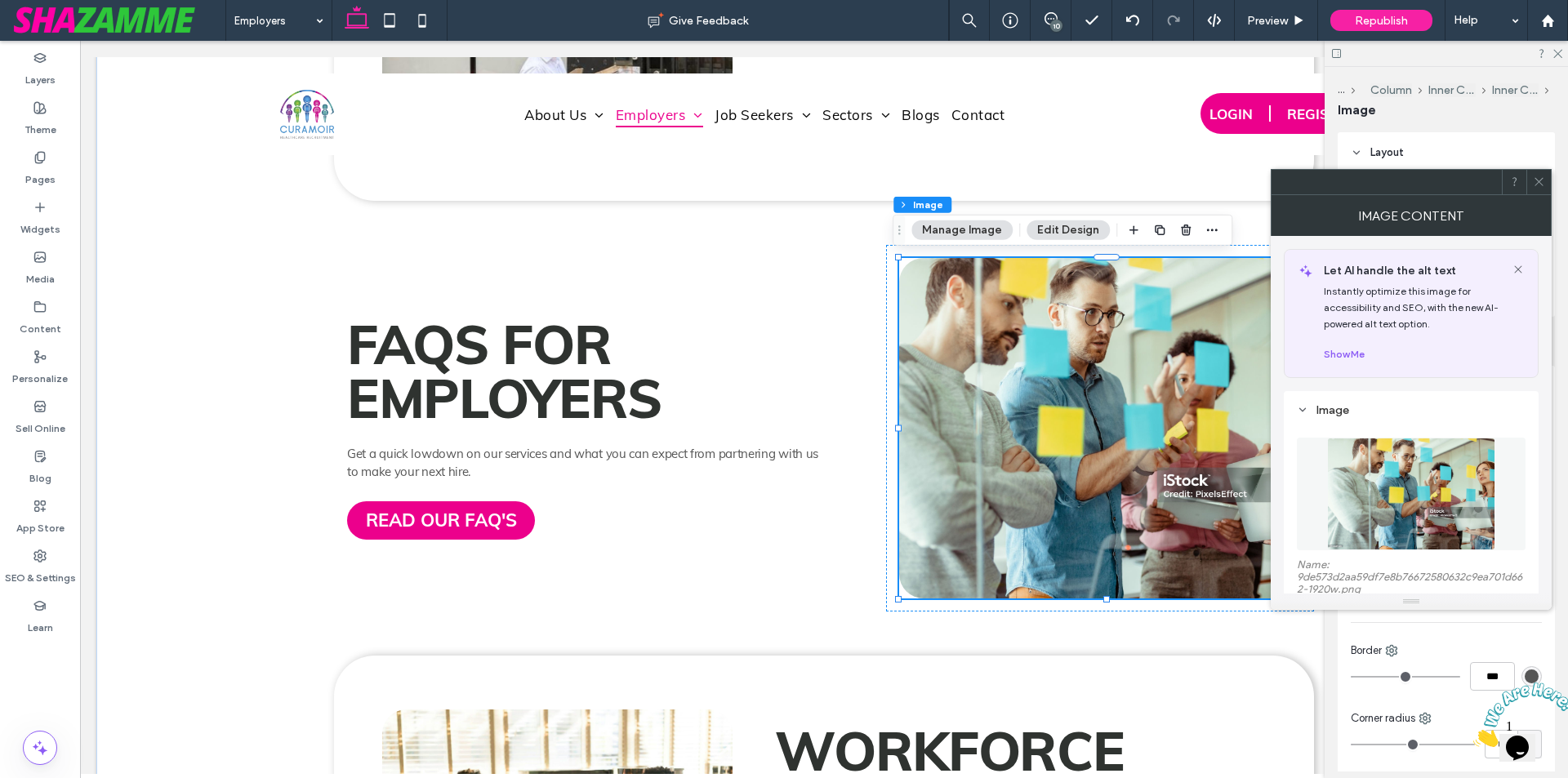
click at [1408, 495] on img at bounding box center [1411, 494] width 168 height 113
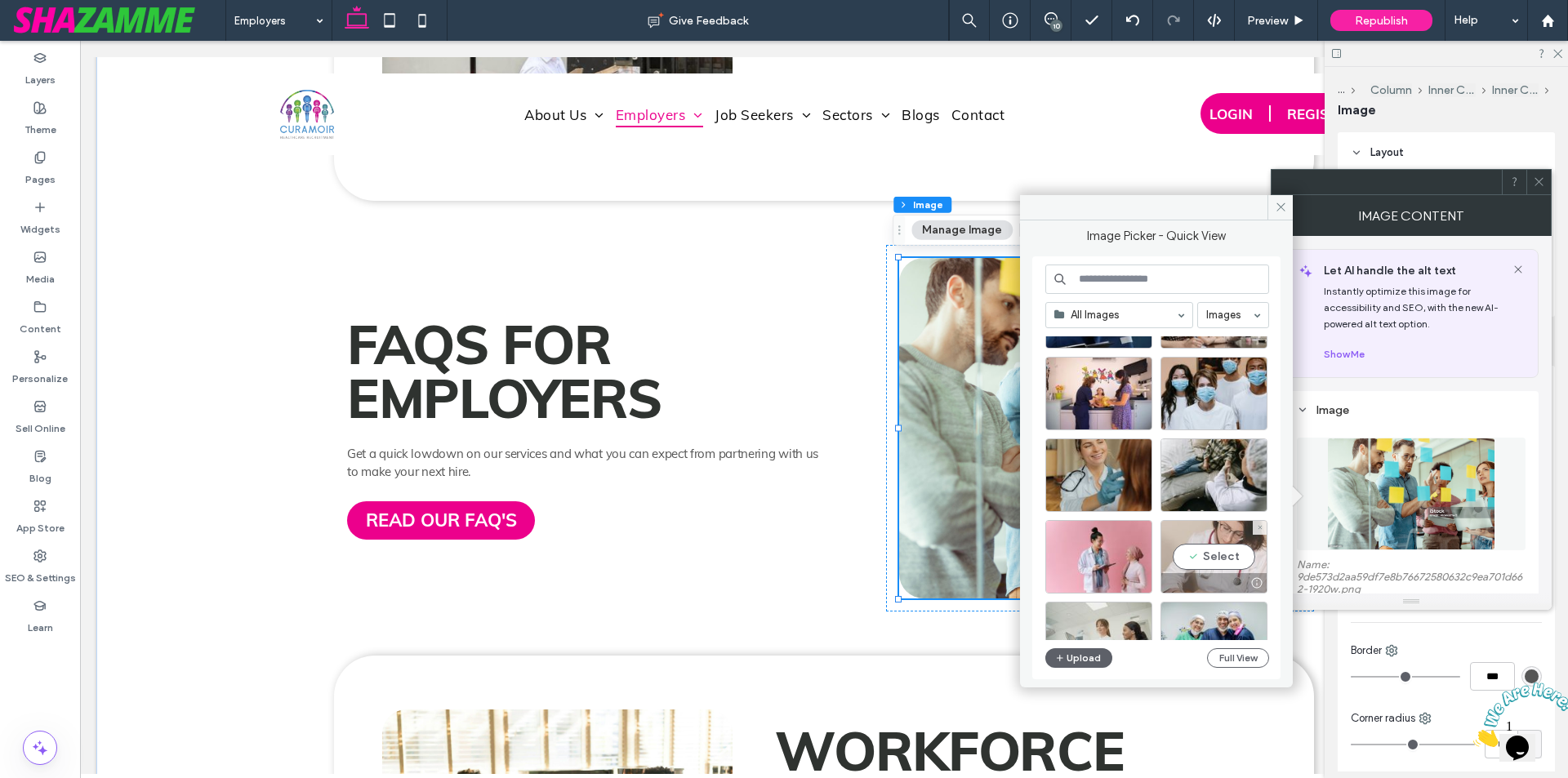
scroll to position [1925, 0]
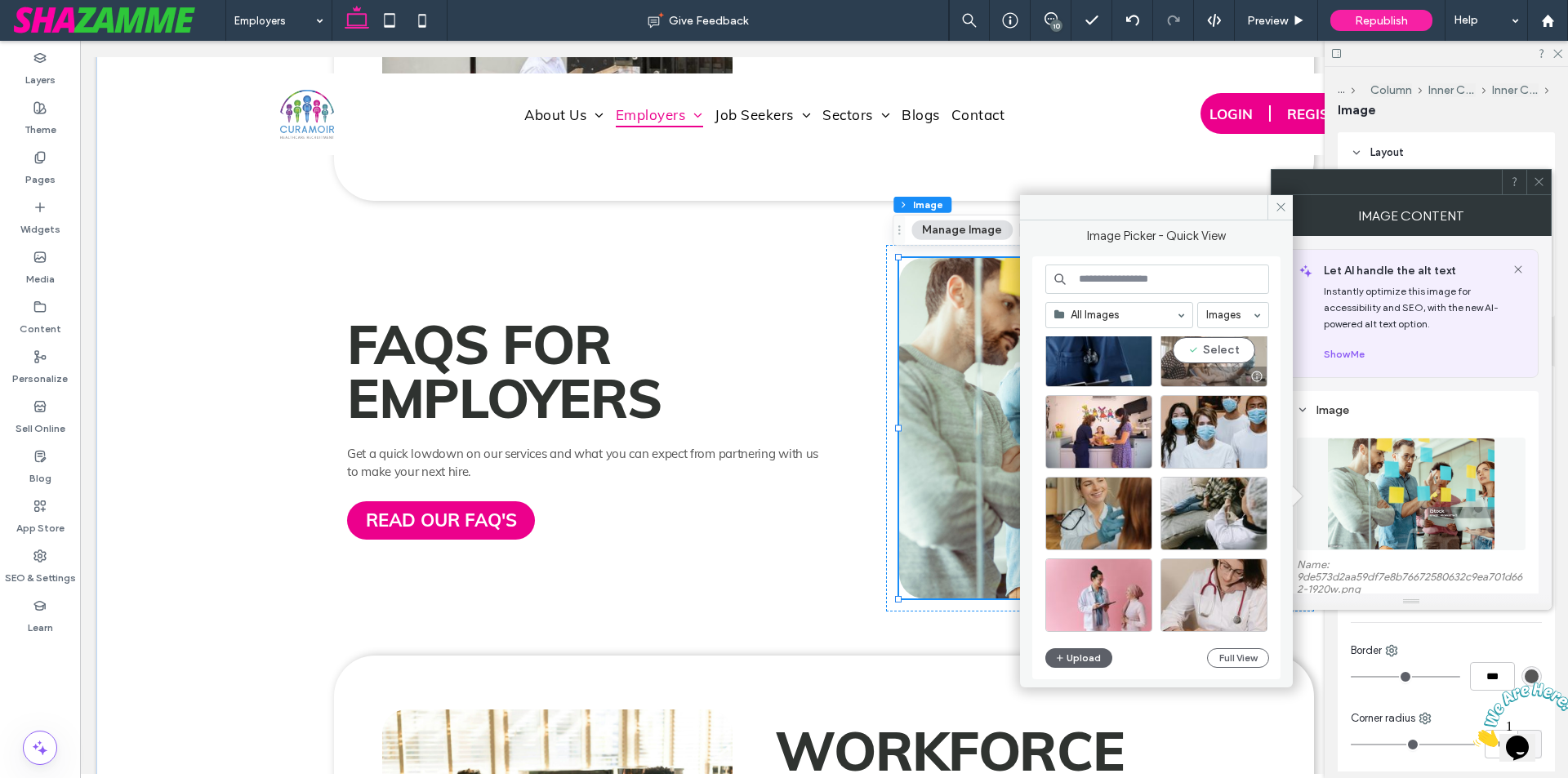
click at [1222, 353] on div "Select" at bounding box center [1214, 351] width 107 height 74
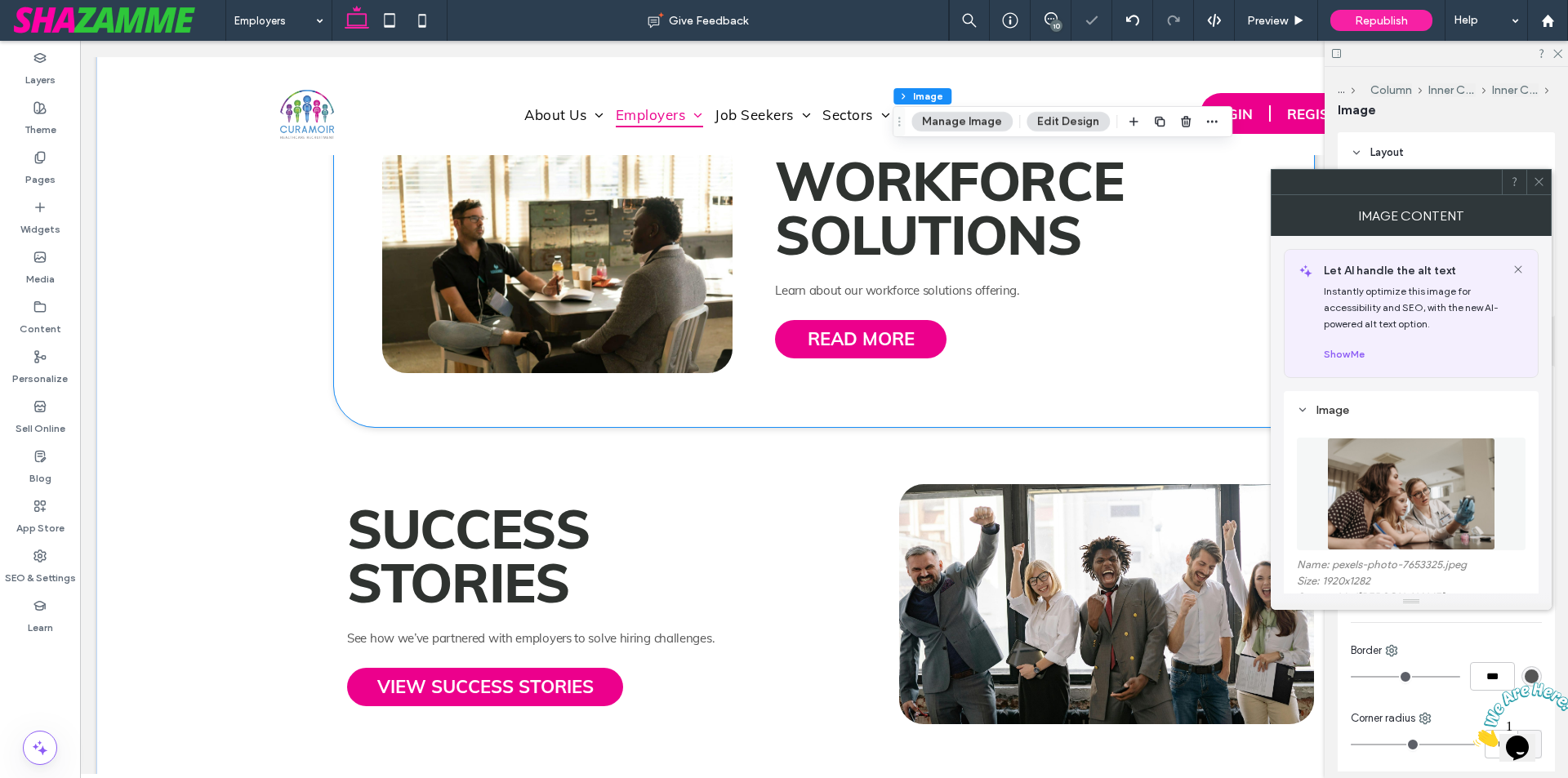
scroll to position [2939, 0]
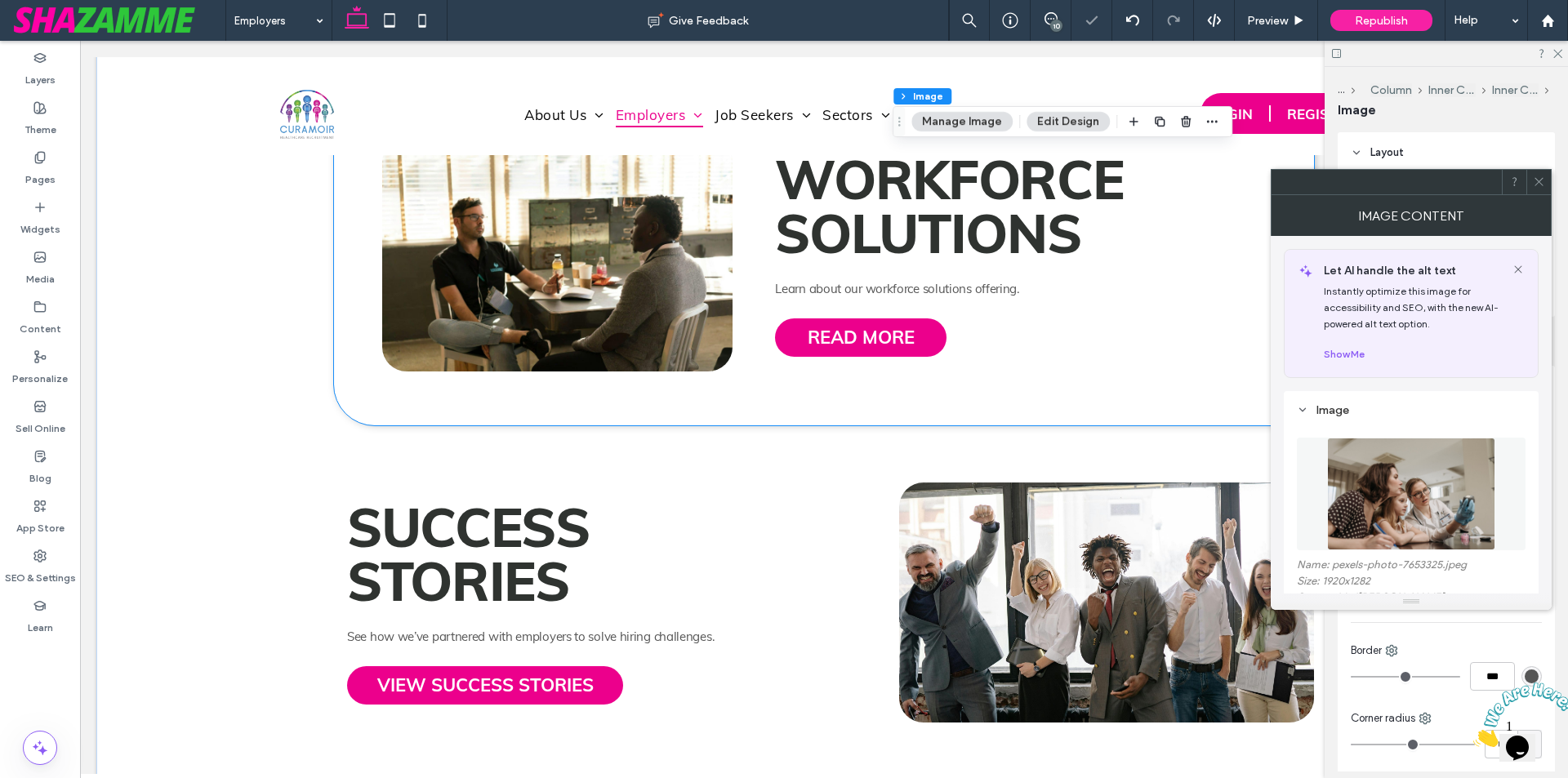
click at [576, 301] on img at bounding box center [558, 254] width 351 height 233
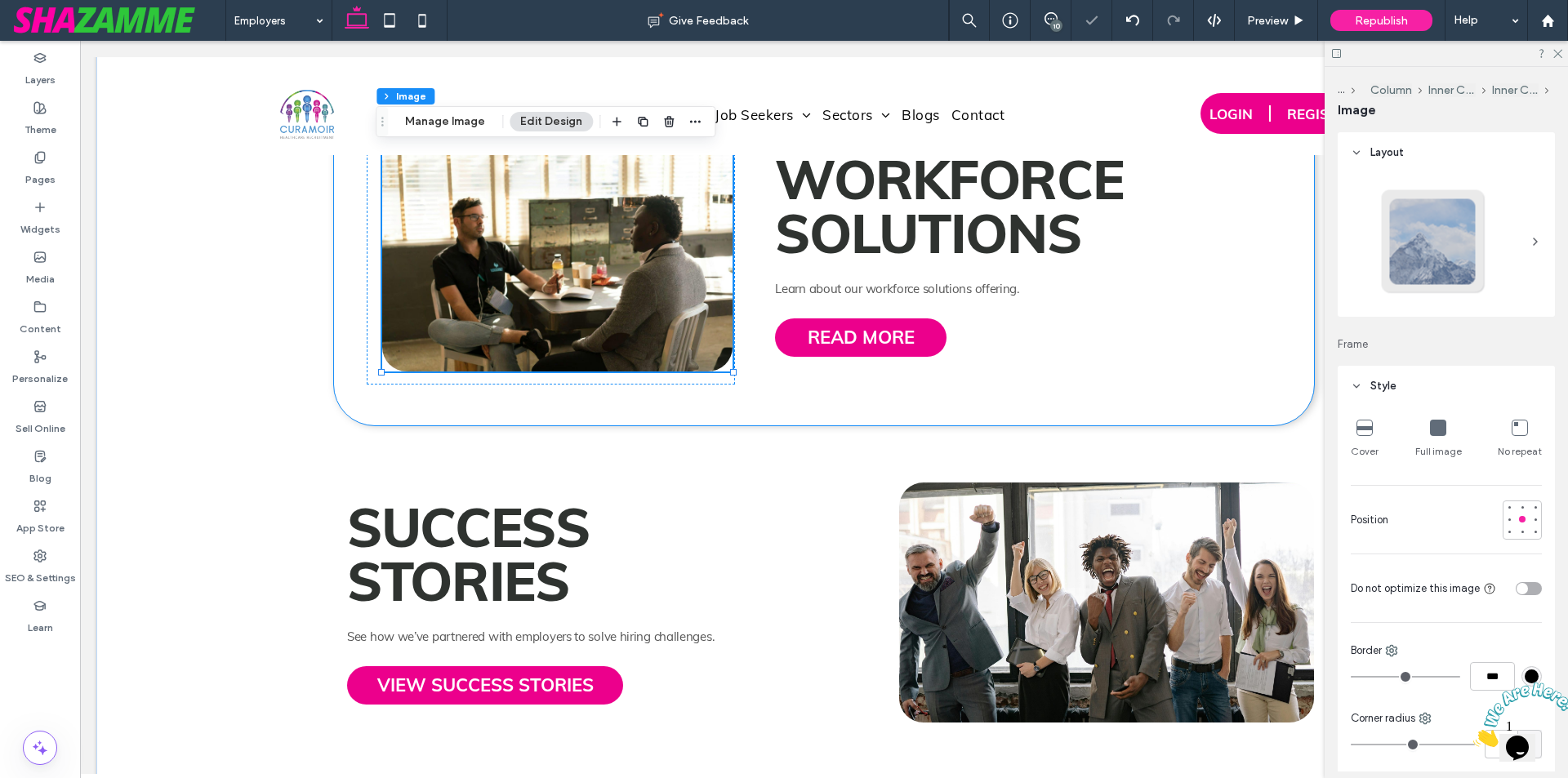
type input "**"
drag, startPoint x: 439, startPoint y: 117, endPoint x: 575, endPoint y: 332, distance: 254.4
click at [439, 117] on button "Manage Image" at bounding box center [446, 122] width 102 height 20
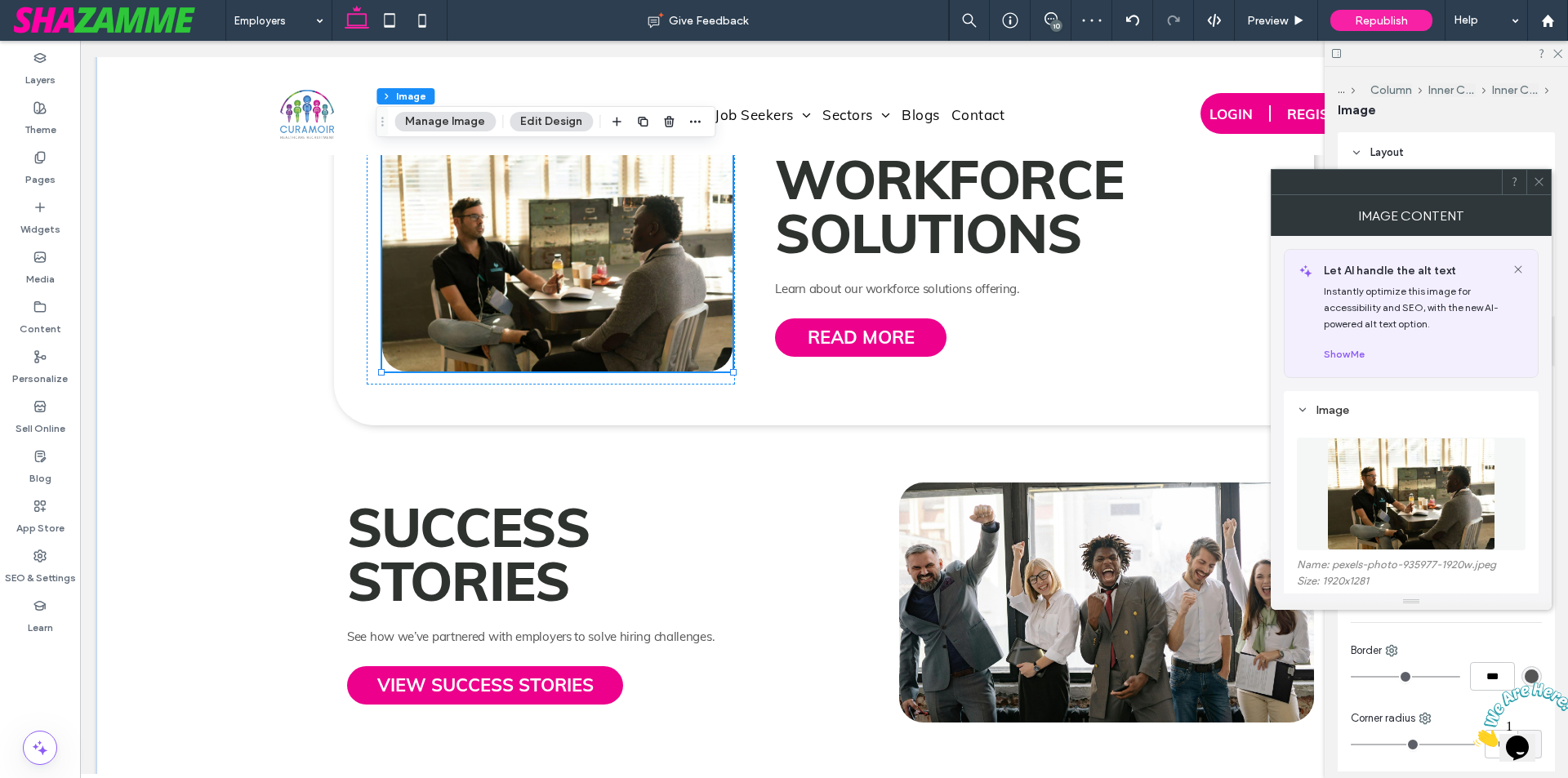
click at [1440, 506] on img at bounding box center [1411, 494] width 168 height 113
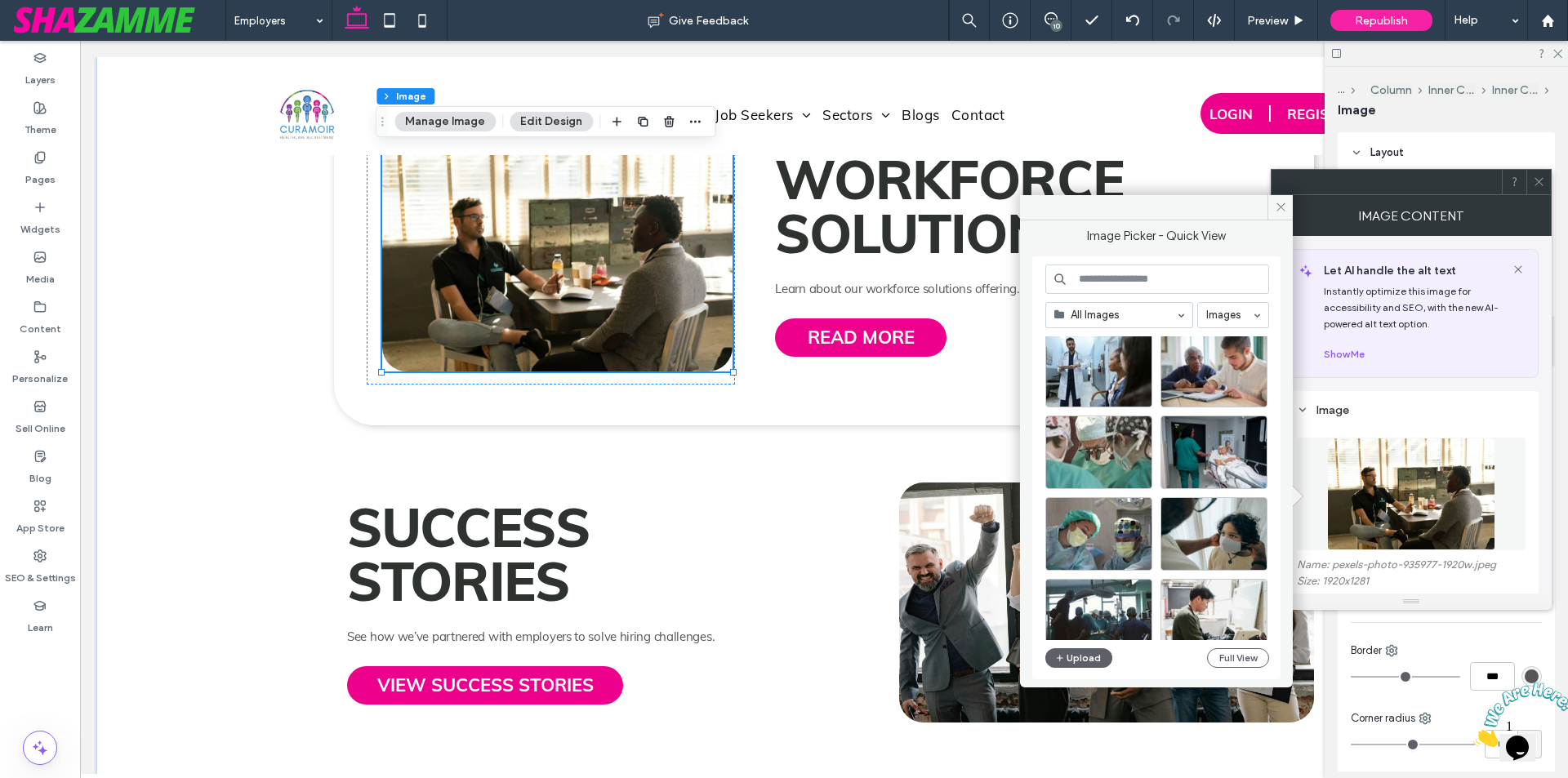
scroll to position [2431, 0]
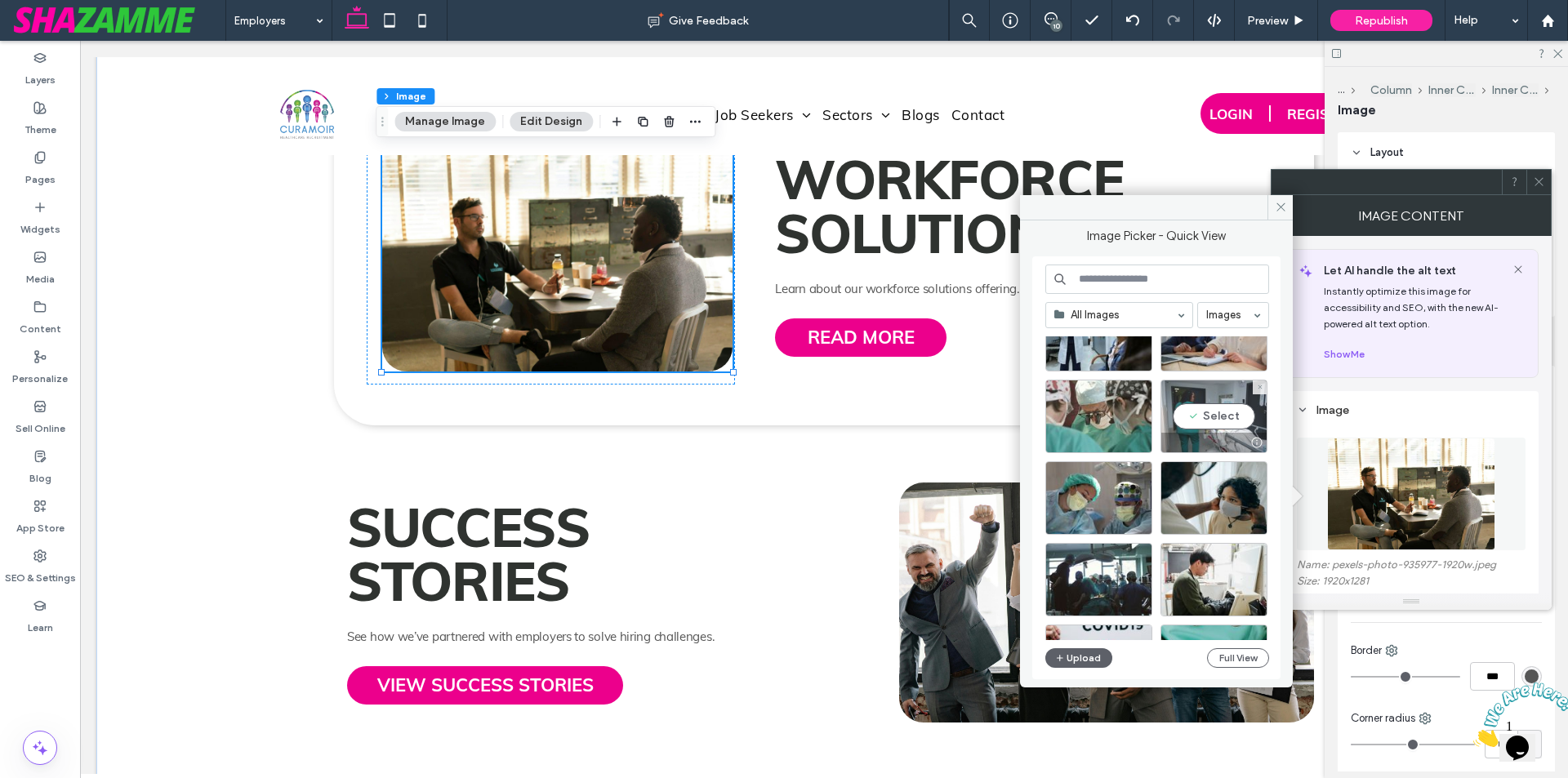
click at [1190, 427] on div "Select" at bounding box center [1214, 417] width 107 height 74
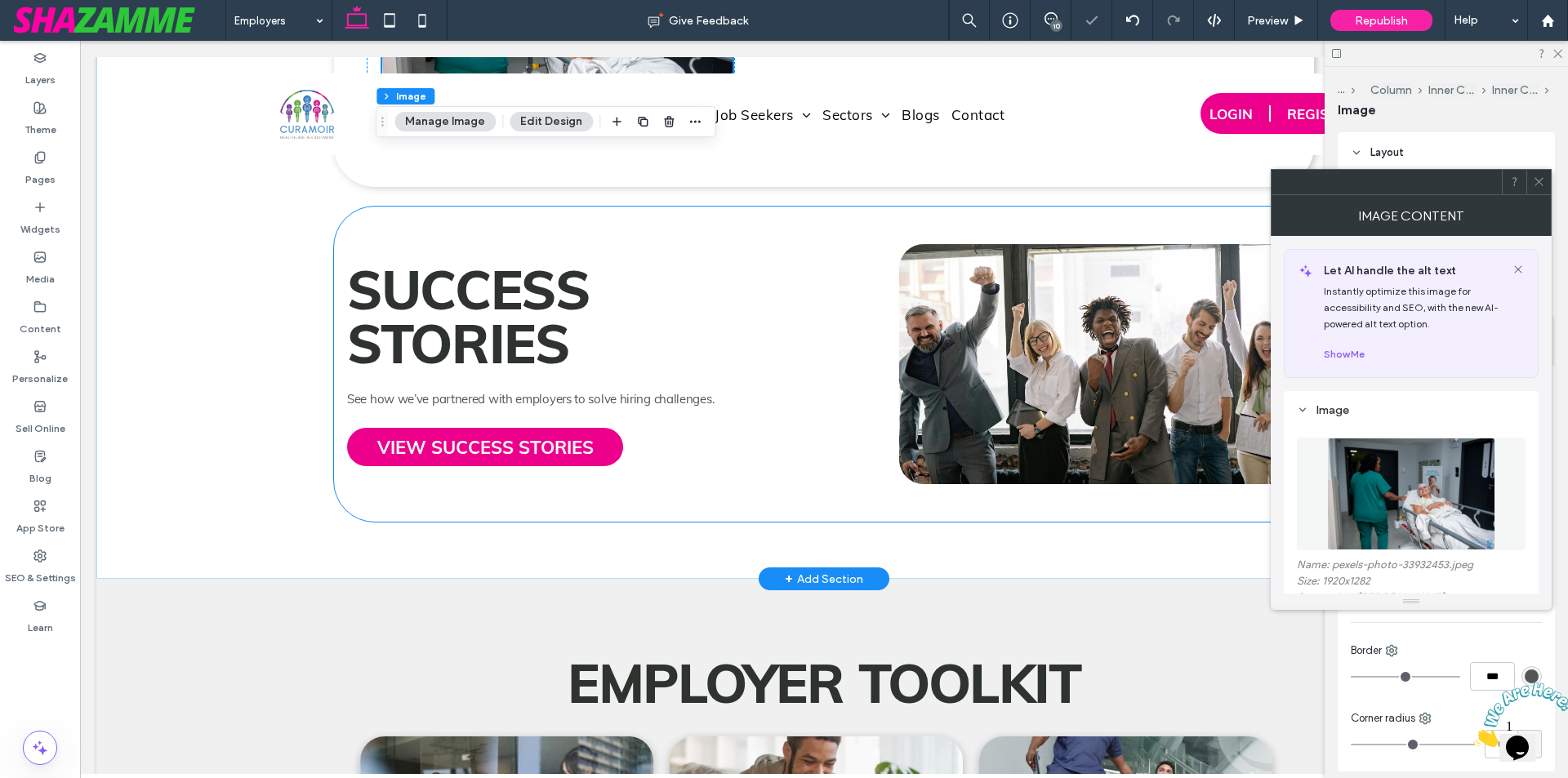
scroll to position [3184, 0]
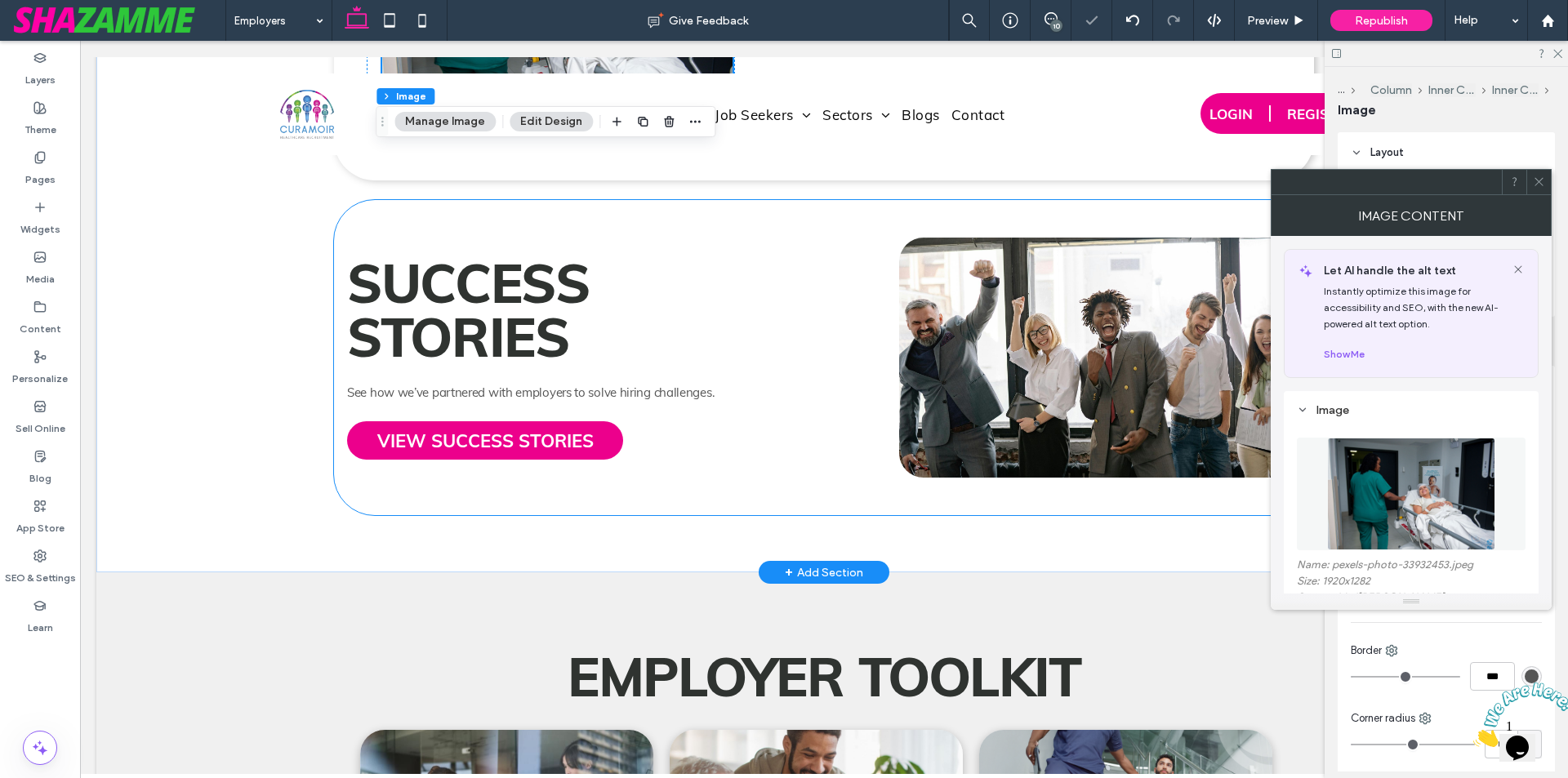
click at [1036, 408] on img at bounding box center [1107, 357] width 415 height 240
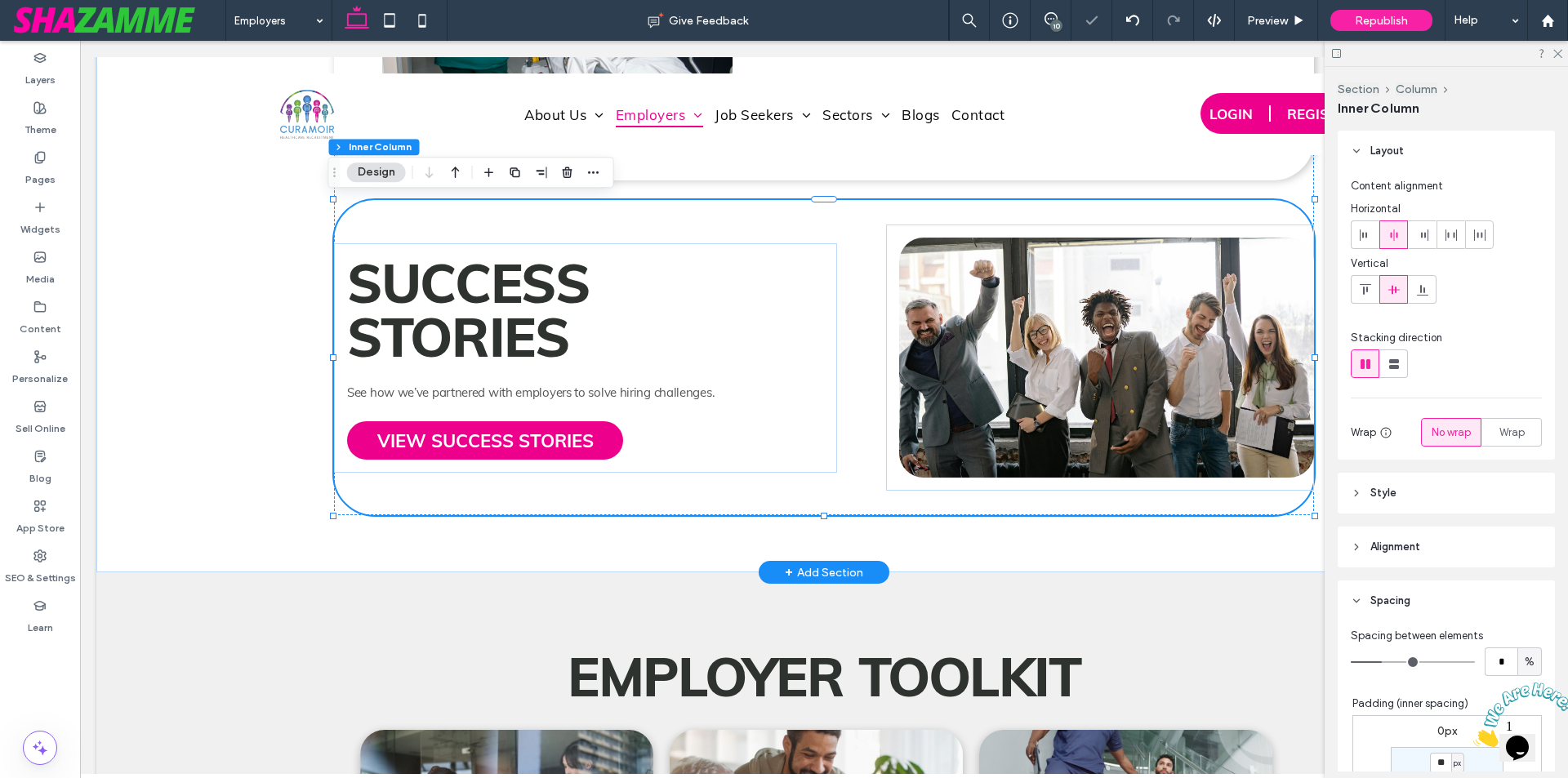
click at [1036, 408] on img at bounding box center [1107, 357] width 415 height 240
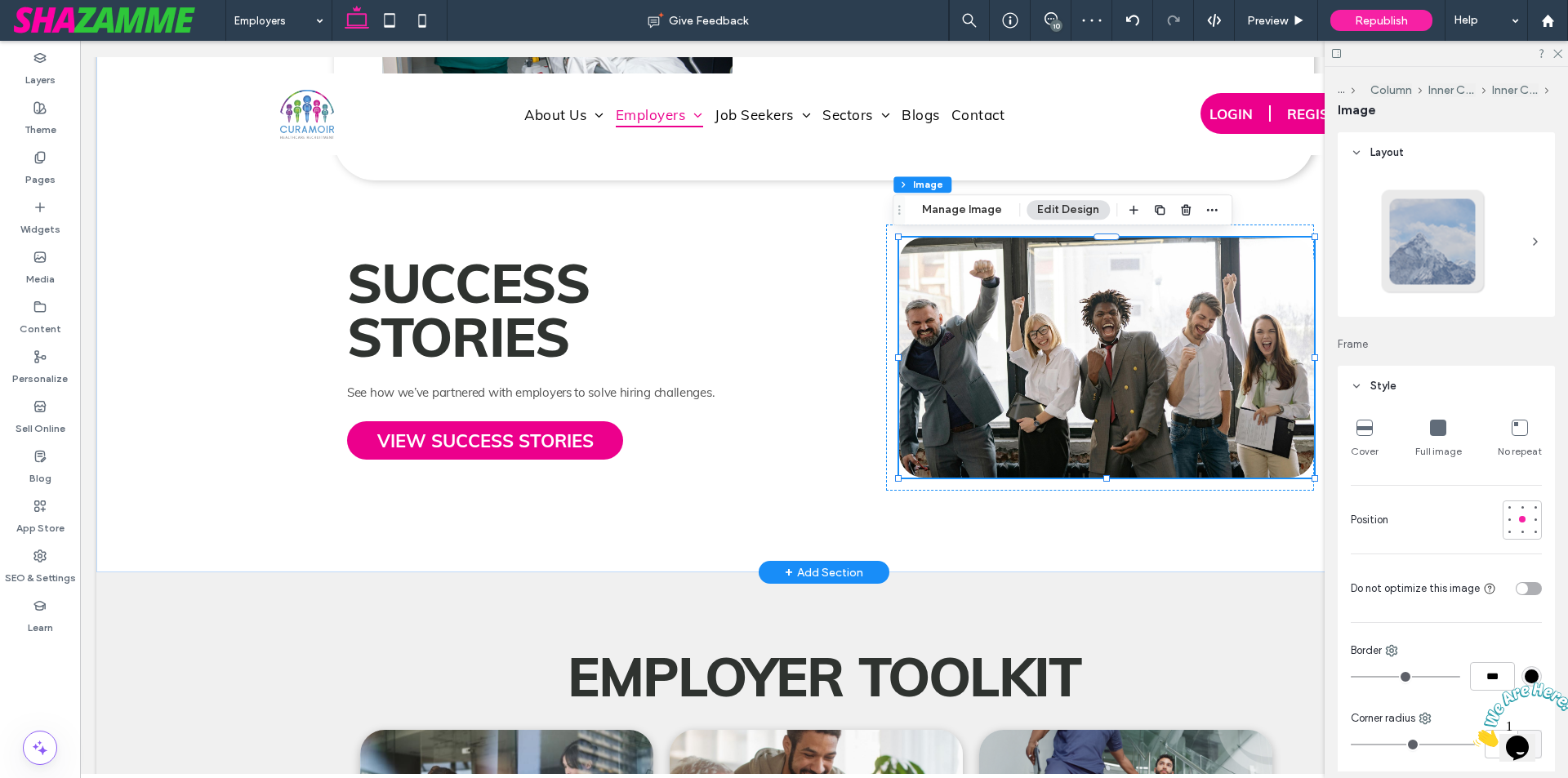
type input "**"
click at [940, 215] on button "Manage Image" at bounding box center [963, 210] width 102 height 20
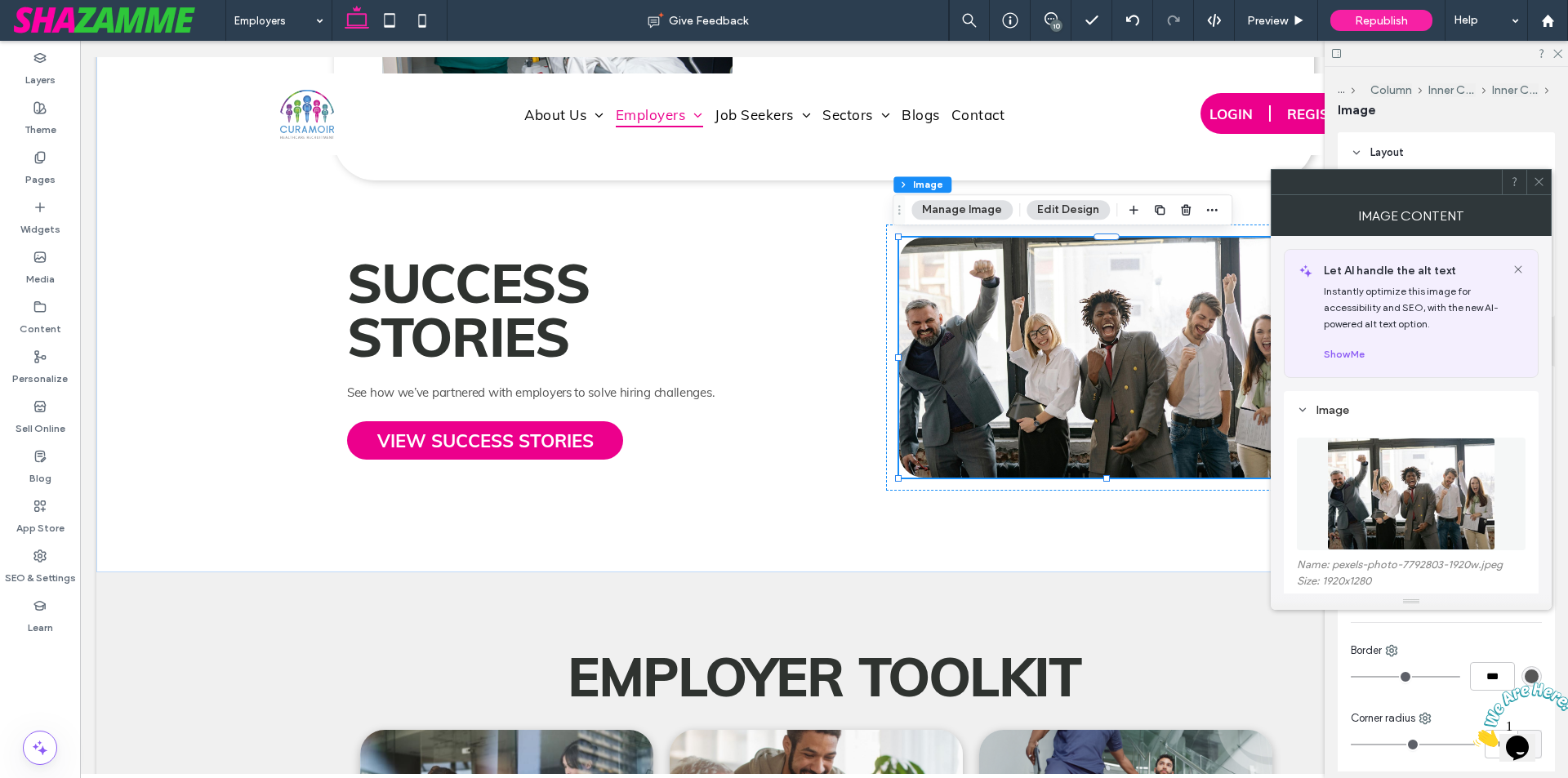
click at [1398, 459] on figure at bounding box center [1411, 494] width 229 height 113
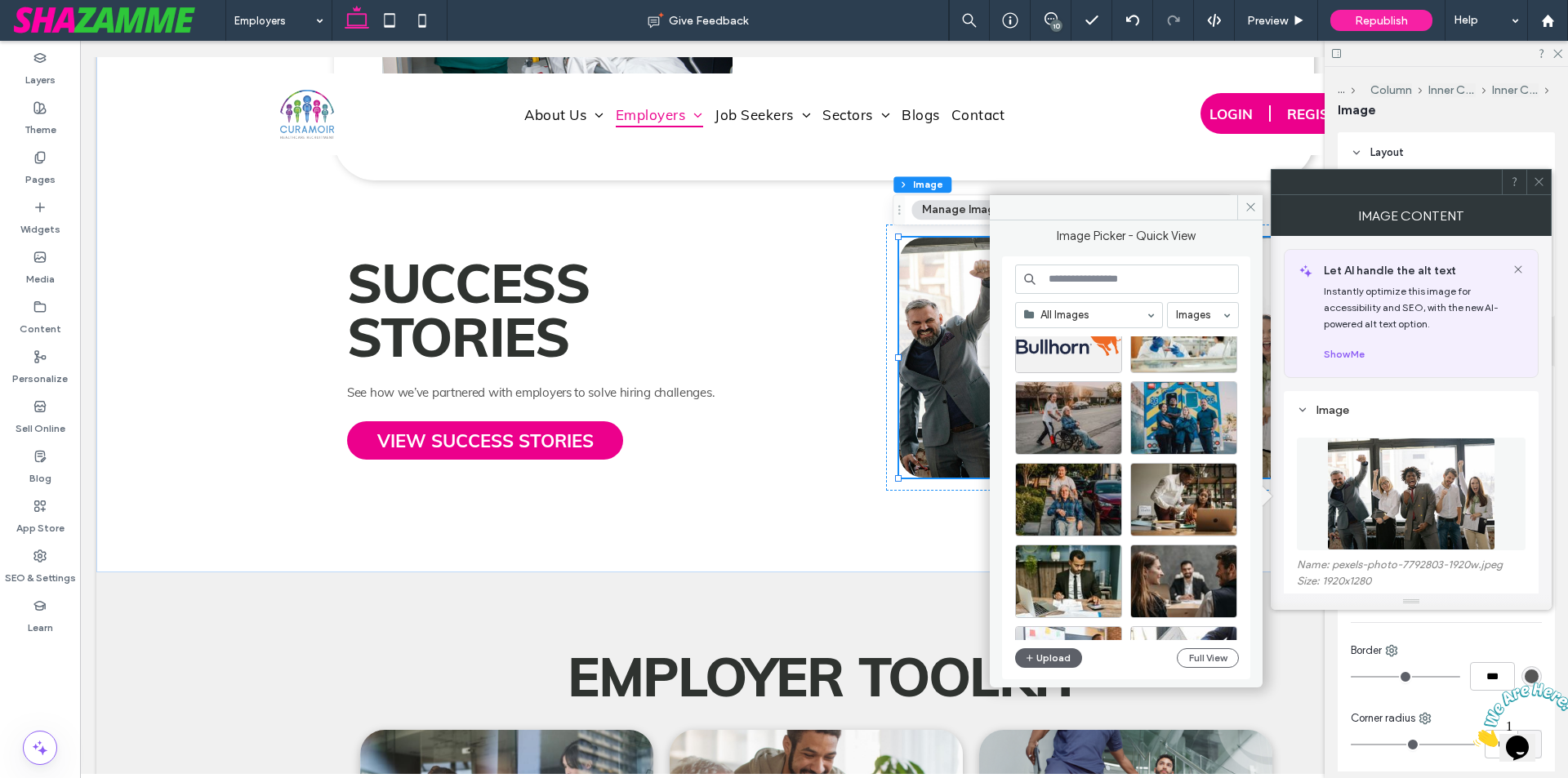
scroll to position [537, 0]
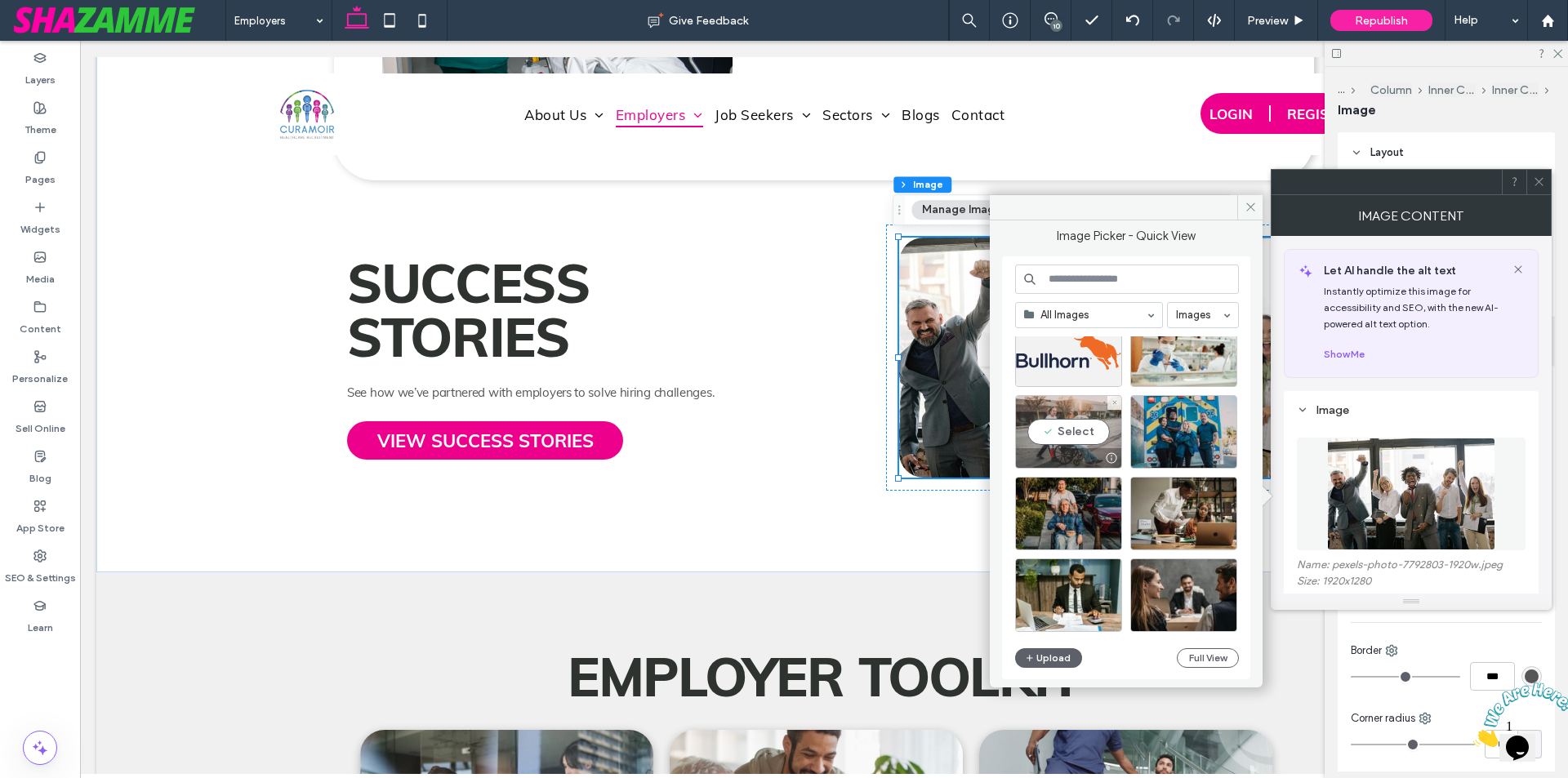
click at [1040, 418] on div "Select" at bounding box center [1068, 432] width 107 height 74
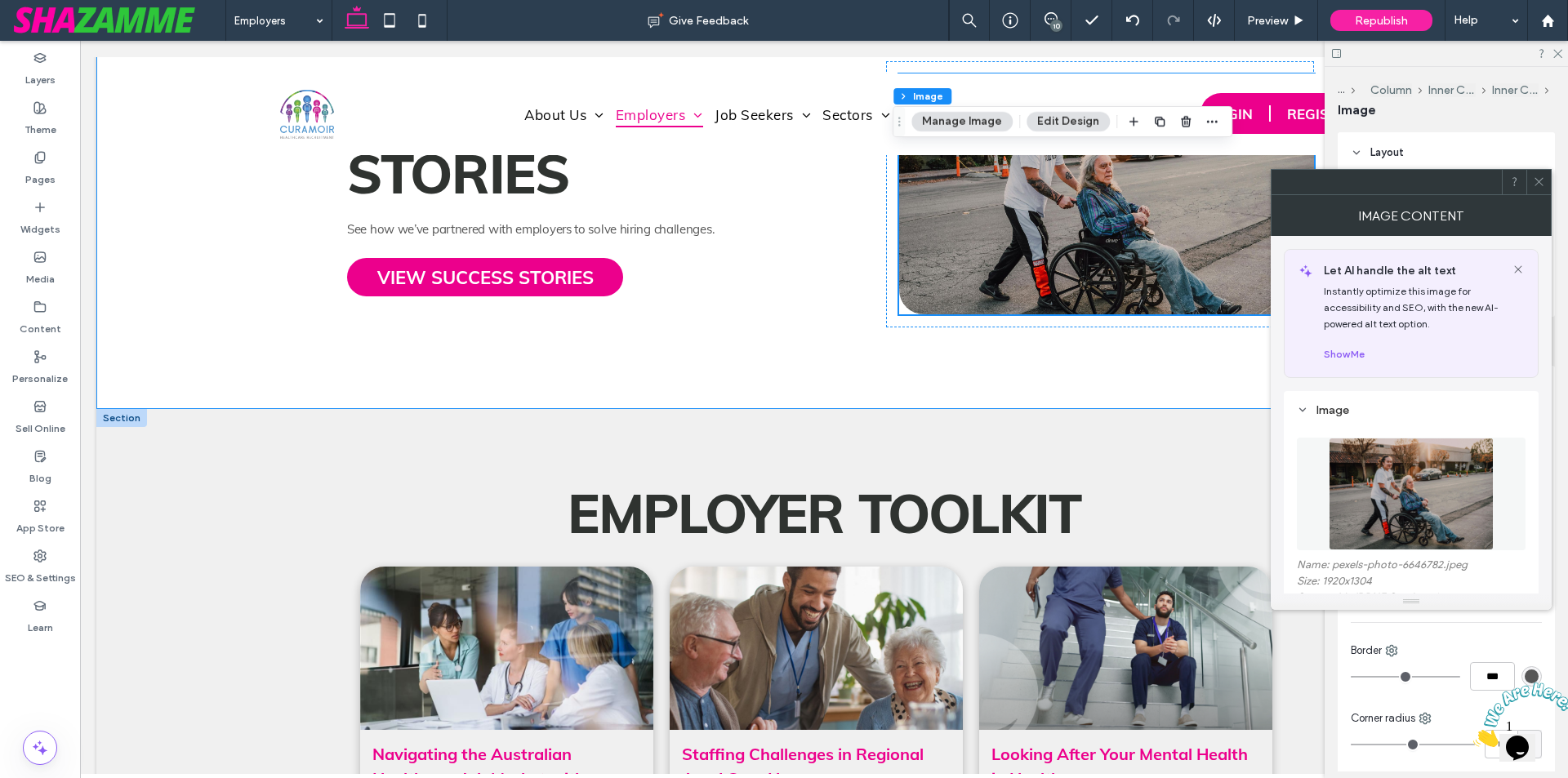
scroll to position [3102, 0]
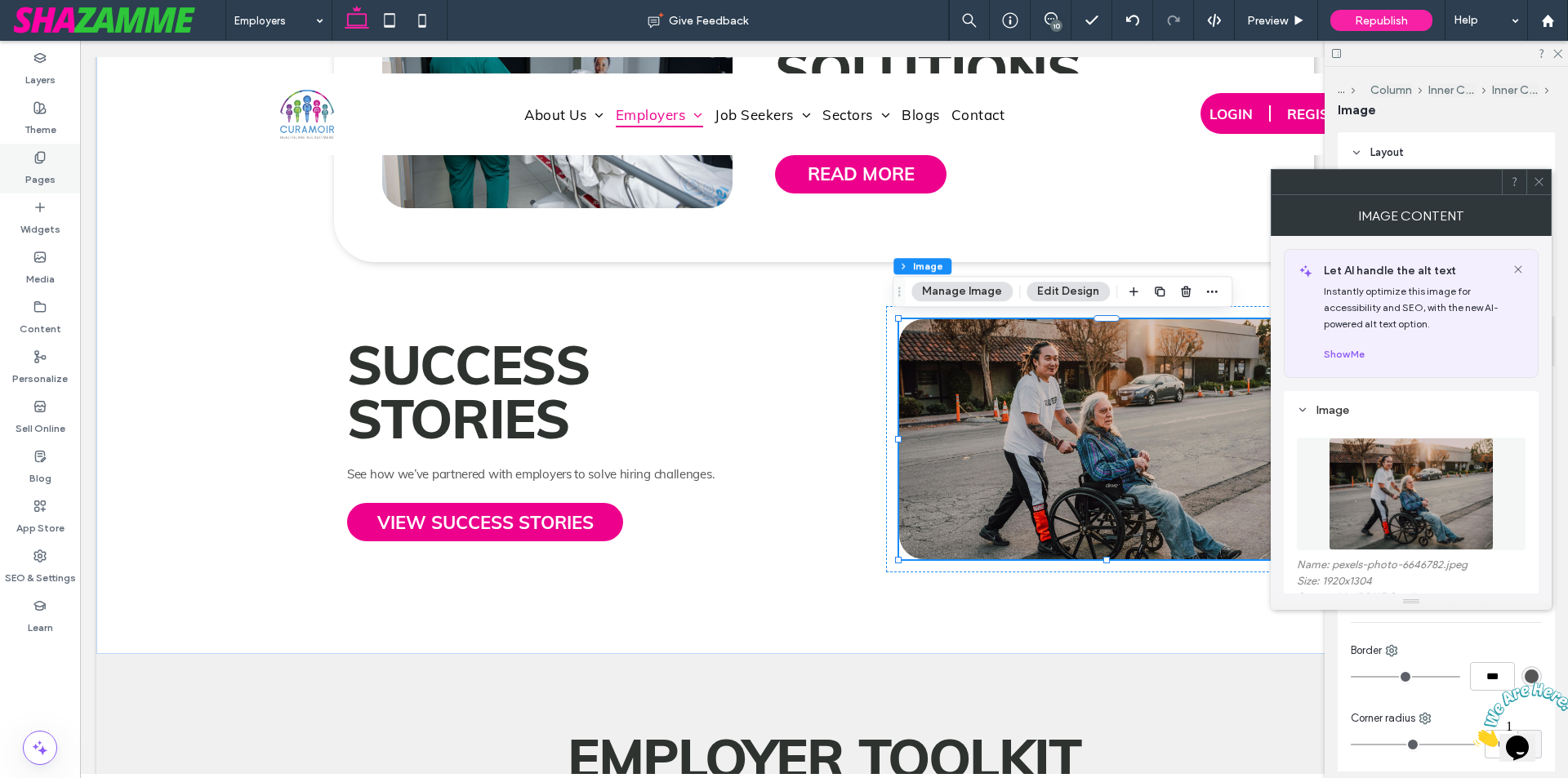
click at [44, 190] on div "Pages" at bounding box center [40, 168] width 80 height 50
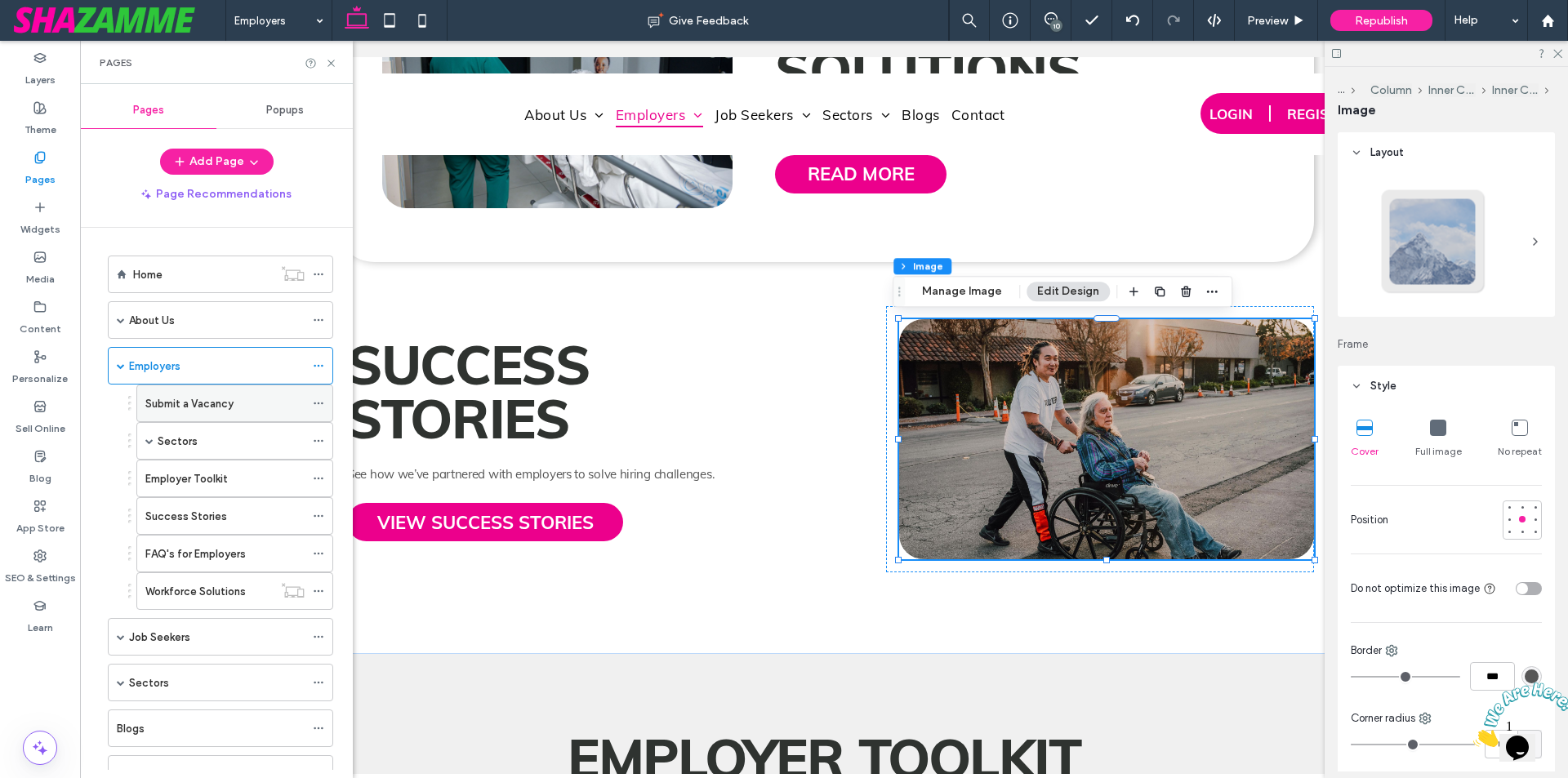
click at [213, 407] on label "Submit a Vacancy" at bounding box center [189, 404] width 88 height 29
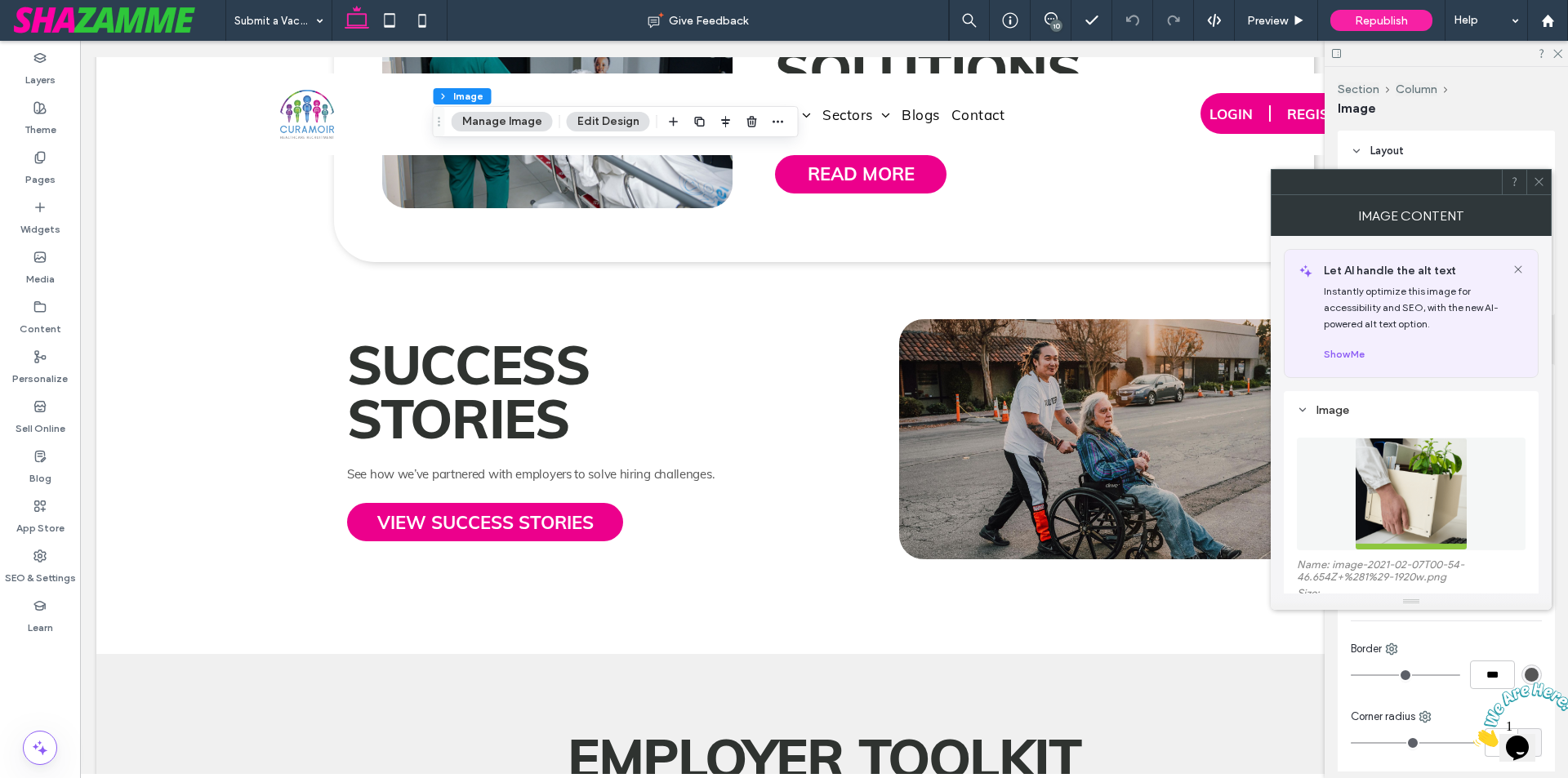
type input "**"
click at [1389, 477] on figure at bounding box center [1411, 494] width 229 height 113
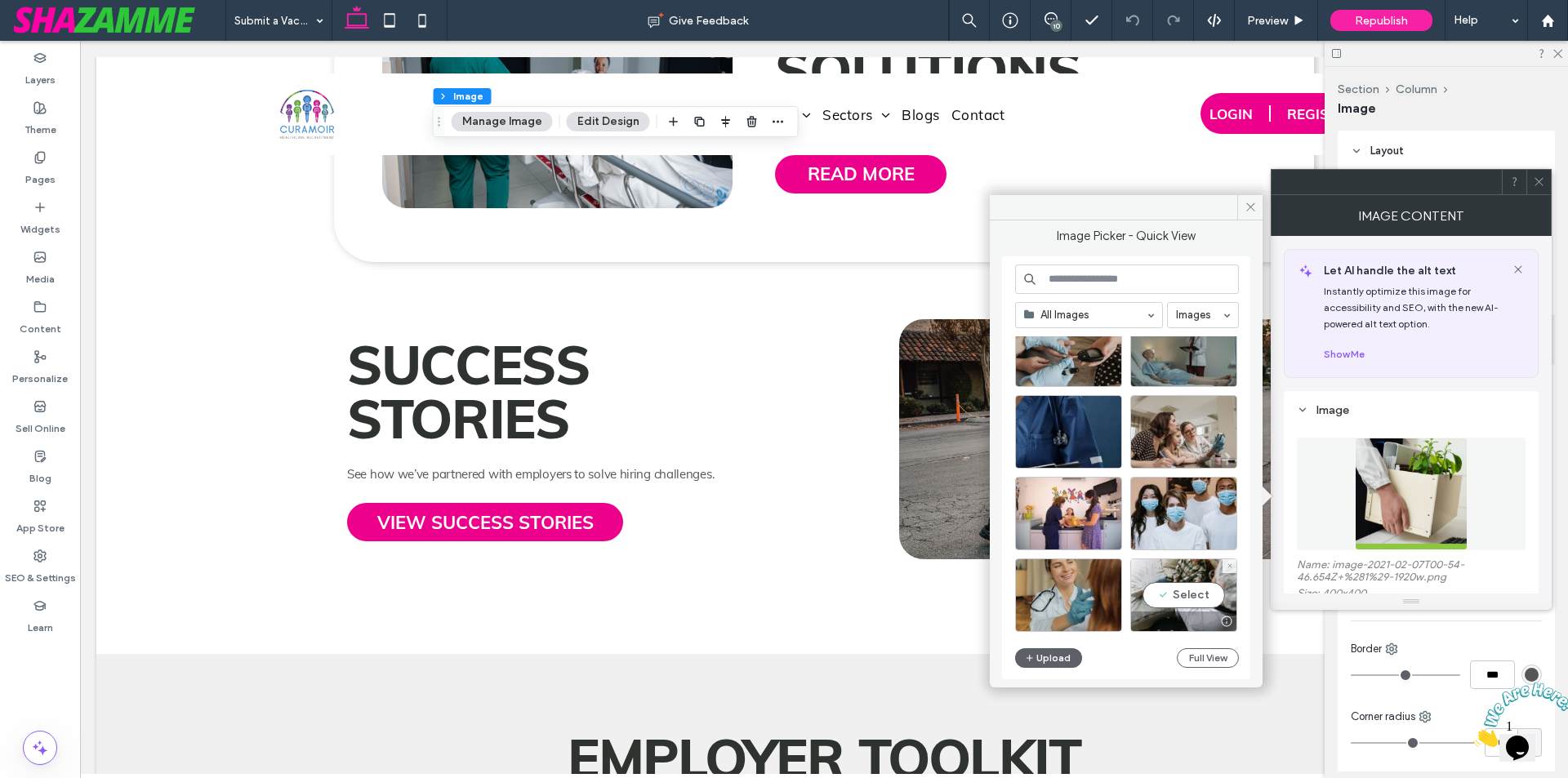
scroll to position [1925, 0]
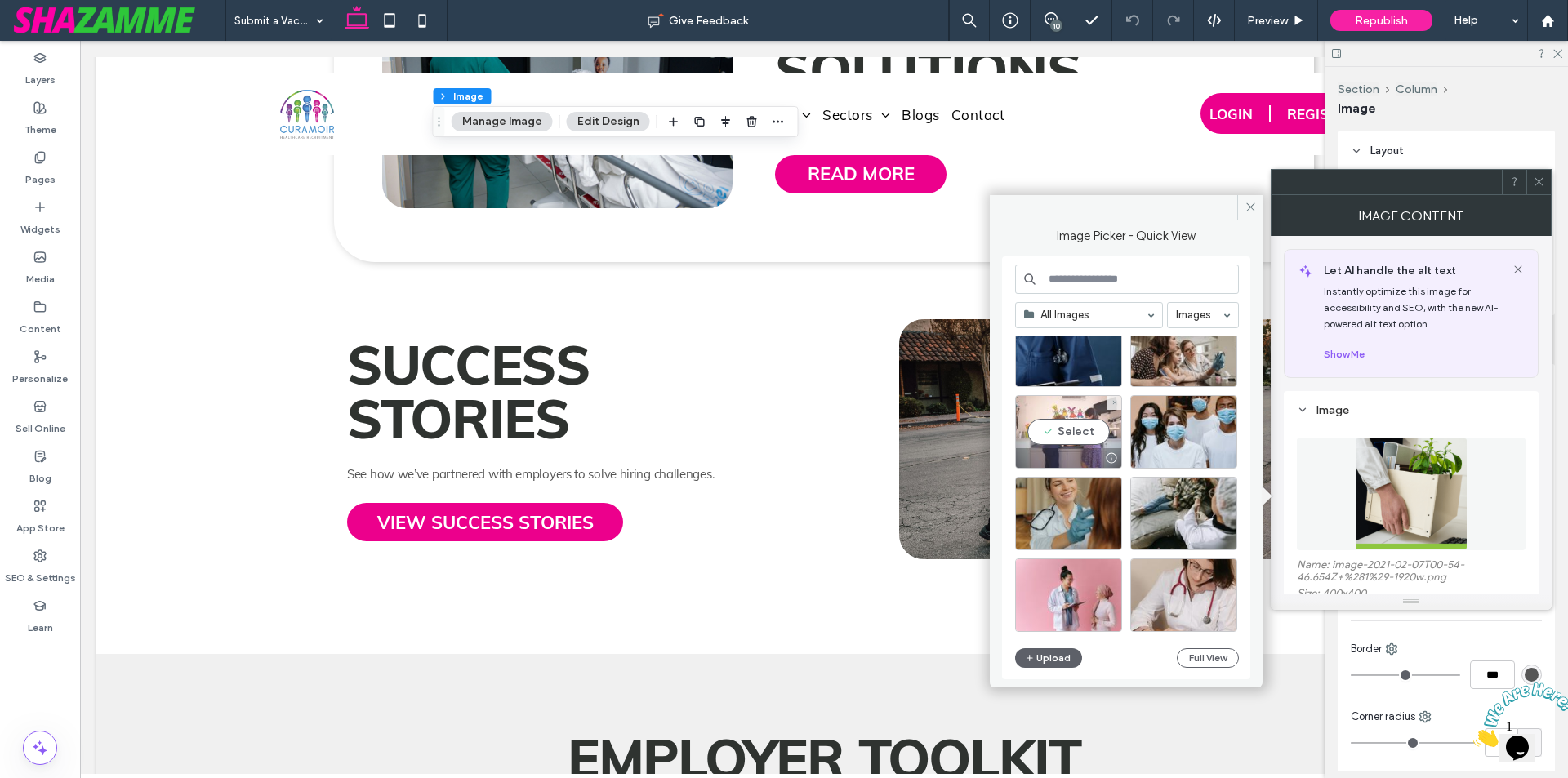
click at [1082, 436] on div "Select" at bounding box center [1068, 432] width 107 height 74
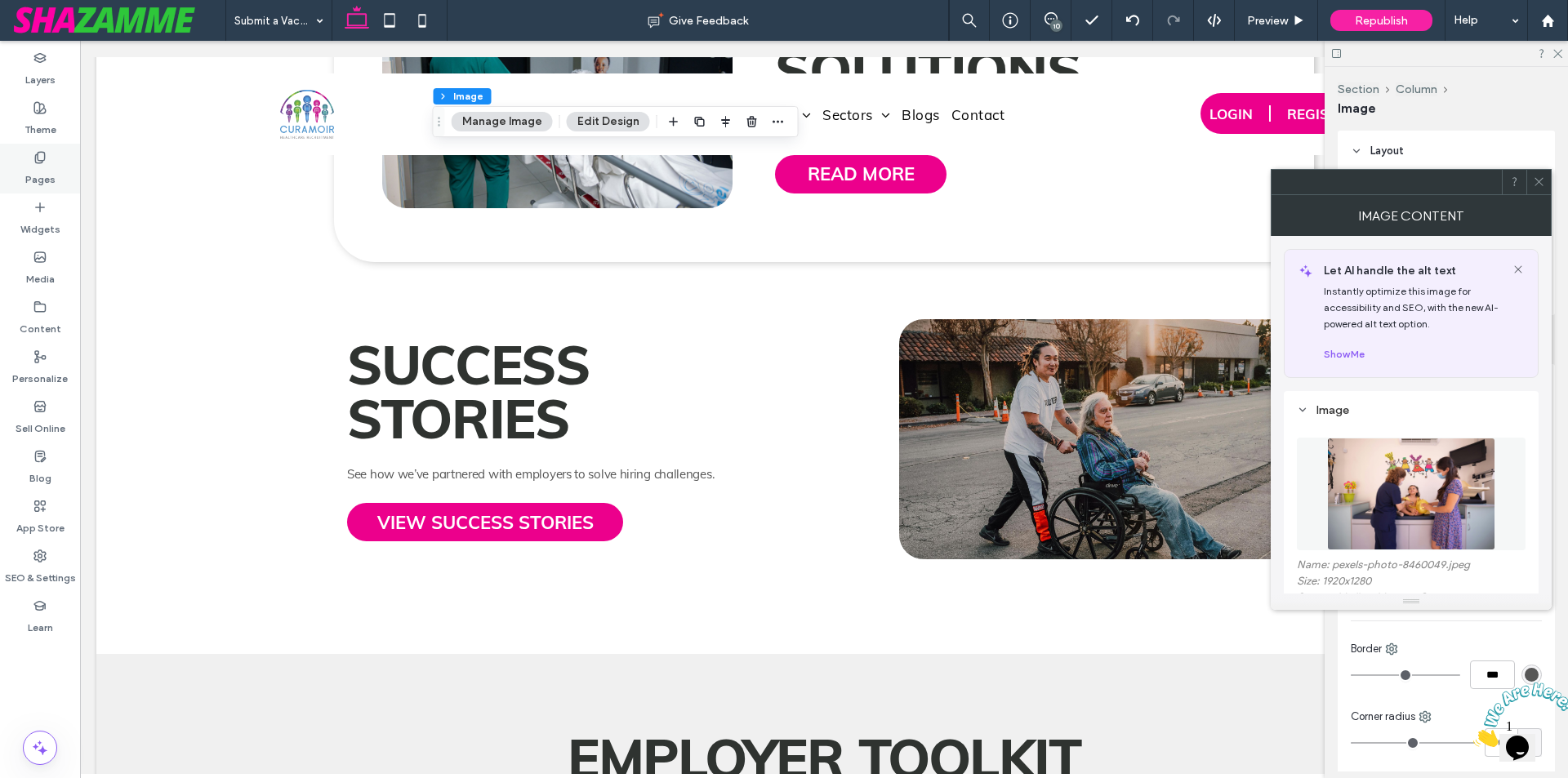
click at [16, 157] on div "Pages" at bounding box center [40, 168] width 80 height 50
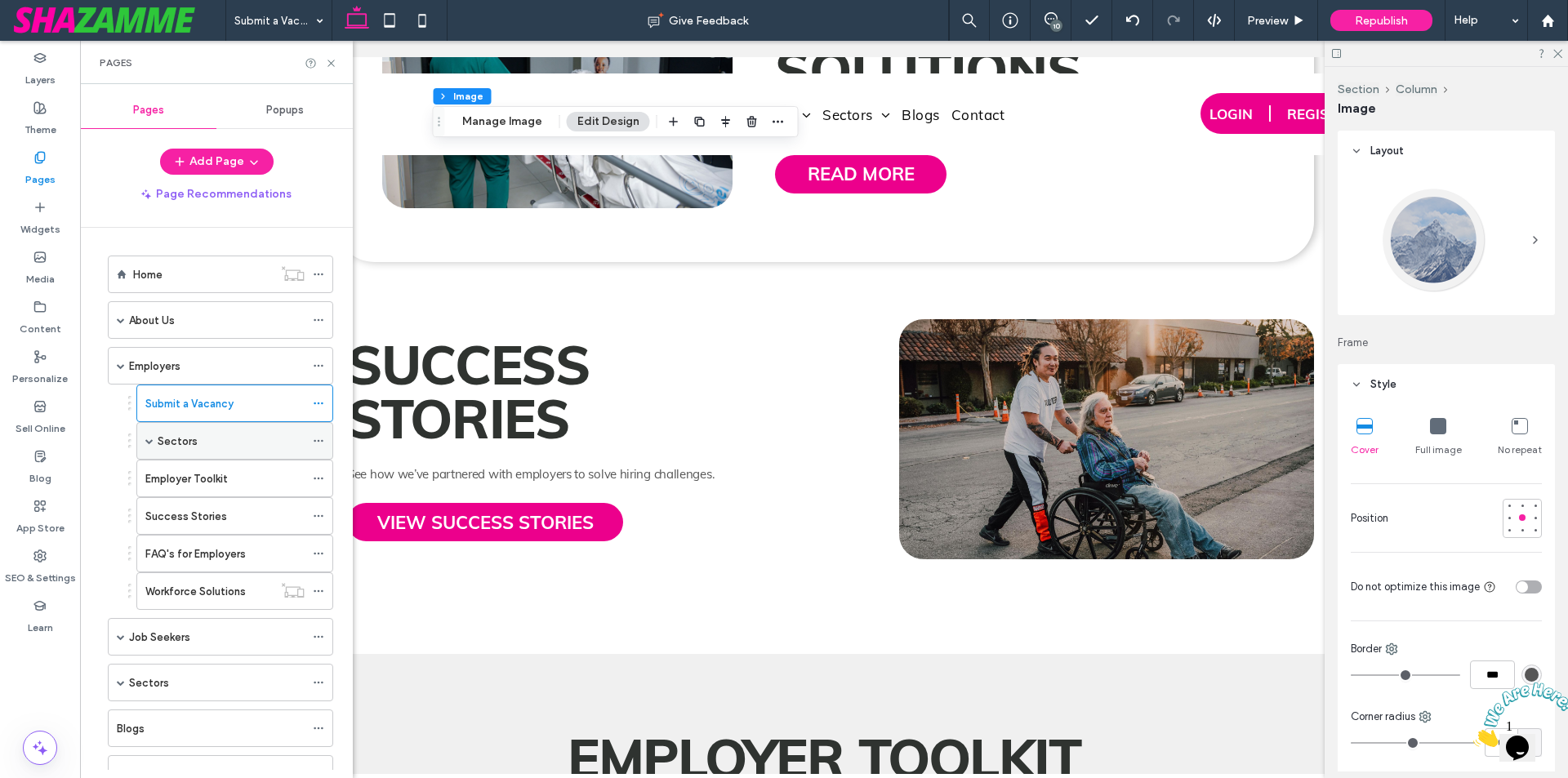
click at [180, 441] on label "Sectors" at bounding box center [177, 441] width 40 height 29
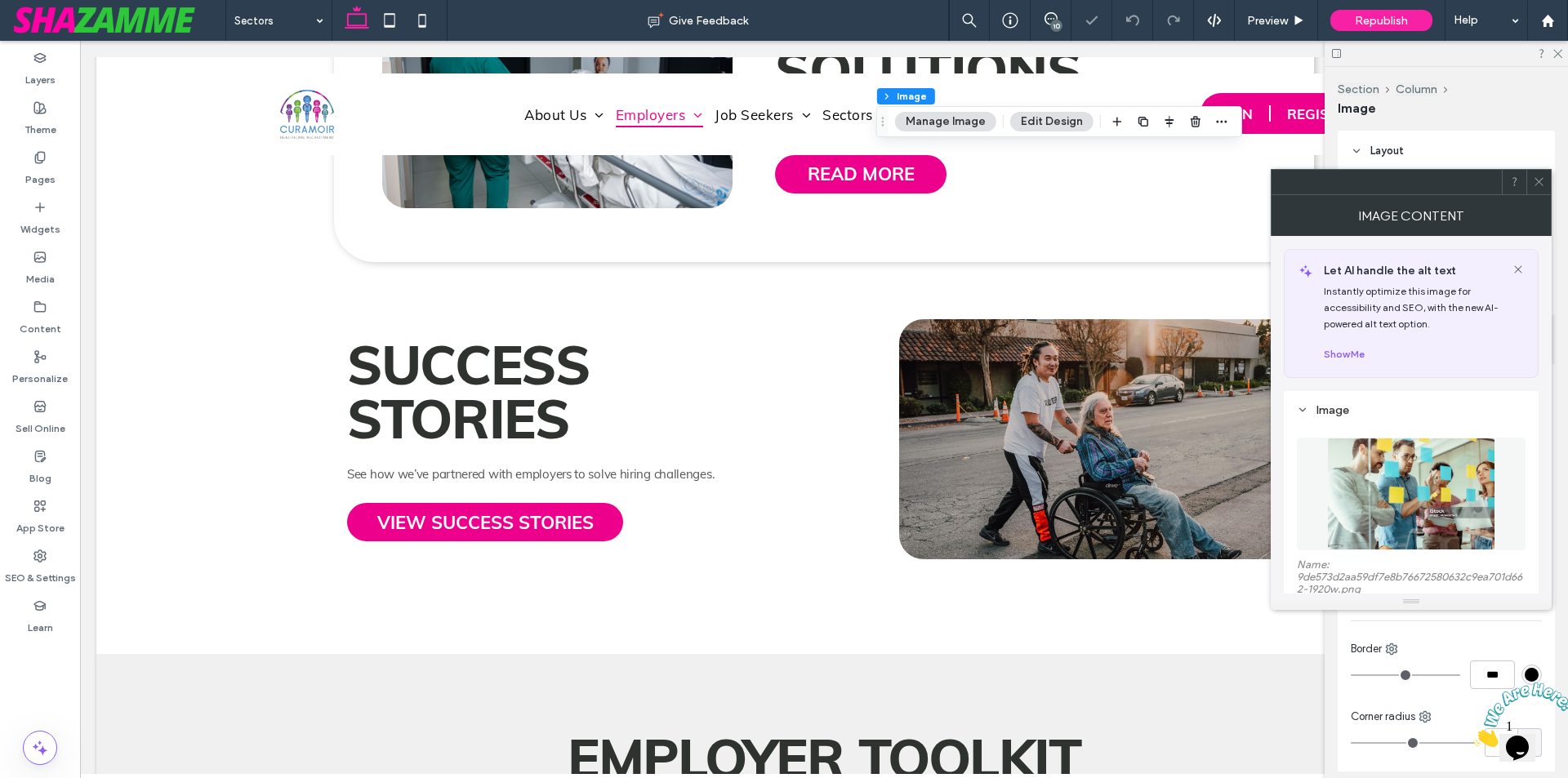
type input "**"
click at [1434, 486] on img at bounding box center [1411, 494] width 168 height 113
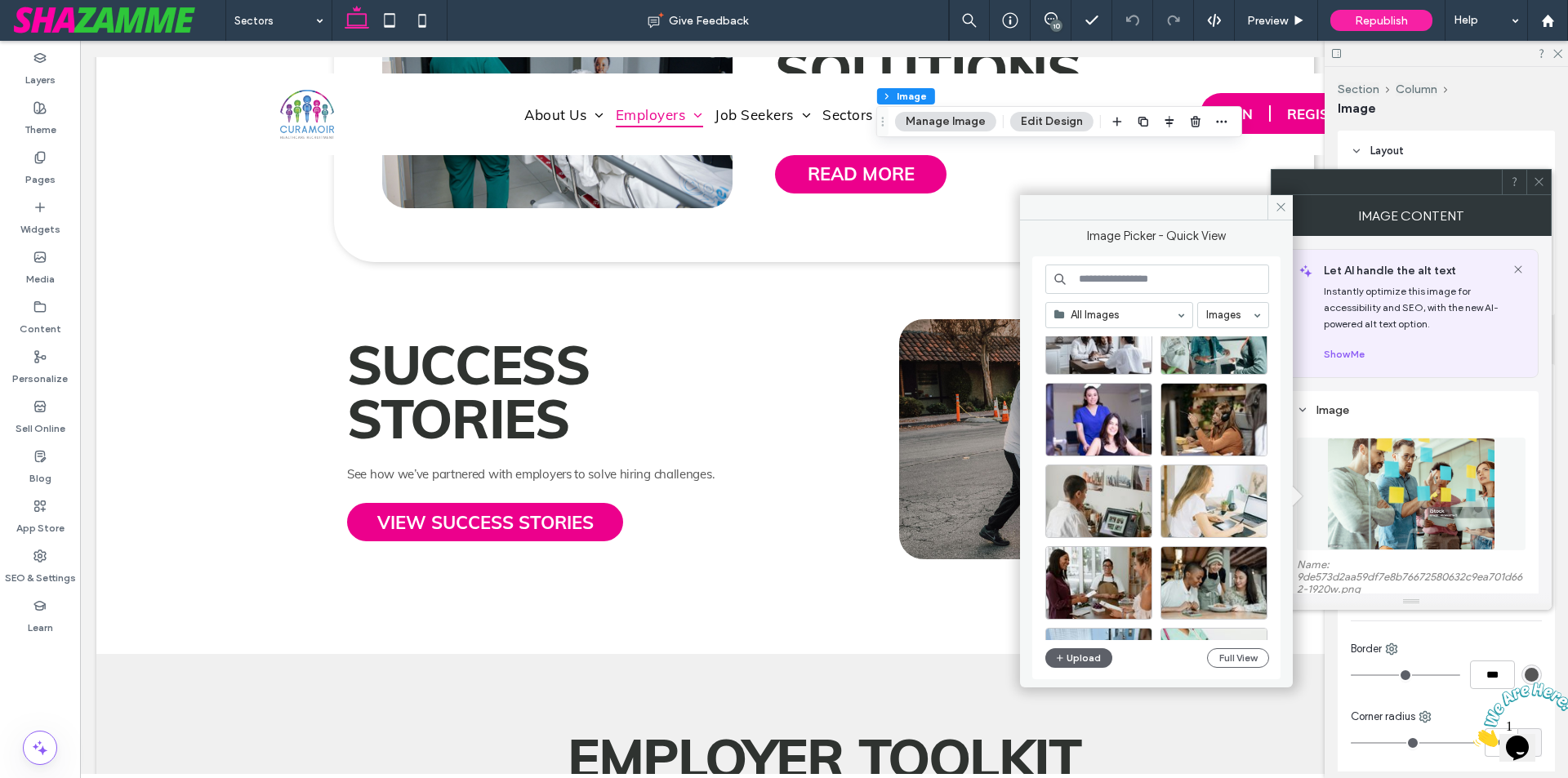
scroll to position [1354, 0]
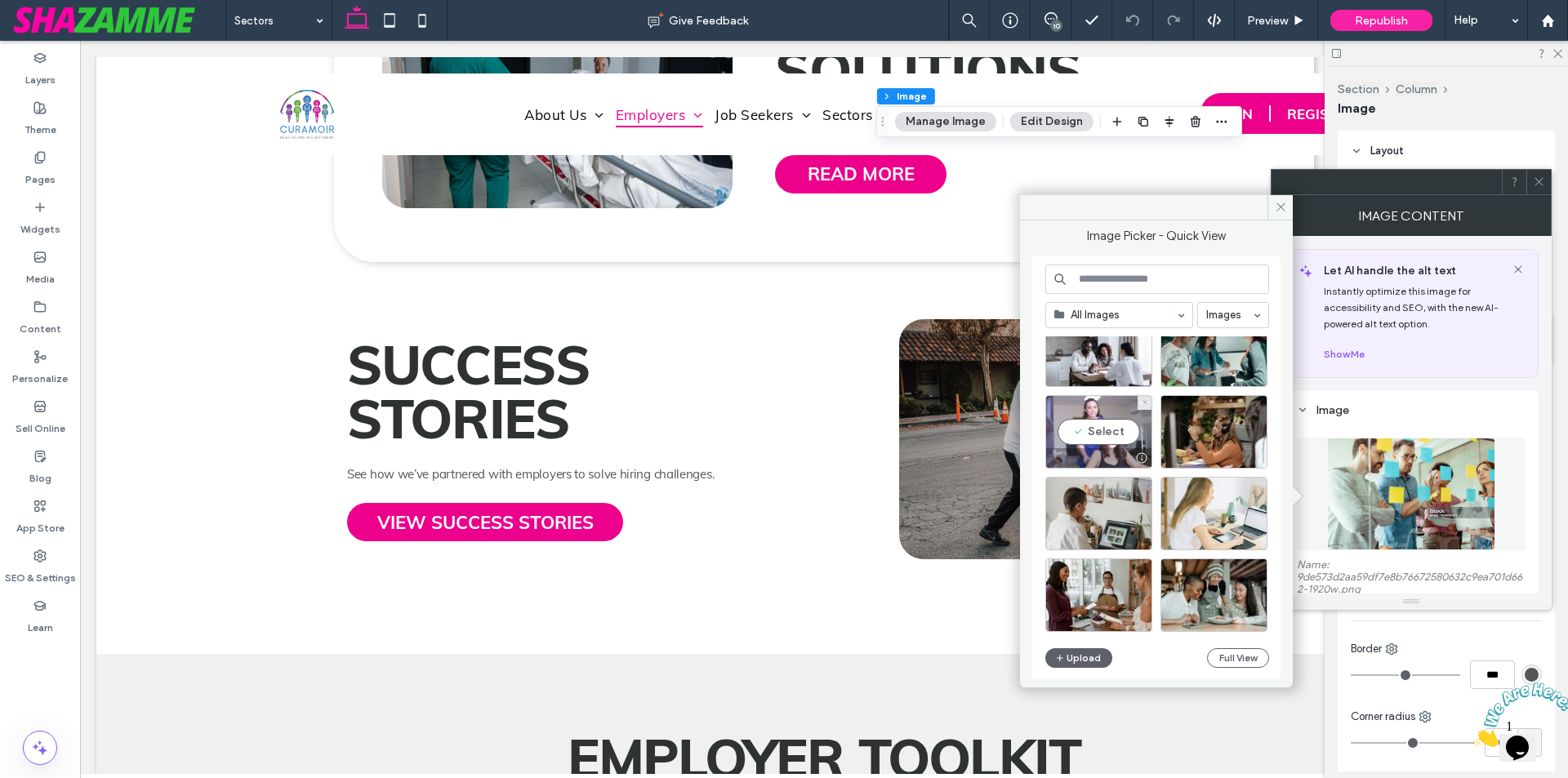
click at [1076, 439] on div "Select" at bounding box center [1099, 432] width 107 height 74
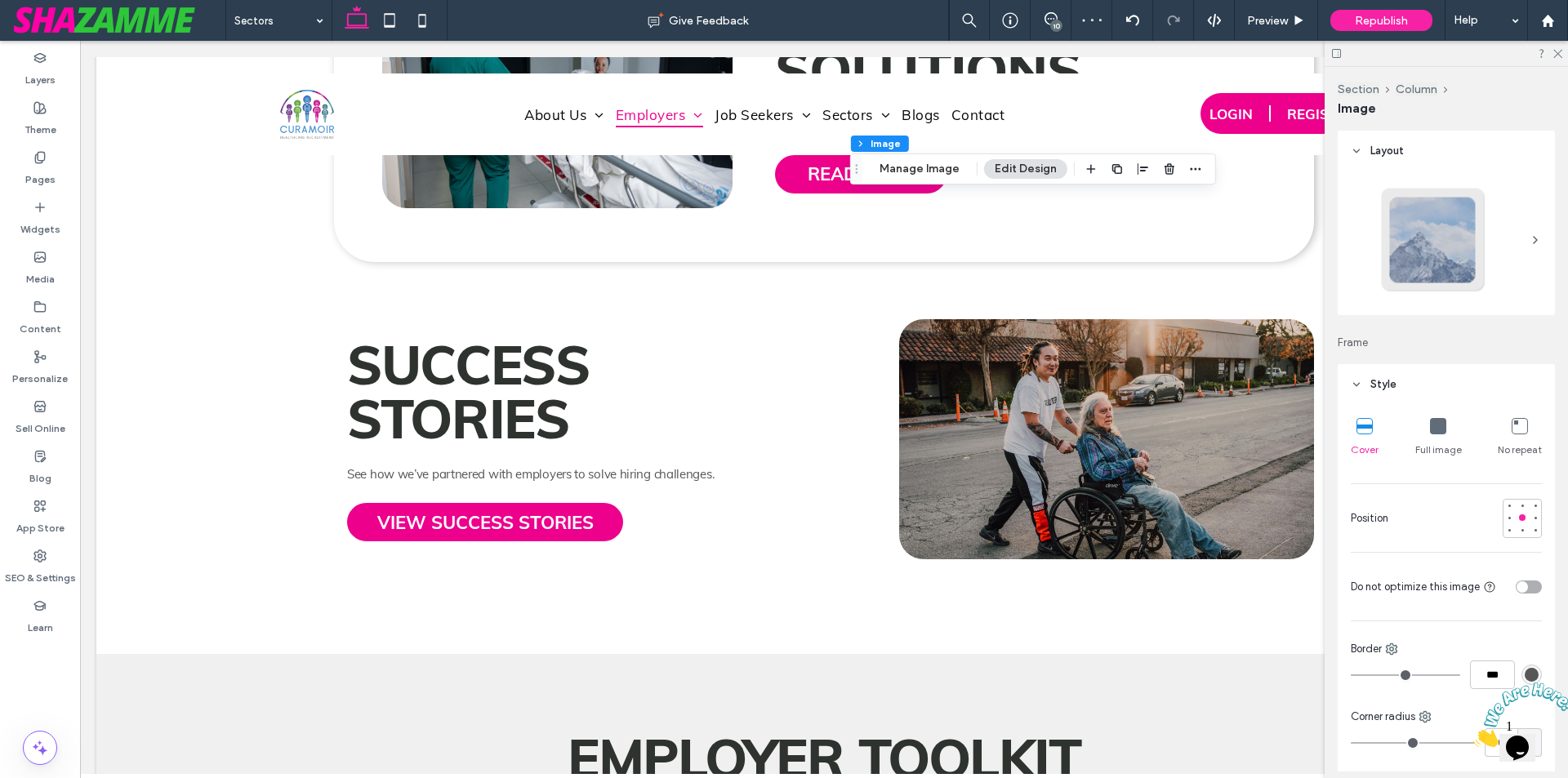
type input "**"
click at [919, 172] on button "Manage Image" at bounding box center [920, 169] width 102 height 20
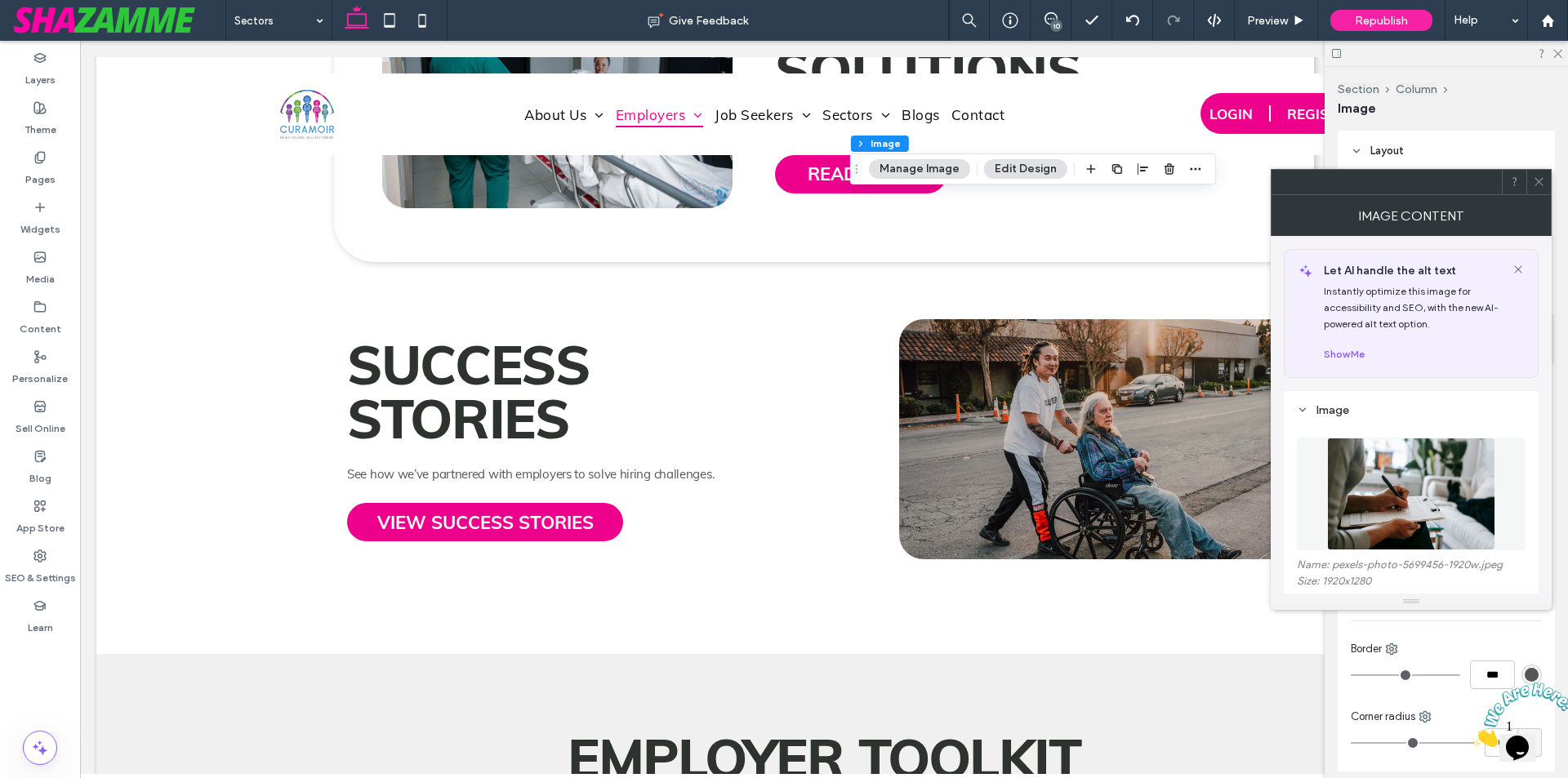
click at [1417, 518] on figure at bounding box center [1411, 494] width 229 height 113
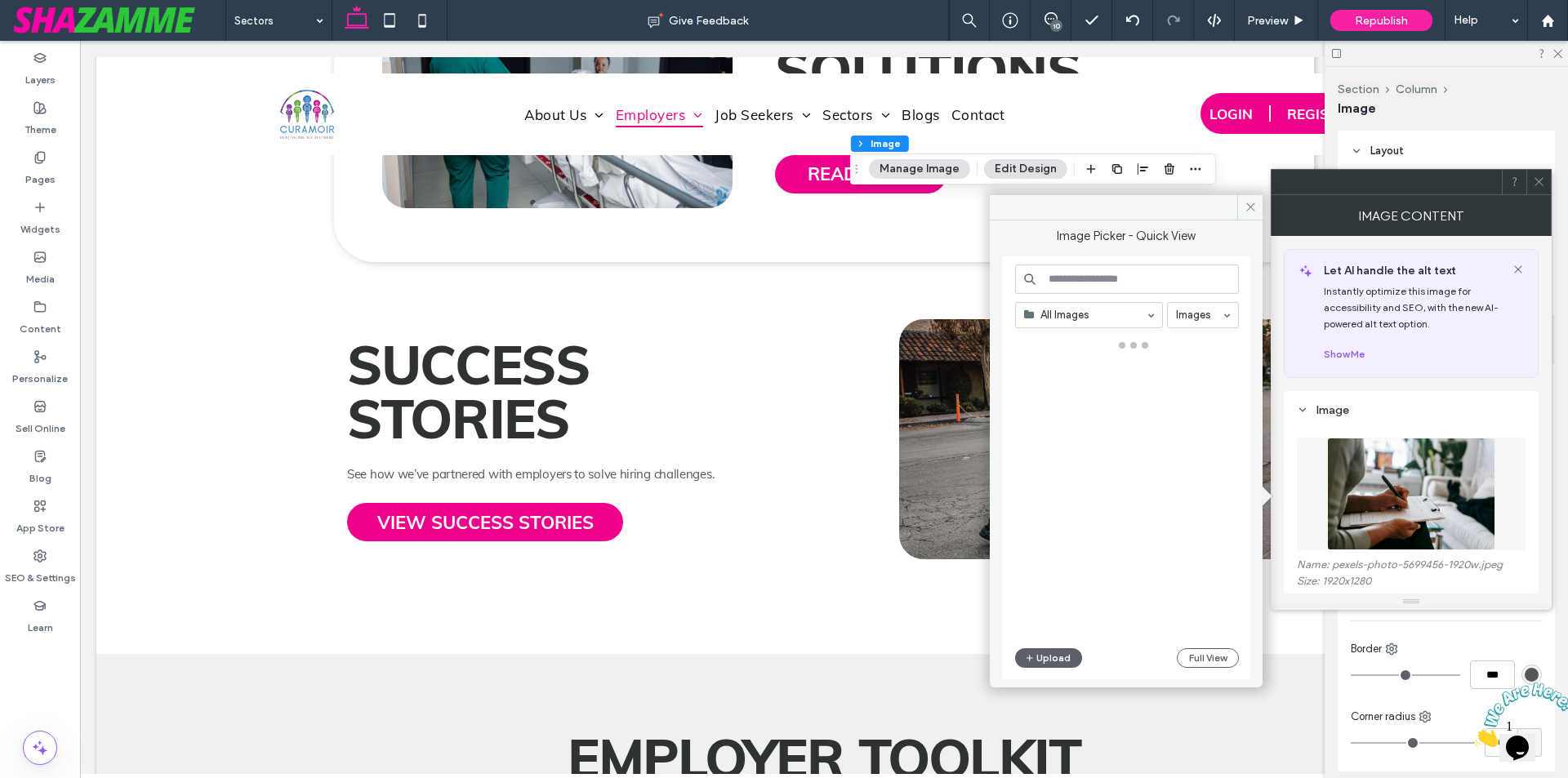
click at [1150, 269] on input at bounding box center [1126, 279] width 224 height 29
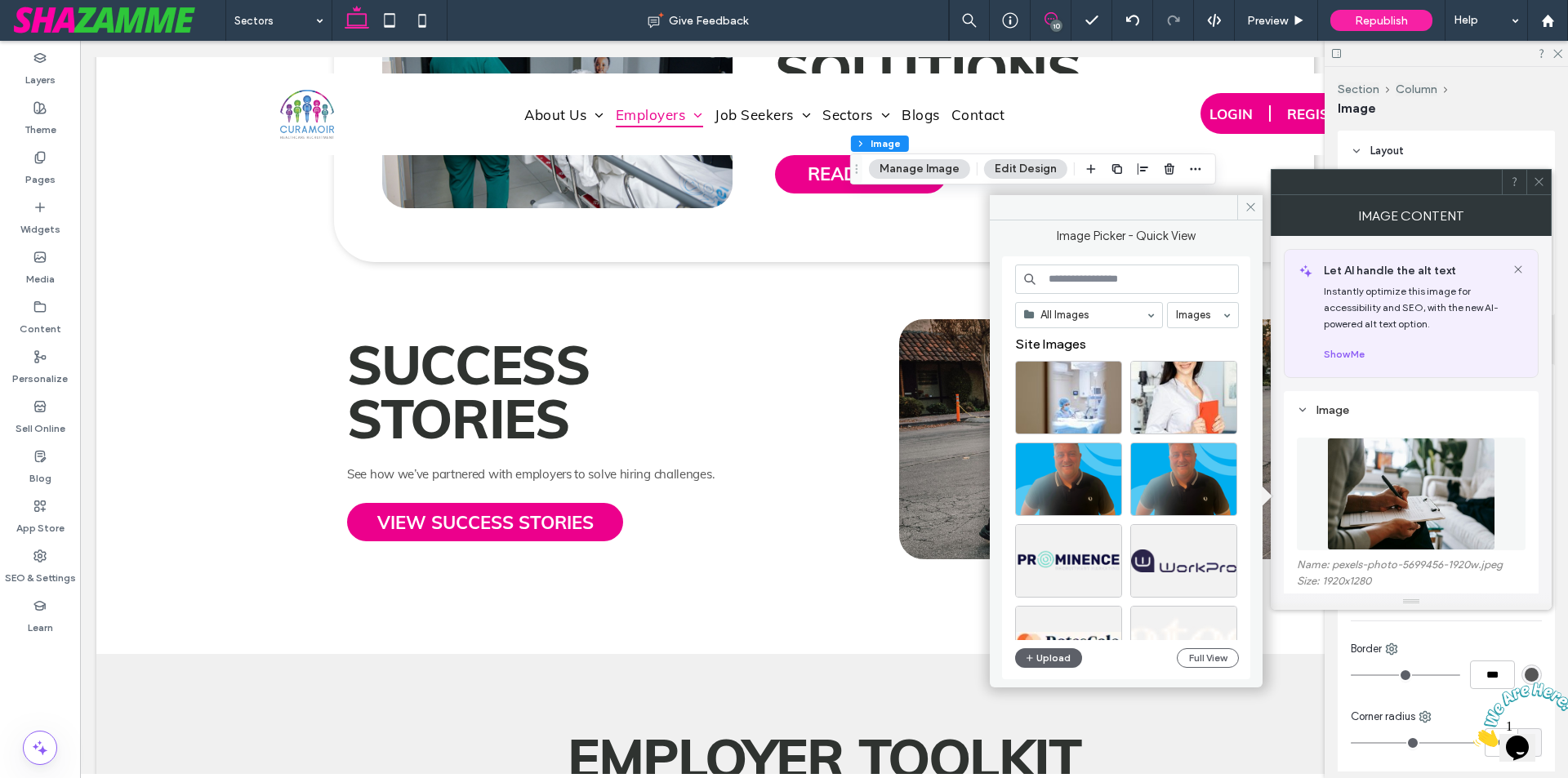
click at [1054, 19] on use at bounding box center [1051, 19] width 13 height 13
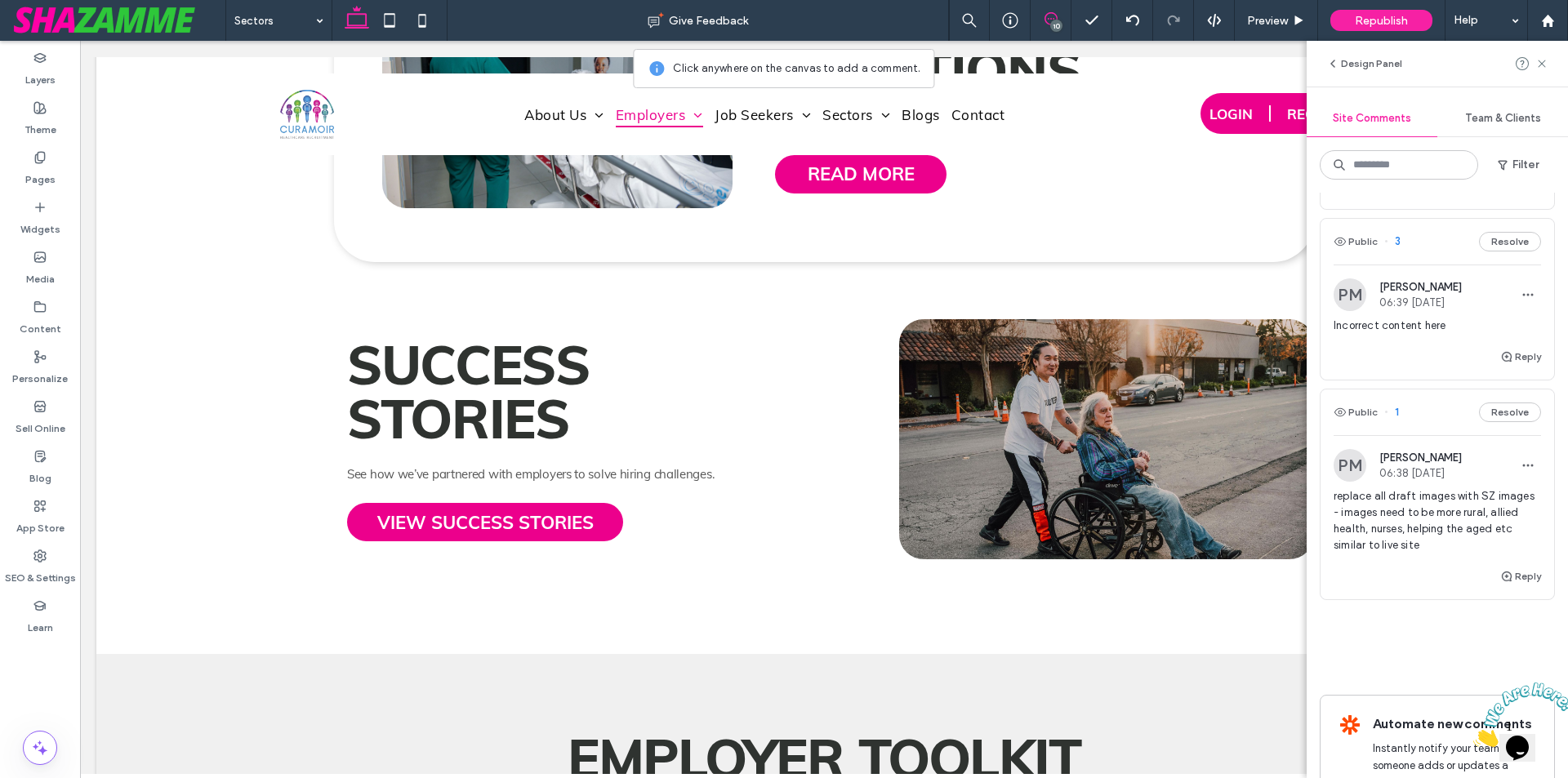
scroll to position [2041, 0]
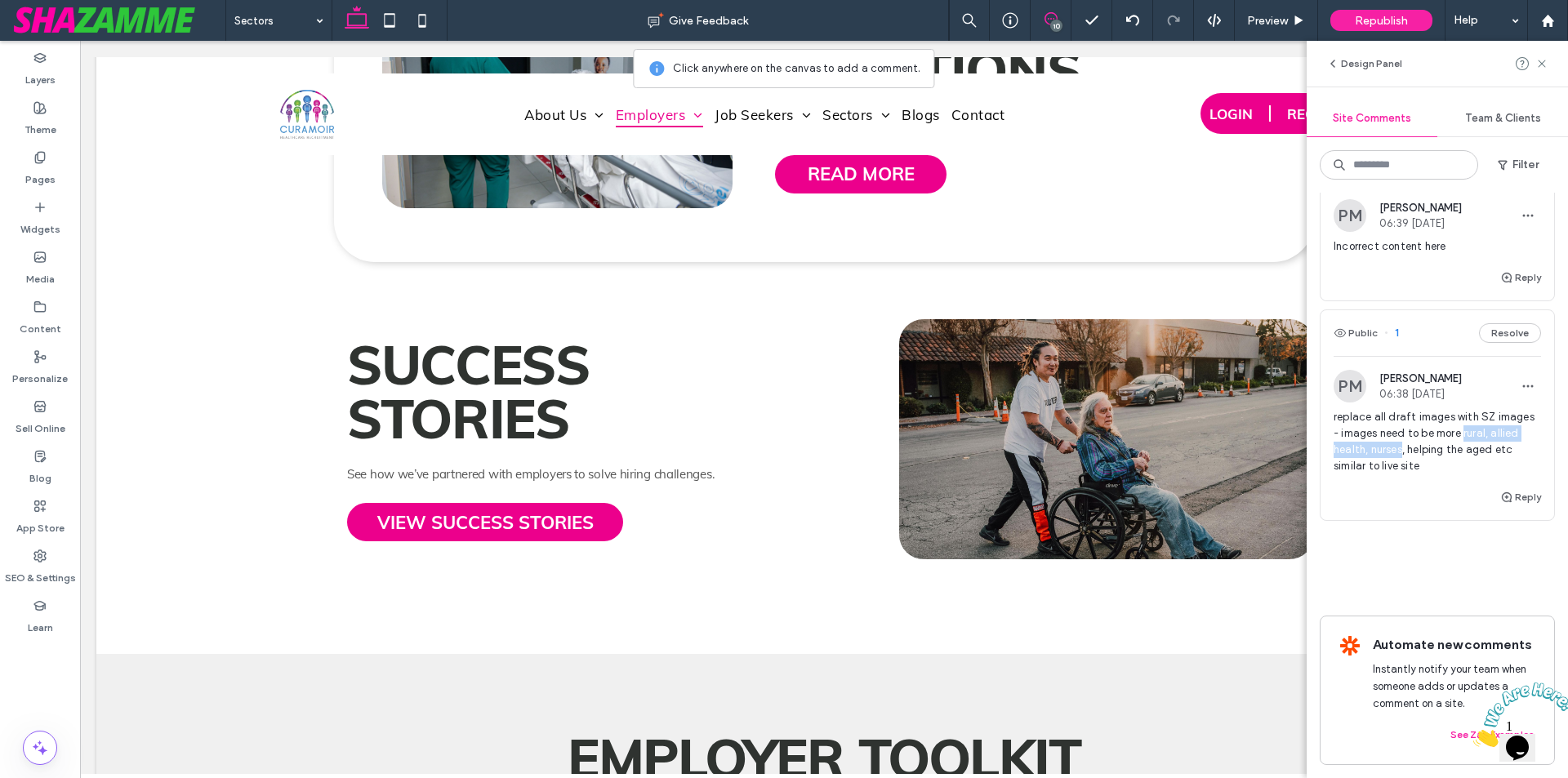
copy span "rural, allied health, nurses"
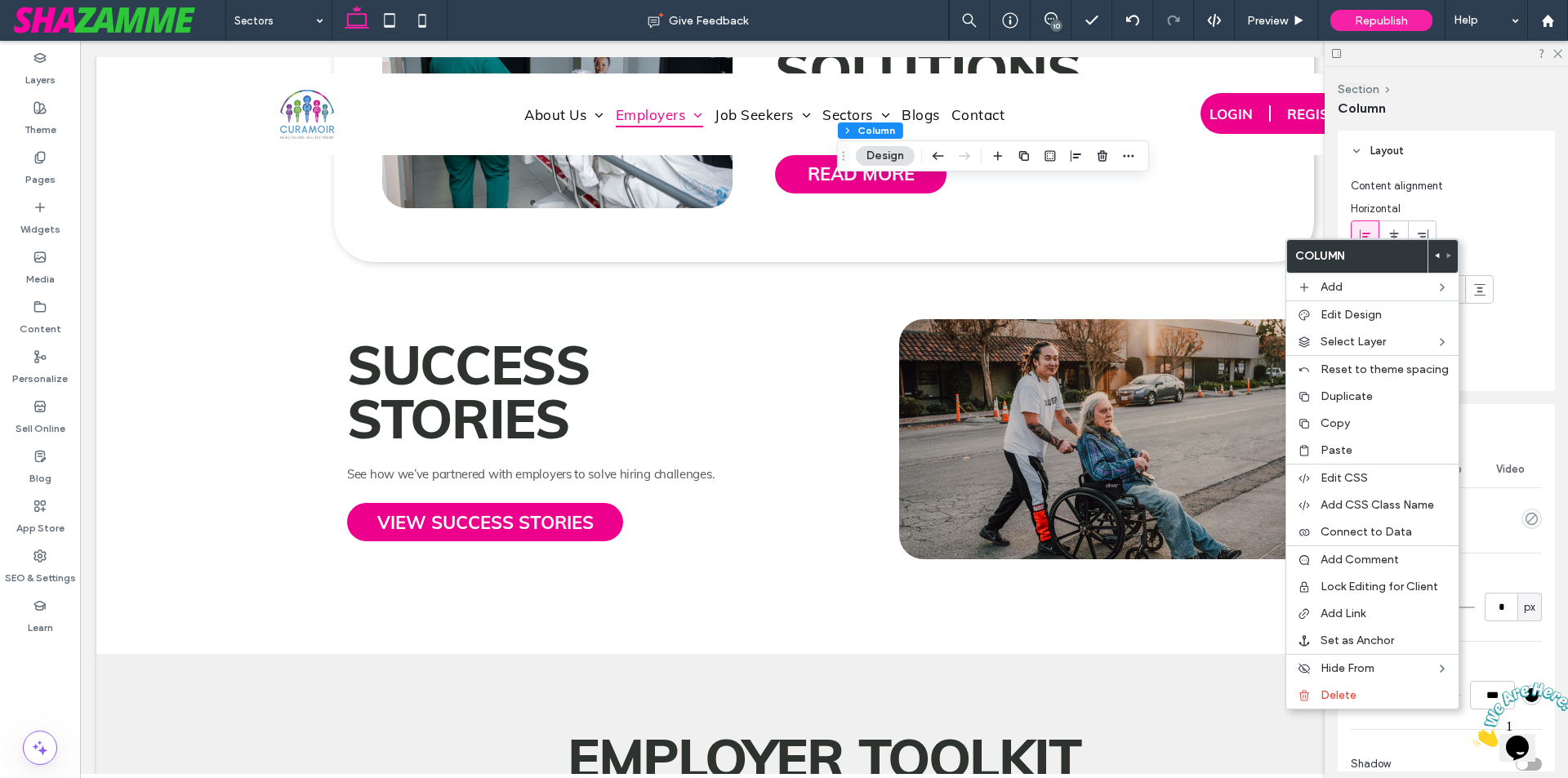
scroll to position [0, 0]
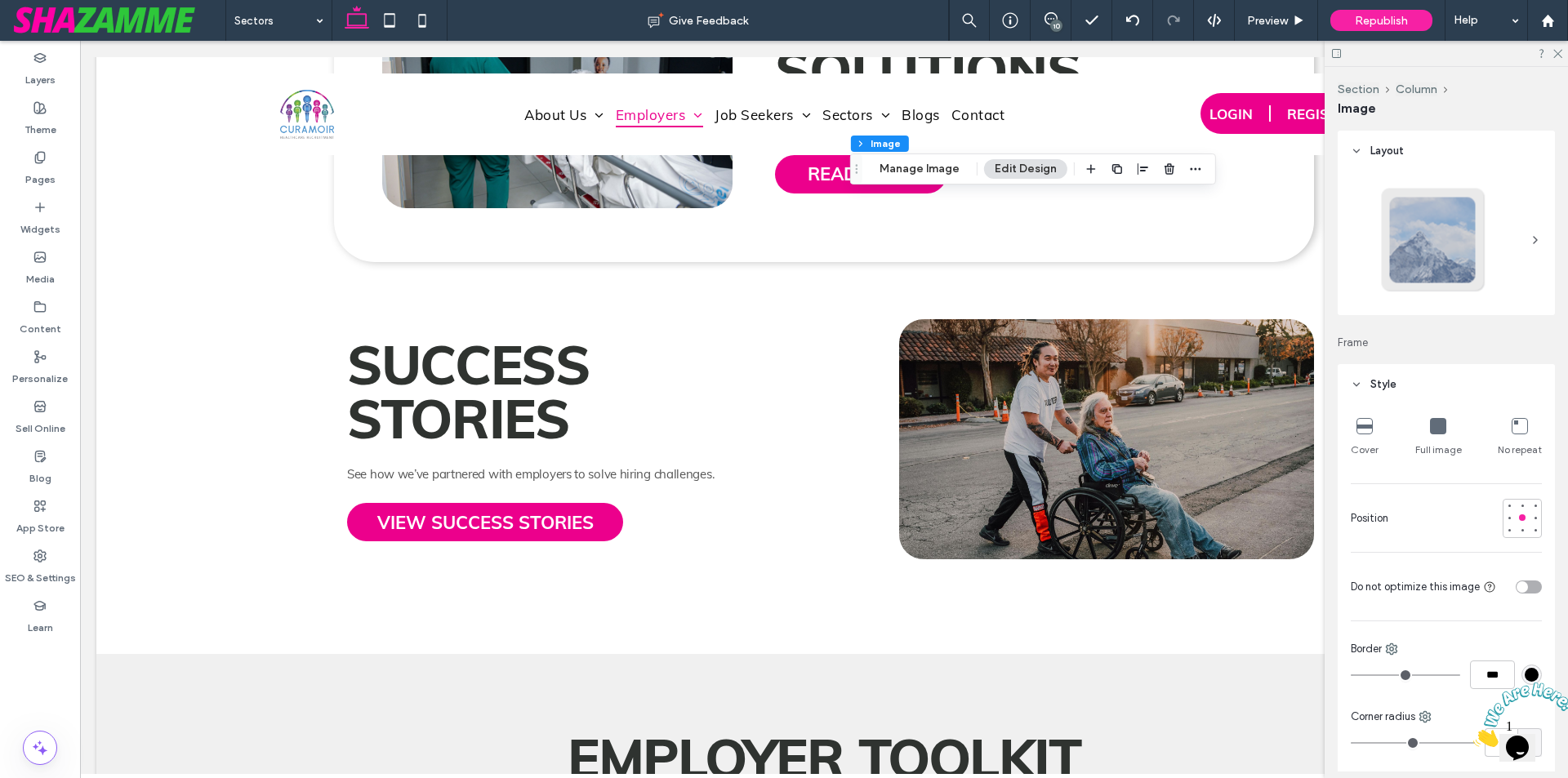
type input "**"
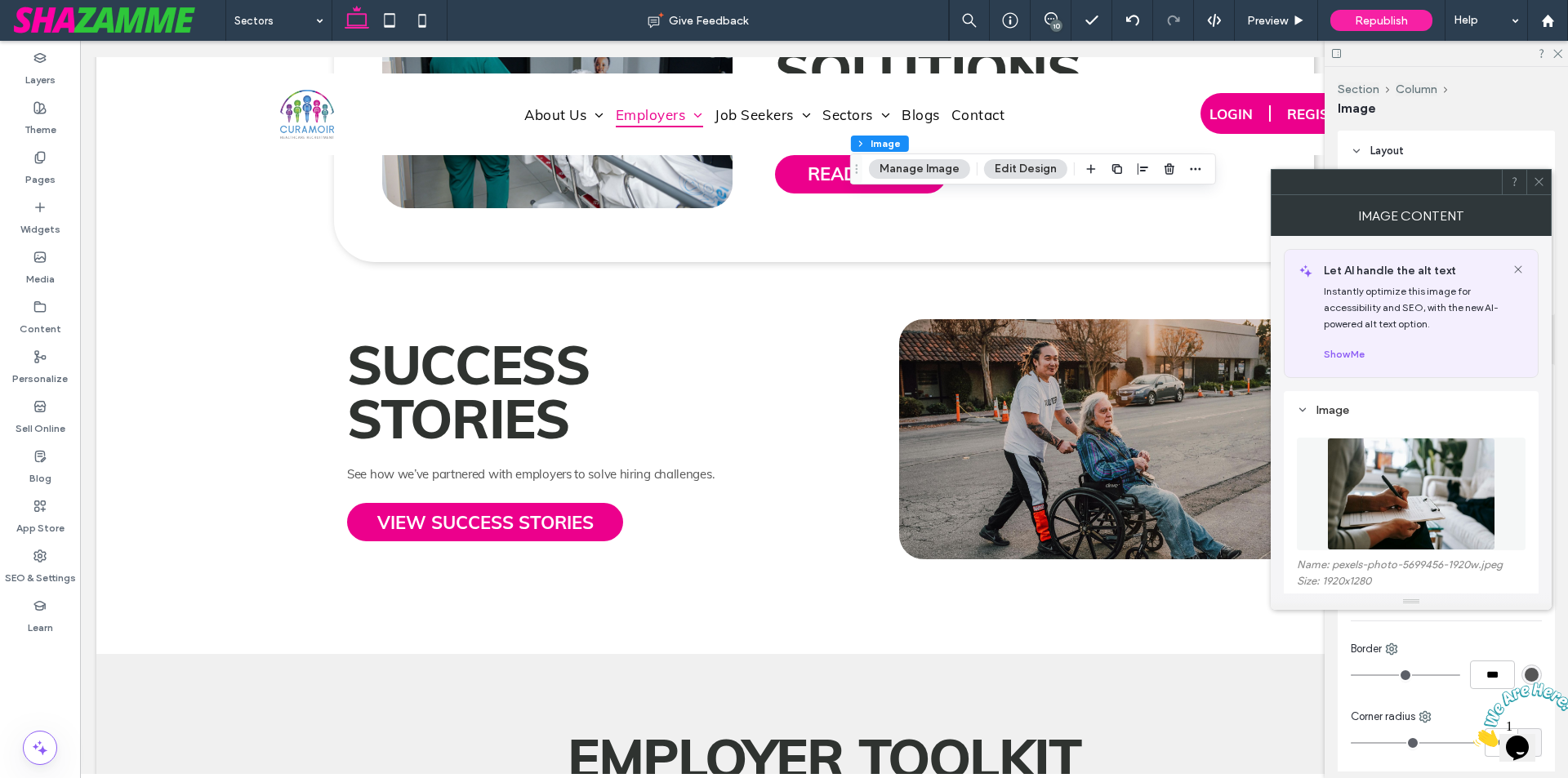
click at [1345, 482] on img at bounding box center [1411, 494] width 168 height 113
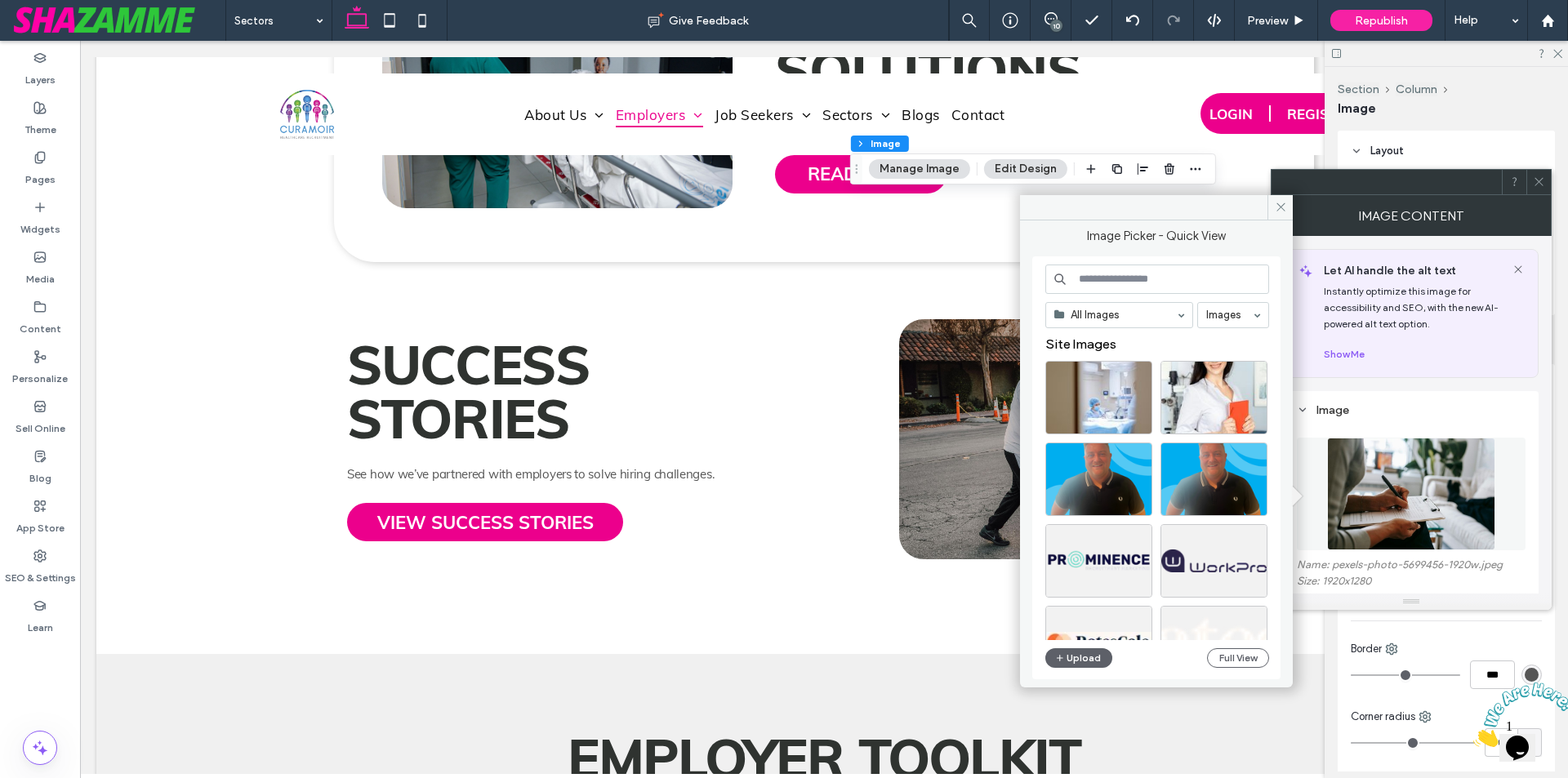
click at [1152, 277] on input at bounding box center [1157, 279] width 224 height 29
paste input "**********"
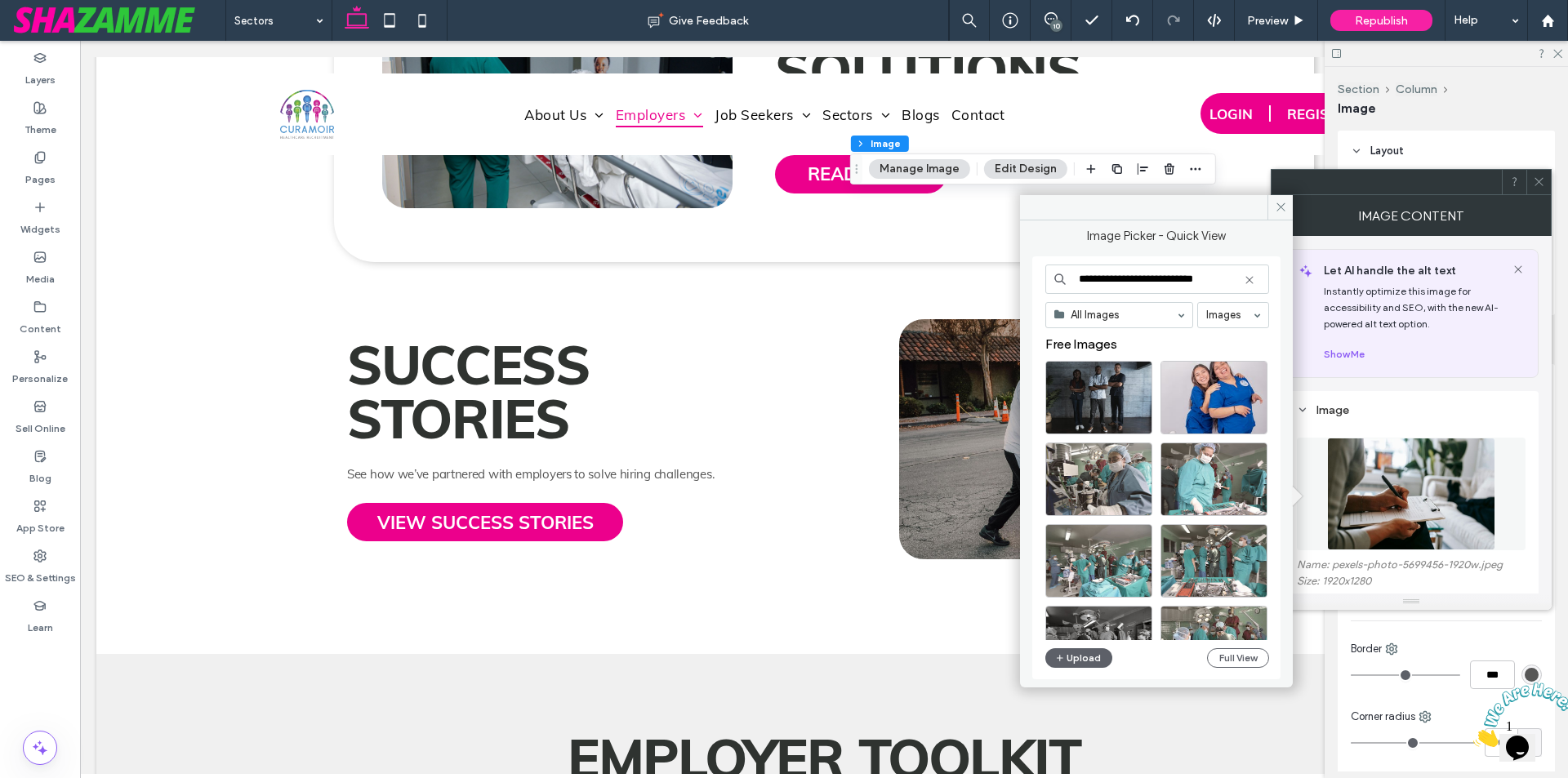
drag, startPoint x: 1220, startPoint y: 277, endPoint x: 1164, endPoint y: 278, distance: 56.0
click at [1164, 278] on input "**********" at bounding box center [1157, 279] width 224 height 29
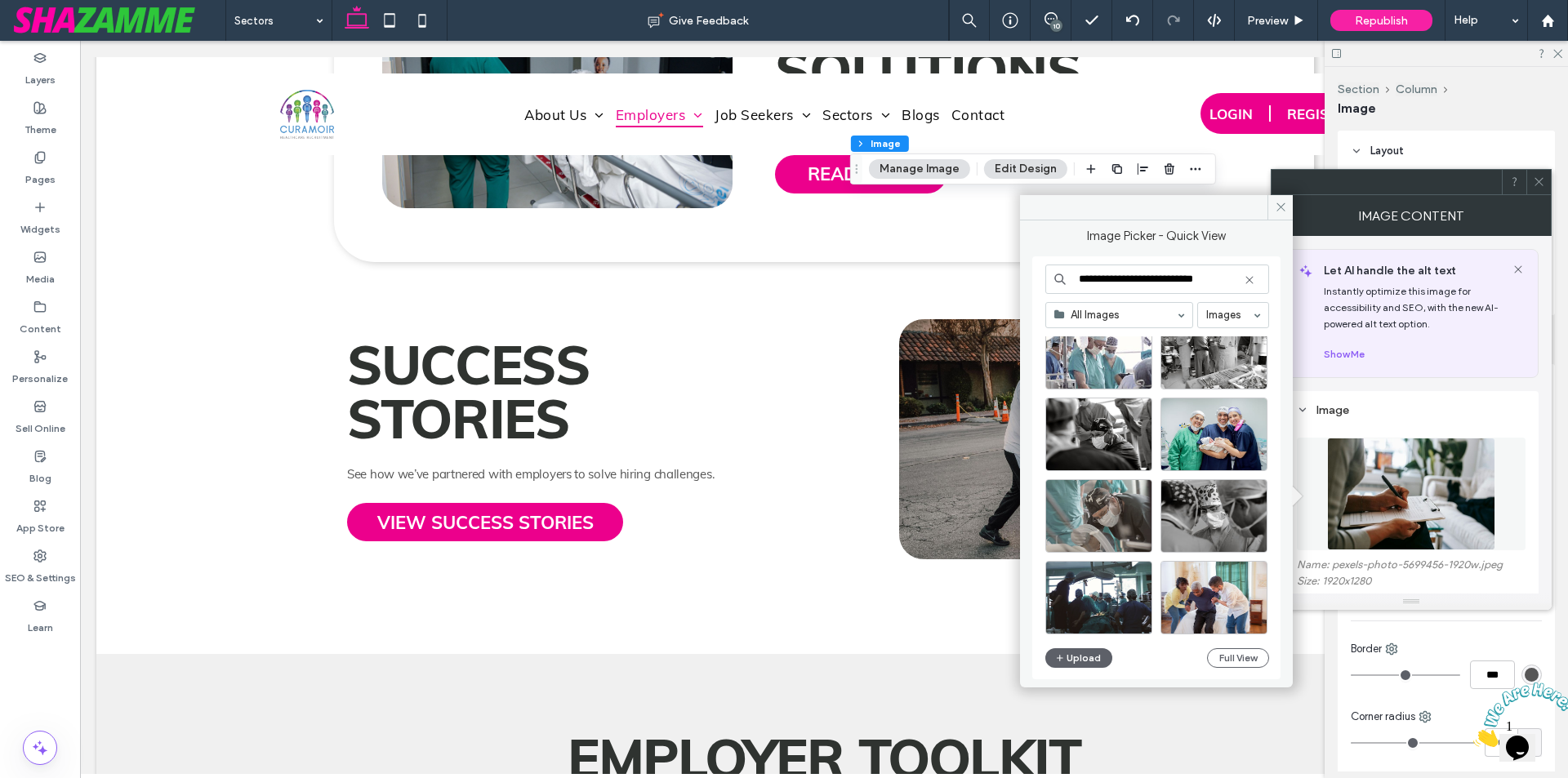
scroll to position [700, 0]
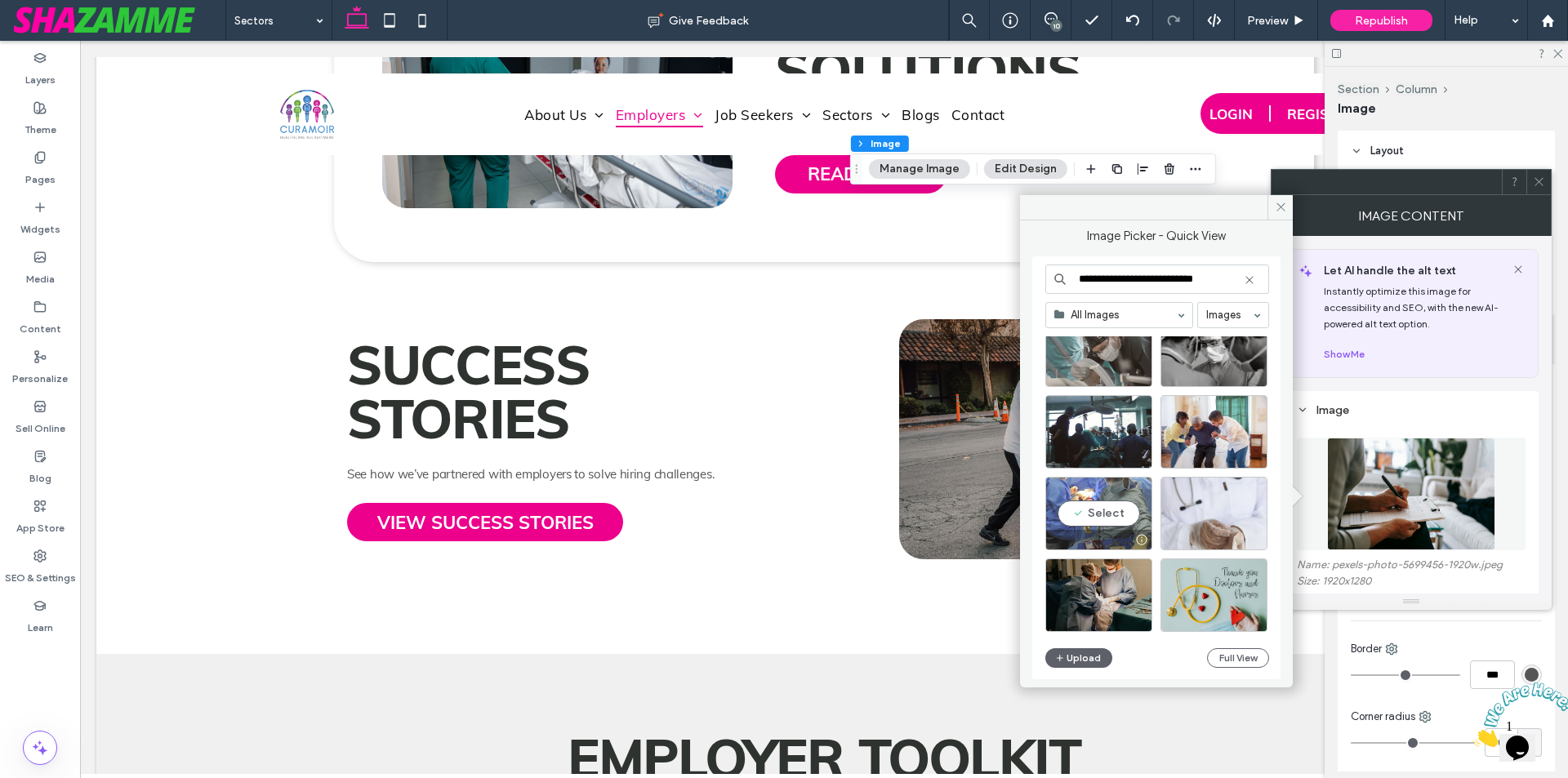
type input "**********"
click at [1094, 506] on div "Select" at bounding box center [1099, 513] width 107 height 74
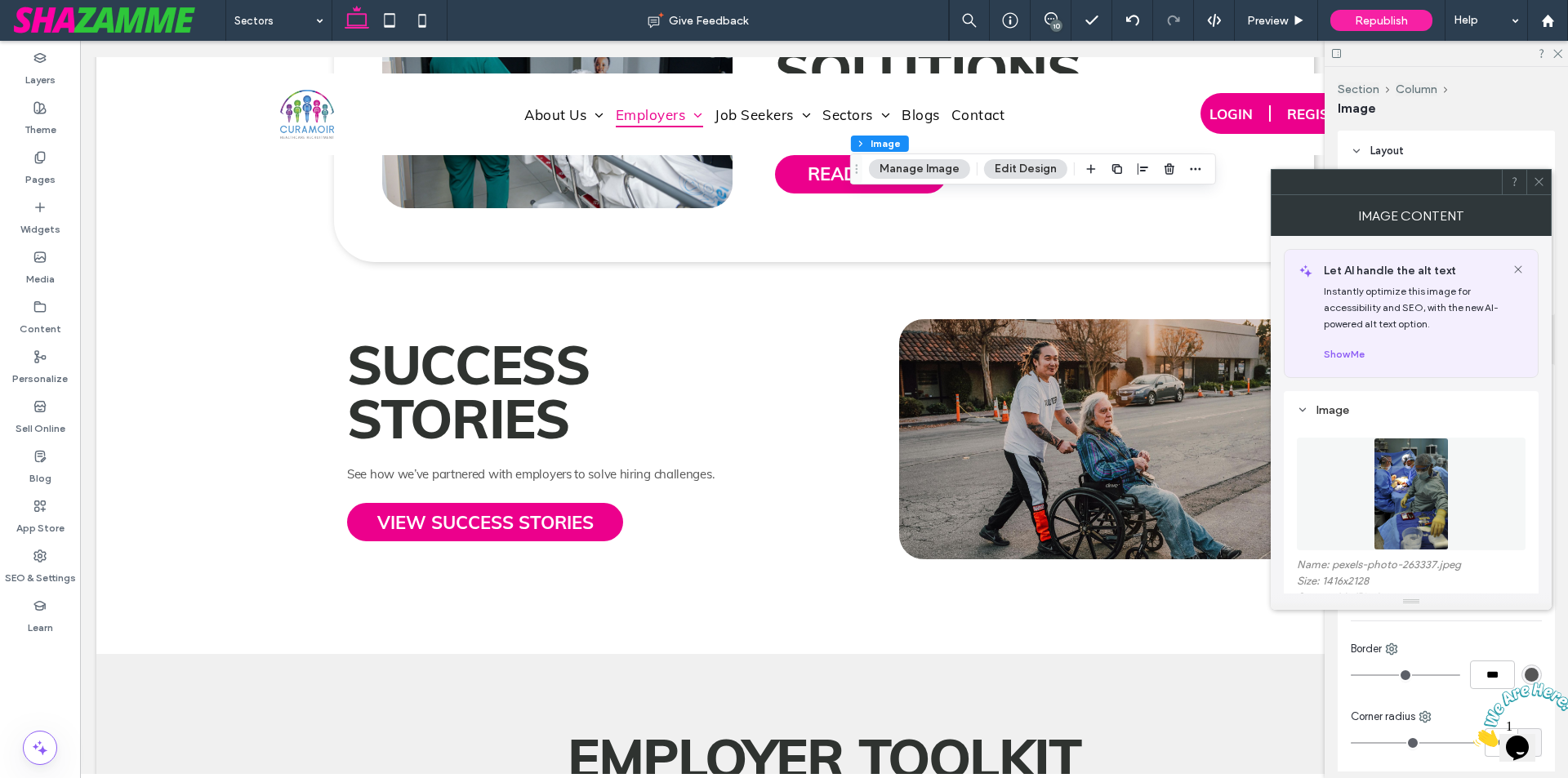
click at [1421, 513] on img at bounding box center [1412, 494] width 75 height 113
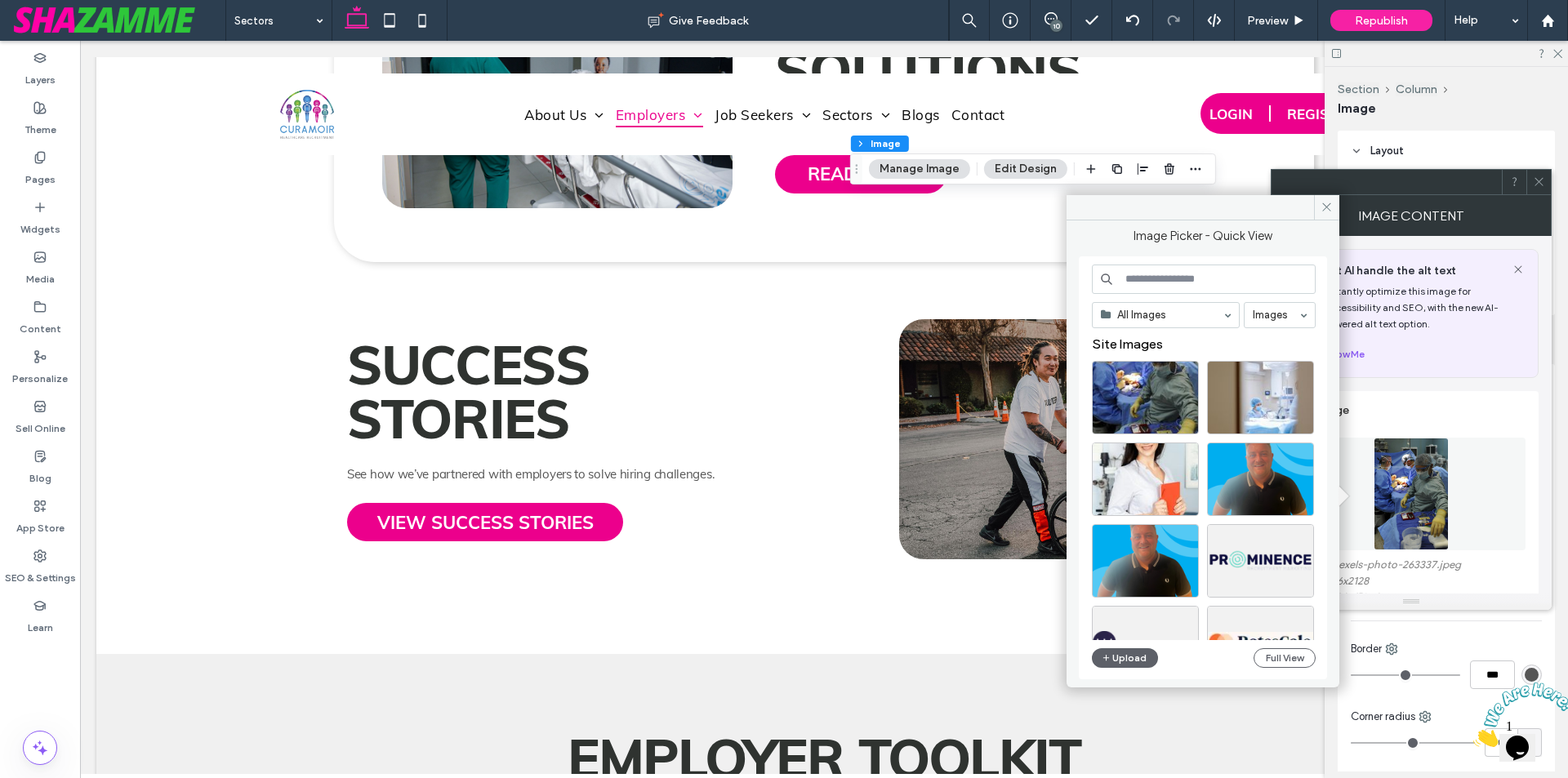
click at [1219, 276] on input at bounding box center [1203, 279] width 224 height 29
paste input "**********"
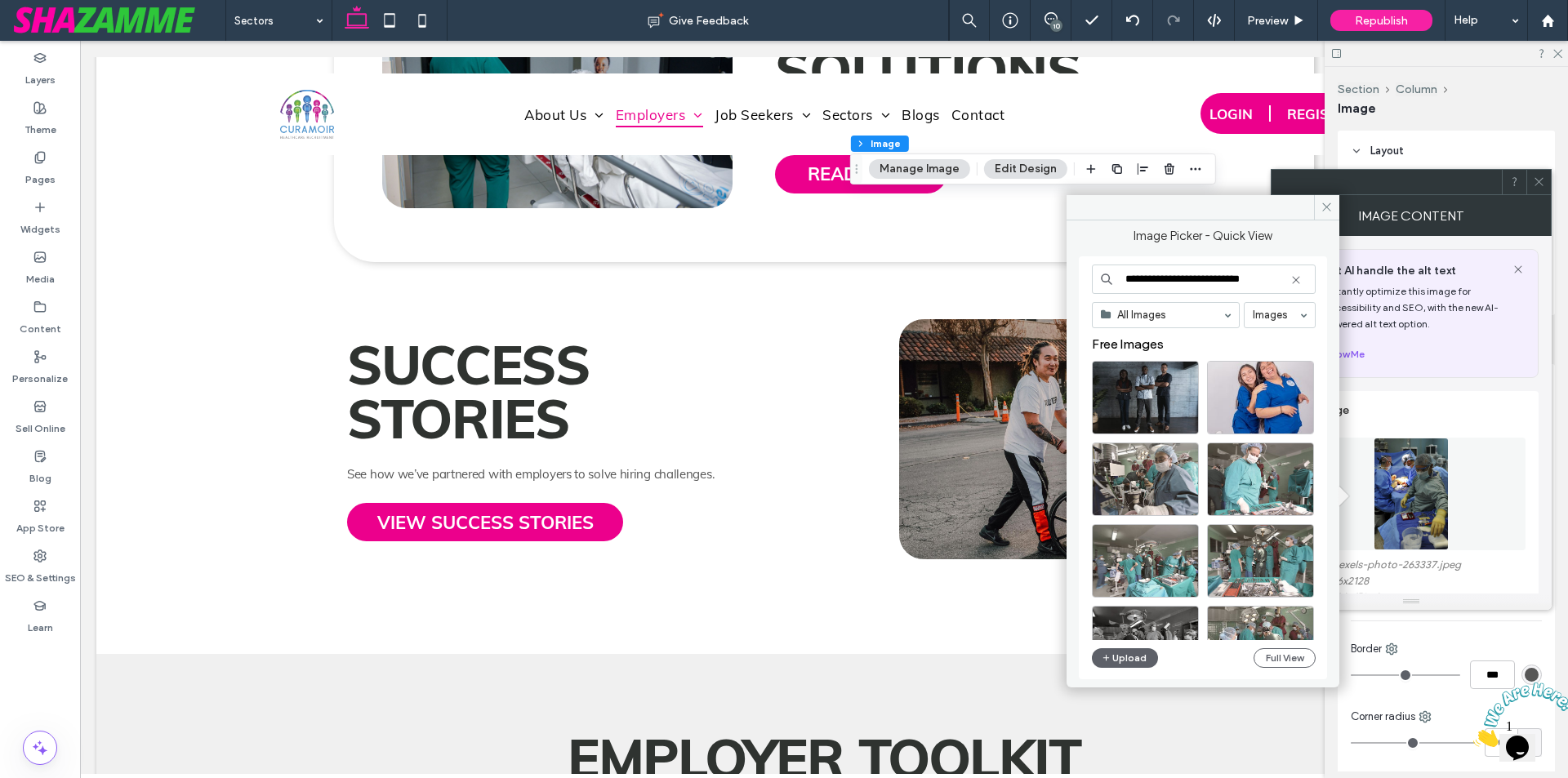
drag, startPoint x: 1208, startPoint y: 279, endPoint x: 1282, endPoint y: 279, distance: 74.0
click at [1282, 279] on input "**********" at bounding box center [1203, 279] width 224 height 29
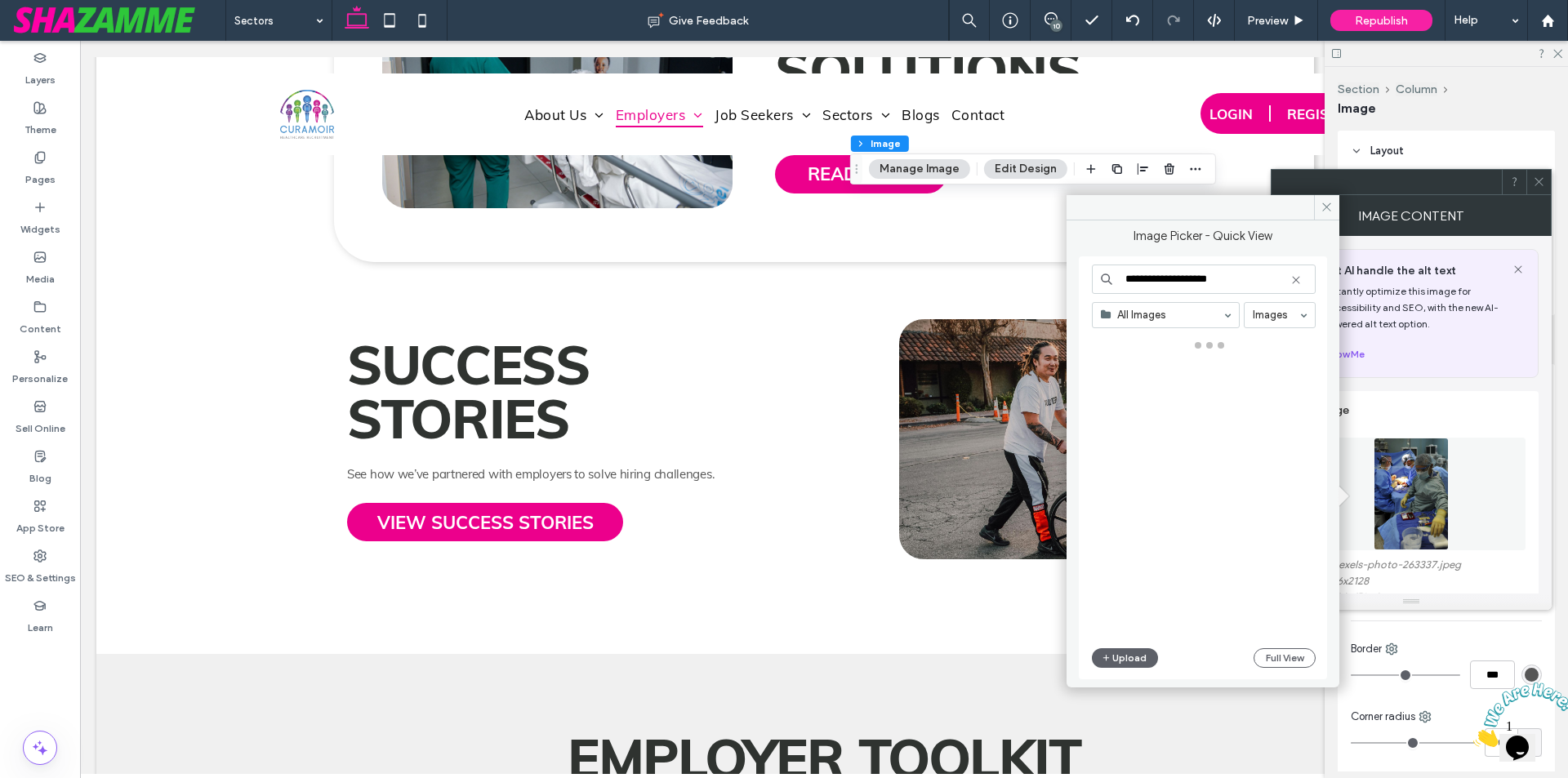
drag, startPoint x: 1150, startPoint y: 279, endPoint x: 1108, endPoint y: 279, distance: 42.0
click at [1108, 279] on div "**********" at bounding box center [1203, 279] width 224 height 29
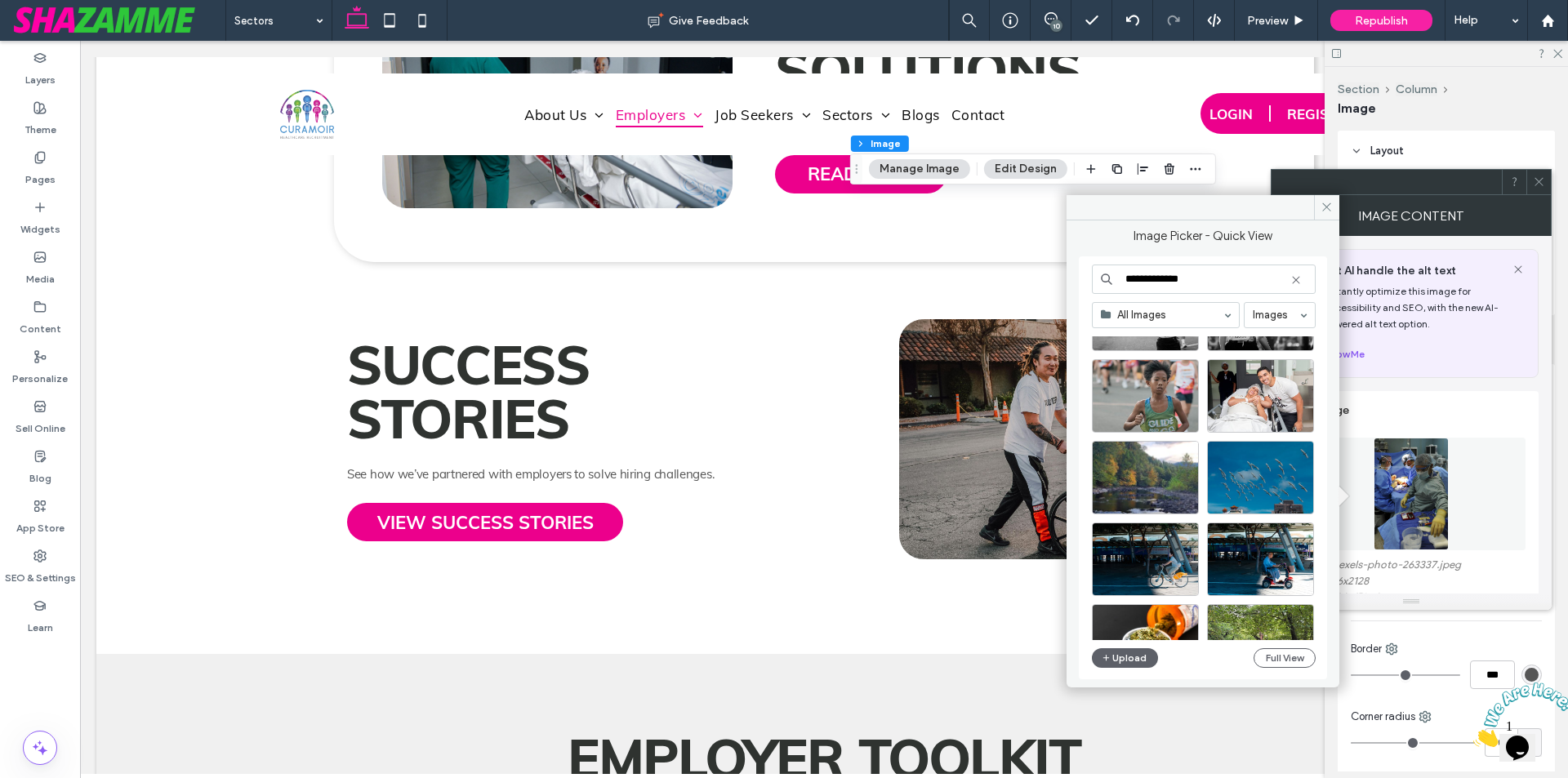
scroll to position [1680, 0]
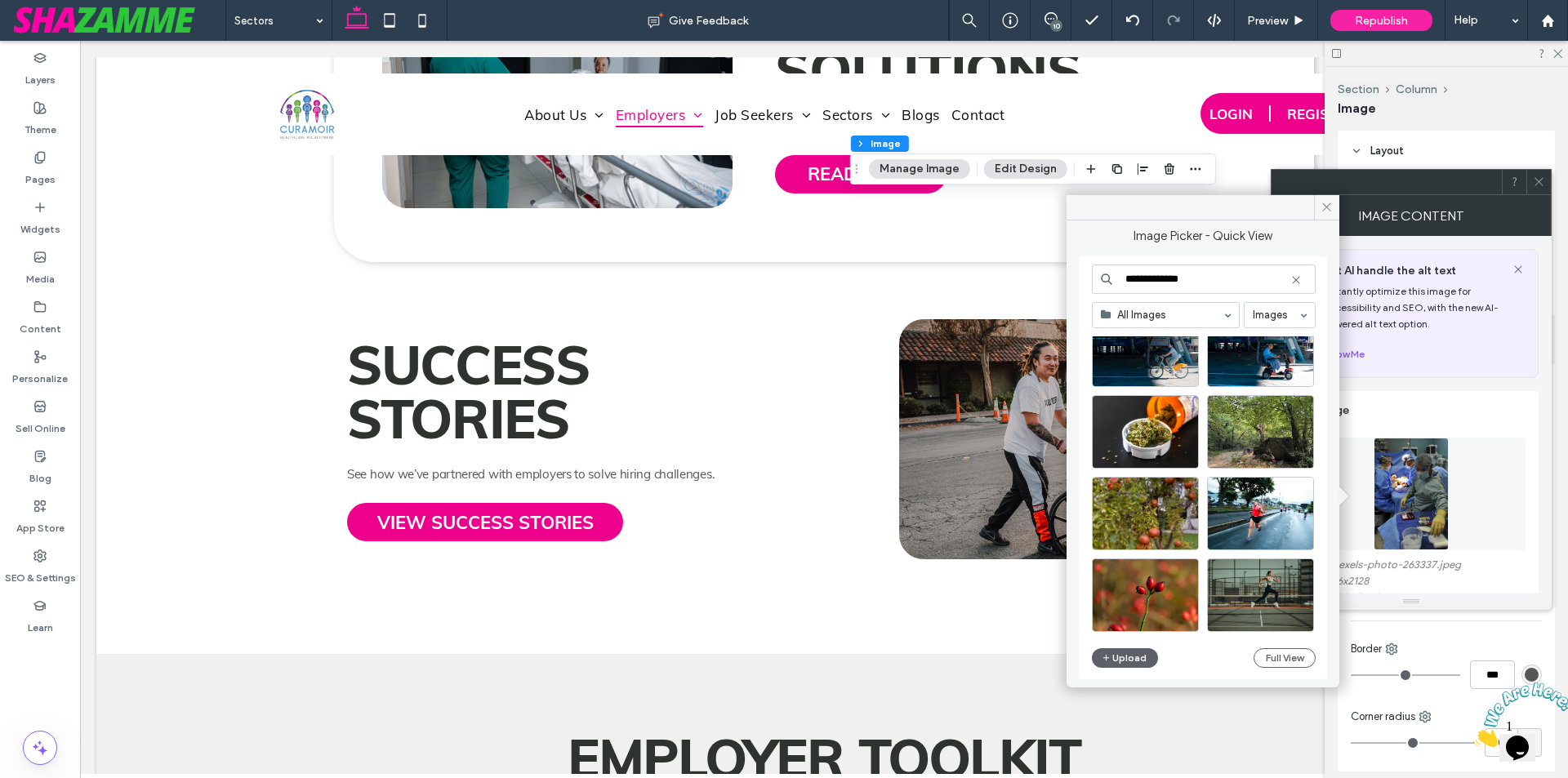
drag, startPoint x: 1210, startPoint y: 274, endPoint x: 1117, endPoint y: 276, distance: 93.0
click at [1117, 276] on input "**********" at bounding box center [1203, 279] width 224 height 29
paste input "**********"
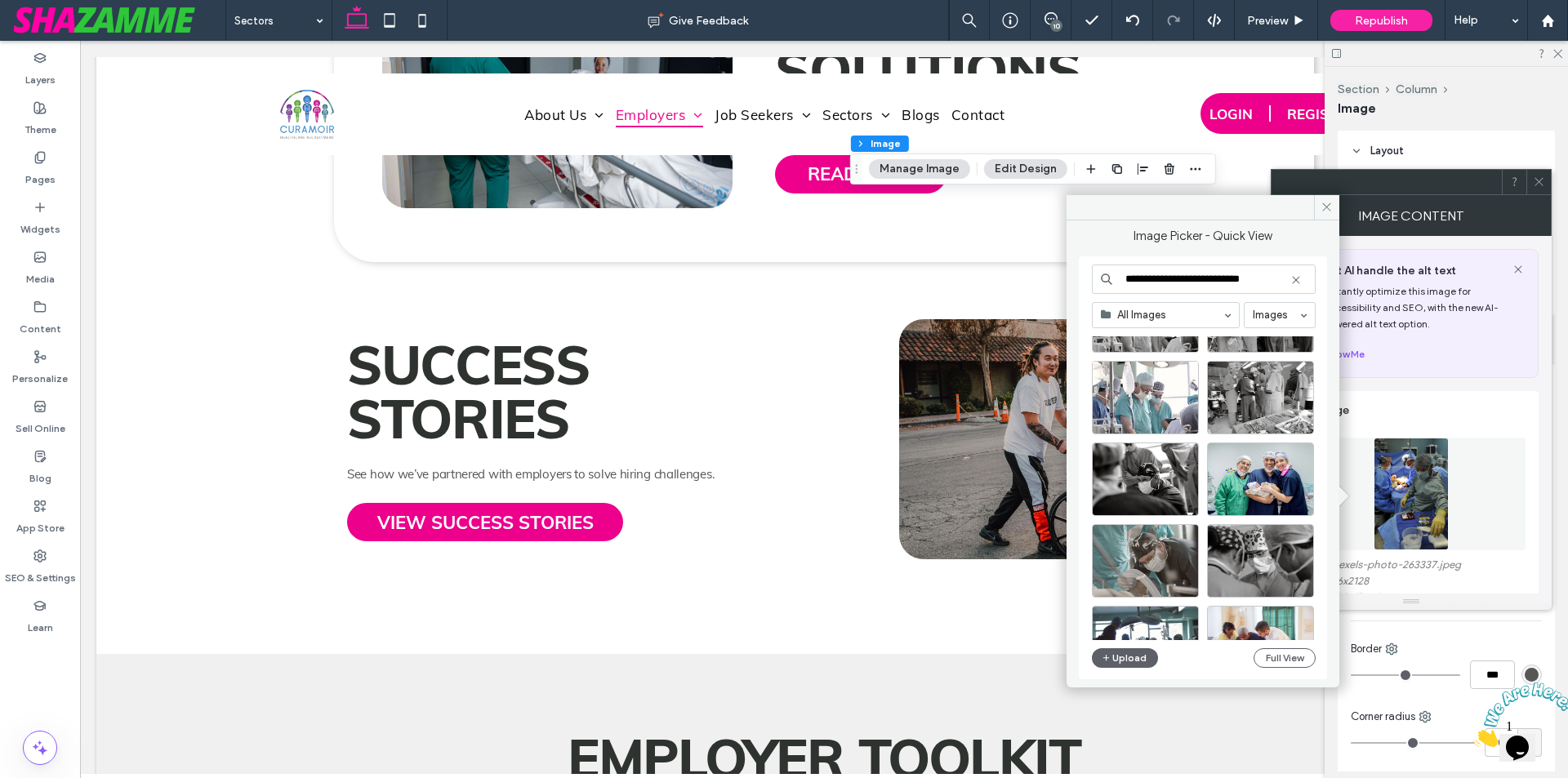
scroll to position [700, 0]
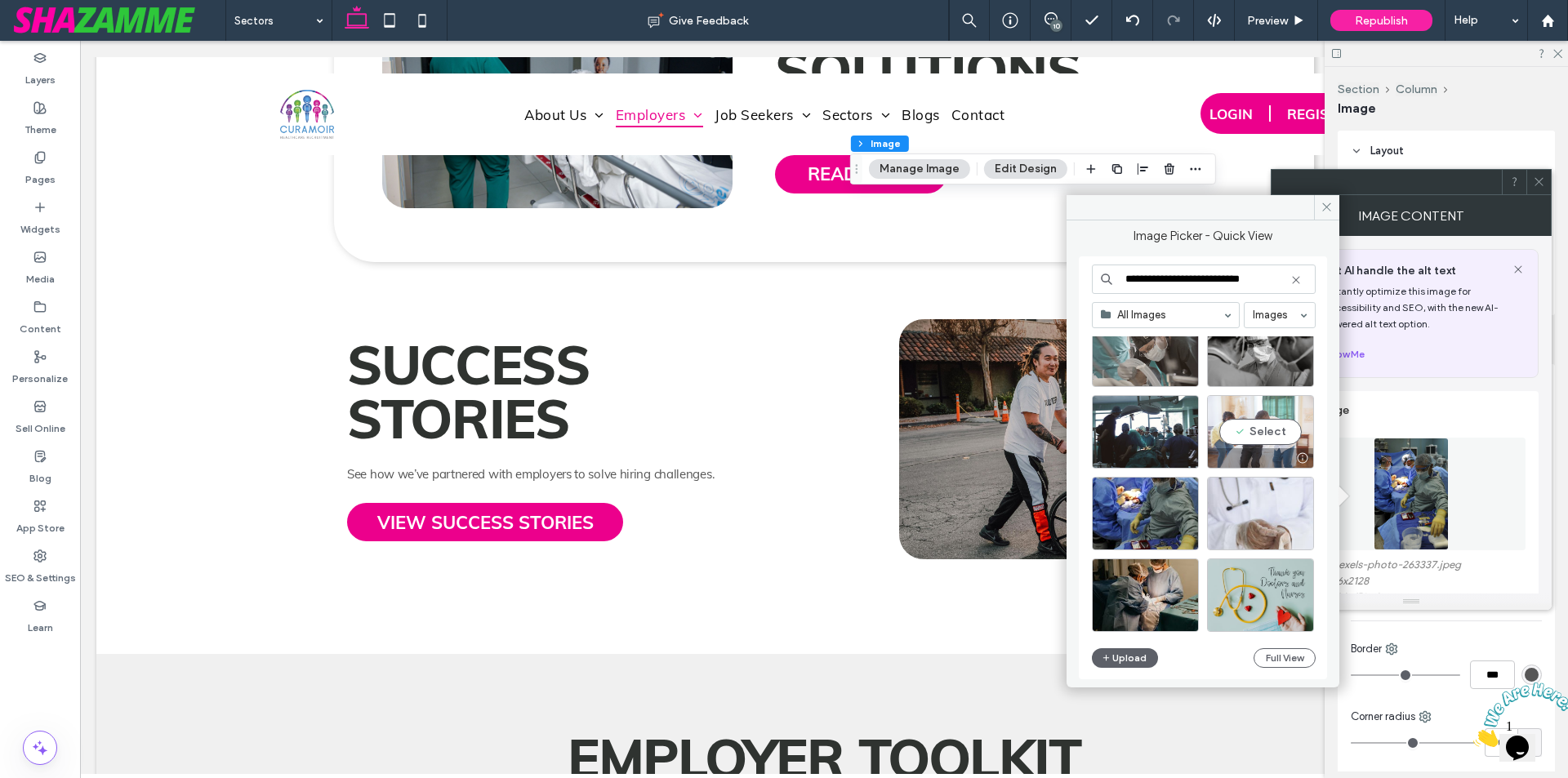
type input "**********"
click at [1235, 429] on div "Select" at bounding box center [1260, 432] width 107 height 74
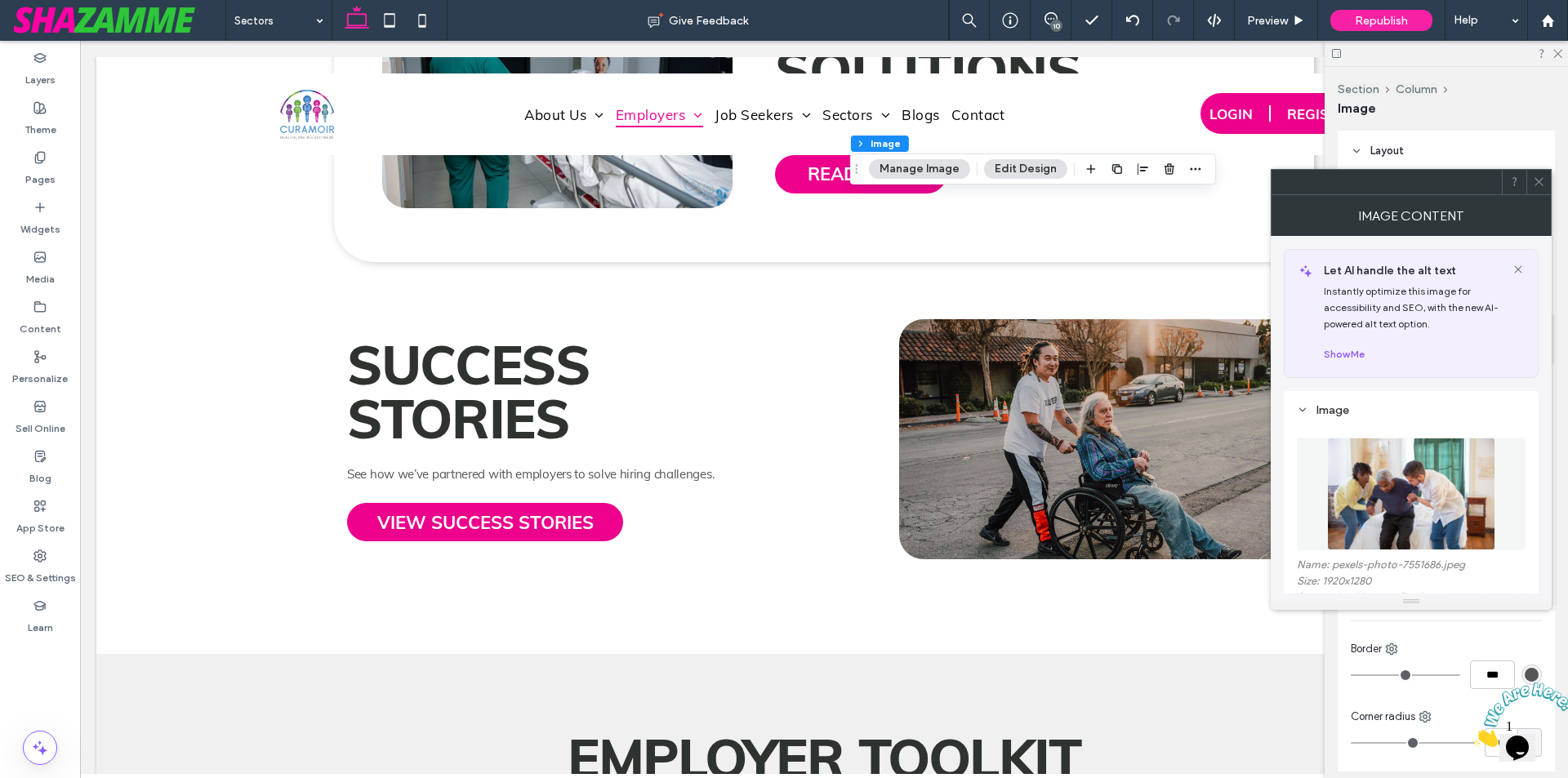
click at [1538, 190] on span at bounding box center [1539, 182] width 12 height 25
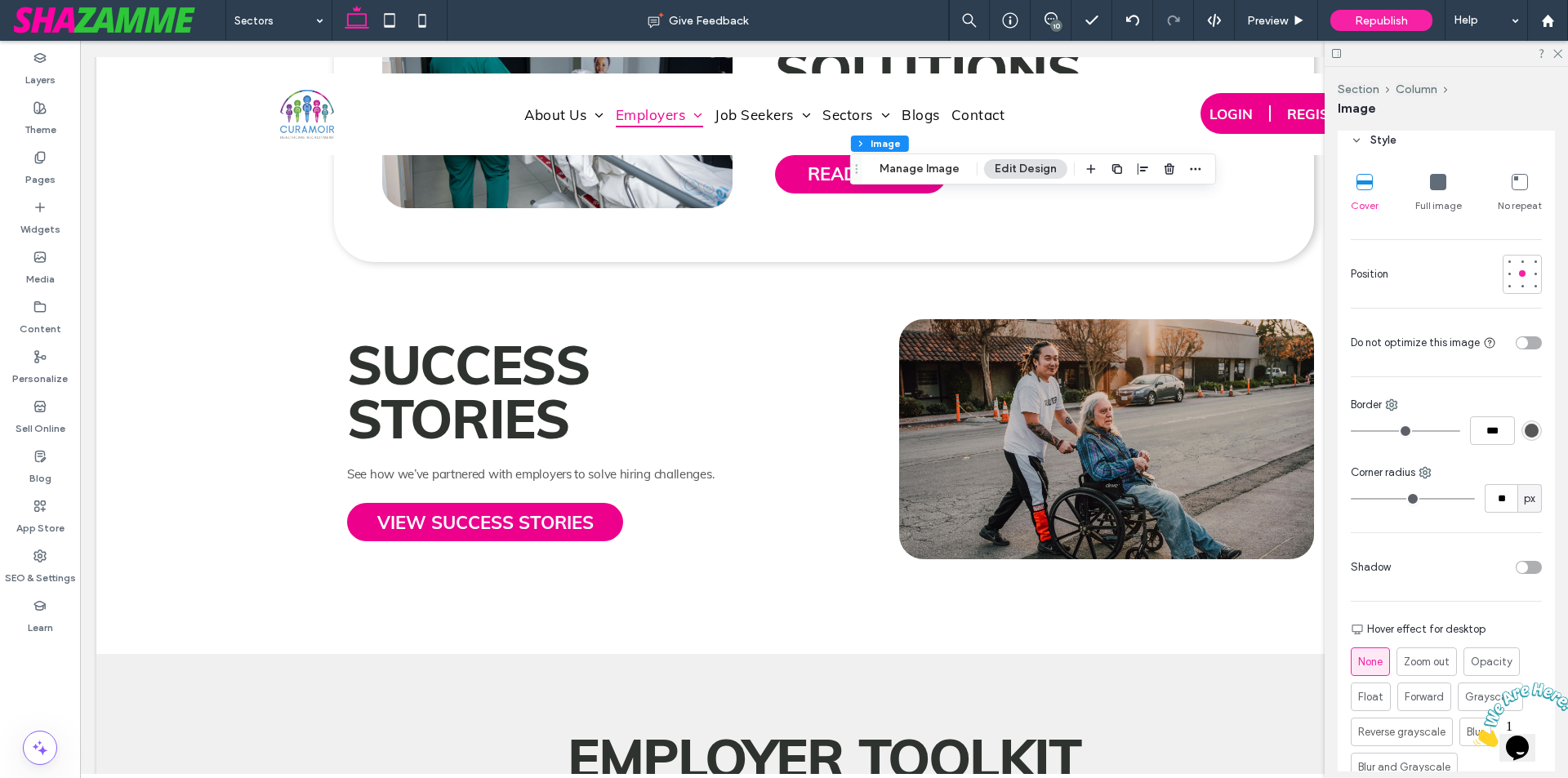
scroll to position [327, 0]
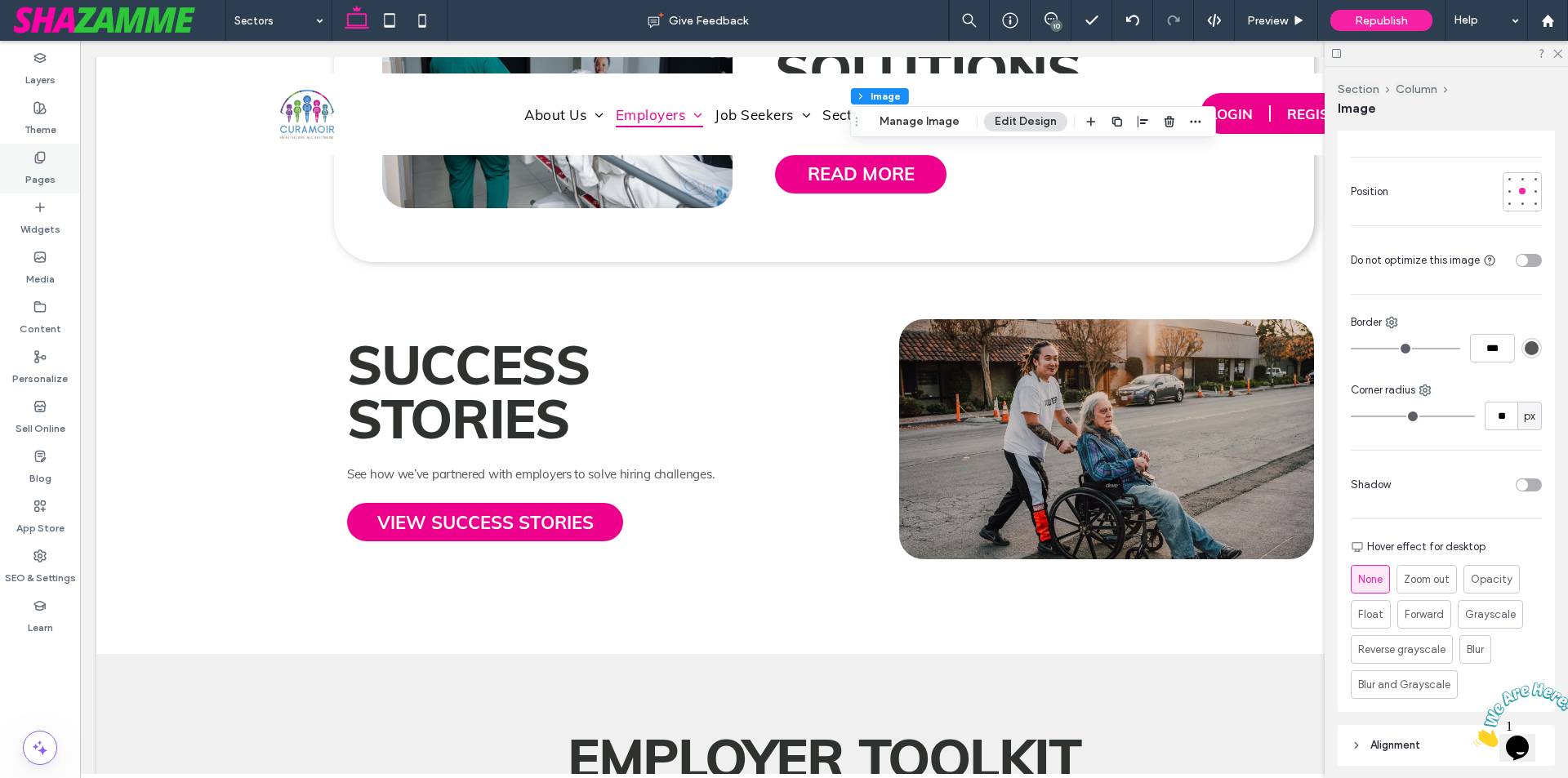
click at [48, 165] on label "Pages" at bounding box center [40, 175] width 30 height 23
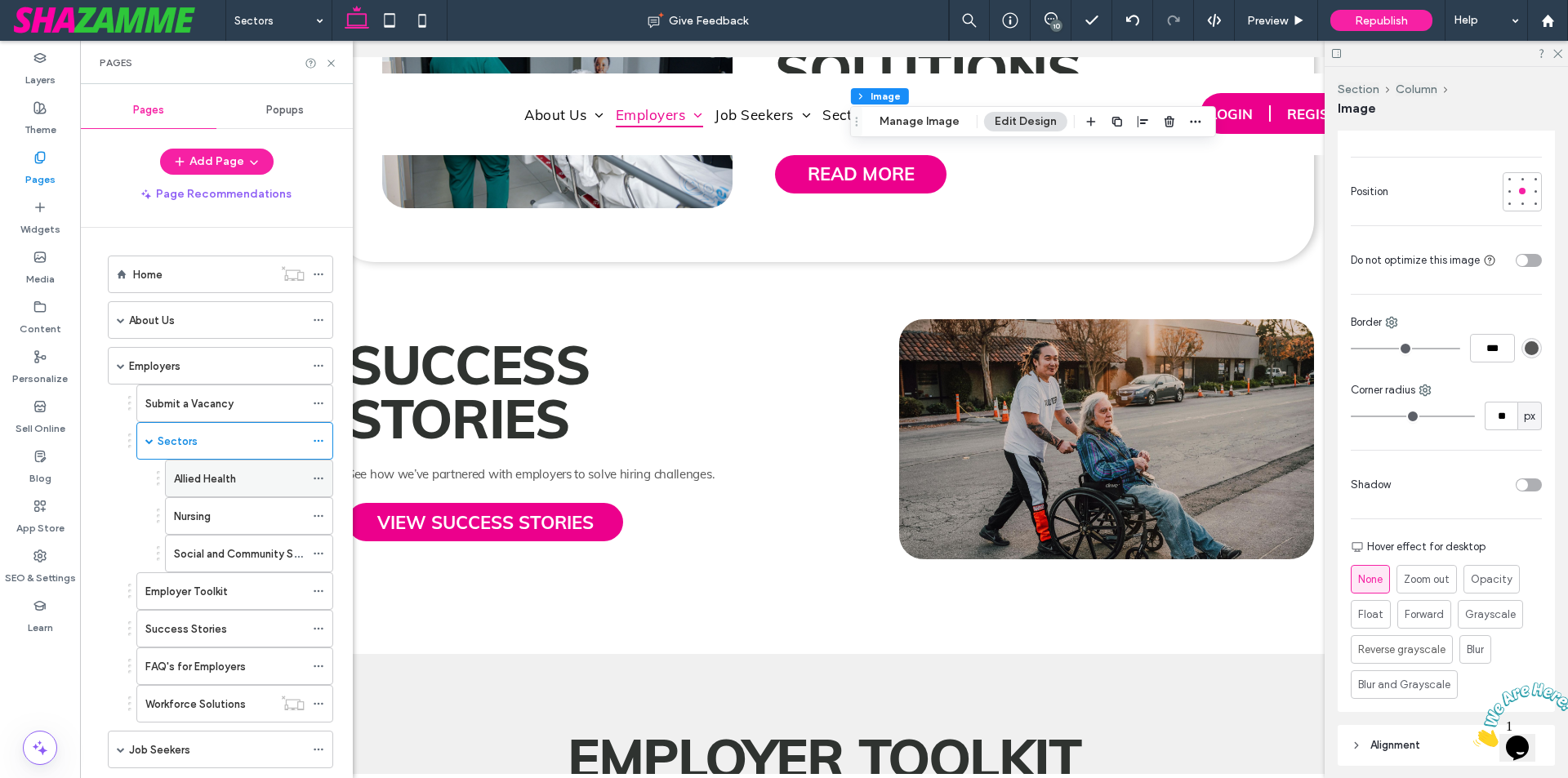
click at [210, 476] on label "Allied Health" at bounding box center [205, 478] width 62 height 29
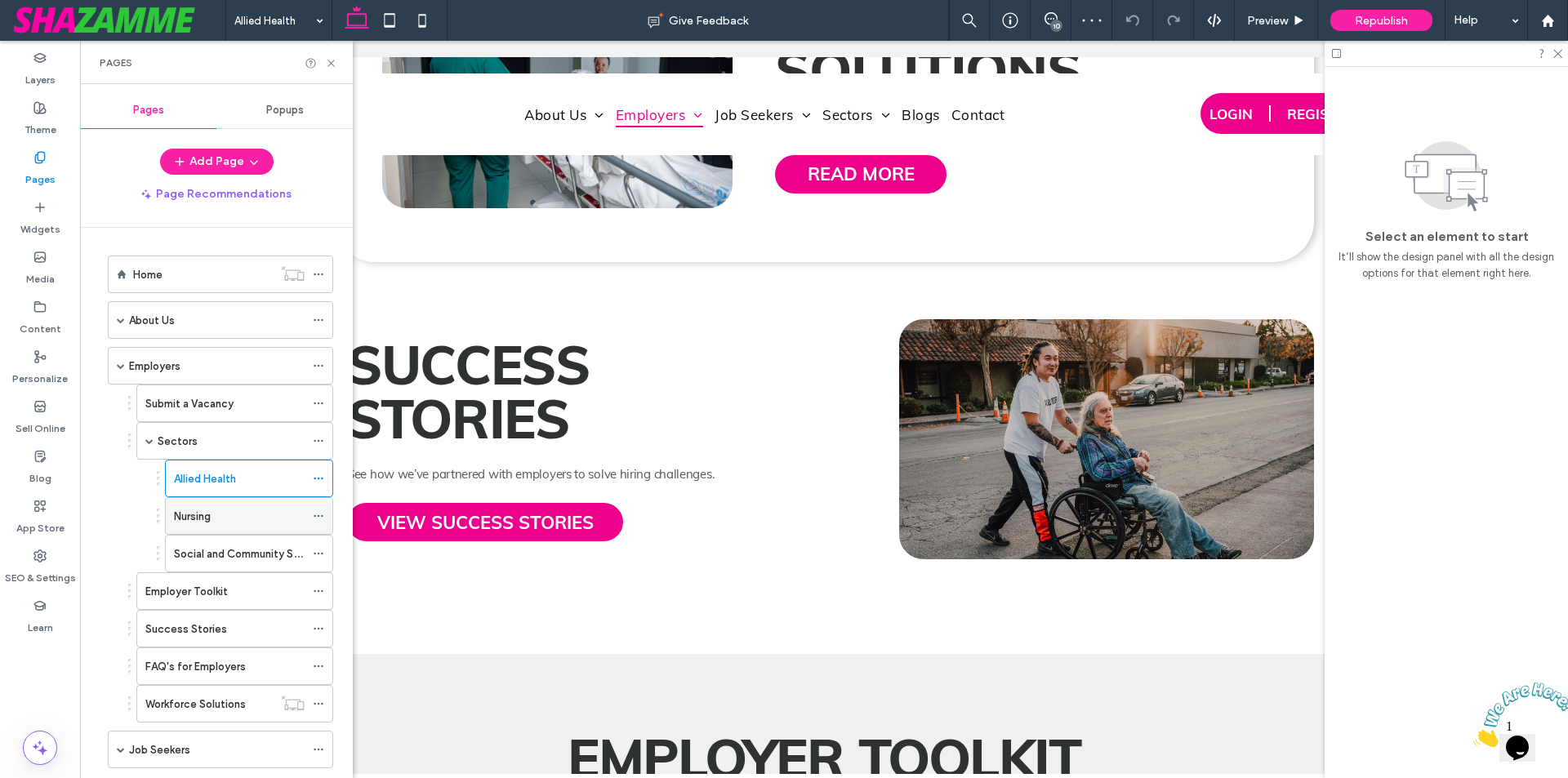
click at [229, 524] on div "Nursing" at bounding box center [239, 516] width 131 height 17
click at [220, 559] on label "Social and Community Services" at bounding box center [251, 554] width 155 height 29
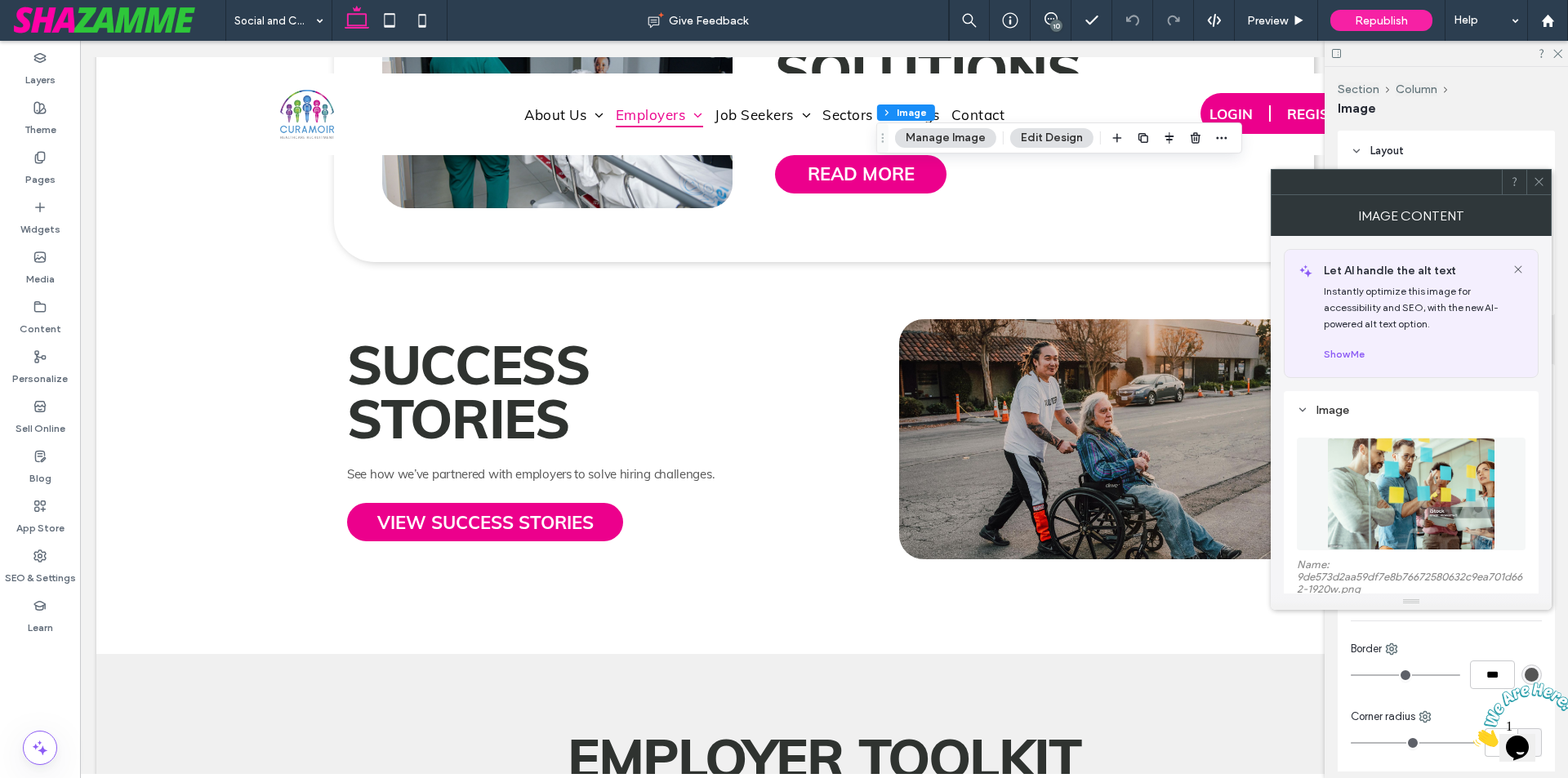
type input "**"
click at [1433, 500] on img at bounding box center [1411, 494] width 168 height 113
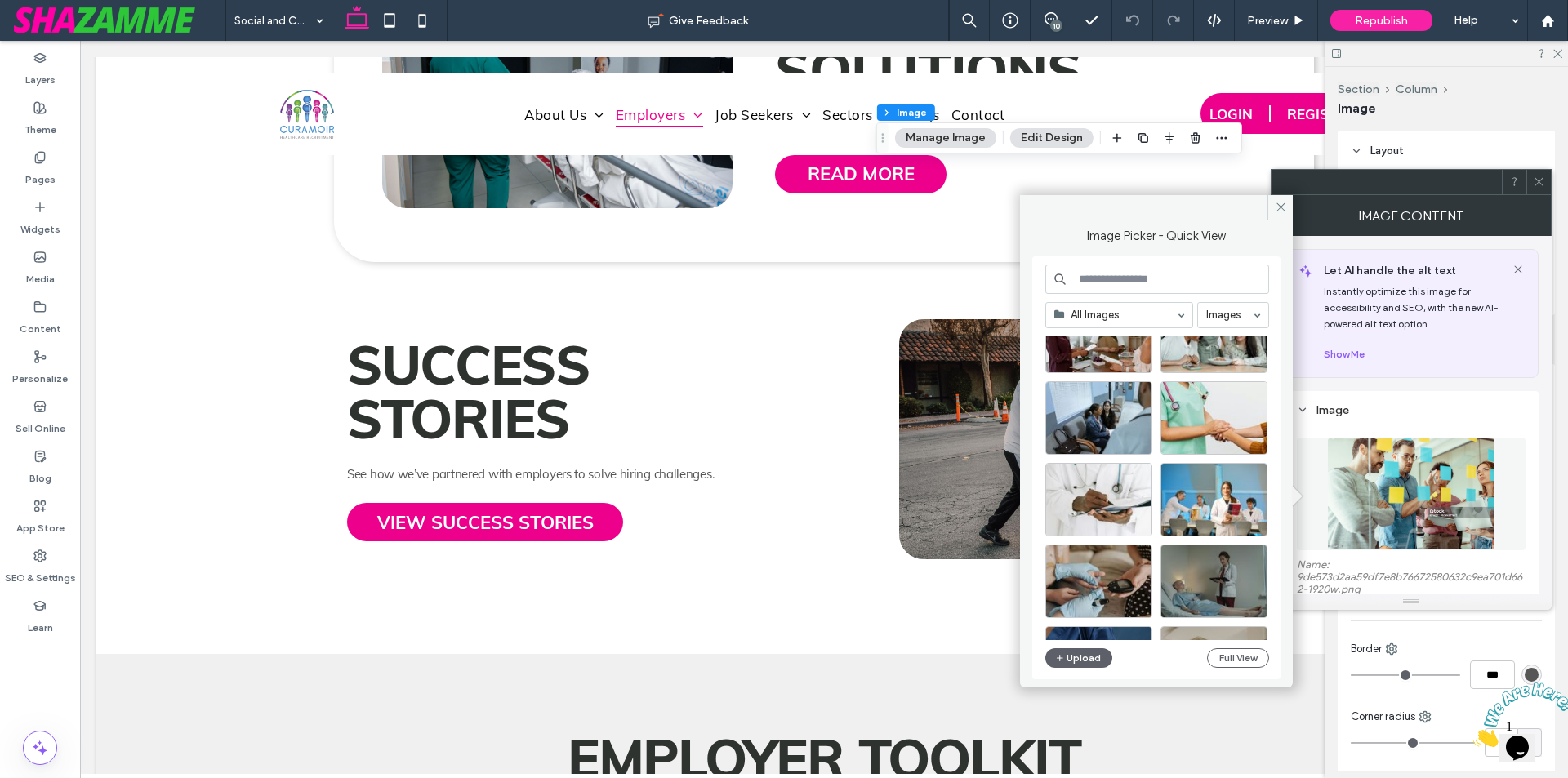
scroll to position [1777, 0]
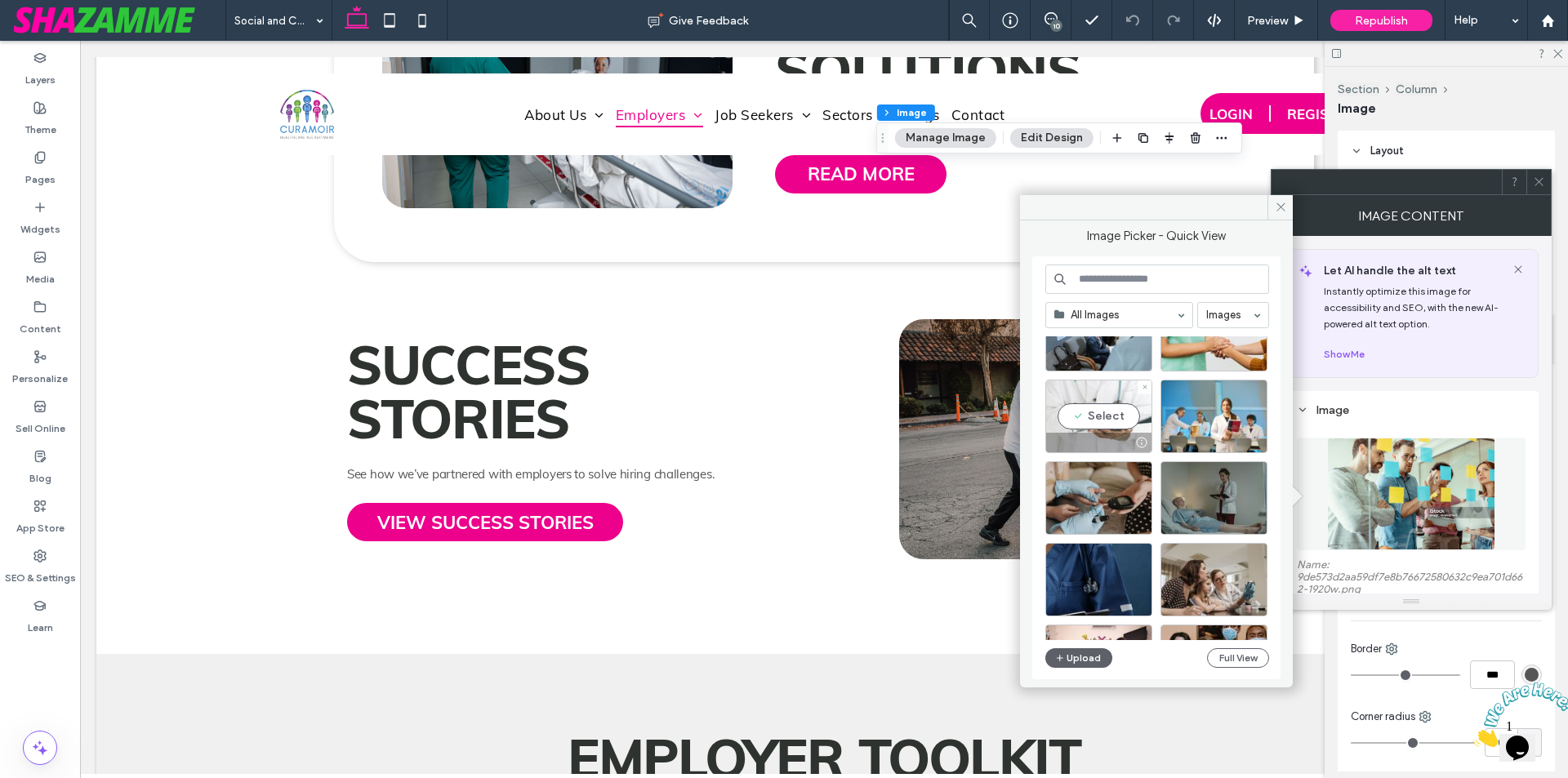
click at [1102, 405] on div "Select" at bounding box center [1099, 417] width 107 height 74
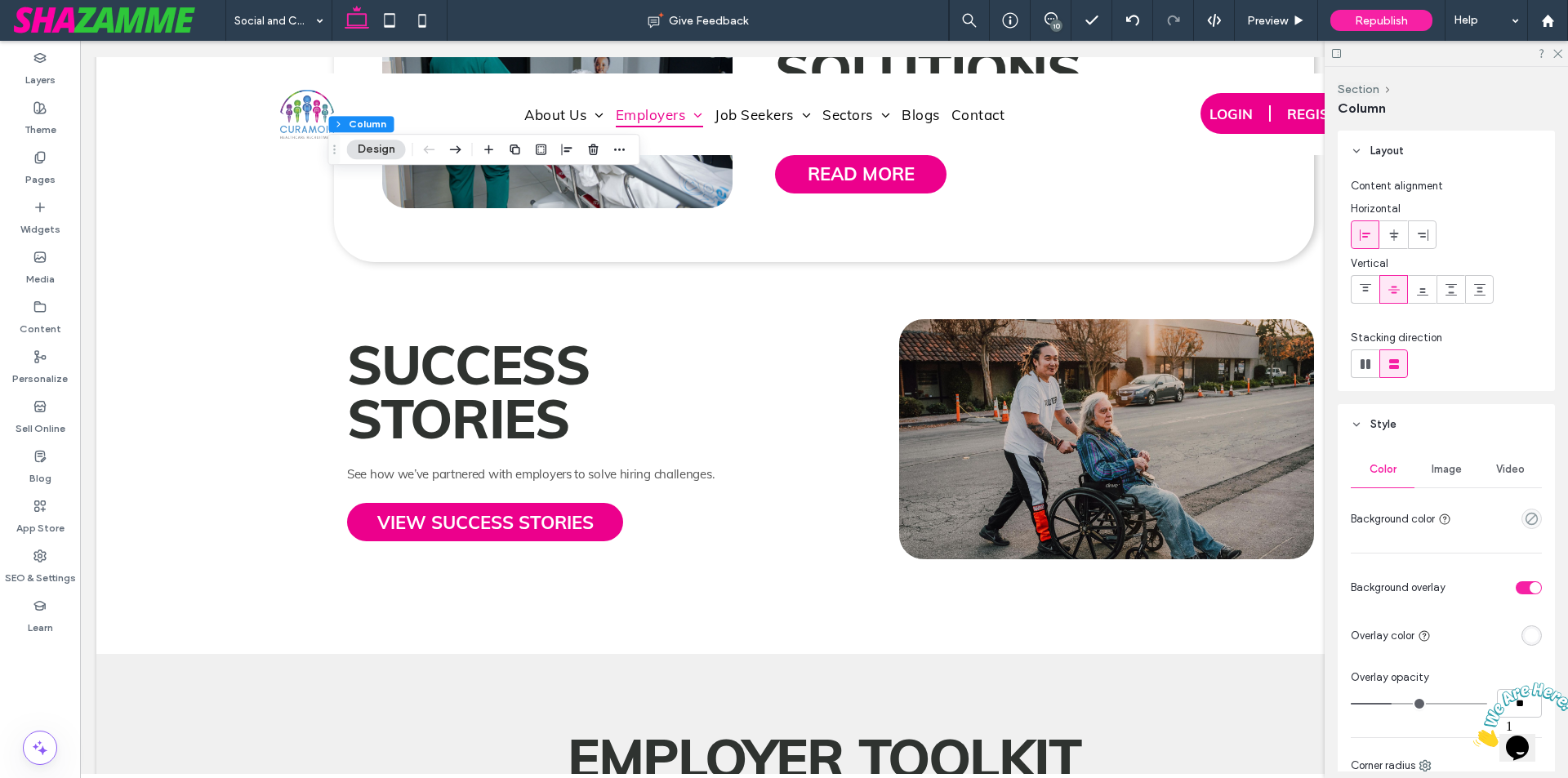
click at [1453, 475] on span "Image" at bounding box center [1447, 469] width 30 height 13
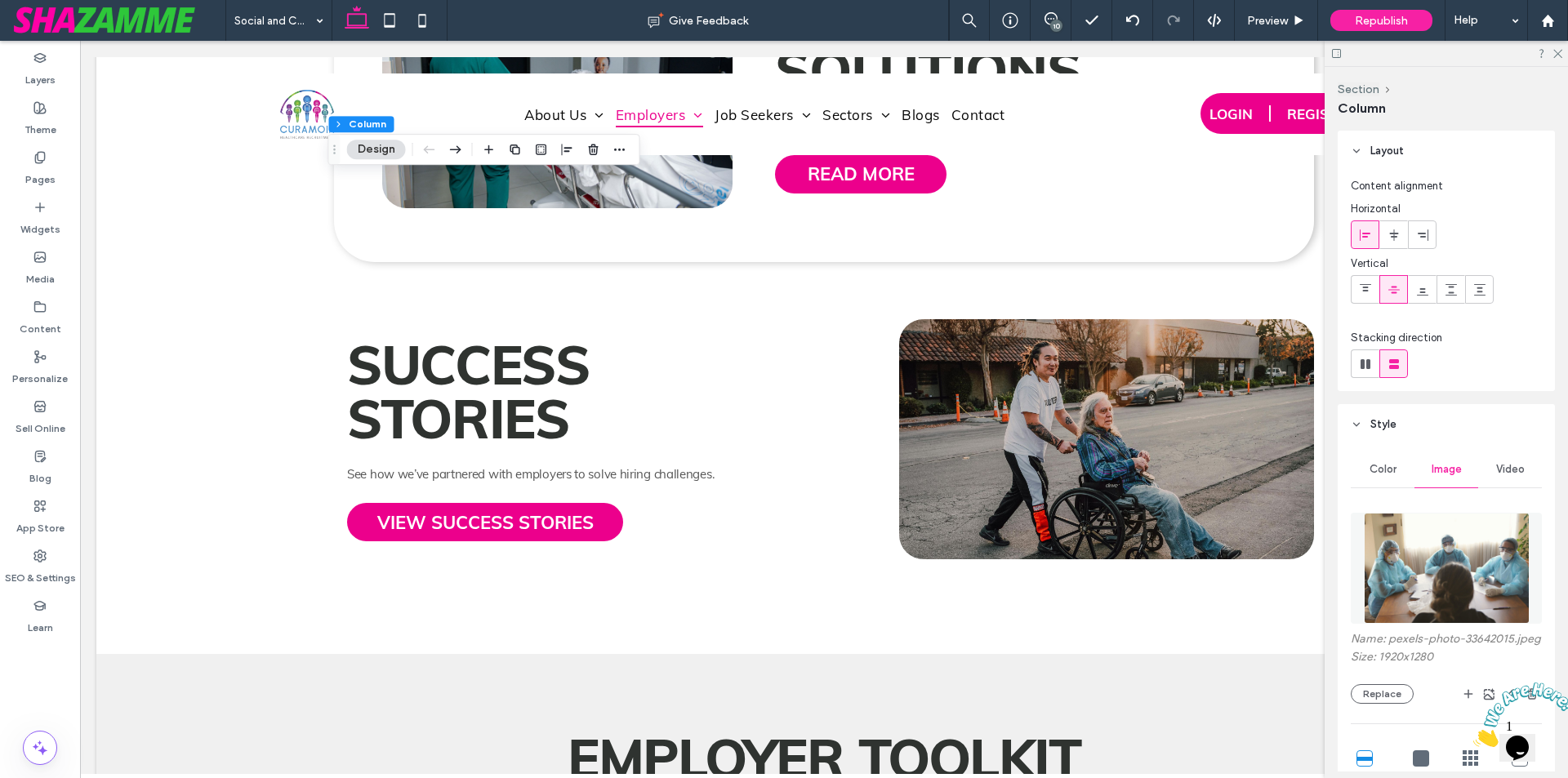
click at [1448, 550] on img at bounding box center [1447, 568] width 165 height 111
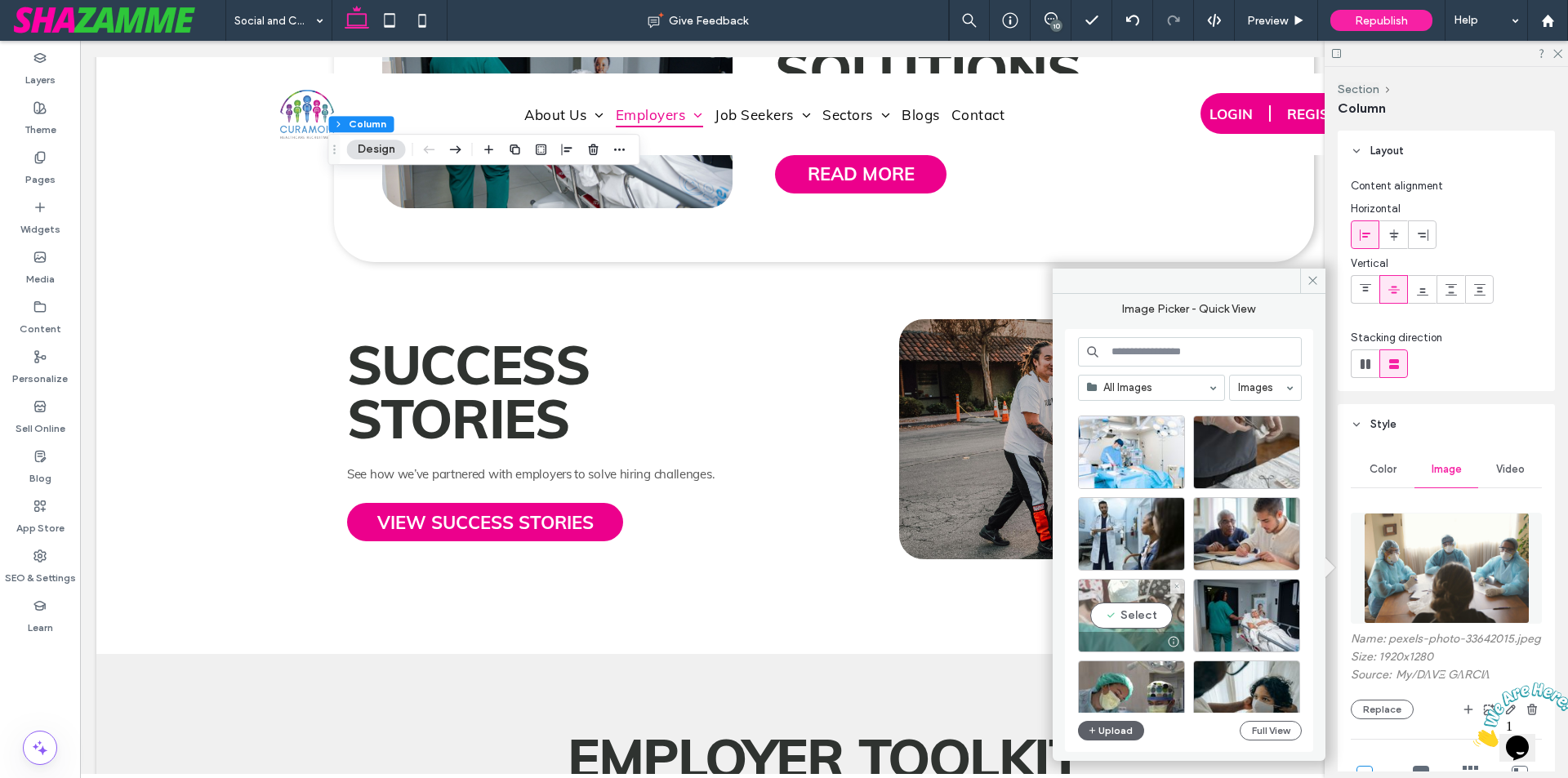
scroll to position [2348, 0]
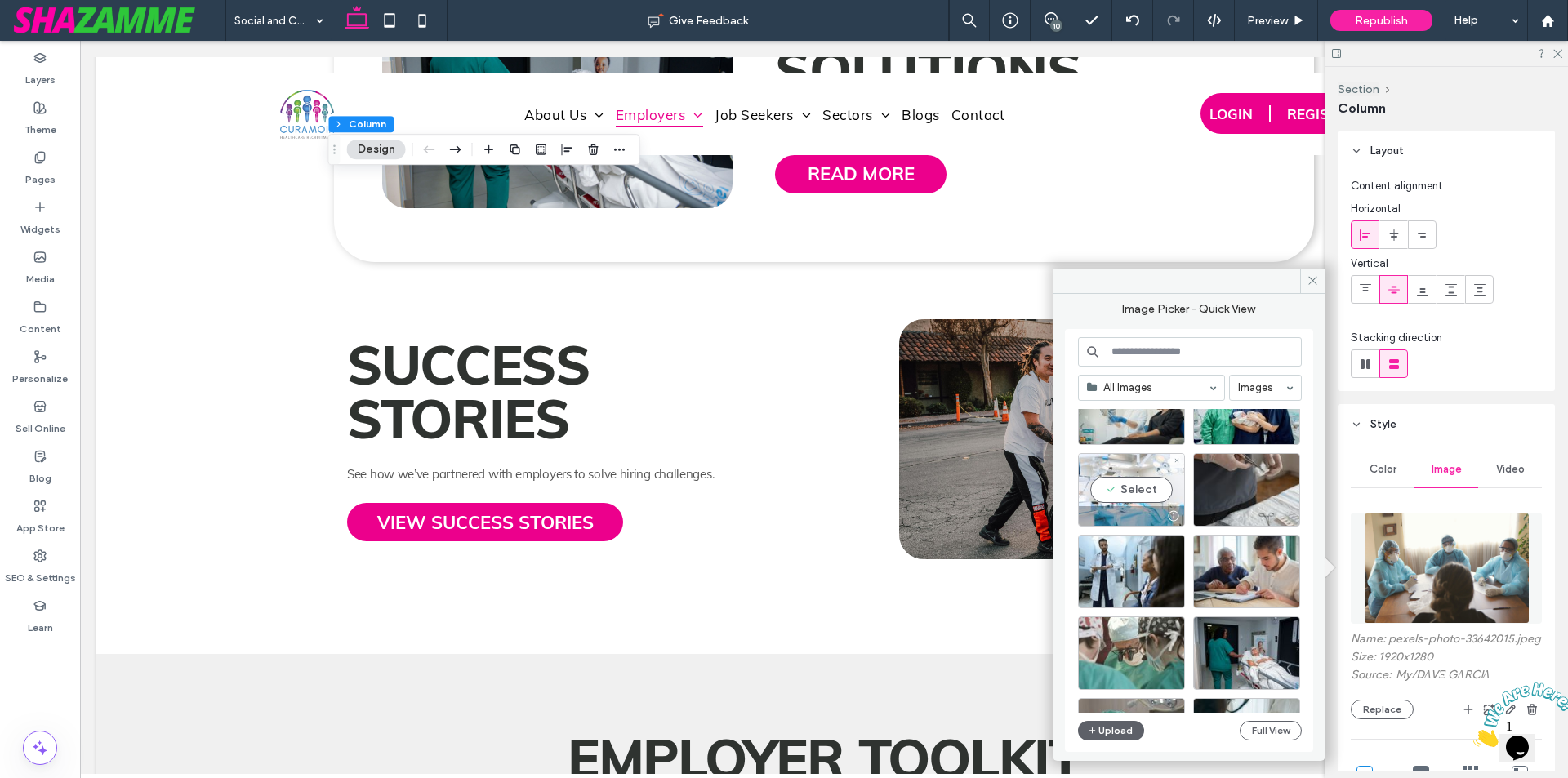
click at [1126, 489] on div "Select" at bounding box center [1131, 490] width 107 height 74
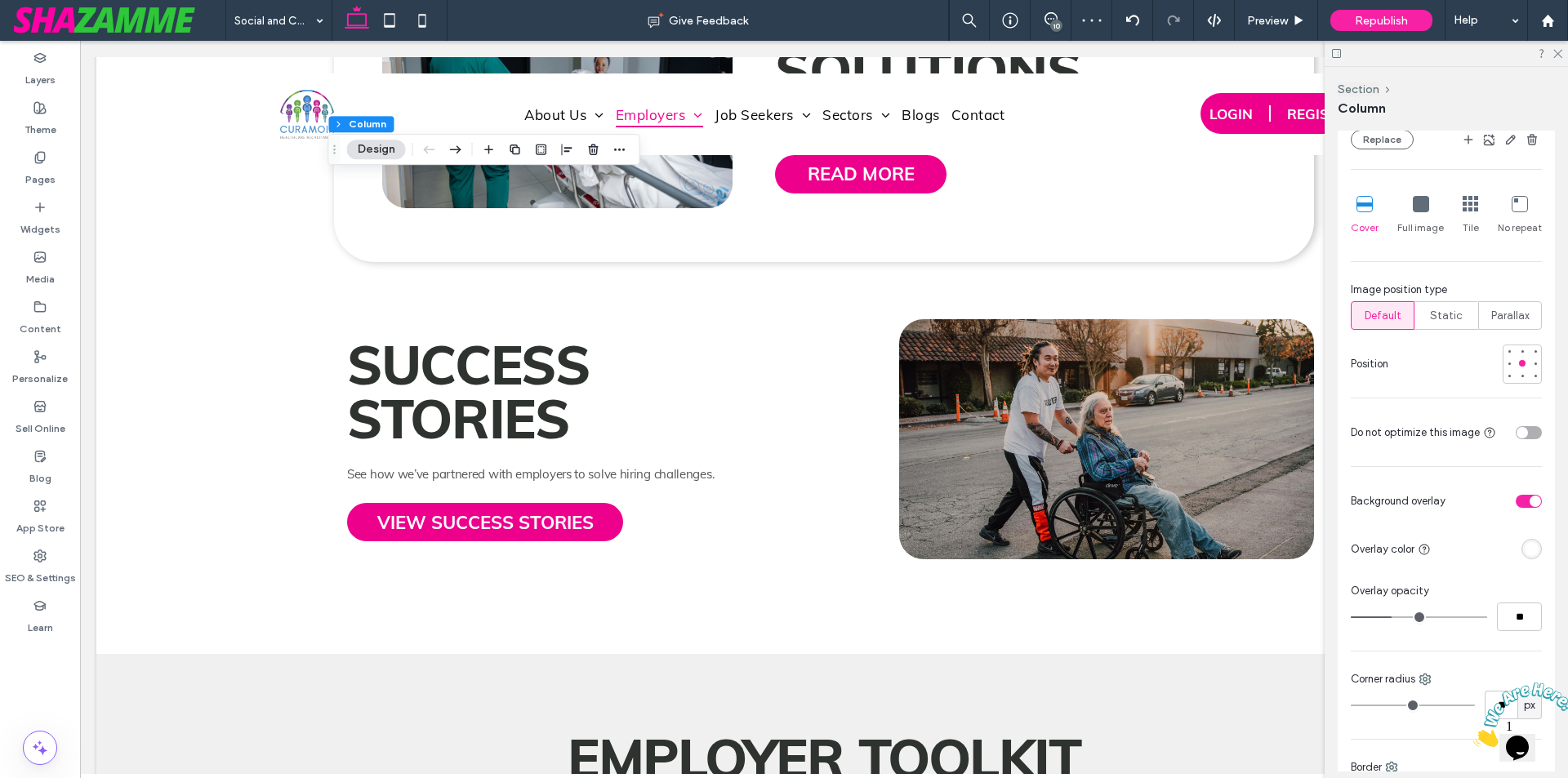
scroll to position [572, 0]
click at [1516, 500] on div "toggle" at bounding box center [1529, 500] width 26 height 13
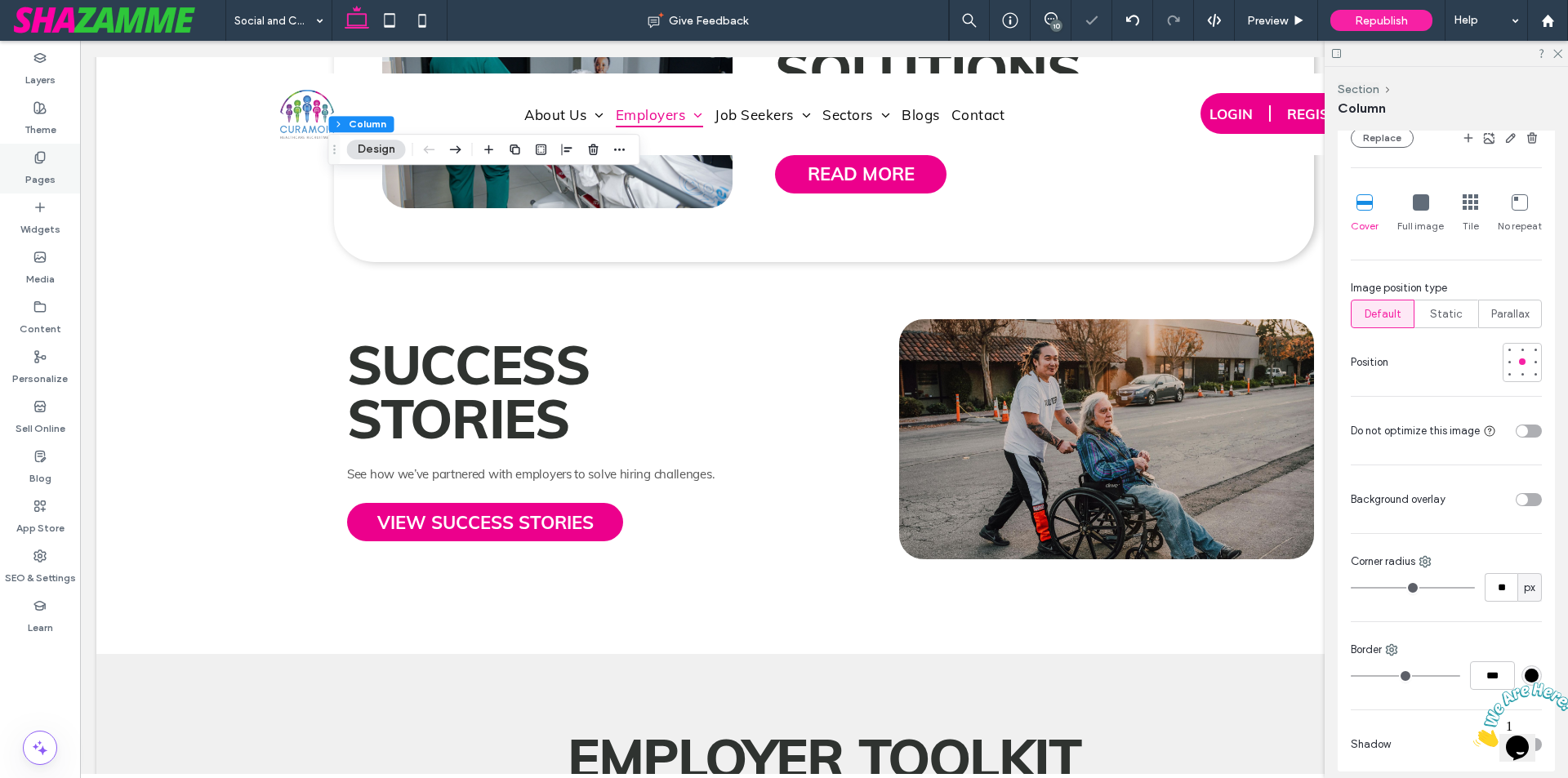
click at [52, 176] on label "Pages" at bounding box center [40, 175] width 30 height 23
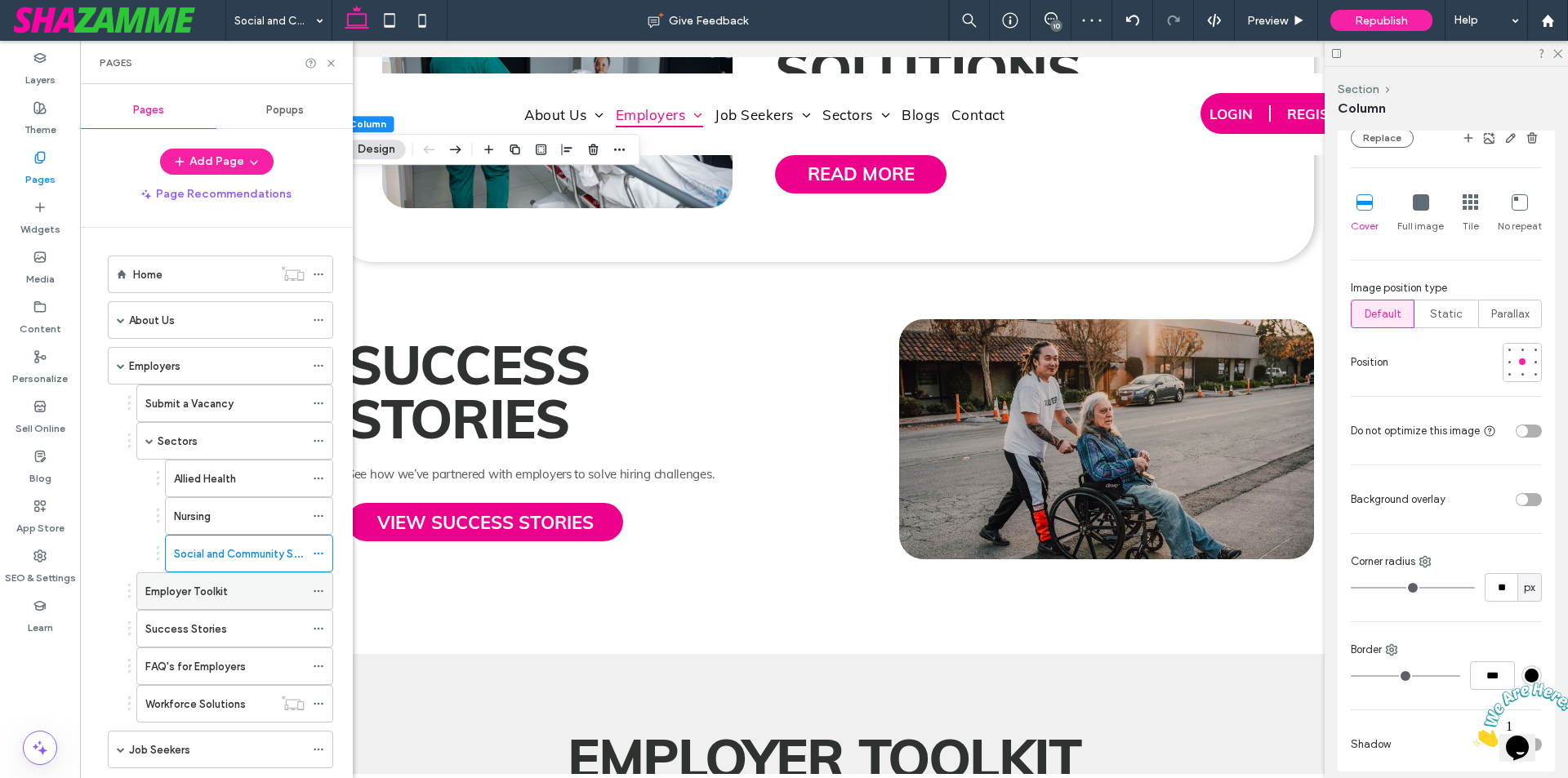
click at [211, 594] on label "Employer Toolkit" at bounding box center [186, 591] width 83 height 29
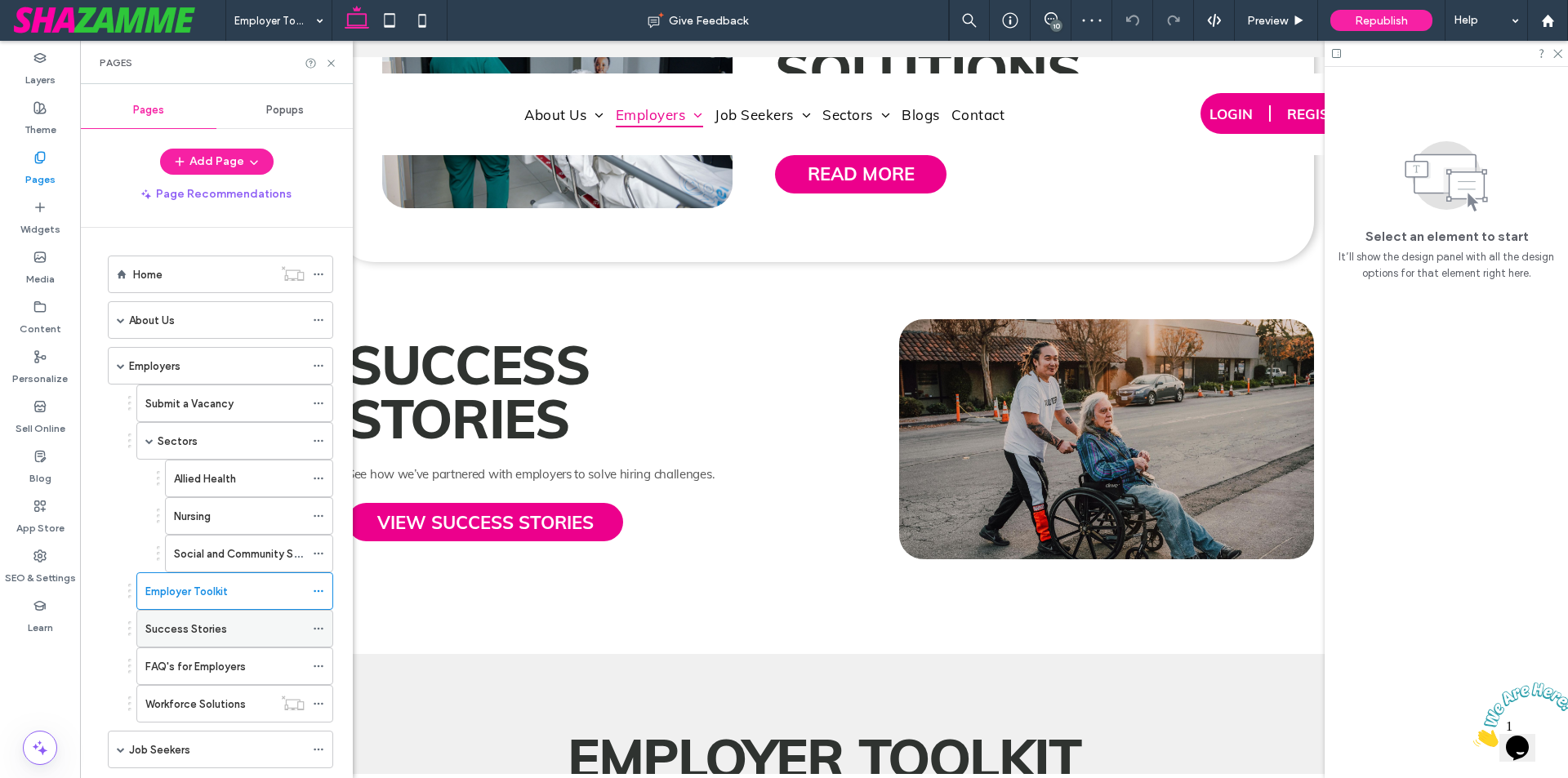
click at [187, 639] on div "Success Stories" at bounding box center [224, 629] width 159 height 36
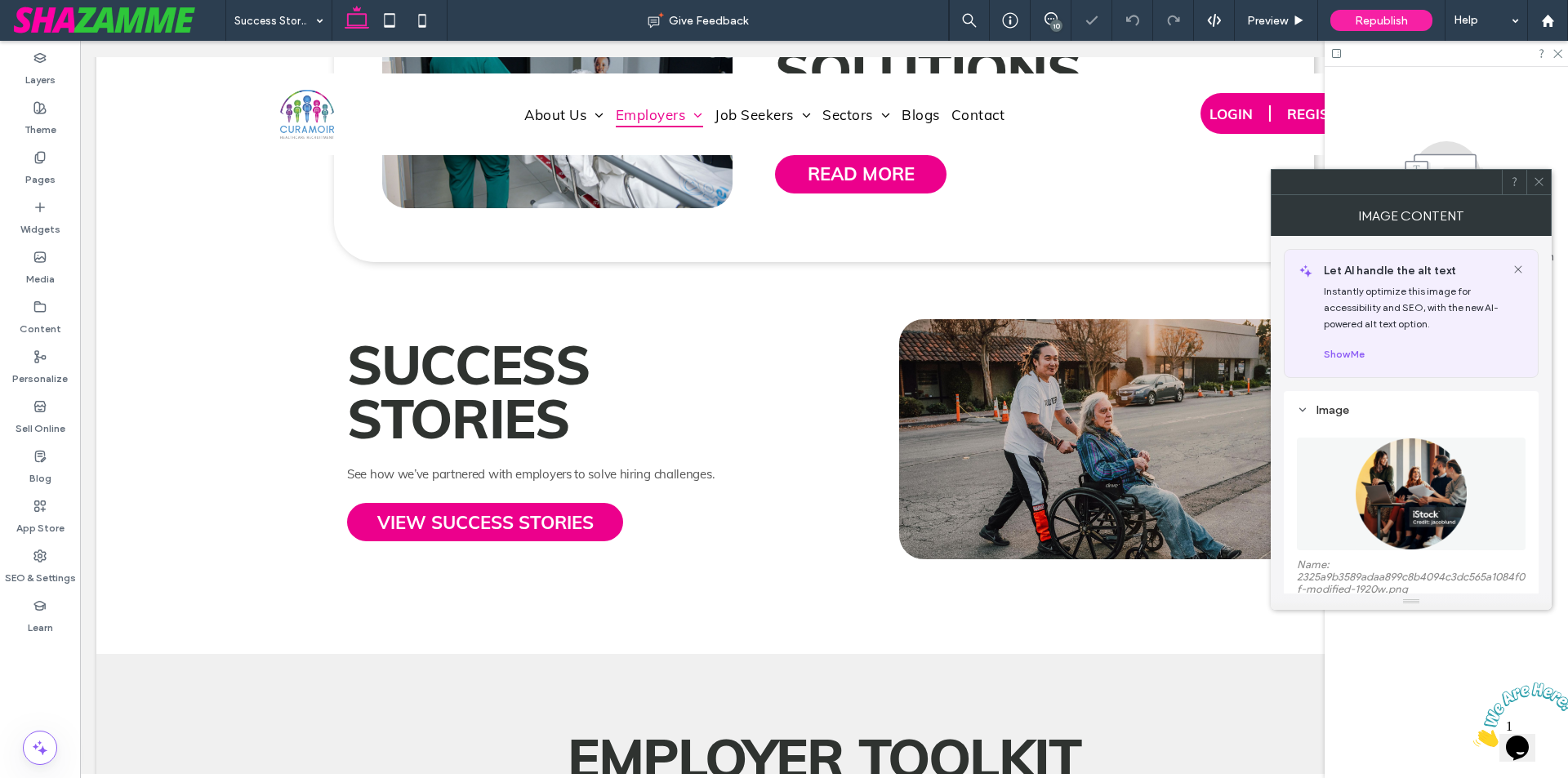
click at [1425, 462] on img at bounding box center [1412, 494] width 113 height 113
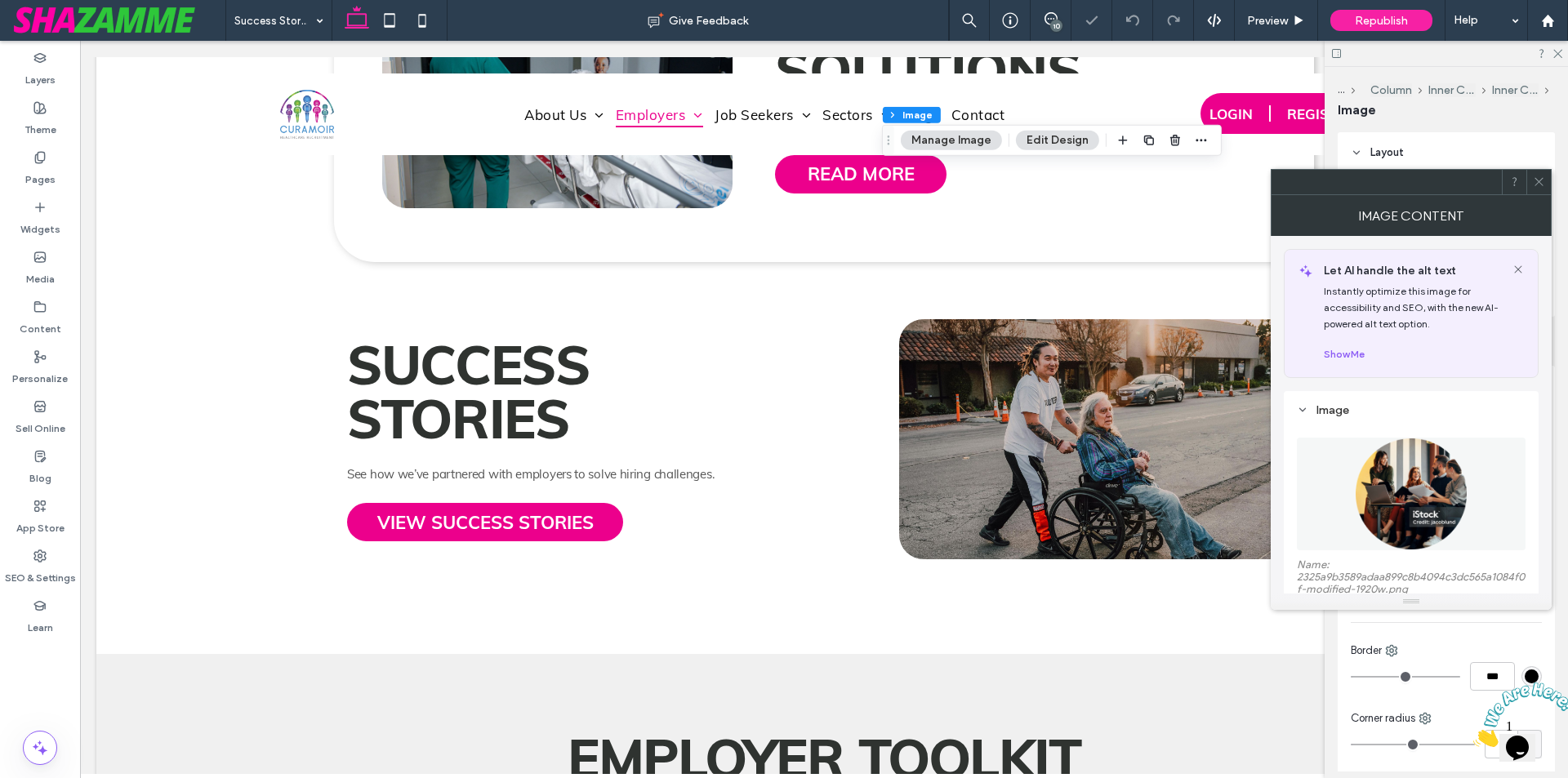
type input "**"
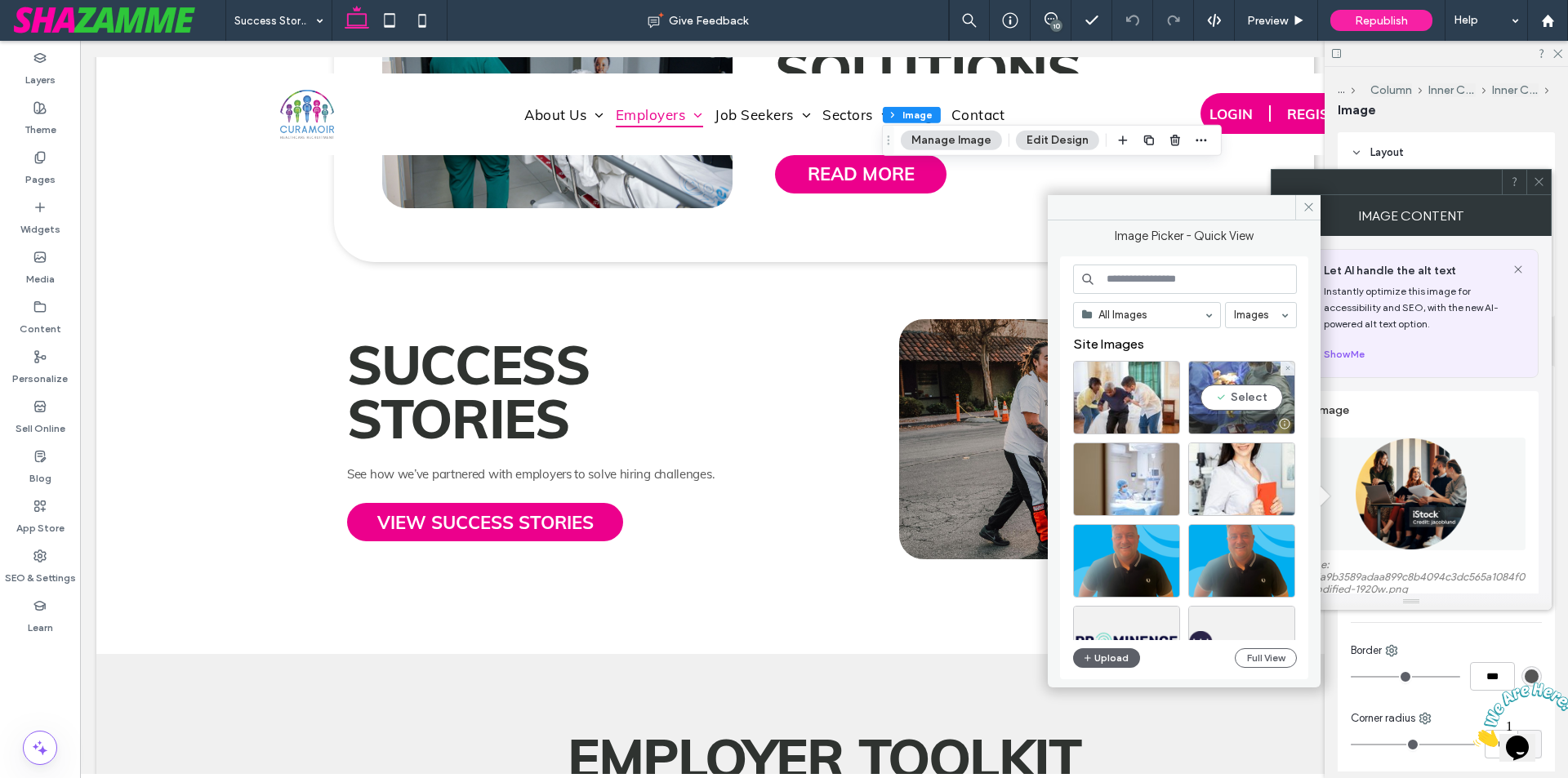
click at [1258, 377] on div "Select" at bounding box center [1241, 398] width 107 height 74
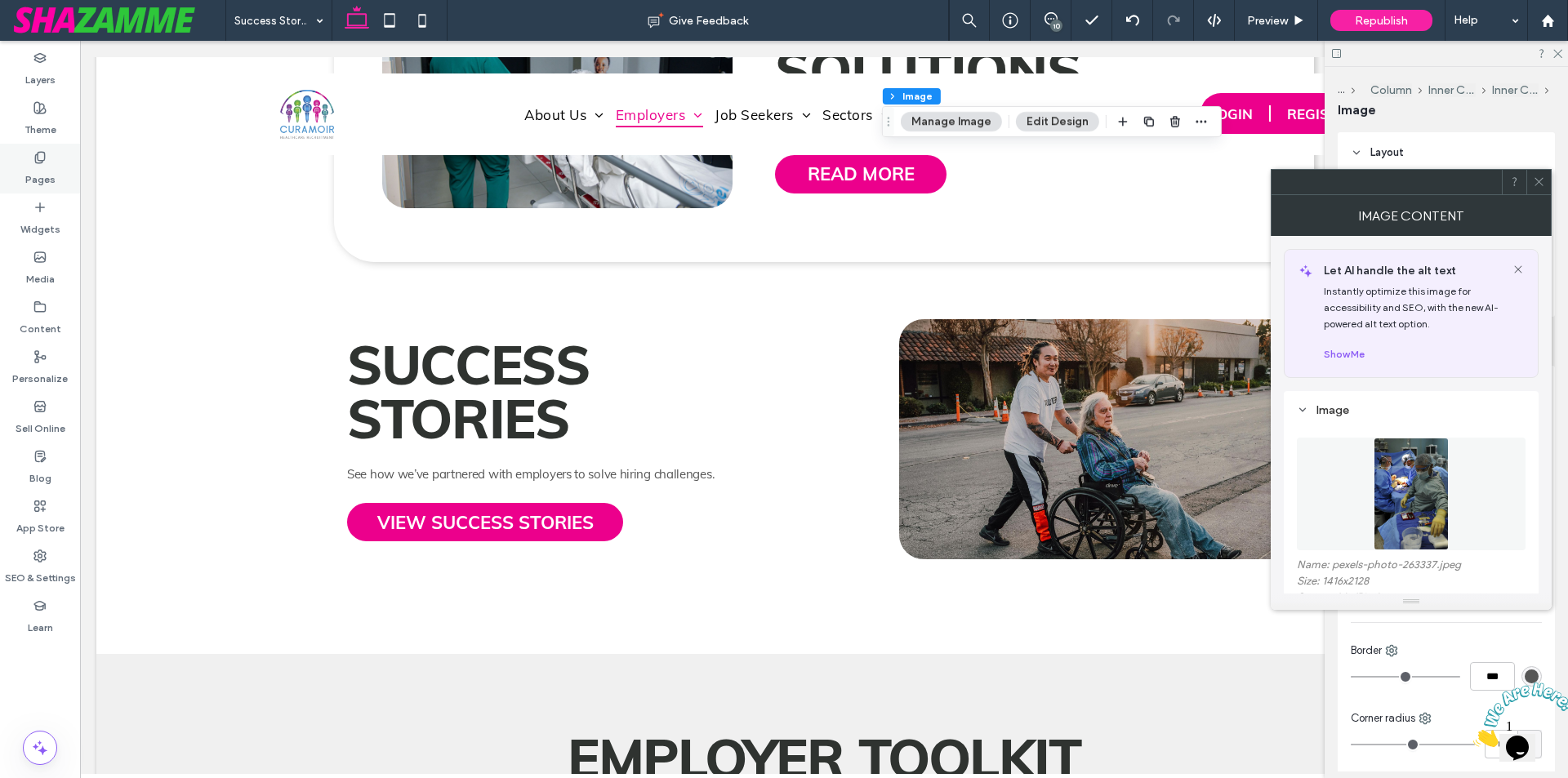
click at [39, 159] on use at bounding box center [39, 156] width 9 height 11
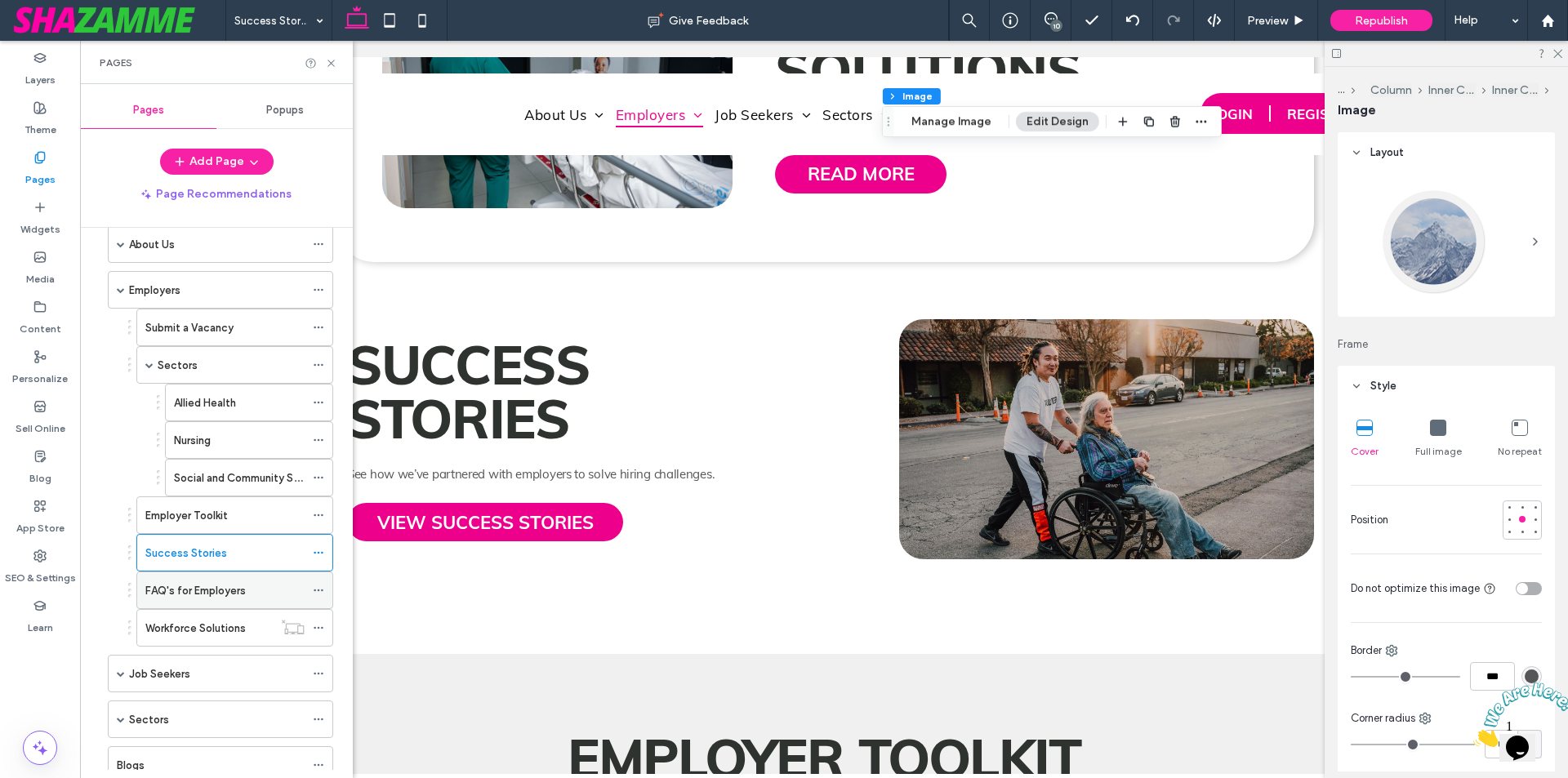
scroll to position [163, 0]
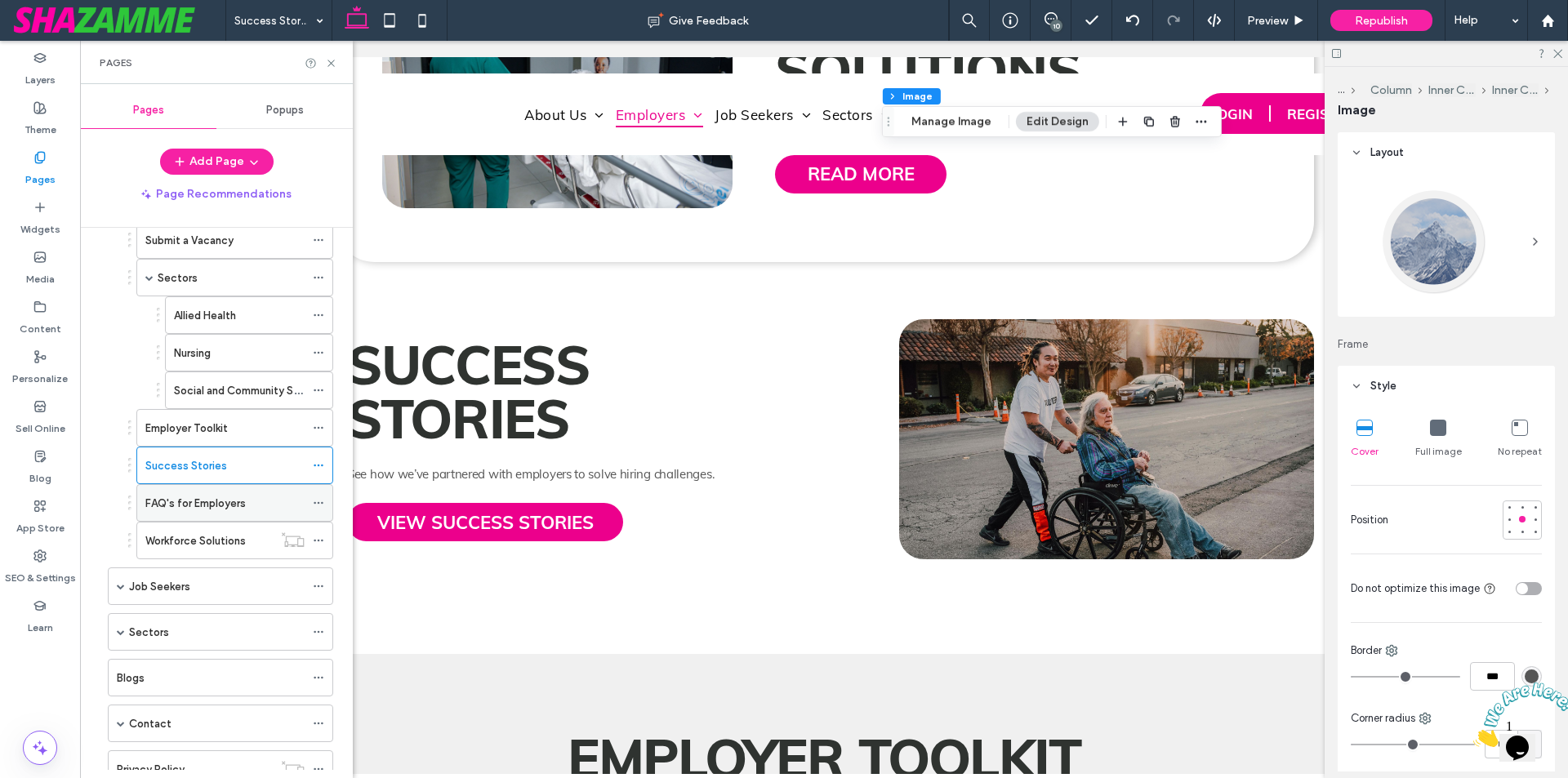
click at [228, 513] on div "FAQ's for Employers" at bounding box center [224, 503] width 159 height 36
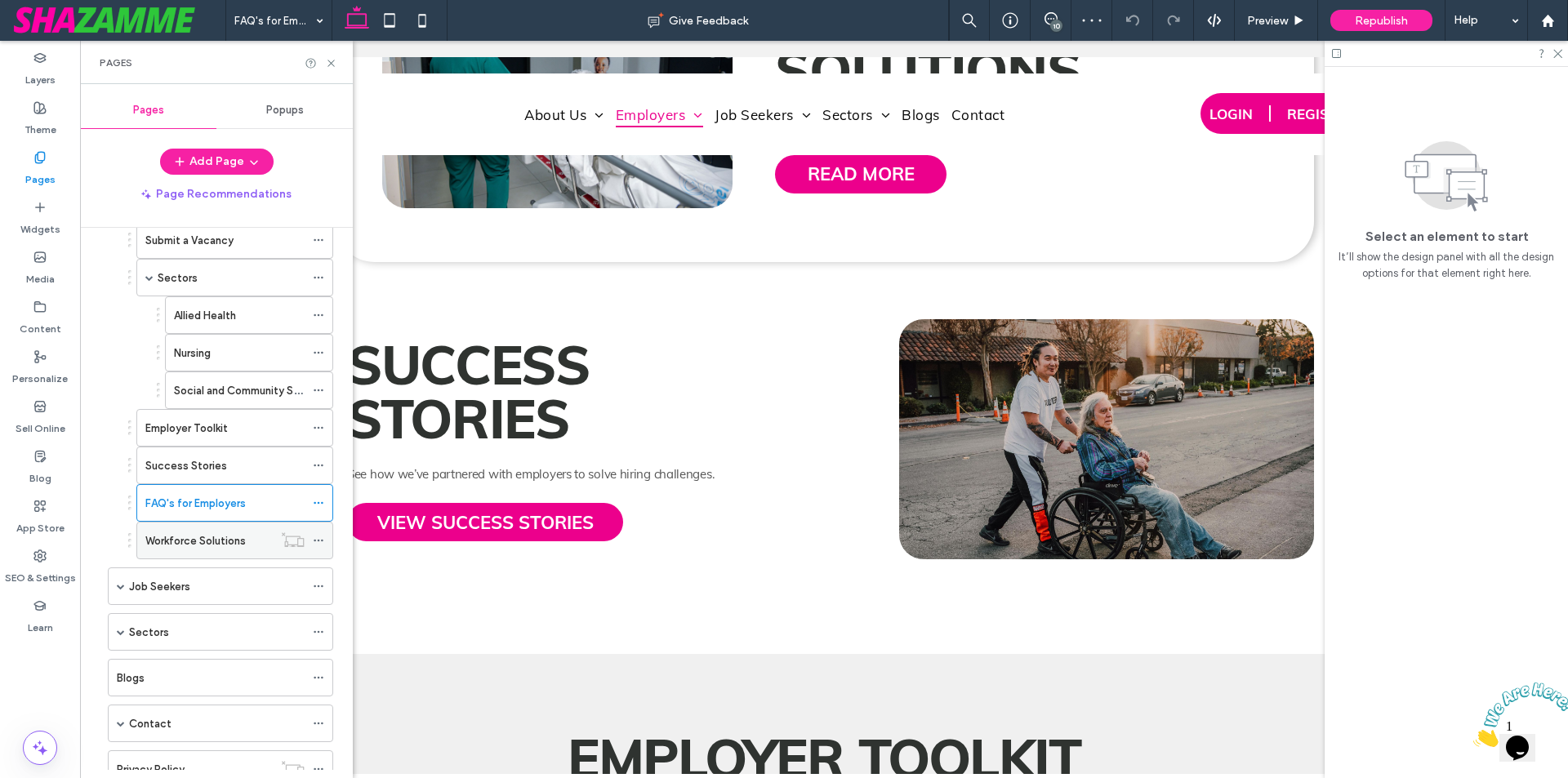
click at [217, 552] on div "Workforce Solutions" at bounding box center [209, 541] width 128 height 36
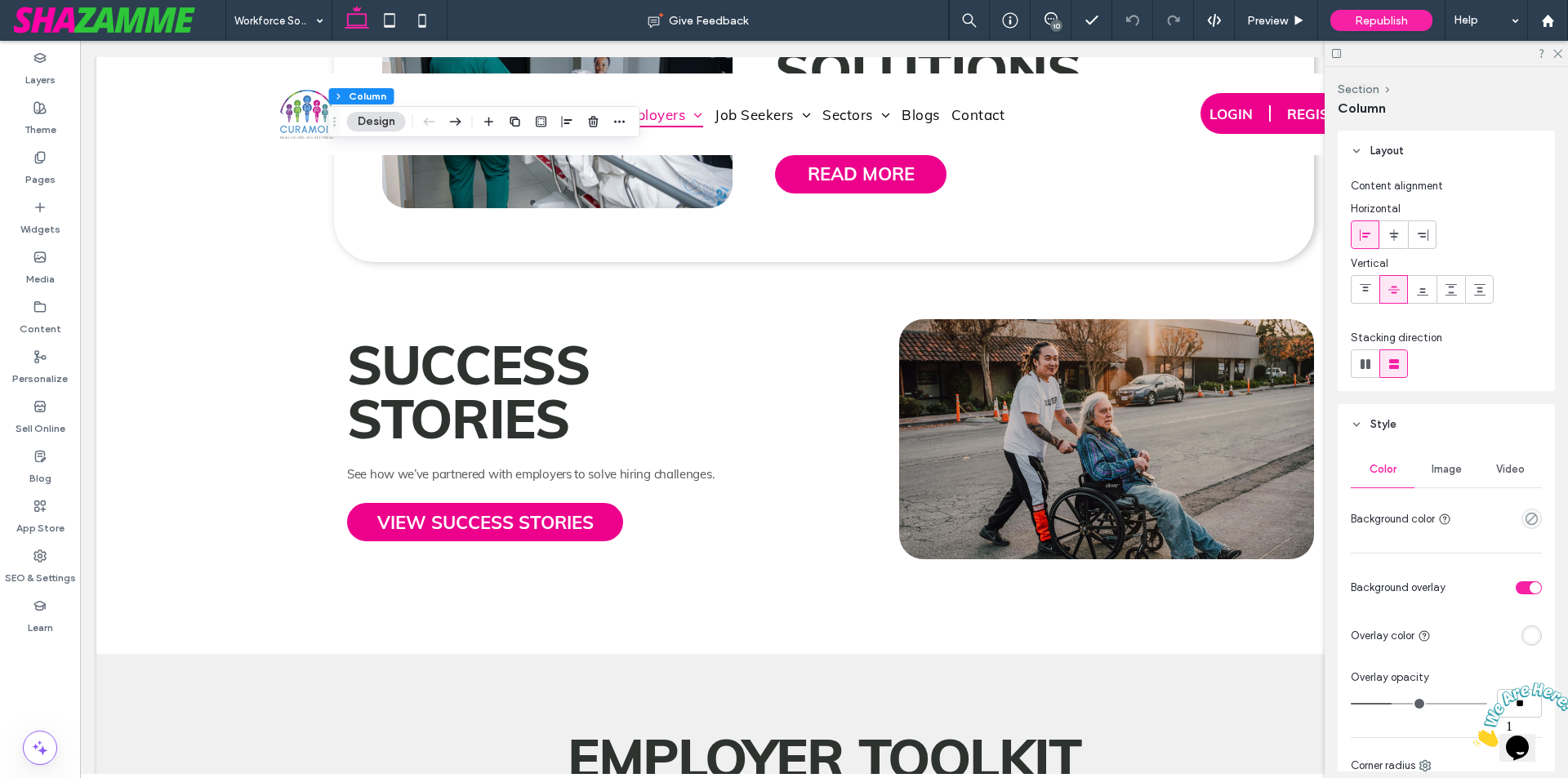
click at [1529, 587] on div "toggle" at bounding box center [1535, 588] width 11 height 11
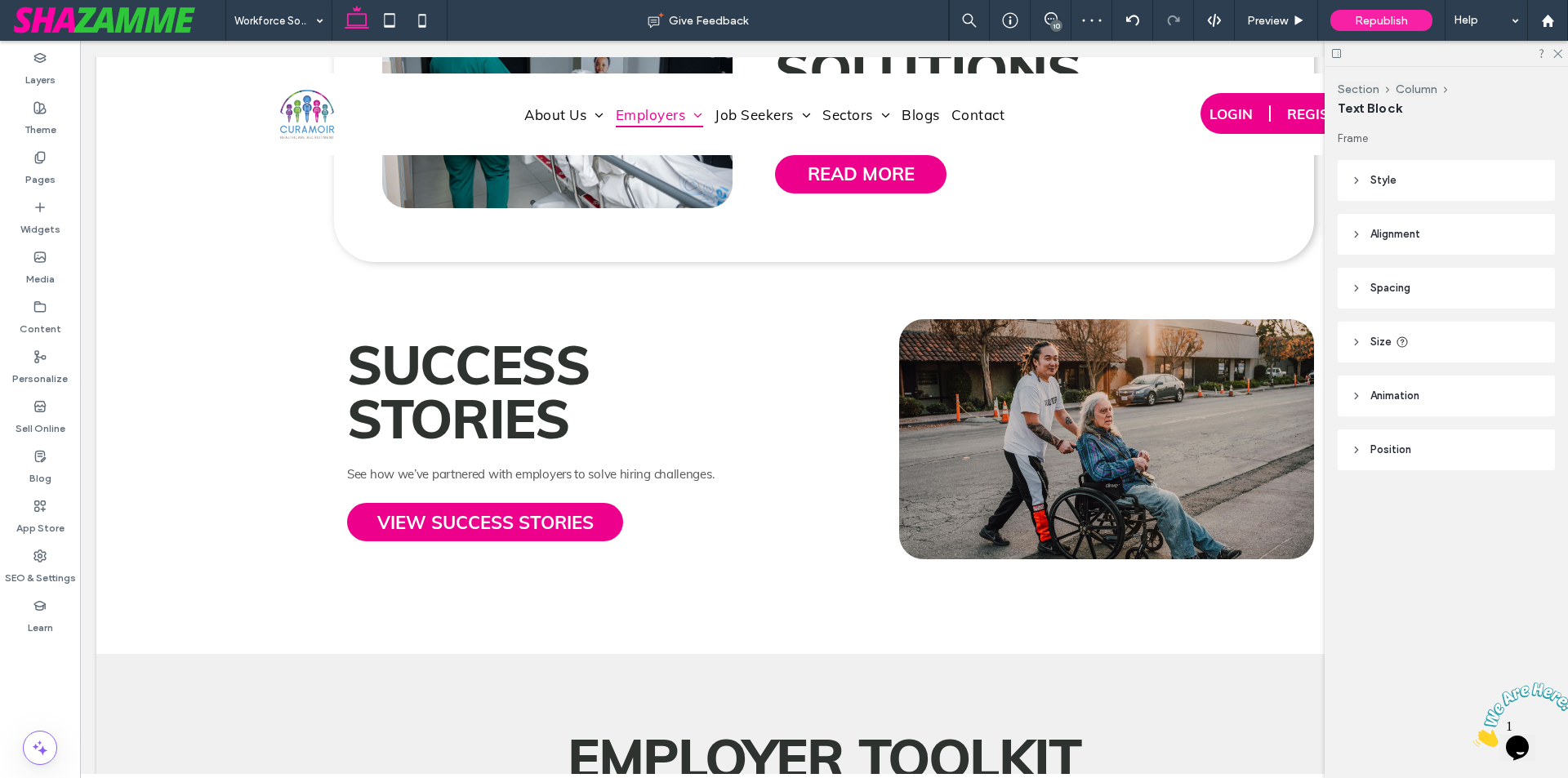
type input "****"
type input "**"
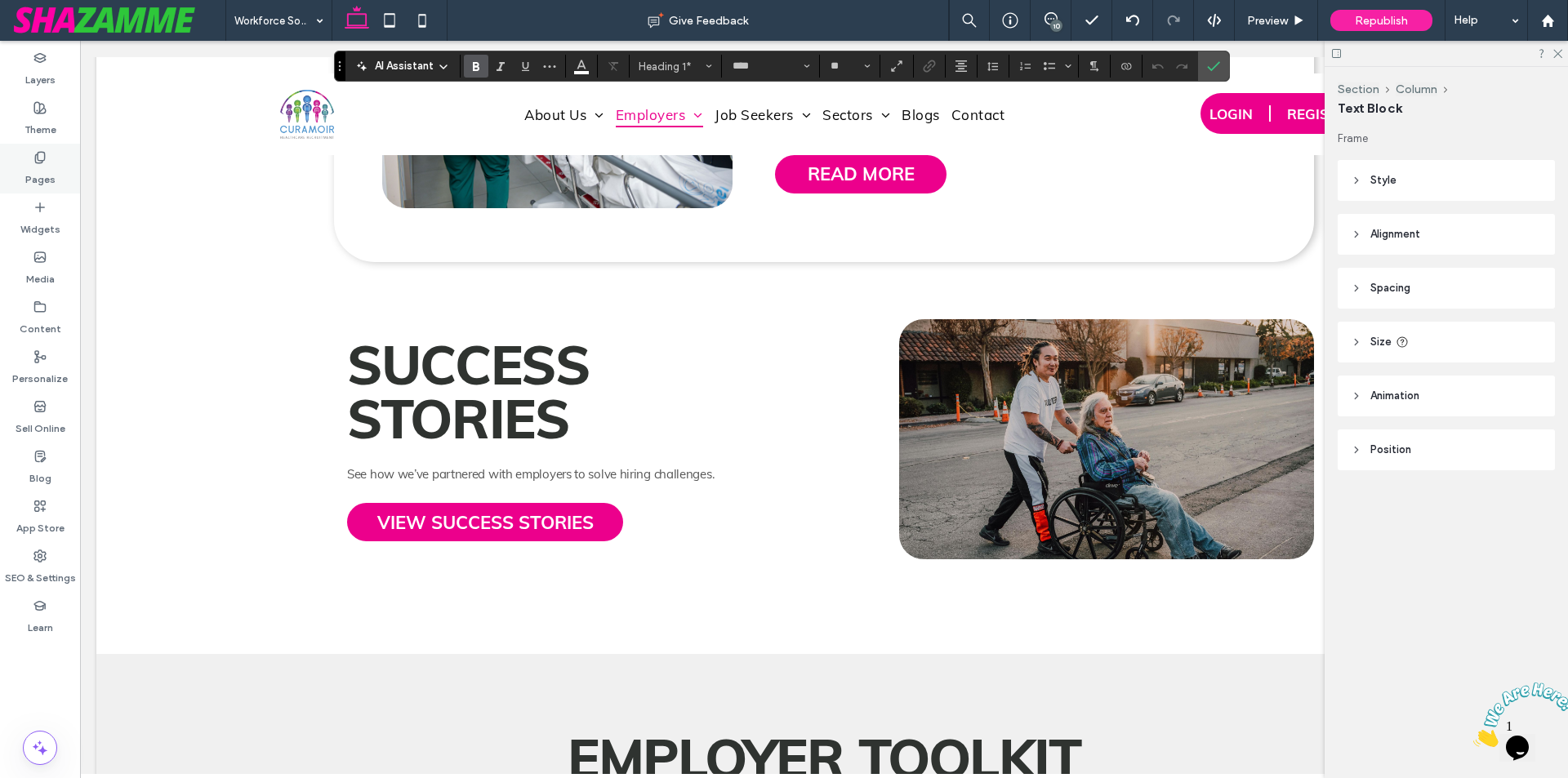
click at [36, 183] on label "Pages" at bounding box center [40, 175] width 30 height 23
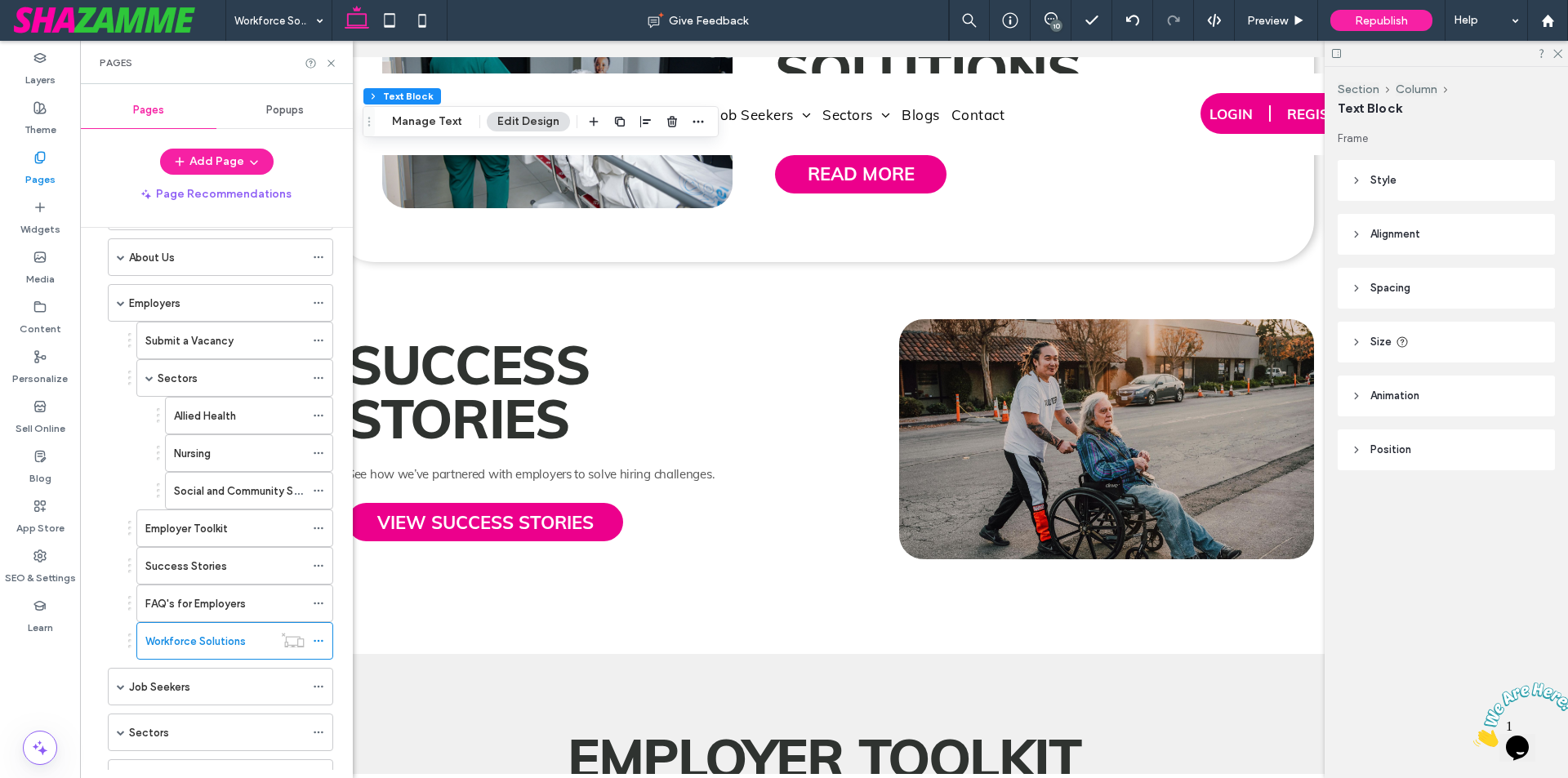
scroll to position [82, 0]
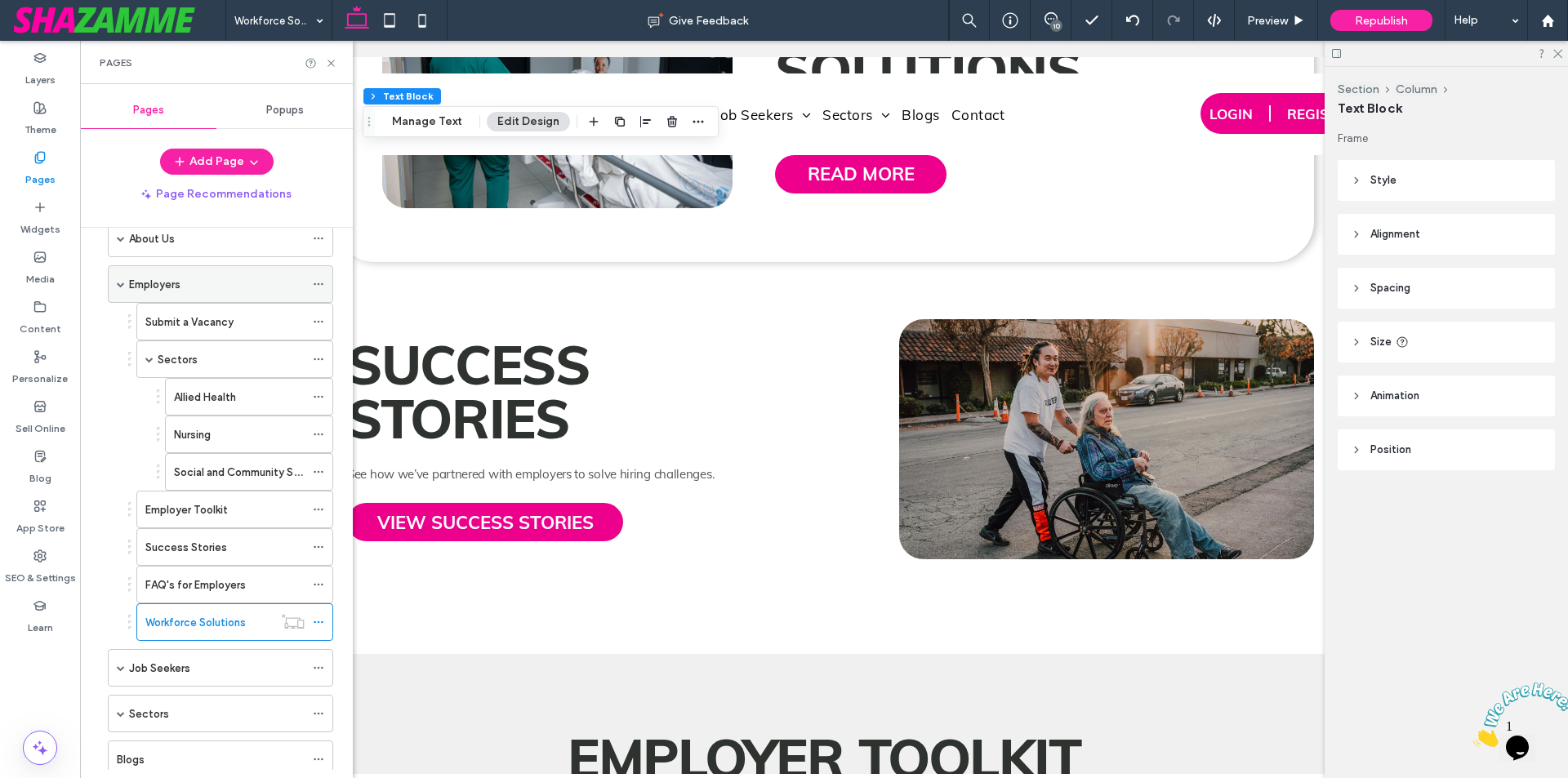
click at [122, 283] on span at bounding box center [121, 284] width 8 height 8
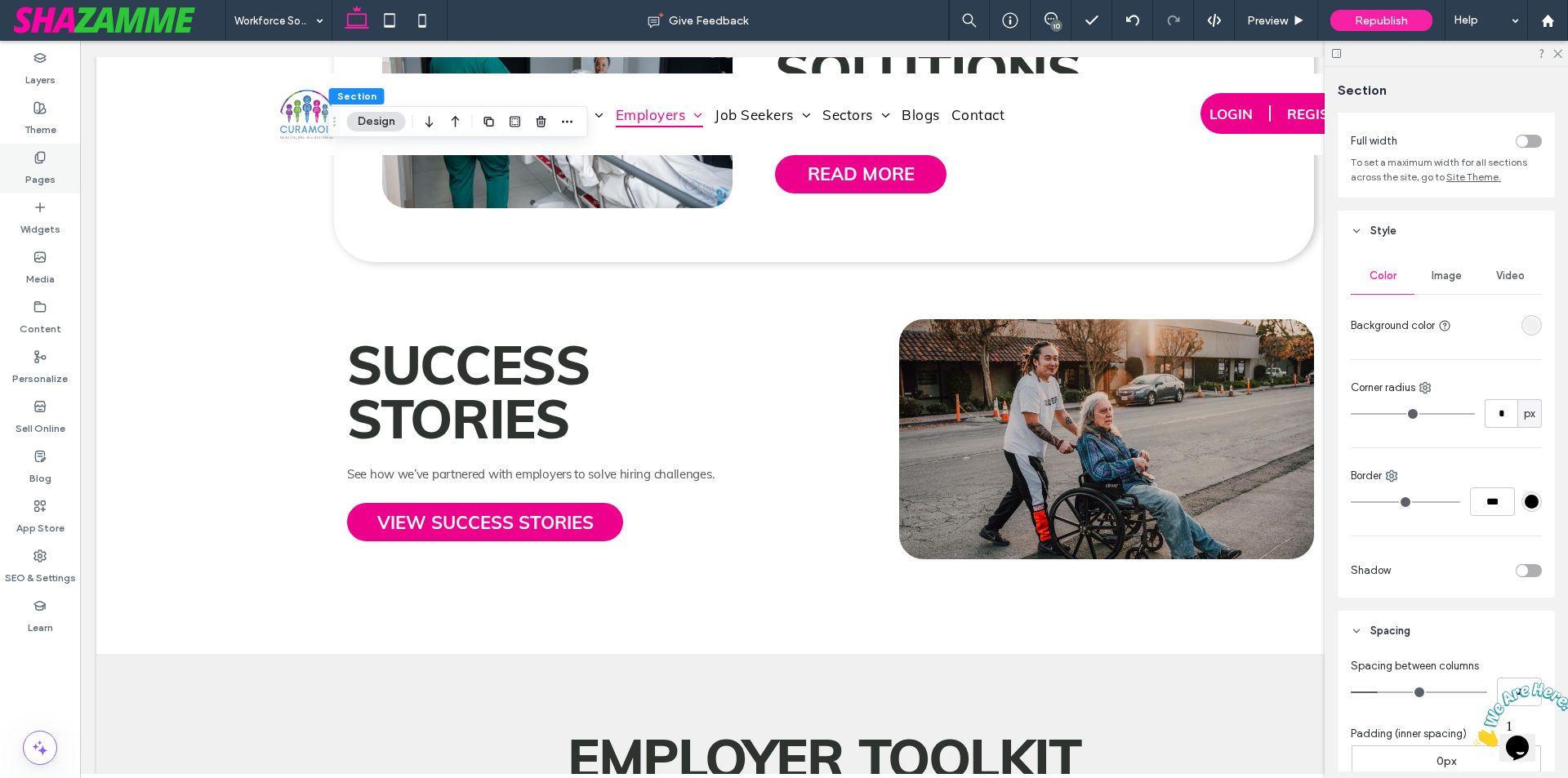
click at [43, 163] on icon at bounding box center [40, 157] width 13 height 13
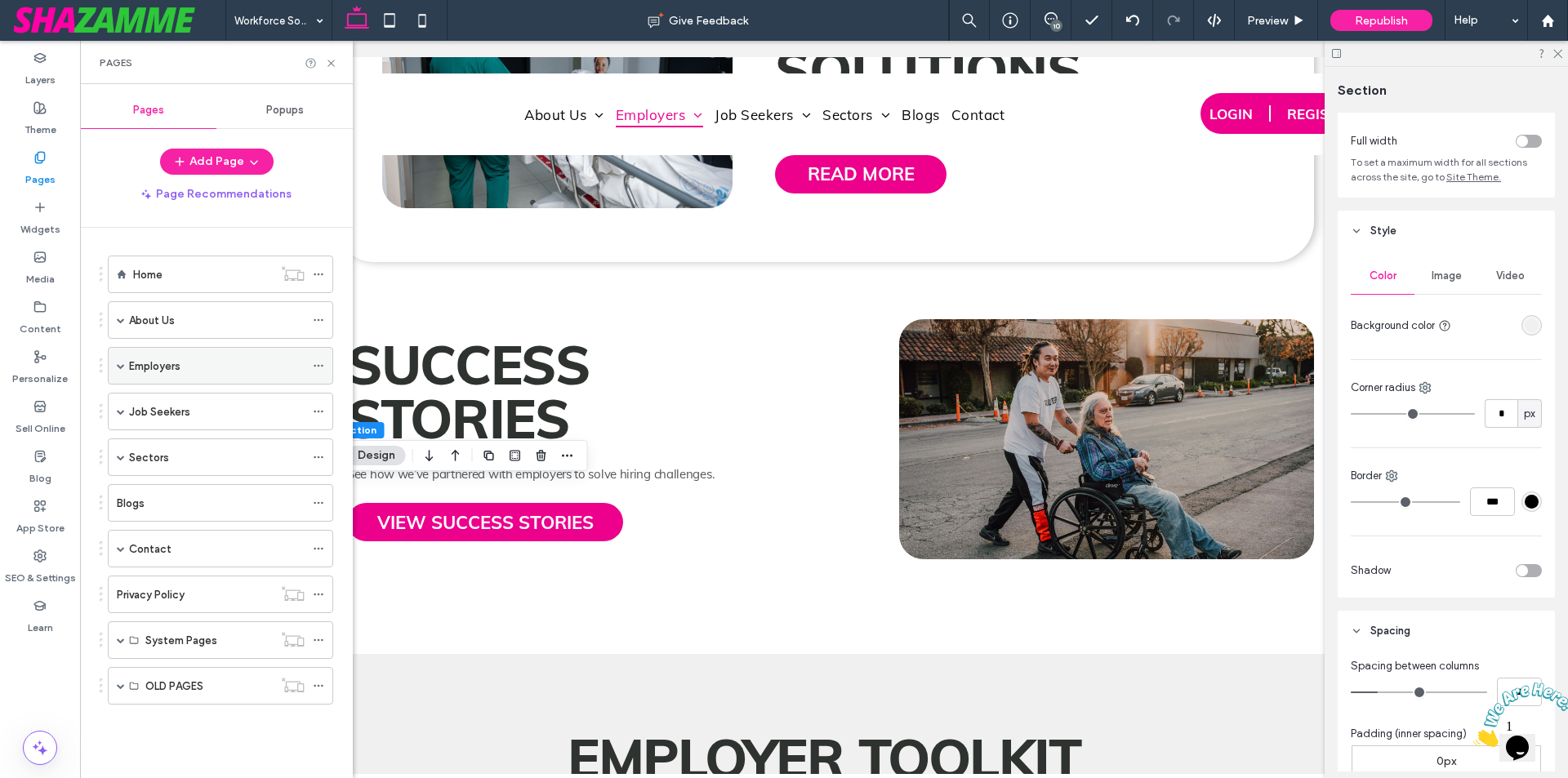
click at [119, 366] on span at bounding box center [121, 366] width 8 height 8
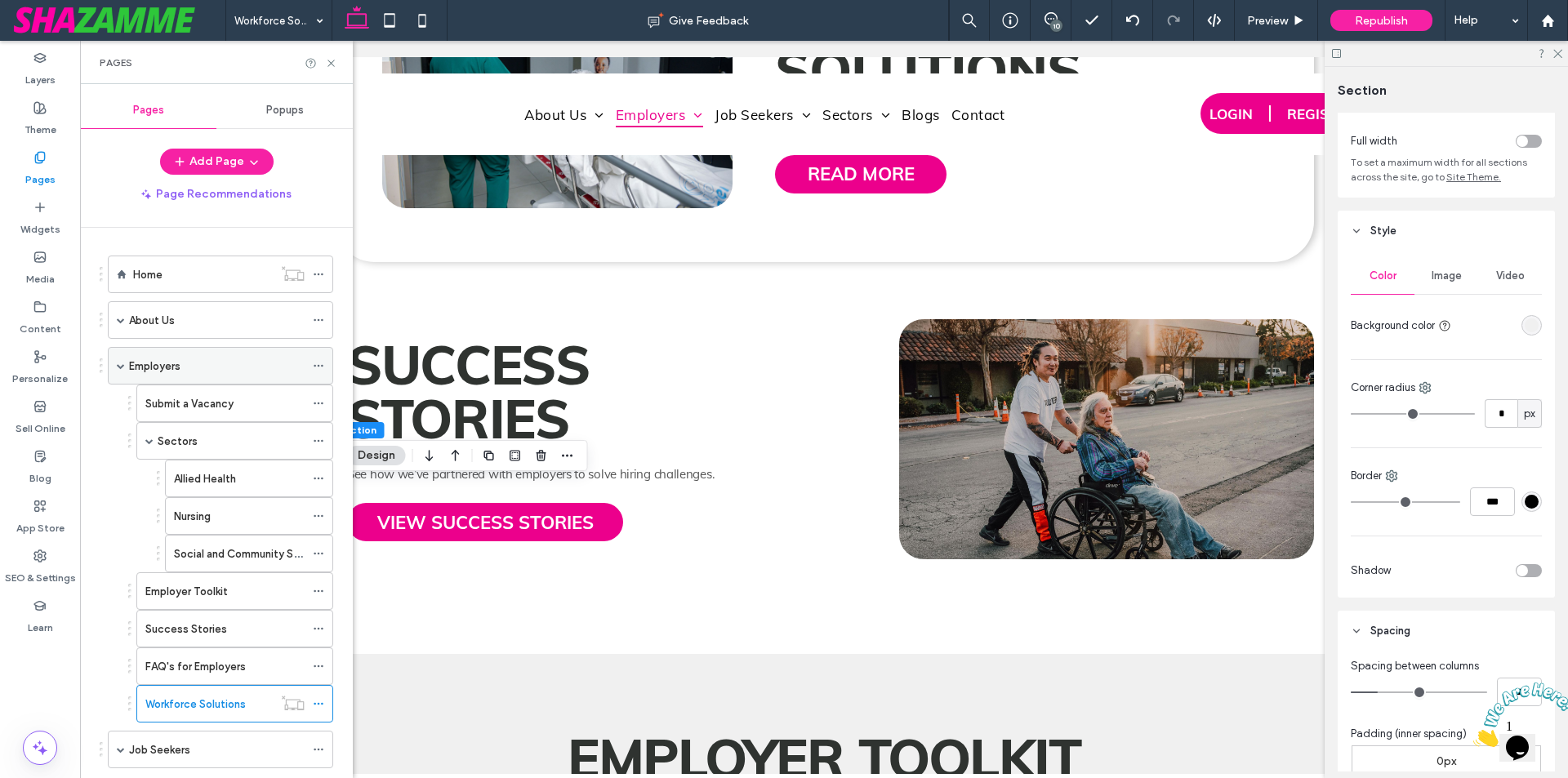
click at [119, 366] on span at bounding box center [121, 366] width 8 height 8
